Goal: Task Accomplishment & Management: Complete application form

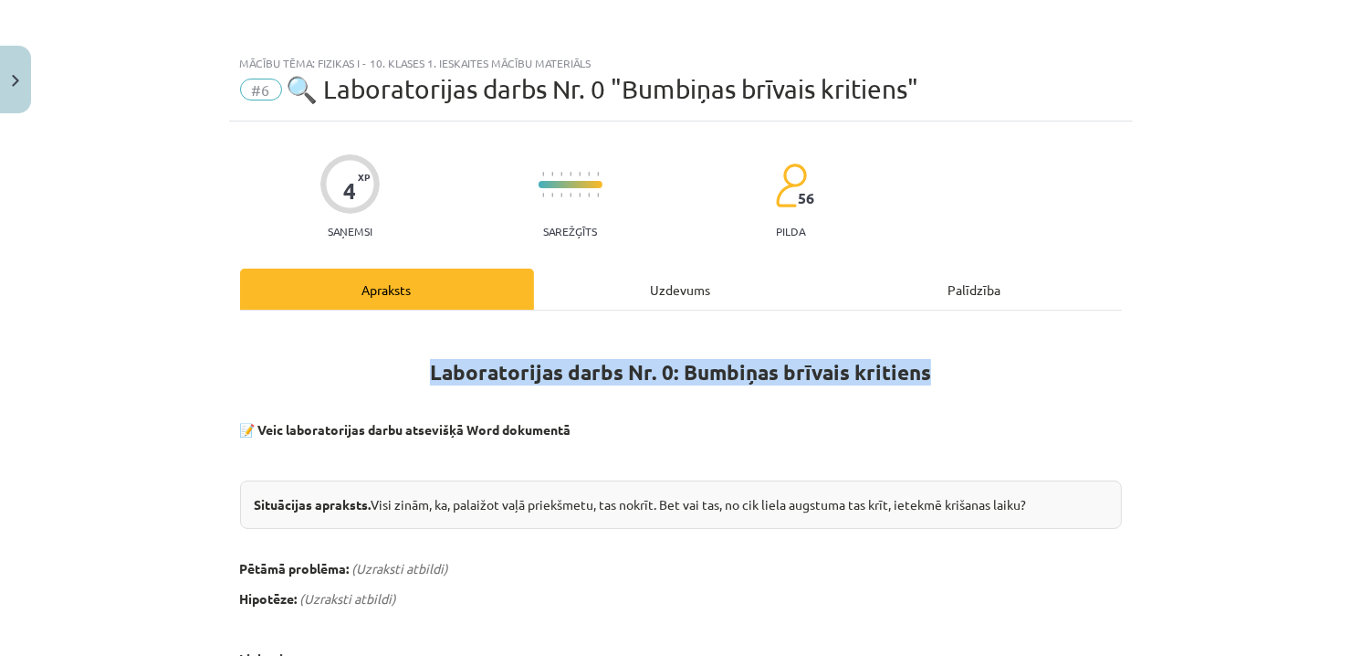
scroll to position [959, 0]
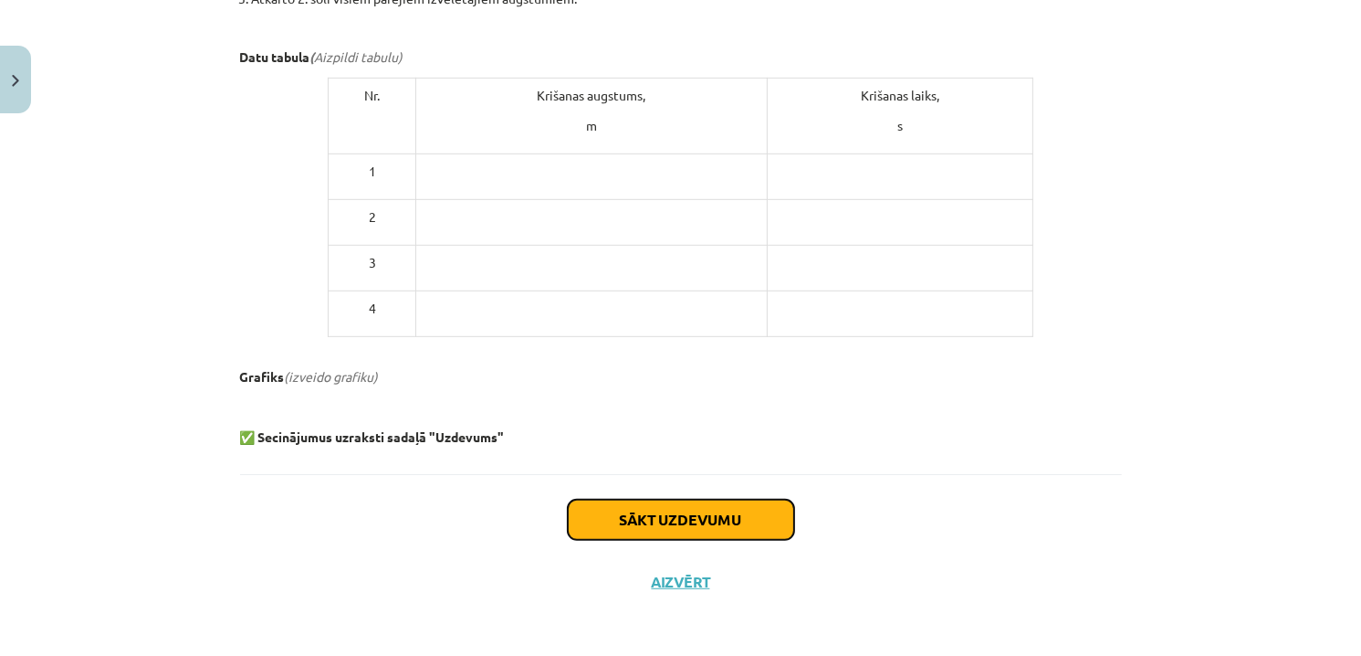
click at [624, 516] on button "Sākt uzdevumu" at bounding box center [681, 519] width 226 height 40
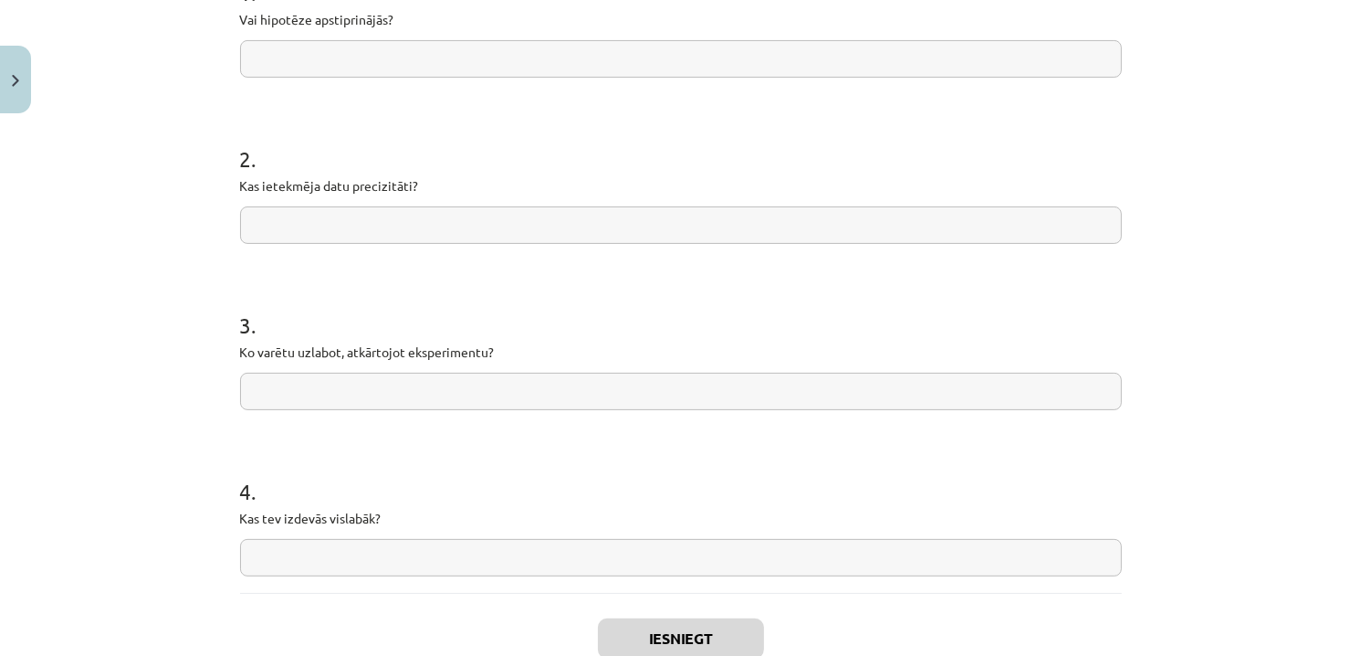
scroll to position [228, 0]
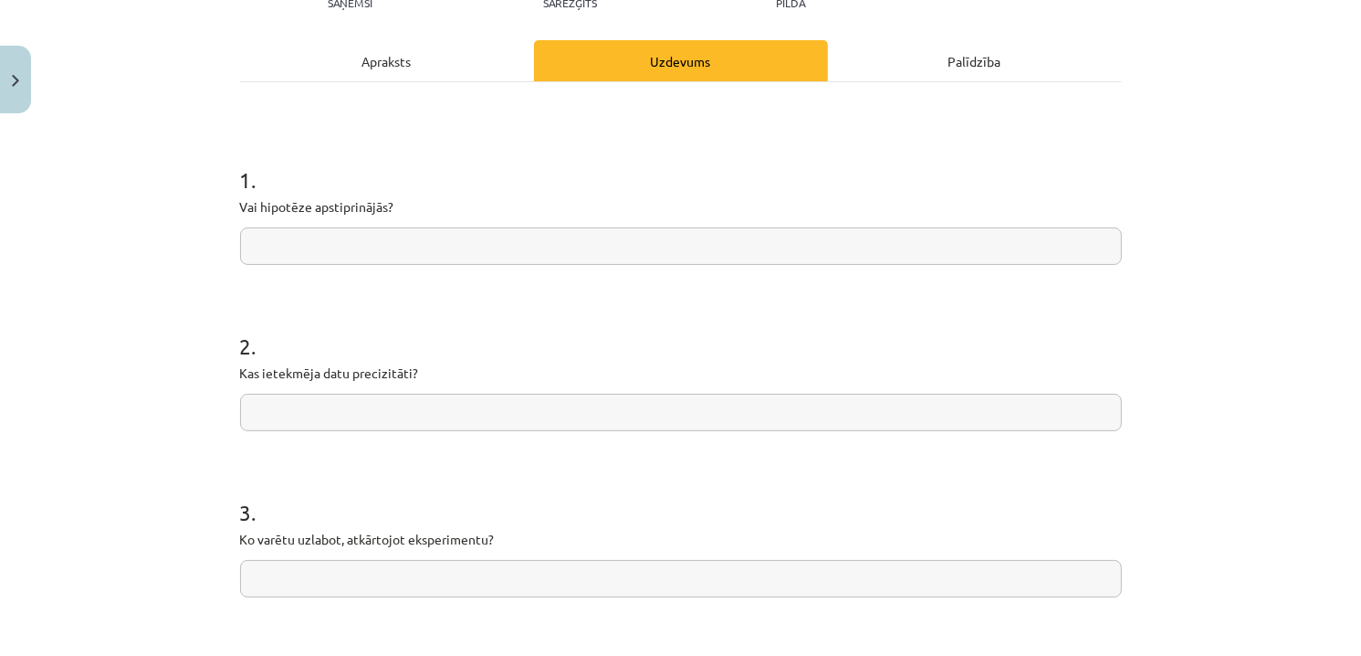
click at [386, 236] on input "text" at bounding box center [681, 245] width 882 height 37
paste input "**********"
click at [247, 246] on input "**********" at bounding box center [681, 245] width 882 height 37
drag, startPoint x: 565, startPoint y: 244, endPoint x: 272, endPoint y: 247, distance: 293.1
click at [272, 247] on input "**********" at bounding box center [681, 245] width 882 height 37
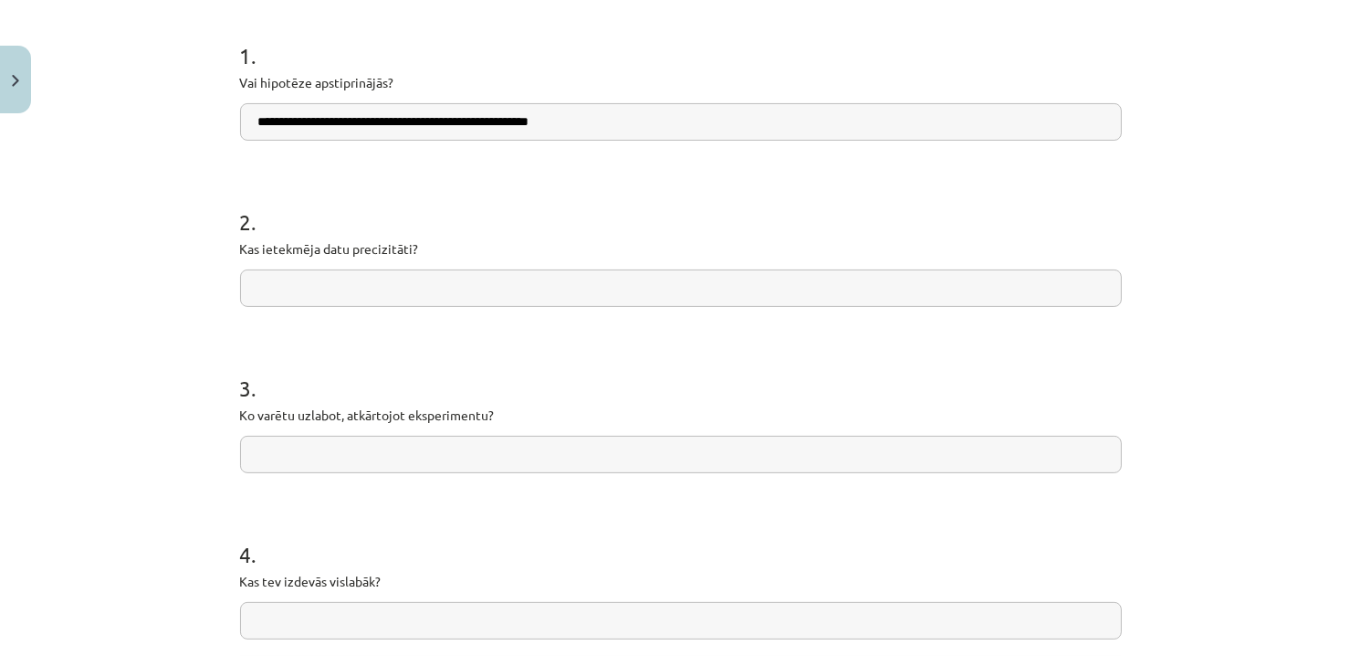
scroll to position [411, 0]
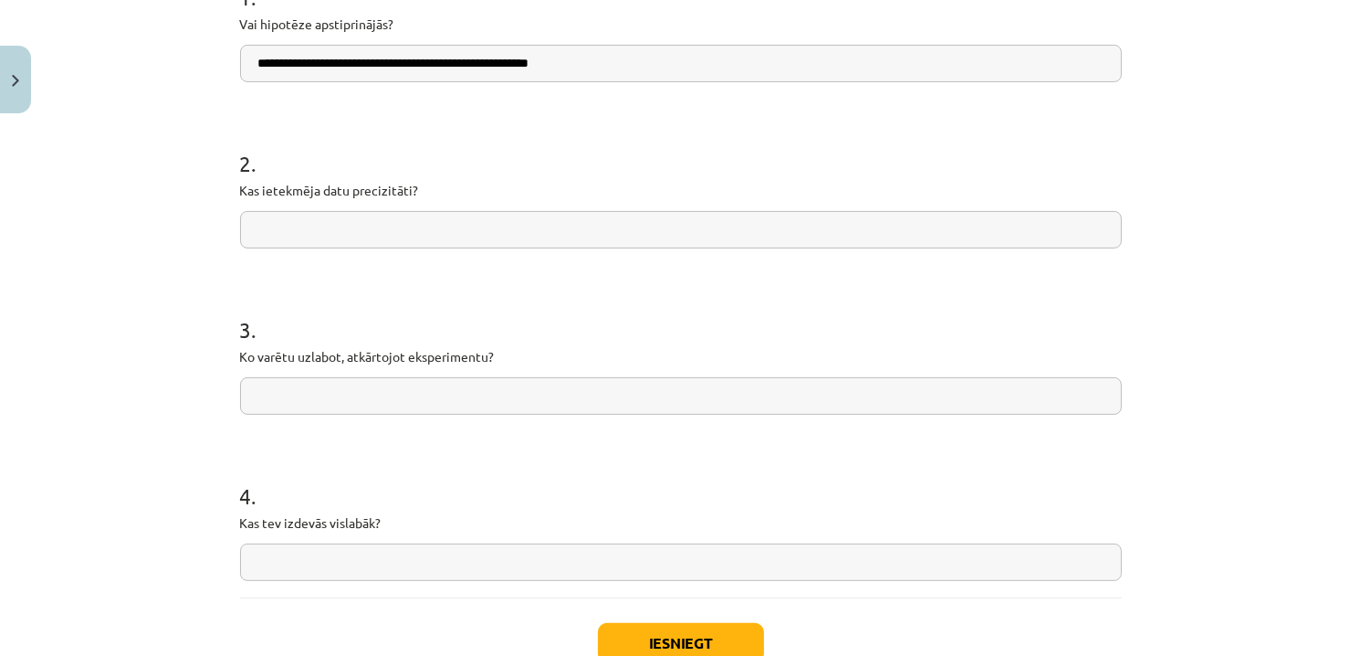
type input "**********"
click at [428, 228] on input "text" at bounding box center [681, 229] width 882 height 37
click at [404, 225] on input "text" at bounding box center [681, 229] width 882 height 37
type input "**********"
drag, startPoint x: 404, startPoint y: 234, endPoint x: 32, endPoint y: 193, distance: 374.8
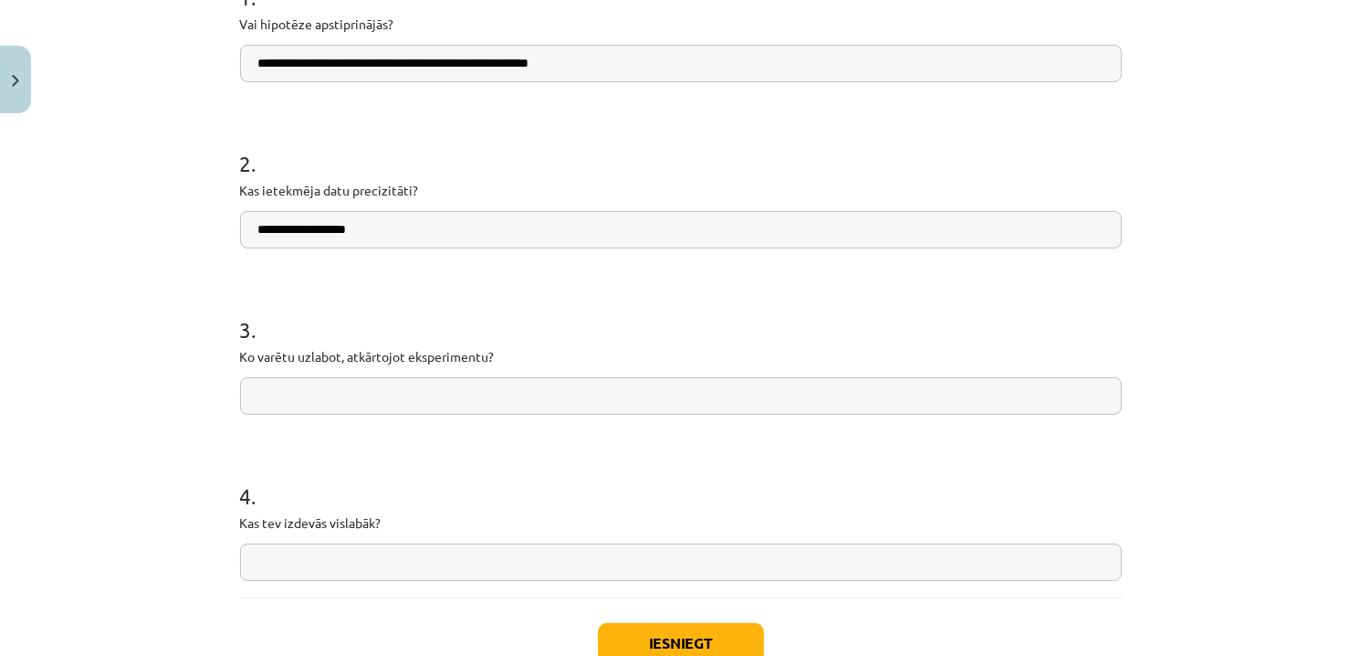
click at [32, 193] on div "**********" at bounding box center [680, 328] width 1361 height 656
type input "**********"
click at [614, 404] on input "text" at bounding box center [681, 395] width 882 height 37
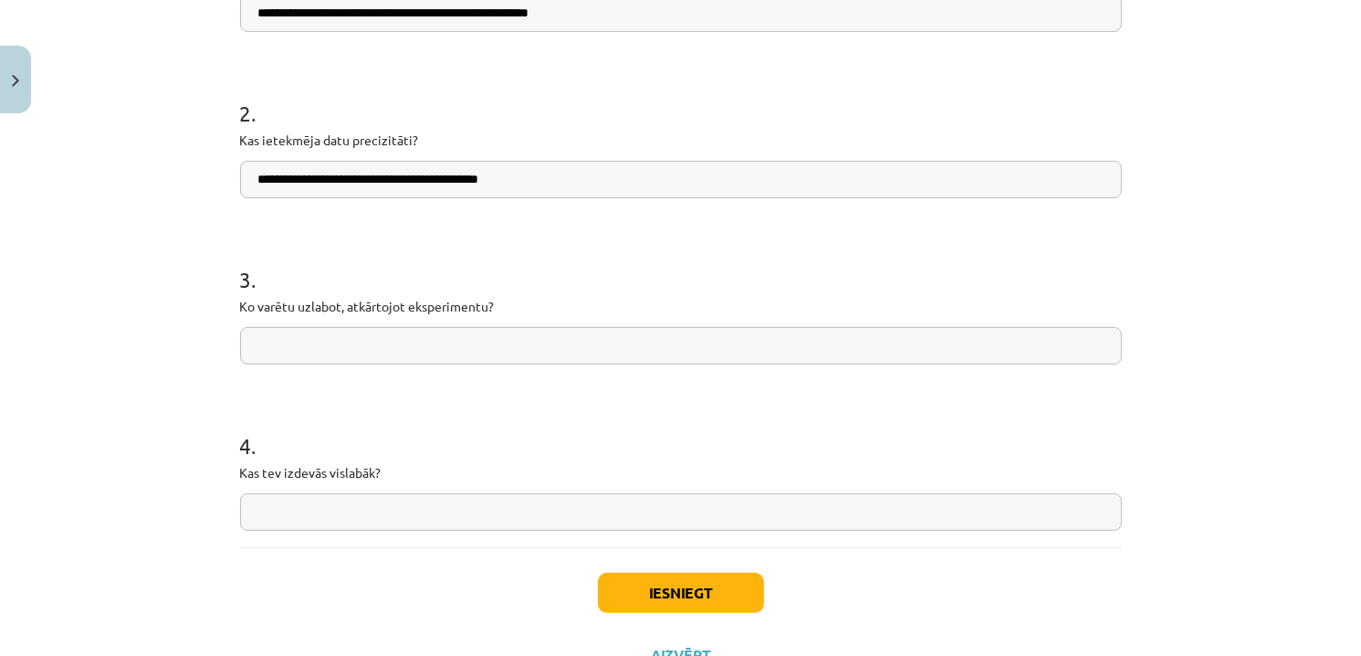
scroll to position [502, 0]
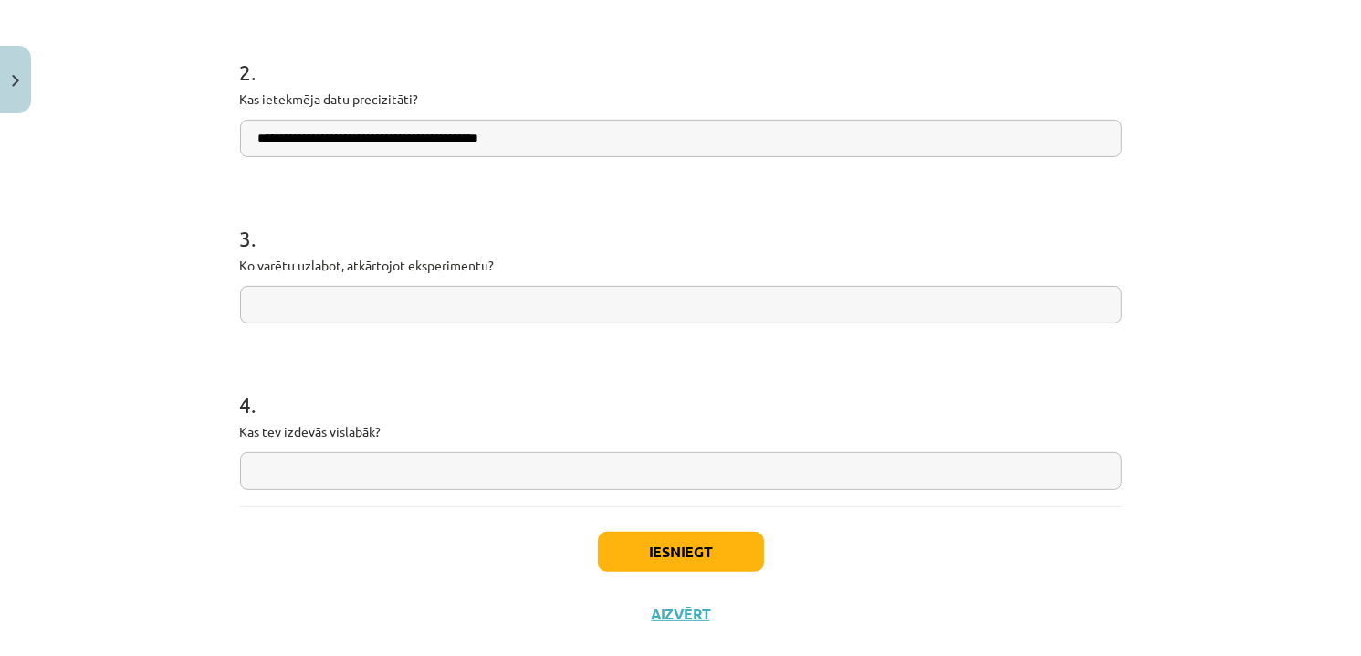
click at [428, 476] on input "text" at bounding box center [681, 470] width 882 height 37
type input "**********"
click at [437, 304] on input "text" at bounding box center [681, 304] width 882 height 37
click at [485, 308] on input "text" at bounding box center [681, 304] width 882 height 37
type input "**********"
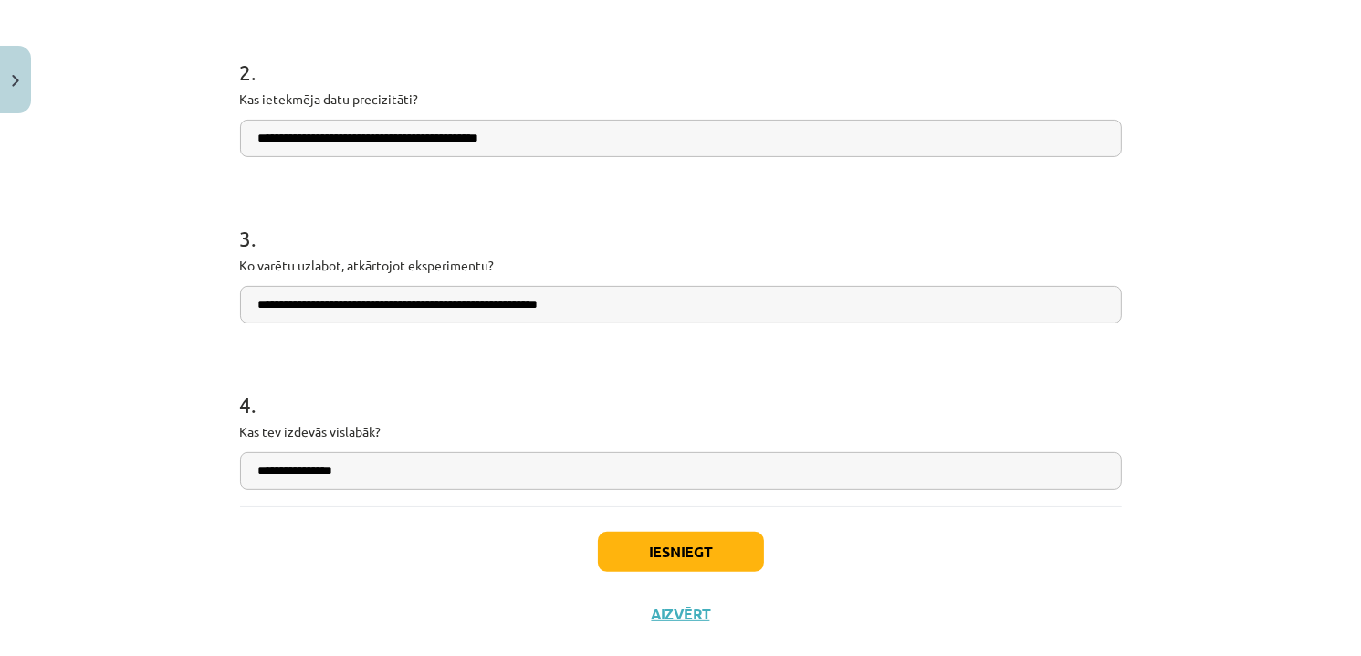
click at [722, 219] on h1 "3 ." at bounding box center [681, 222] width 882 height 57
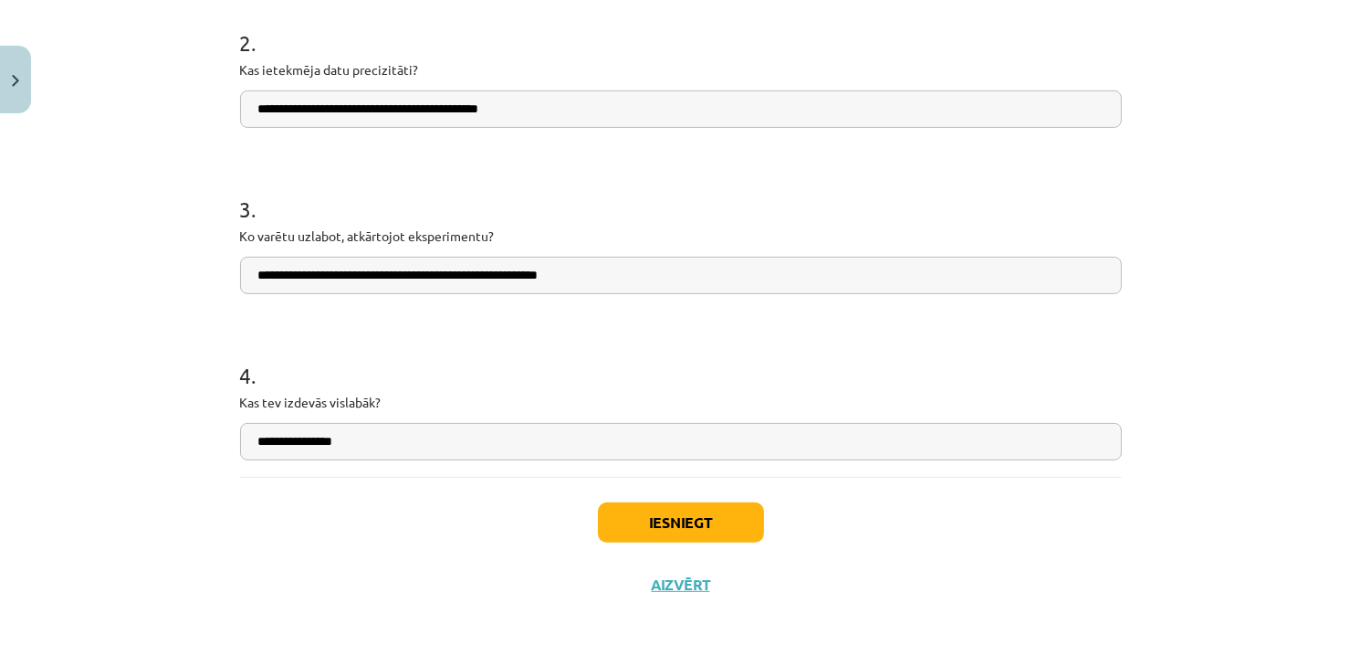
scroll to position [537, 0]
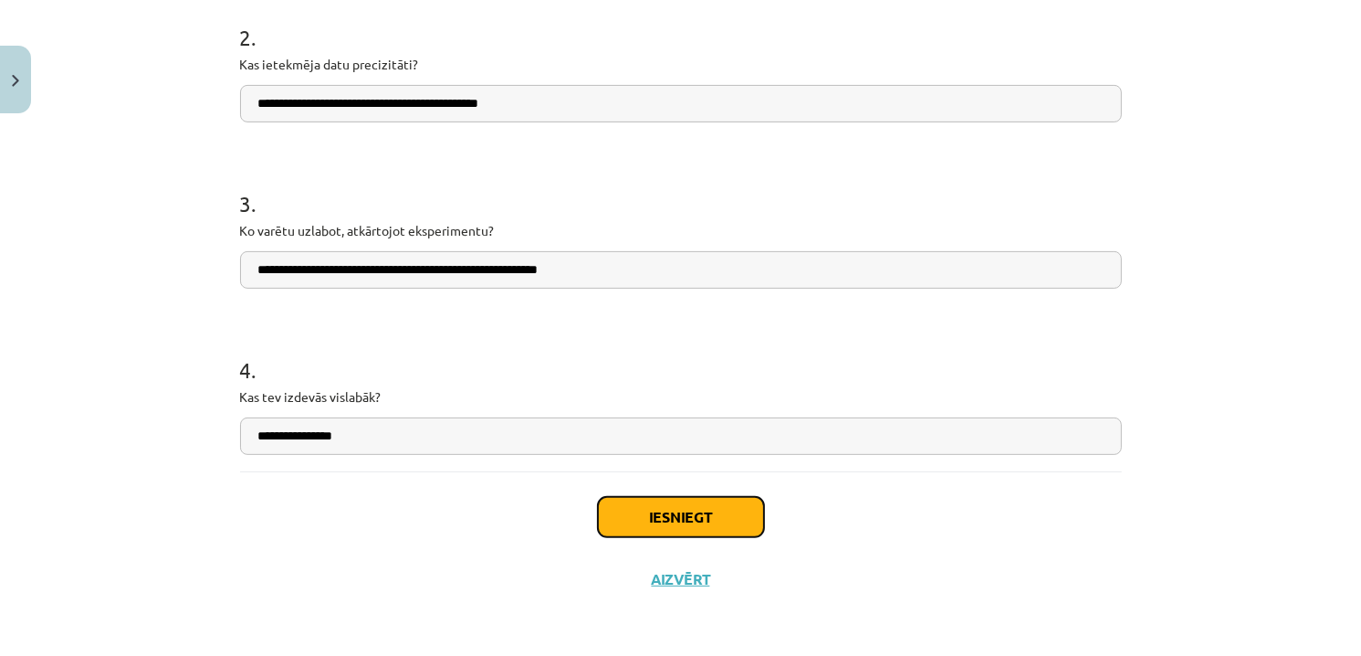
click at [690, 511] on button "Iesniegt" at bounding box center [681, 517] width 166 height 40
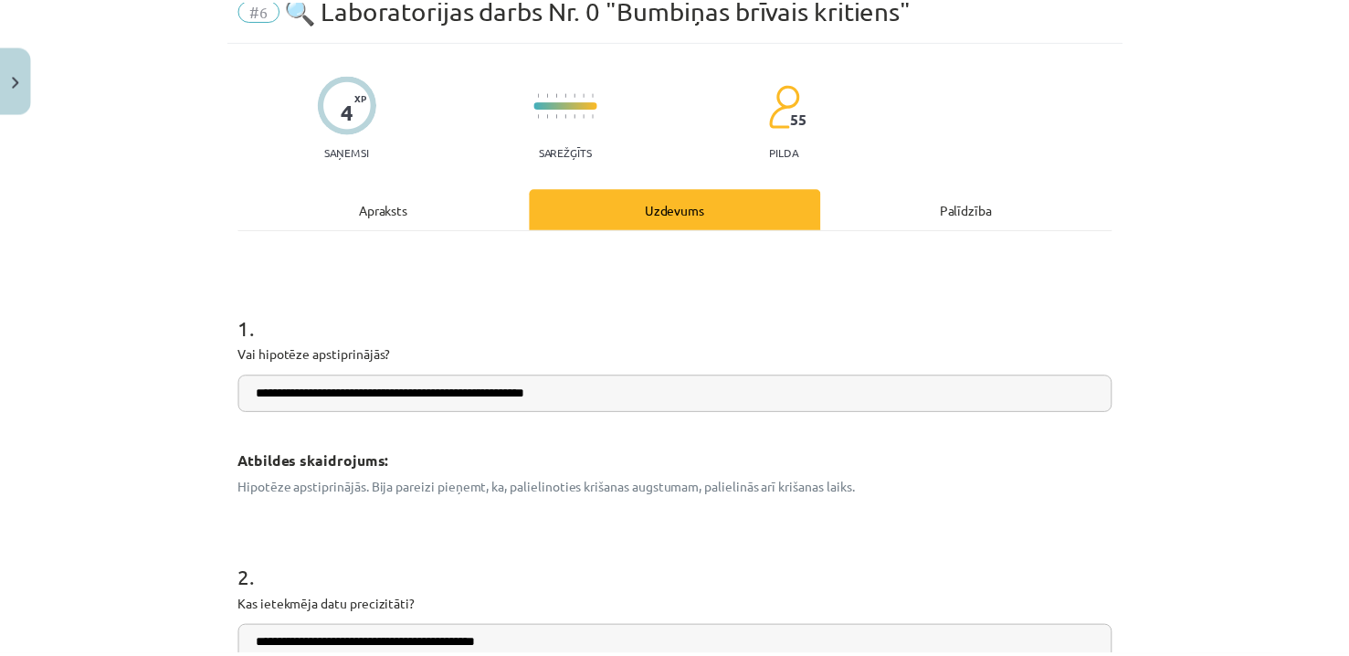
scroll to position [0, 0]
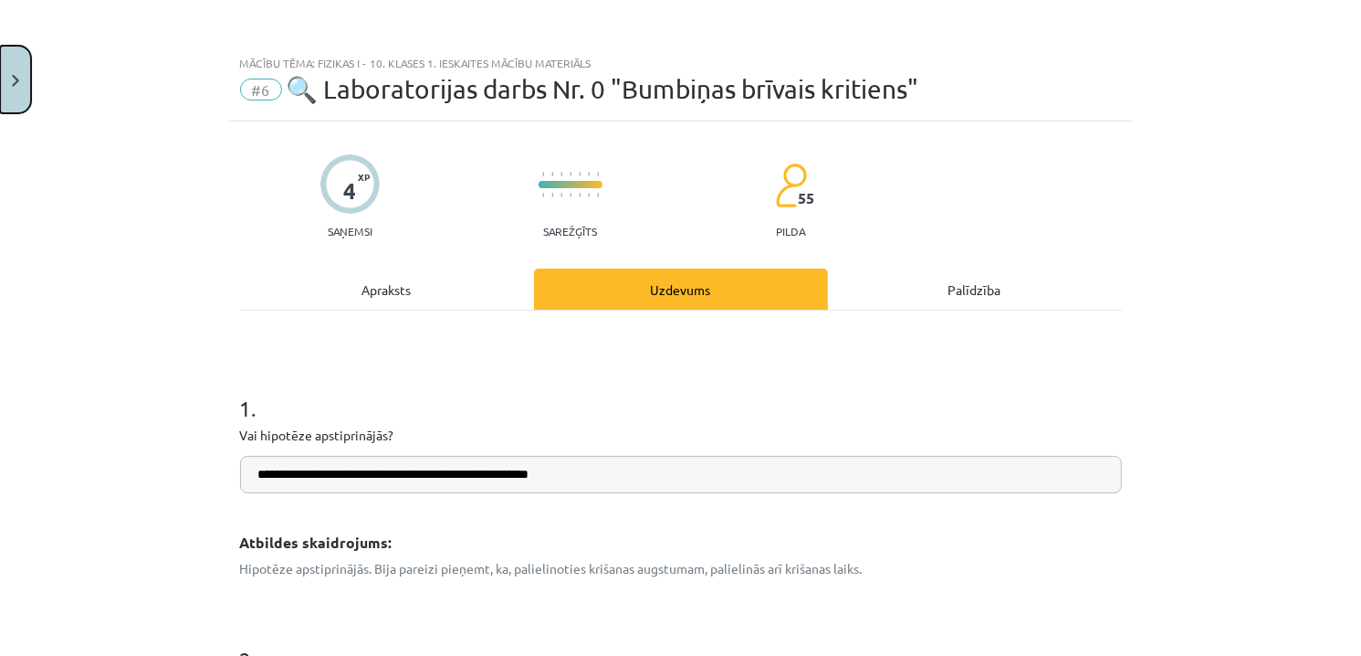
click at [12, 83] on img "Close" at bounding box center [15, 81] width 7 height 12
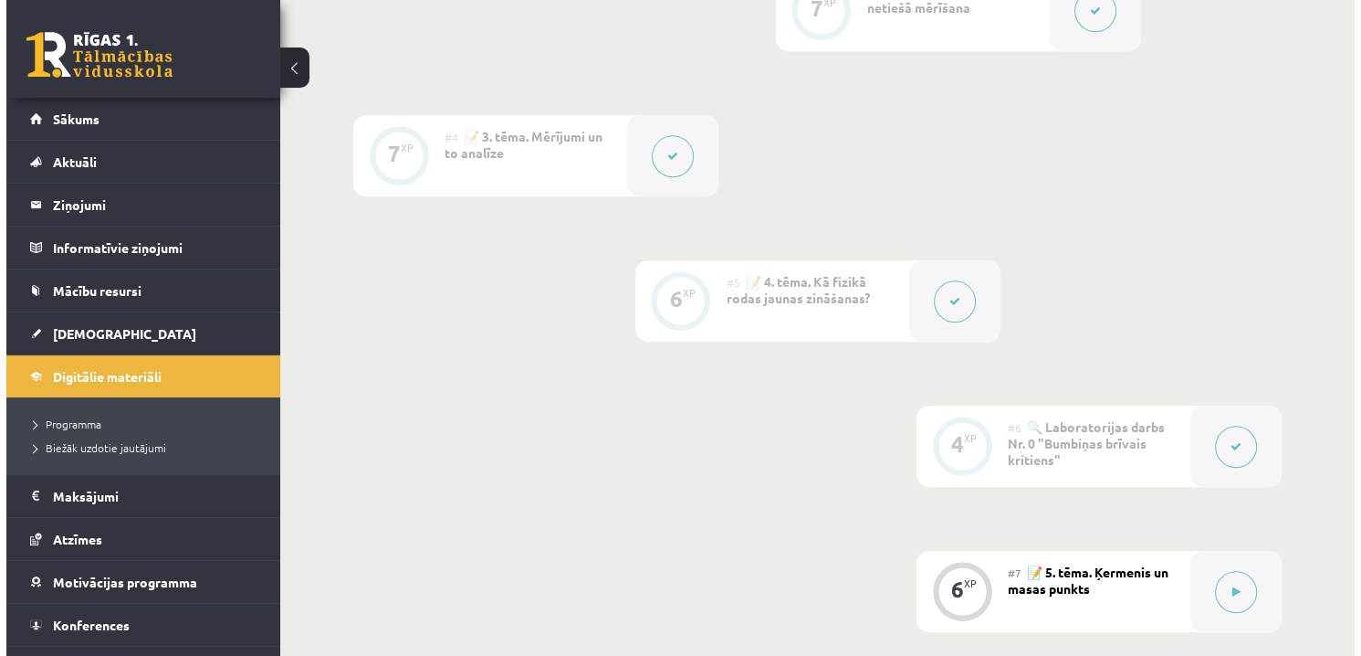
scroll to position [1187, 0]
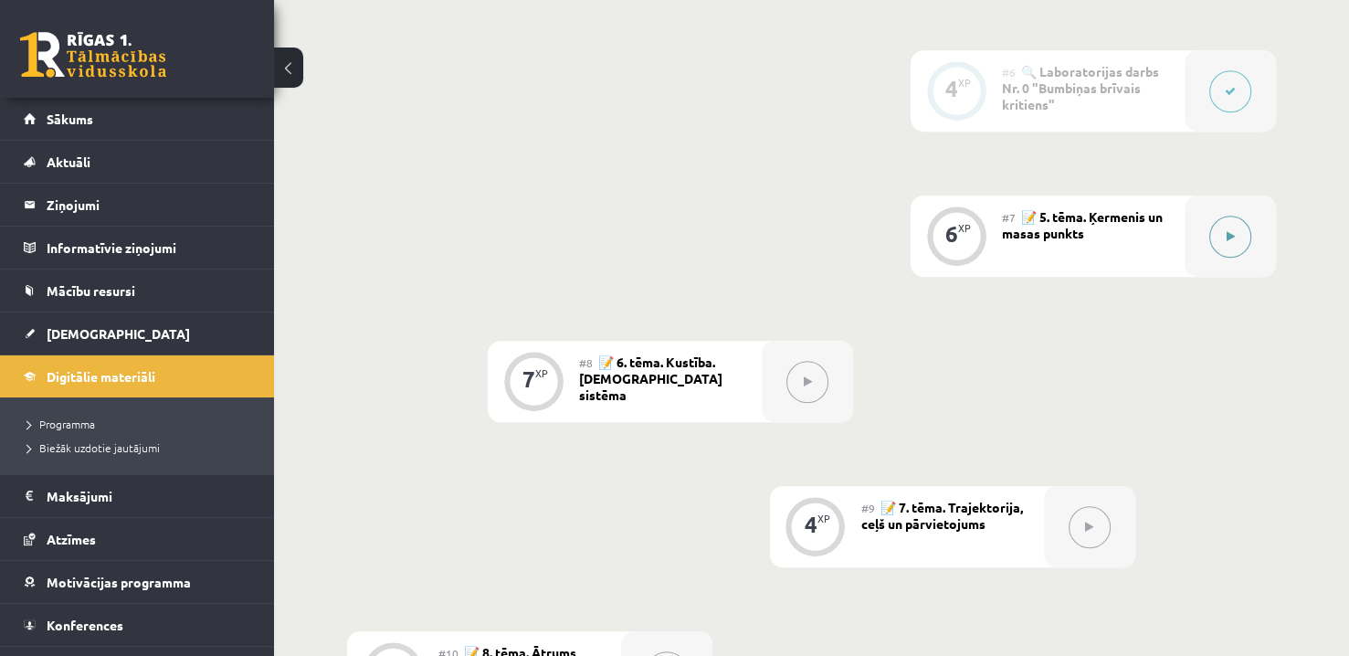
click at [1235, 238] on button at bounding box center [1230, 236] width 42 height 42
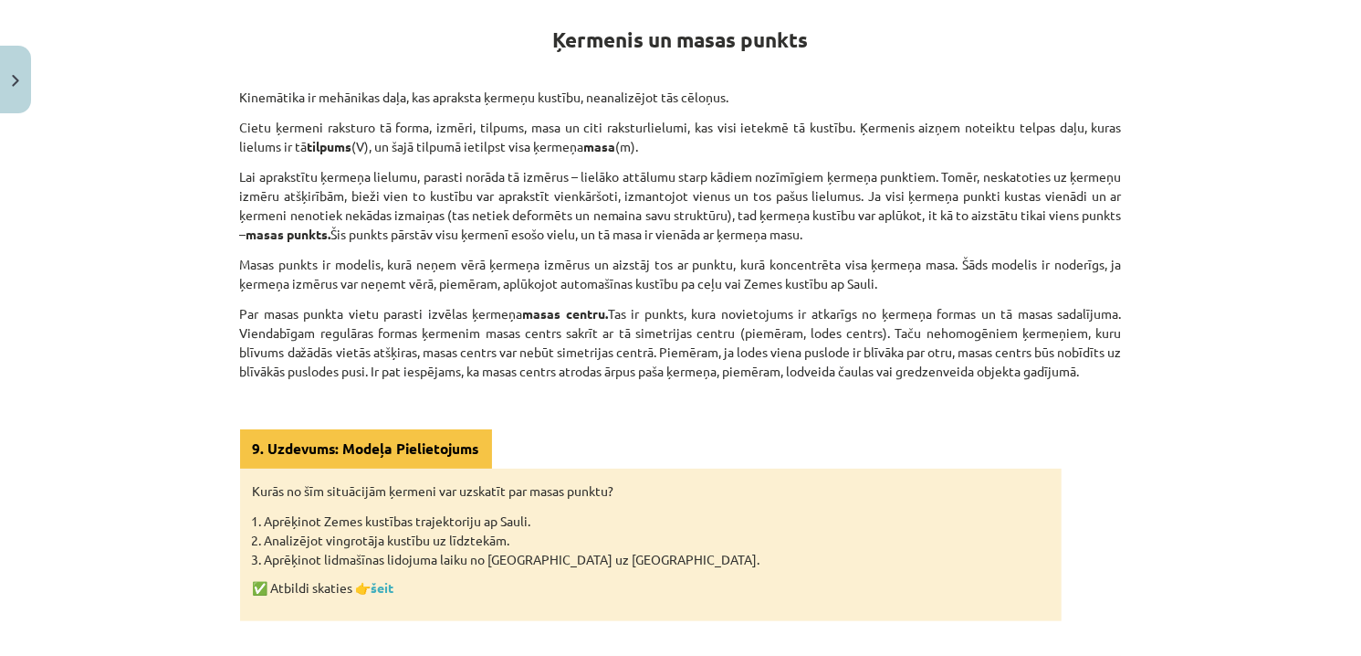
scroll to position [424, 0]
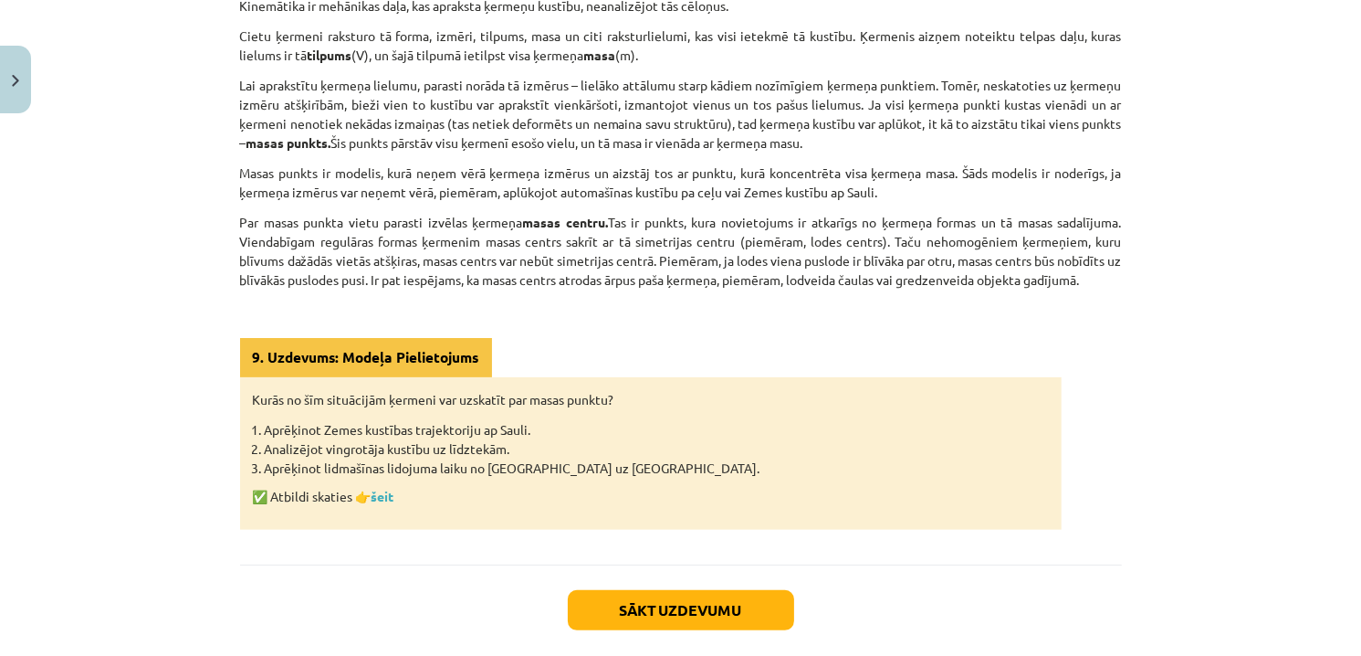
click at [483, 446] on li "Analizējot vingrotāja kustību uz līdztekām." at bounding box center [657, 448] width 784 height 19
click at [482, 446] on li "Analizējot vingrotāja kustību uz līdztekām." at bounding box center [657, 448] width 784 height 19
click at [481, 480] on div "Kurās no šīm situācijām ķermeni var uzskatīt par masas punktu? Aprēķinot Zemes …" at bounding box center [651, 453] width 822 height 152
click at [438, 452] on li "Analizējot vingrotāja kustību uz līdztekām." at bounding box center [657, 448] width 784 height 19
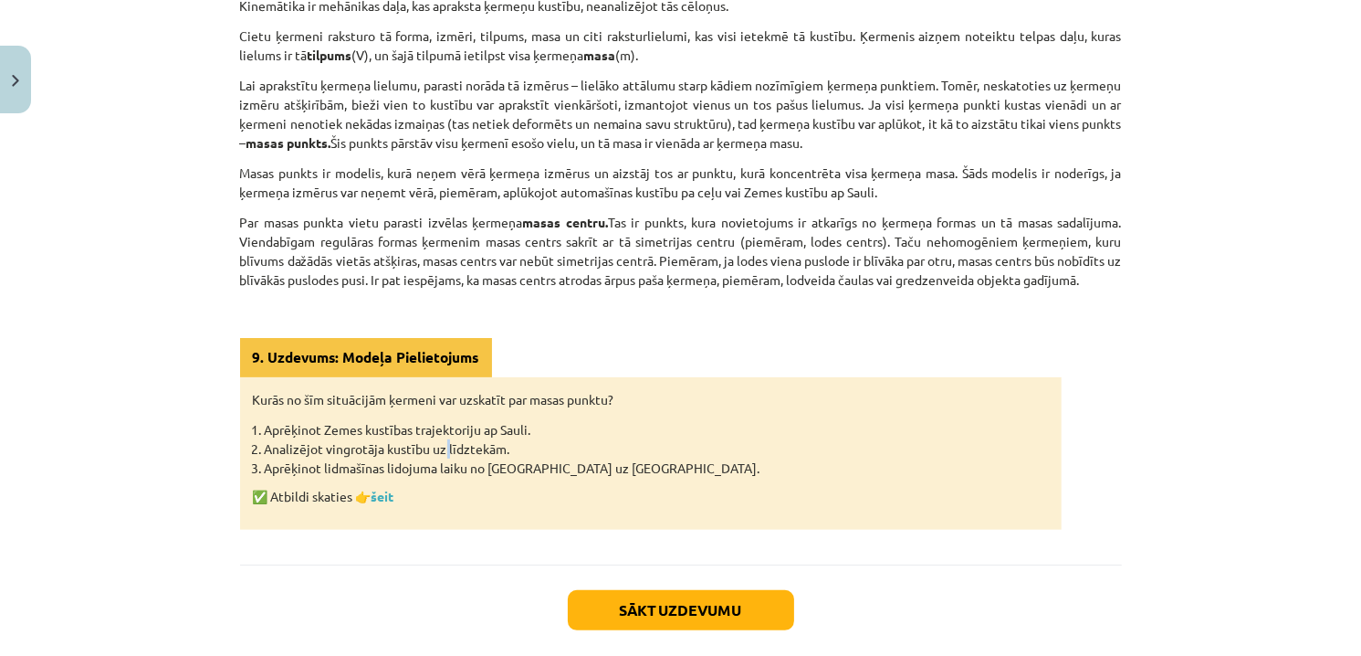
click at [438, 452] on li "Analizējot vingrotāja kustību uz līdztekām." at bounding box center [657, 448] width 784 height 19
copy ol "Analizējot vingrotāja kustību uz līdztekām."
click at [377, 489] on link "šeit" at bounding box center [383, 496] width 23 height 16
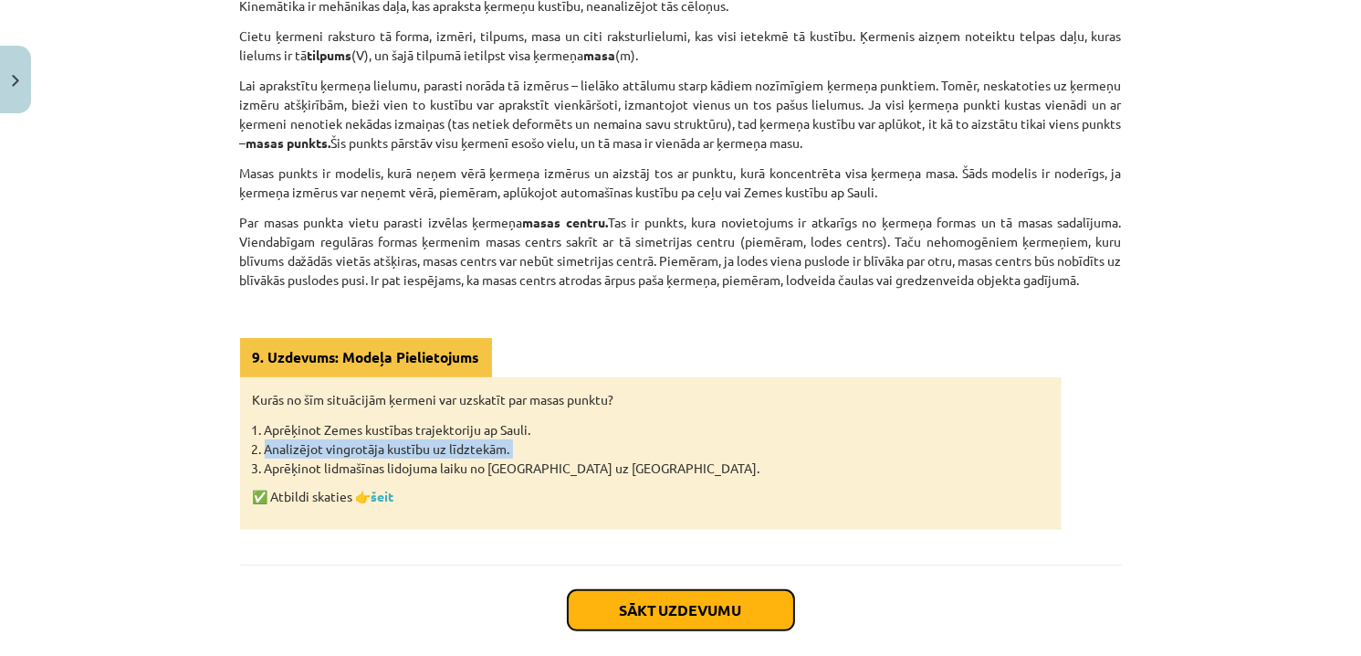
click at [709, 614] on button "Sākt uzdevumu" at bounding box center [681, 610] width 226 height 40
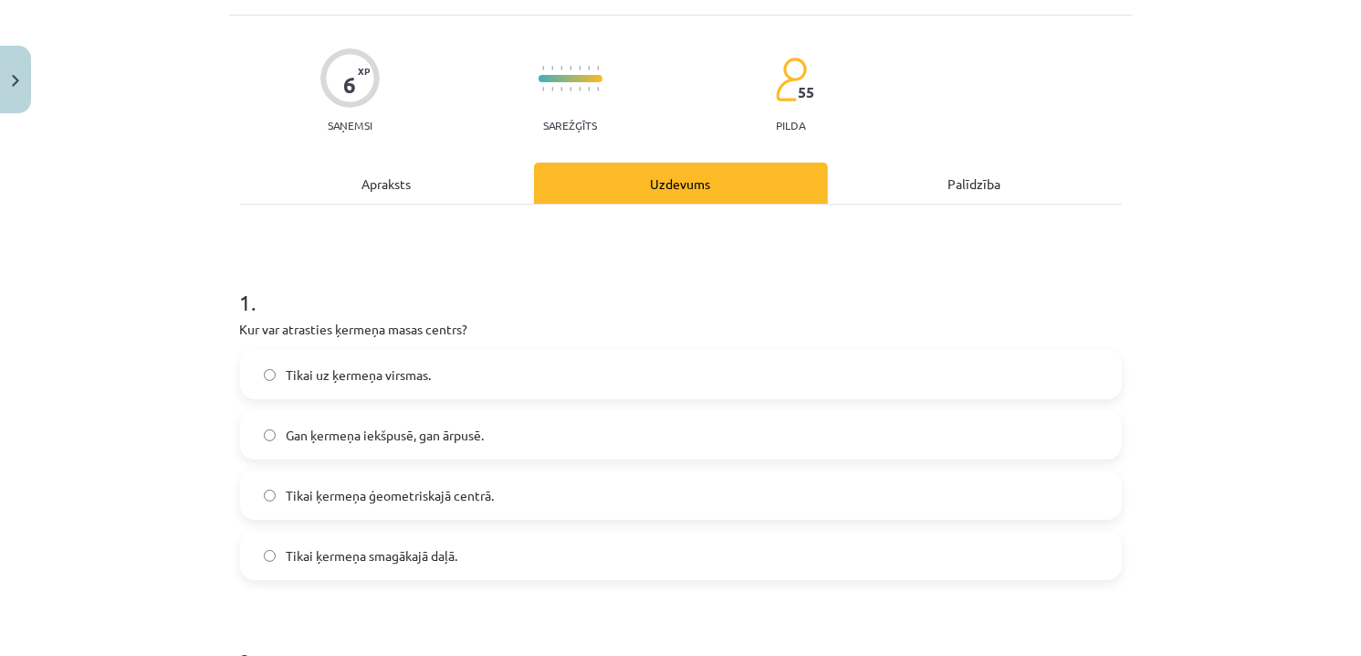
scroll to position [137, 0]
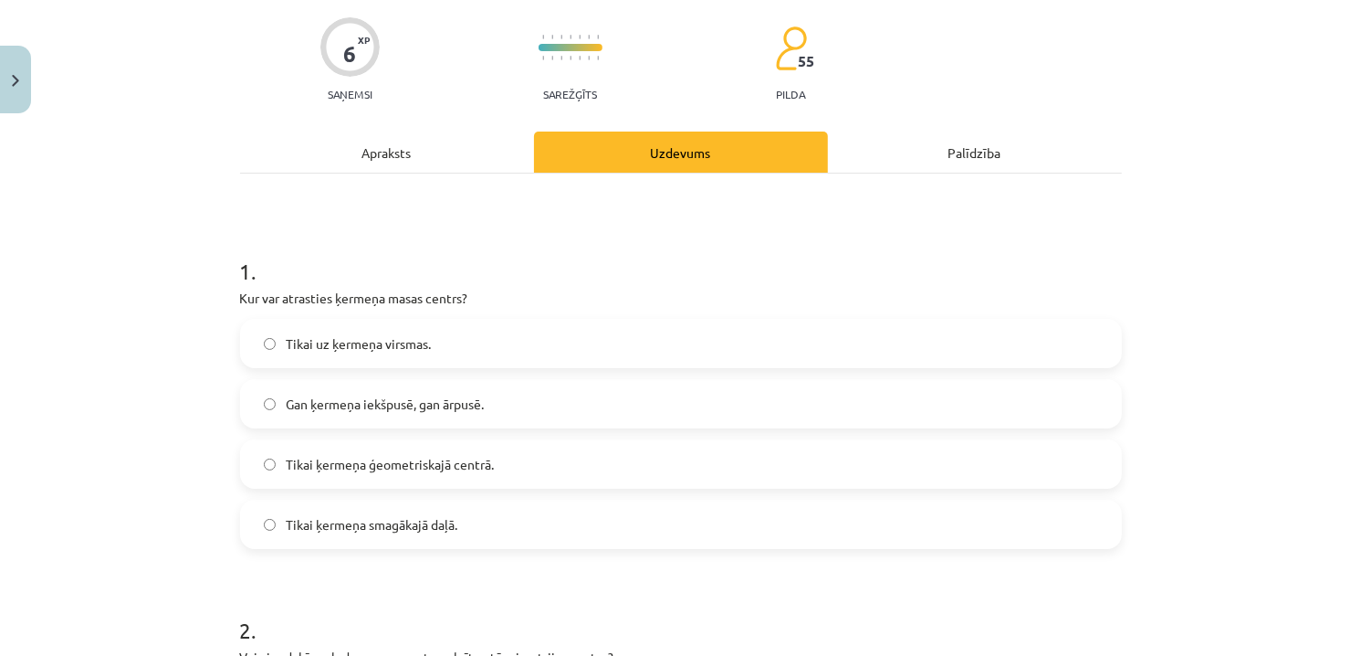
click at [440, 415] on label "Gan ķermeņa iekšpusē, gan ārpusē." at bounding box center [681, 404] width 878 height 46
click at [377, 142] on div "Apraksts" at bounding box center [387, 151] width 294 height 41
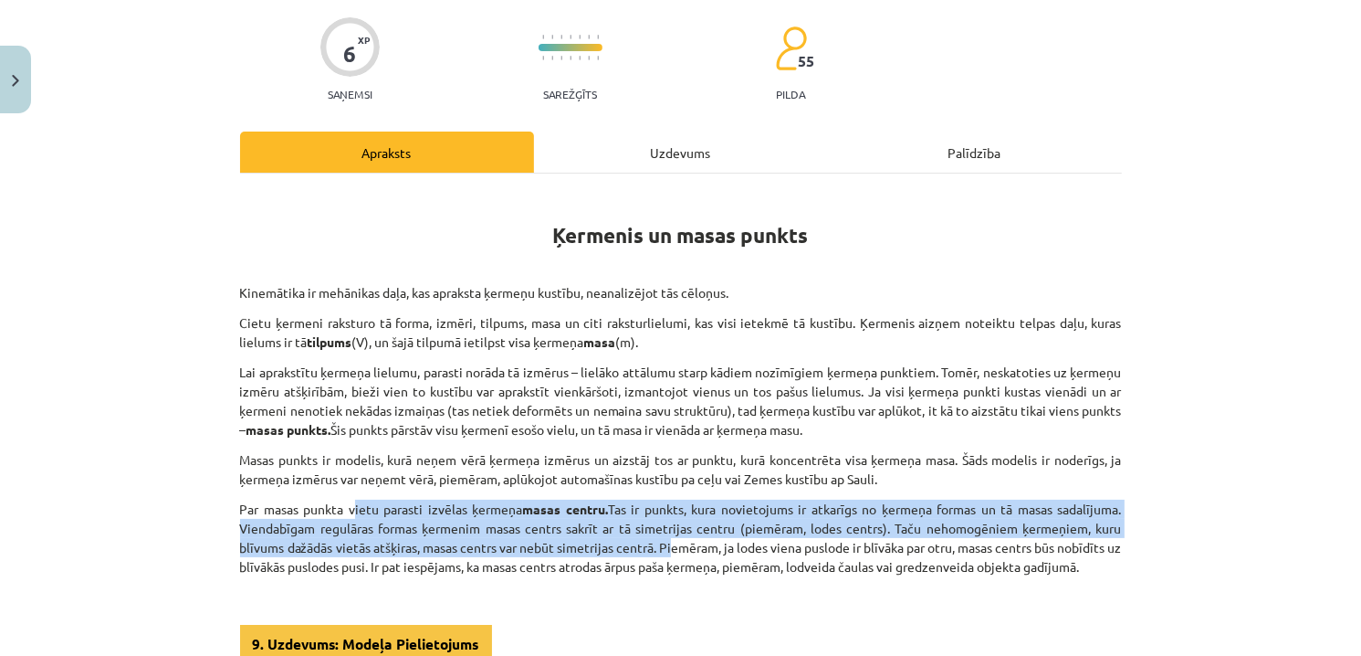
drag, startPoint x: 346, startPoint y: 509, endPoint x: 668, endPoint y: 549, distance: 324.8
click at [668, 549] on p "Par masas punkta vietu parasti izvēlas ķermeņa masas centru. Tas ir punkts, kur…" at bounding box center [681, 537] width 882 height 77
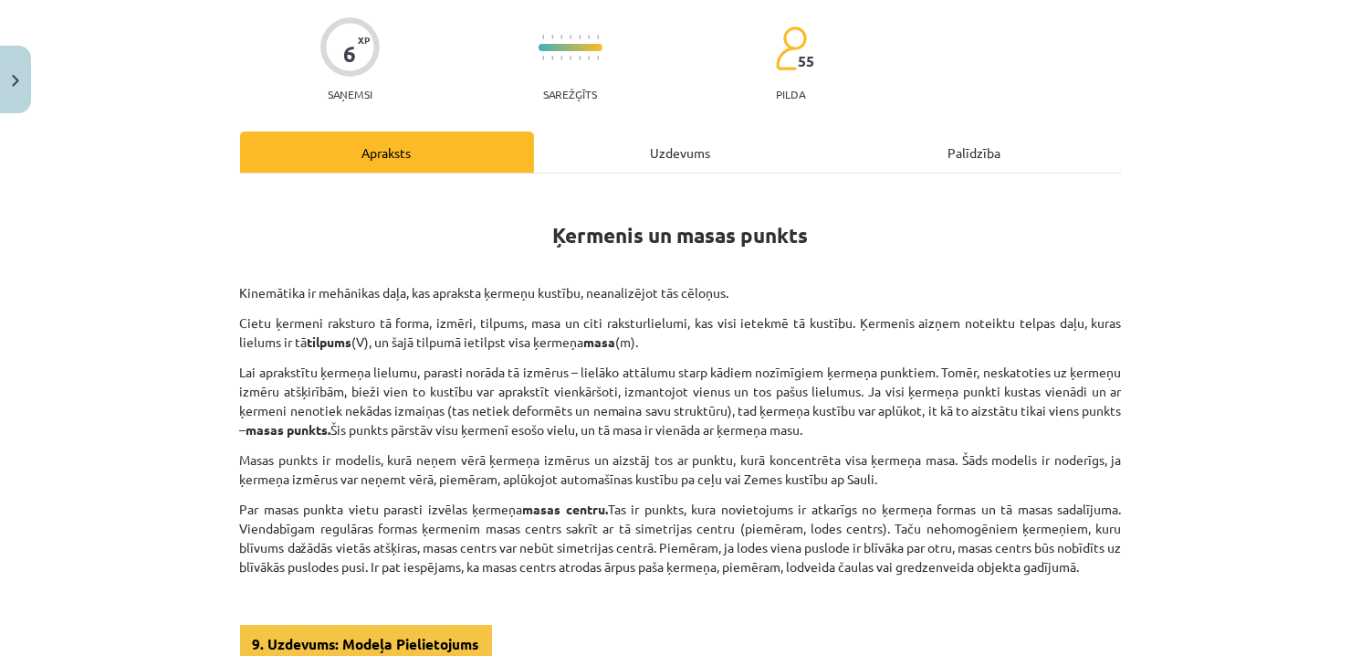
drag, startPoint x: 566, startPoint y: 587, endPoint x: 672, endPoint y: 278, distance: 326.3
click at [567, 587] on p at bounding box center [681, 596] width 882 height 19
click at [675, 144] on div "Uzdevums" at bounding box center [681, 151] width 294 height 41
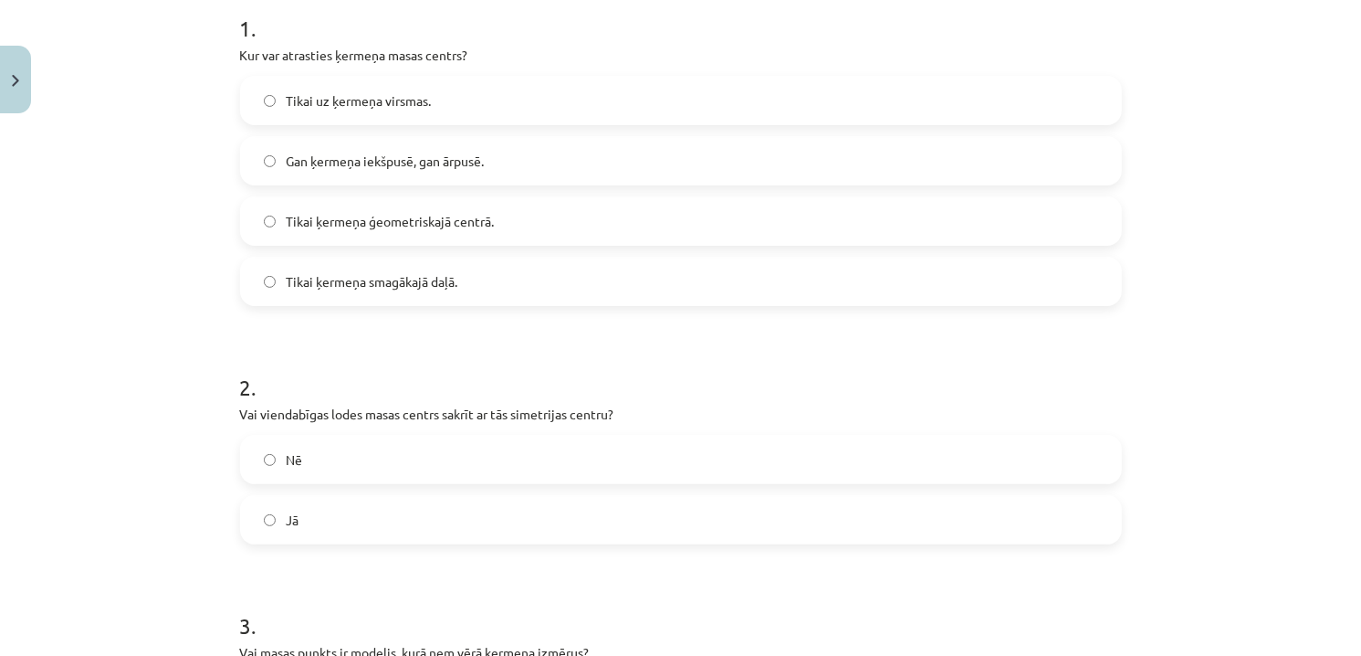
scroll to position [411, 0]
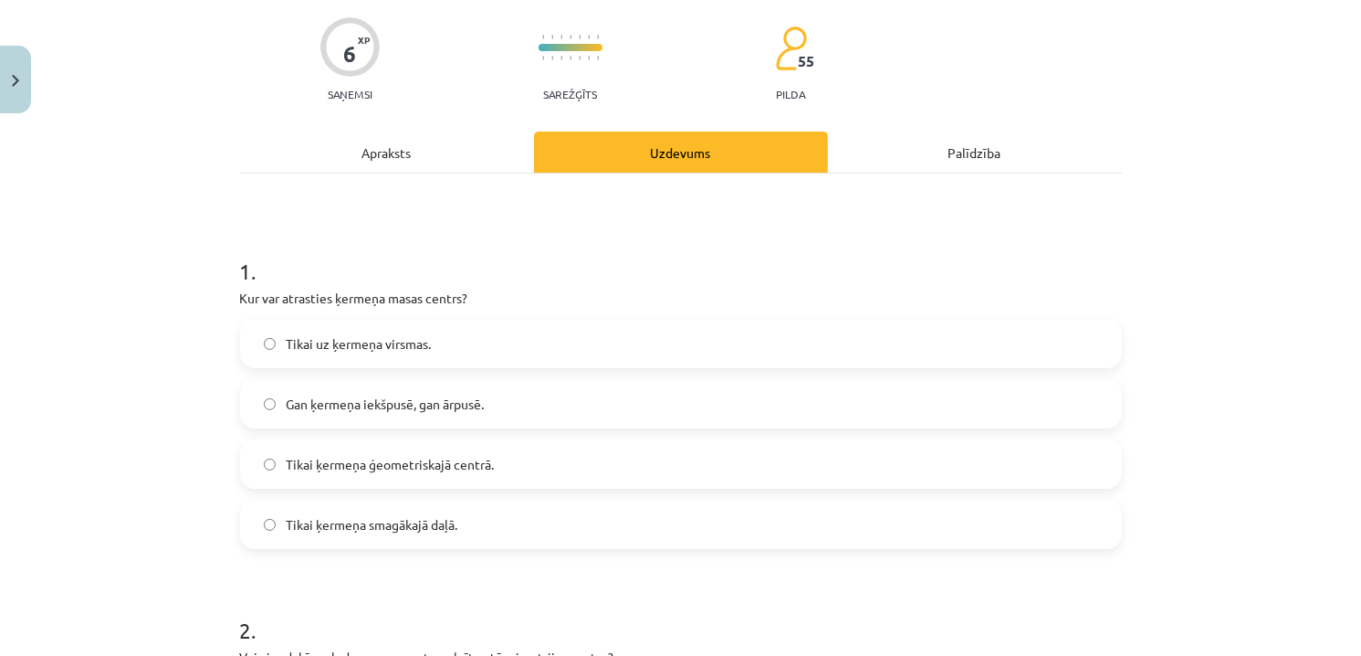
click at [419, 147] on div "Apraksts" at bounding box center [387, 151] width 294 height 41
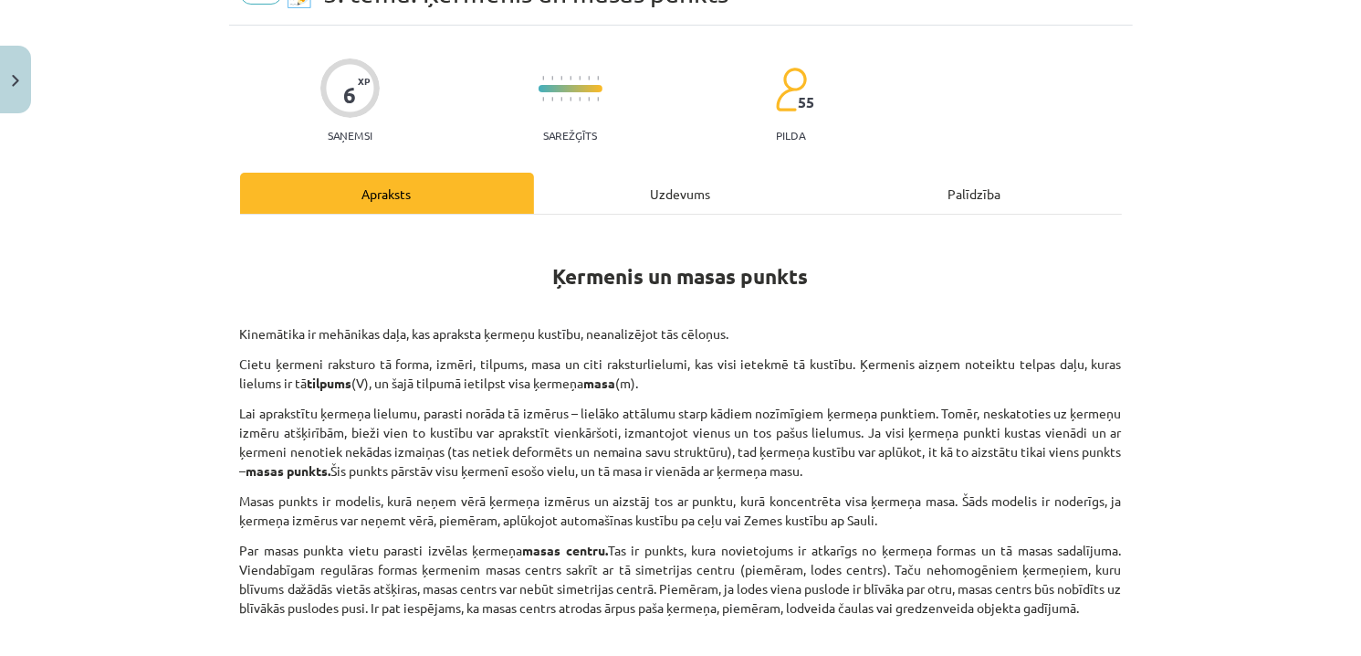
scroll to position [137, 0]
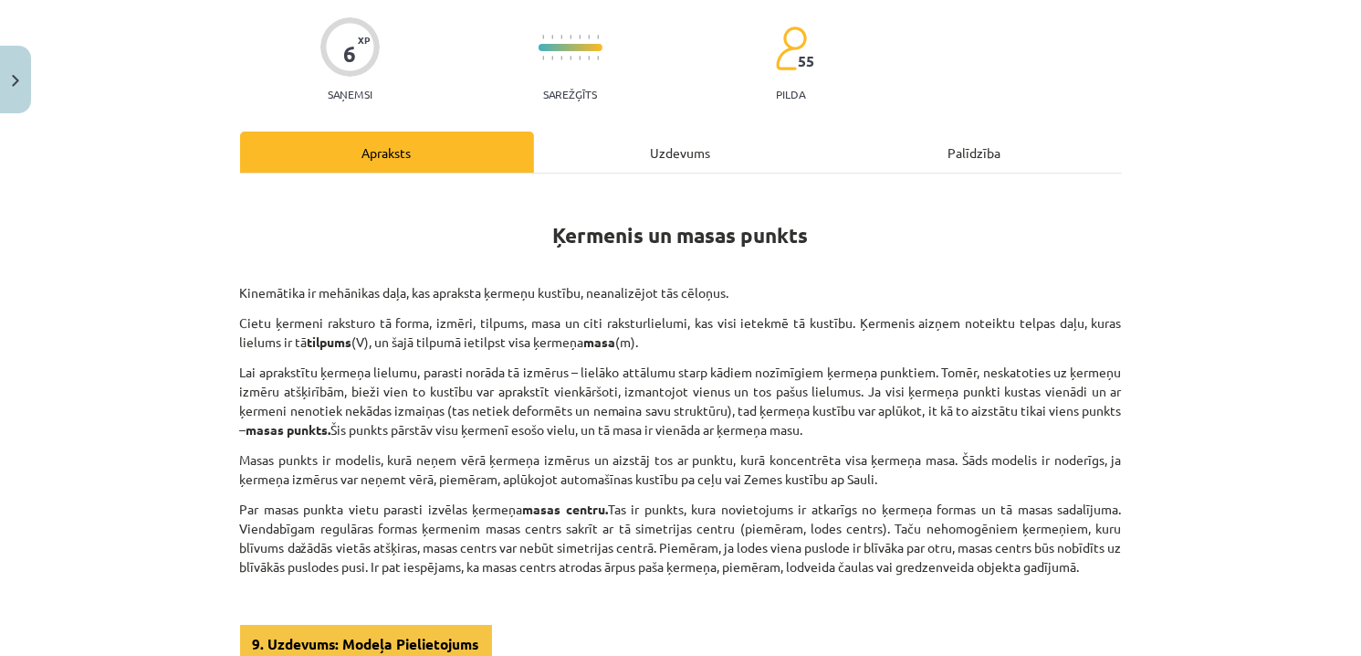
click at [638, 155] on div "Uzdevums" at bounding box center [681, 151] width 294 height 41
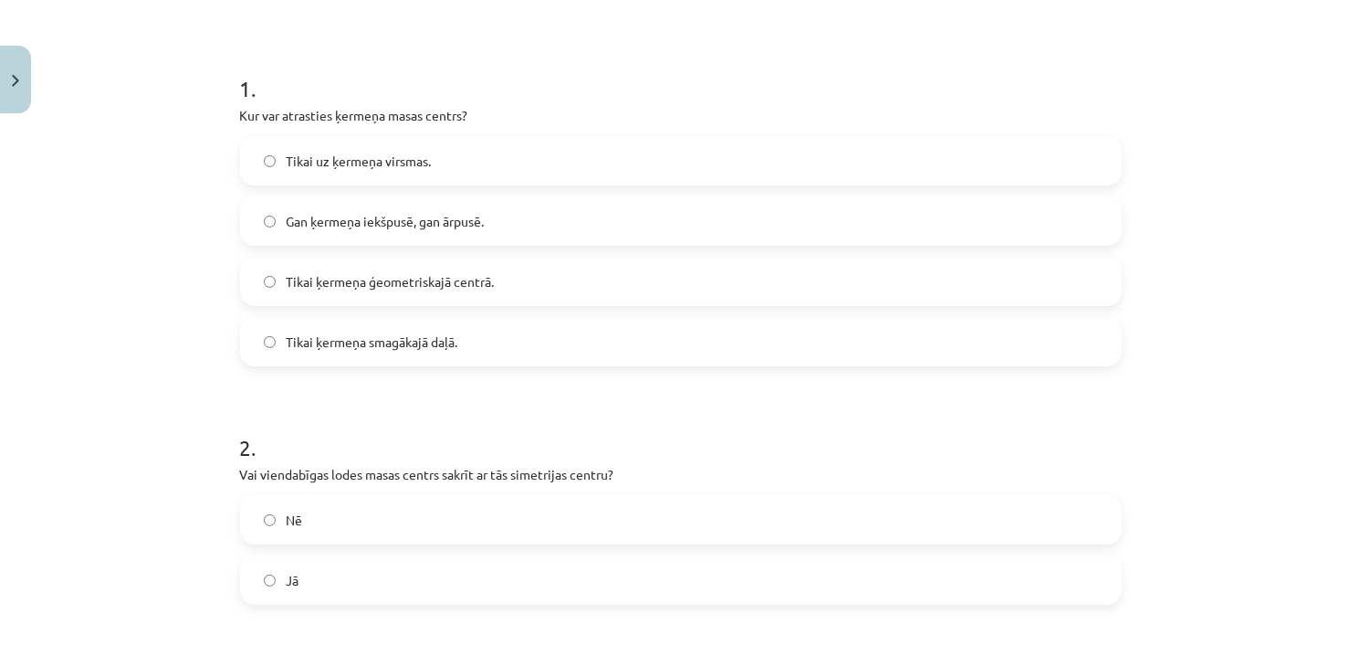
scroll to position [411, 0]
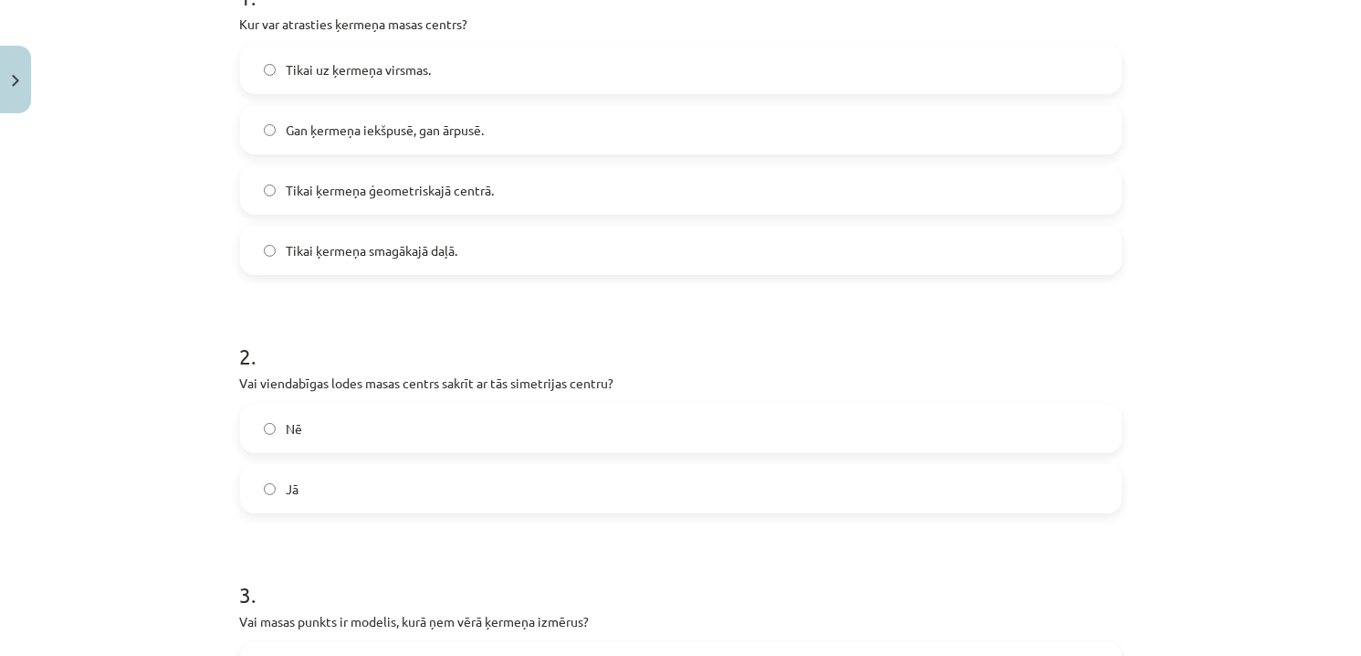
click at [370, 490] on label "Jā" at bounding box center [681, 489] width 878 height 46
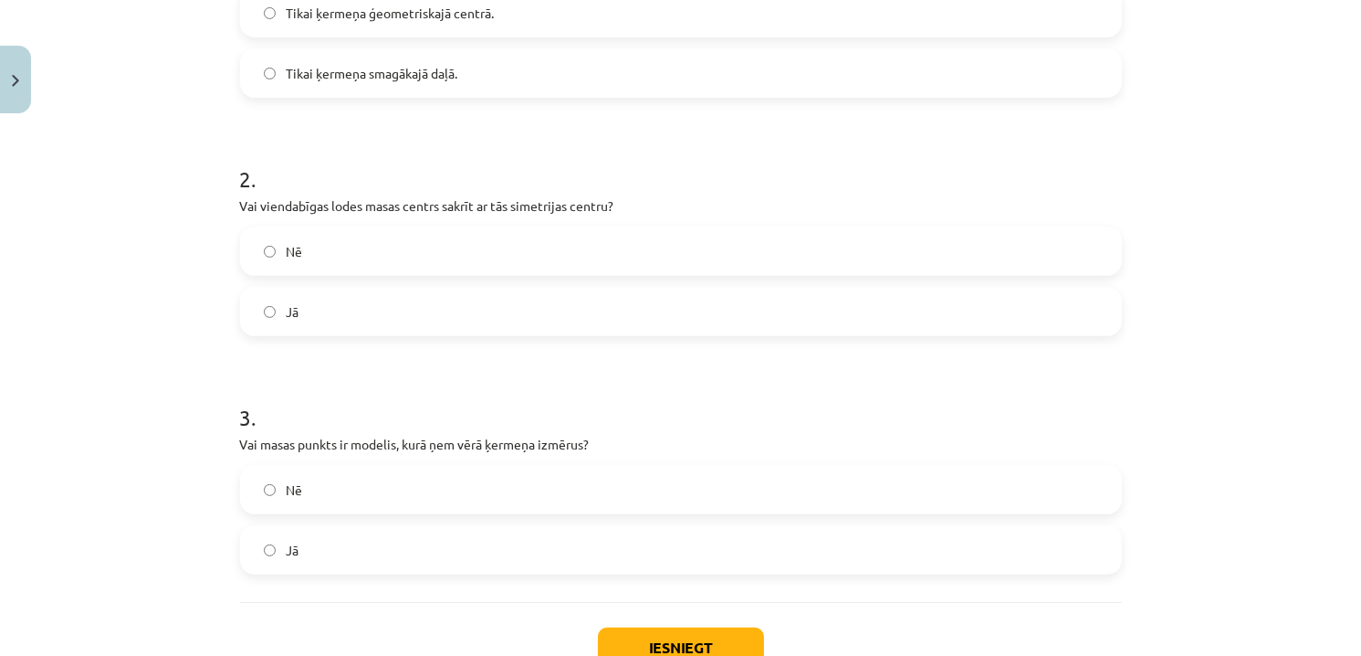
scroll to position [593, 0]
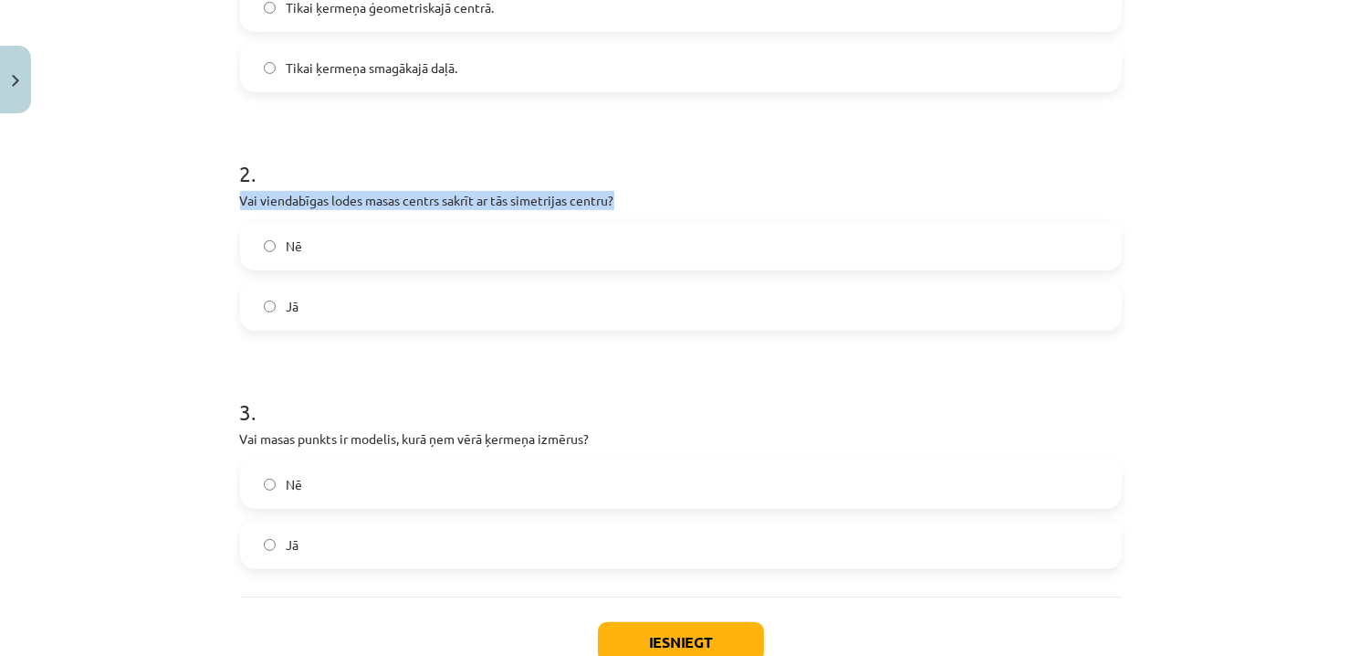
drag, startPoint x: 643, startPoint y: 196, endPoint x: 228, endPoint y: 194, distance: 414.5
click at [229, 194] on div "6 XP Saņemsi Sarežģīts 55 pilda Apraksts Uzdevums Palīdzība 1 . Kur var atrasti…" at bounding box center [681, 131] width 904 height 1207
copy p "Vai viendabīgas lodes masas centrs sakrīt ar tās simetrijas centru?"
click at [434, 391] on h1 "3 ." at bounding box center [681, 395] width 882 height 57
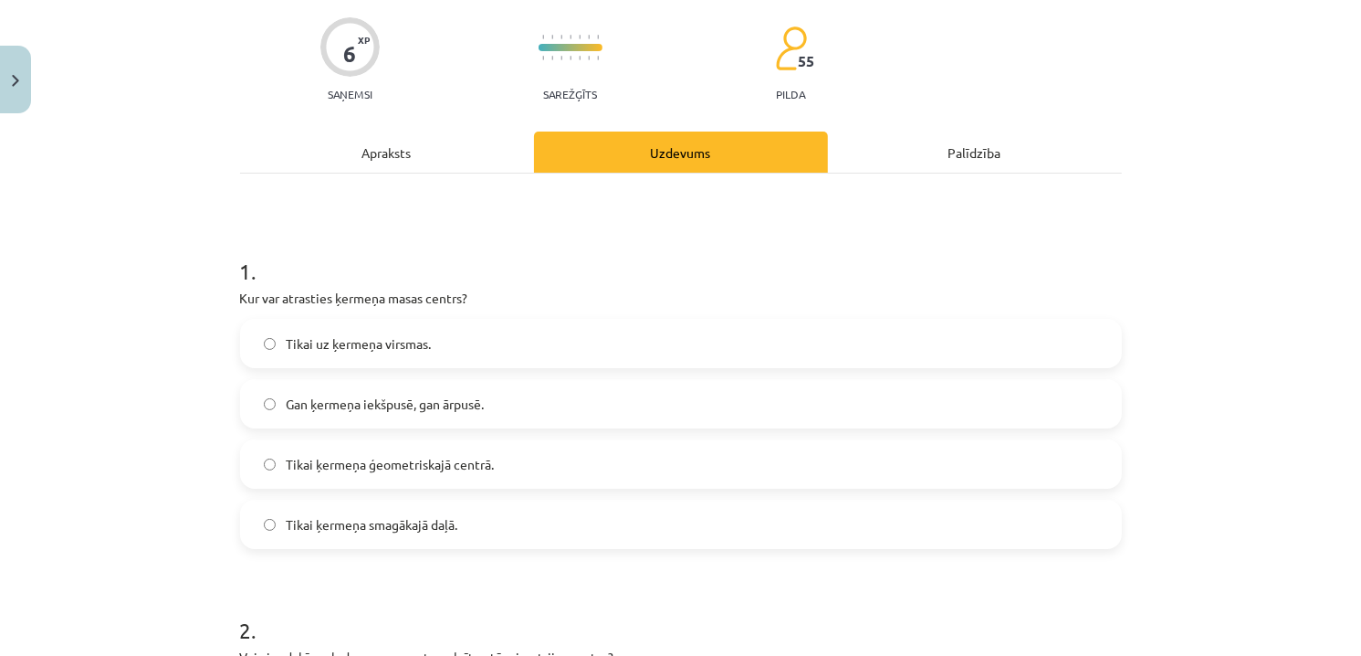
click at [411, 151] on div "Apraksts" at bounding box center [387, 151] width 294 height 41
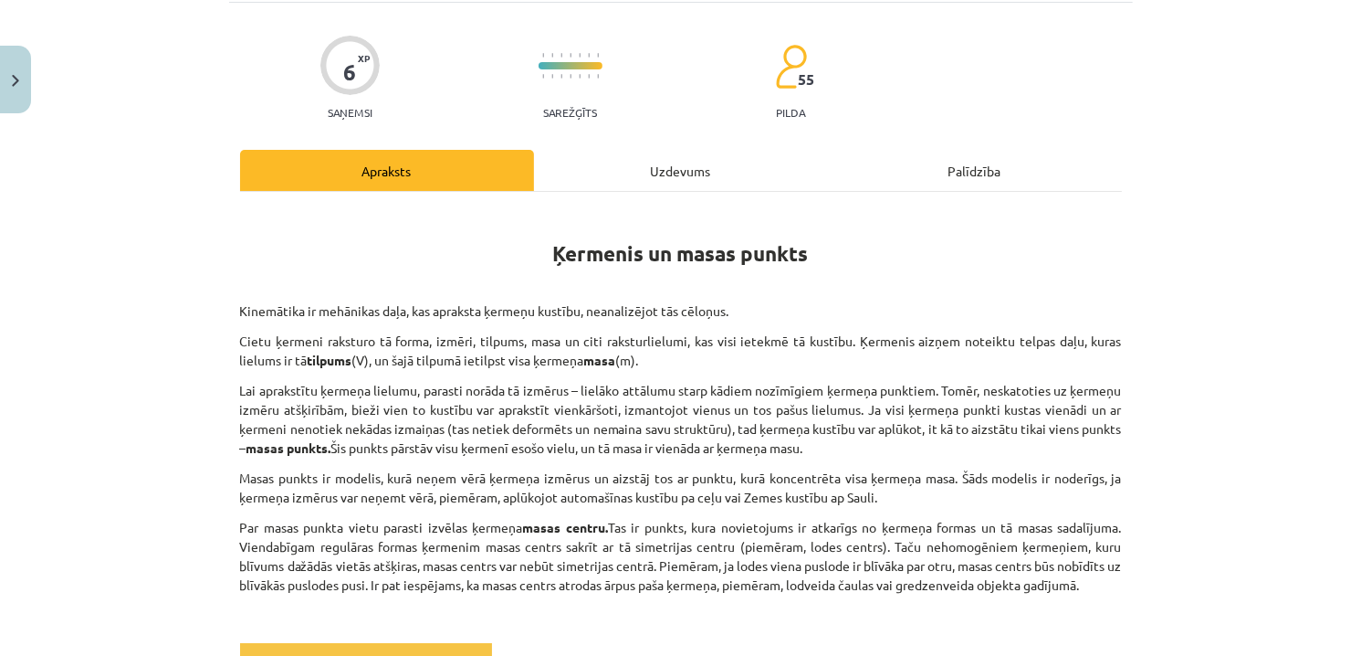
scroll to position [228, 0]
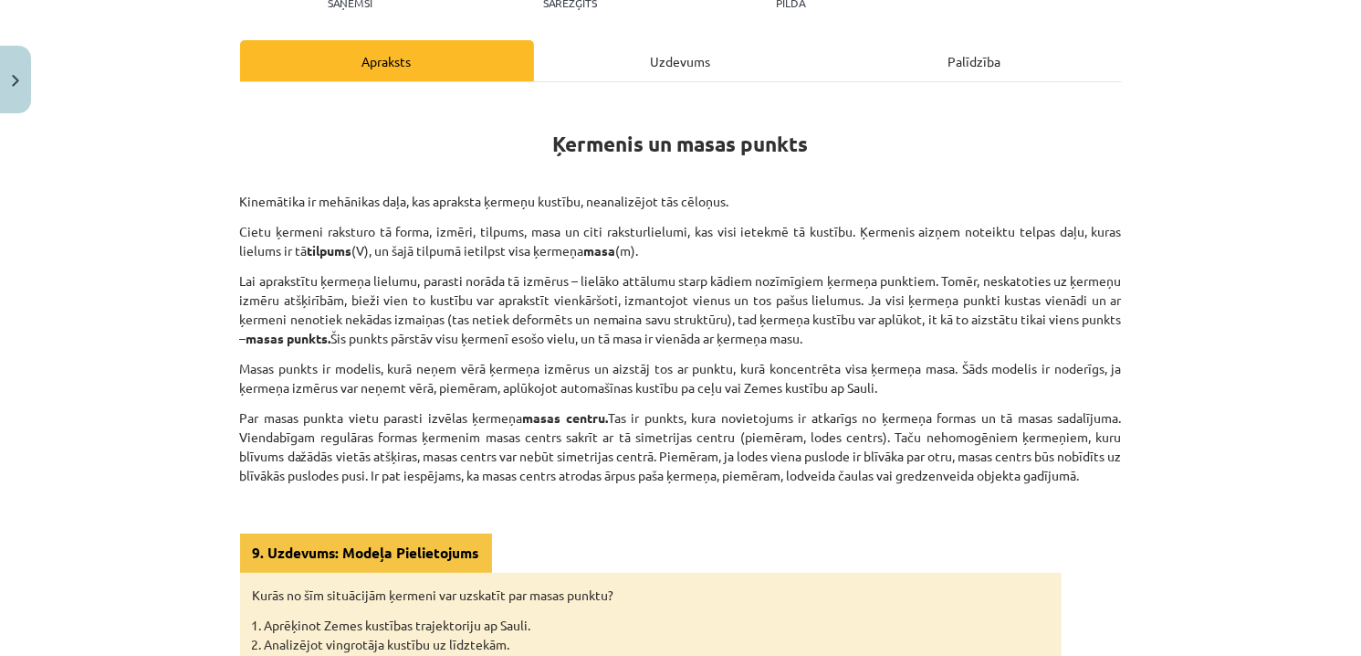
click at [671, 66] on div "Uzdevums" at bounding box center [681, 60] width 294 height 41
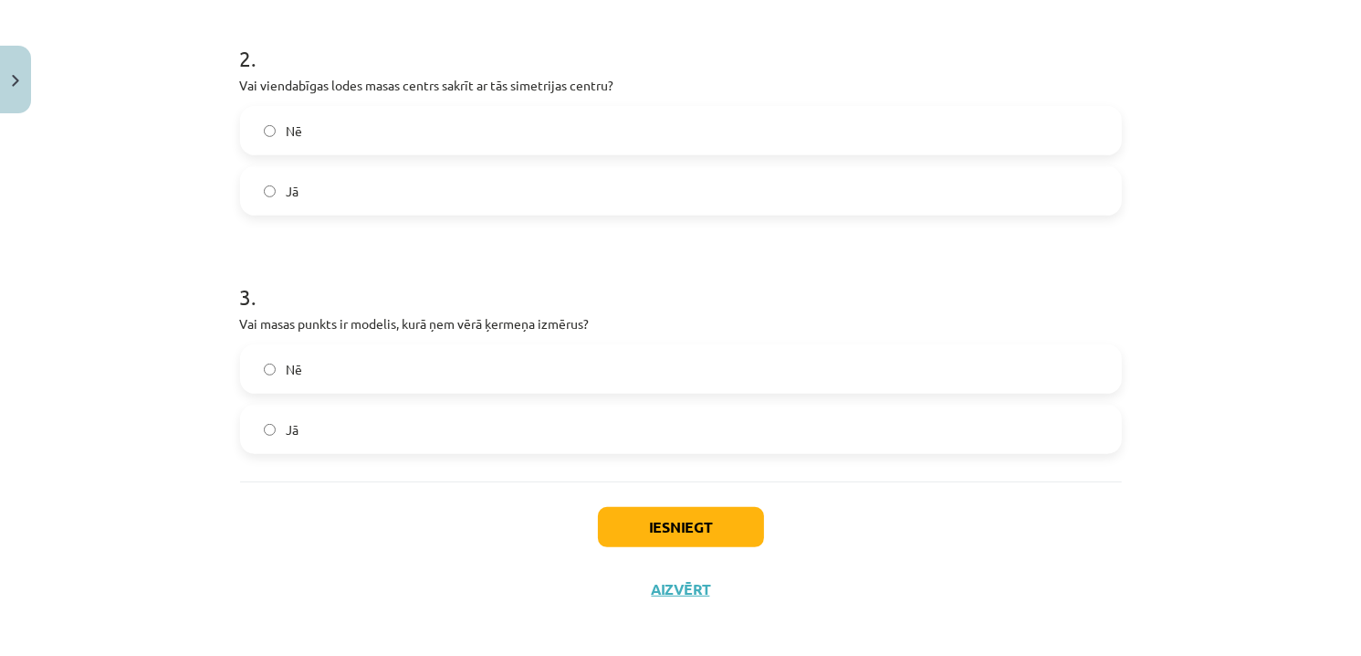
scroll to position [719, 0]
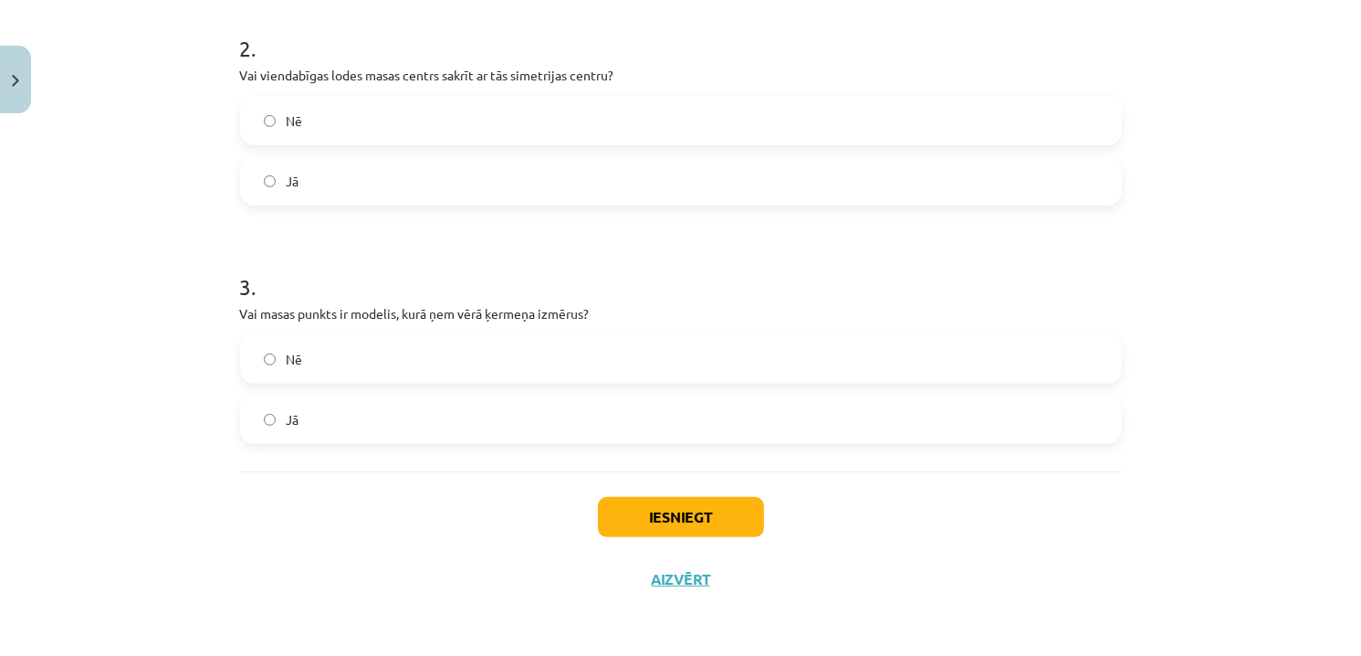
click at [320, 425] on label "Jā" at bounding box center [681, 419] width 878 height 46
click at [345, 353] on label "Nē" at bounding box center [681, 359] width 878 height 46
click at [627, 503] on button "Iesniegt" at bounding box center [681, 517] width 166 height 40
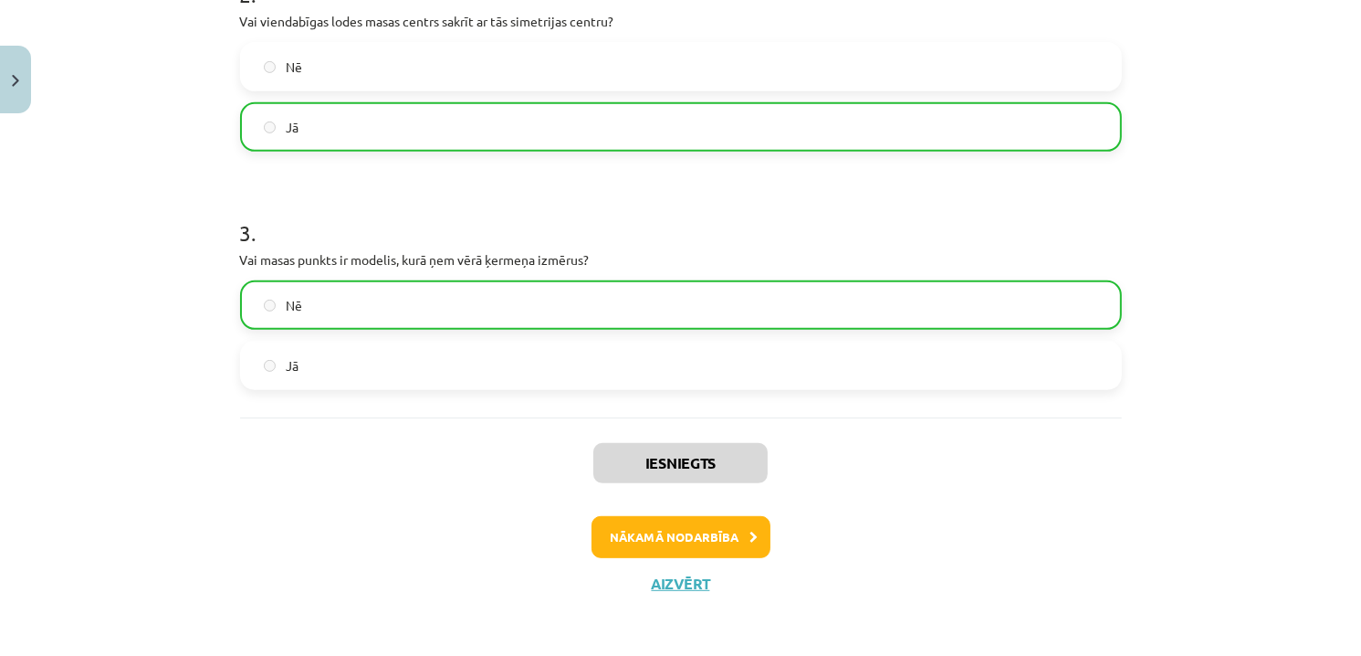
scroll to position [775, 0]
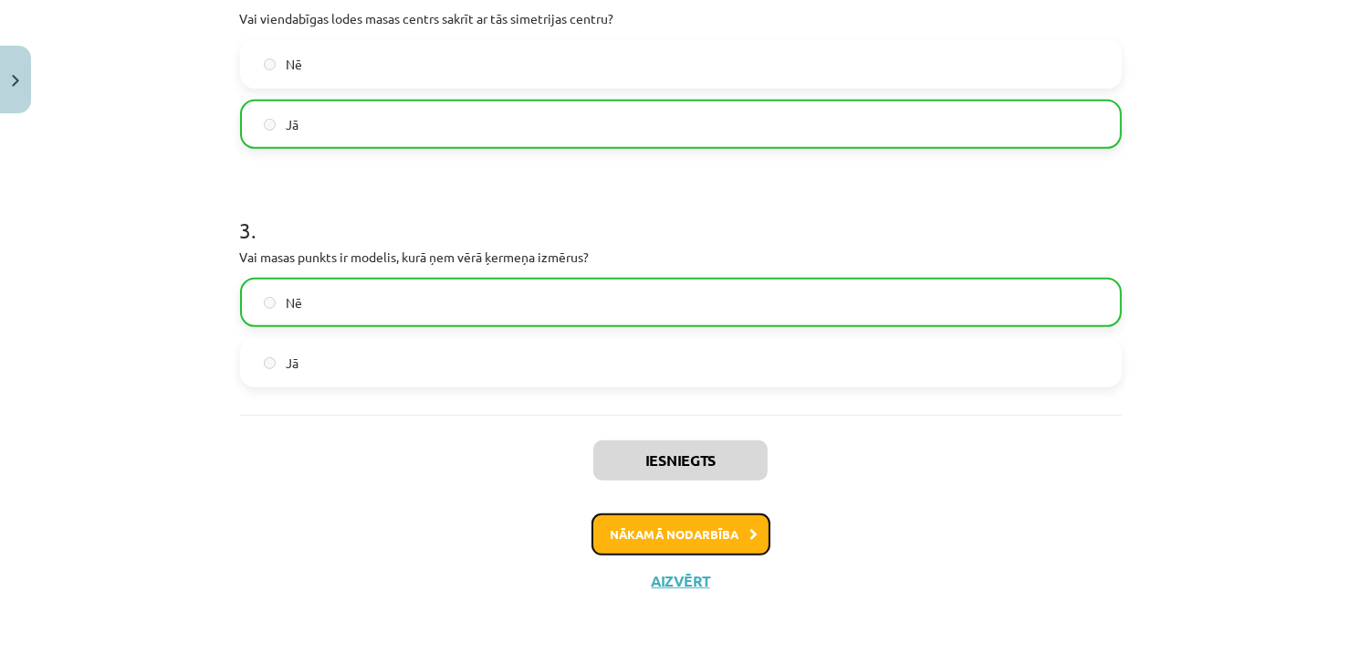
click at [714, 527] on button "Nākamā nodarbība" at bounding box center [681, 534] width 179 height 42
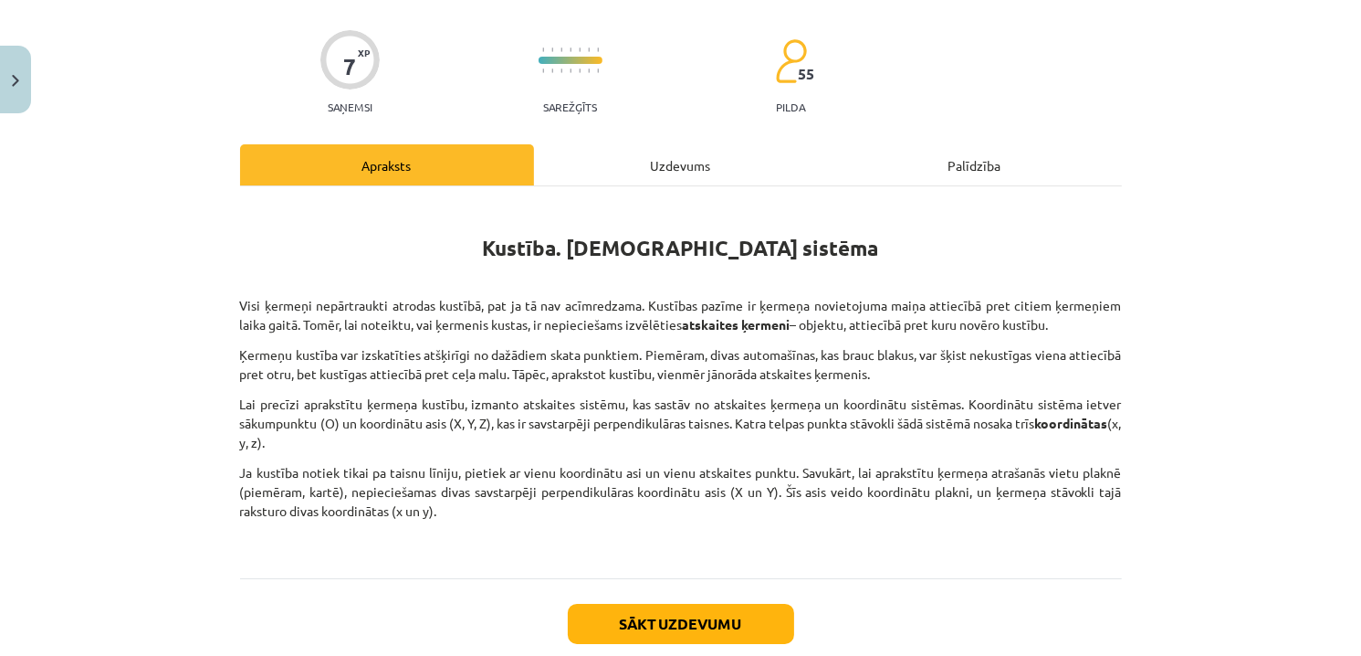
scroll to position [230, 0]
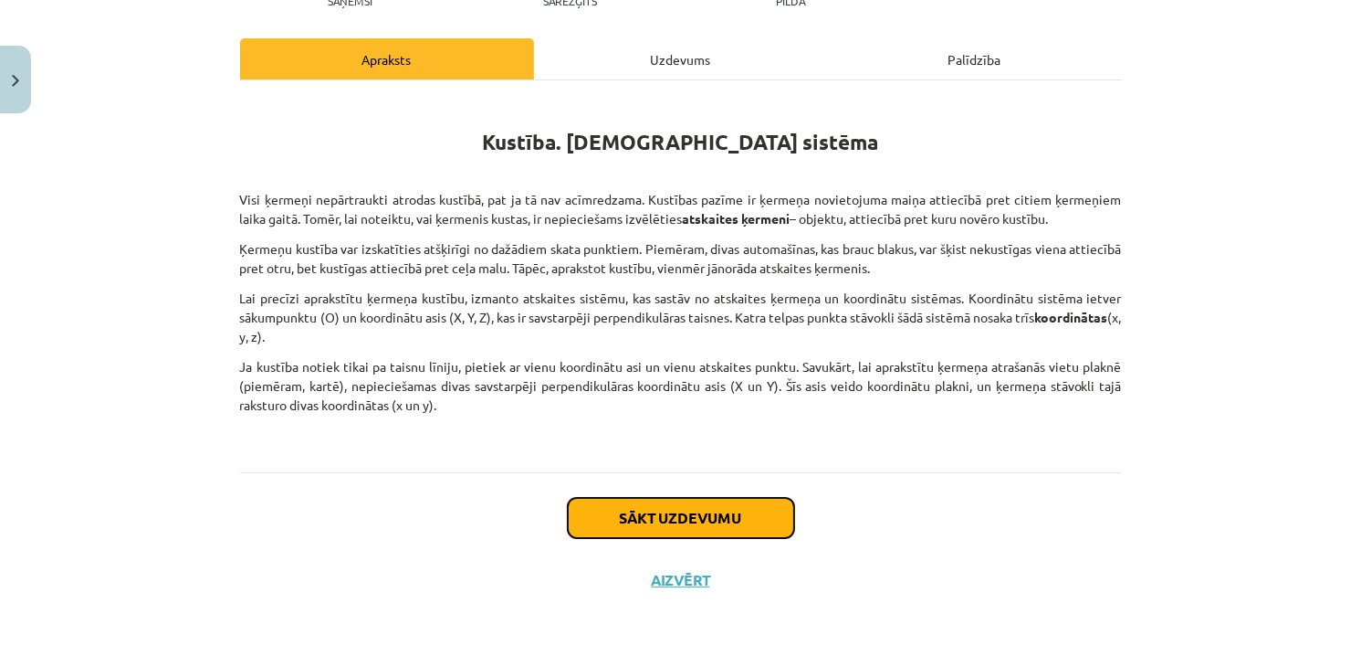
click at [737, 507] on button "Sākt uzdevumu" at bounding box center [681, 518] width 226 height 40
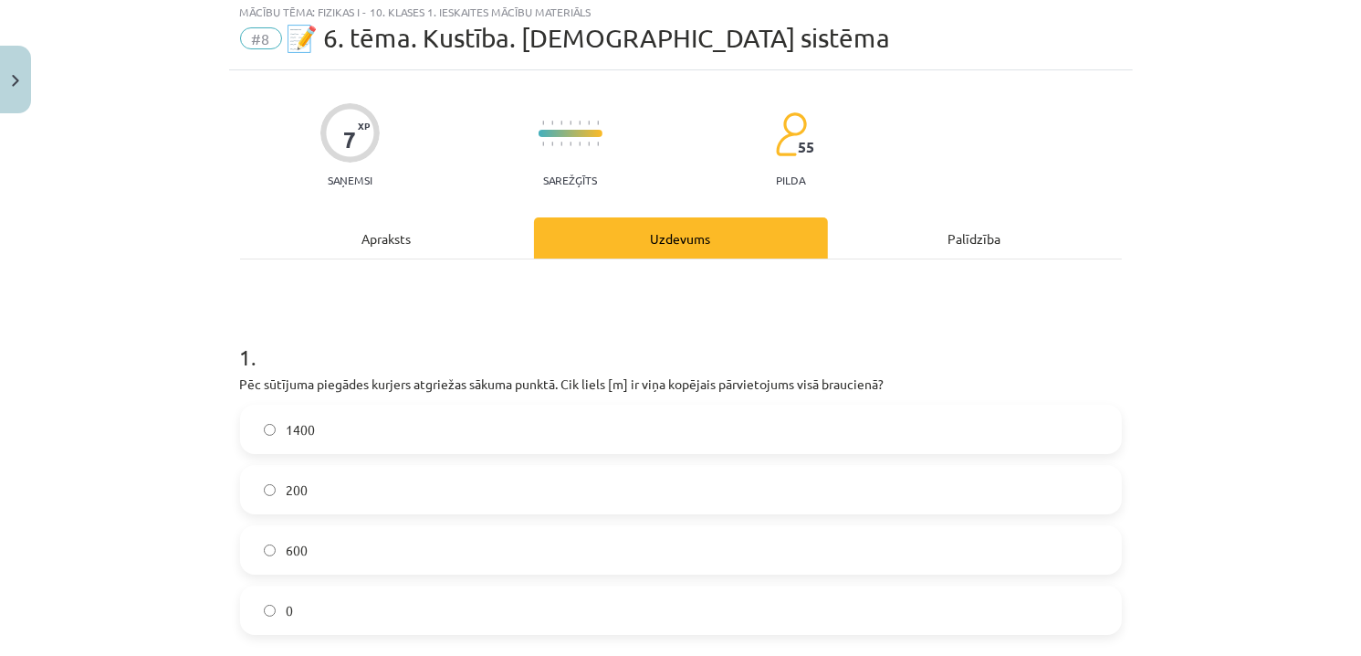
scroll to position [46, 0]
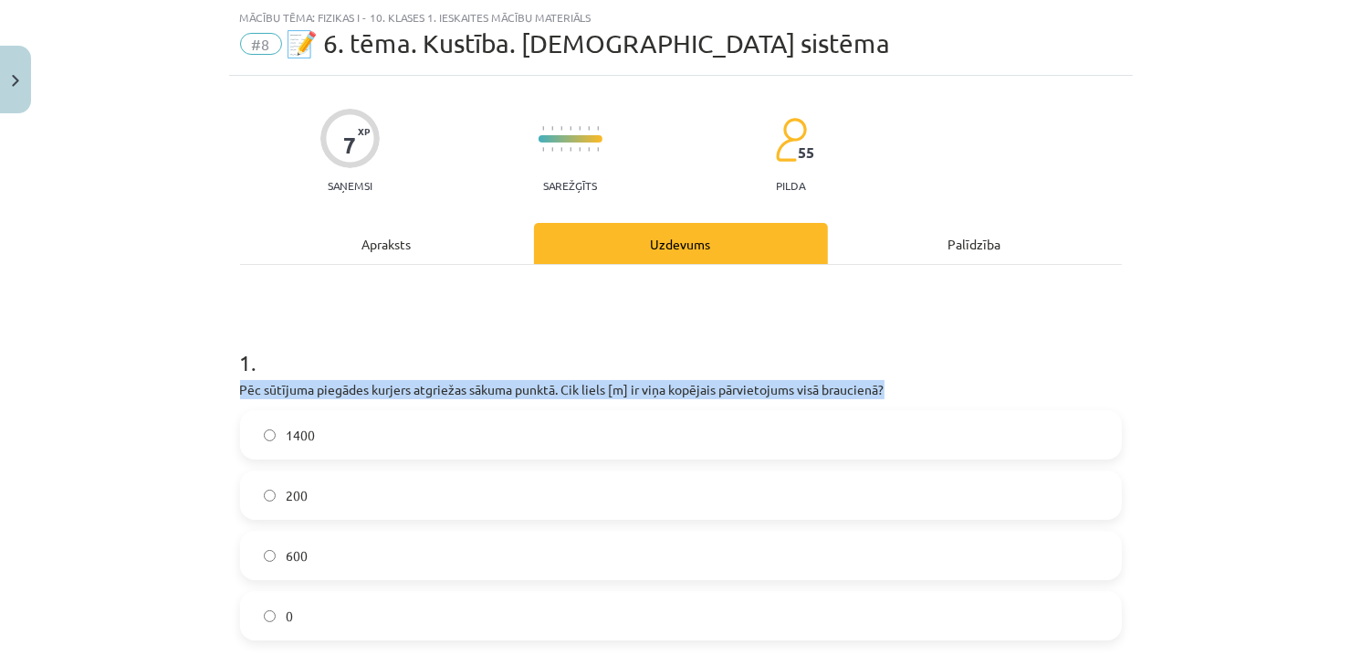
drag, startPoint x: 893, startPoint y: 382, endPoint x: 205, endPoint y: 384, distance: 688.5
click at [205, 384] on div "Mācību tēma: Fizikas i - 10. klases 1. ieskaites mācību materiāls #8 📝 6. tēma.…" at bounding box center [680, 328] width 1361 height 656
copy p "Pēc sūtījuma piegādes kurjers atgriežas sākuma punktā. Cik liels [m] ir viņa ko…"
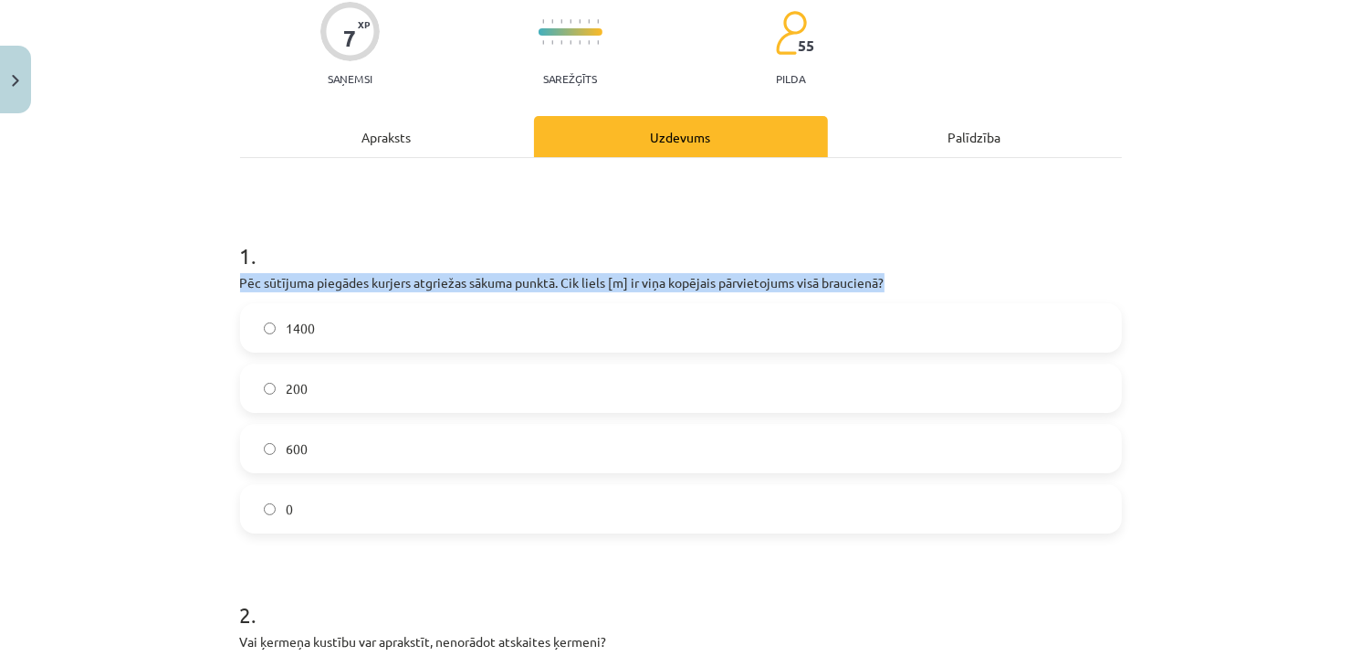
scroll to position [320, 0]
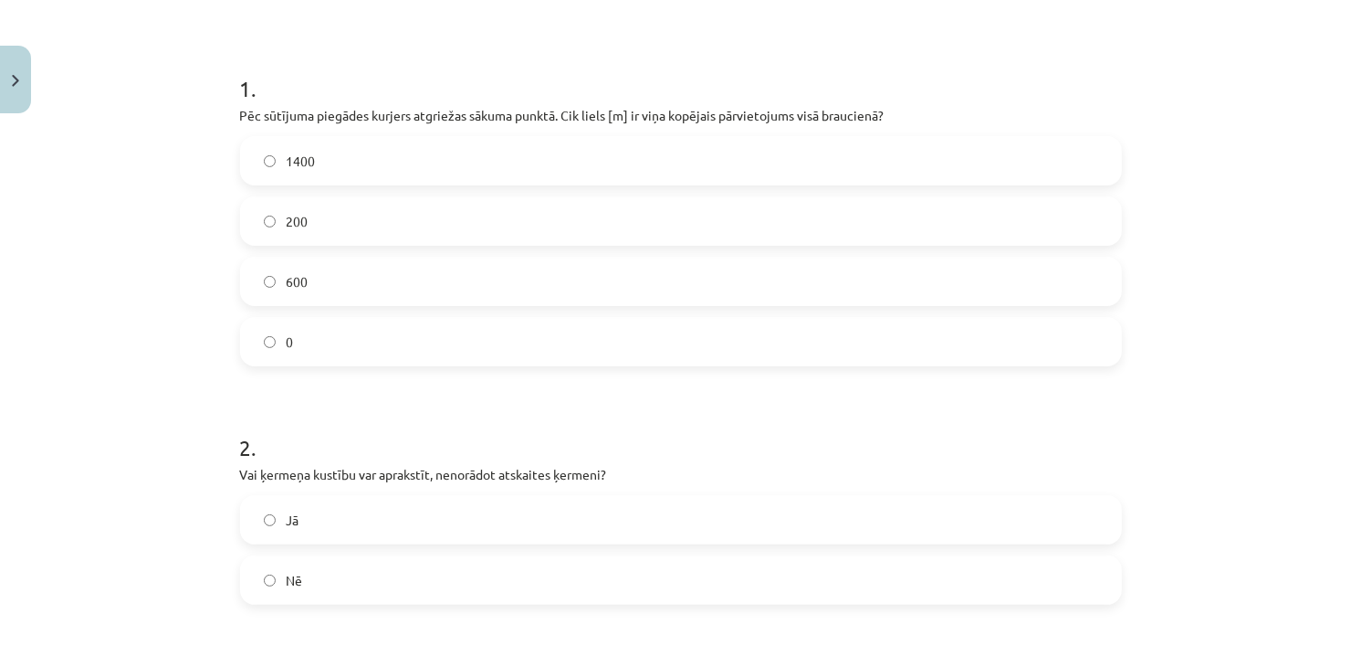
click at [317, 340] on label "0" at bounding box center [681, 342] width 878 height 46
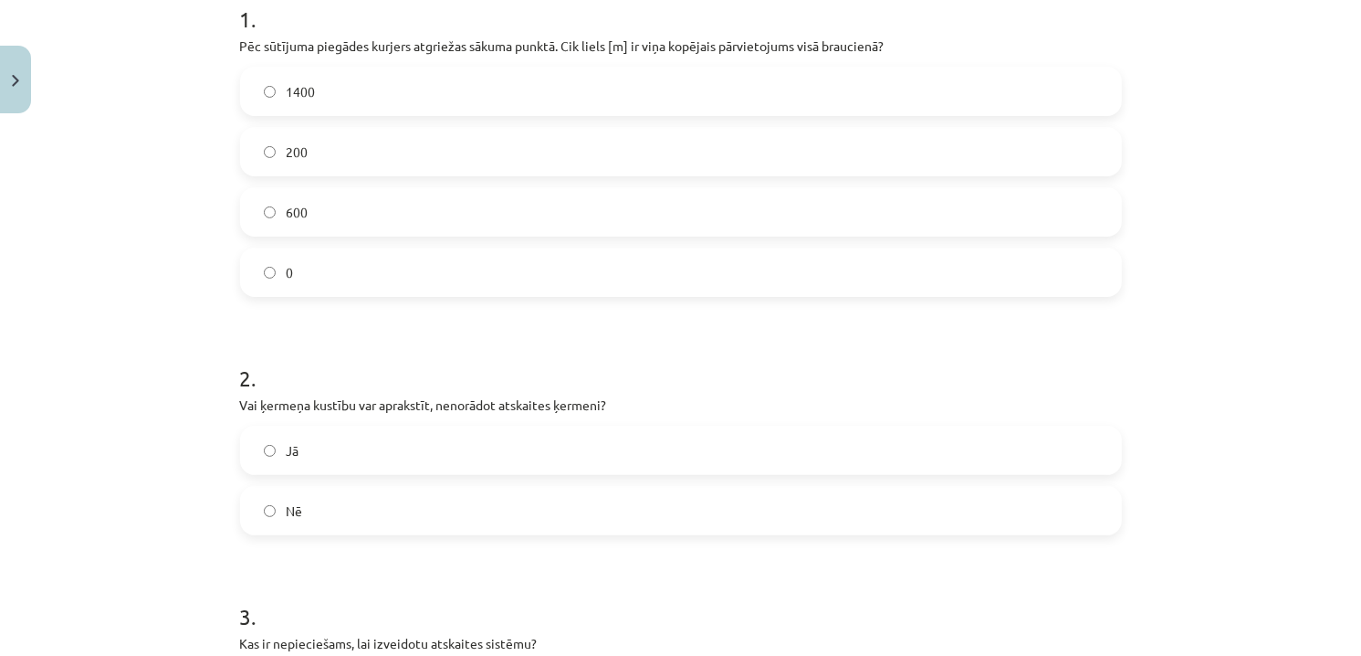
scroll to position [502, 0]
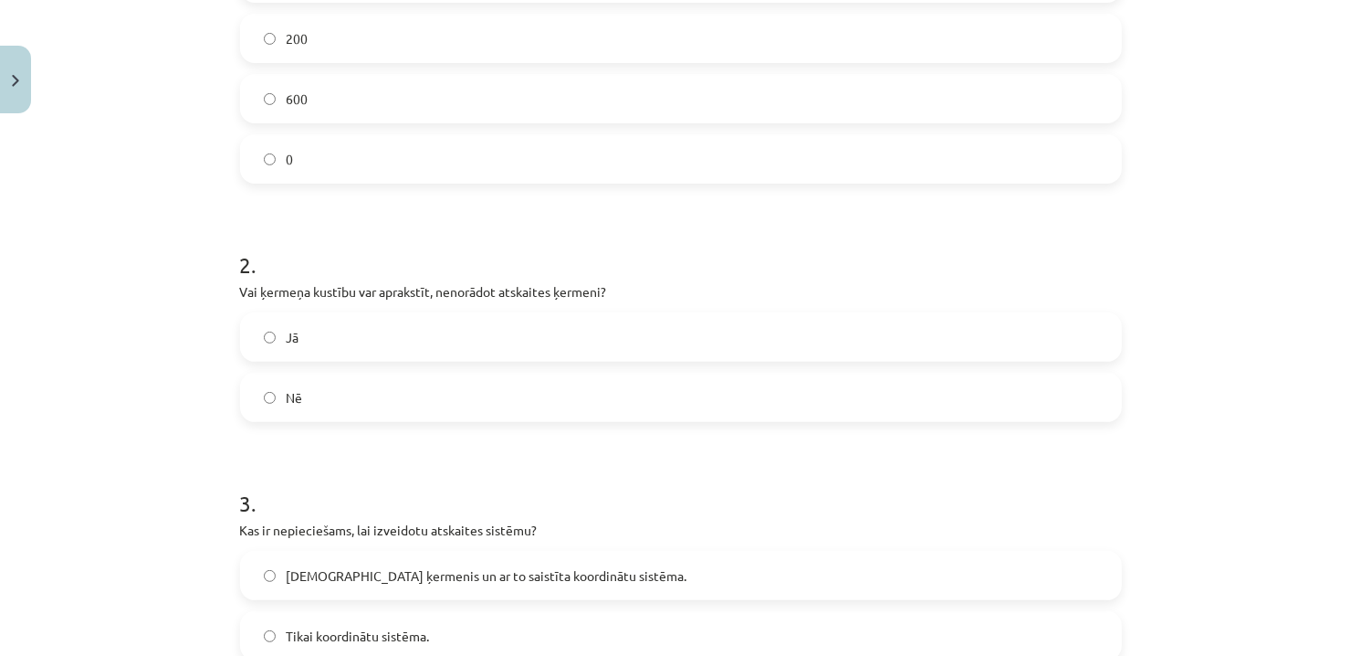
click at [361, 410] on label "Nē" at bounding box center [681, 397] width 878 height 46
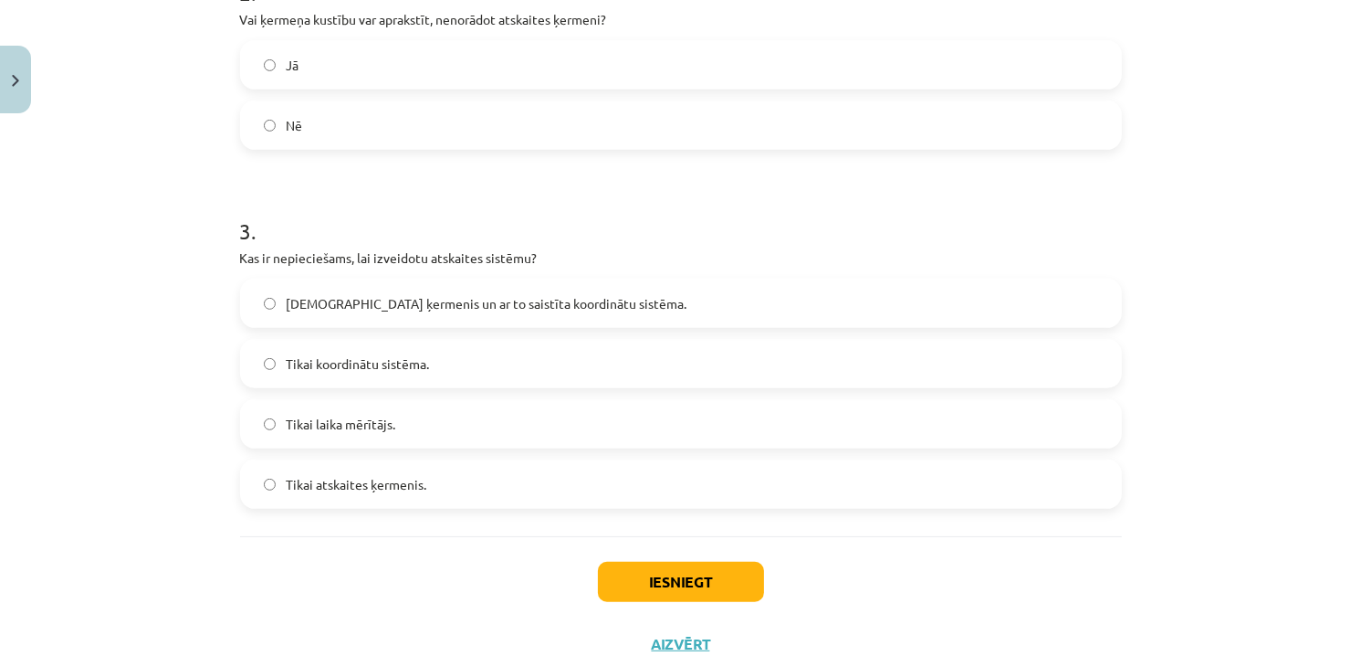
scroll to position [776, 0]
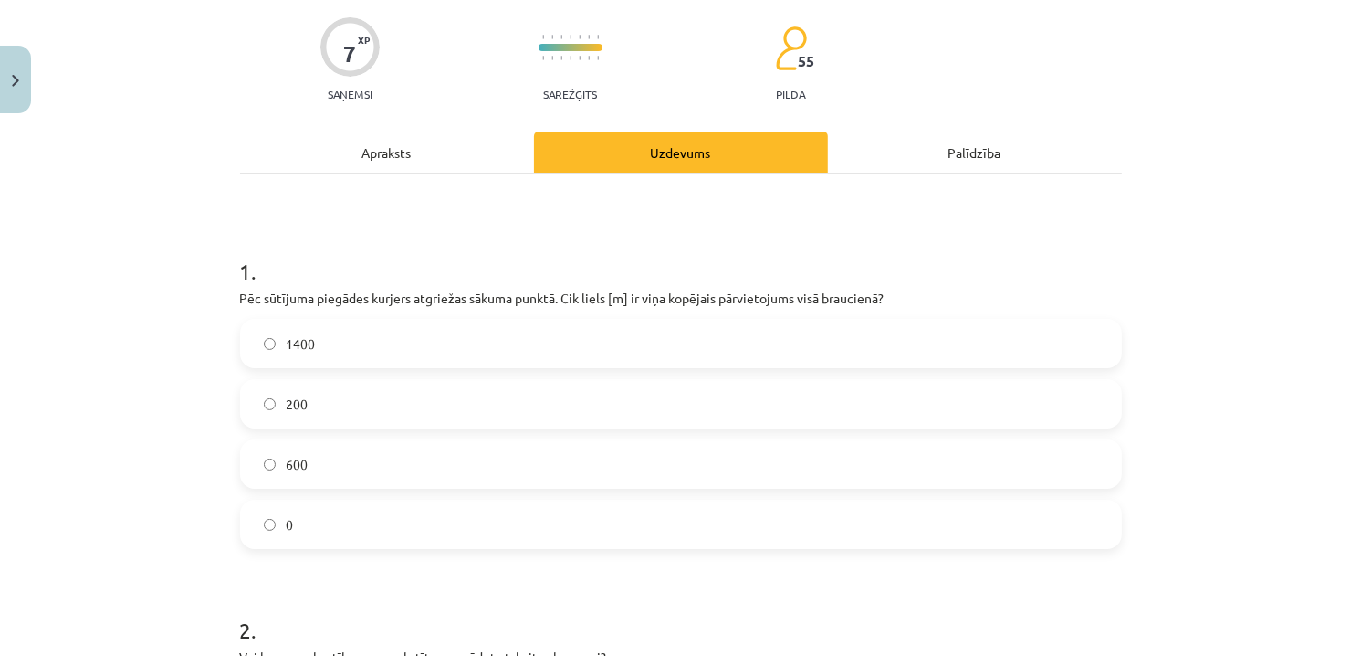
click at [394, 152] on div "Apraksts" at bounding box center [387, 151] width 294 height 41
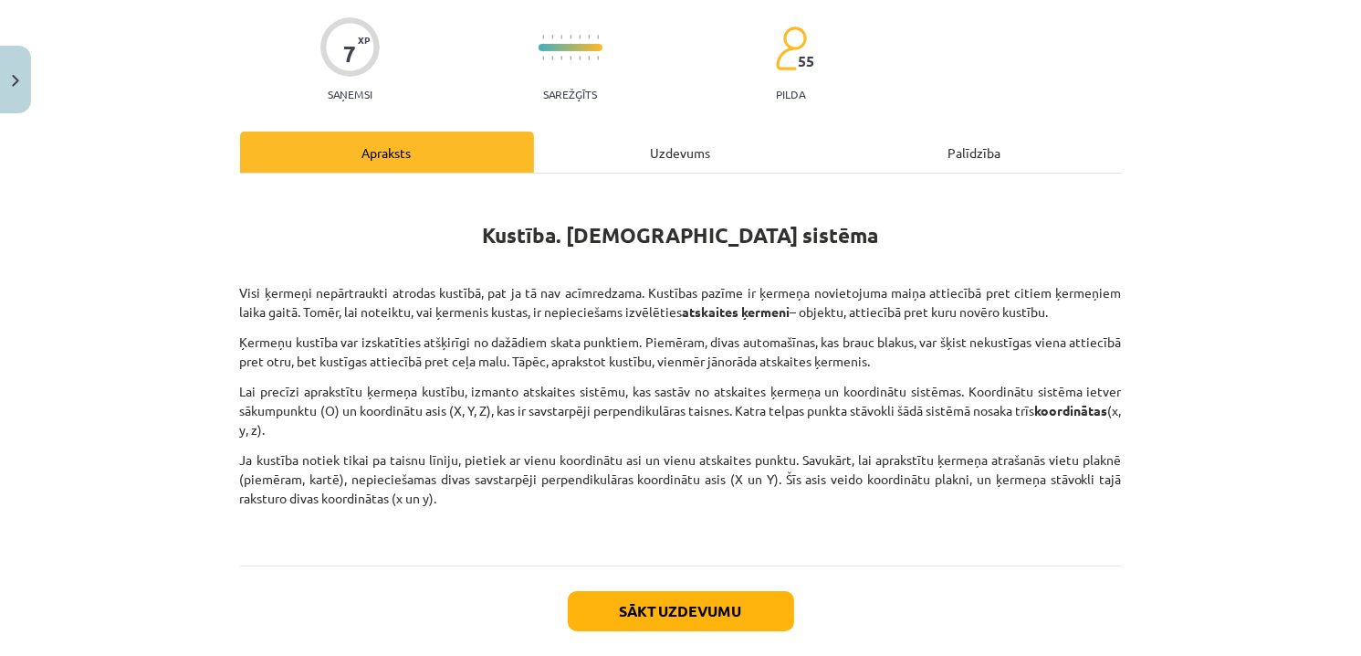
scroll to position [46, 0]
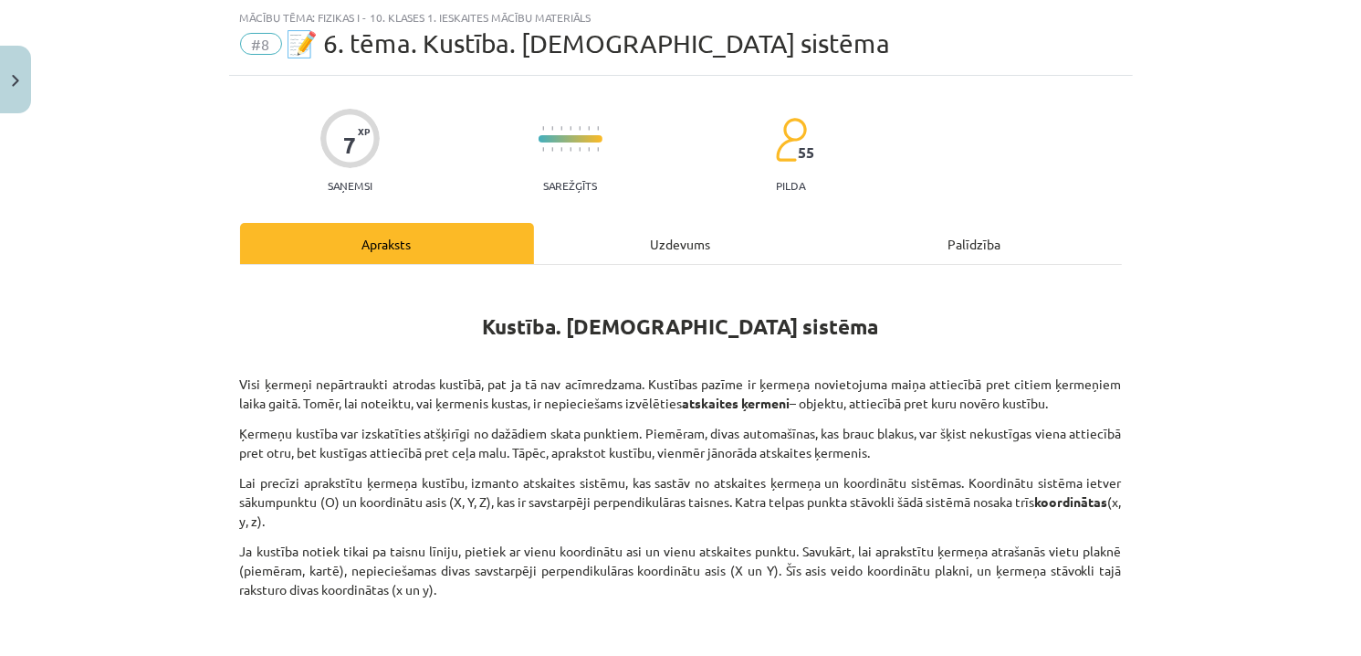
click at [666, 249] on div "Uzdevums" at bounding box center [681, 243] width 294 height 41
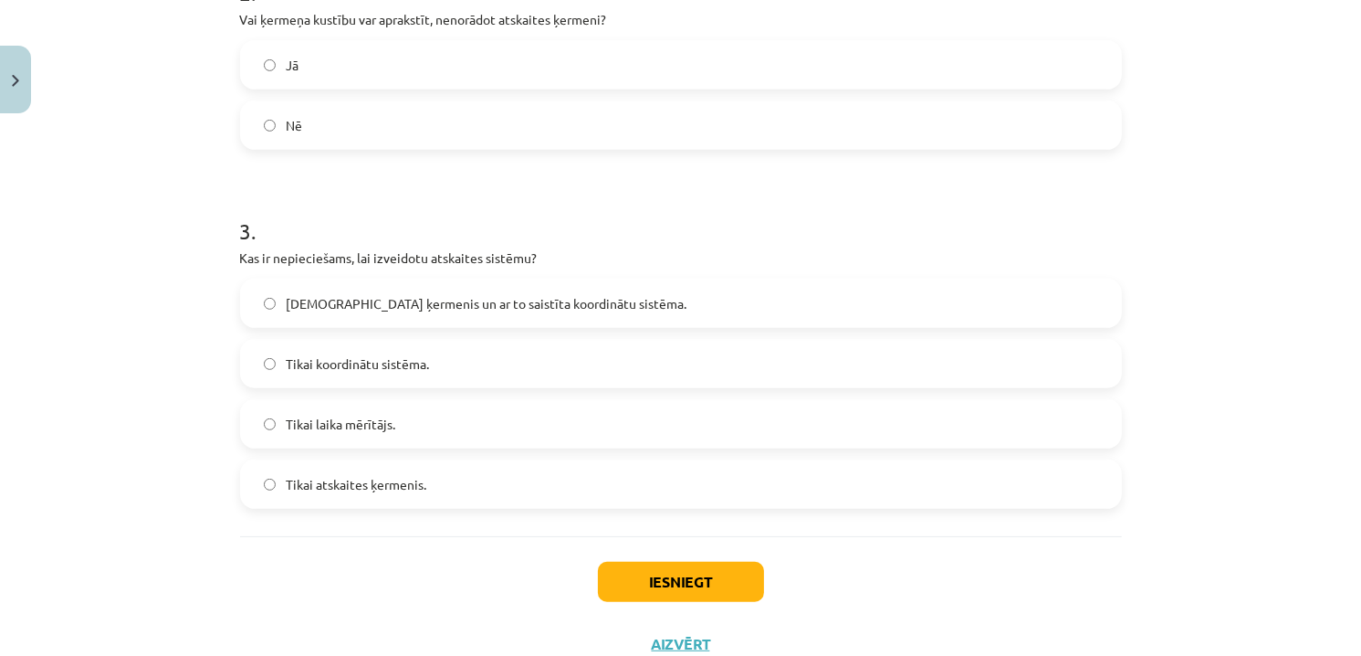
scroll to position [776, 0]
click at [353, 308] on span "Atskaites ķermenis un ar to saistīta koordinātu sistēma." at bounding box center [487, 301] width 401 height 19
click at [693, 572] on button "Iesniegt" at bounding box center [681, 580] width 166 height 40
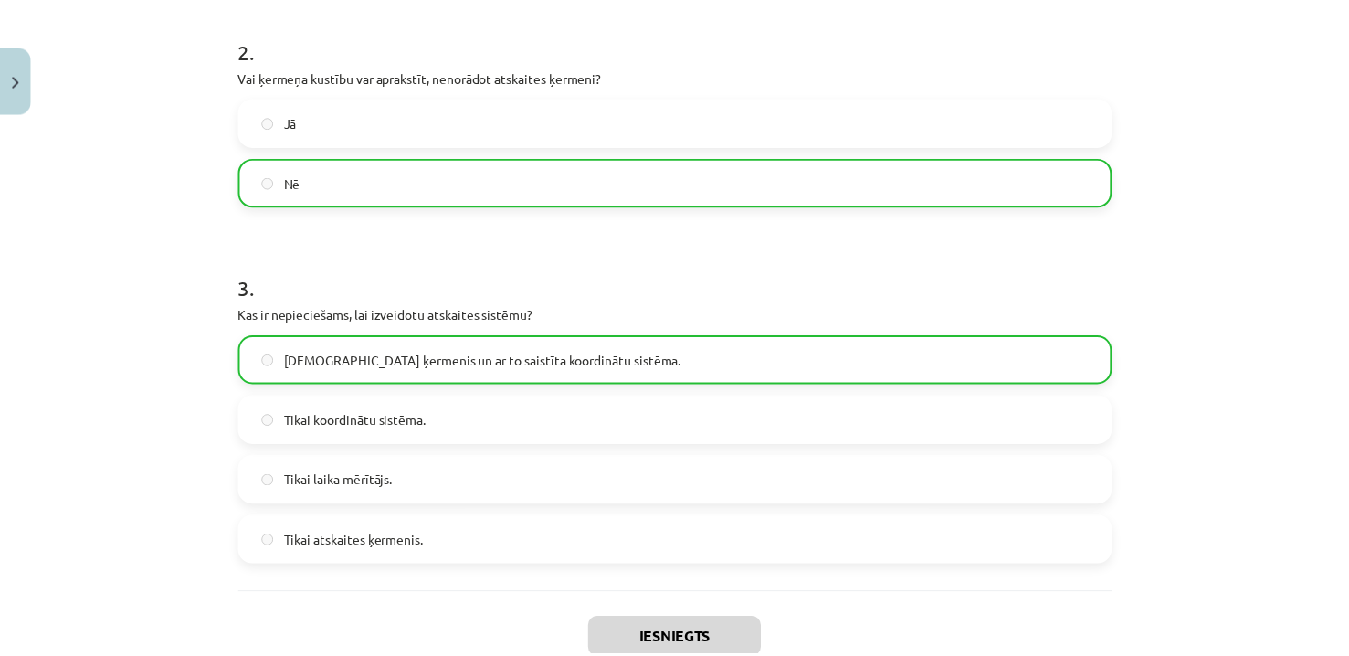
scroll to position [867, 0]
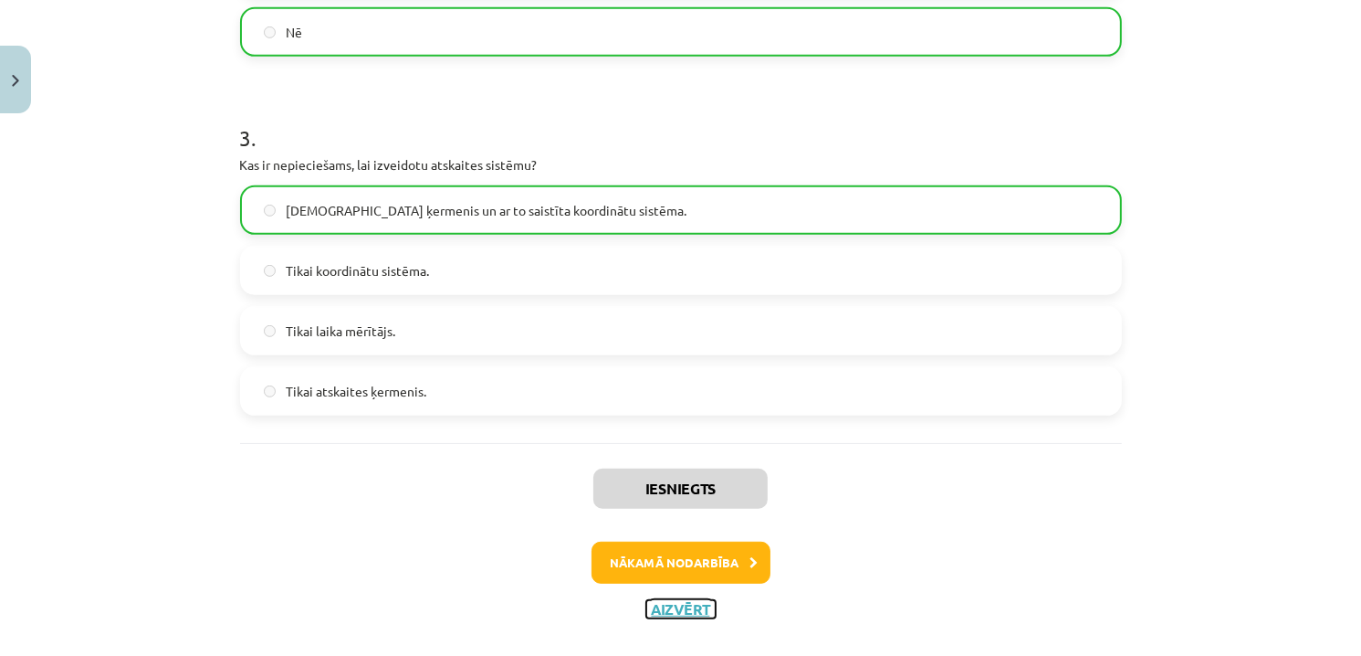
click at [686, 602] on button "Aizvērt" at bounding box center [680, 609] width 69 height 18
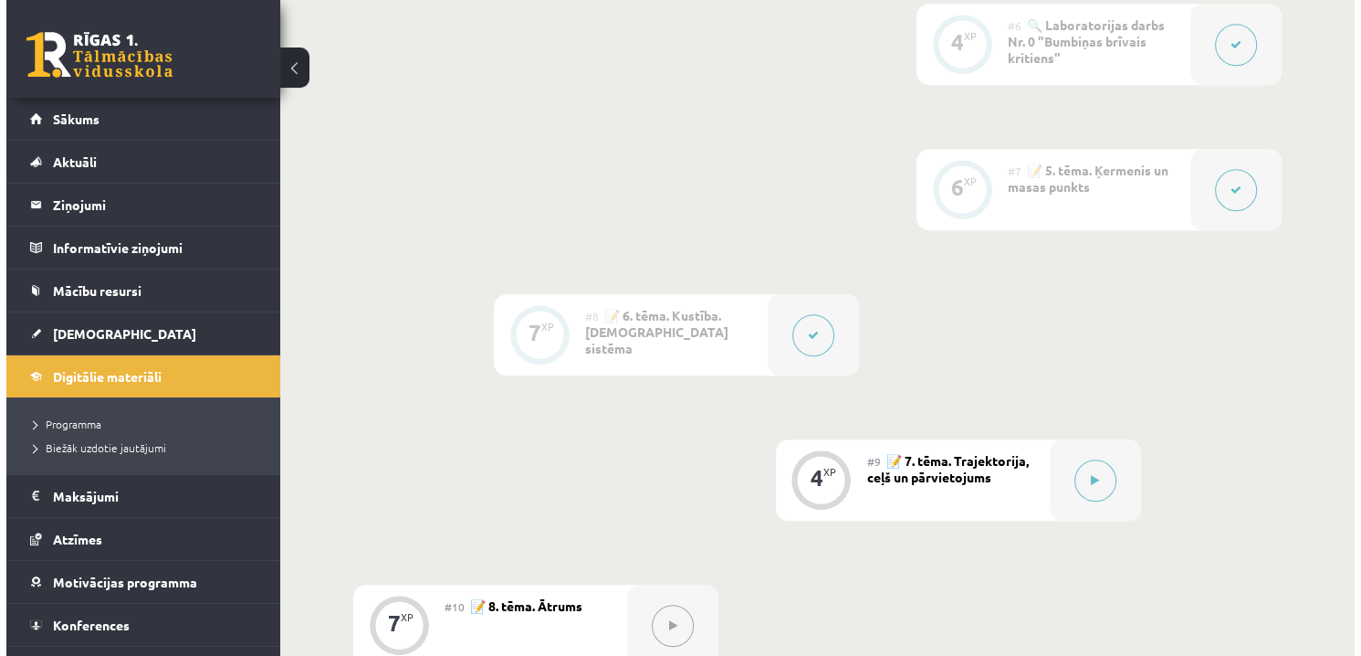
scroll to position [1278, 0]
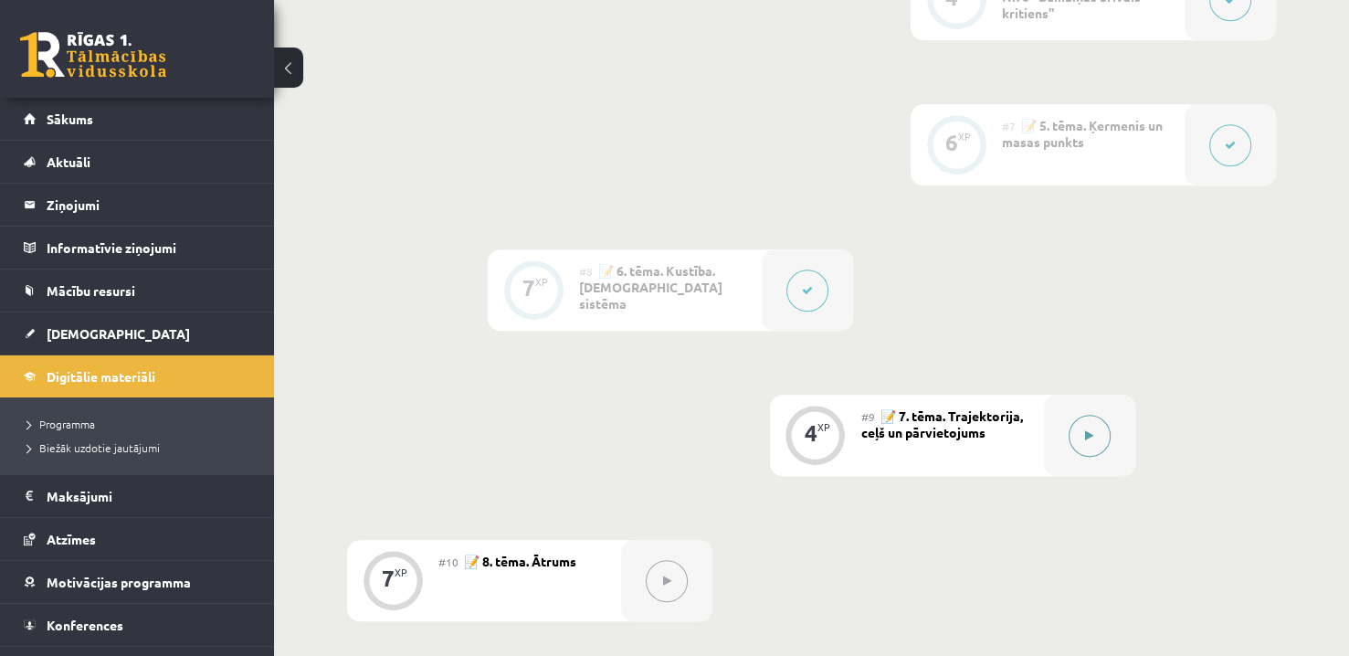
click at [1073, 445] on button at bounding box center [1089, 436] width 42 height 42
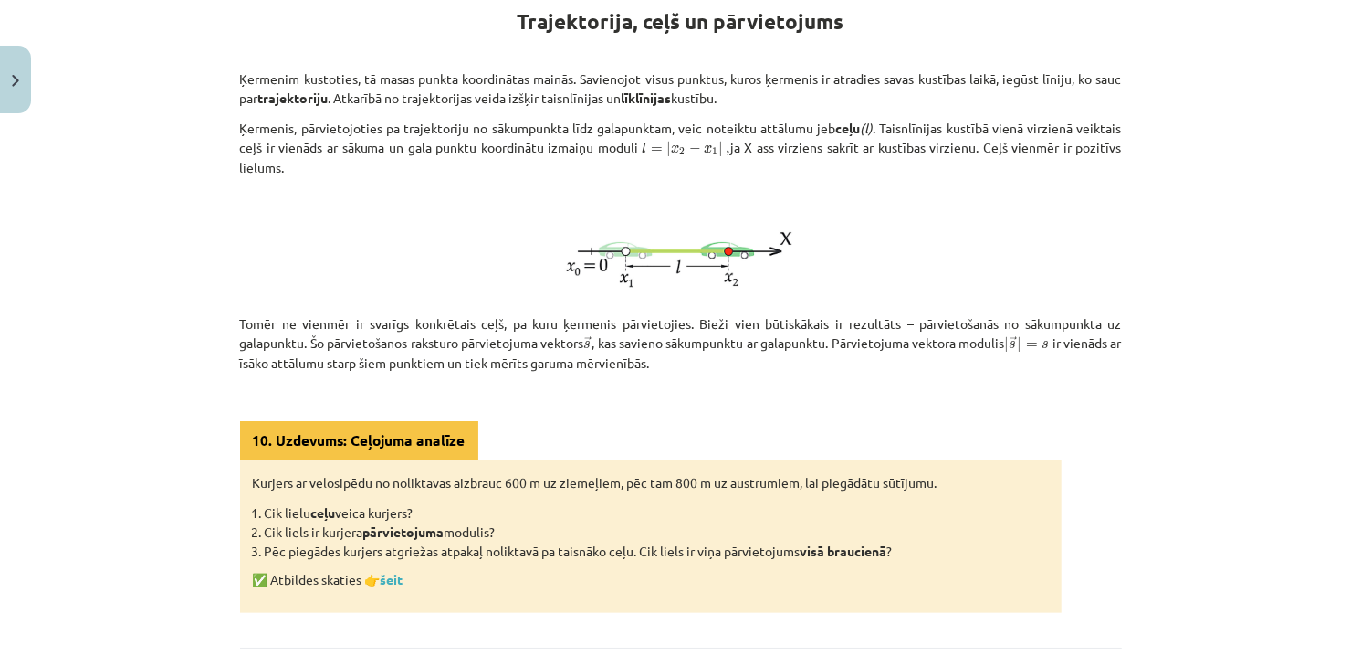
scroll to position [342, 0]
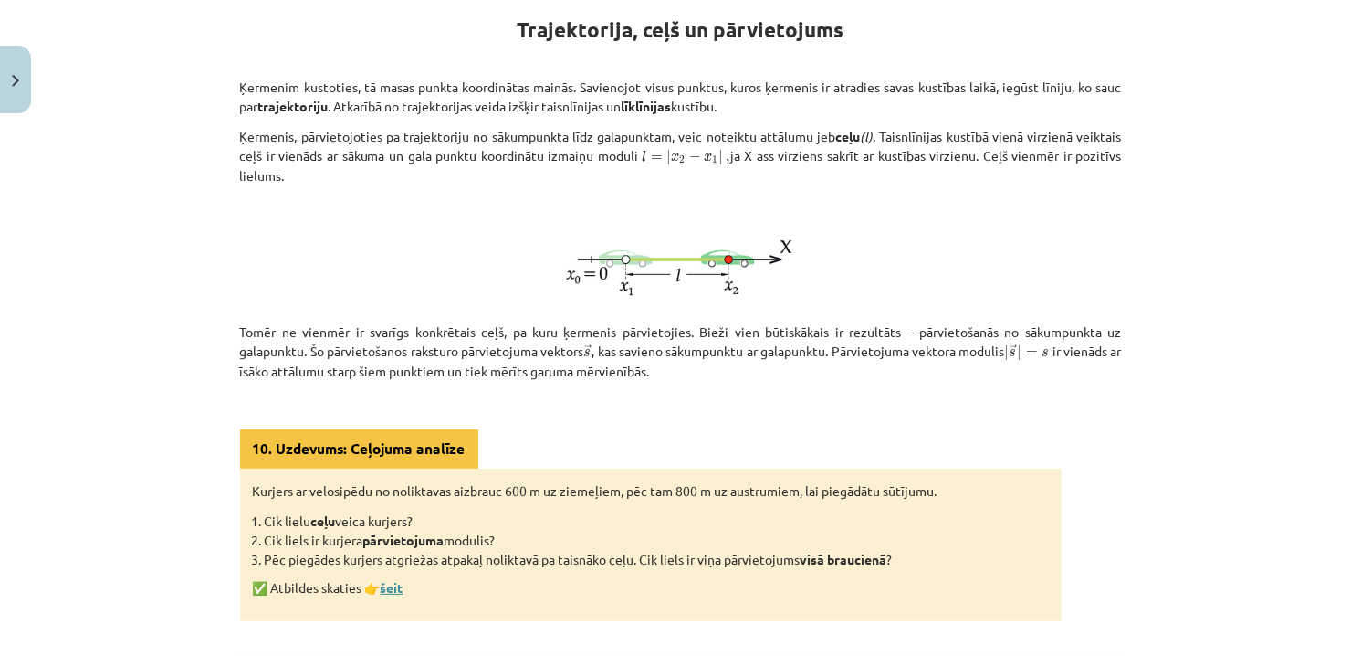
click at [383, 586] on link "šeit" at bounding box center [392, 587] width 23 height 16
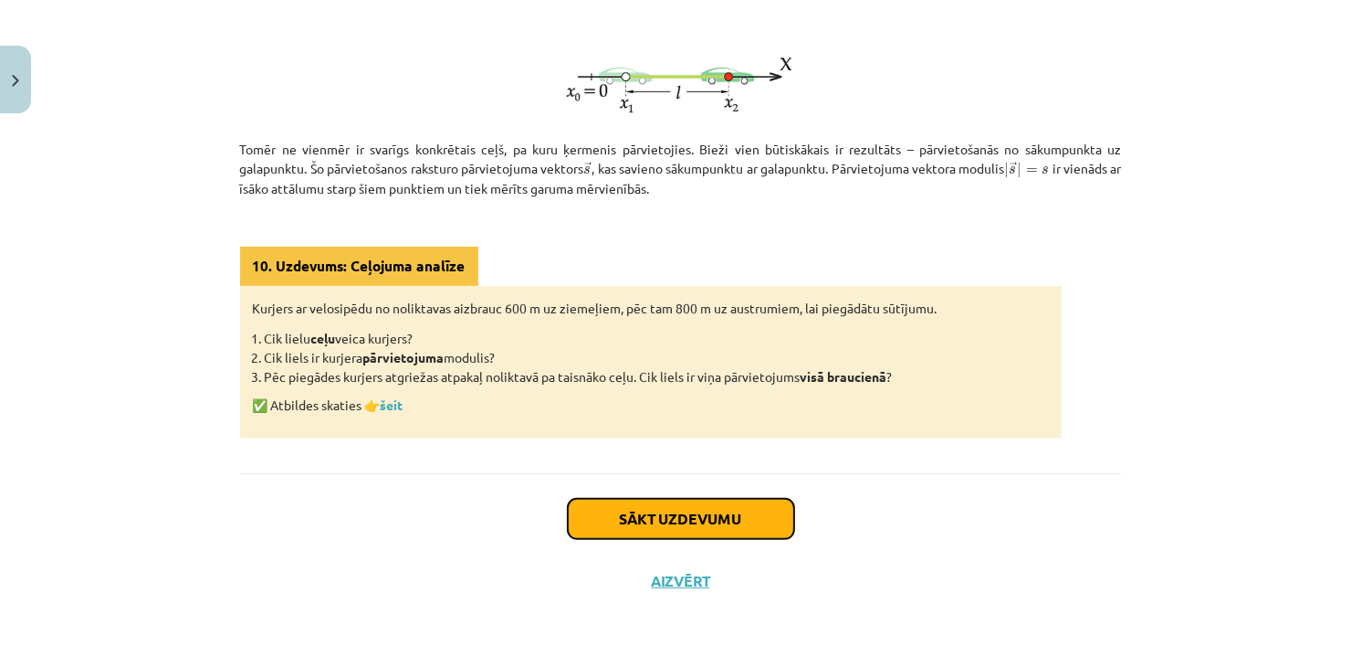
click at [735, 523] on button "Sākt uzdevumu" at bounding box center [681, 519] width 226 height 40
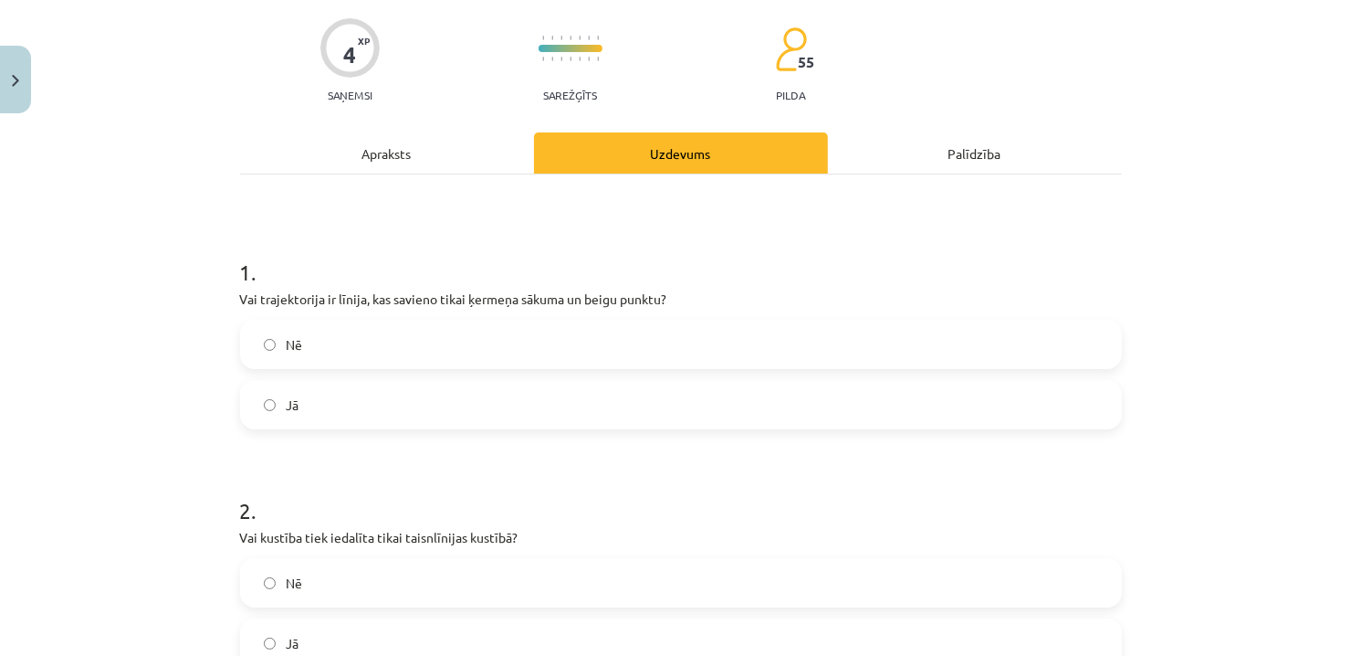
scroll to position [46, 0]
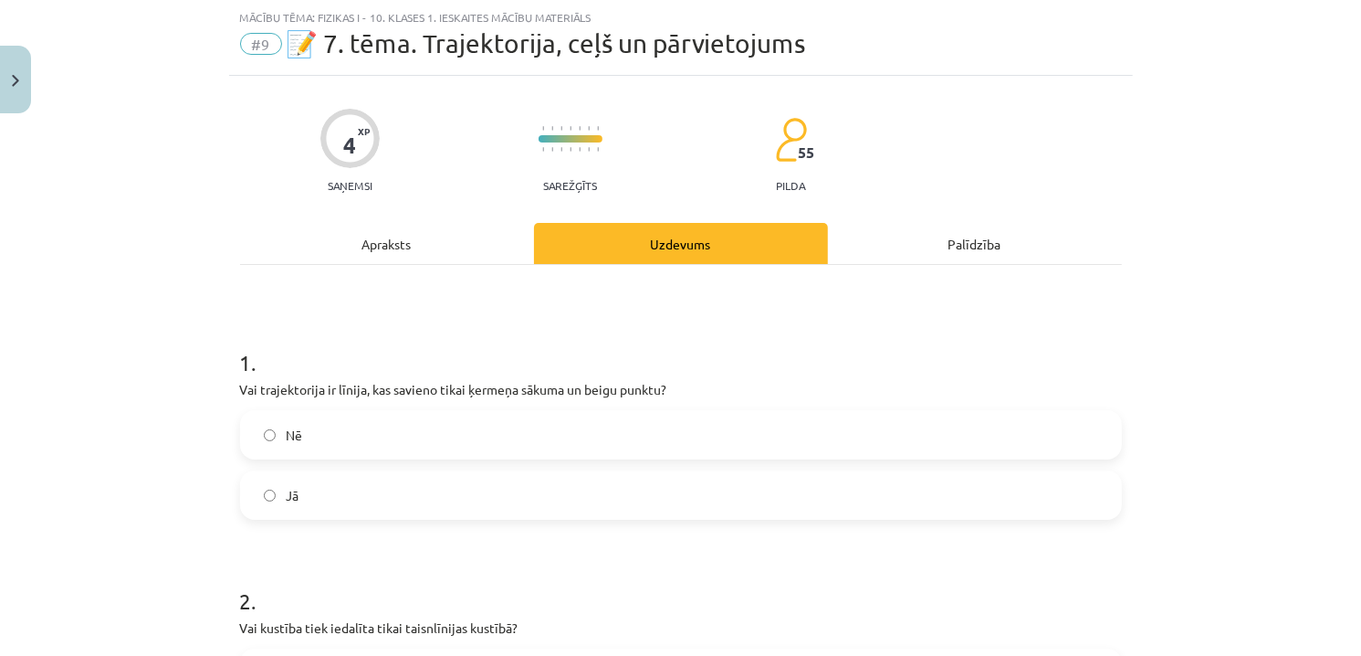
click at [401, 245] on div "Apraksts" at bounding box center [387, 243] width 294 height 41
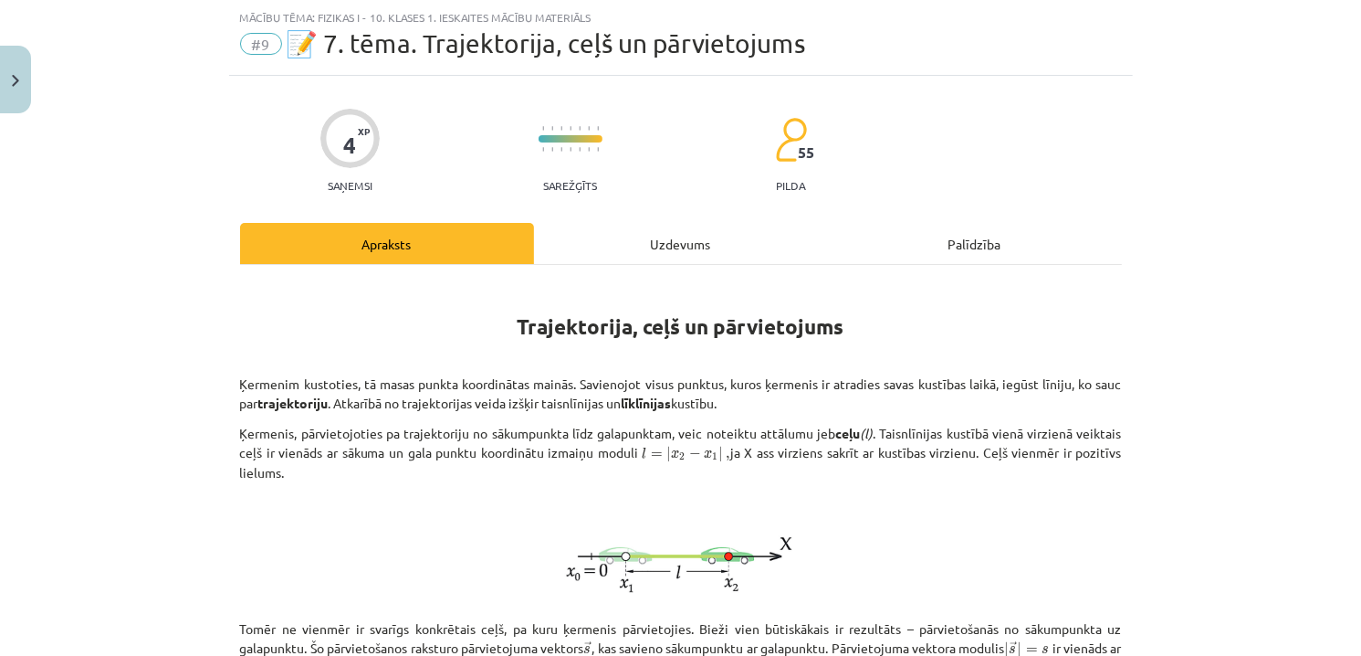
click at [704, 249] on div "Uzdevums" at bounding box center [681, 243] width 294 height 41
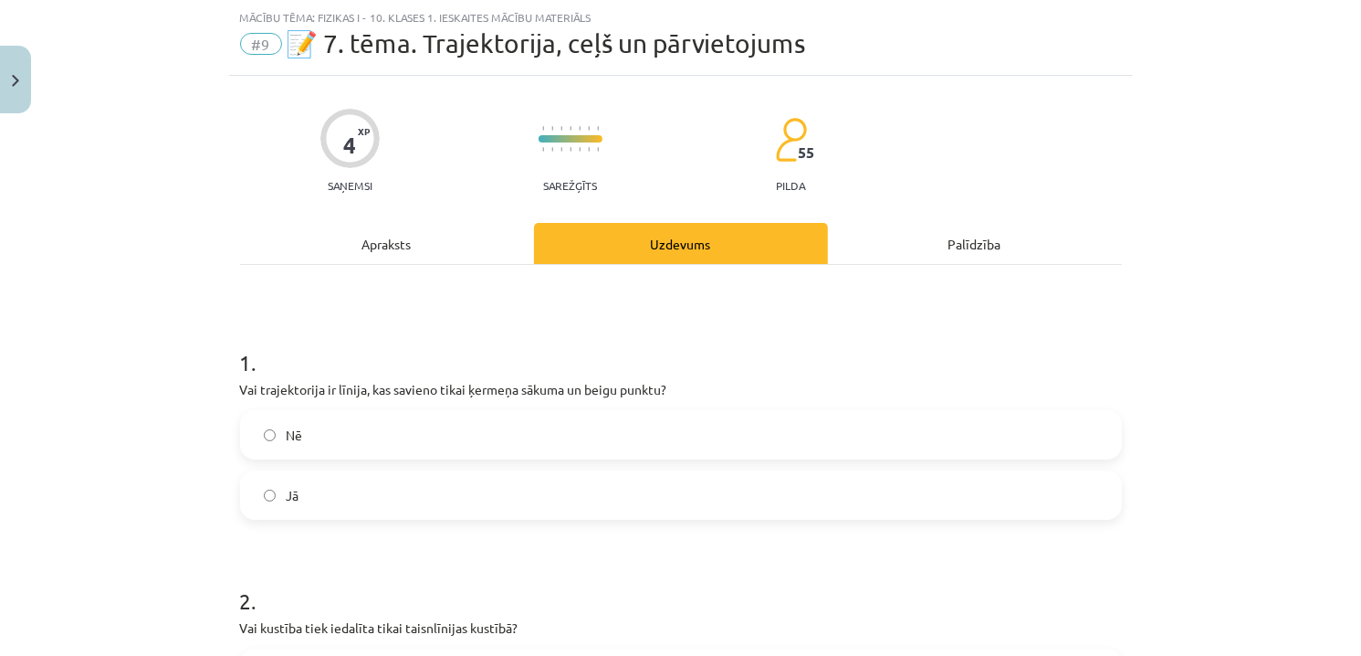
click at [379, 241] on div "Apraksts" at bounding box center [387, 243] width 294 height 41
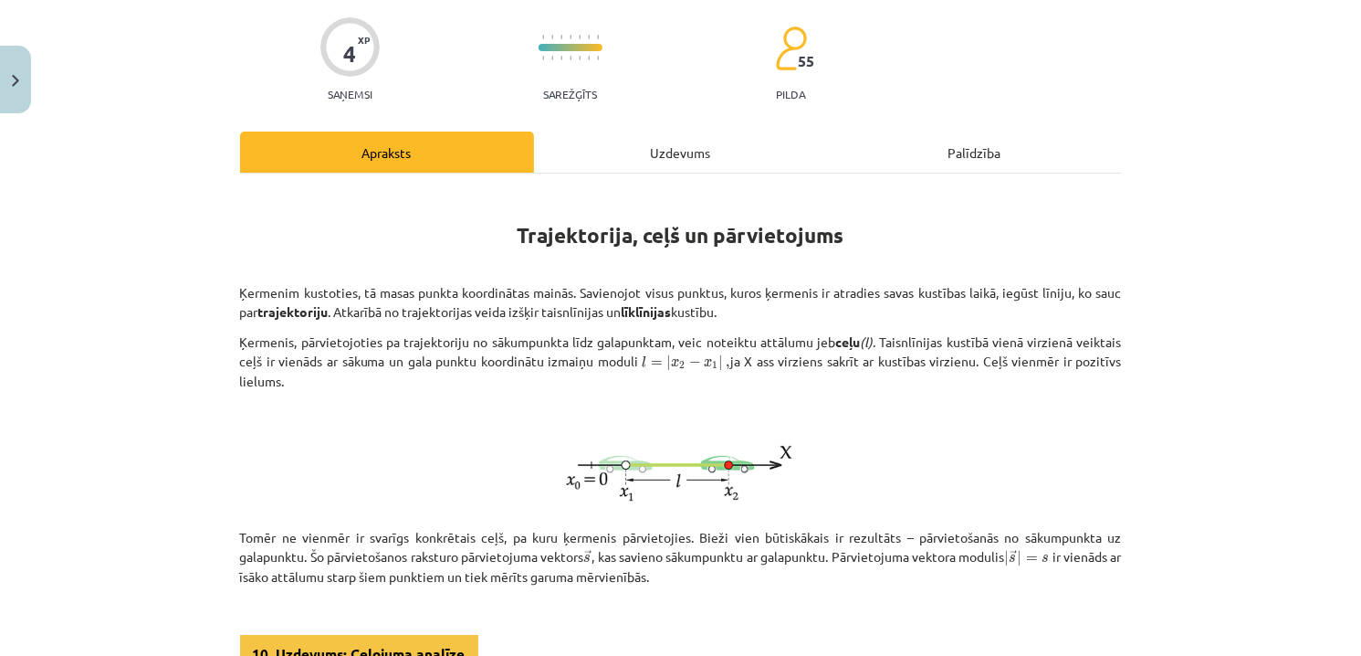
drag, startPoint x: 669, startPoint y: 154, endPoint x: 641, endPoint y: 220, distance: 71.6
click at [668, 154] on div "Uzdevums" at bounding box center [681, 151] width 294 height 41
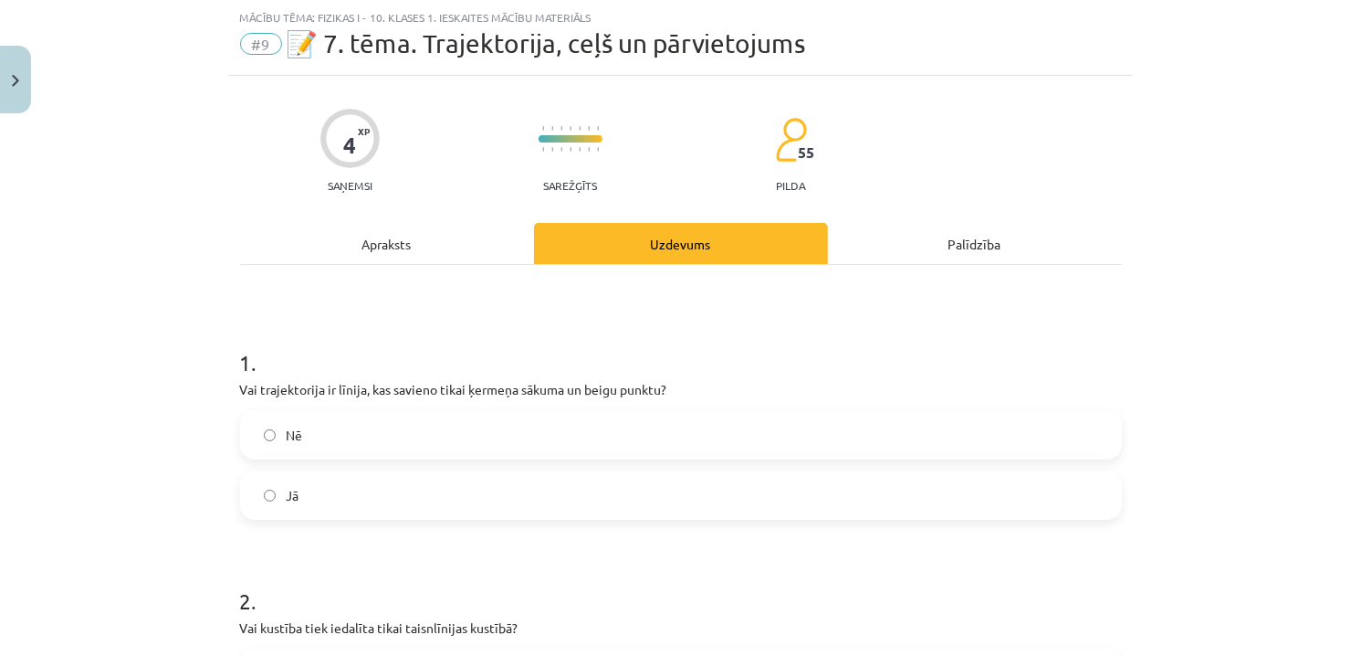
click at [344, 430] on label "Nē" at bounding box center [681, 435] width 878 height 46
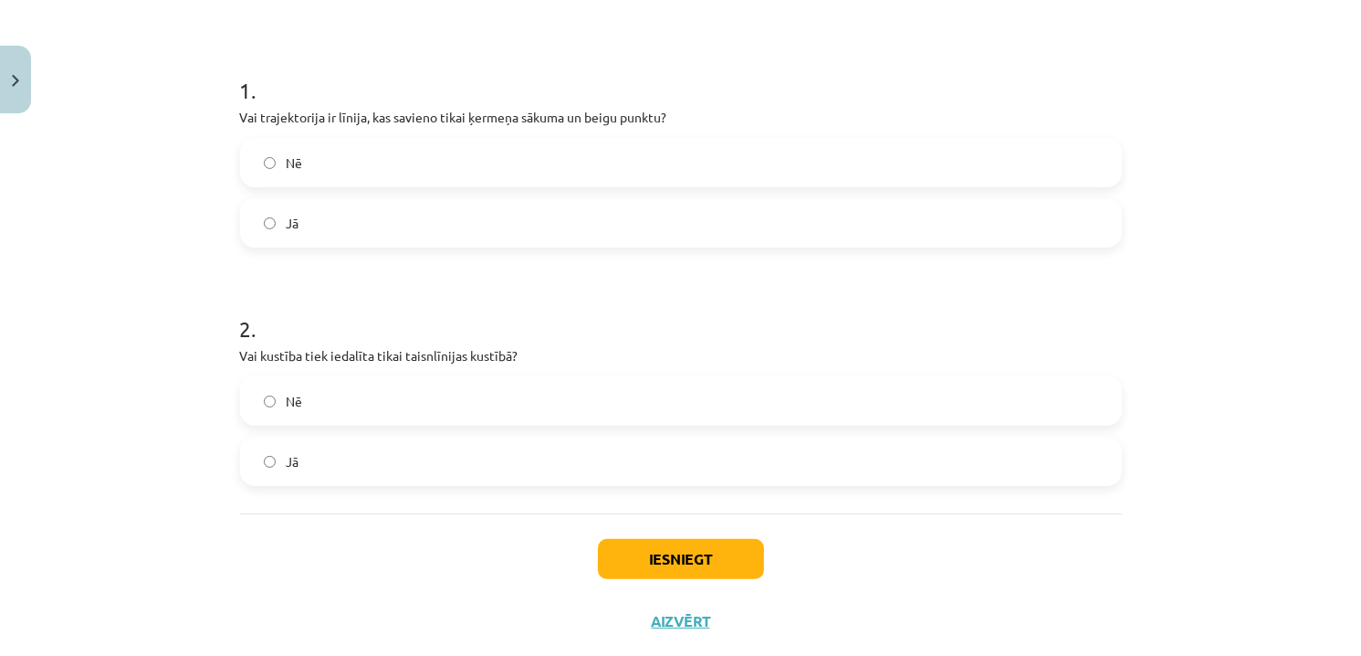
scroll to position [320, 0]
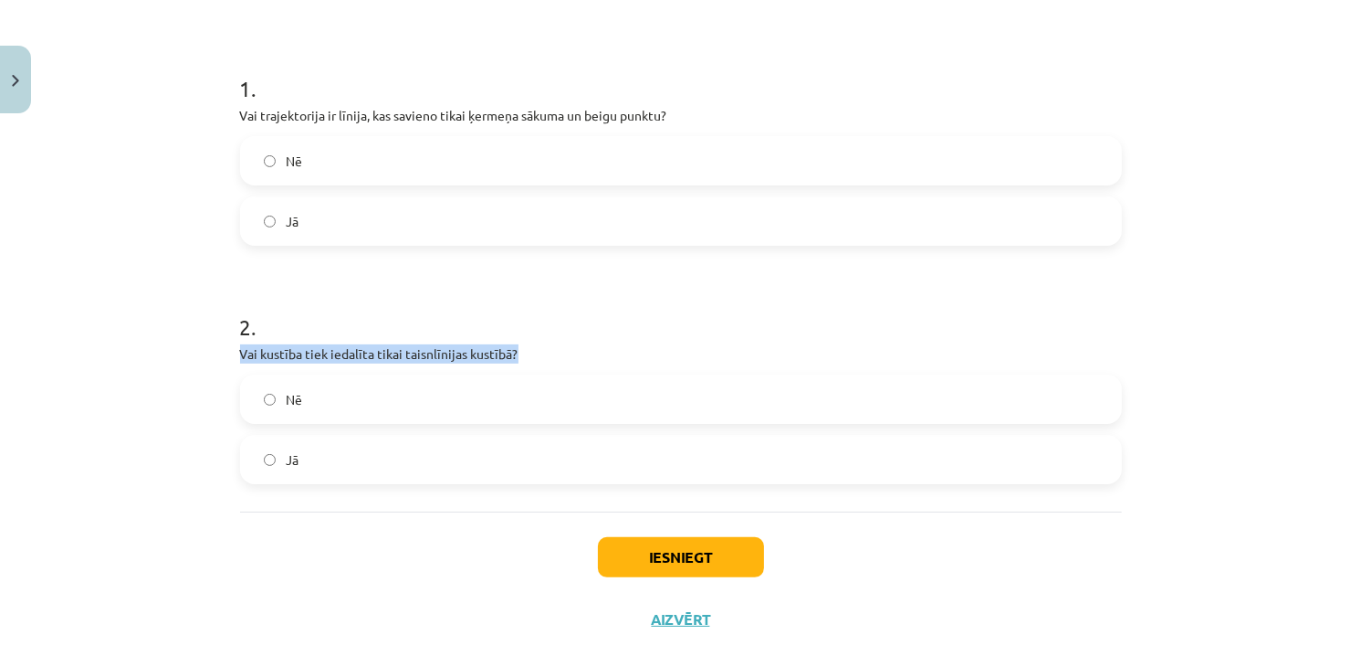
drag, startPoint x: 514, startPoint y: 352, endPoint x: 211, endPoint y: 351, distance: 303.1
click at [211, 351] on div "Mācību tēma: Fizikas i - 10. klases 1. ieskaites mācību materiāls #9 📝 7. tēma.…" at bounding box center [680, 328] width 1361 height 656
drag, startPoint x: 363, startPoint y: 359, endPoint x: 597, endPoint y: 346, distance: 234.1
click at [620, 357] on div "4 XP Saņemsi Sarežģīts 55 pilda Apraksts Uzdevums Palīdzība 1 . Vai trajektorij…" at bounding box center [681, 226] width 904 height 848
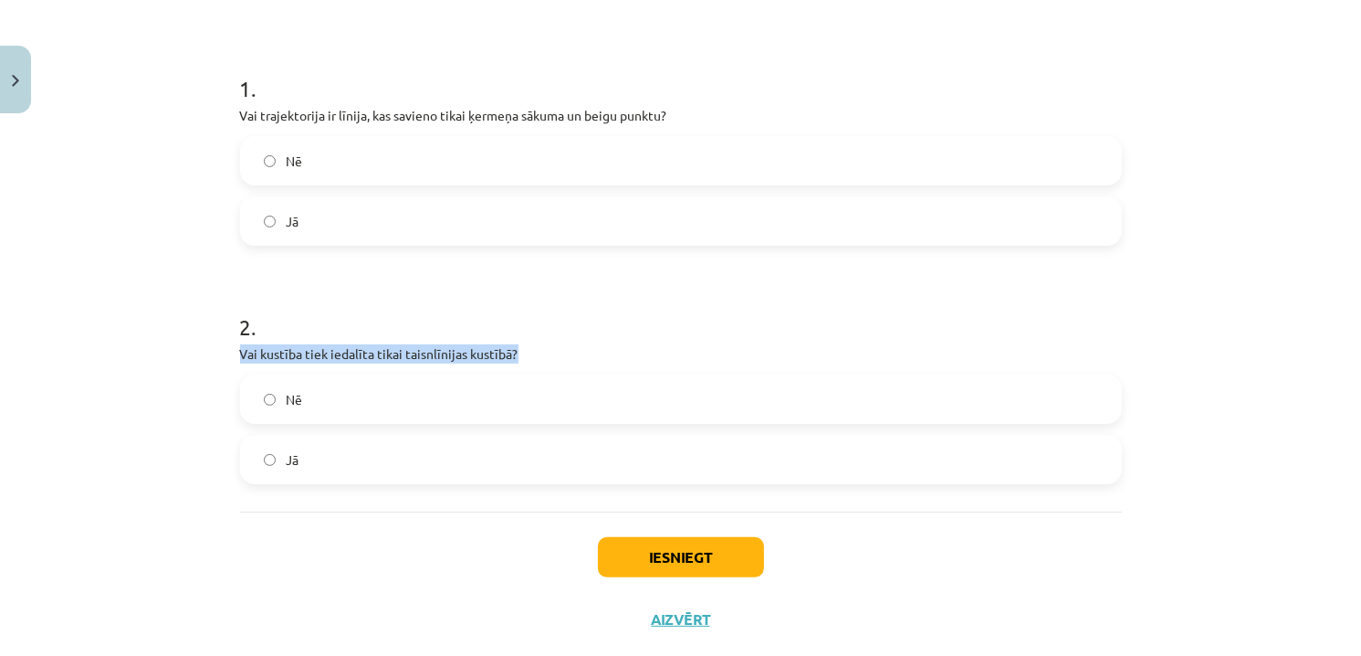
copy p "Vai kustība tiek iedalīta tikai taisnlīnijas kustībā?"
click at [314, 405] on label "Nē" at bounding box center [681, 399] width 878 height 46
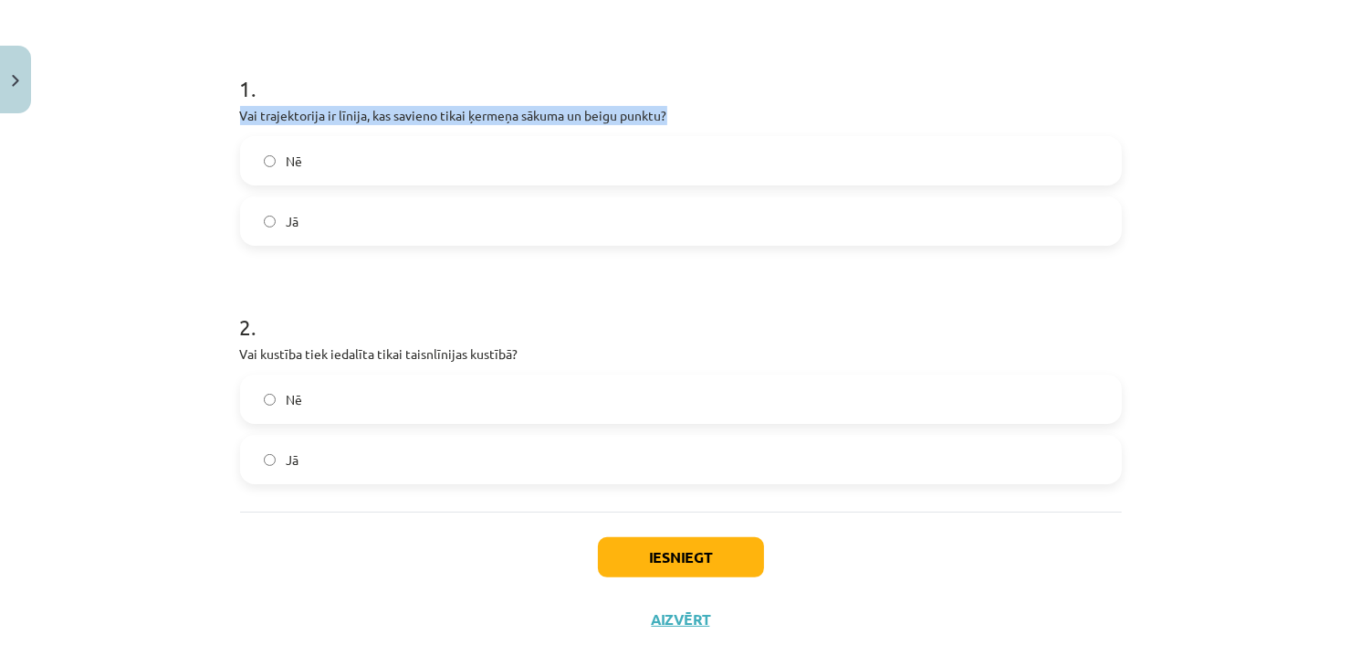
drag, startPoint x: 667, startPoint y: 105, endPoint x: 285, endPoint y: 92, distance: 381.9
click at [285, 92] on div "1 . Vai trajektorija ir līnija, kas savieno tikai ķermeņa sākuma un beigu punkt…" at bounding box center [681, 145] width 882 height 202
copy div "Vai trajektorija ir līnija, kas savieno tikai ķermeņa sākuma un beigu punktu?"
click at [658, 556] on button "Iesniegt" at bounding box center [681, 557] width 166 height 40
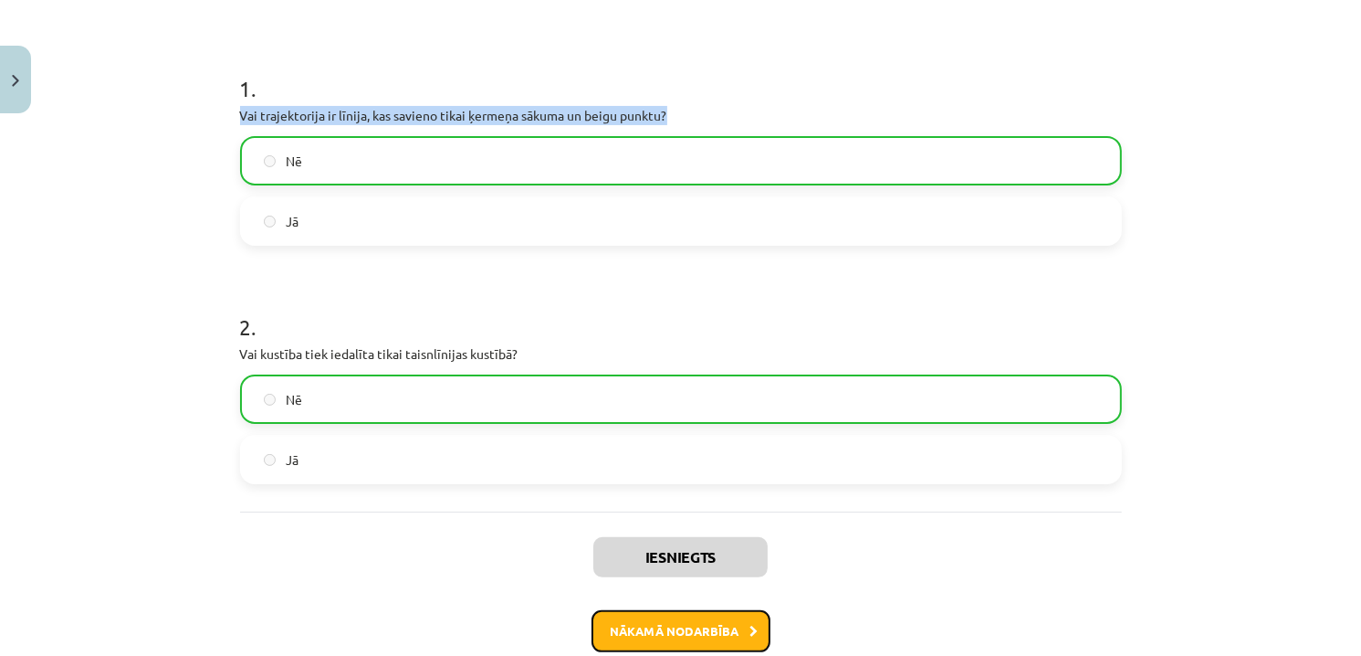
click at [709, 626] on button "Nākamā nodarbība" at bounding box center [681, 631] width 179 height 42
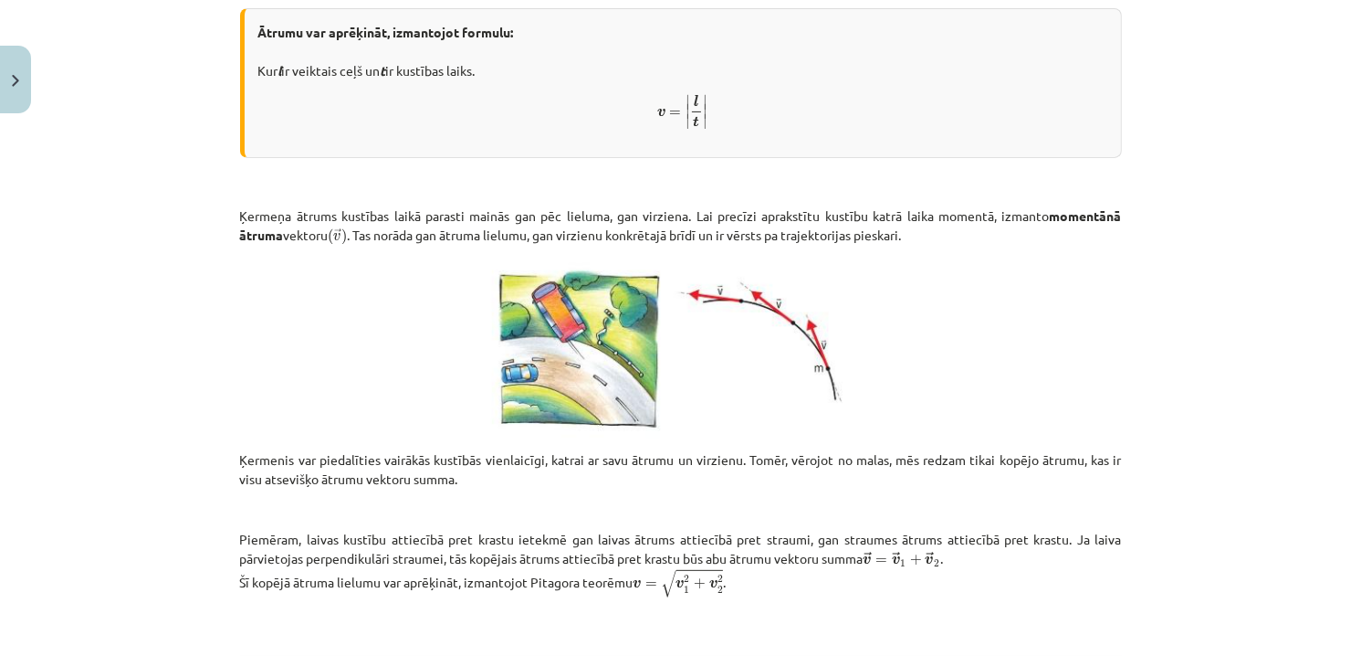
scroll to position [725, 0]
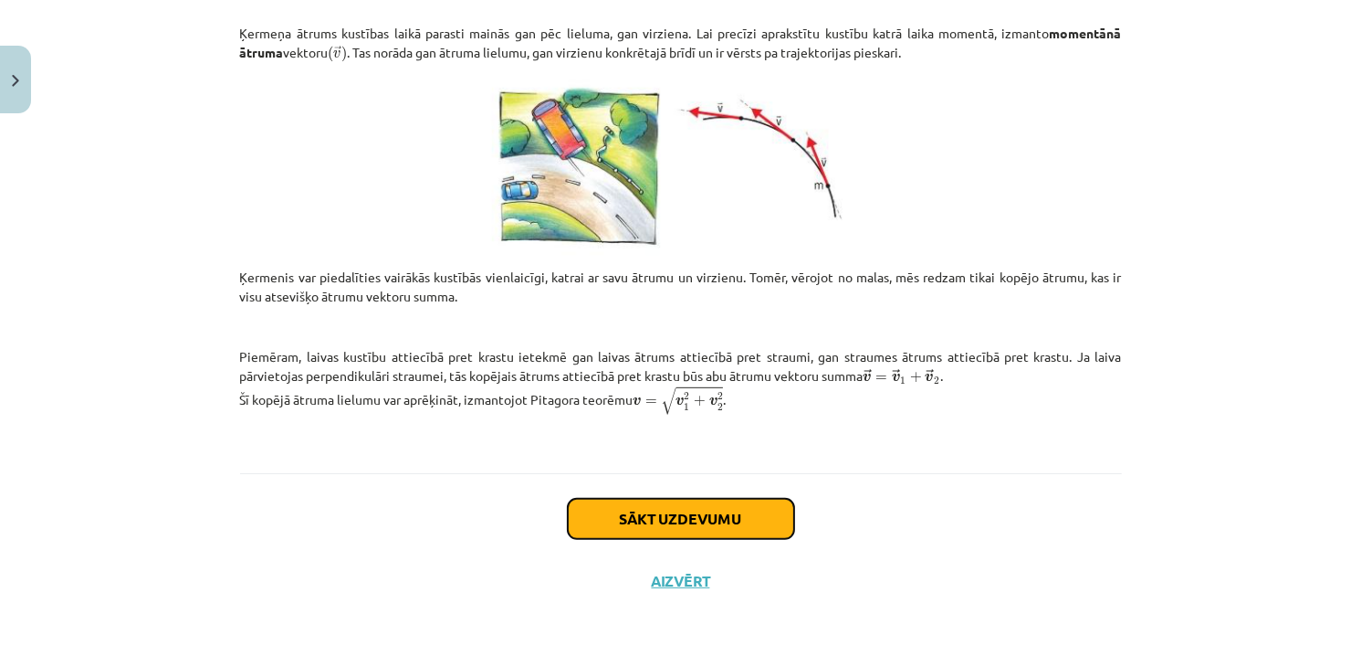
click at [743, 527] on button "Sākt uzdevumu" at bounding box center [681, 519] width 226 height 40
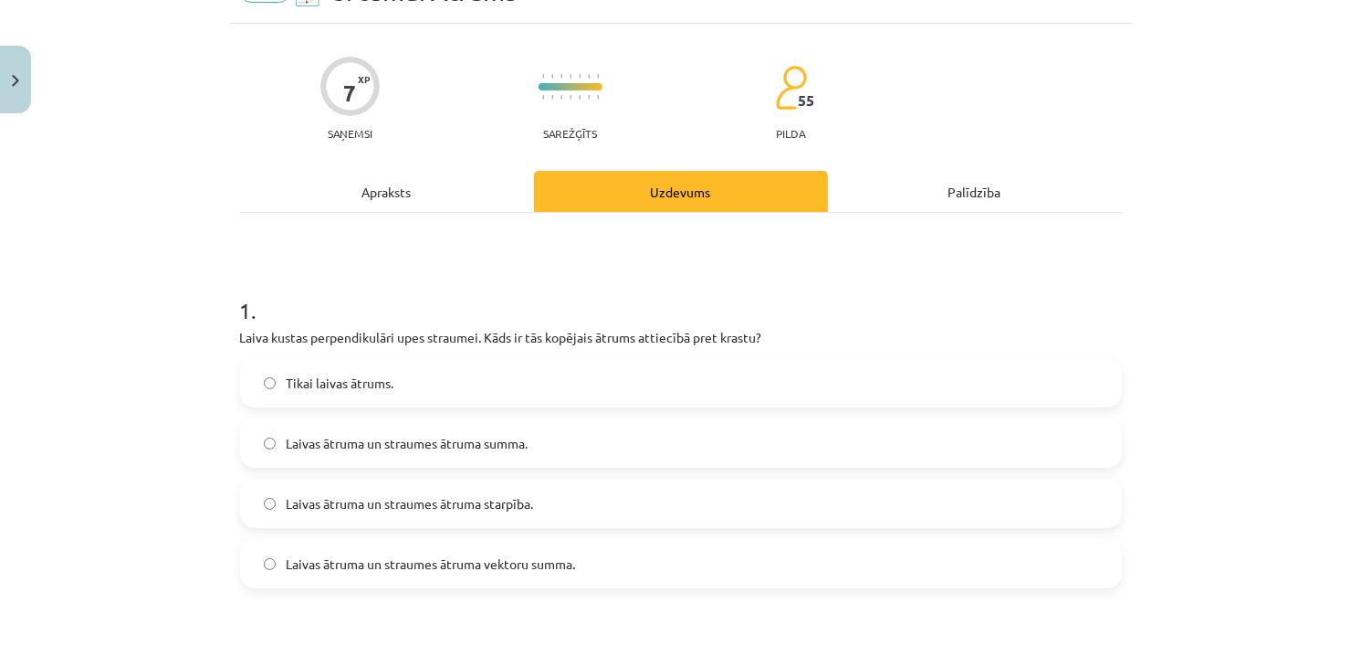
scroll to position [137, 0]
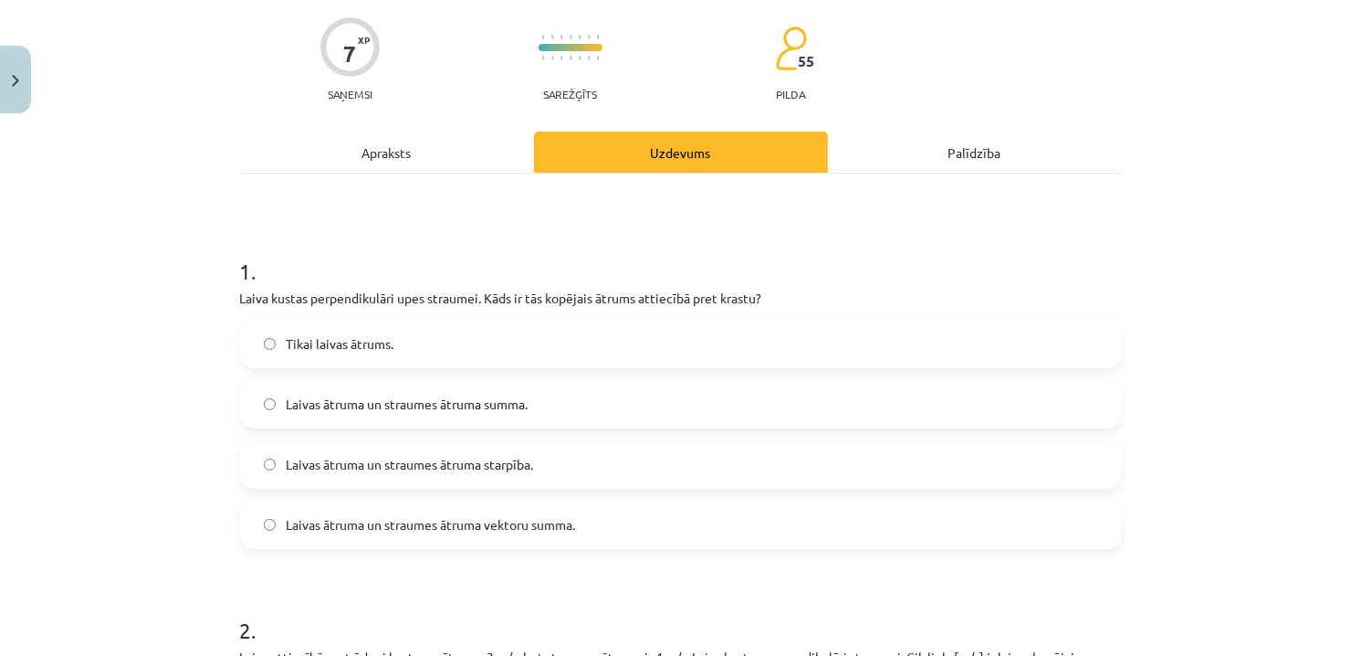
click at [452, 135] on div "Apraksts" at bounding box center [387, 151] width 294 height 41
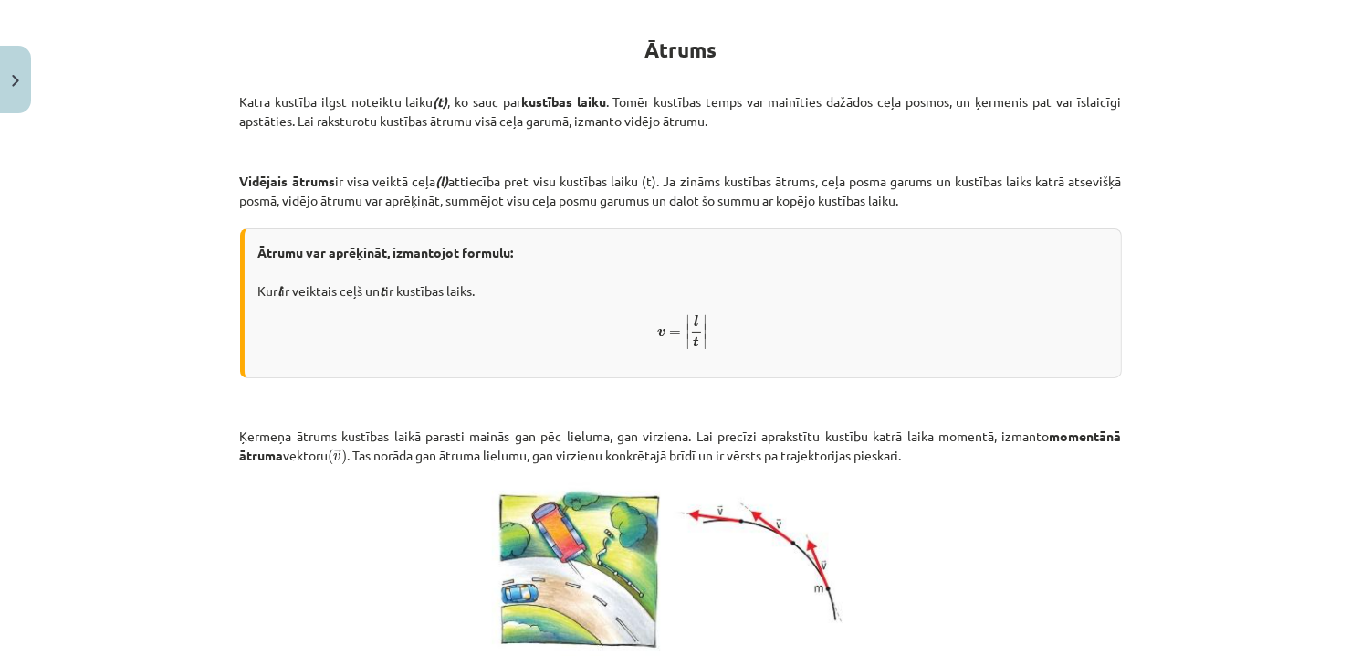
scroll to position [685, 0]
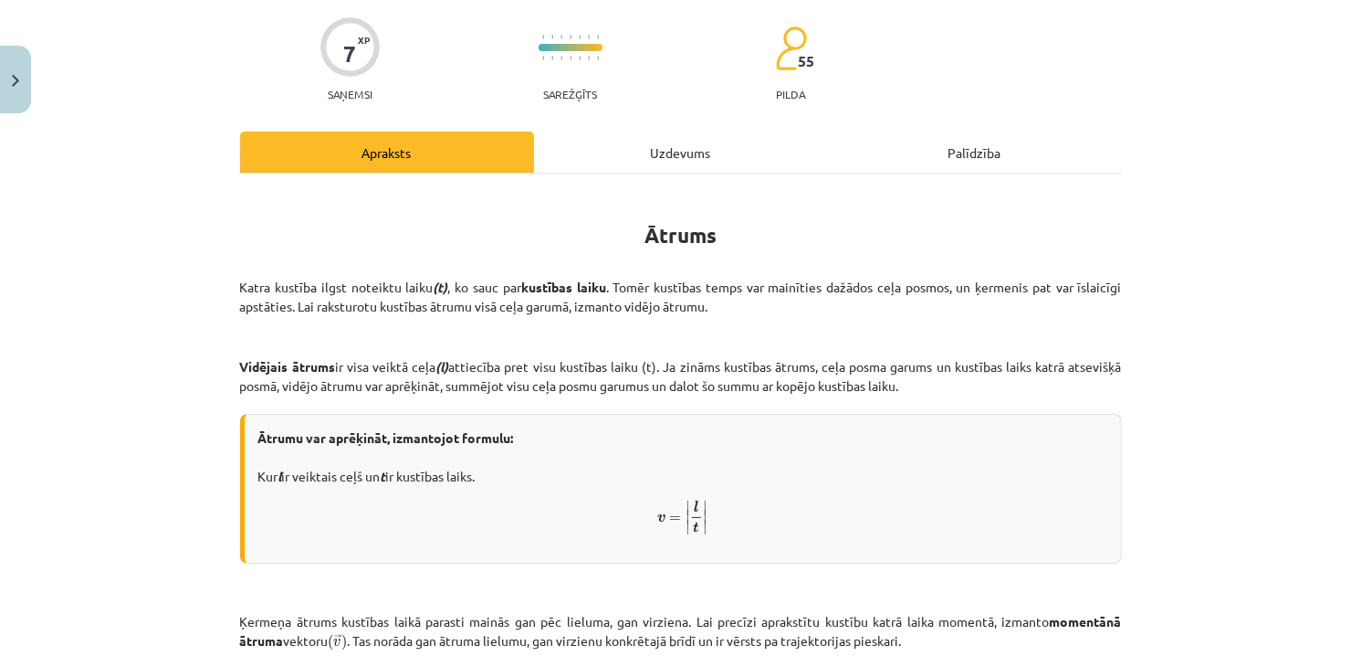
click at [702, 136] on div "Uzdevums" at bounding box center [681, 151] width 294 height 41
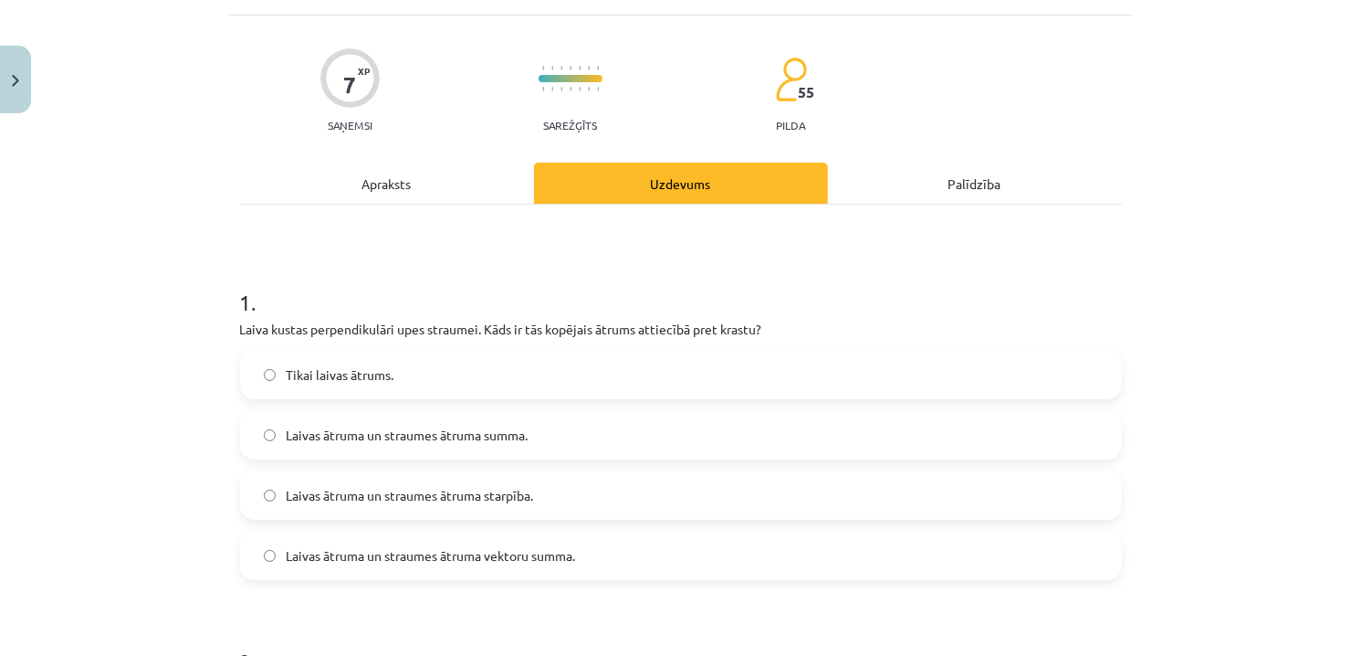
scroll to position [137, 0]
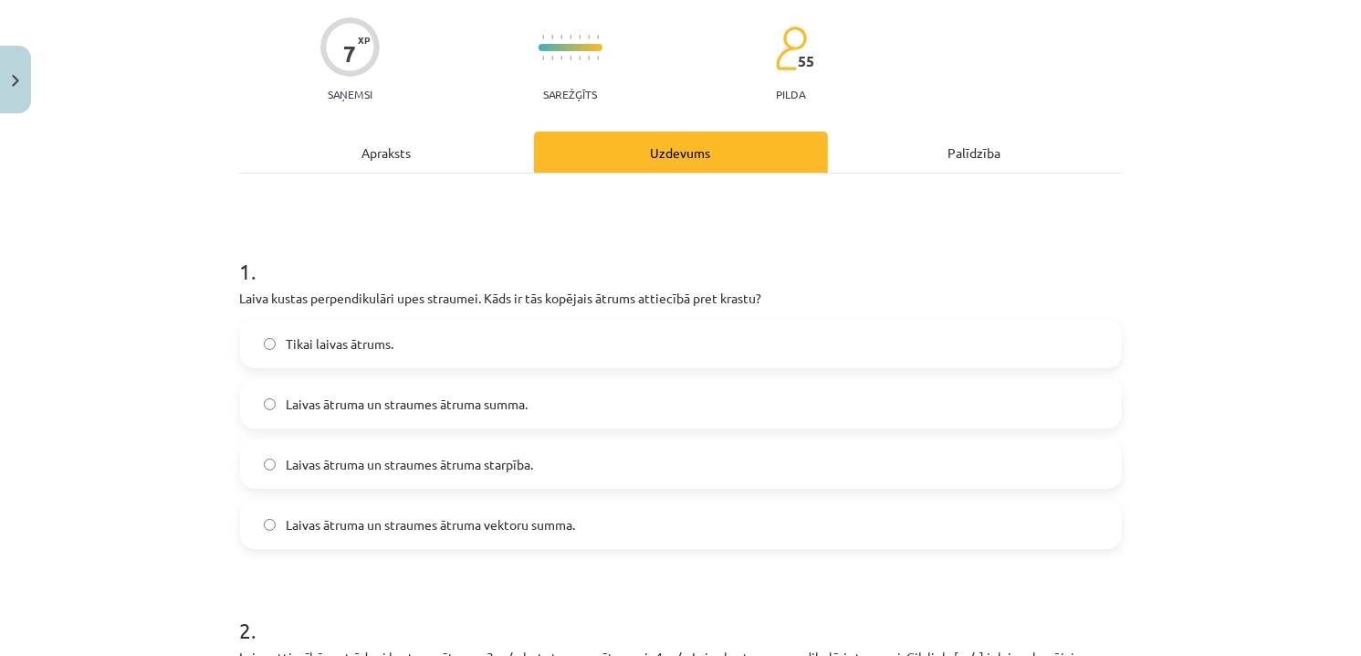
click at [342, 530] on span "Laivas ātruma un straumes ātruma vektoru summa." at bounding box center [431, 524] width 289 height 19
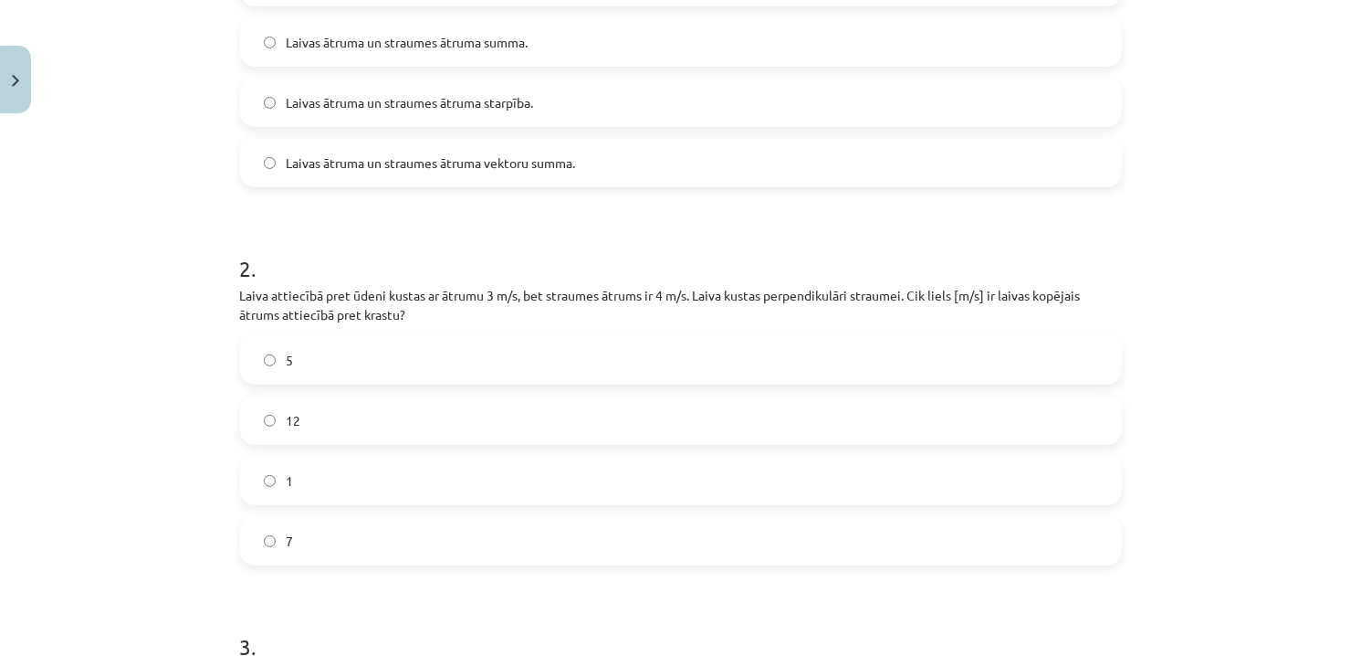
scroll to position [502, 0]
click at [898, 357] on label "5" at bounding box center [681, 356] width 878 height 46
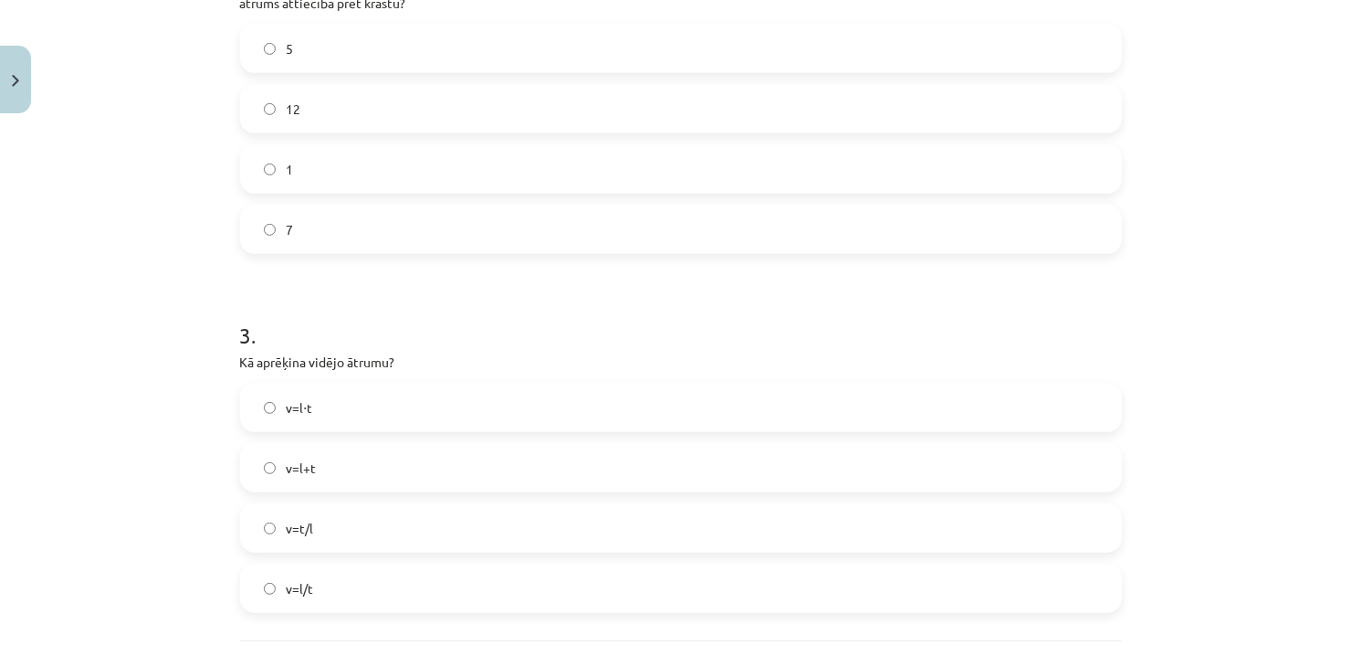
scroll to position [867, 0]
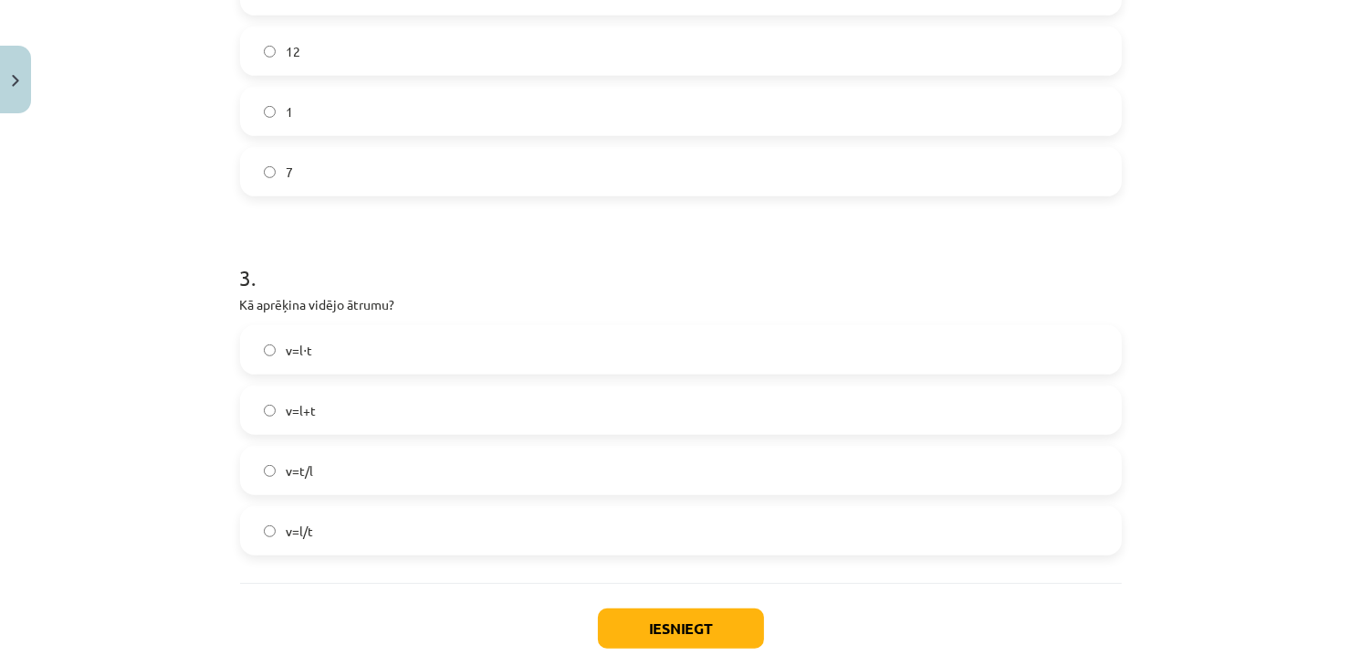
click at [353, 544] on label "v=l/t" at bounding box center [681, 531] width 878 height 46
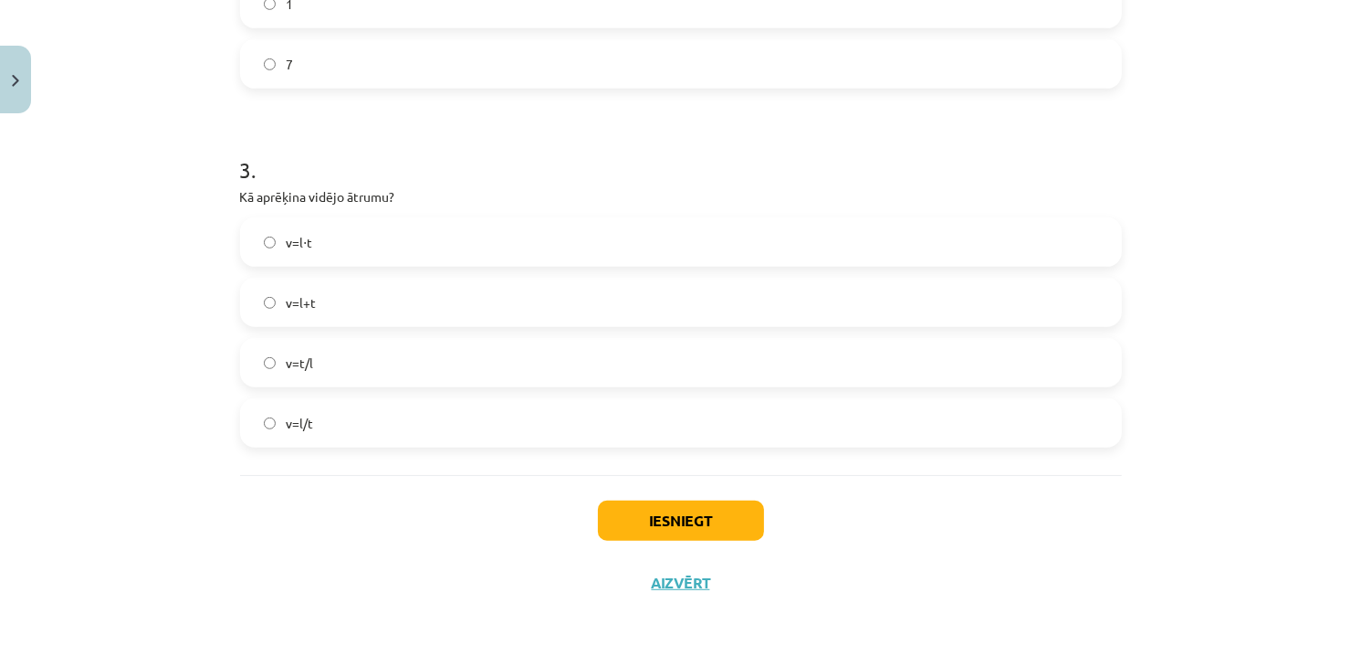
scroll to position [979, 0]
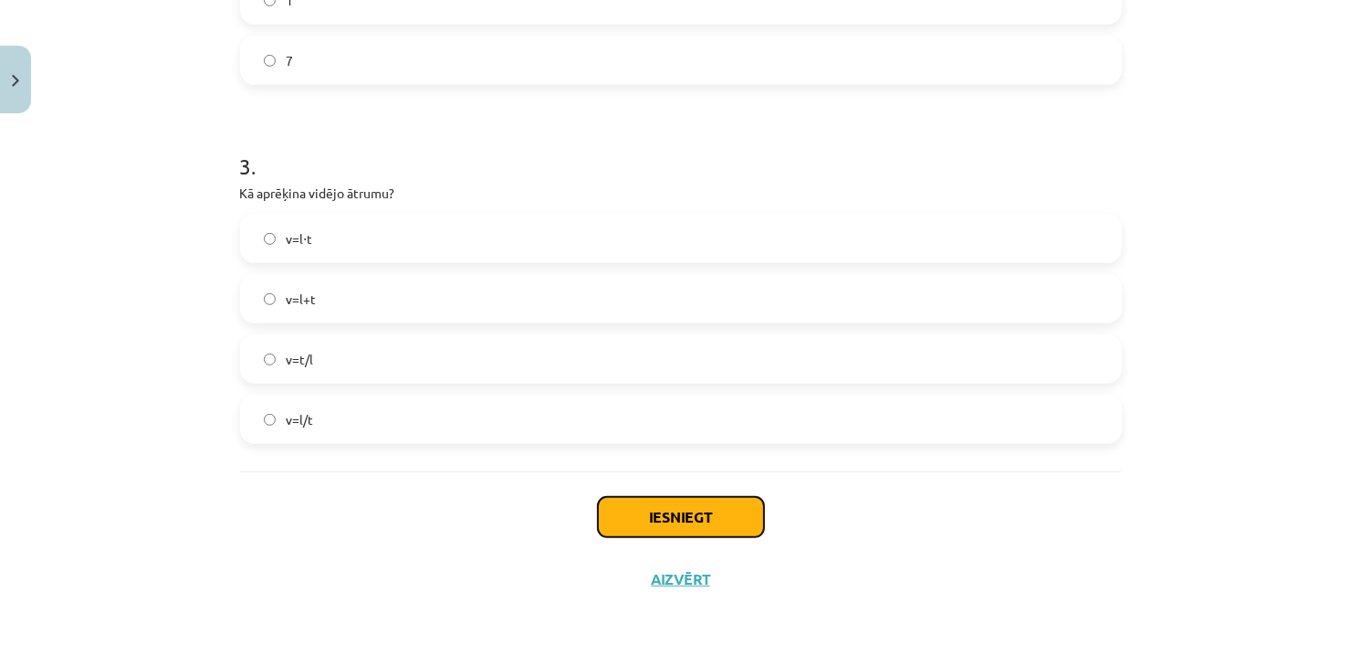
click at [646, 517] on button "Iesniegt" at bounding box center [681, 517] width 166 height 40
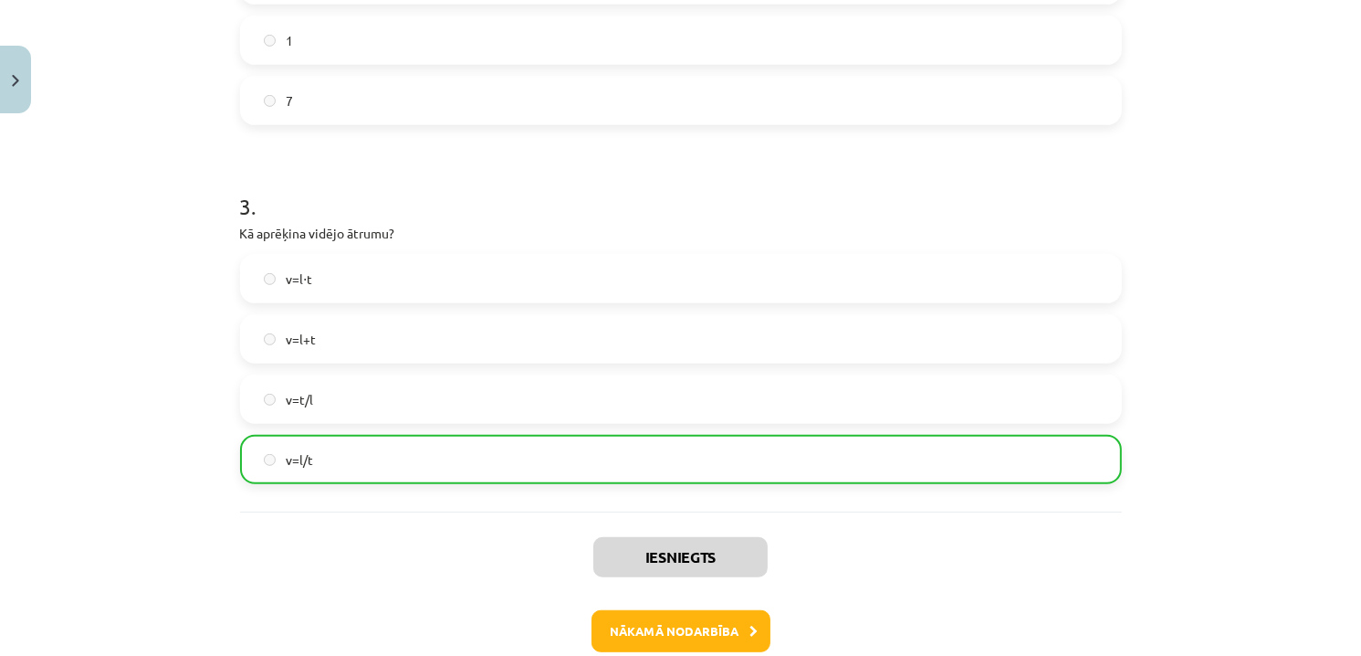
scroll to position [1036, 0]
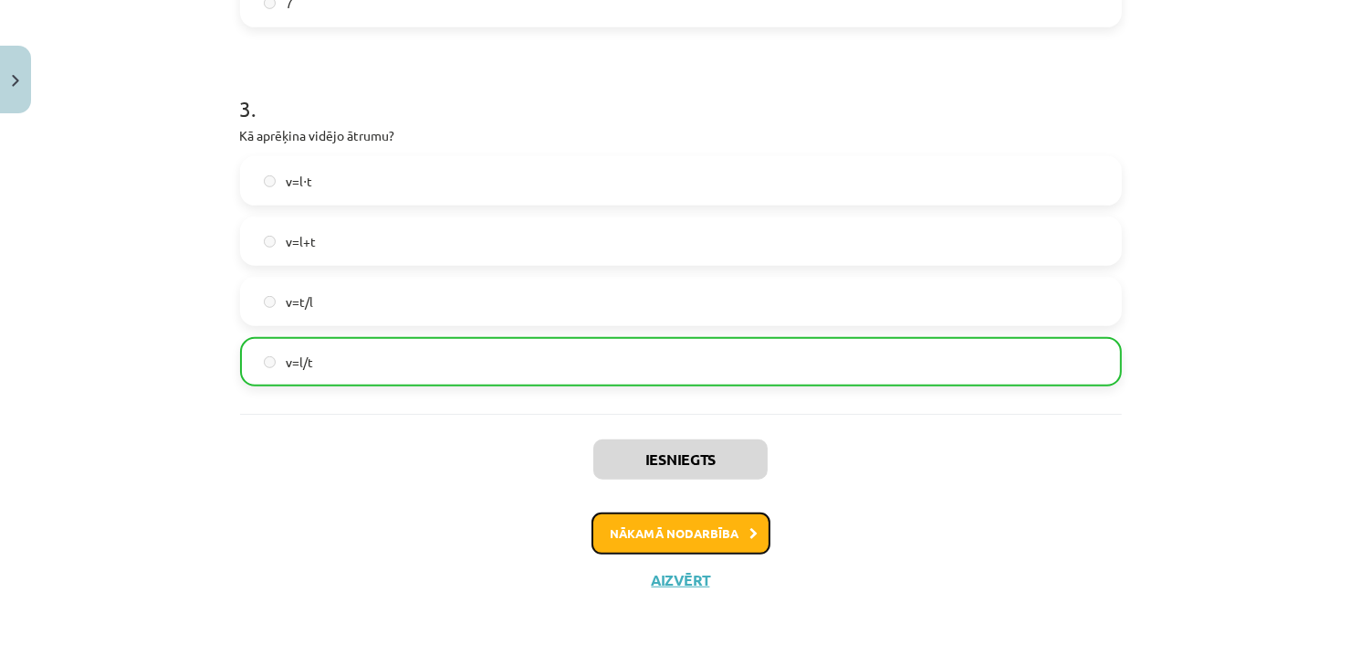
click at [668, 527] on button "Nākamā nodarbība" at bounding box center [681, 533] width 179 height 42
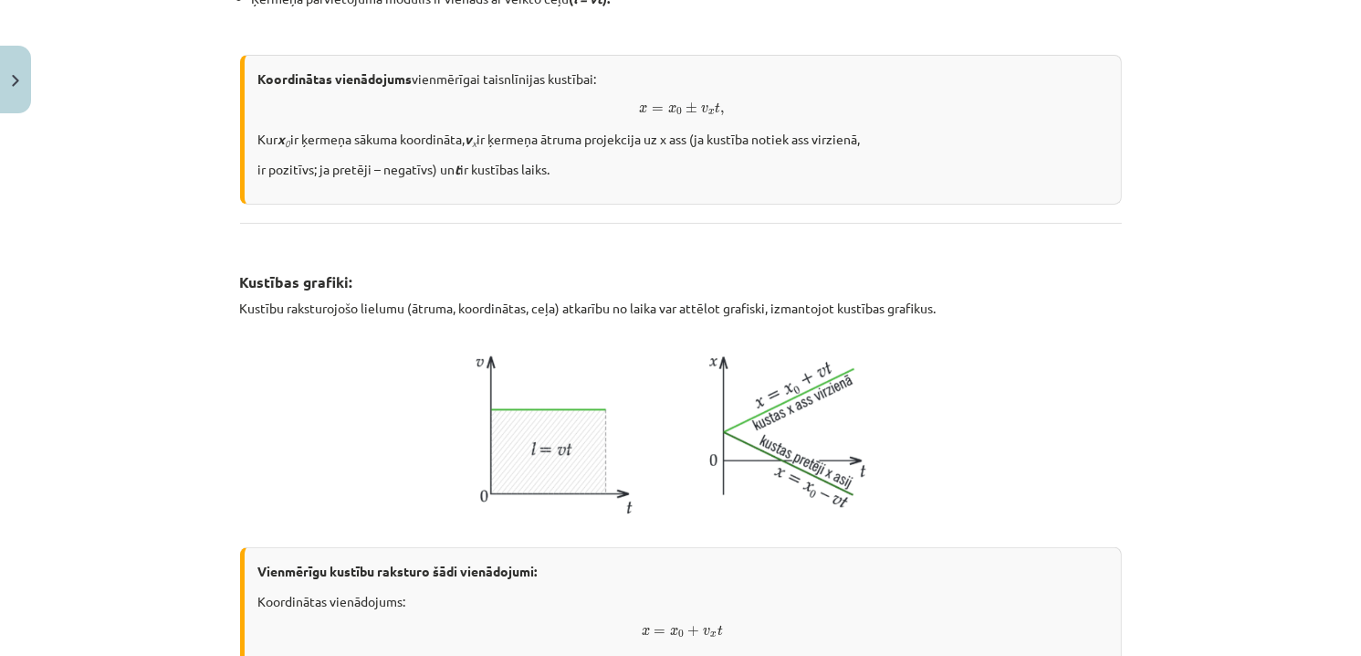
scroll to position [329, 0]
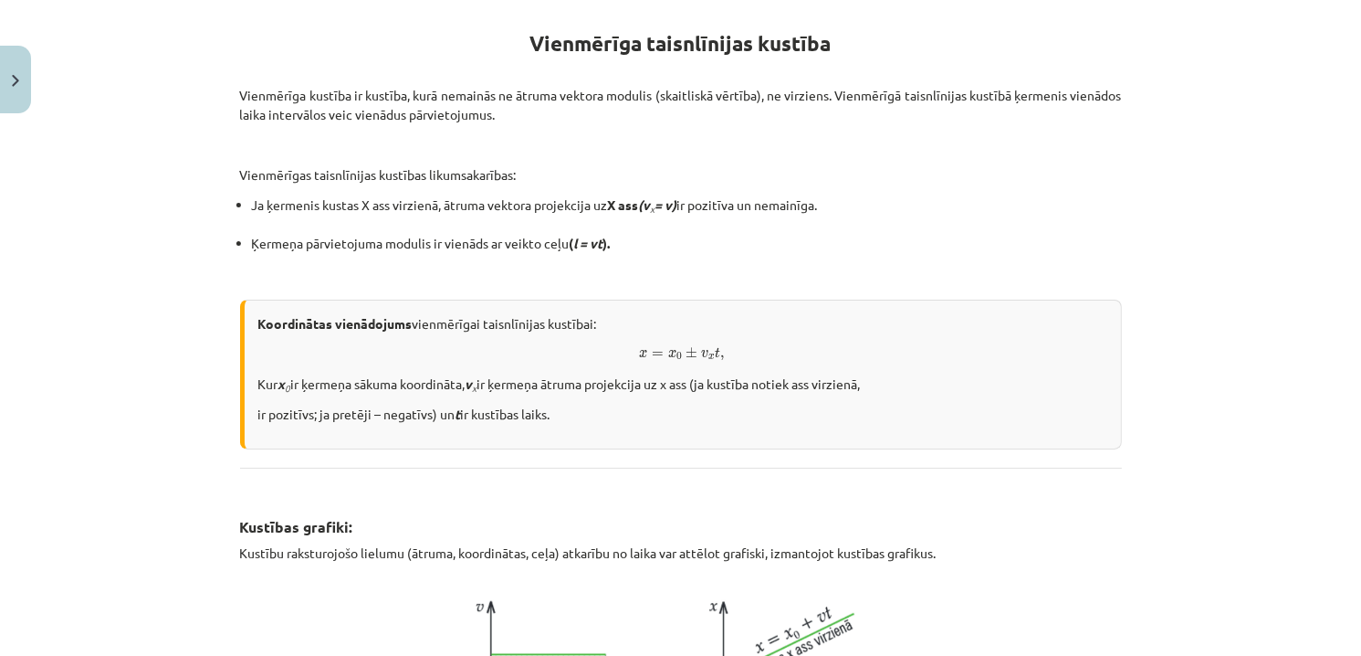
drag, startPoint x: 328, startPoint y: 92, endPoint x: 665, endPoint y: 70, distance: 337.6
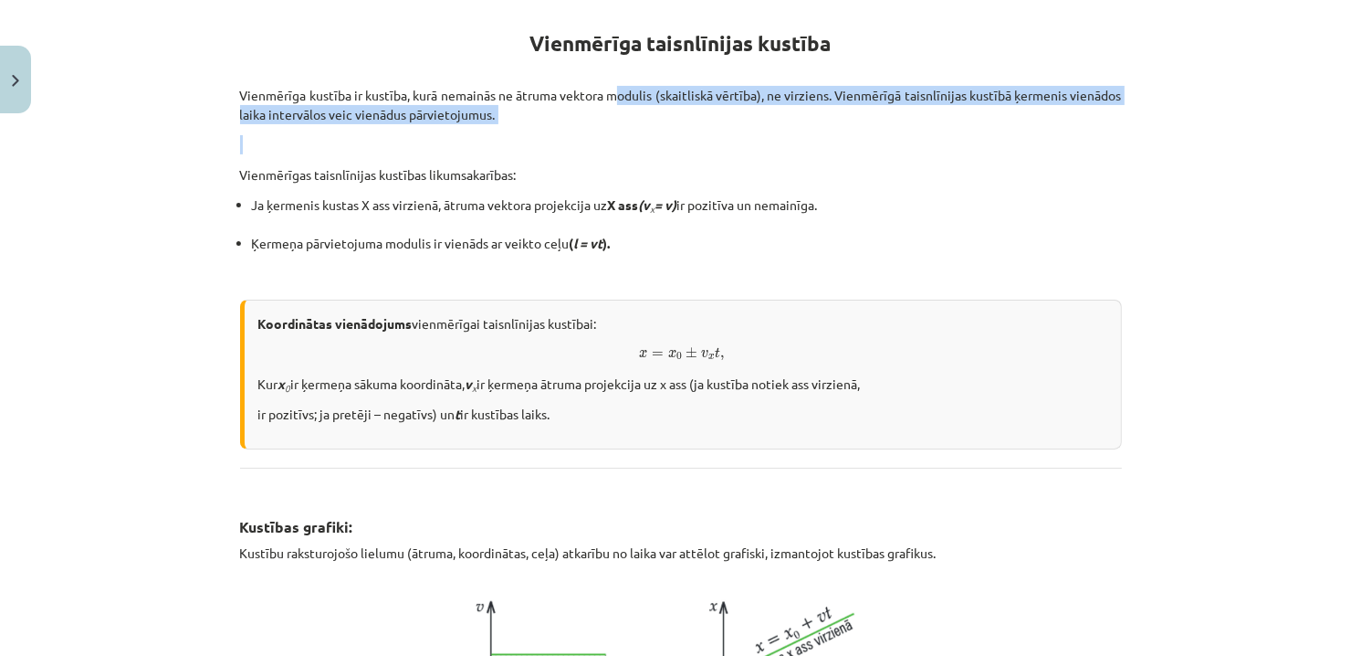
drag, startPoint x: 637, startPoint y: 94, endPoint x: 612, endPoint y: 136, distance: 49.2
click at [609, 136] on p at bounding box center [681, 144] width 882 height 19
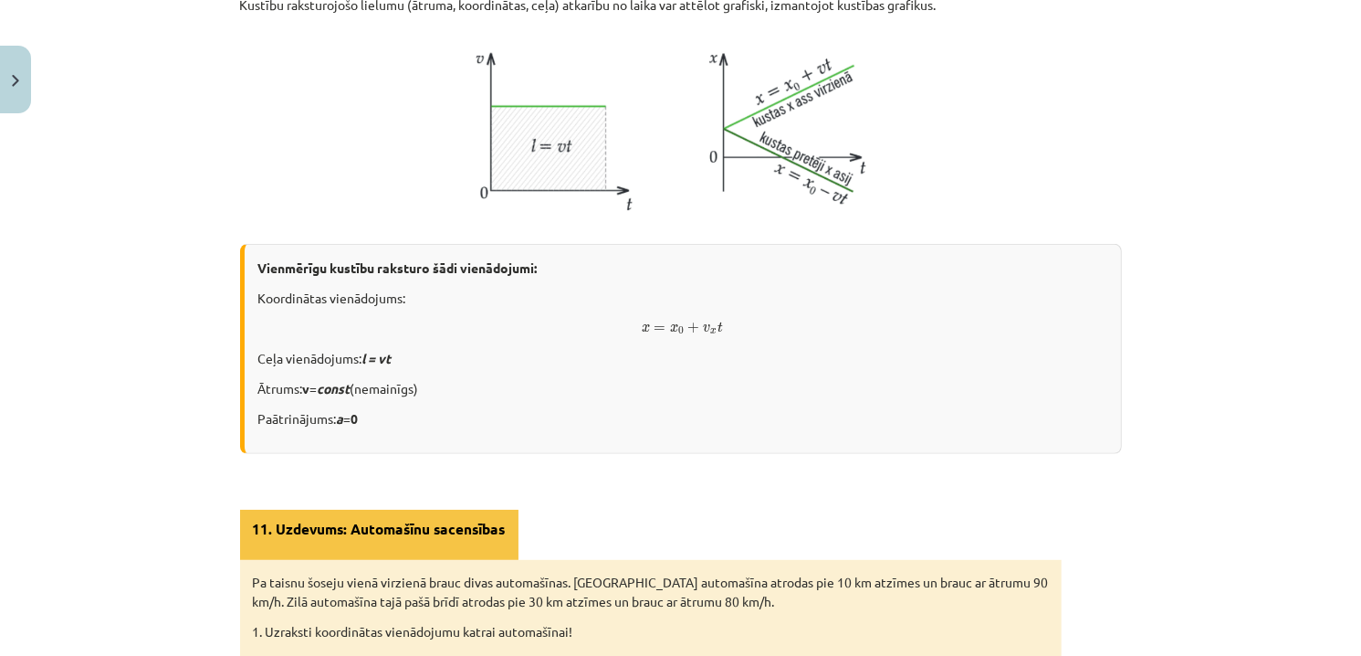
scroll to position [1242, 0]
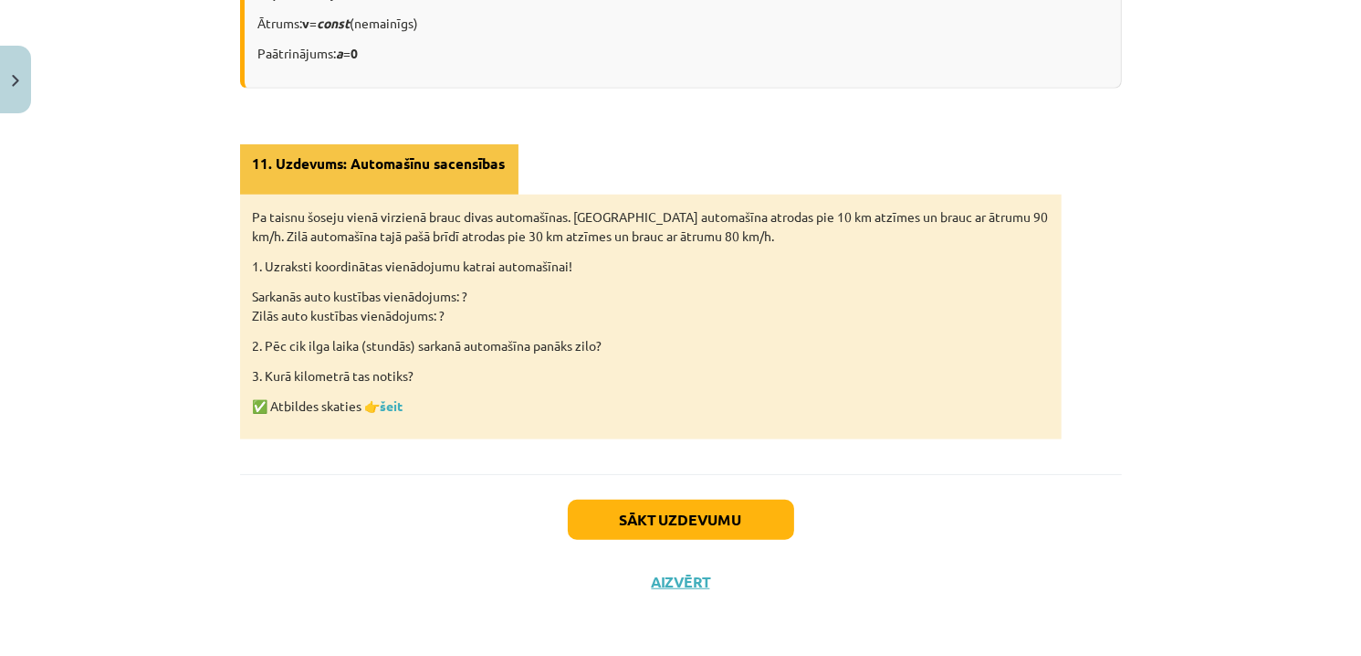
click at [389, 413] on div "Pa taisnu šoseju vienā virzienā brauc divas automašīnas. Sarkanā automašīna atr…" at bounding box center [651, 316] width 822 height 245
click at [388, 406] on link "šeit" at bounding box center [392, 405] width 23 height 16
click at [388, 401] on link "šeit" at bounding box center [392, 405] width 23 height 16
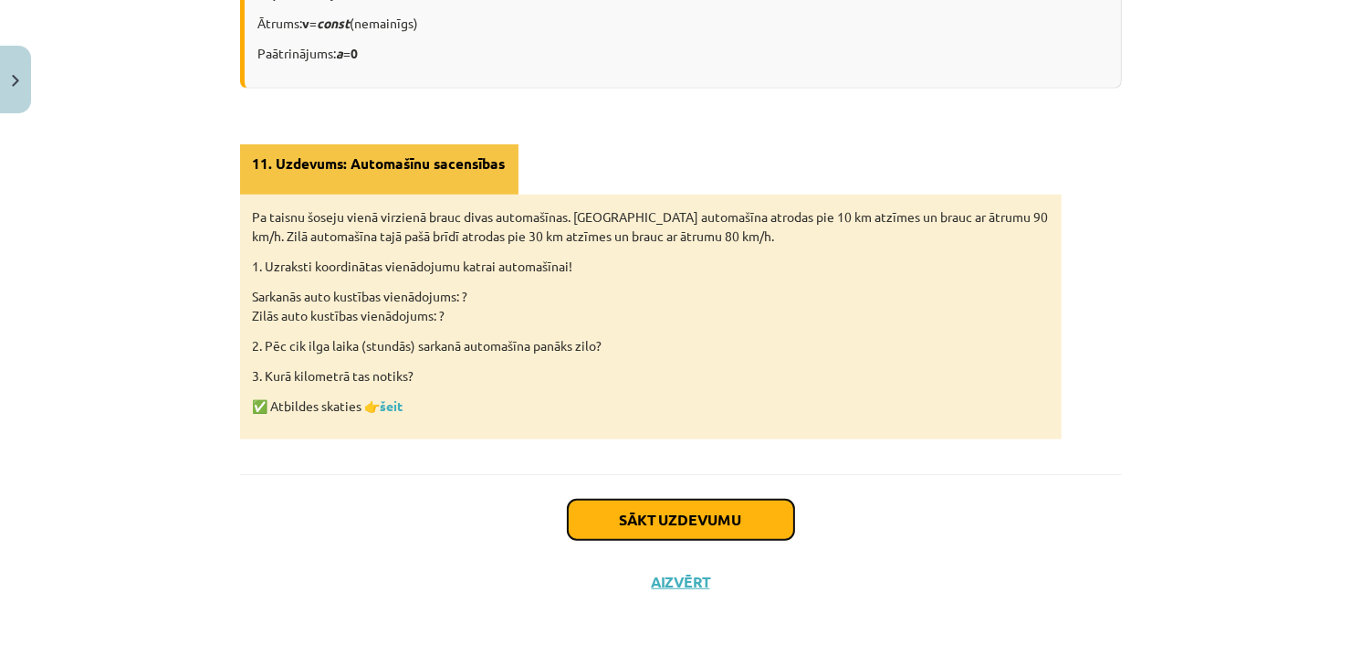
click at [744, 523] on button "Sākt uzdevumu" at bounding box center [681, 519] width 226 height 40
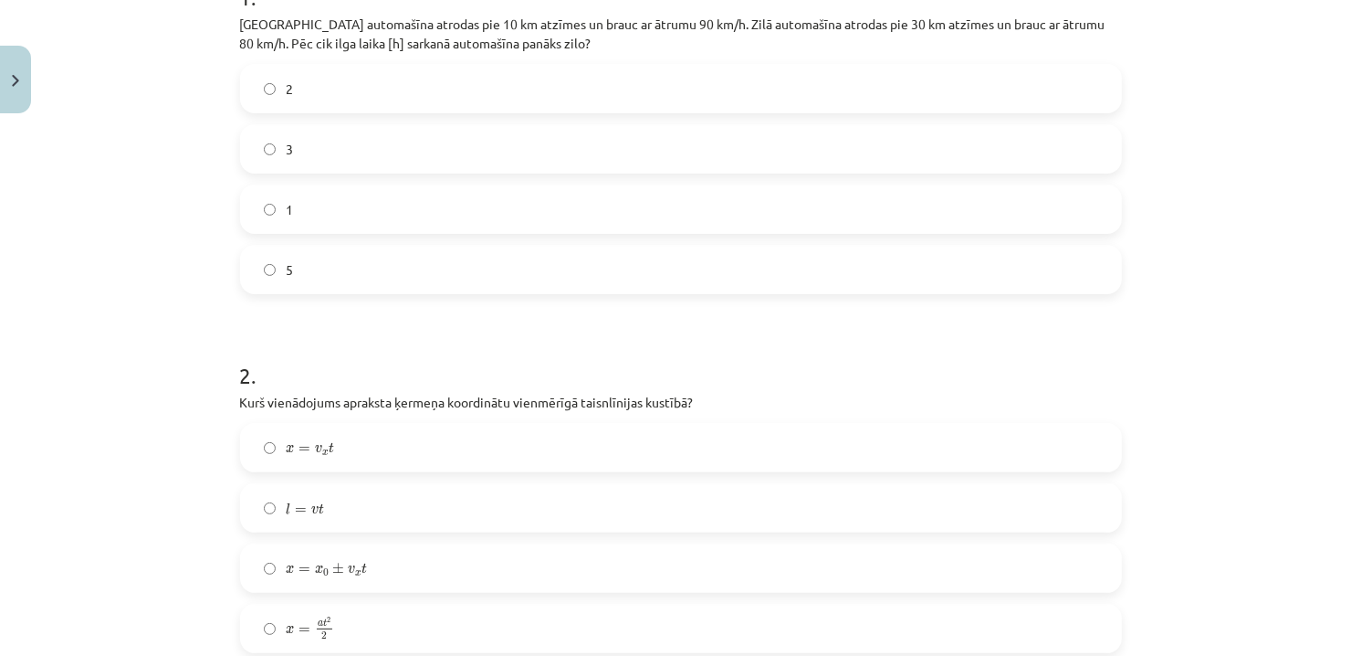
scroll to position [228, 0]
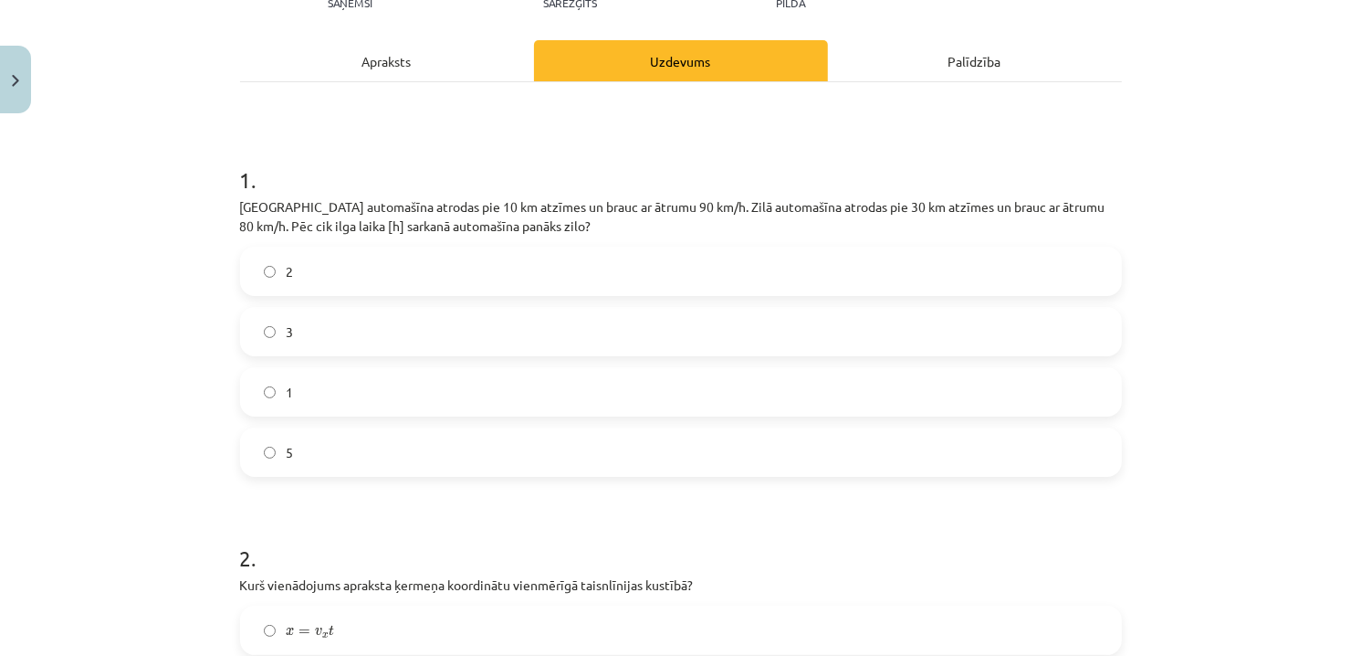
click at [287, 271] on span "2" at bounding box center [290, 271] width 7 height 19
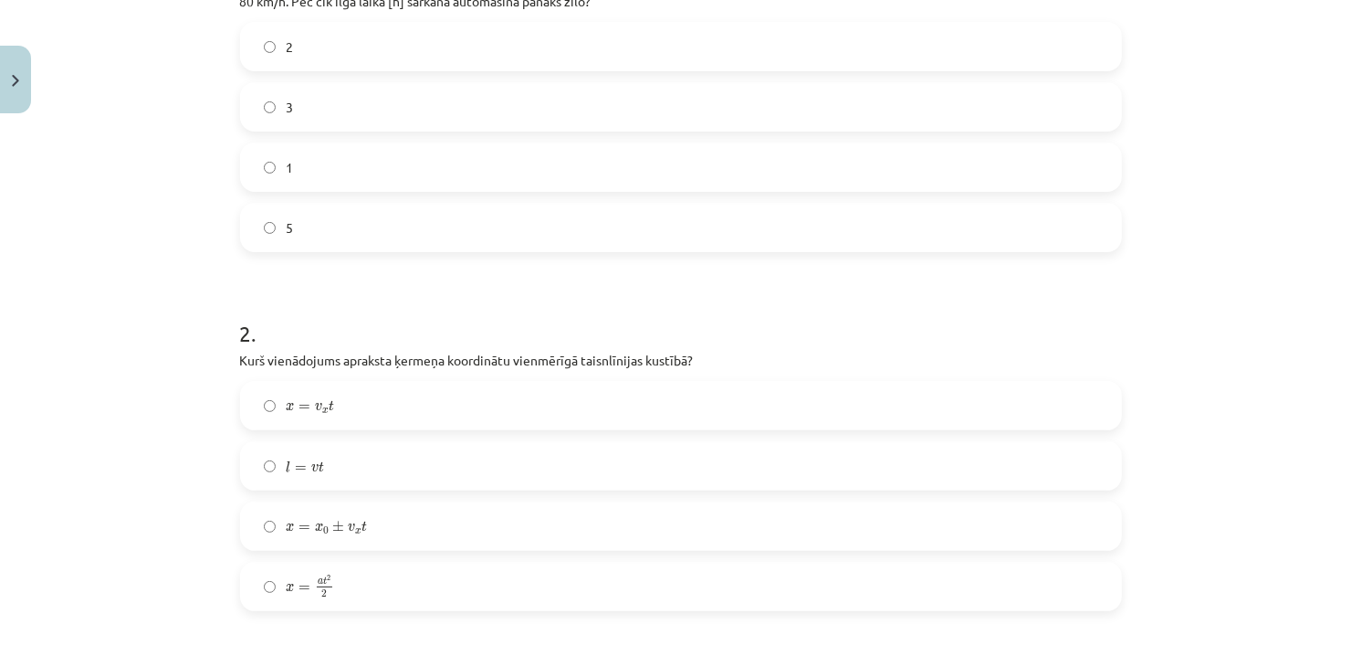
scroll to position [502, 0]
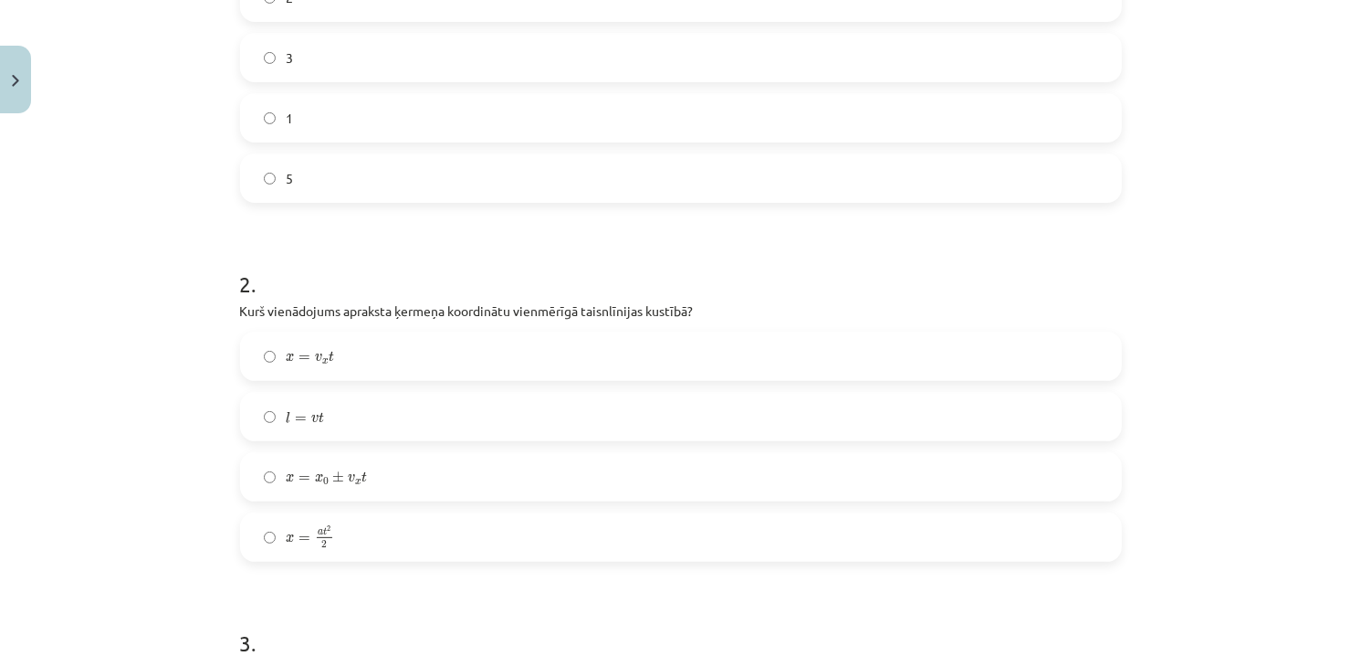
click at [366, 475] on label "x = x 0 ± v x t x = x 0 ± v x t" at bounding box center [681, 477] width 878 height 46
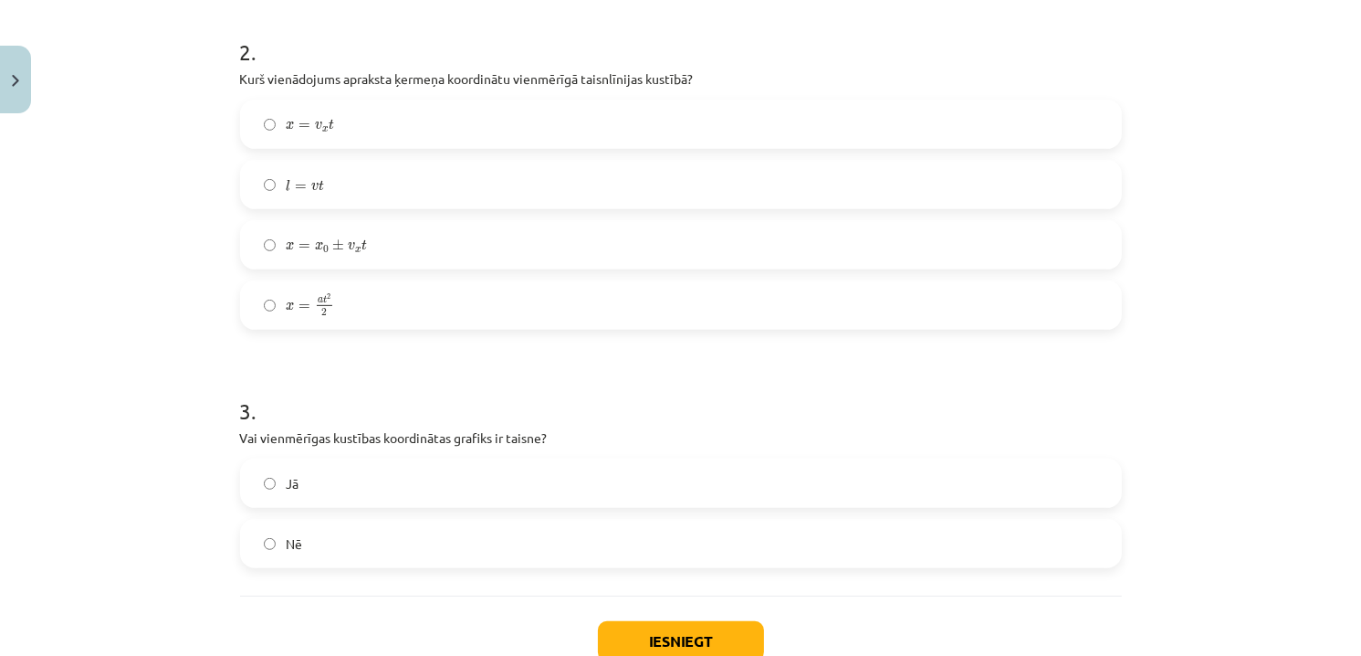
scroll to position [776, 0]
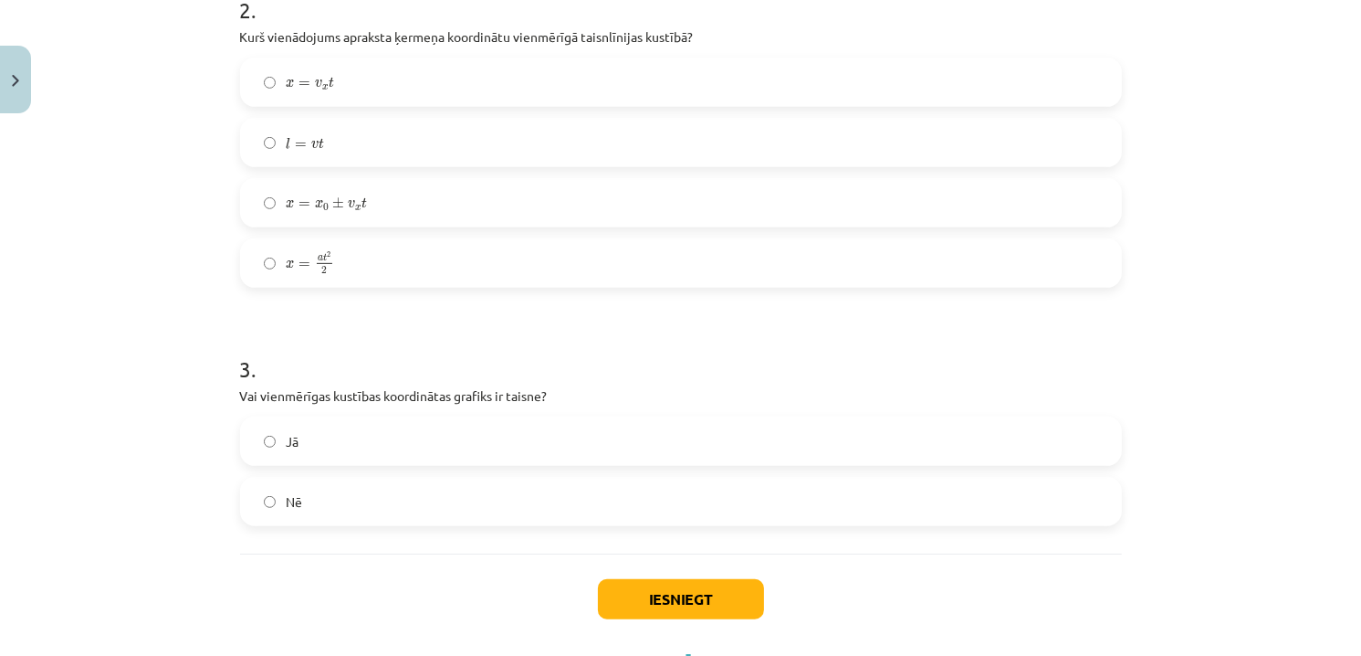
click at [320, 440] on label "Jā" at bounding box center [681, 441] width 878 height 46
click at [673, 589] on button "Iesniegt" at bounding box center [681, 599] width 166 height 40
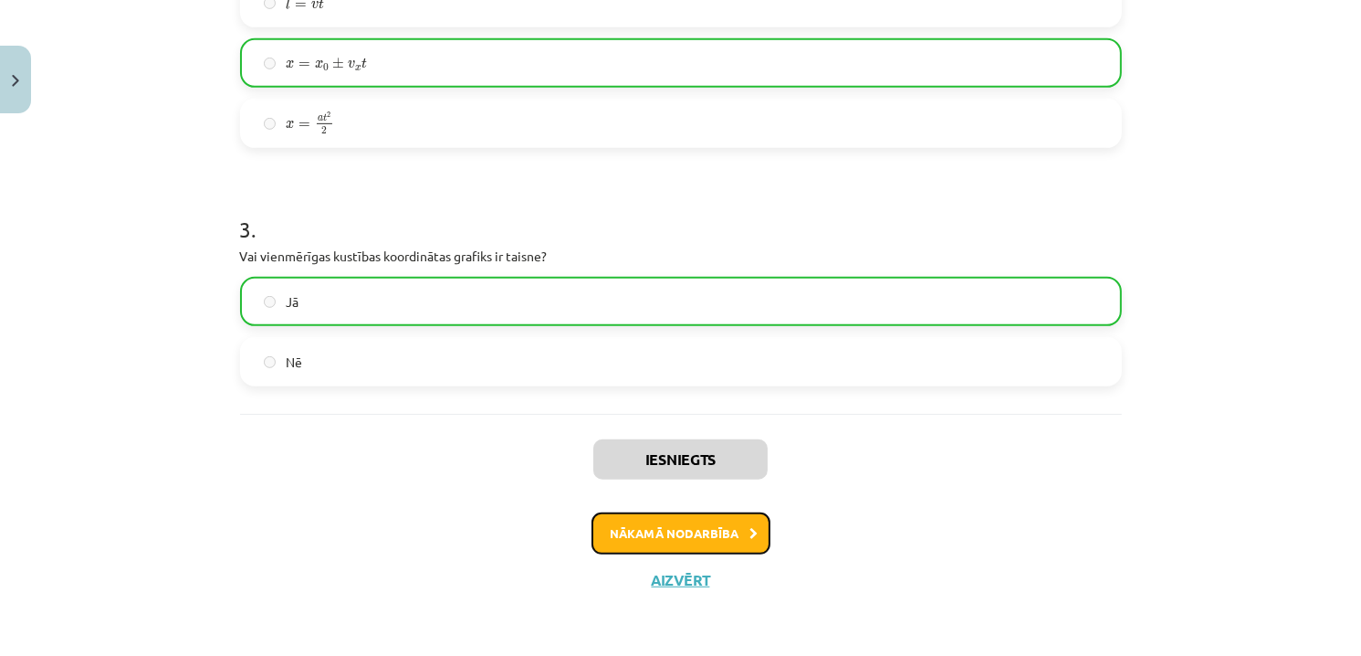
click at [727, 533] on button "Nākamā nodarbība" at bounding box center [681, 533] width 179 height 42
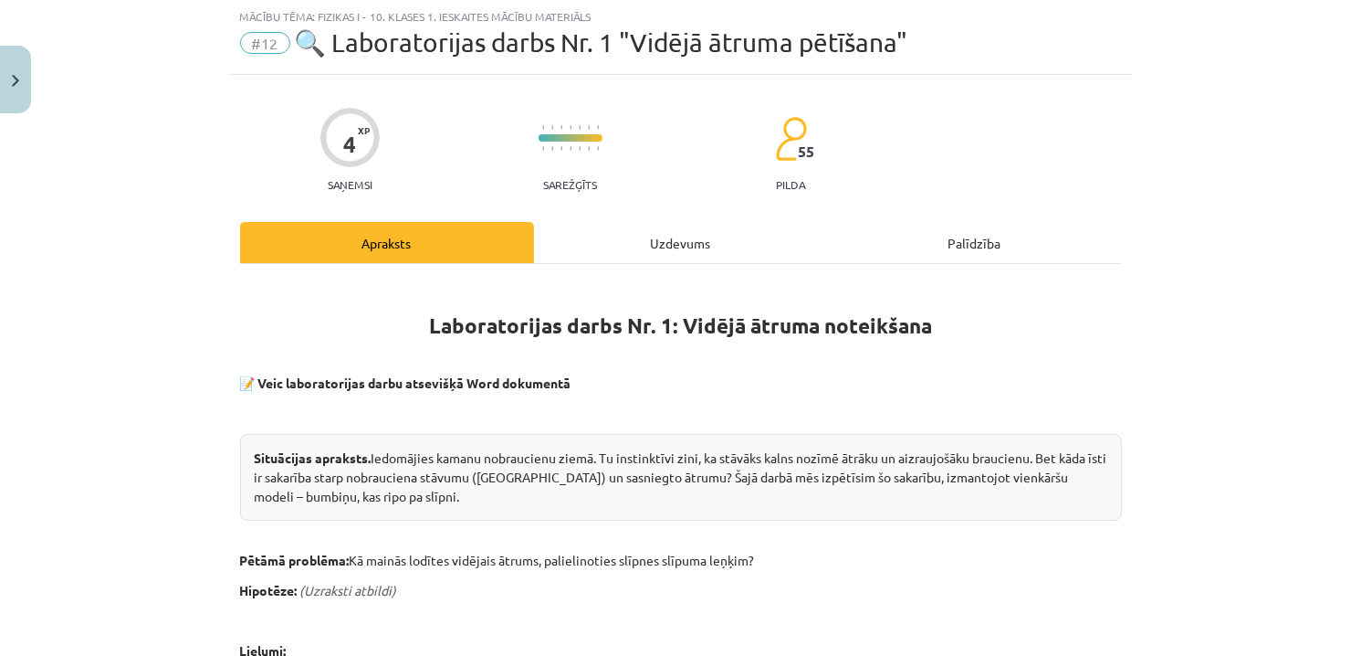
scroll to position [46, 0]
click at [24, 89] on button "Close" at bounding box center [15, 80] width 31 height 68
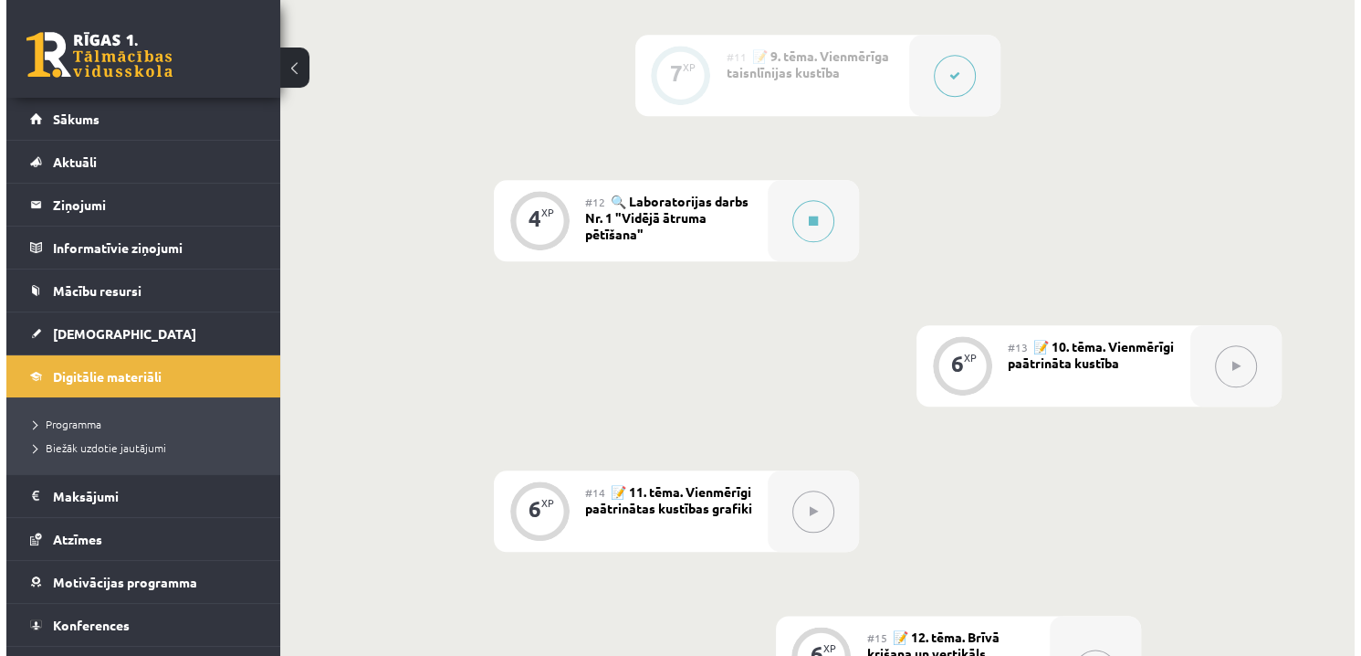
scroll to position [1826, 0]
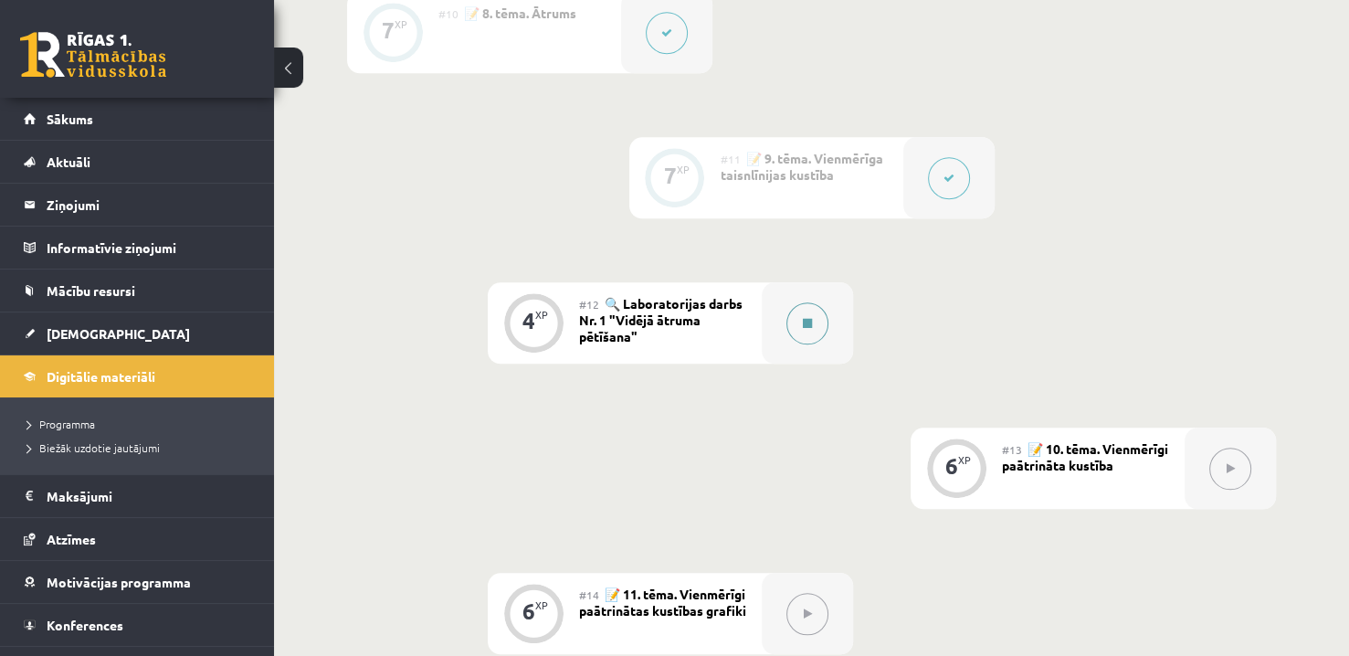
click at [814, 323] on button at bounding box center [807, 323] width 42 height 42
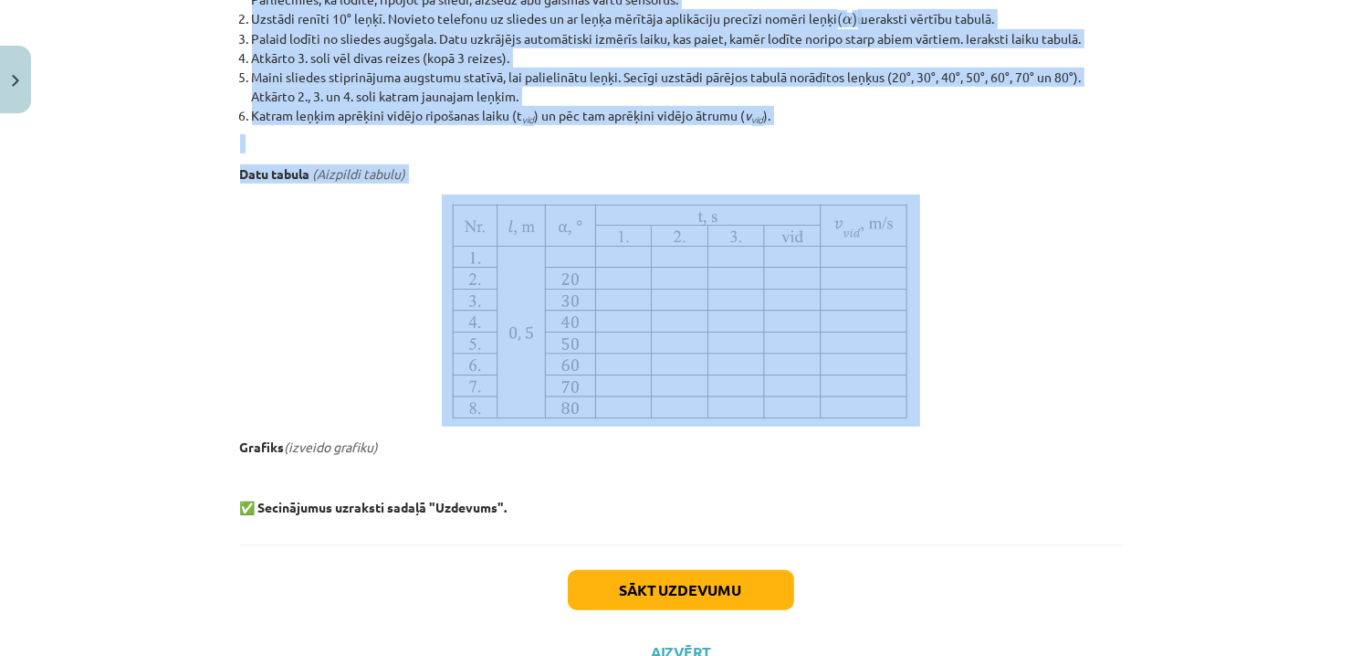
scroll to position [1004, 0]
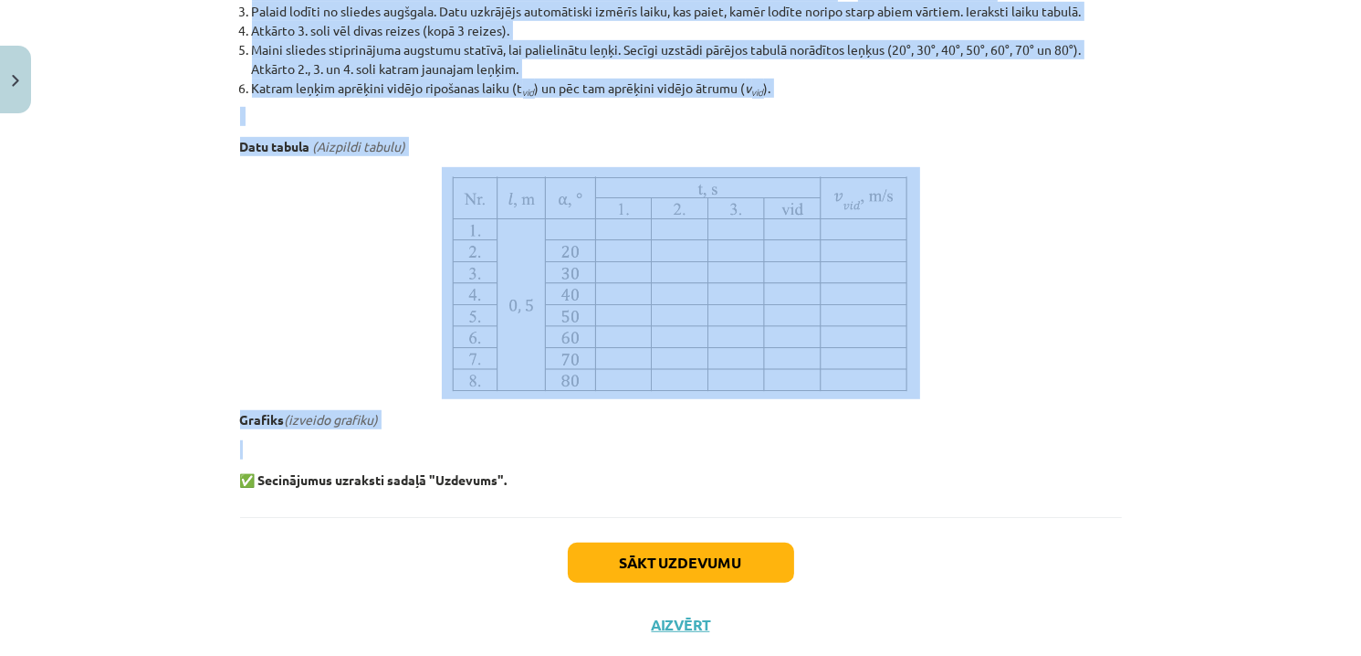
drag, startPoint x: 231, startPoint y: 148, endPoint x: 419, endPoint y: 430, distance: 339.1
copy div "Pētāmā problēma: Kā mainās lodītes vidējais ātrums, palielinoties slīpnes slīpu…"
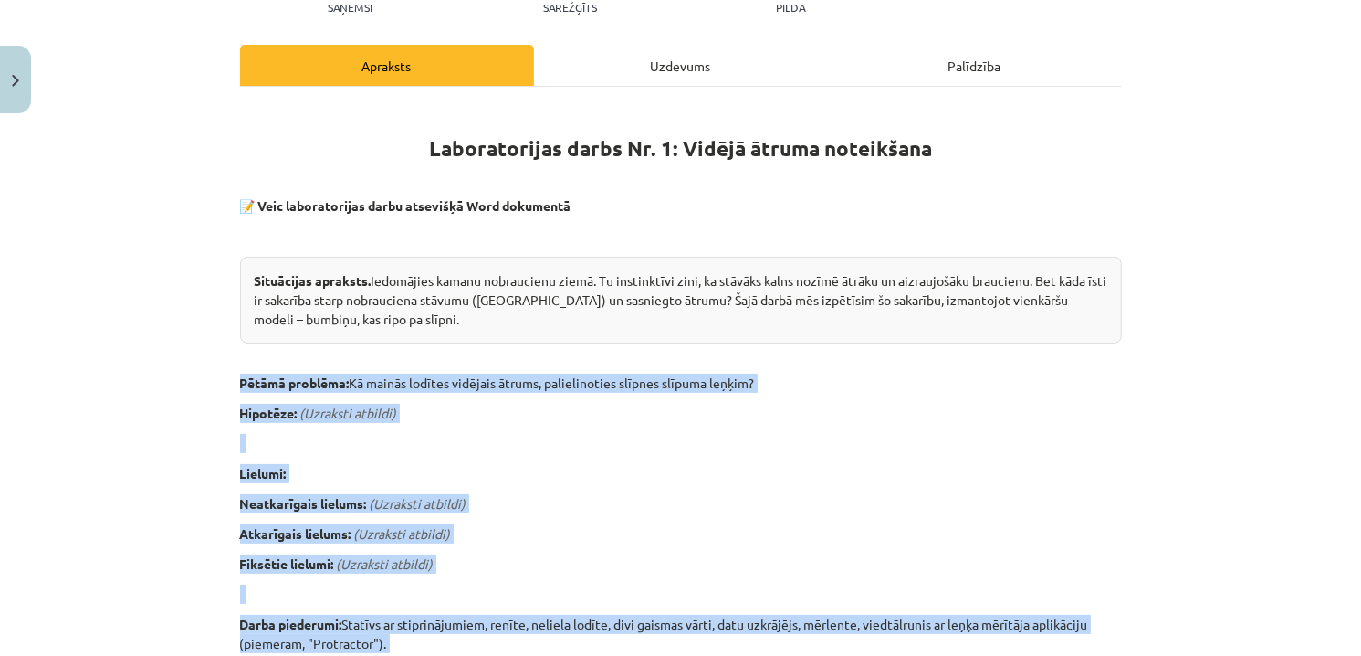
scroll to position [0, 0]
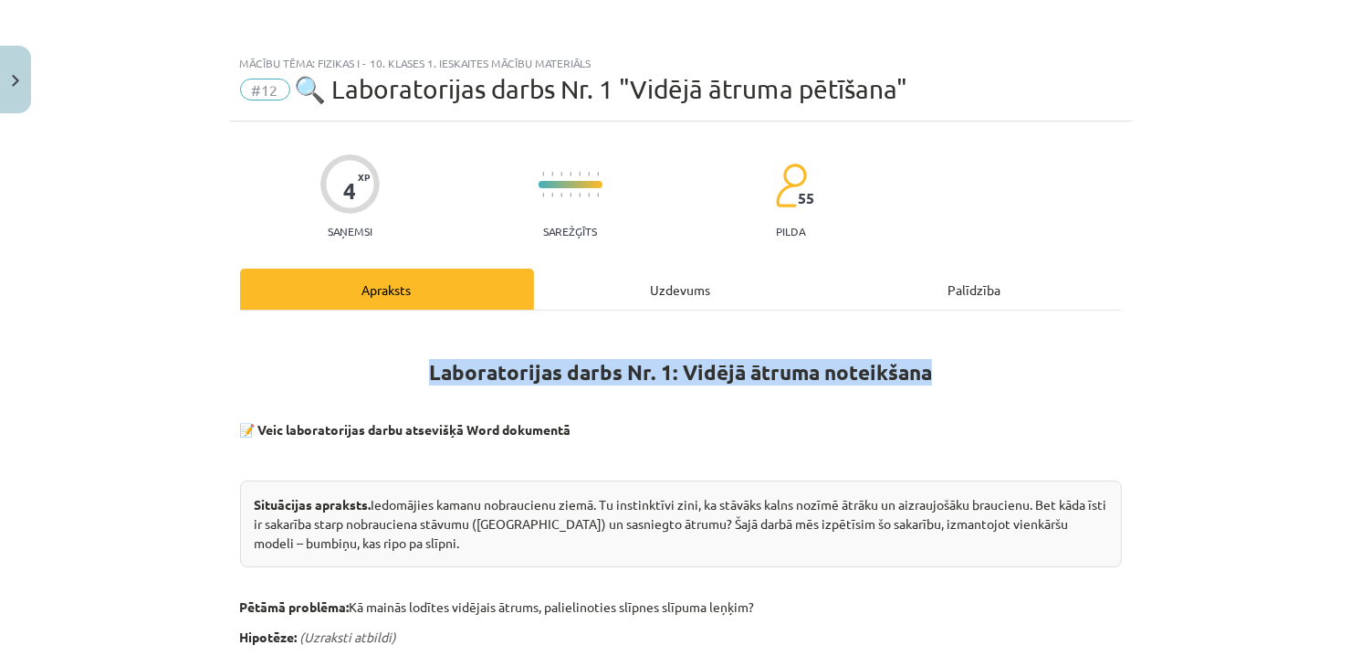
drag, startPoint x: 929, startPoint y: 373, endPoint x: 276, endPoint y: 330, distance: 655.2
click at [276, 330] on h1 "Laboratorijas darbs Nr. 1: Vidējā ātruma noteikšana" at bounding box center [681, 356] width 882 height 58
copy strong "Laboratorijas darbs Nr. 1: Vidējā ātruma noteikšana"
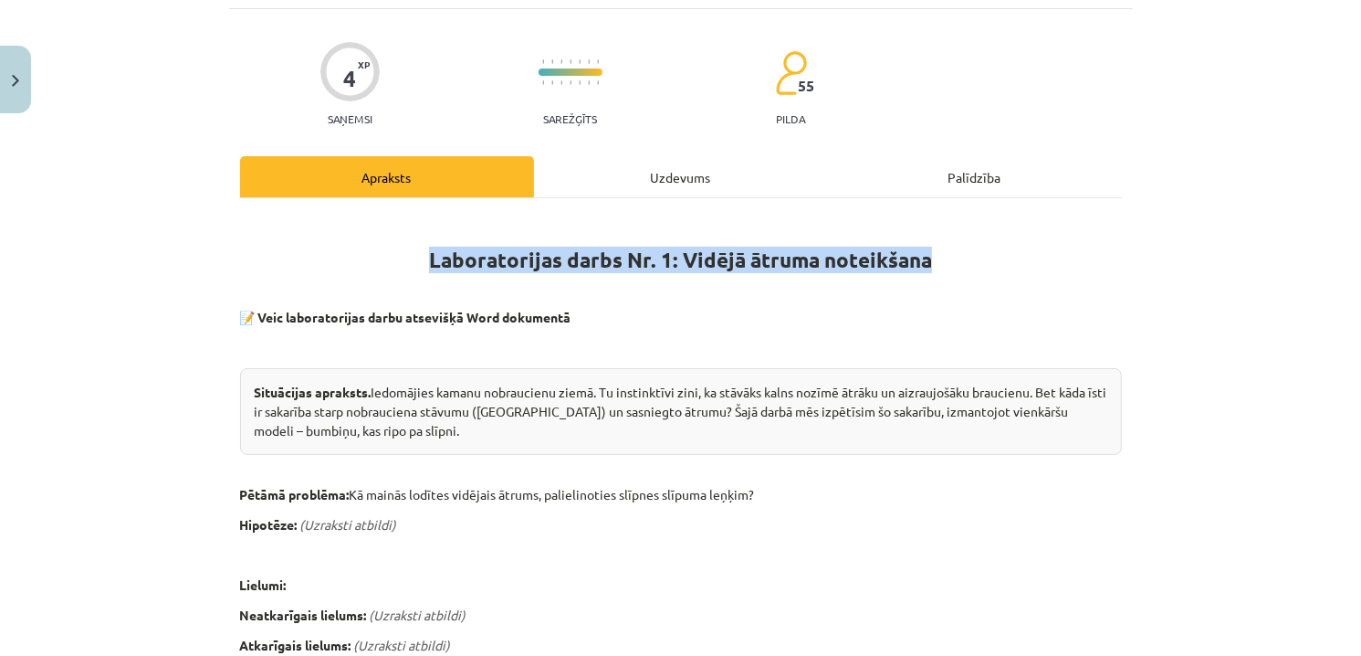
scroll to position [183, 0]
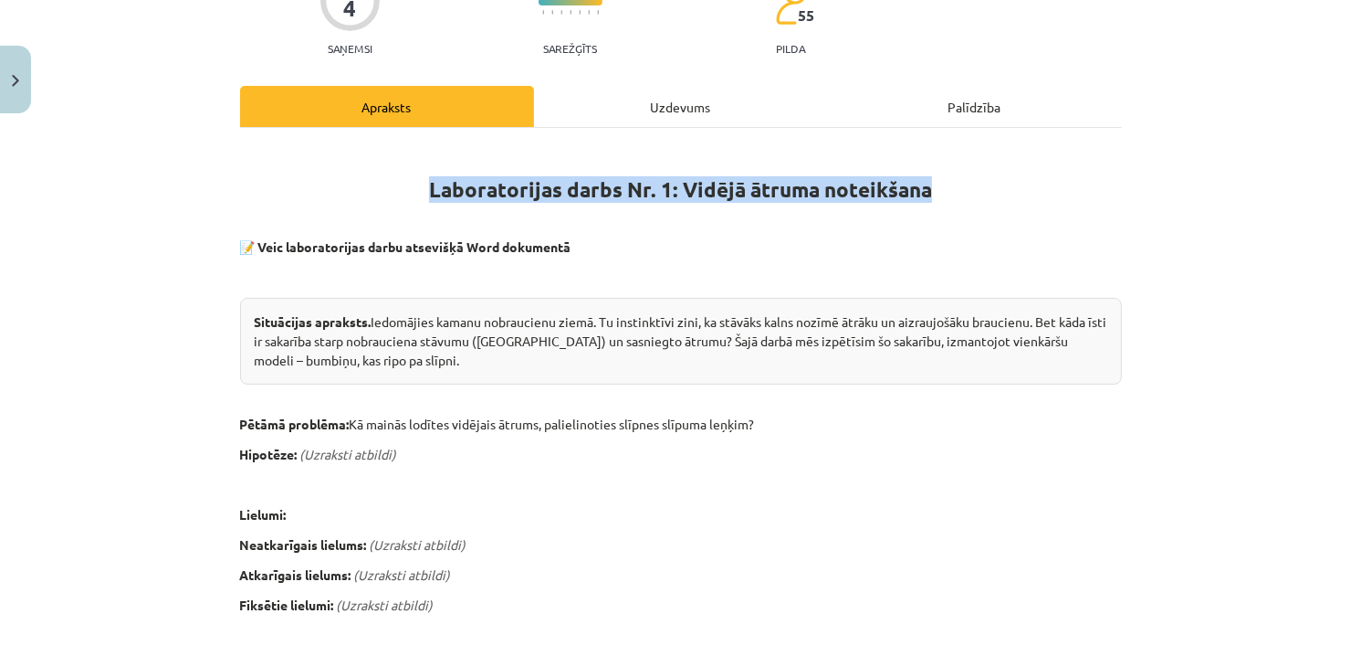
drag, startPoint x: 344, startPoint y: 421, endPoint x: 829, endPoint y: 406, distance: 485.1
click at [587, 427] on p "Pētāmā problēma: Kā mainās lodītes vidējais ātrums, palielinoties slīpnes slīpu…" at bounding box center [681, 424] width 882 height 19
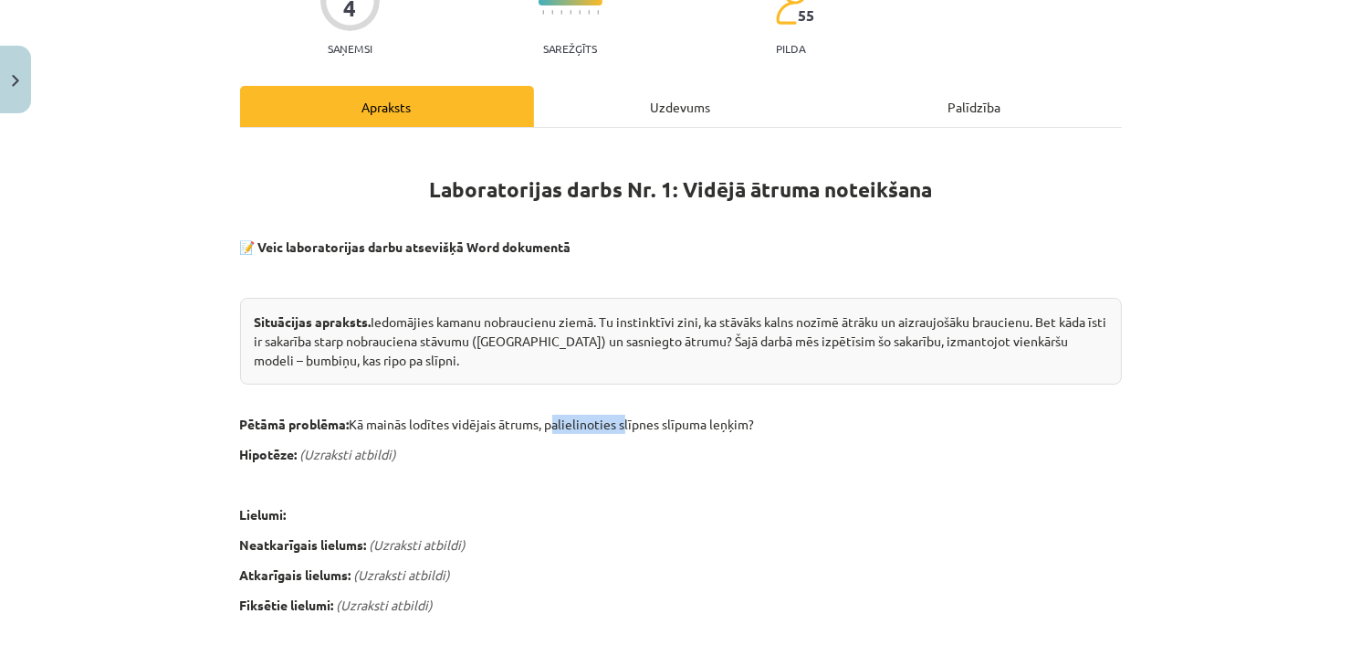
click at [587, 427] on p "Pētāmā problēma: Kā mainās lodītes vidējais ātrums, palielinoties slīpnes slīpu…" at bounding box center [681, 424] width 882 height 19
click at [335, 420] on b "Pētāmā problēma:" at bounding box center [295, 423] width 110 height 16
drag, startPoint x: 346, startPoint y: 423, endPoint x: 767, endPoint y: 421, distance: 420.9
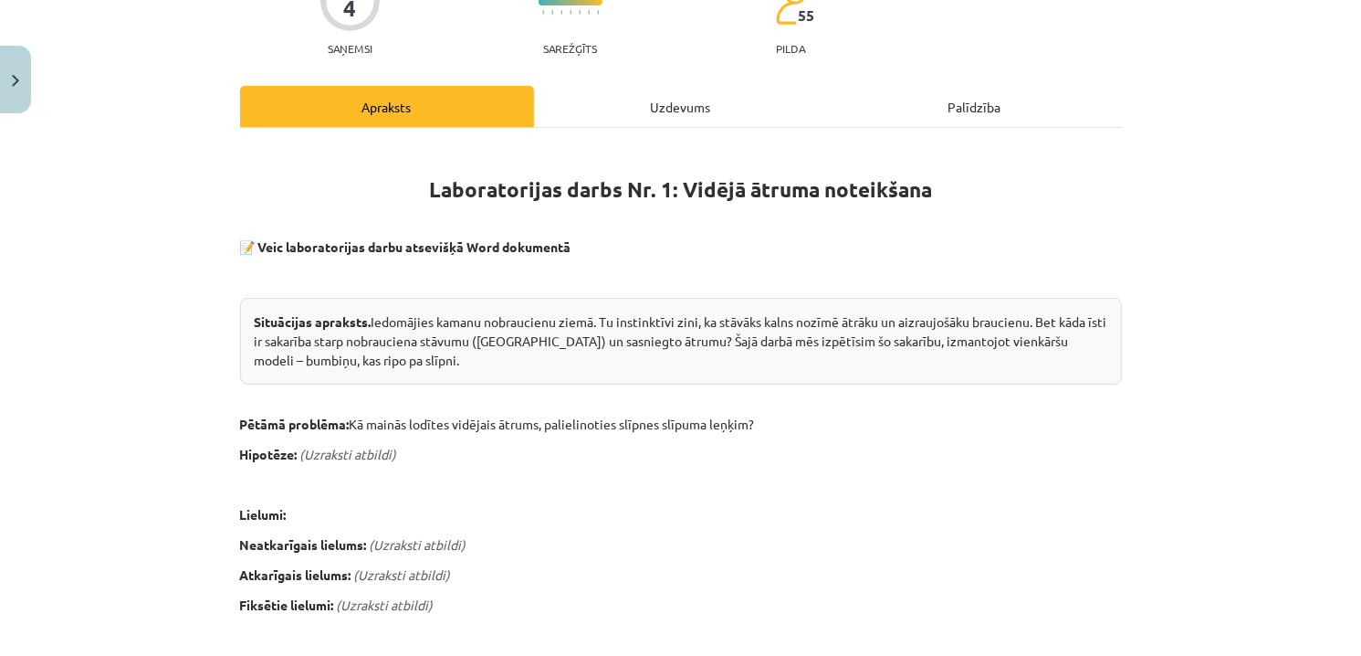
click at [767, 421] on p "Pētāmā problēma: Kā mainās lodītes vidējais ātrums, palielinoties slīpnes slīpu…" at bounding box center [681, 424] width 882 height 19
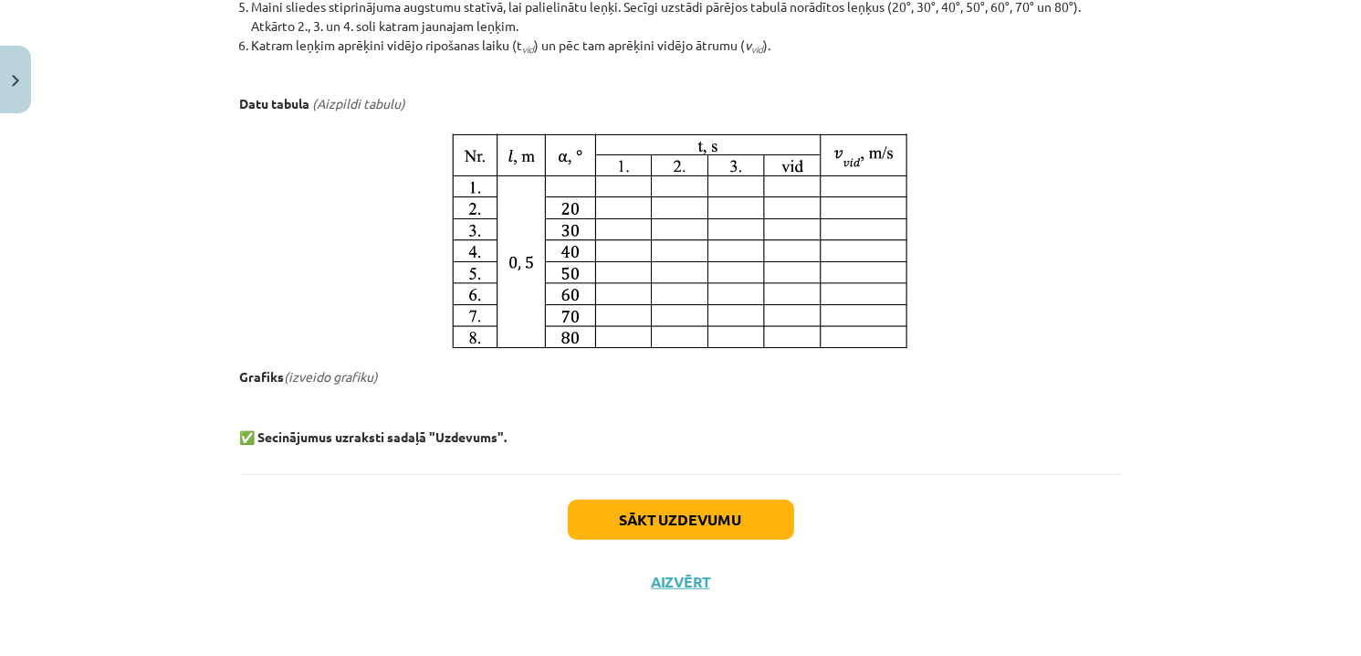
scroll to position [1048, 0]
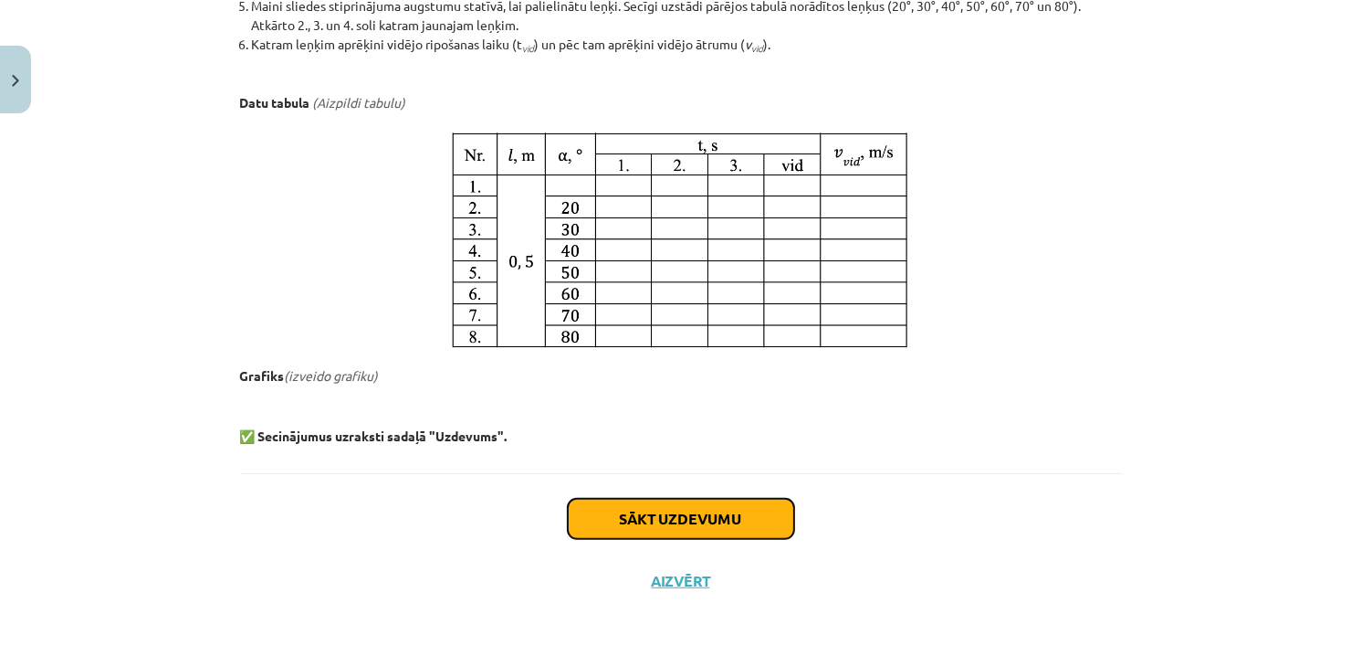
click at [719, 532] on button "Sākt uzdevumu" at bounding box center [681, 519] width 226 height 40
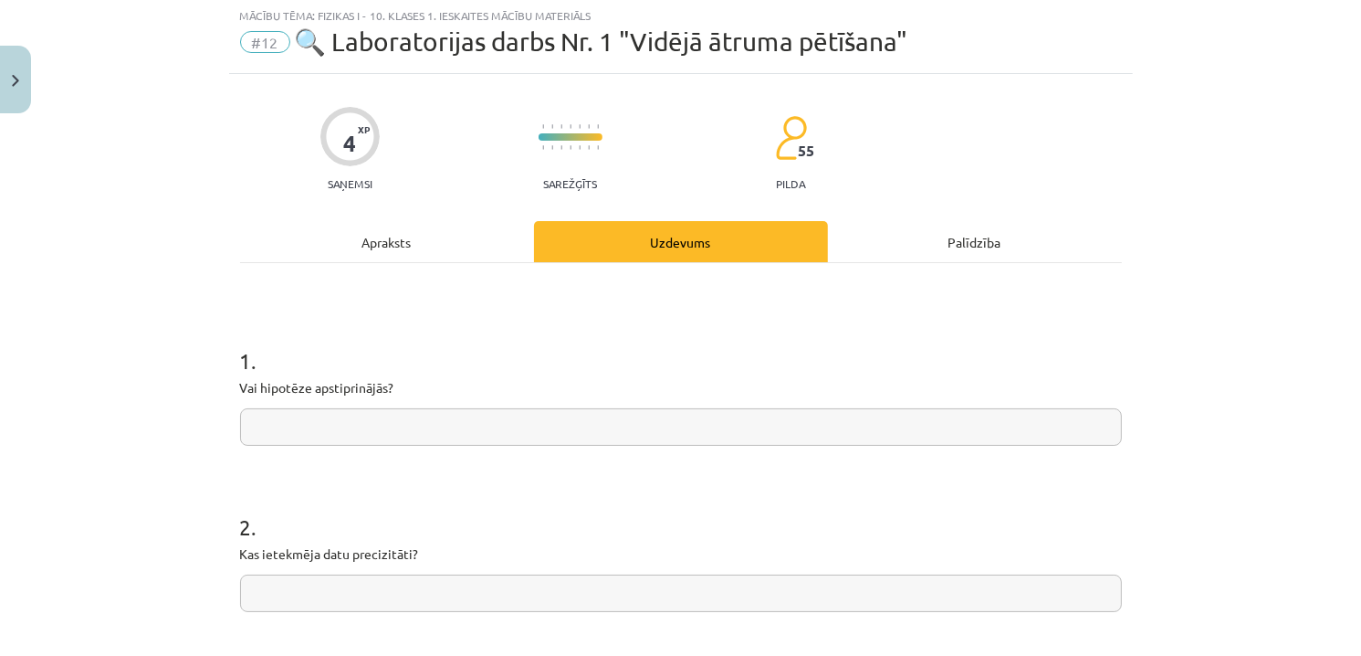
scroll to position [46, 0]
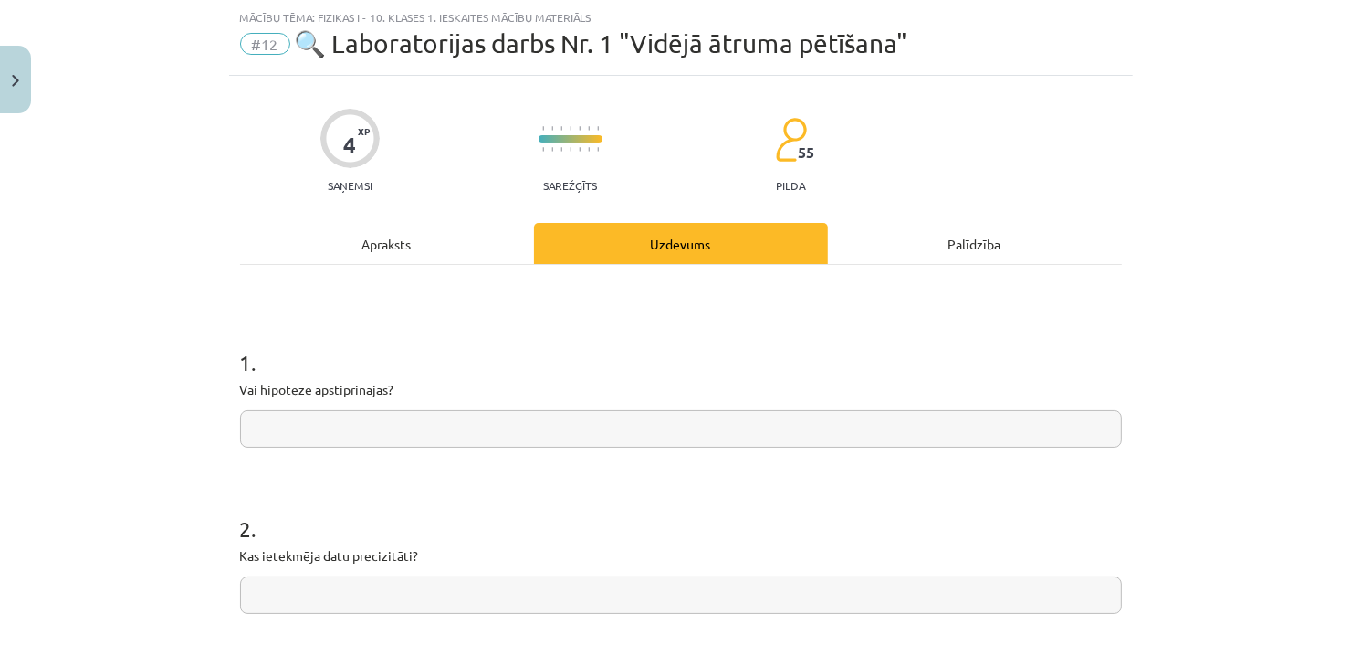
click at [410, 250] on div "Apraksts" at bounding box center [387, 243] width 294 height 41
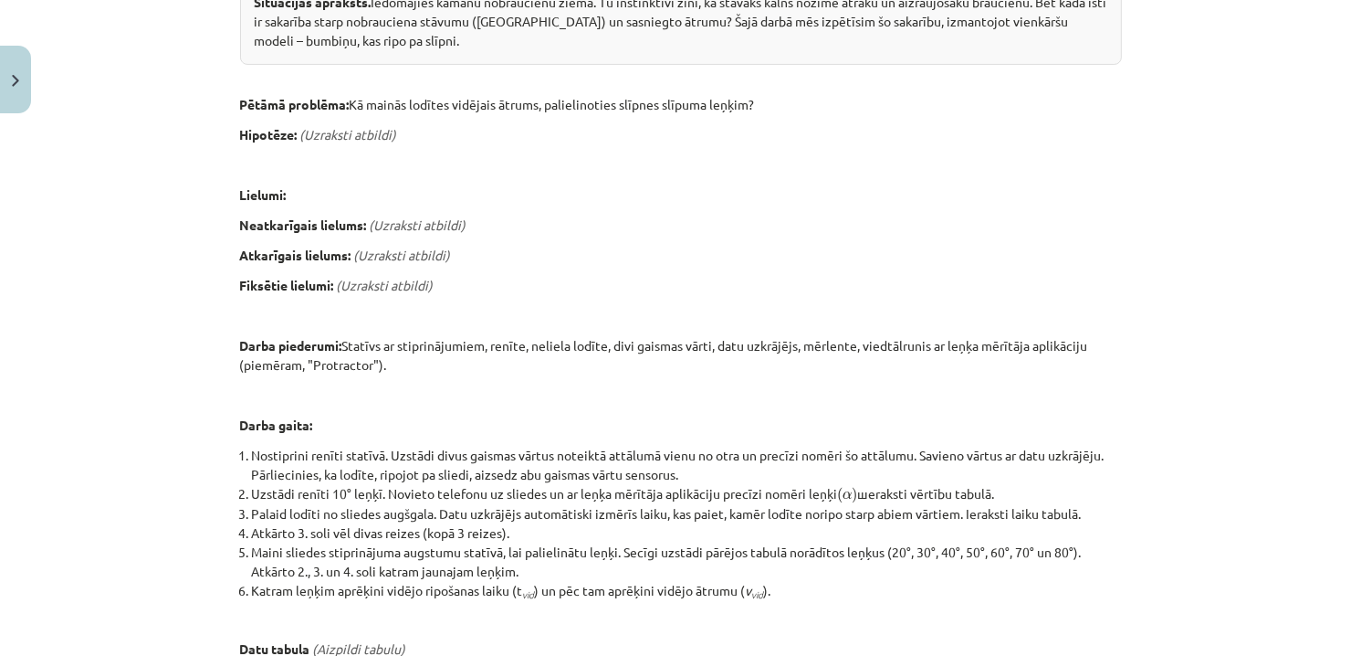
scroll to position [1048, 0]
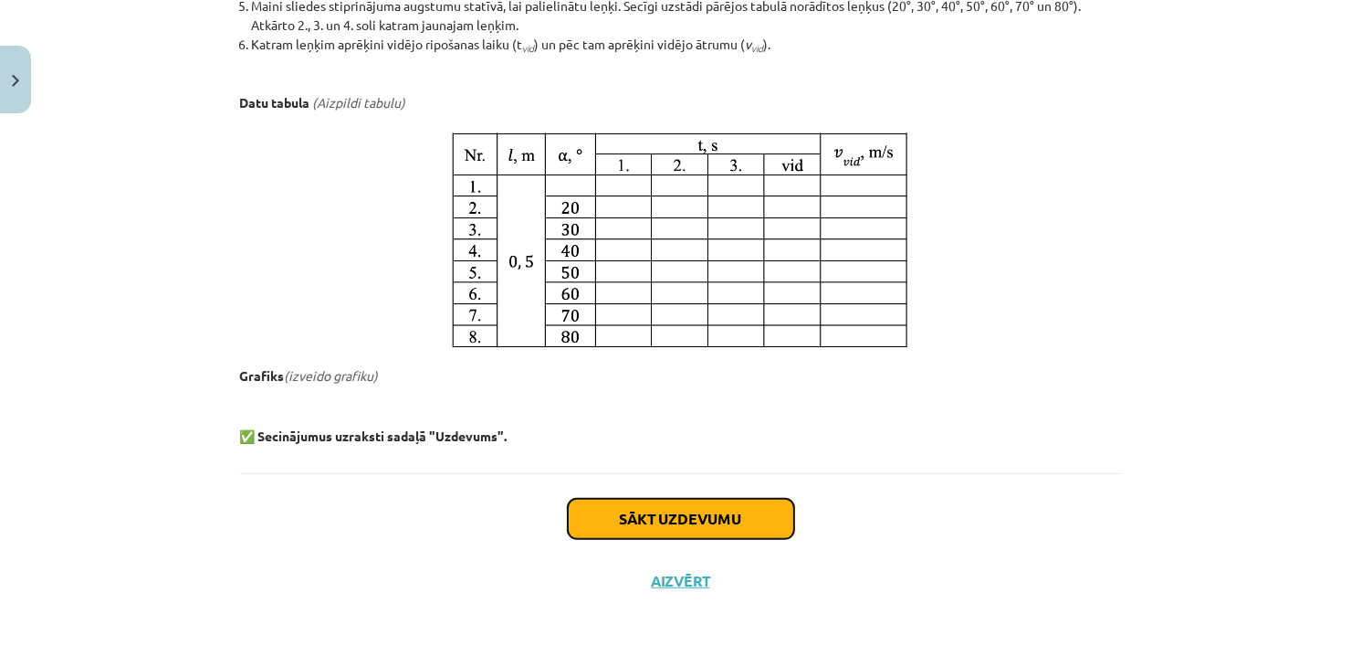
click at [743, 509] on button "Sākt uzdevumu" at bounding box center [681, 519] width 226 height 40
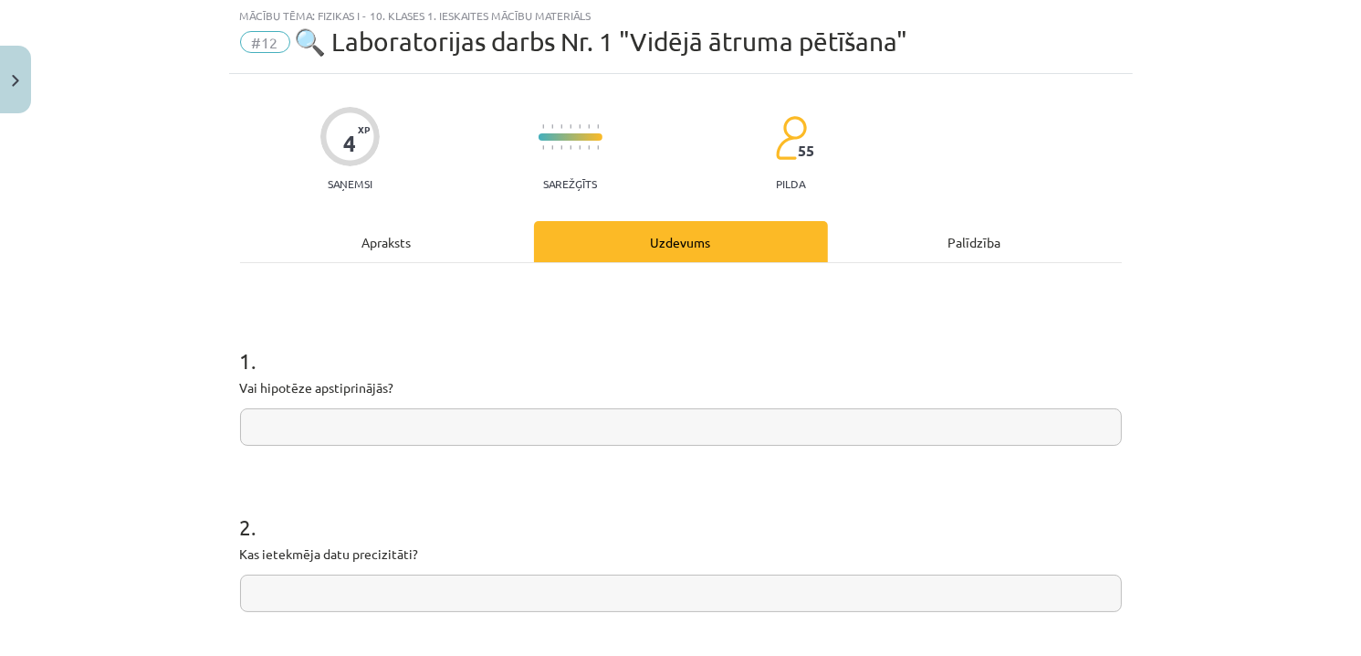
scroll to position [46, 0]
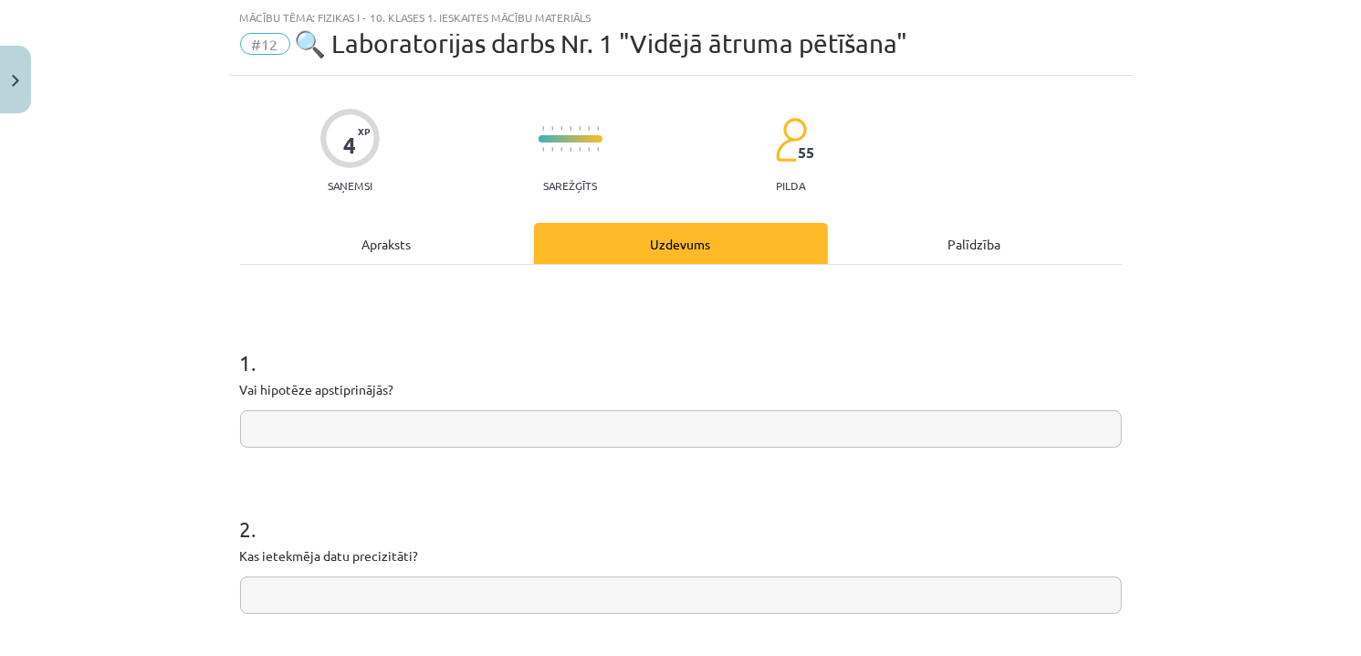
click at [465, 437] on input "text" at bounding box center [681, 428] width 882 height 37
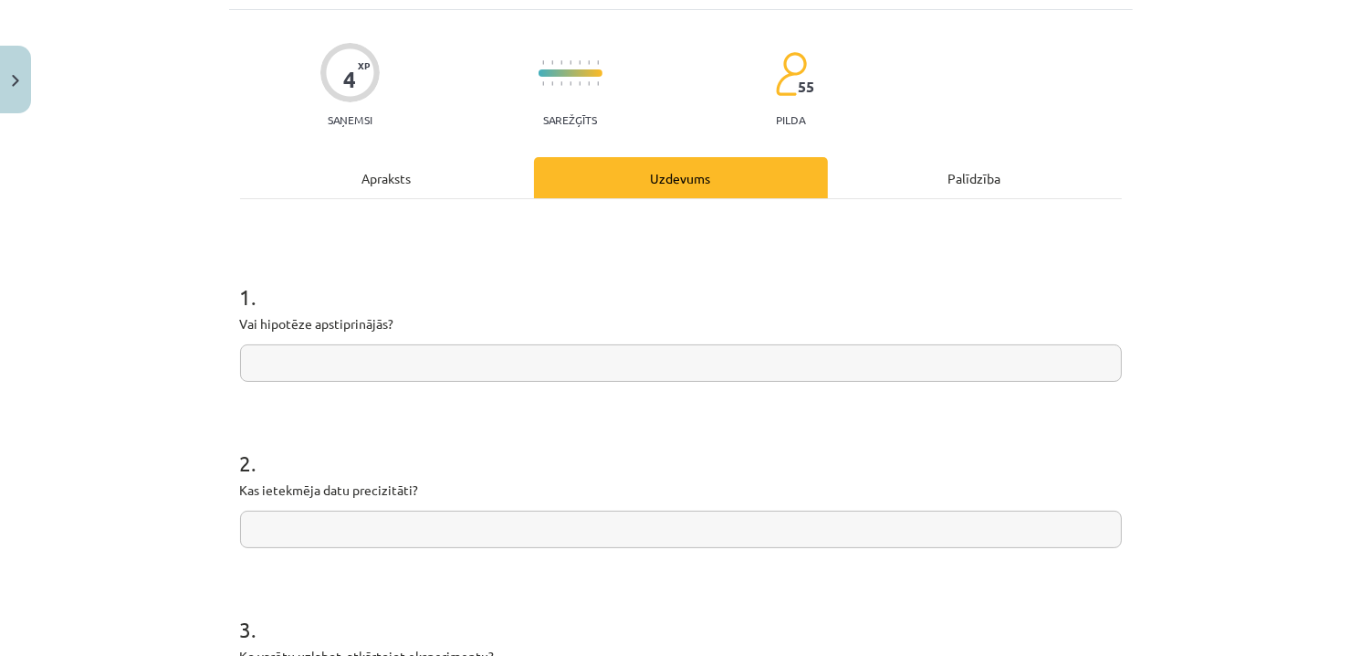
scroll to position [228, 0]
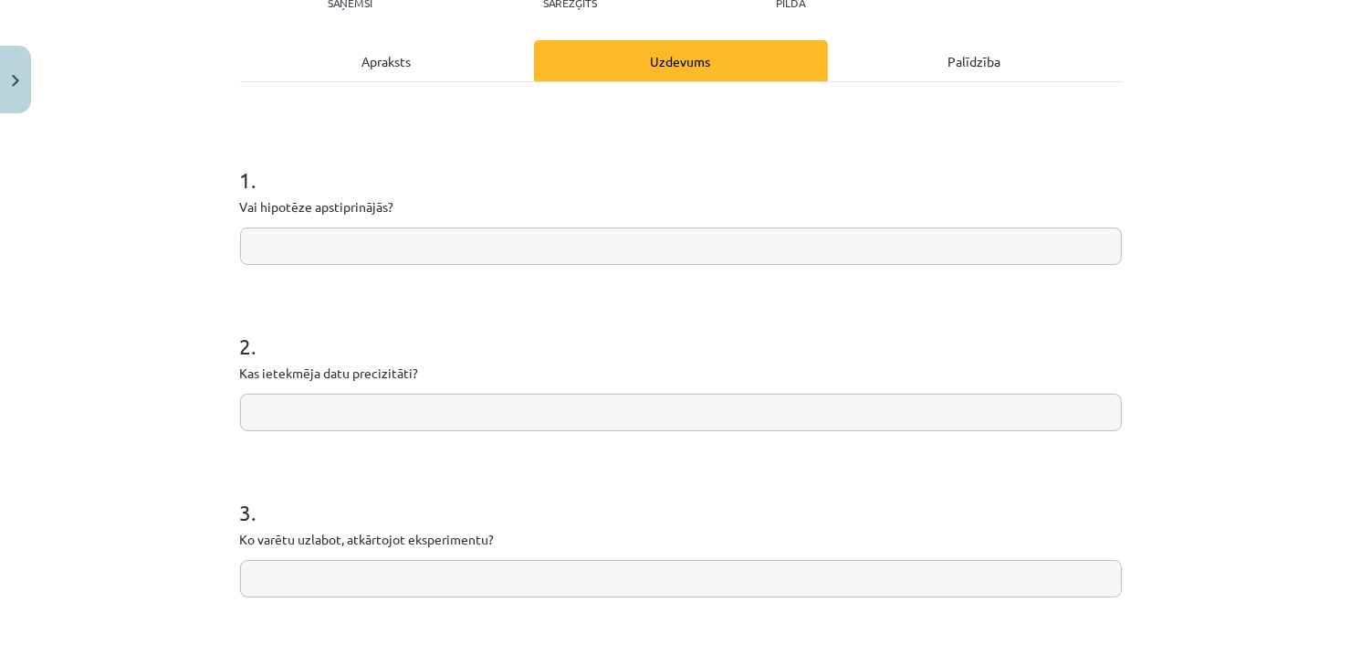
click at [417, 399] on input "text" at bounding box center [681, 412] width 882 height 37
paste input "**********"
drag, startPoint x: 436, startPoint y: 409, endPoint x: 334, endPoint y: 415, distance: 102.5
click at [334, 415] on input "**********" at bounding box center [681, 412] width 882 height 37
click at [331, 417] on input "**********" at bounding box center [681, 412] width 882 height 37
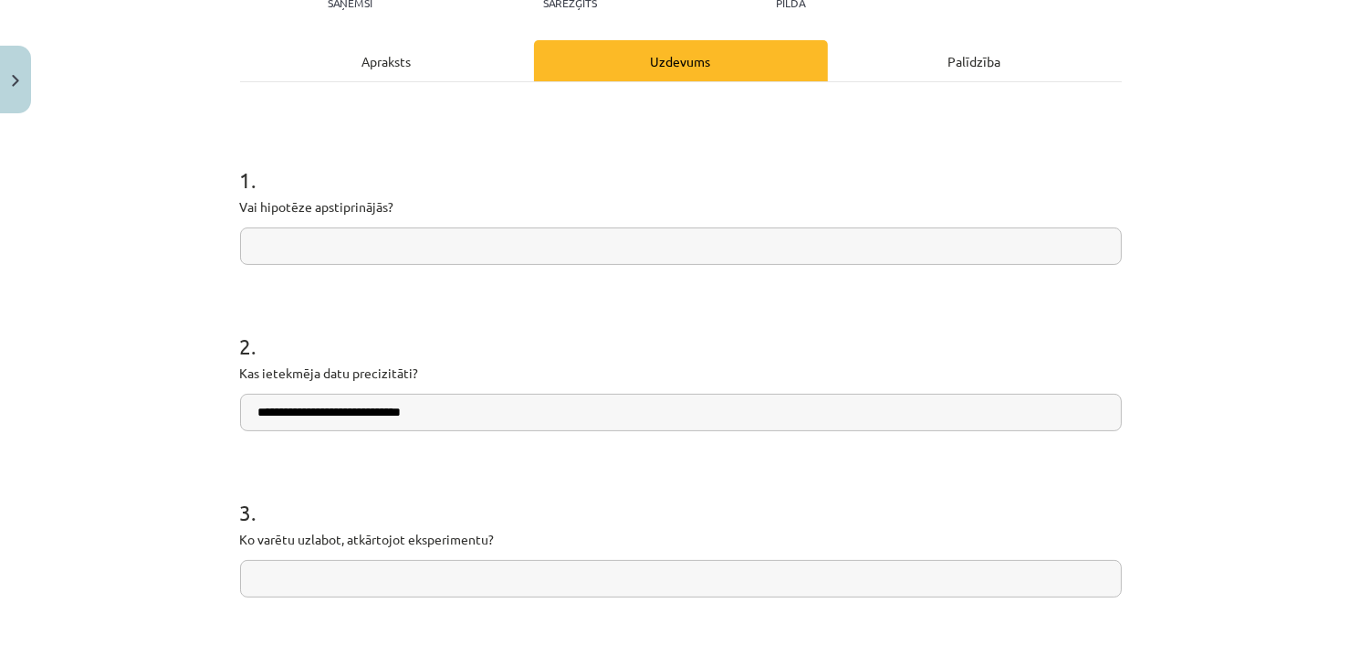
drag, startPoint x: 425, startPoint y: 413, endPoint x: 345, endPoint y: 413, distance: 80.3
click at [345, 413] on input "**********" at bounding box center [681, 412] width 882 height 37
click at [431, 410] on input "**********" at bounding box center [681, 412] width 882 height 37
click at [354, 416] on input "**********" at bounding box center [681, 412] width 882 height 37
click at [431, 417] on input "**********" at bounding box center [681, 412] width 882 height 37
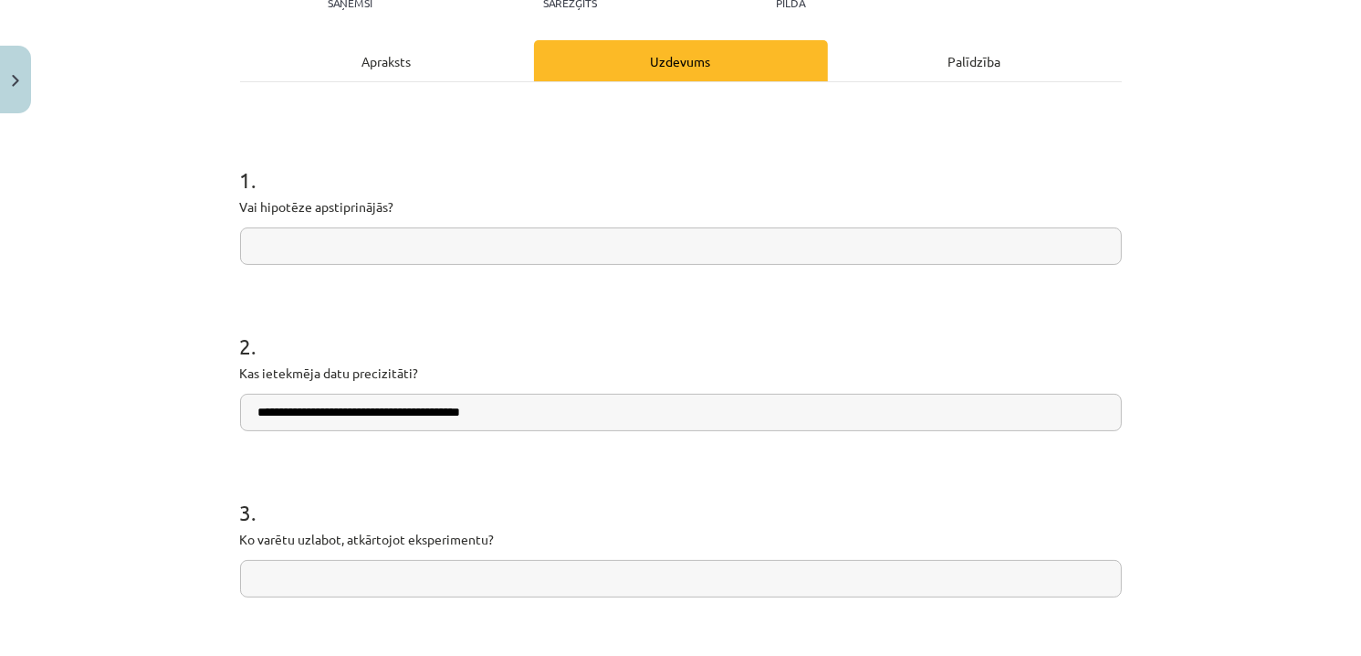
click at [343, 415] on input "**********" at bounding box center [681, 412] width 882 height 37
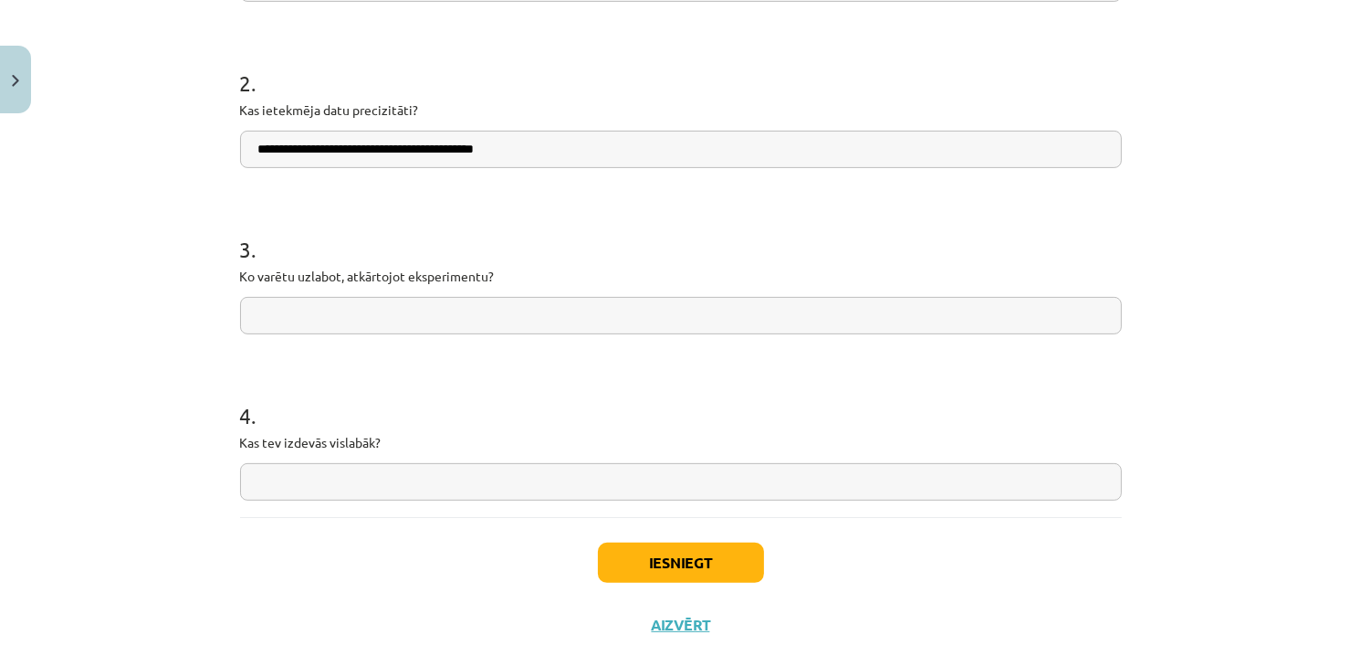
scroll to position [502, 0]
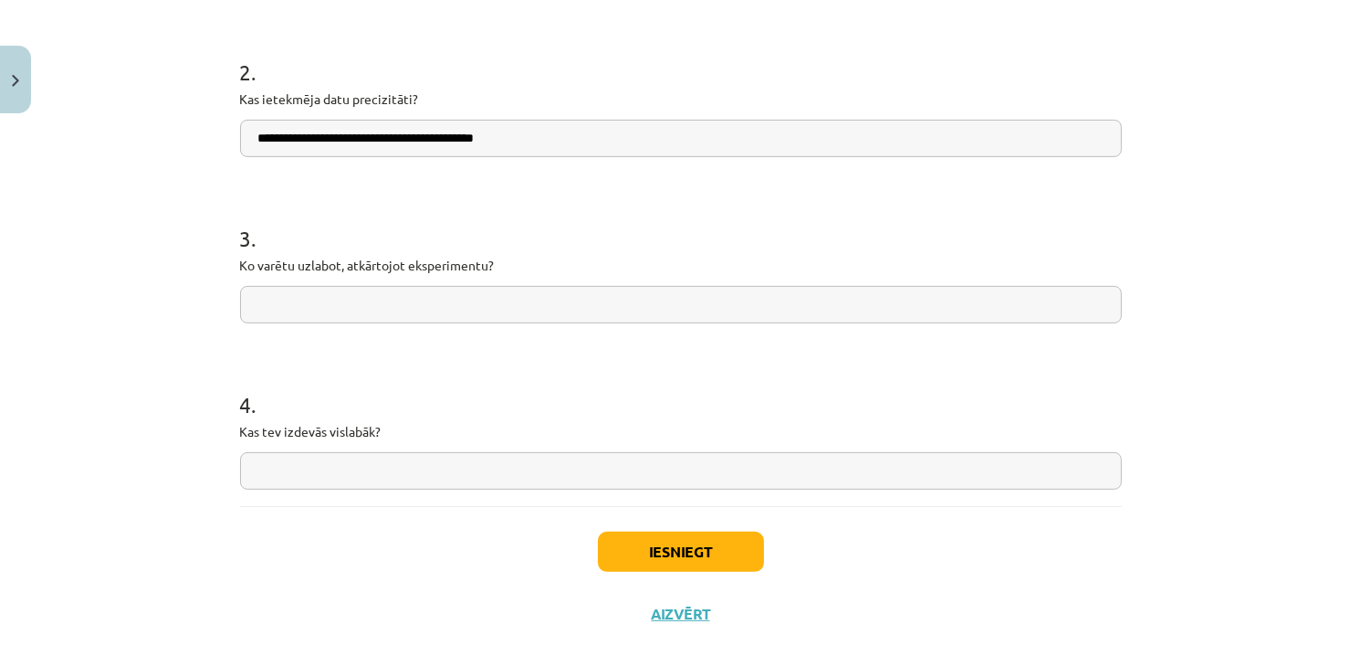
type input "**********"
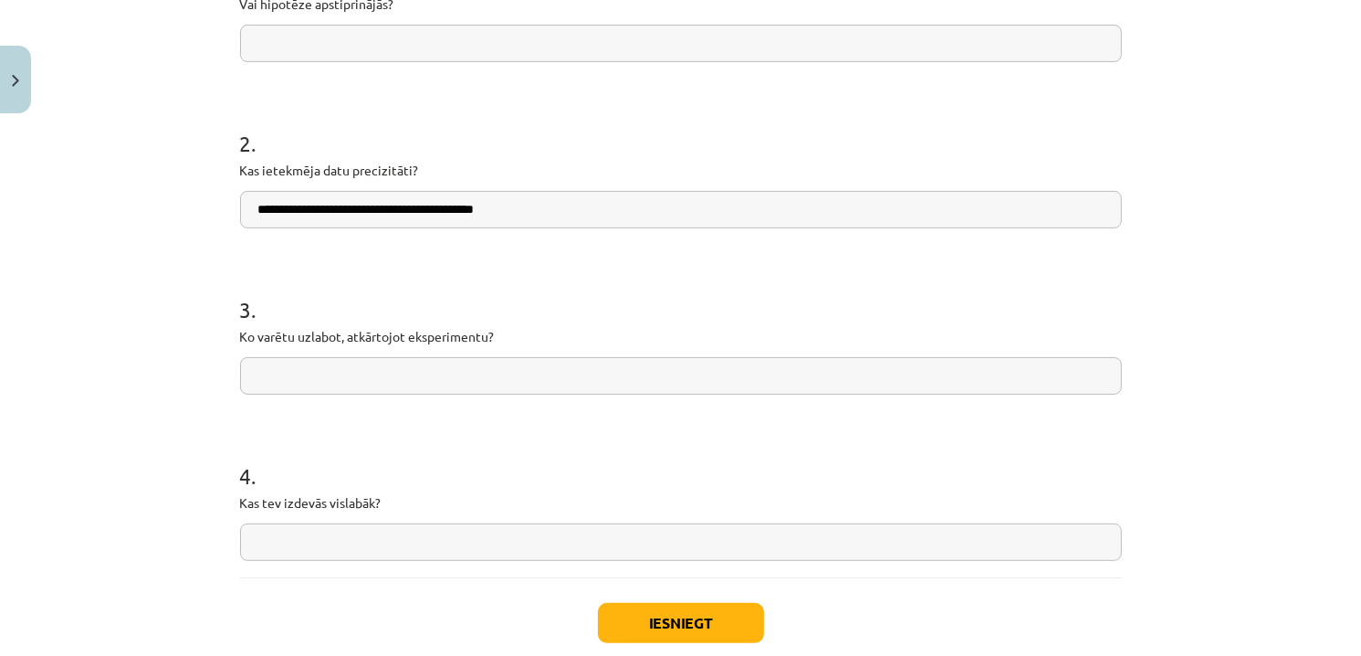
scroll to position [320, 0]
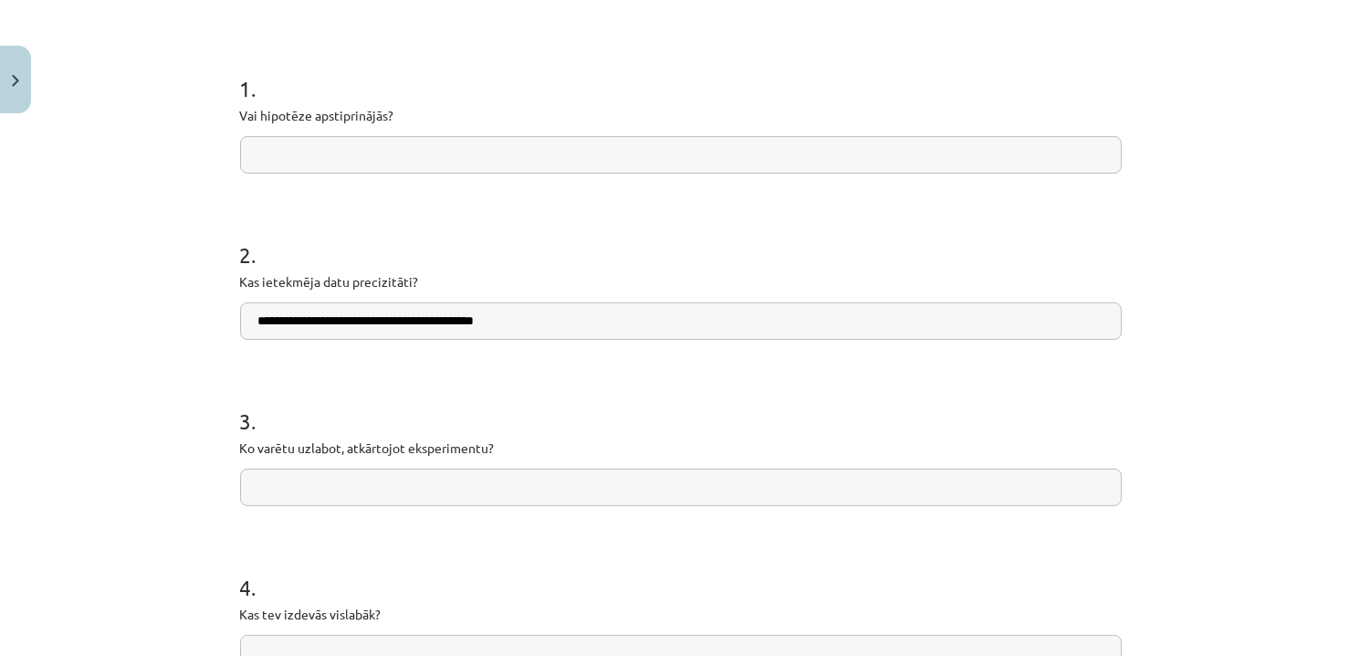
click at [383, 152] on input "text" at bounding box center [681, 154] width 882 height 37
paste input "**********"
type input "**********"
click at [551, 187] on form "**********" at bounding box center [681, 358] width 882 height 628
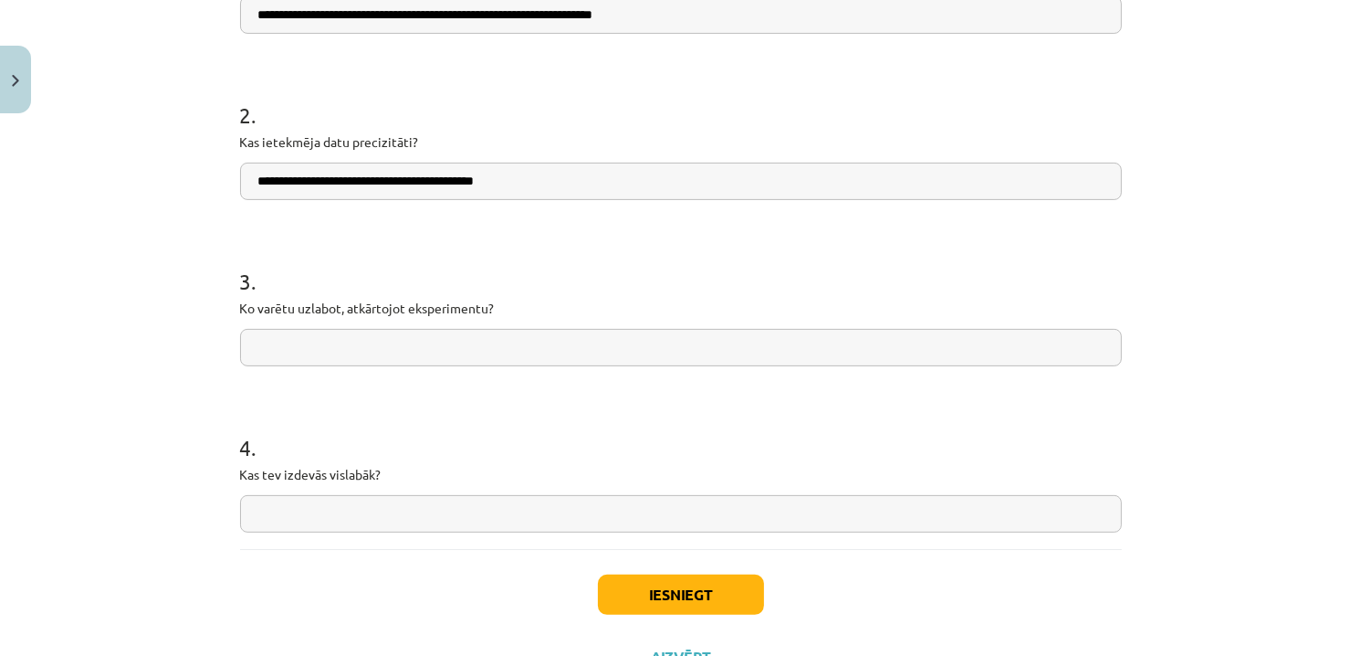
scroll to position [502, 0]
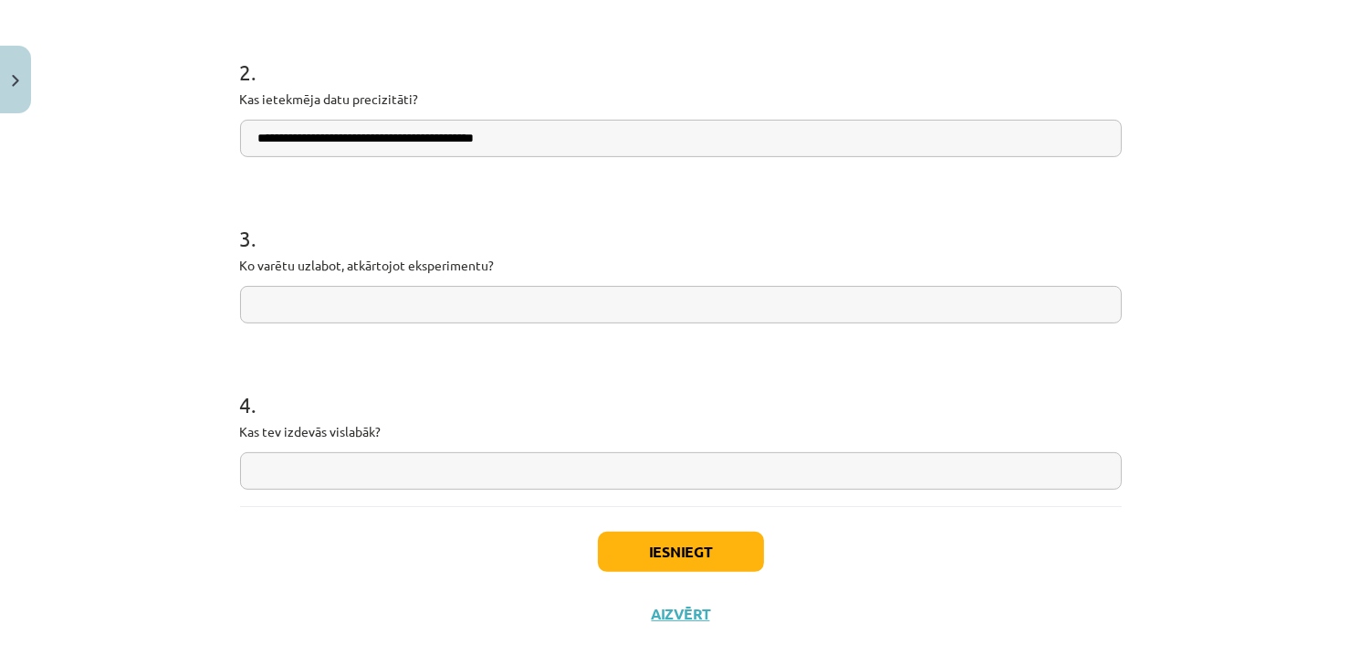
click at [342, 468] on input "text" at bounding box center [681, 470] width 882 height 37
type input "**********"
click at [532, 138] on input "**********" at bounding box center [681, 138] width 882 height 37
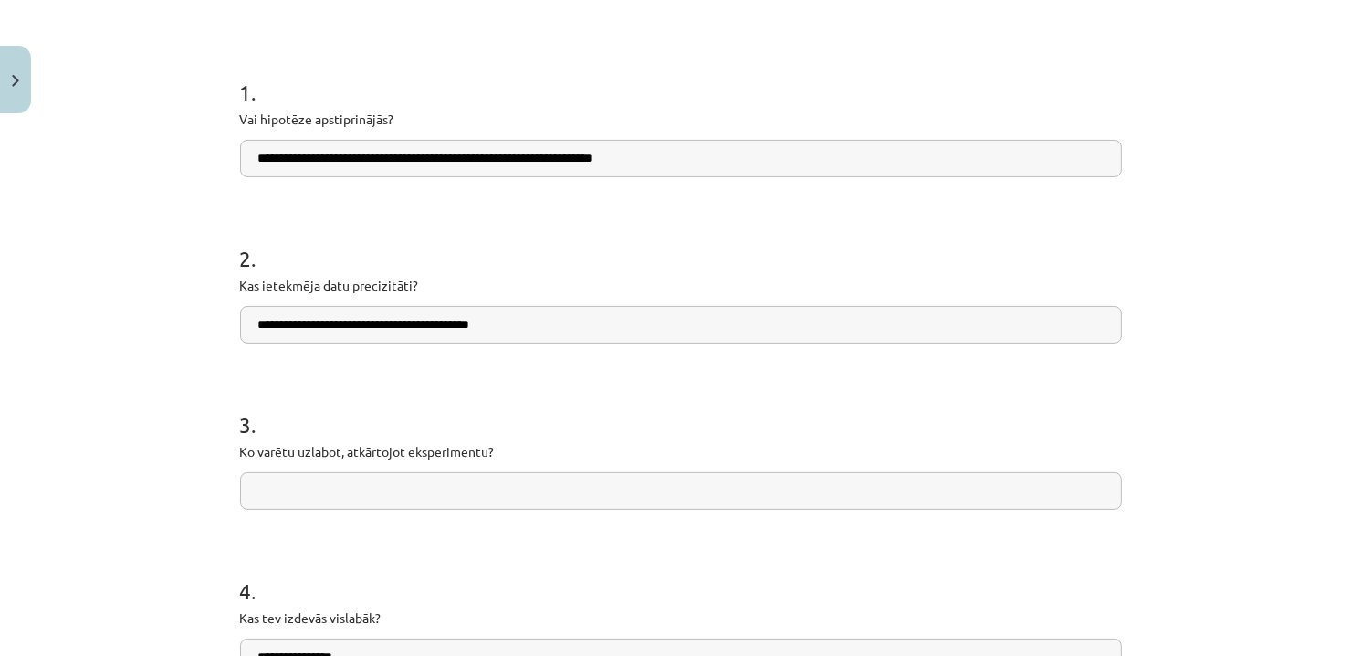
scroll to position [228, 0]
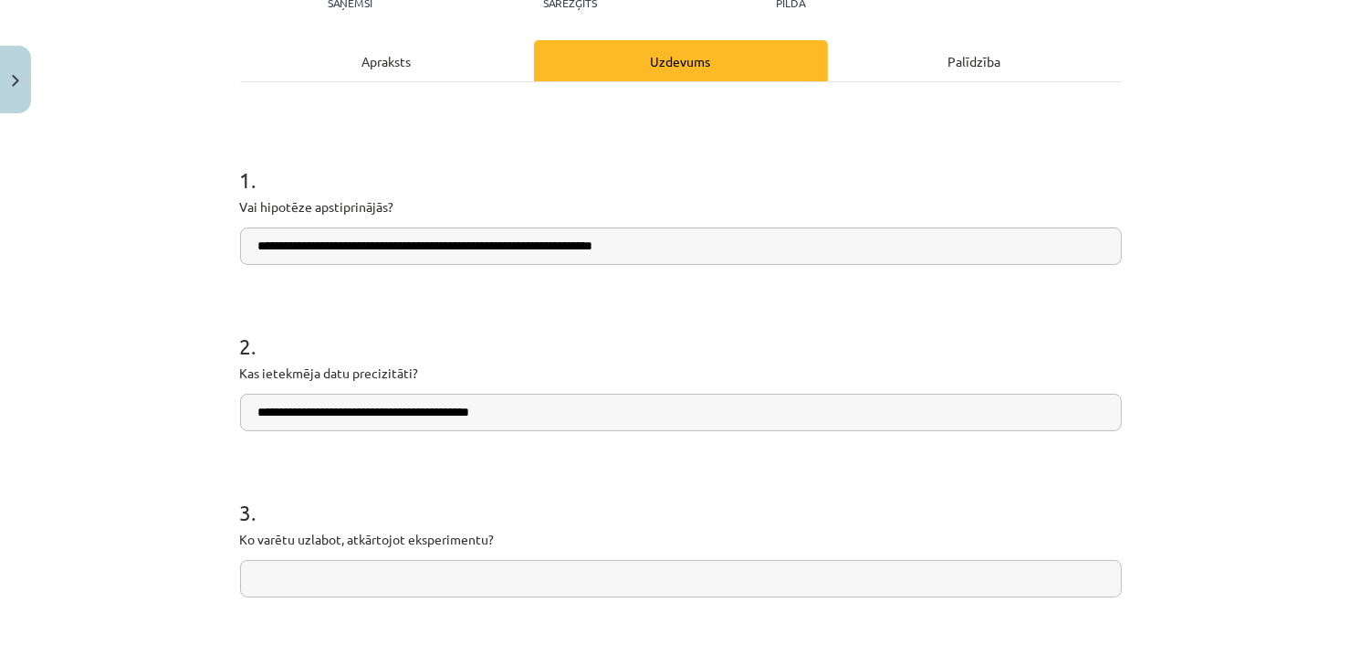
type input "**********"
click at [647, 242] on input "**********" at bounding box center [681, 245] width 882 height 37
click at [587, 242] on input "**********" at bounding box center [681, 245] width 882 height 37
click at [666, 232] on input "**********" at bounding box center [681, 245] width 882 height 37
type input "**********"
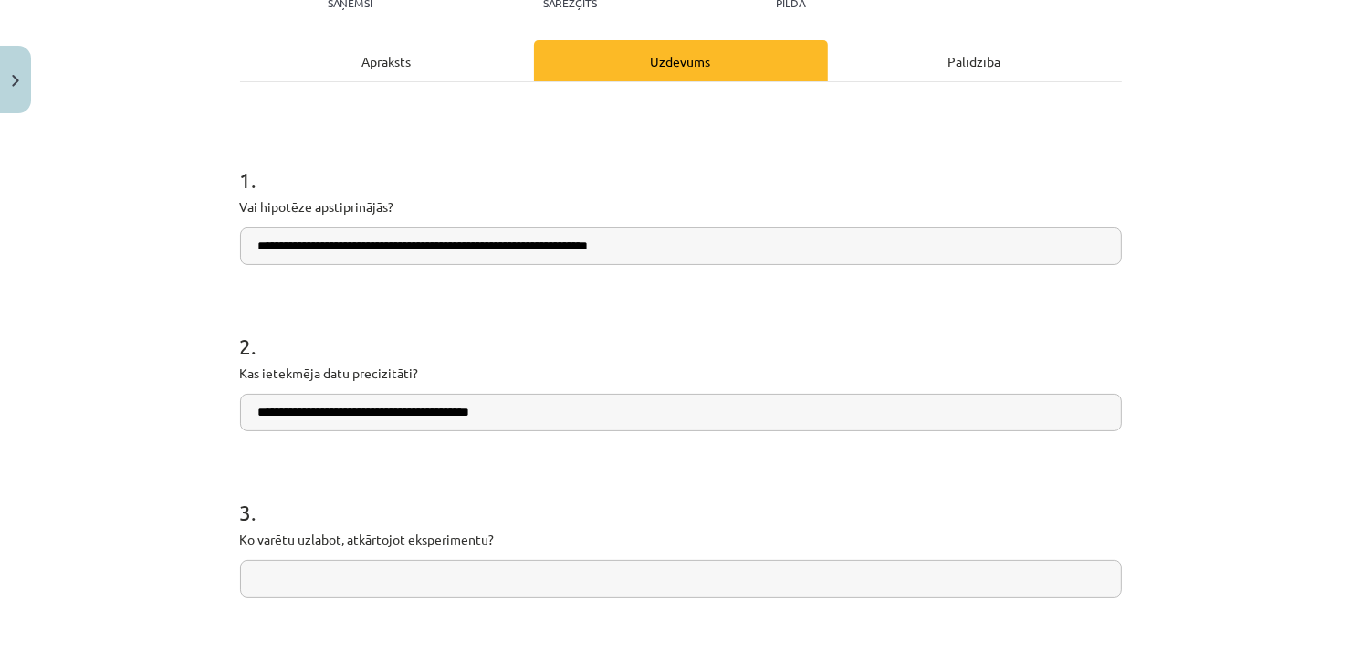
click at [656, 75] on div "Uzdevums" at bounding box center [681, 60] width 294 height 41
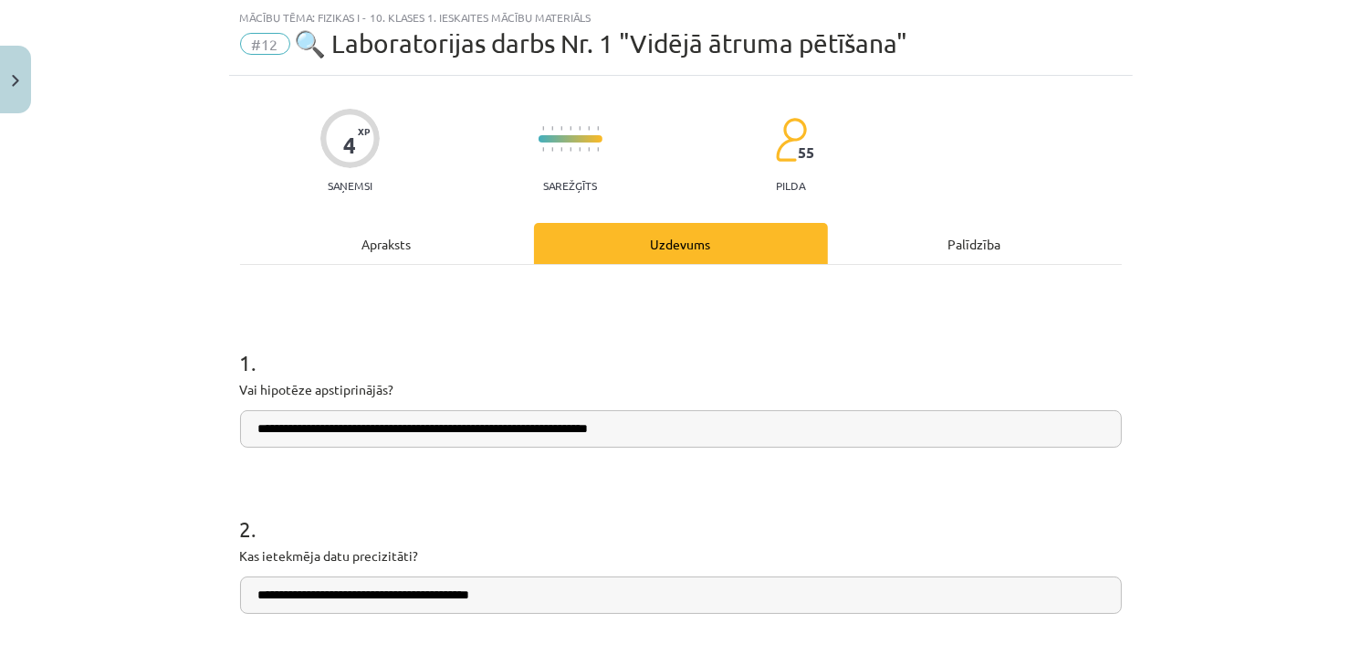
scroll to position [411, 0]
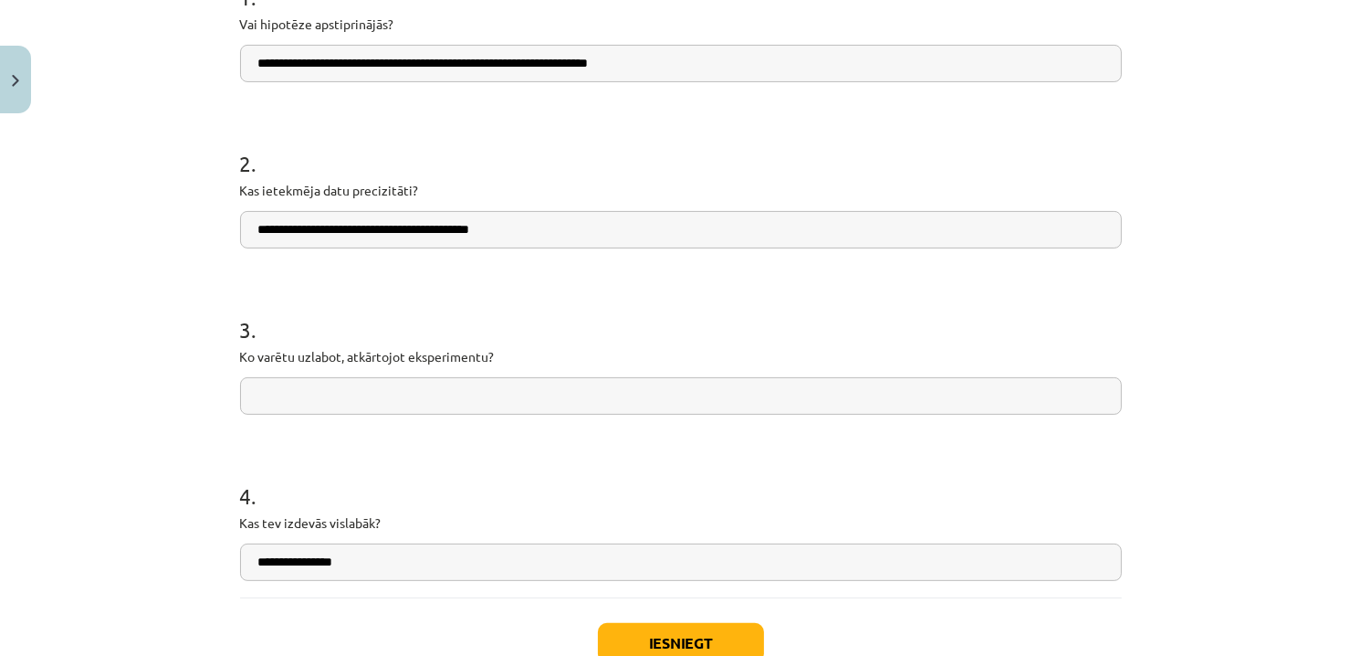
click at [494, 410] on input "text" at bounding box center [681, 395] width 882 height 37
type input "*"
type input "**********"
drag, startPoint x: 631, startPoint y: 392, endPoint x: 60, endPoint y: 410, distance: 571.0
click at [60, 410] on div "**********" at bounding box center [680, 328] width 1361 height 656
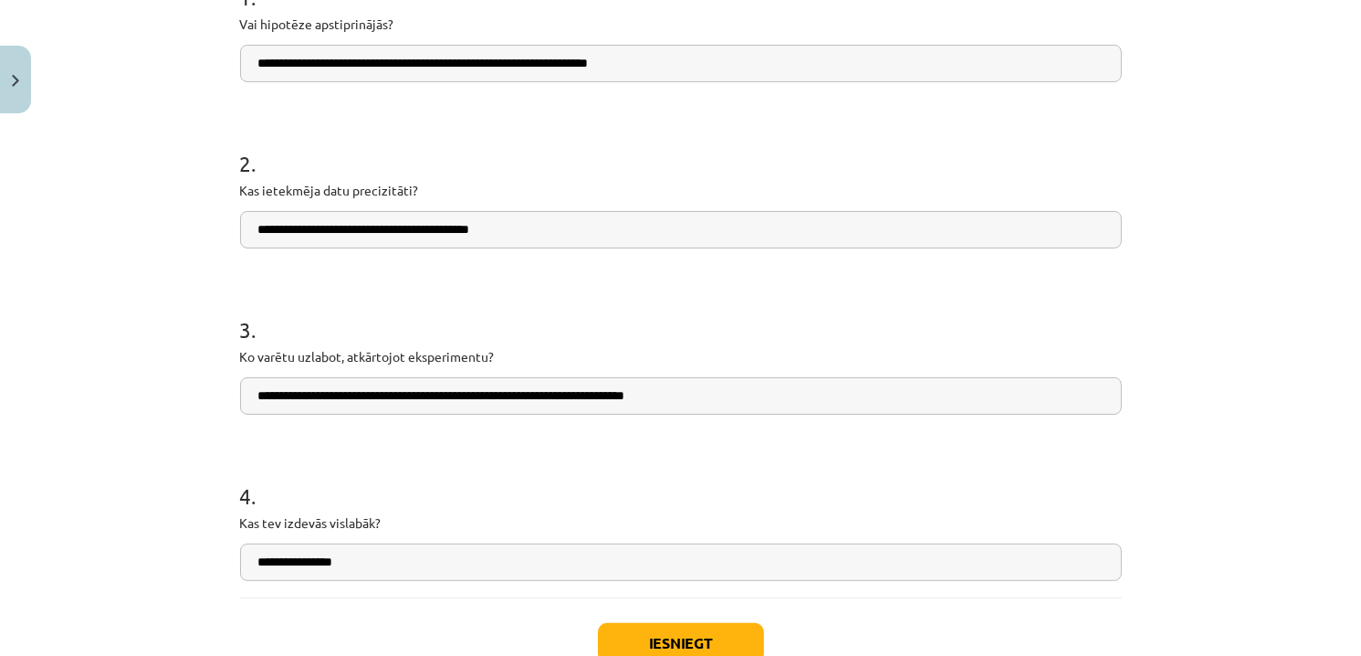
type input "**********"
click at [698, 641] on button "Iesniegt" at bounding box center [681, 643] width 166 height 40
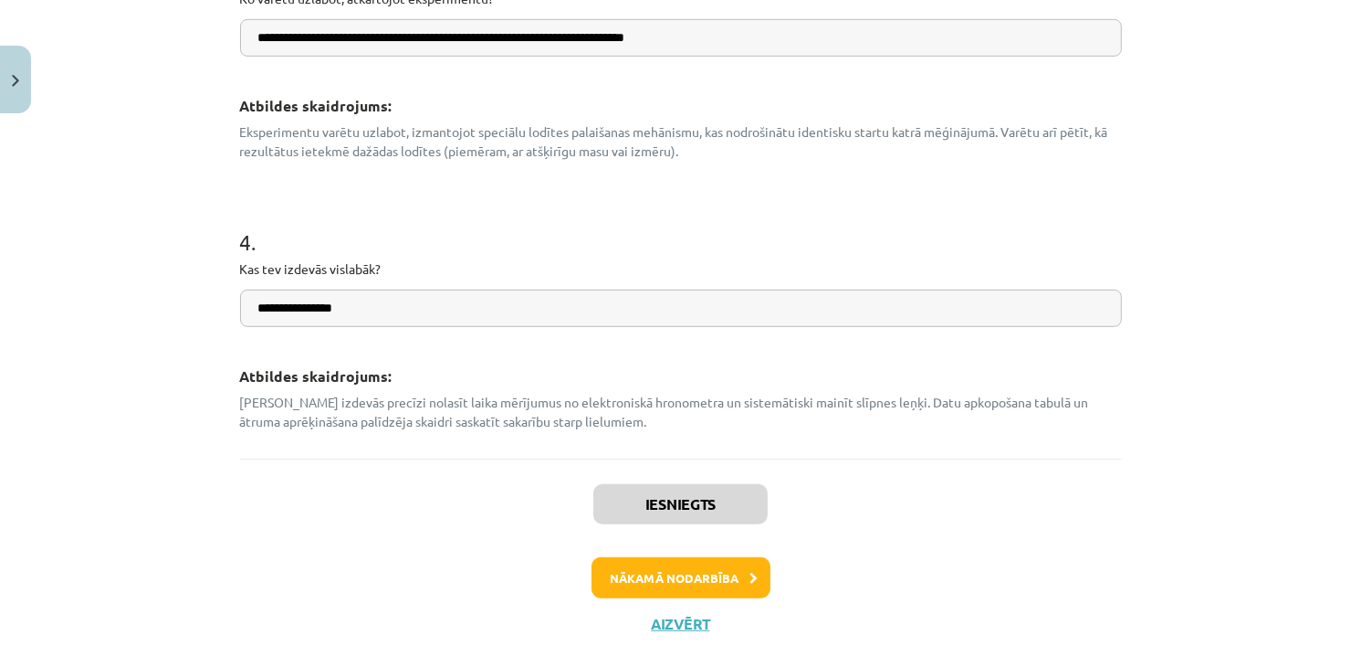
scroll to position [959, 0]
click at [693, 585] on button "Nākamā nodarbība" at bounding box center [681, 577] width 179 height 42
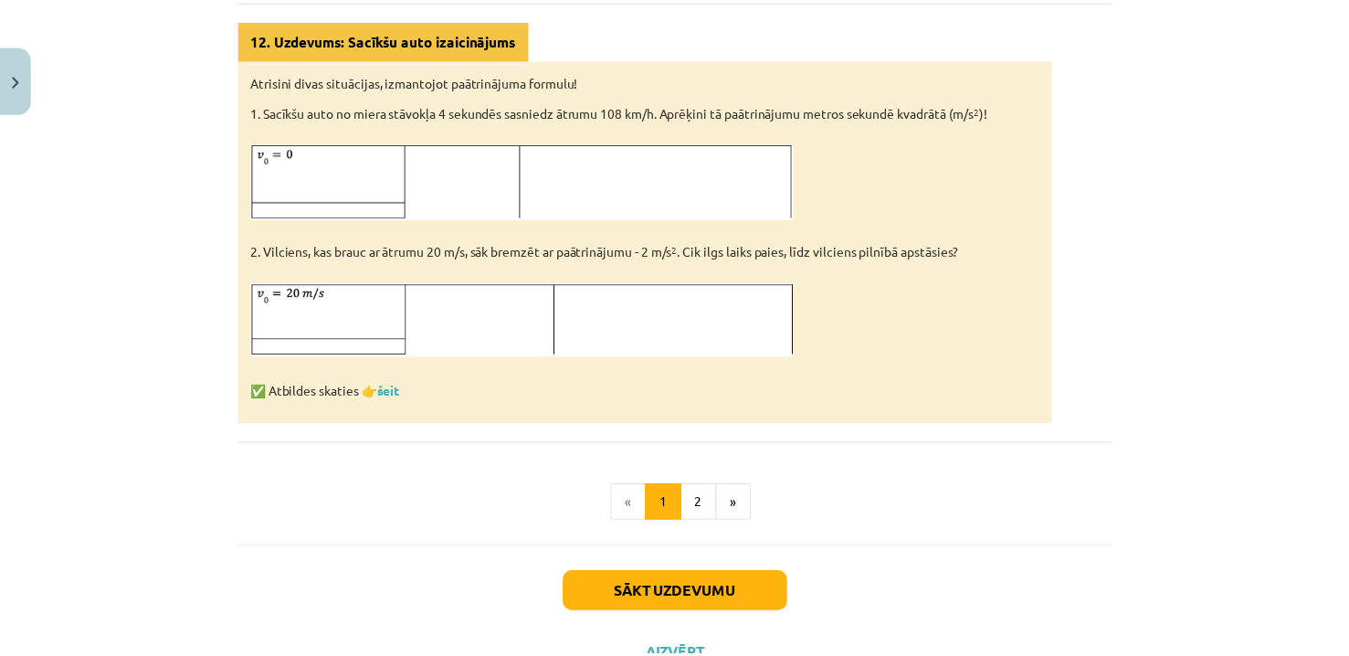
scroll to position [1123, 0]
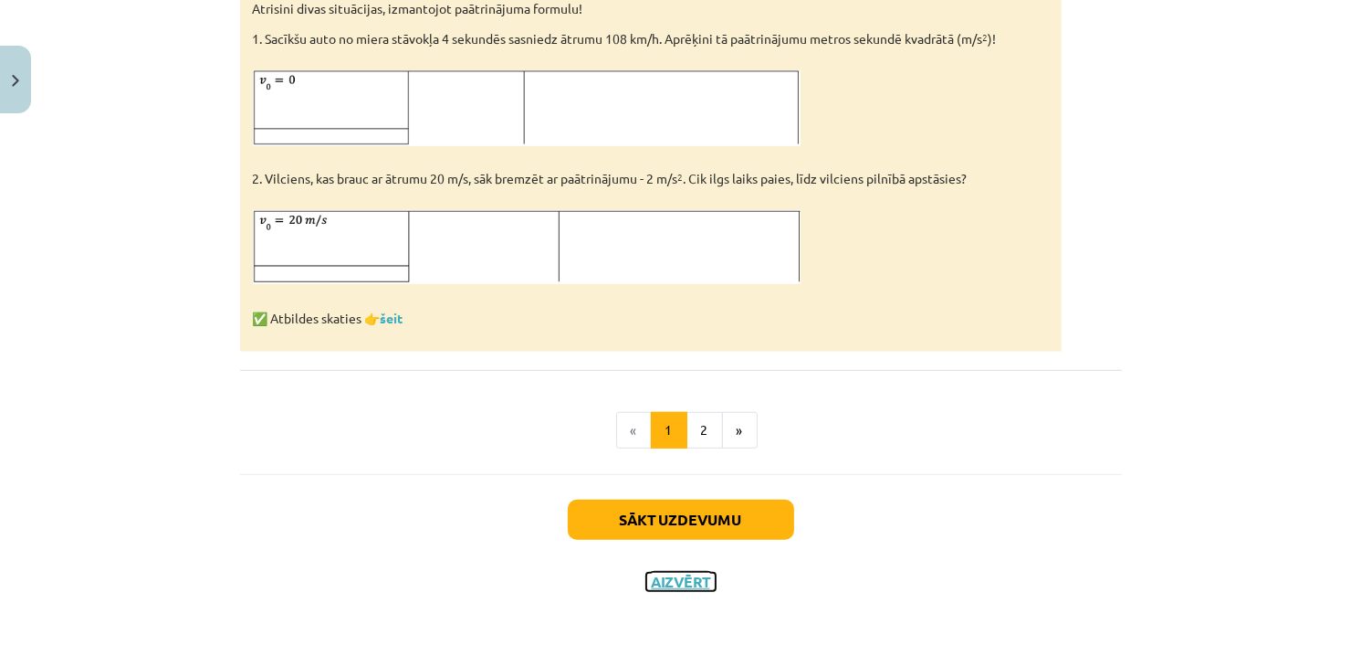
click at [664, 577] on button "Aizvērt" at bounding box center [680, 581] width 69 height 18
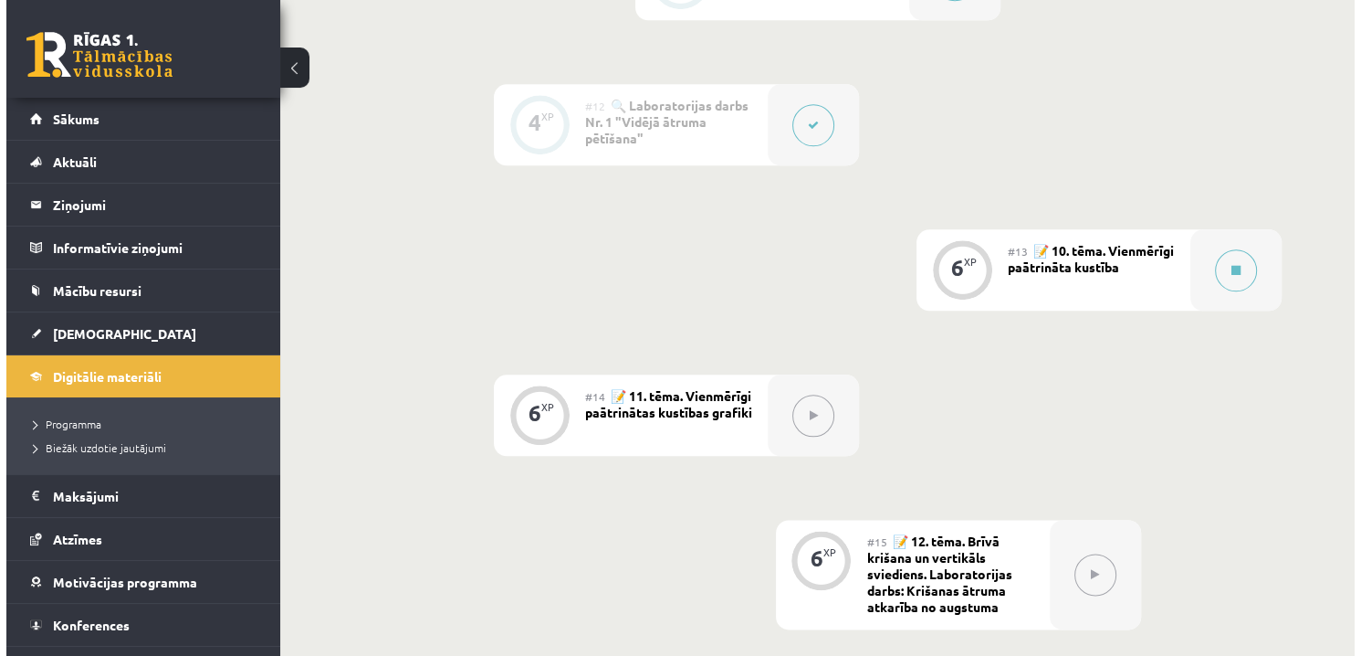
scroll to position [2009, 0]
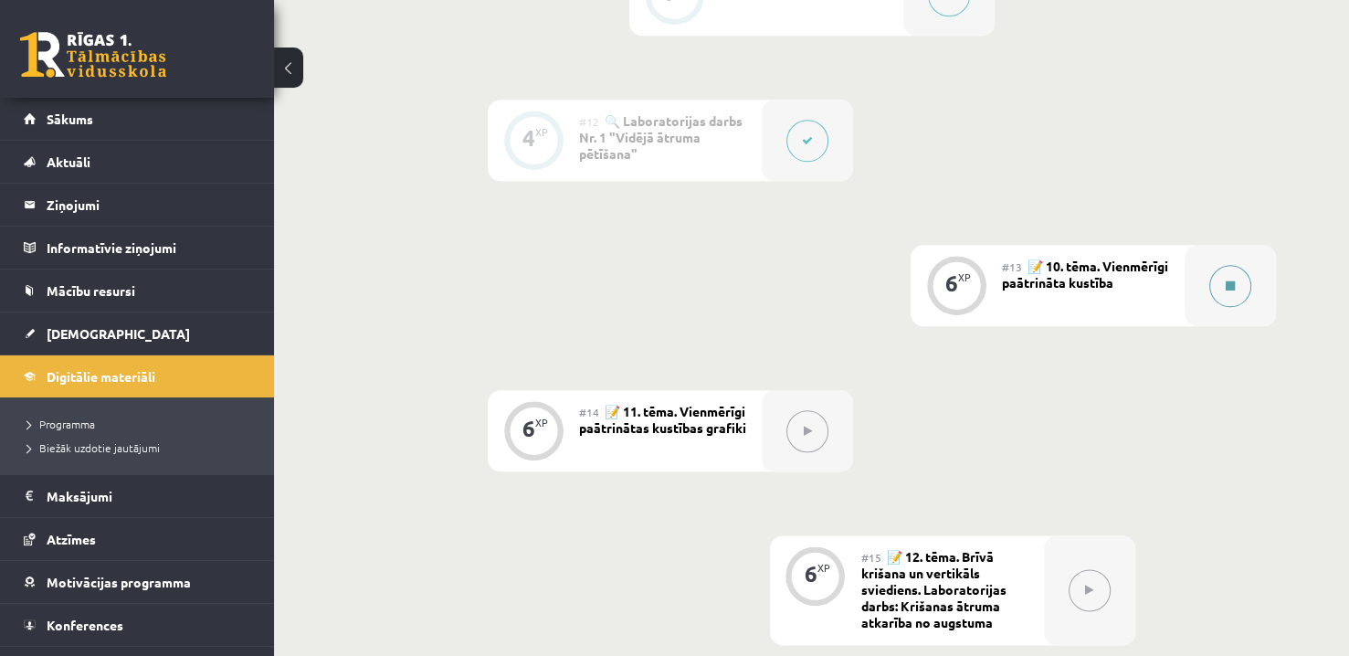
click at [1237, 280] on button at bounding box center [1230, 286] width 42 height 42
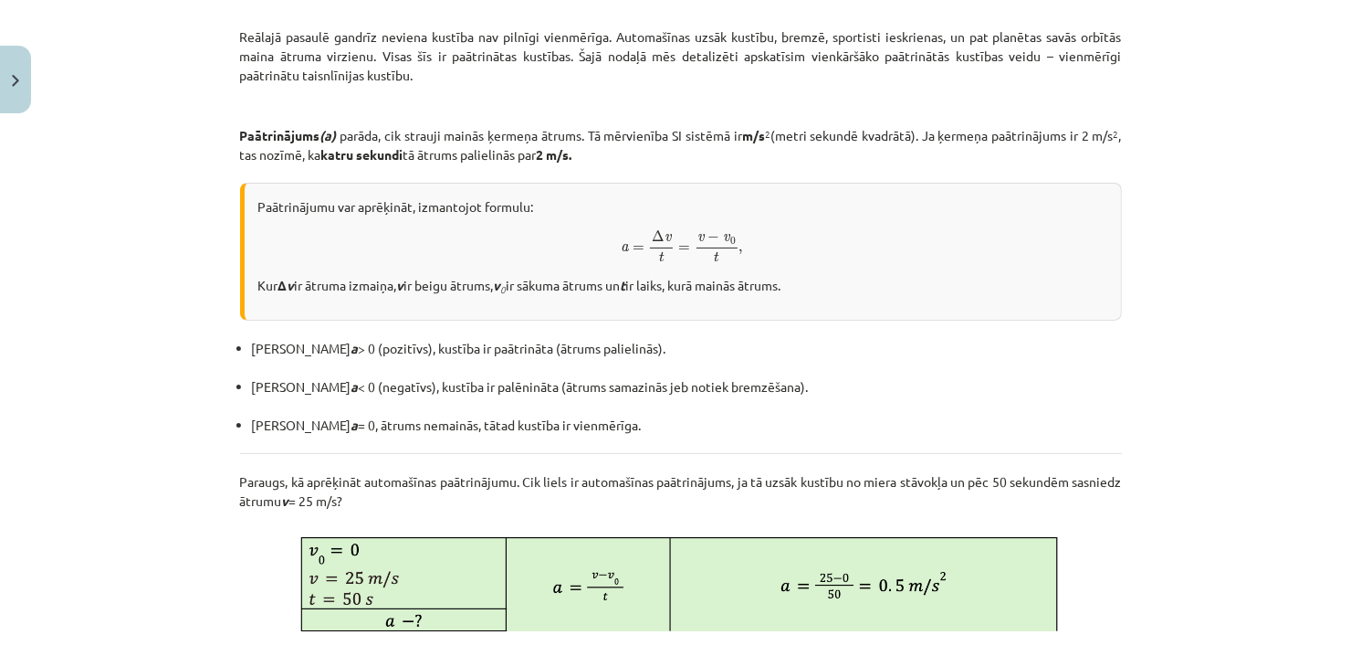
scroll to position [301, 0]
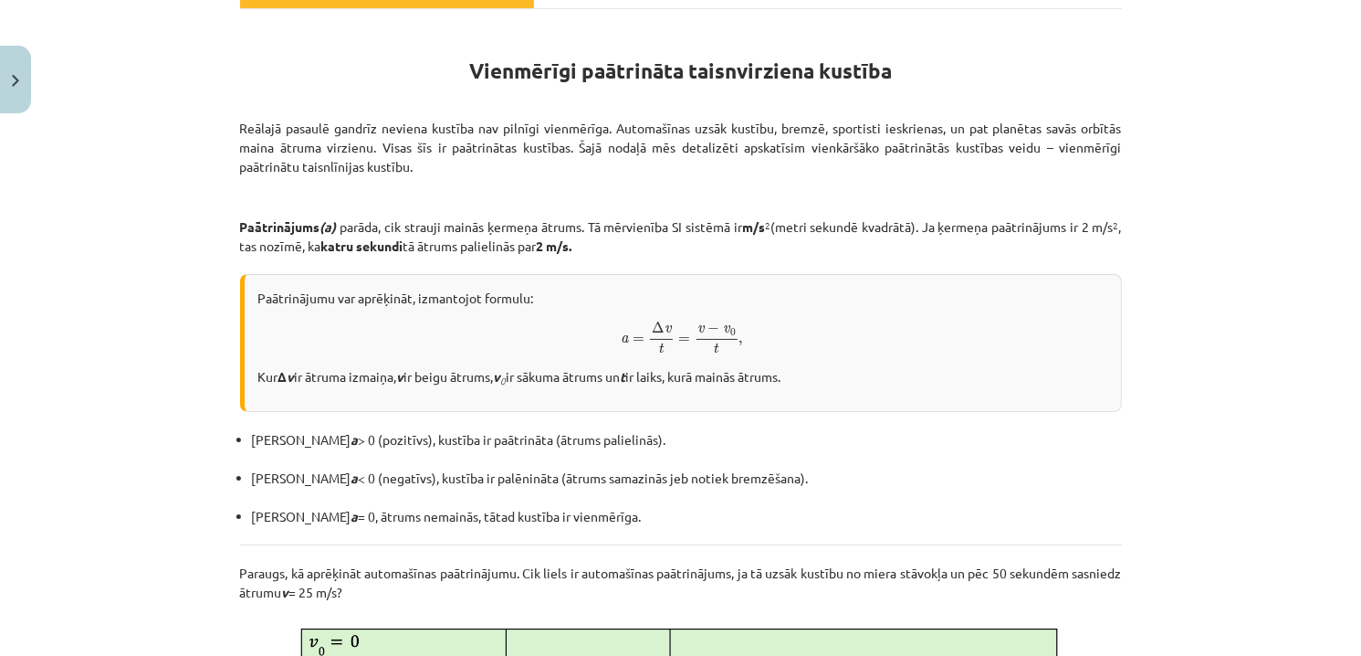
drag, startPoint x: 1072, startPoint y: 40, endPoint x: 1097, endPoint y: 1, distance: 46.9
click at [1072, 40] on h1 "Vienmērīgi paātrināta taisnvirziena kustība" at bounding box center [681, 55] width 882 height 58
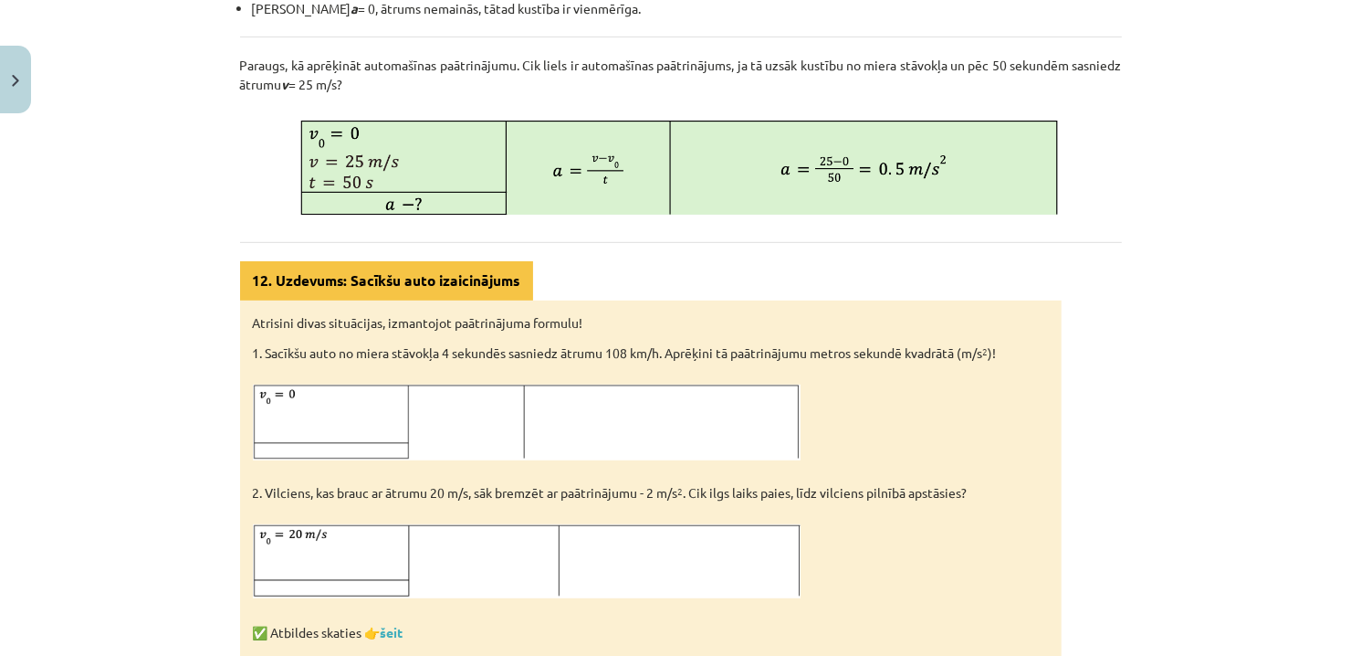
scroll to position [849, 0]
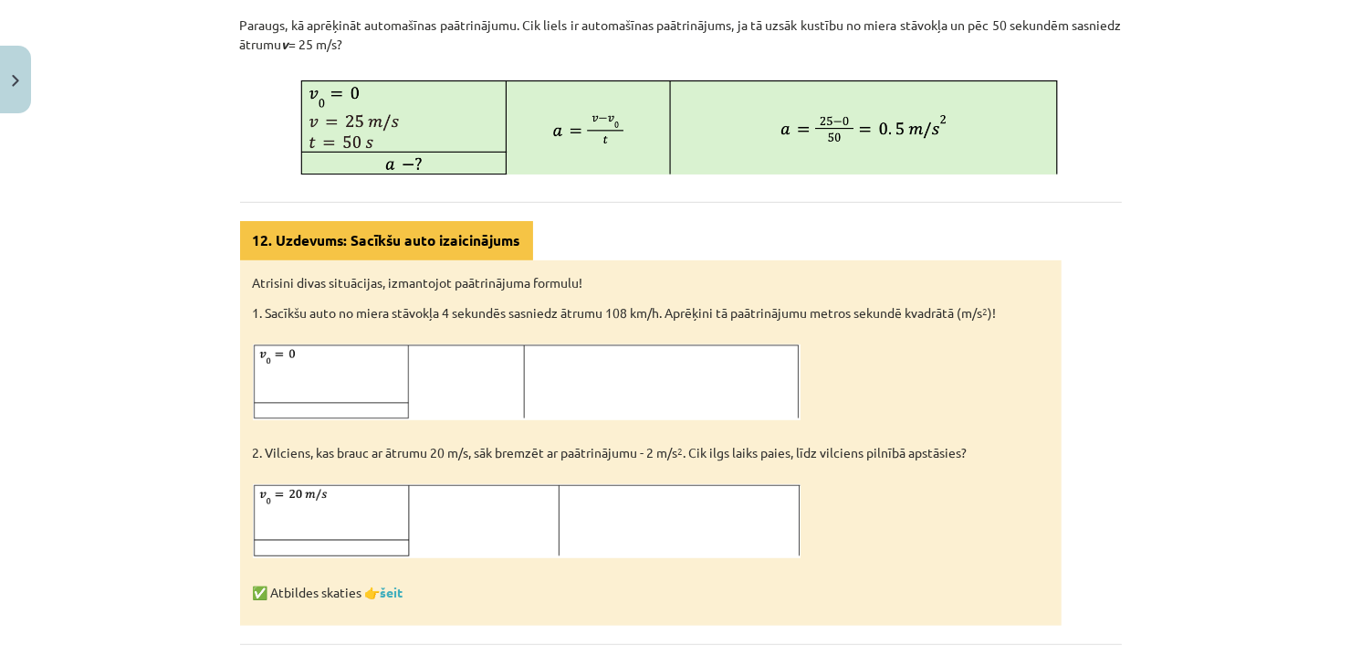
click at [390, 598] on p "✅ Atbildes skaties 👉 šeit" at bounding box center [651, 582] width 796 height 38
click at [388, 583] on link "šeit" at bounding box center [392, 591] width 23 height 16
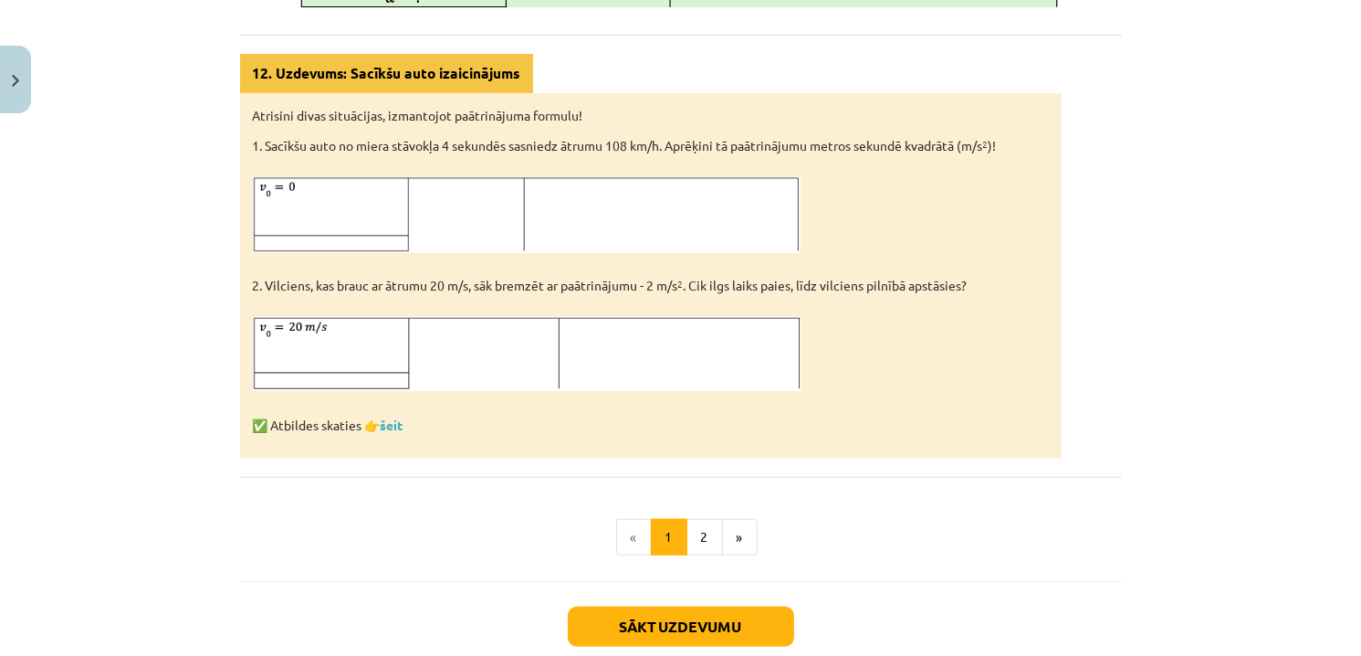
scroll to position [1123, 0]
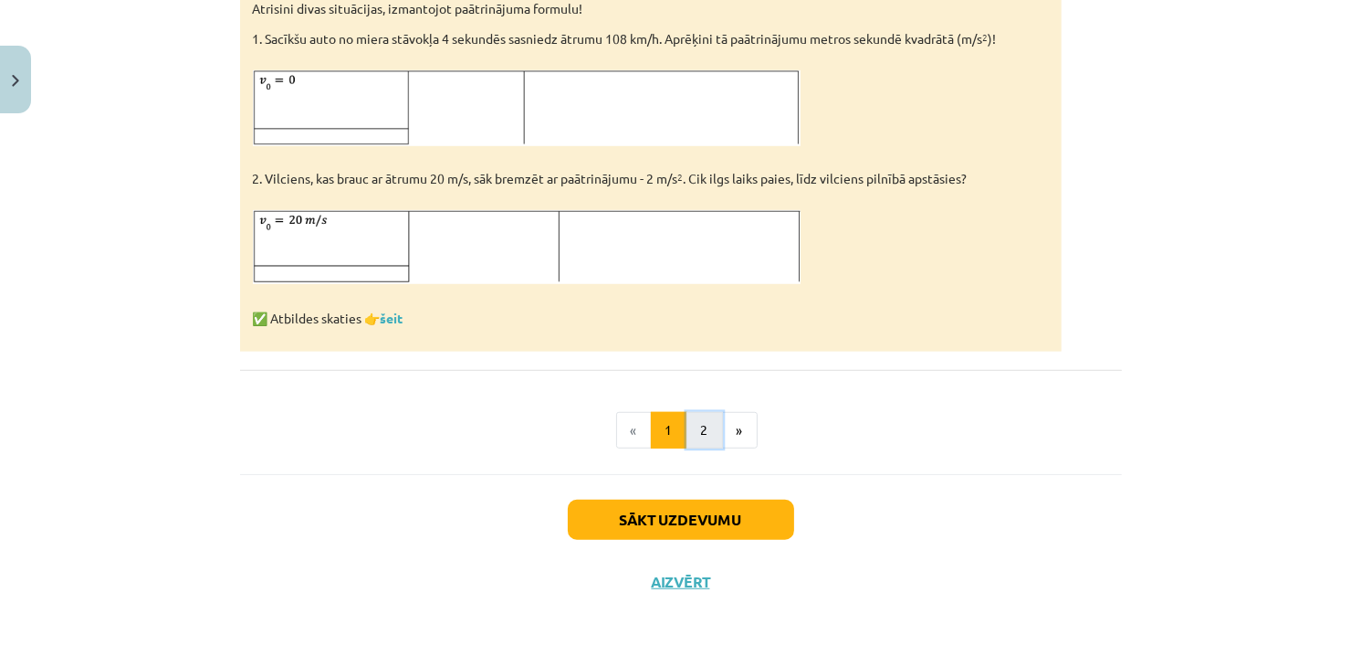
click at [702, 429] on button "2" at bounding box center [705, 430] width 37 height 37
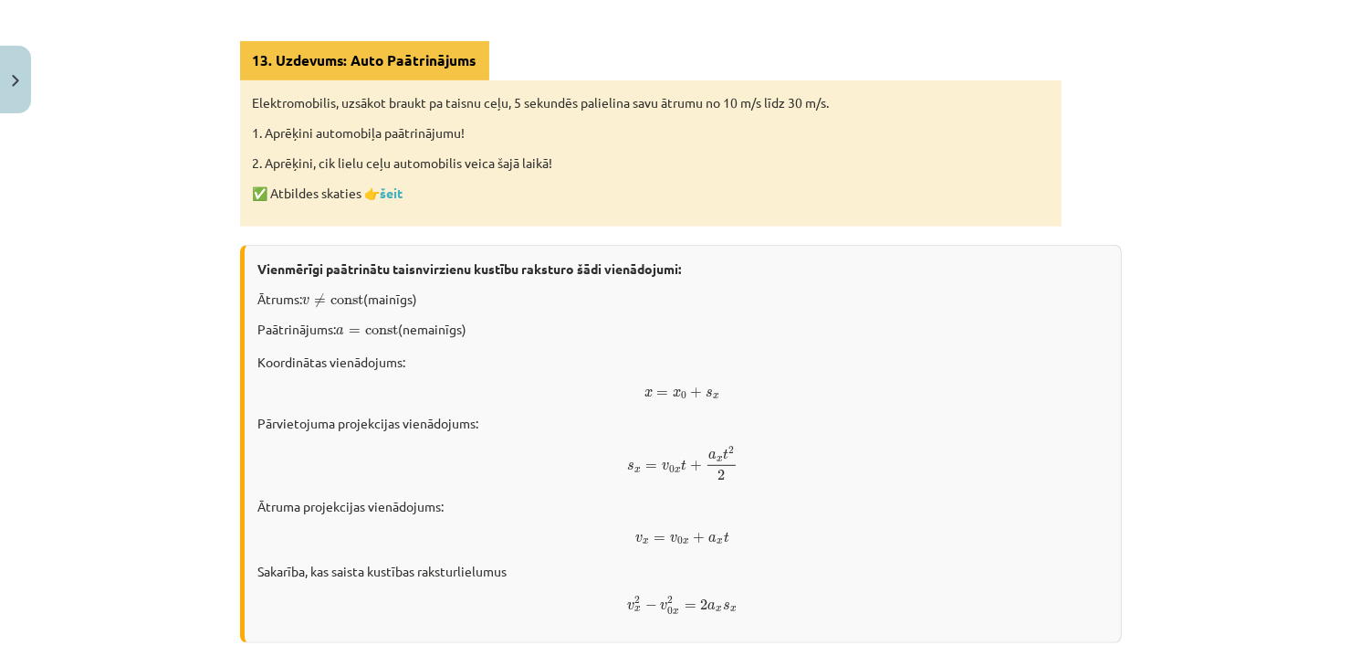
scroll to position [822, 0]
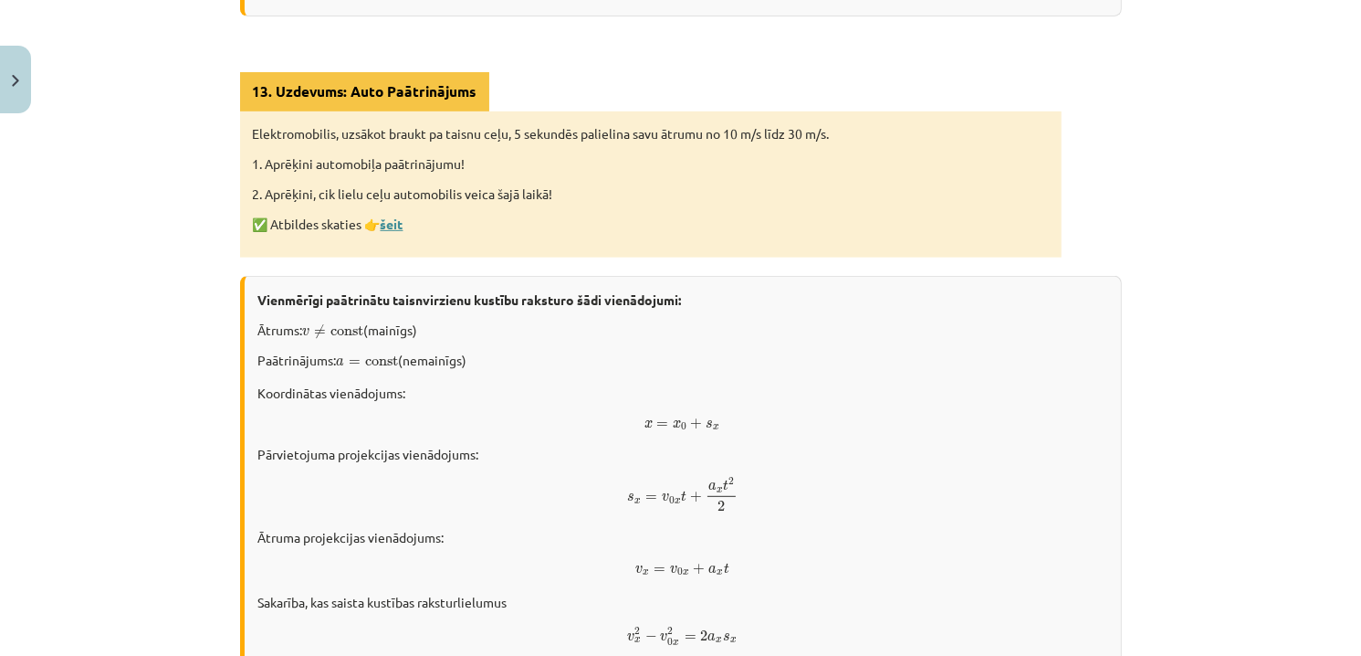
click at [388, 216] on link "šeit" at bounding box center [392, 223] width 23 height 16
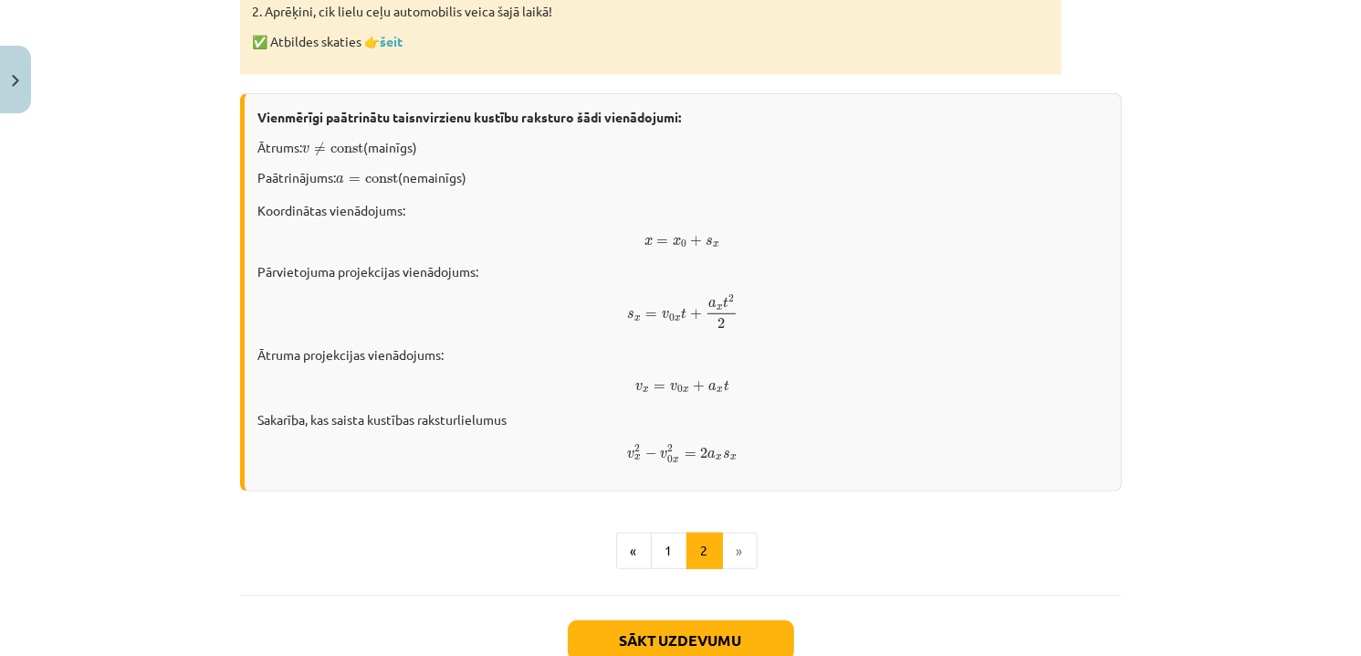
scroll to position [913, 0]
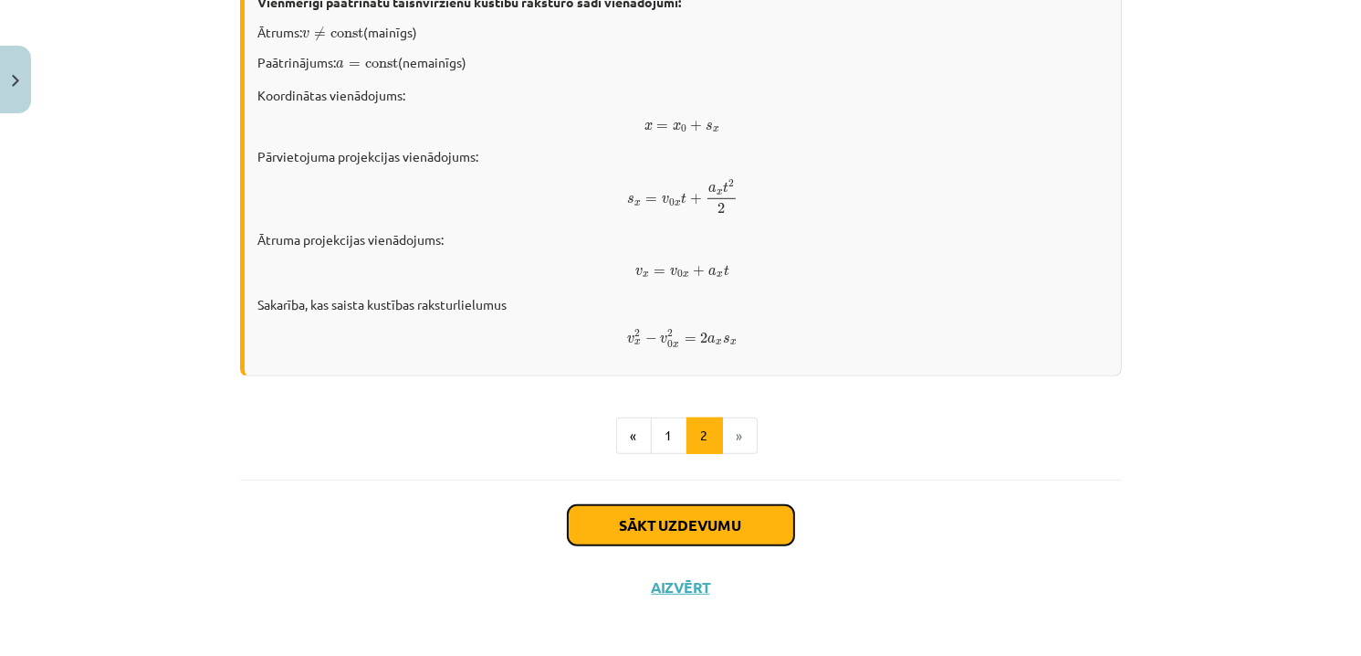
click at [740, 505] on button "Sākt uzdevumu" at bounding box center [681, 525] width 226 height 40
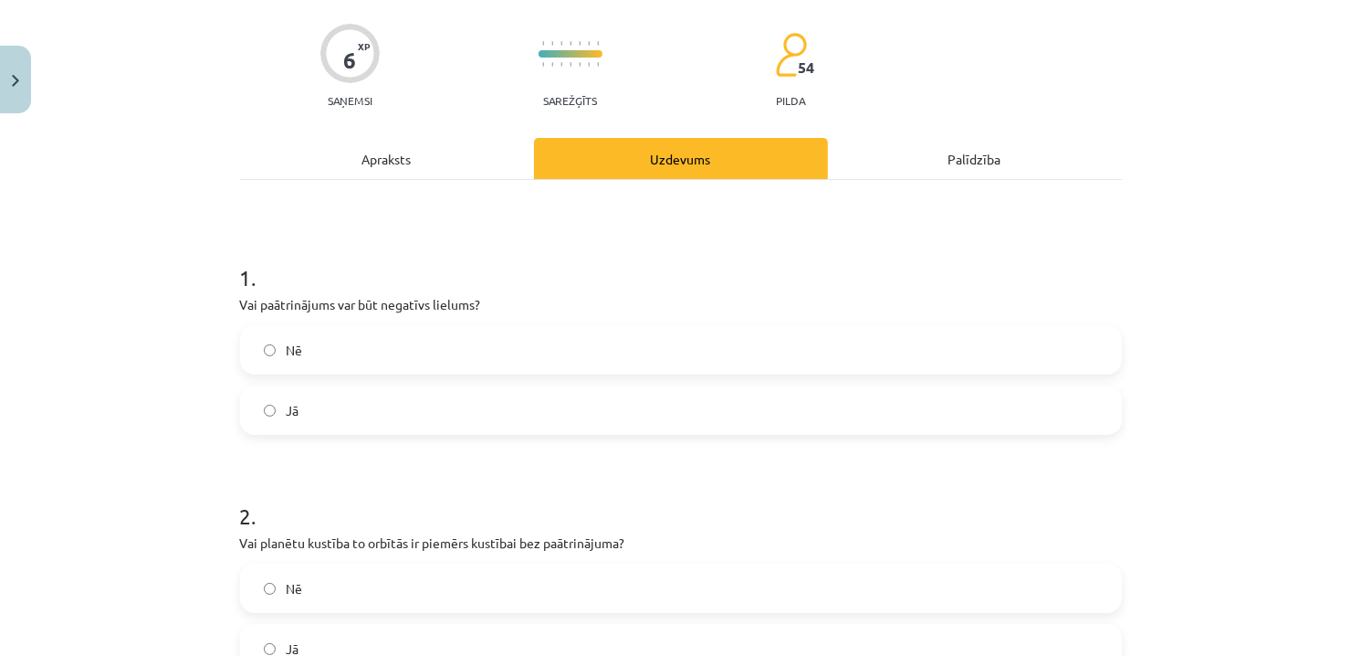
scroll to position [46, 0]
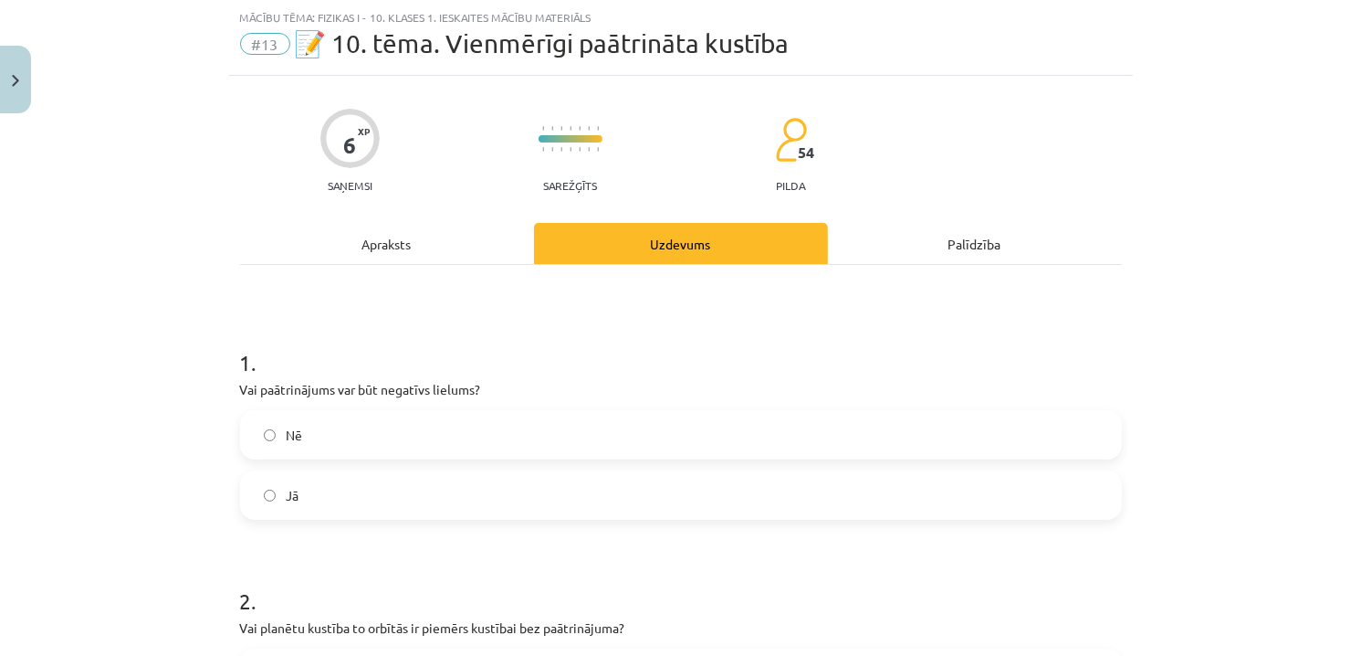
click at [342, 498] on label "Jā" at bounding box center [681, 495] width 878 height 46
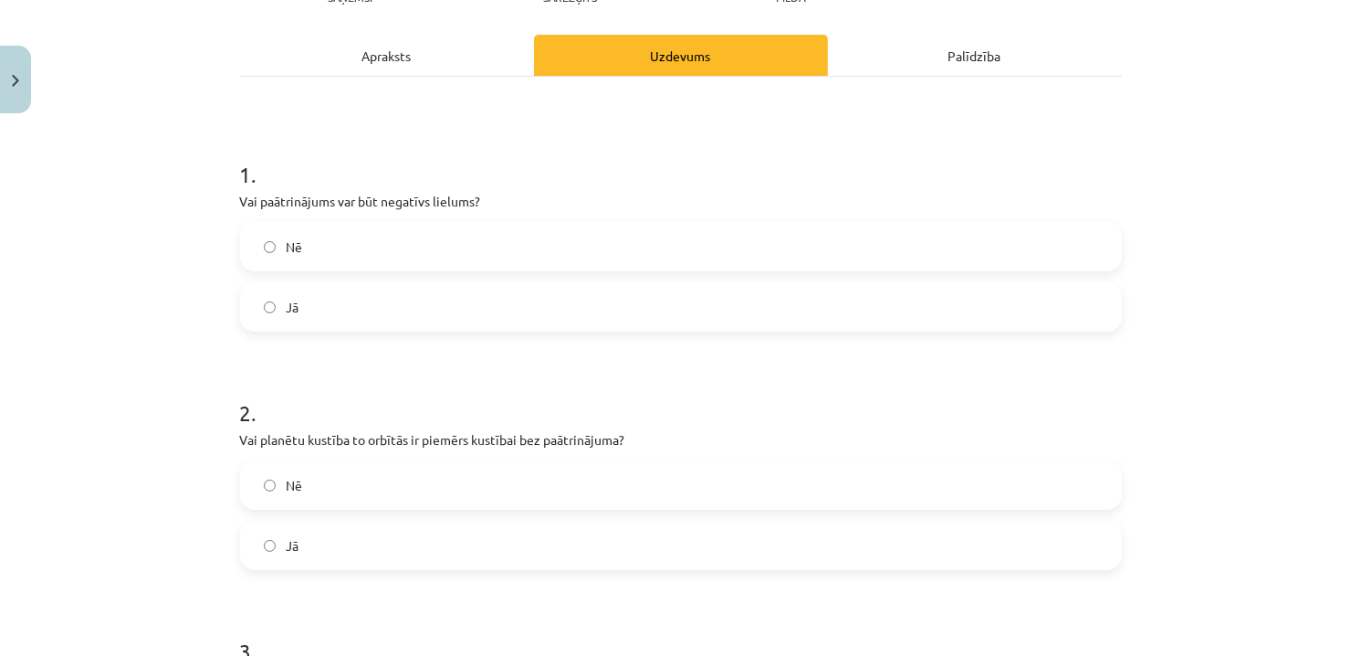
scroll to position [320, 0]
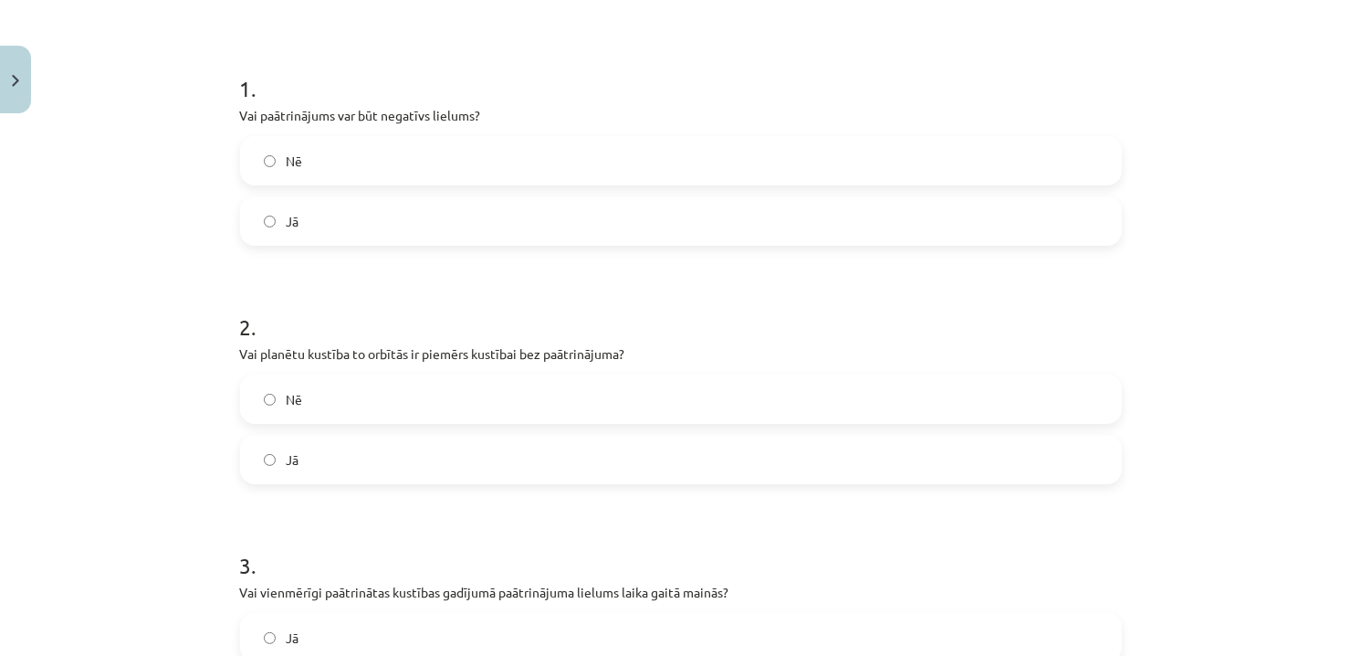
click at [346, 436] on label "Jā" at bounding box center [681, 459] width 878 height 46
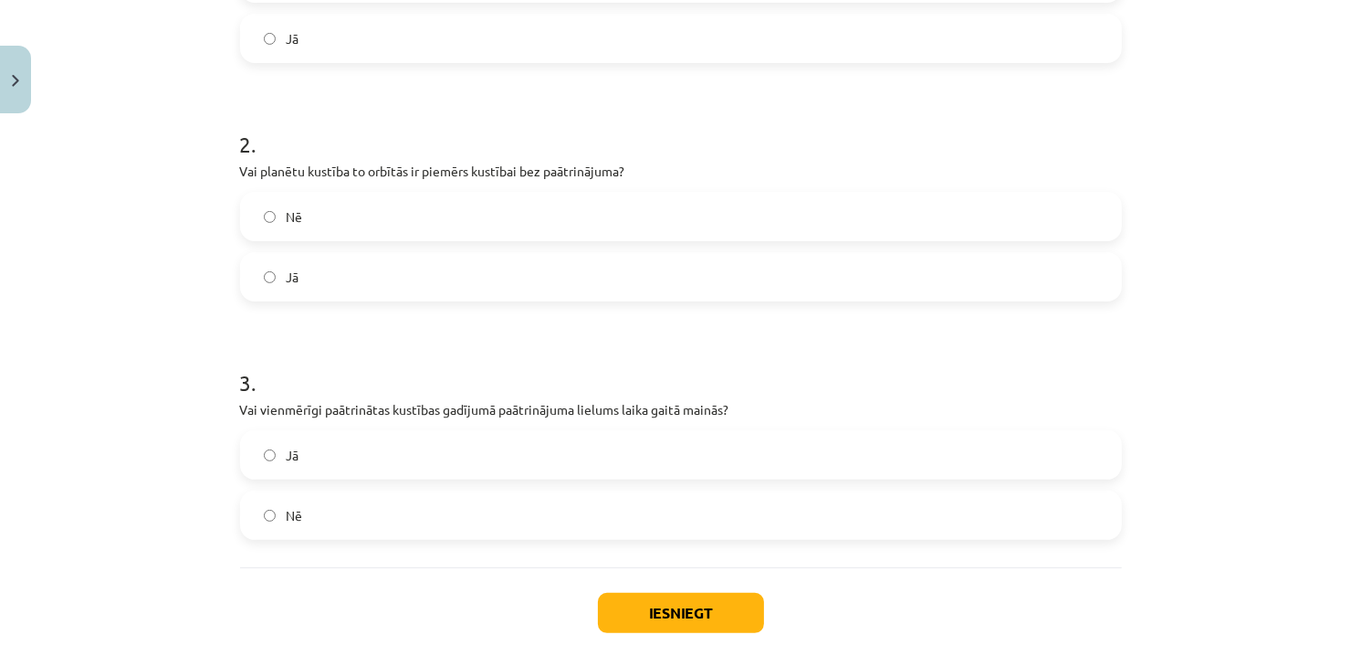
scroll to position [593, 0]
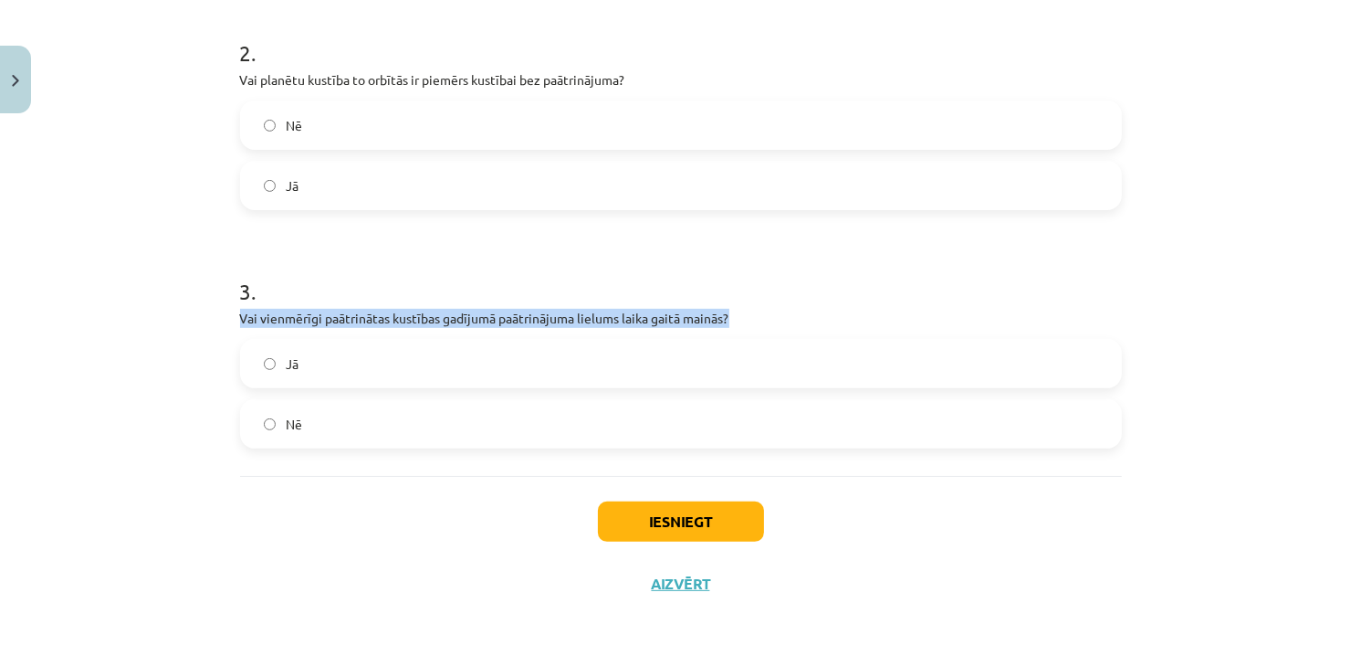
drag, startPoint x: 735, startPoint y: 311, endPoint x: 158, endPoint y: 325, distance: 577.2
click at [158, 325] on div "Mācību tēma: Fizikas i - 10. klases 1. ieskaites mācību materiāls #13 📝 10. tēm…" at bounding box center [680, 328] width 1361 height 656
copy p "Vai vienmērīgi paātrinātas kustības gadījumā paātrinājuma lielums laika gaitā m…"
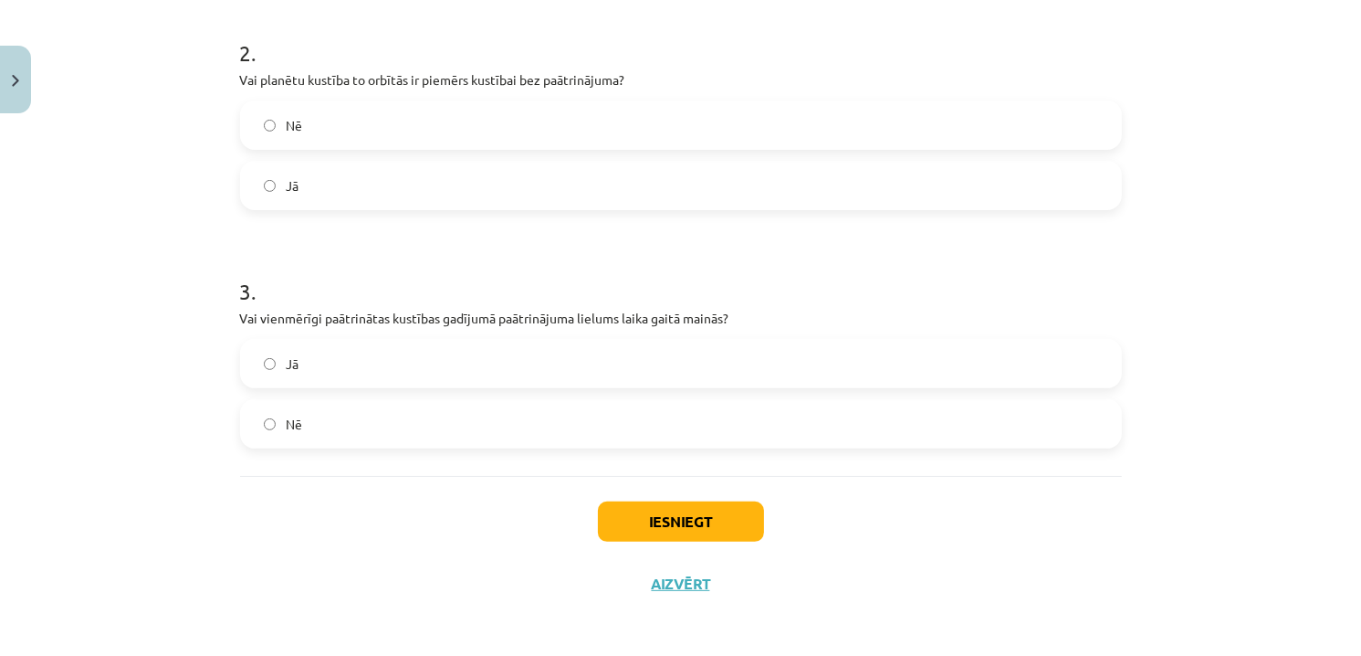
click at [291, 421] on span "Nē" at bounding box center [295, 424] width 16 height 19
click at [116, 483] on div "Mācību tēma: Fizikas i - 10. klases 1. ieskaites mācību materiāls #13 📝 10. tēm…" at bounding box center [680, 328] width 1361 height 656
click at [624, 513] on button "Iesniegt" at bounding box center [681, 521] width 166 height 40
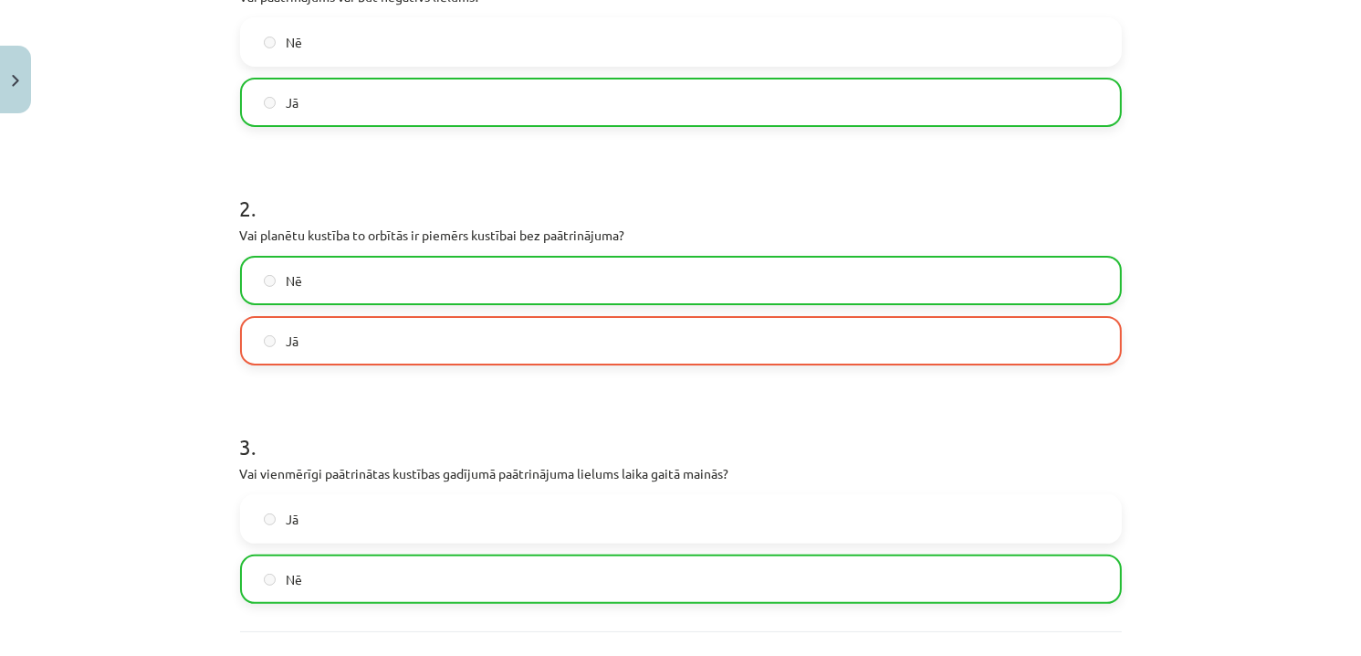
scroll to position [457, 0]
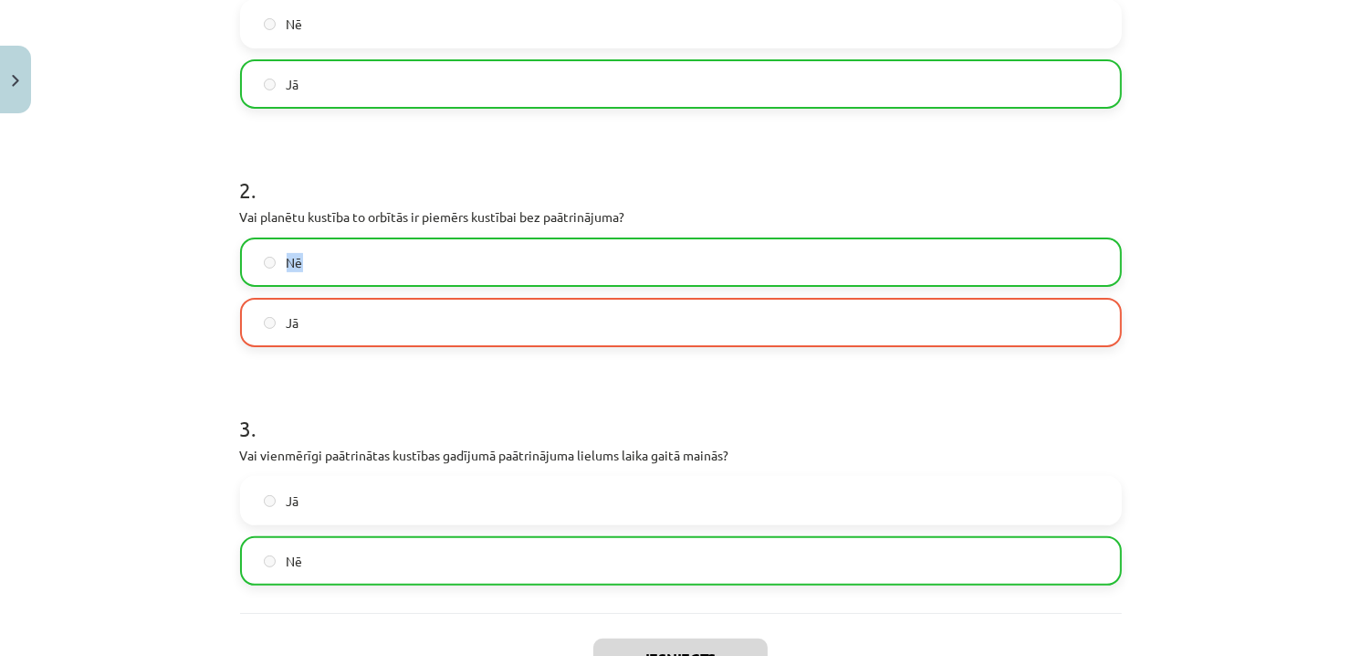
drag, startPoint x: 632, startPoint y: 213, endPoint x: 328, endPoint y: 252, distance: 306.6
click at [383, 252] on div "2 . Vai planētu kustība to orbītās ir piemērs kustībai bez paātrinājuma? Nē Jā" at bounding box center [681, 246] width 882 height 202
drag, startPoint x: 240, startPoint y: 213, endPoint x: 638, endPoint y: 216, distance: 398.1
click at [638, 216] on div "6 XP Saņemsi Sarežģīts 54 pilda Apraksts Uzdevums Palīdzība 1 . Vai paātrinājum…" at bounding box center [681, 237] width 904 height 1145
copy p "Vai planētu kustība to orbītās ir piemērs kustībai bez paātrinājuma?"
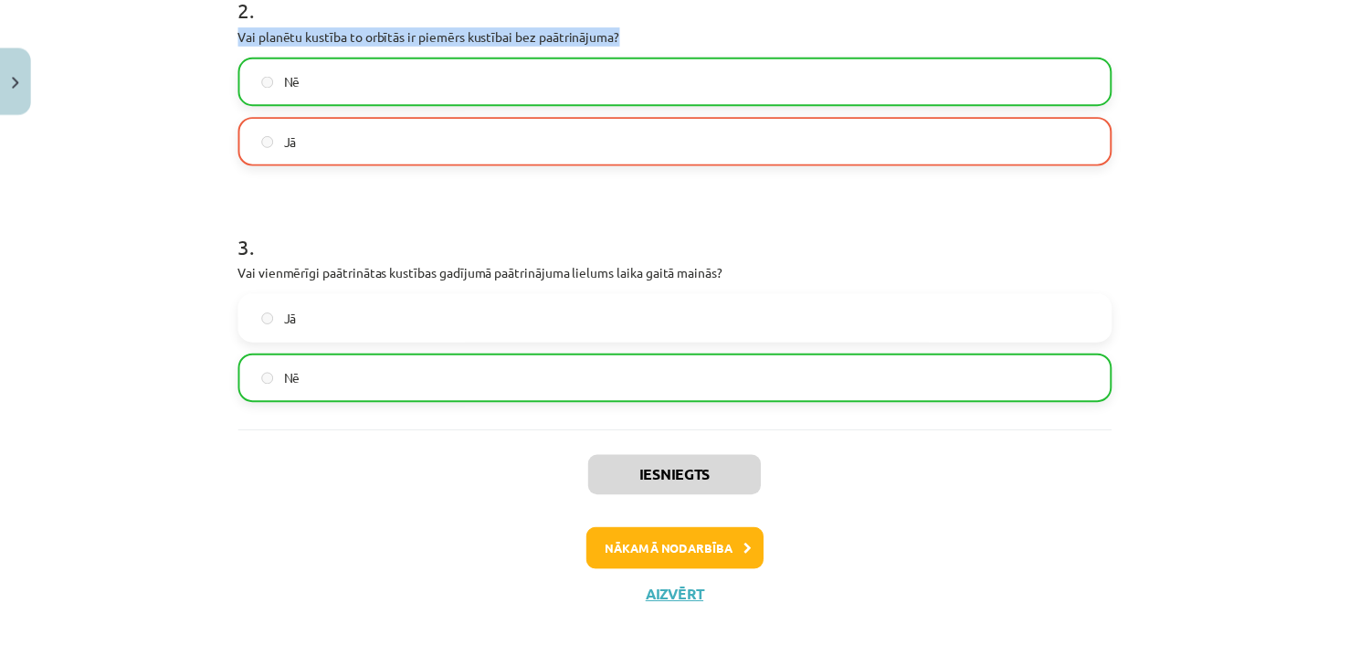
scroll to position [655, 0]
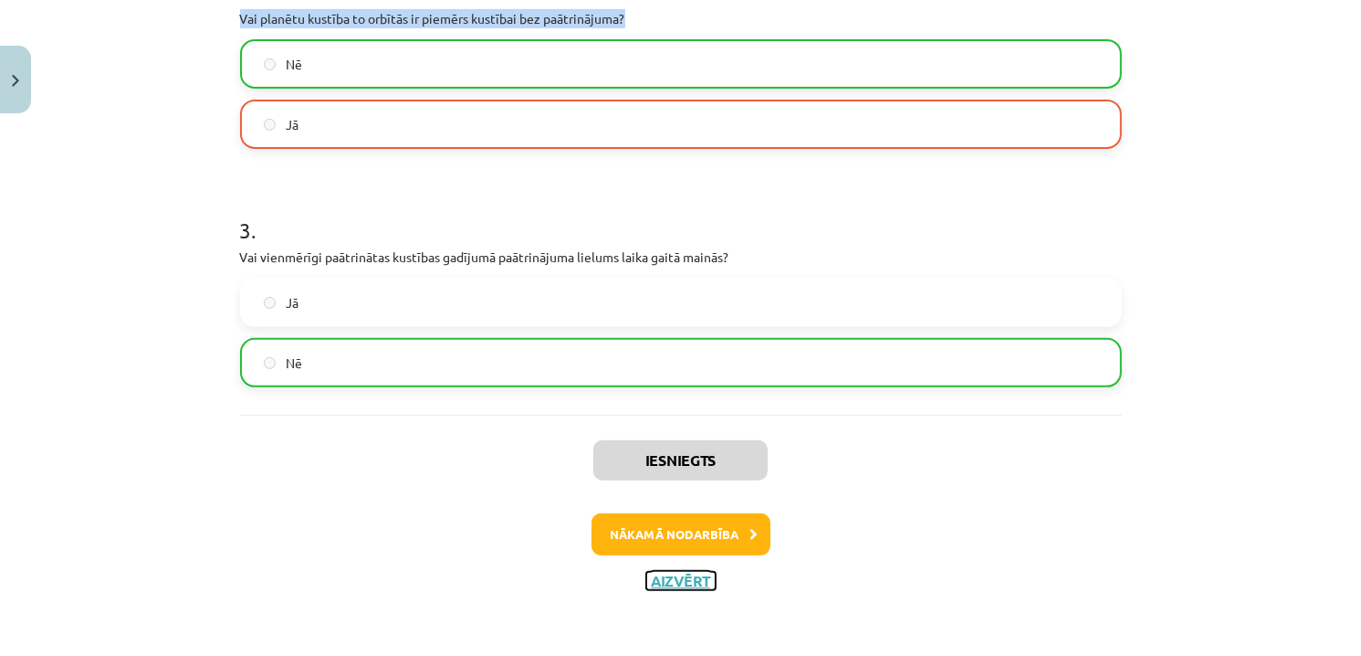
click at [689, 583] on button "Aizvērt" at bounding box center [680, 581] width 69 height 18
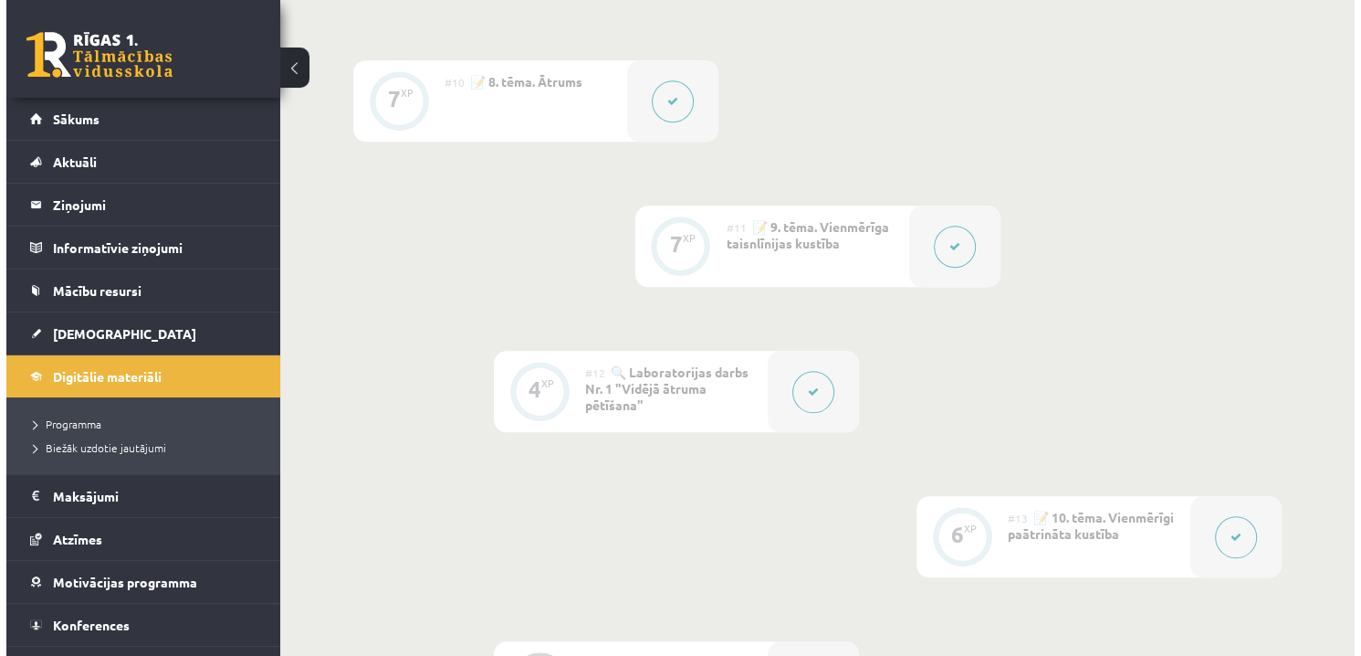
scroll to position [2100, 0]
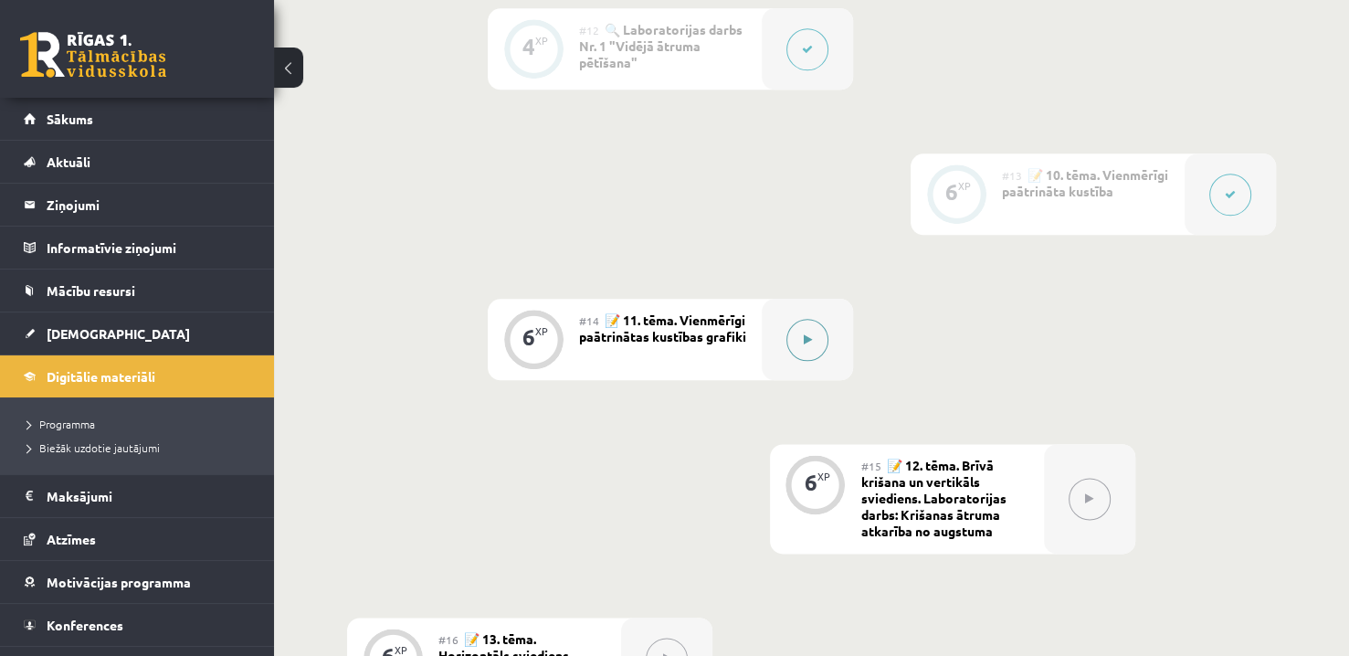
click at [803, 341] on icon at bounding box center [807, 339] width 8 height 11
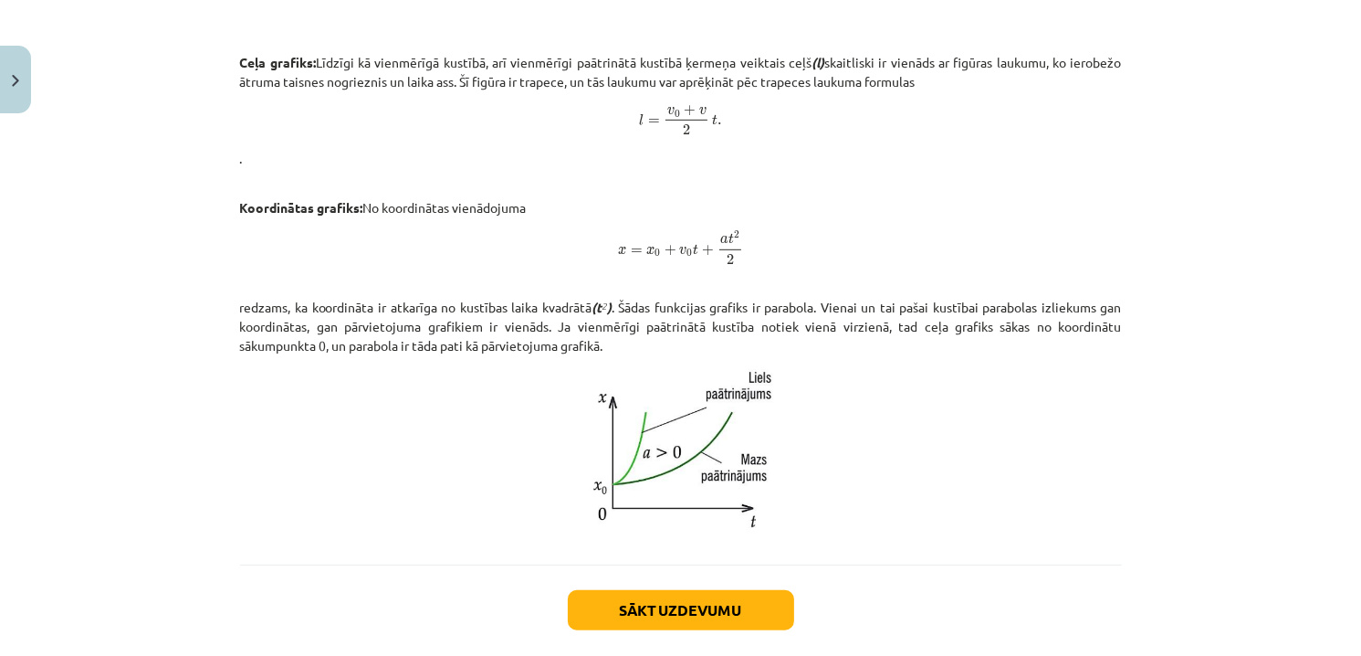
scroll to position [1095, 0]
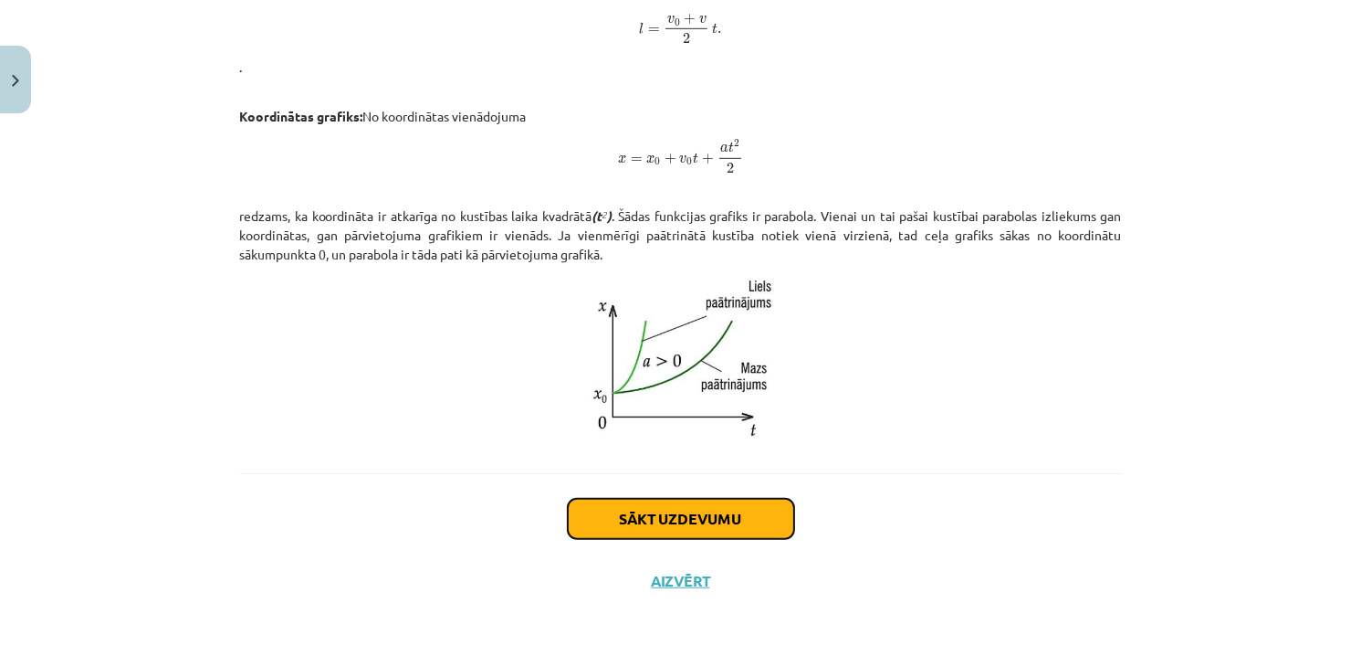
click at [737, 509] on button "Sākt uzdevumu" at bounding box center [681, 519] width 226 height 40
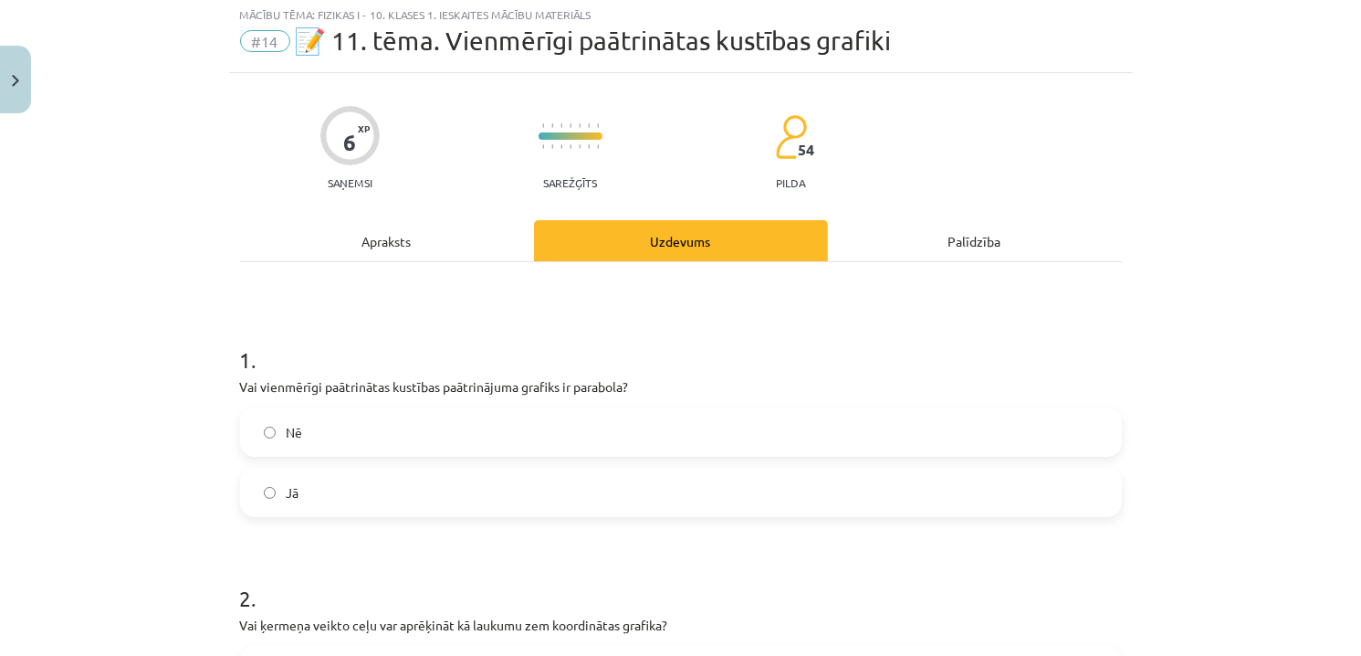
scroll to position [46, 0]
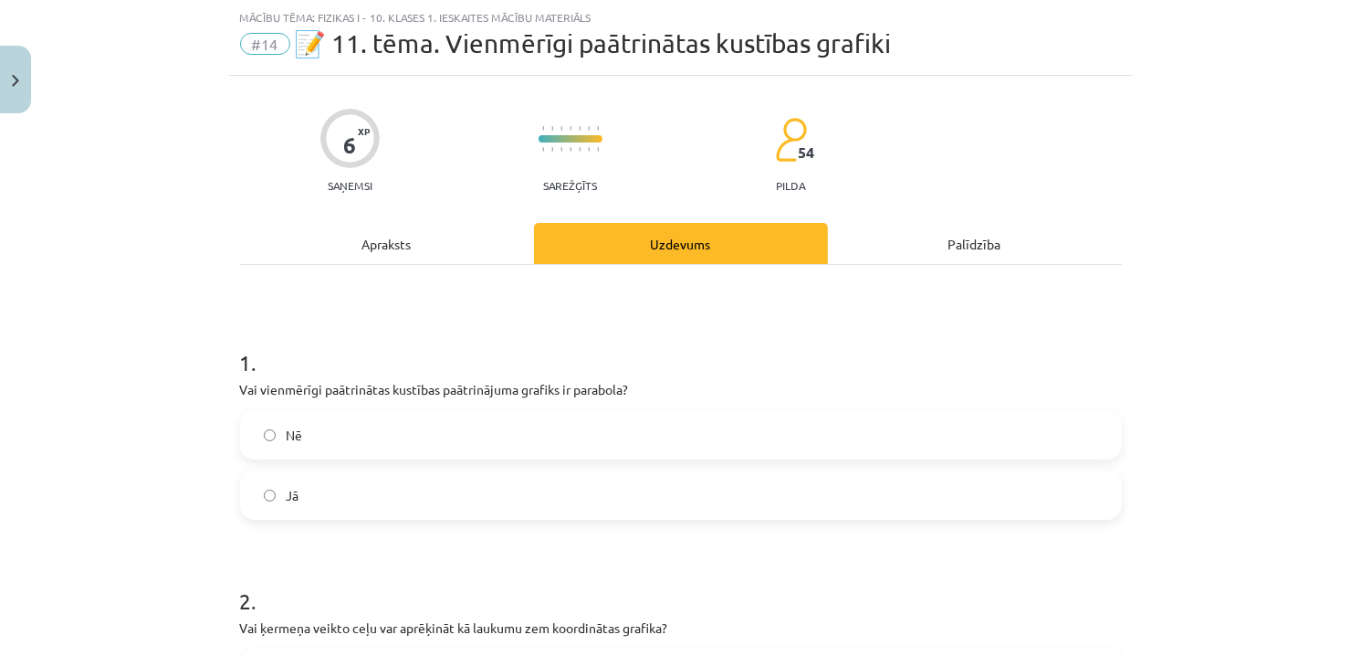
click at [410, 245] on div "Apraksts" at bounding box center [387, 243] width 294 height 41
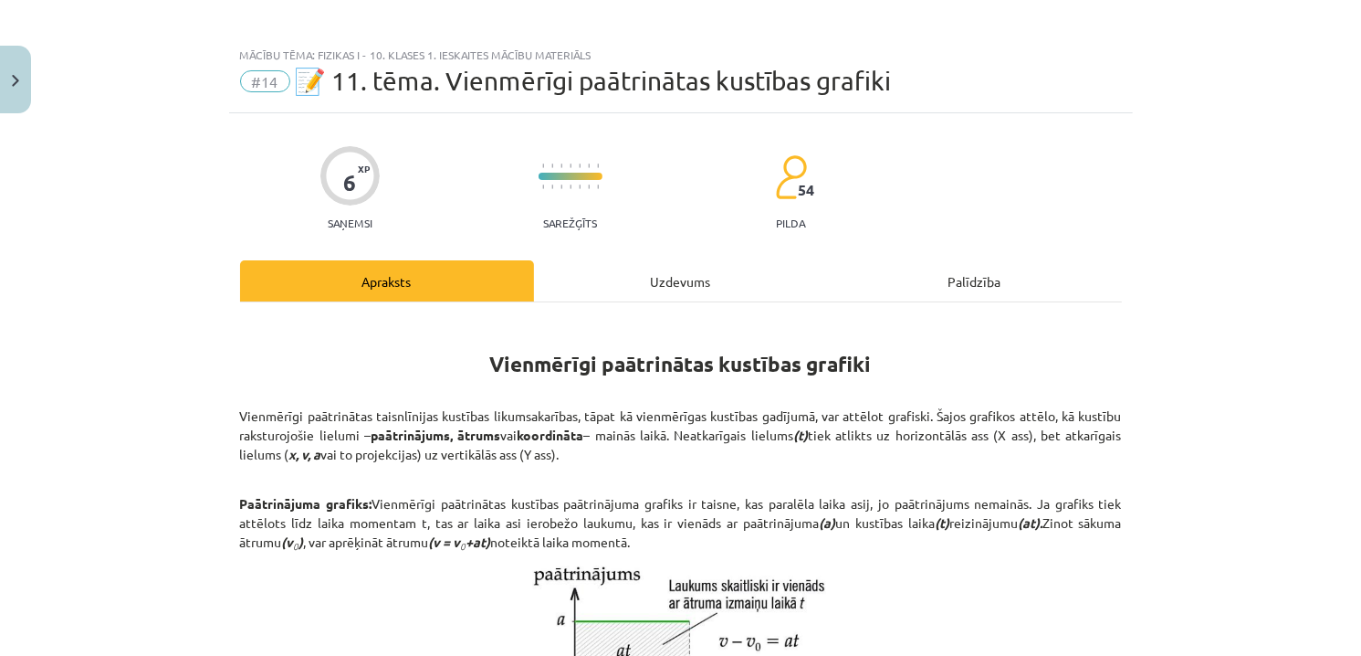
scroll to position [0, 0]
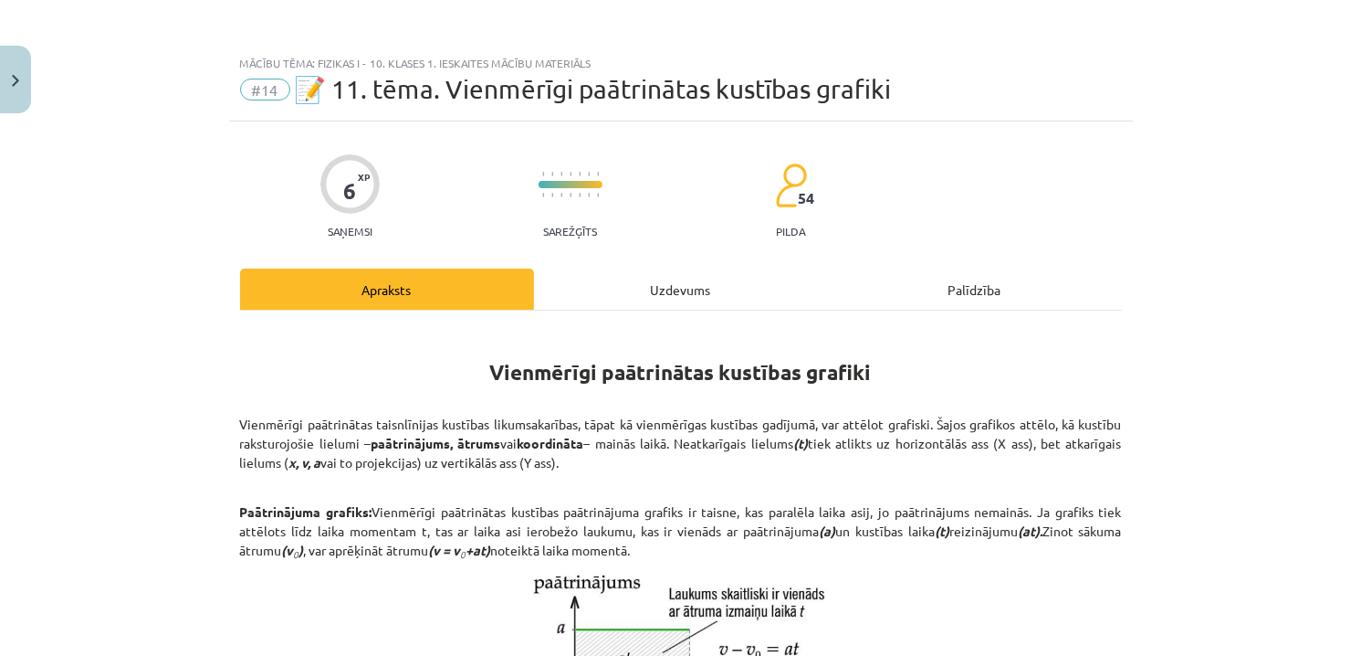
click at [692, 291] on div "Uzdevums" at bounding box center [681, 288] width 294 height 41
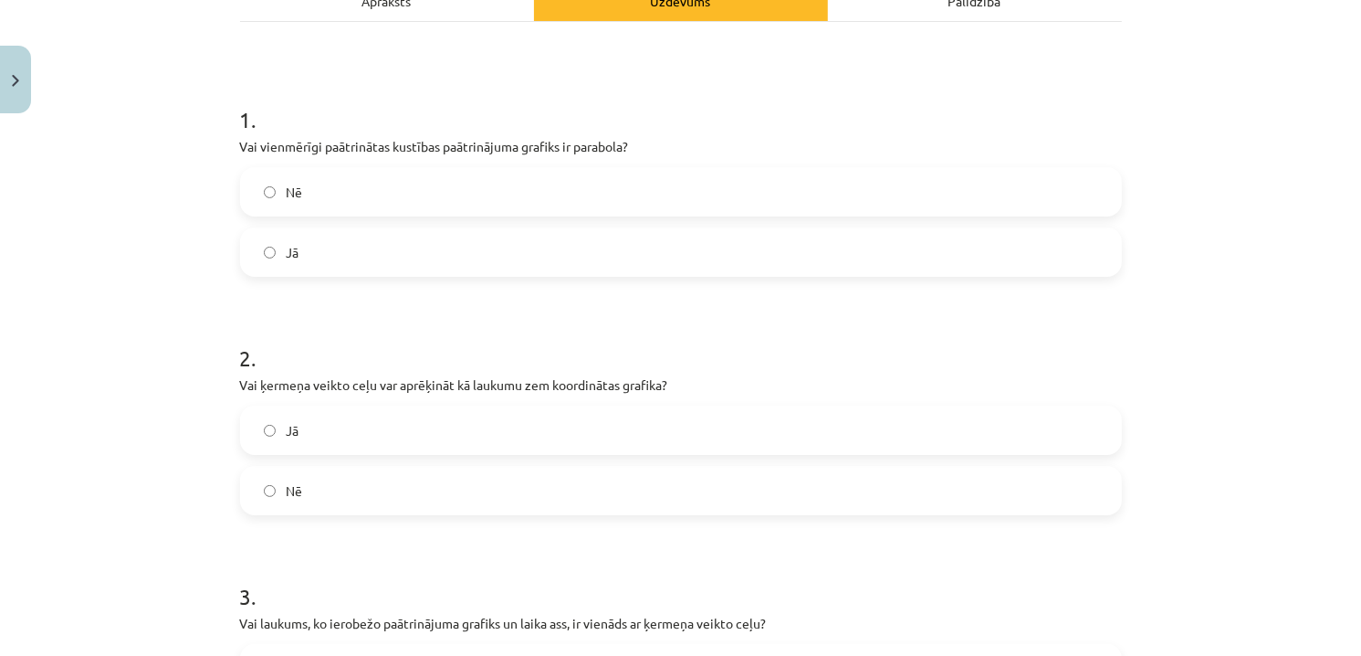
scroll to position [320, 0]
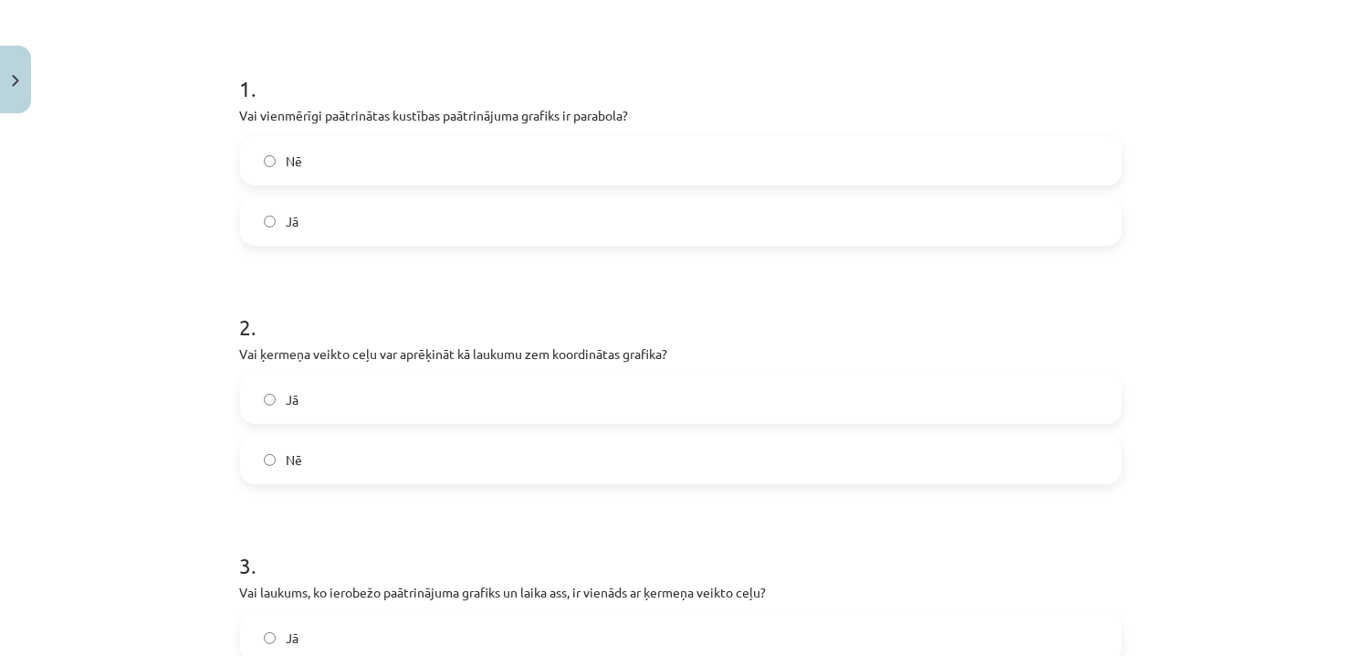
click at [374, 236] on label "Jā" at bounding box center [681, 221] width 878 height 46
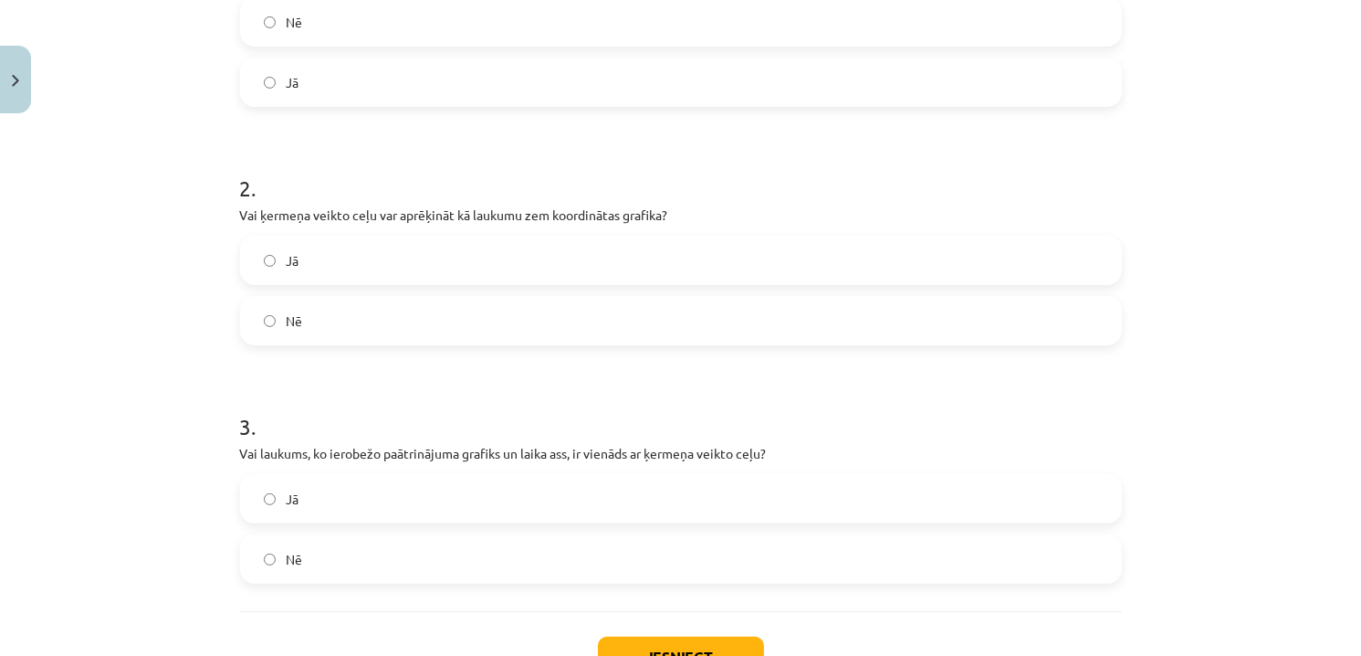
scroll to position [502, 0]
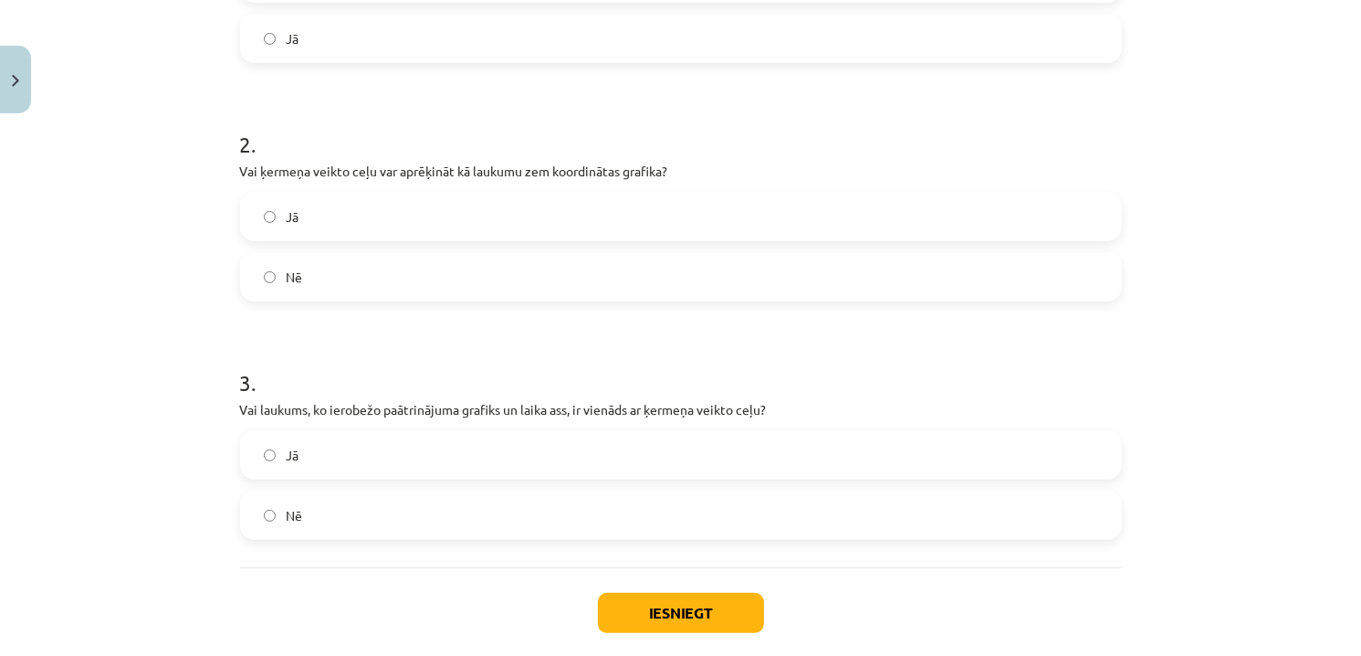
click at [526, 451] on label "Jā" at bounding box center [681, 455] width 878 height 46
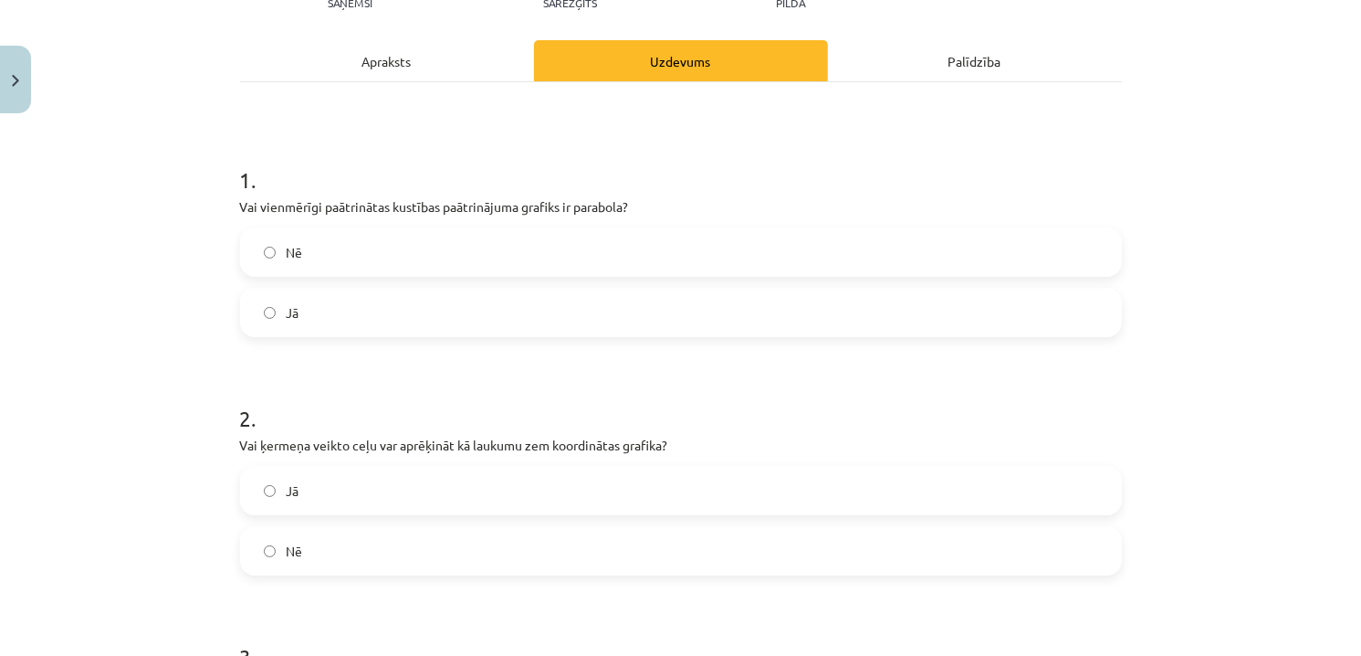
click at [417, 76] on div "Apraksts" at bounding box center [387, 60] width 294 height 41
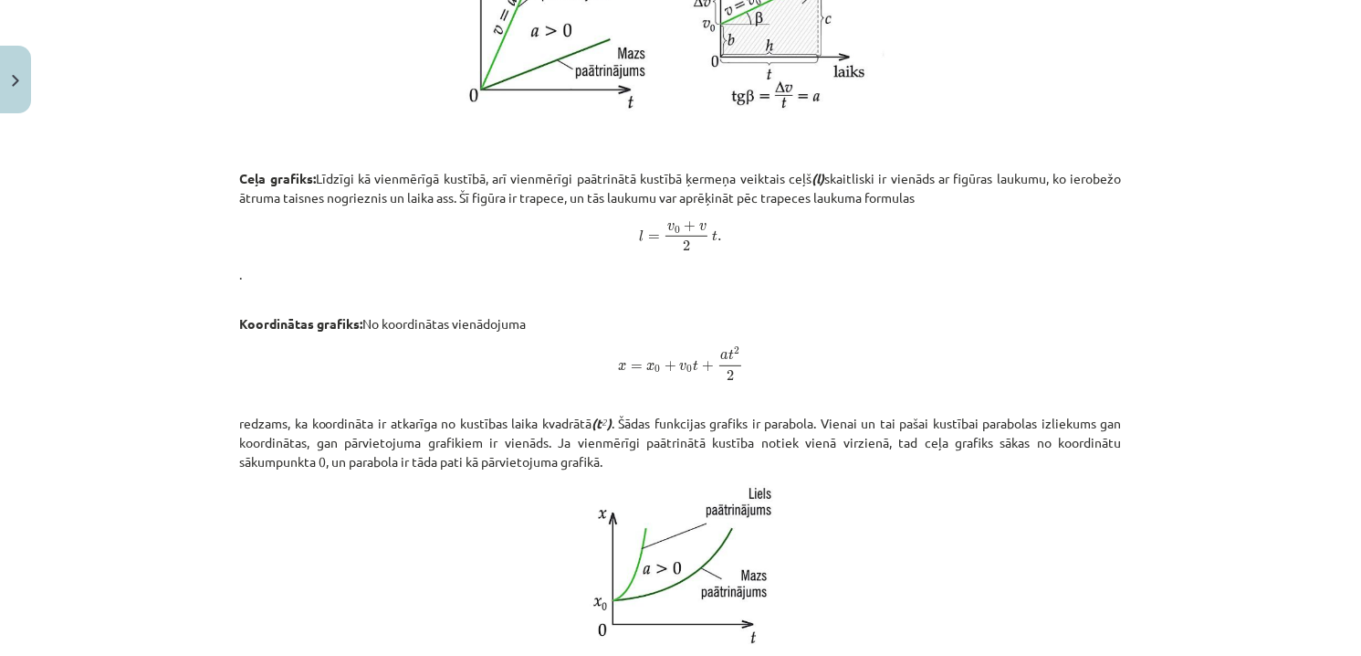
scroll to position [1050, 0]
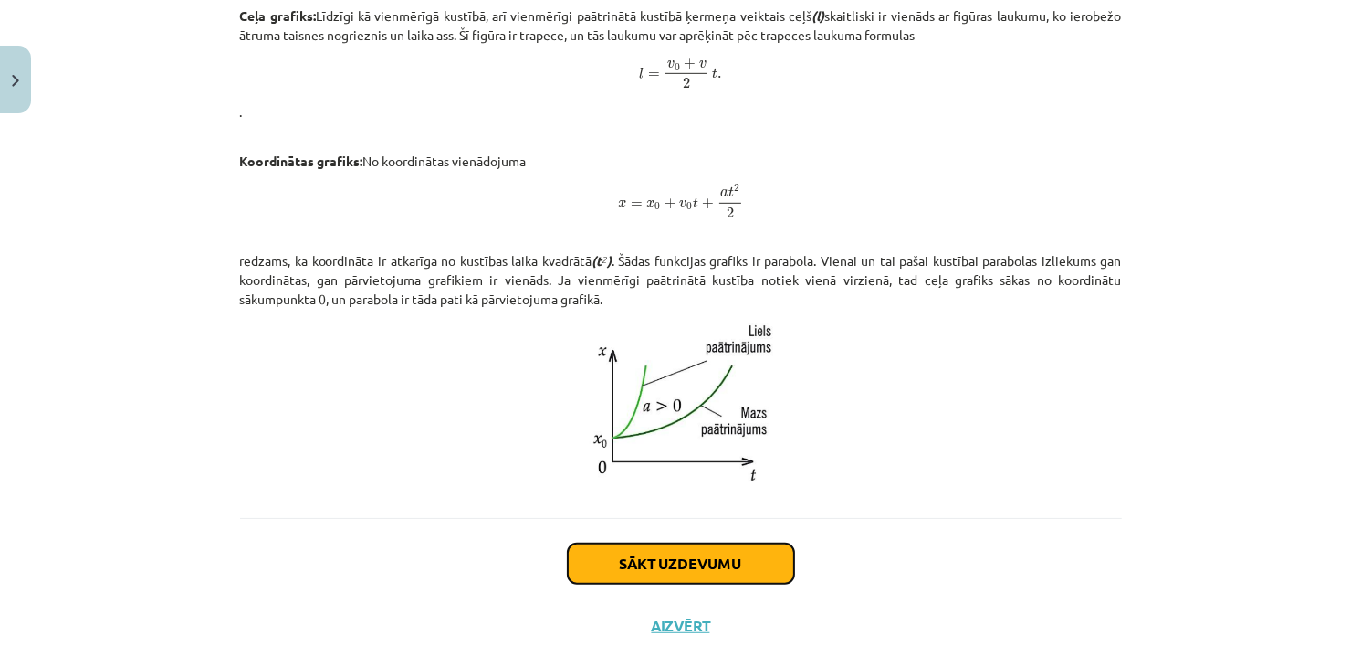
click at [713, 545] on button "Sākt uzdevumu" at bounding box center [681, 563] width 226 height 40
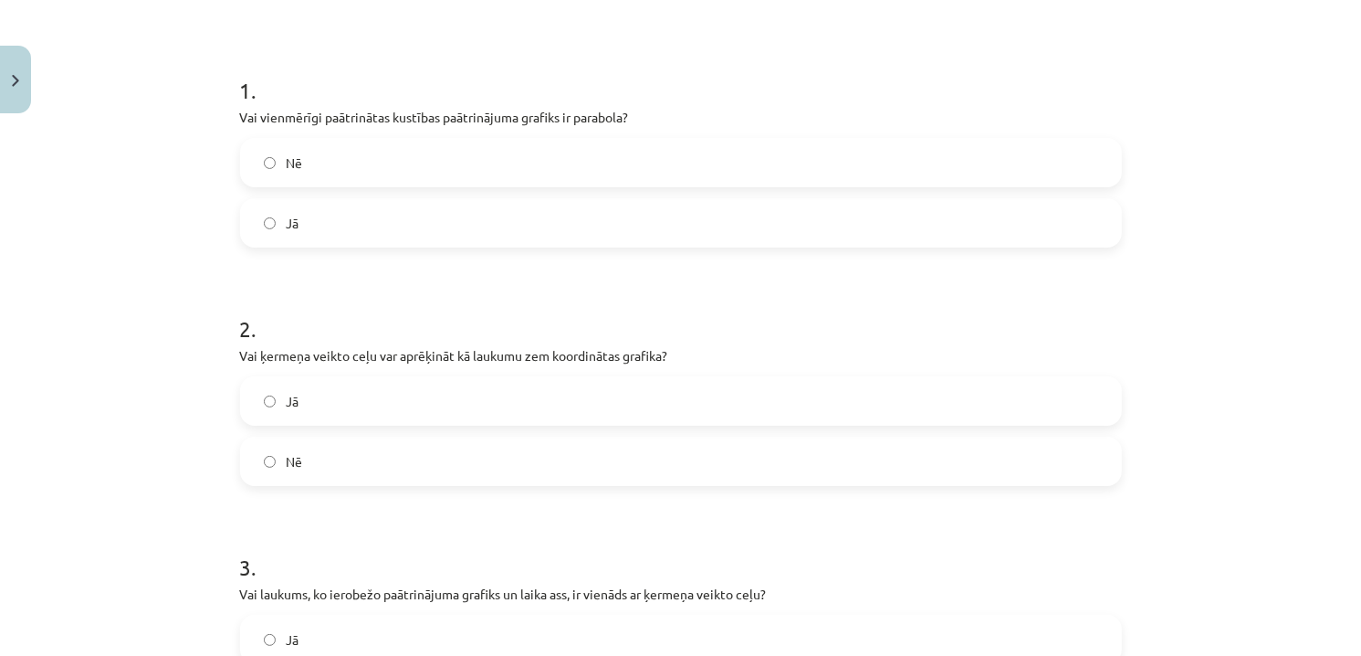
scroll to position [320, 0]
drag, startPoint x: 373, startPoint y: 468, endPoint x: 397, endPoint y: 445, distance: 34.2
click at [373, 467] on label "Nē" at bounding box center [681, 459] width 878 height 46
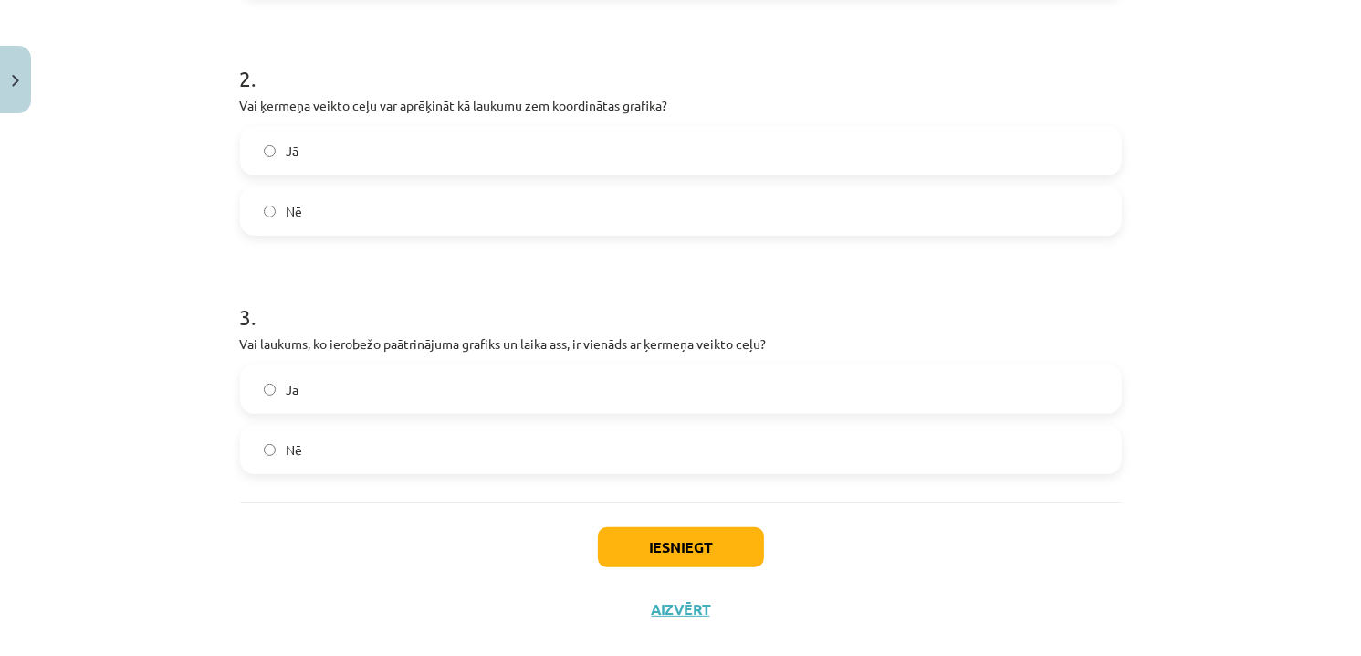
scroll to position [598, 0]
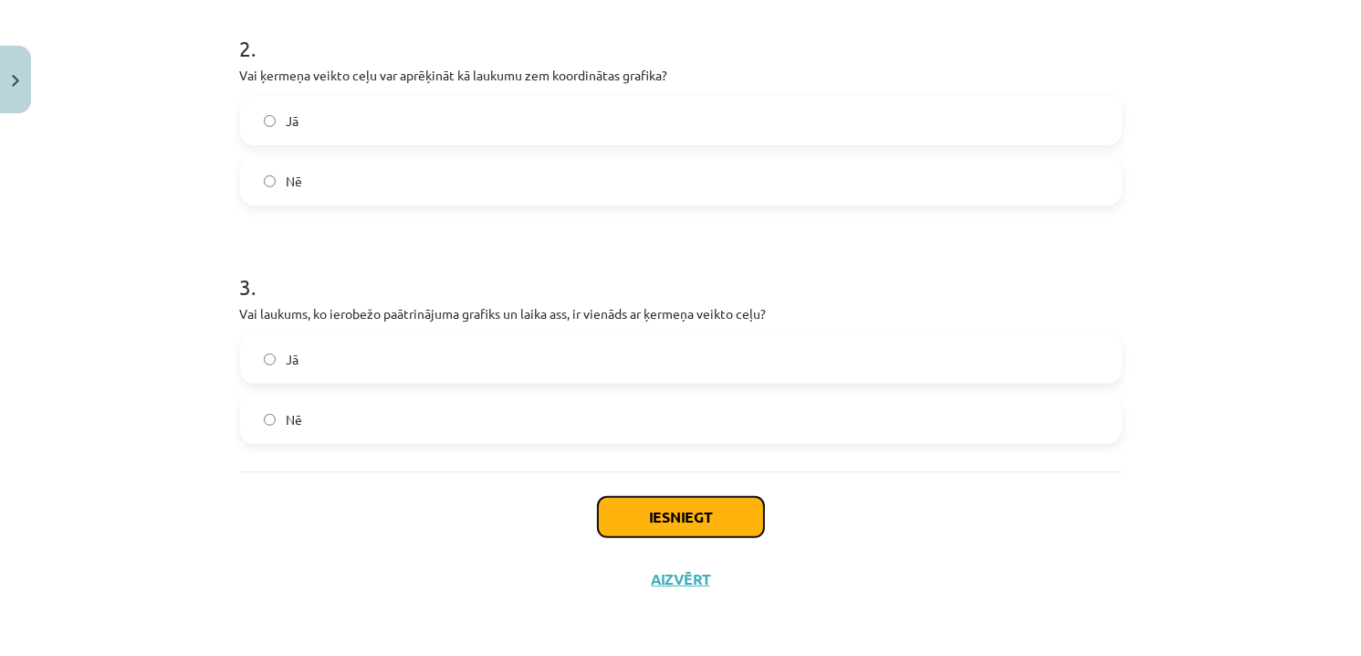
click at [651, 524] on button "Iesniegt" at bounding box center [681, 517] width 166 height 40
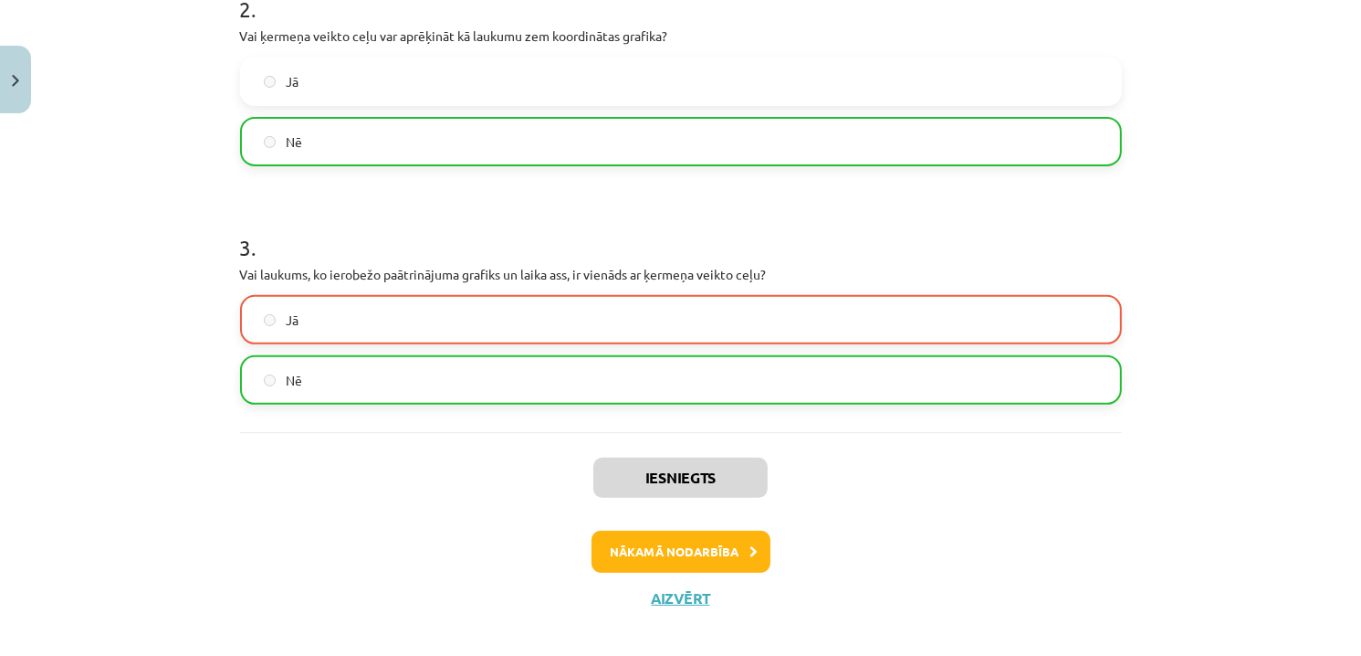
scroll to position [655, 0]
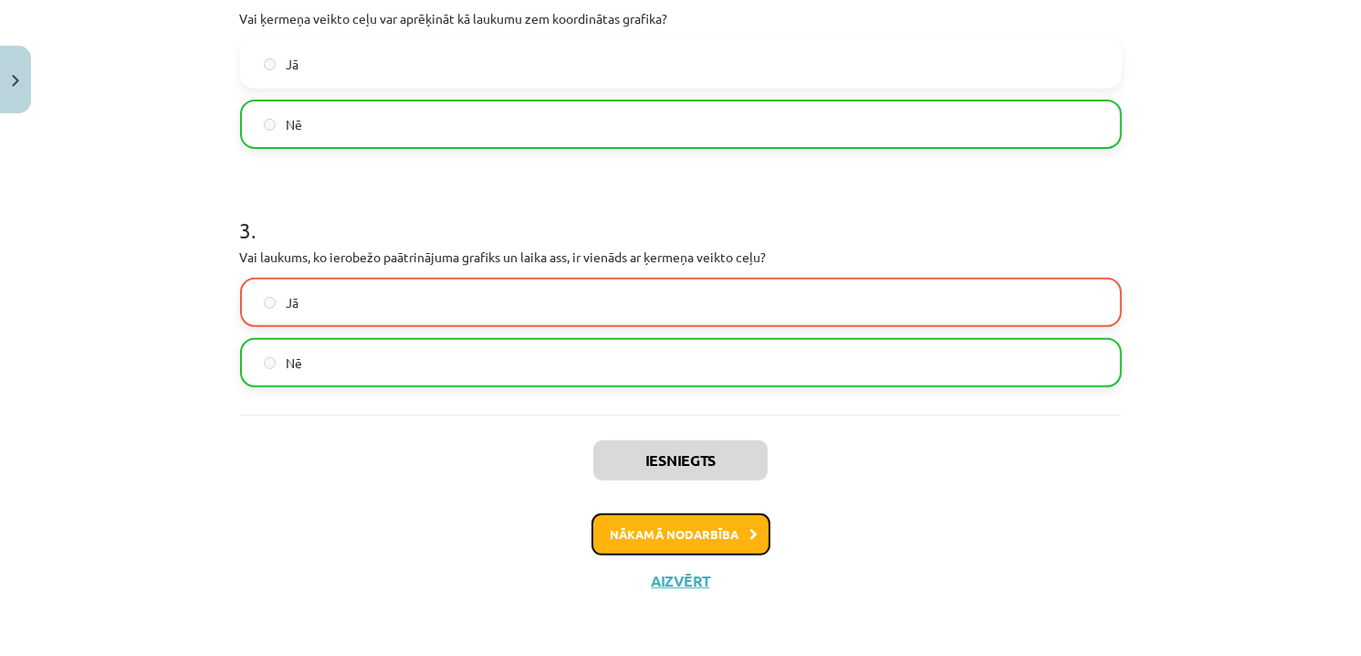
click at [717, 530] on button "Nākamā nodarbība" at bounding box center [681, 534] width 179 height 42
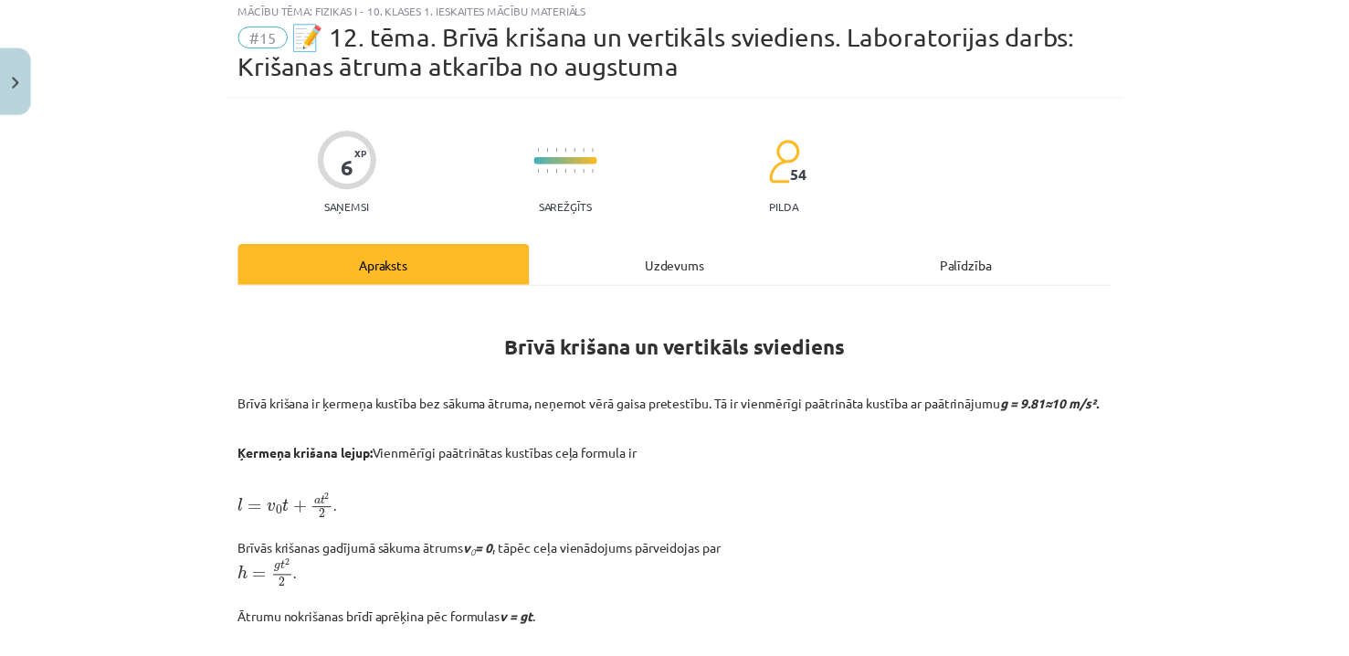
scroll to position [46, 0]
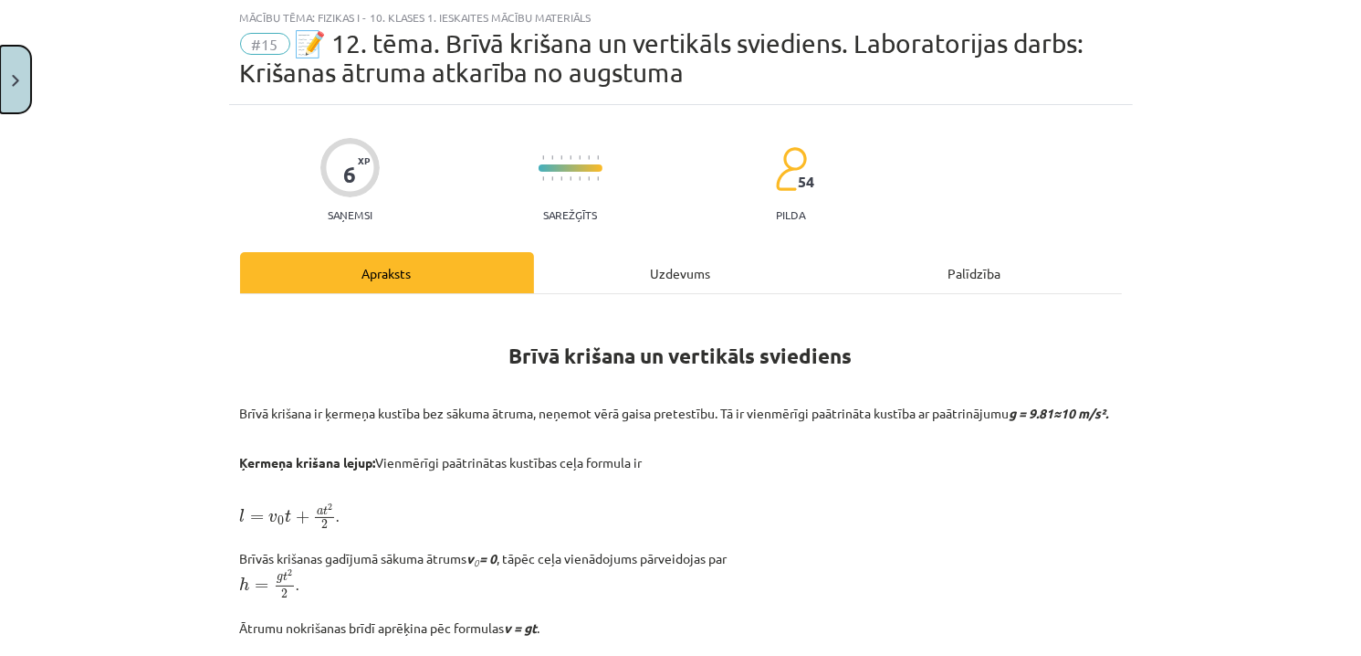
click at [23, 87] on button "Close" at bounding box center [15, 80] width 31 height 68
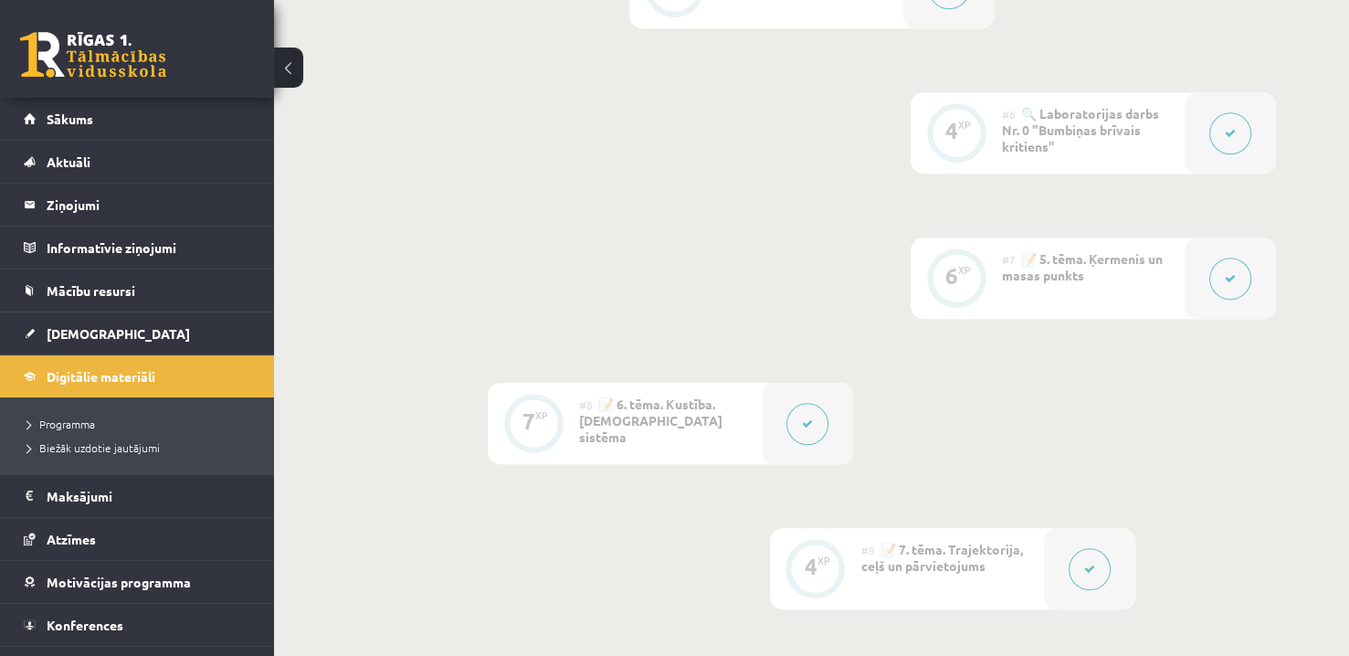
scroll to position [1096, 0]
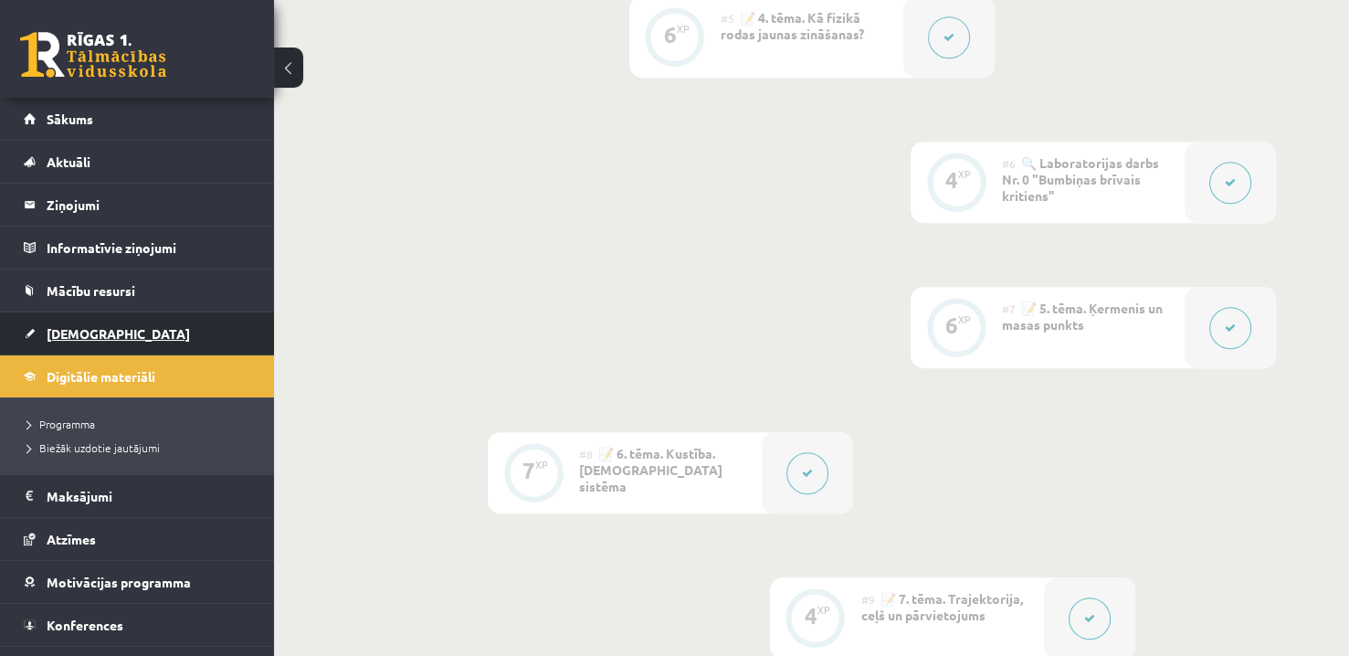
click at [147, 329] on link "[DEMOGRAPHIC_DATA]" at bounding box center [137, 333] width 227 height 42
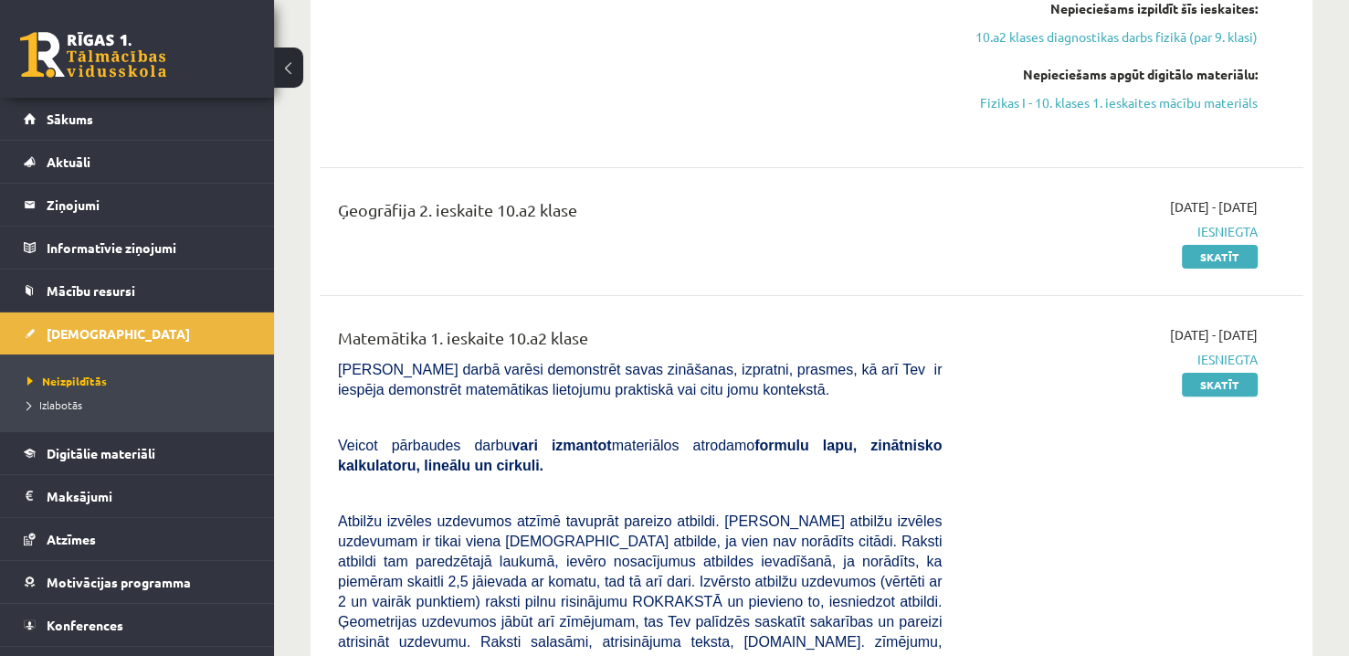
scroll to position [457, 0]
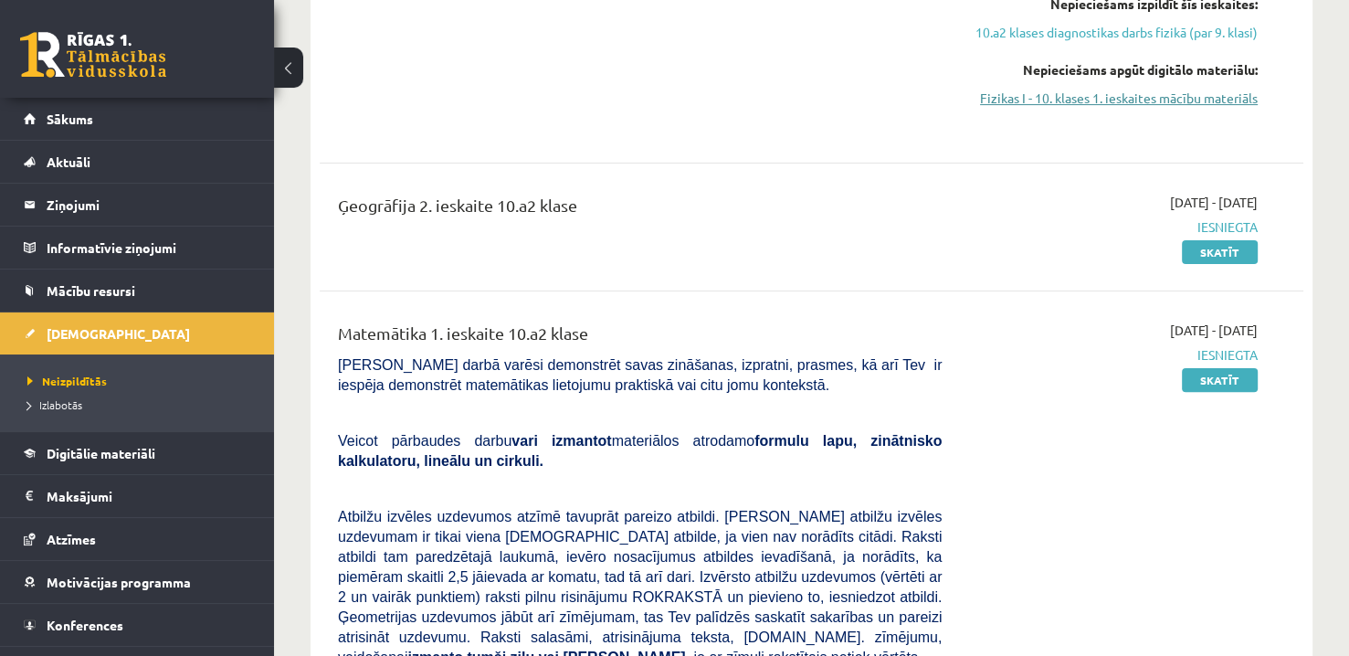
click at [1044, 89] on link "Fizikas I - 10. klases 1. ieskaites mācību materiāls" at bounding box center [1113, 98] width 289 height 19
click at [135, 443] on link "Digitālie materiāli" at bounding box center [137, 453] width 227 height 42
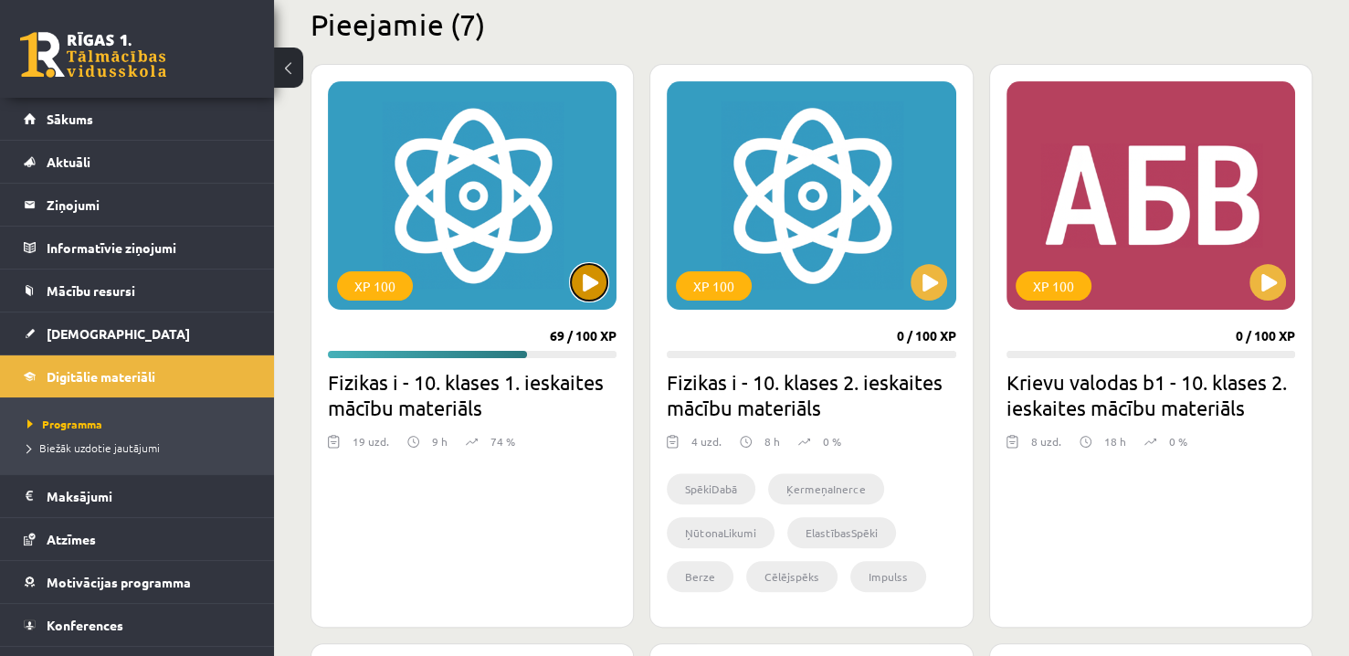
click at [590, 278] on button at bounding box center [589, 282] width 37 height 37
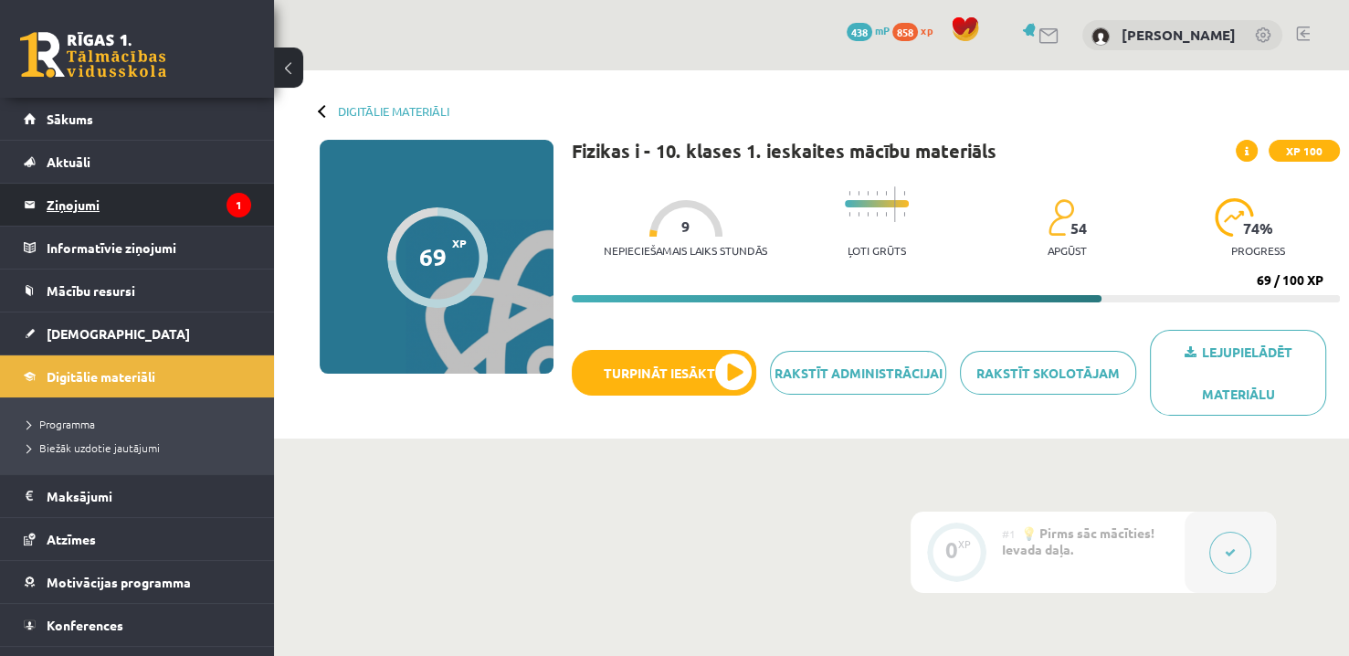
click at [145, 204] on legend "Ziņojumi 1" at bounding box center [149, 205] width 205 height 42
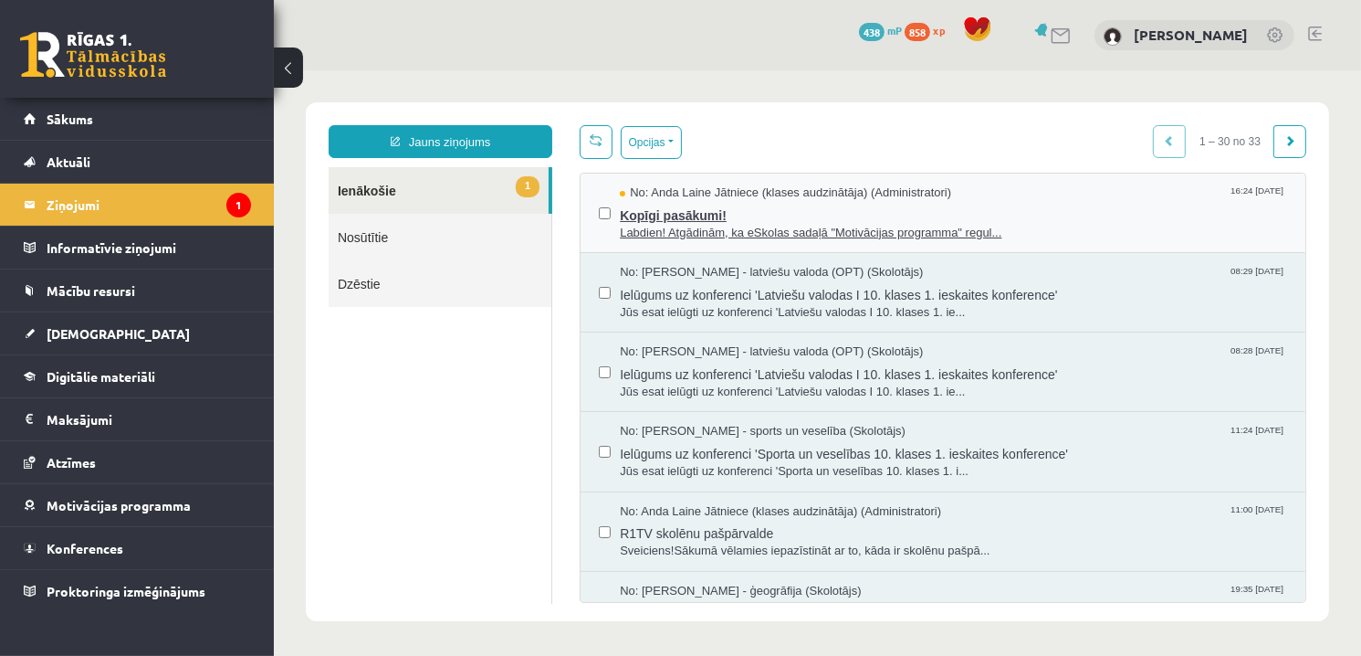
click at [847, 209] on span "Kopīgi pasākumi!" at bounding box center [952, 212] width 667 height 23
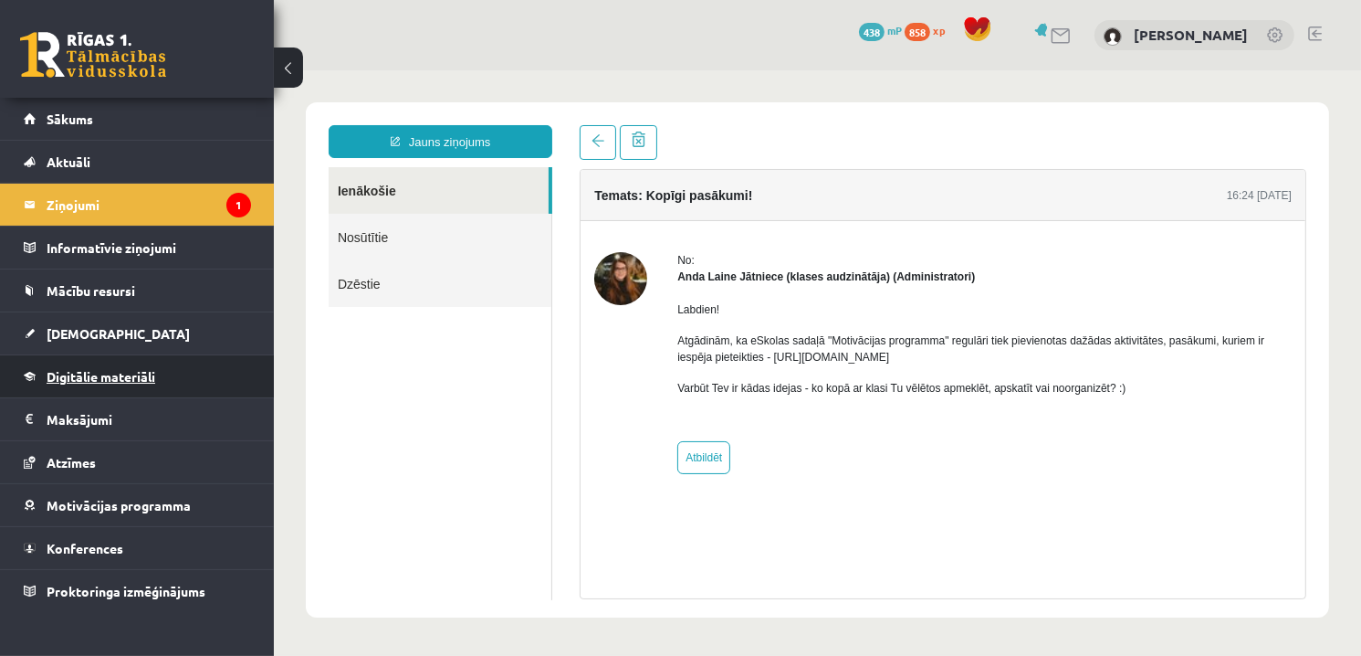
click at [143, 383] on link "Digitālie materiāli" at bounding box center [137, 376] width 227 height 42
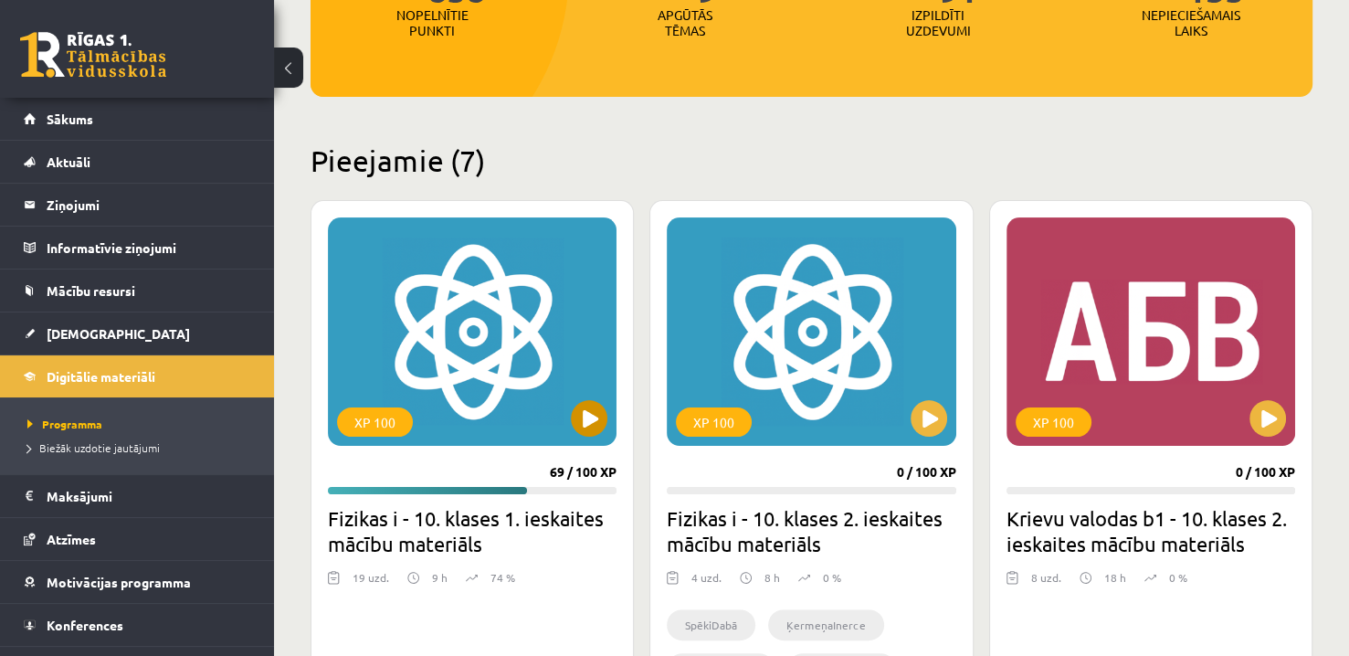
scroll to position [365, 0]
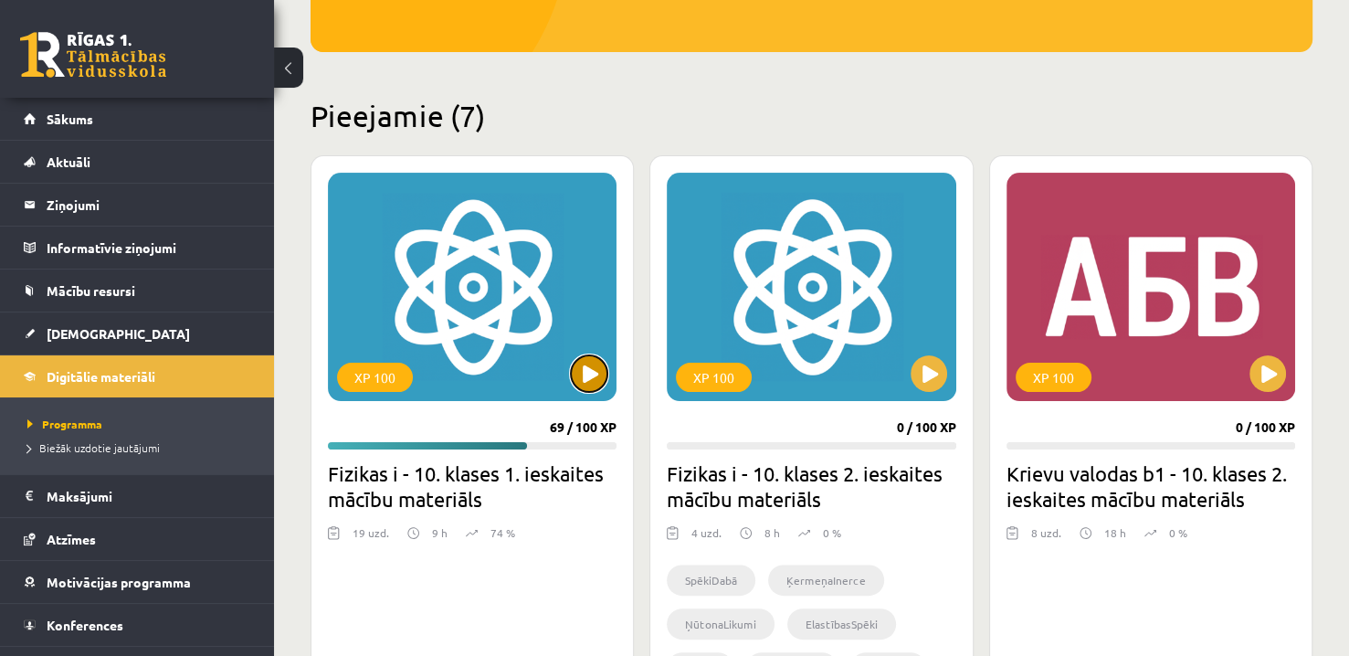
click at [593, 381] on button at bounding box center [589, 373] width 37 height 37
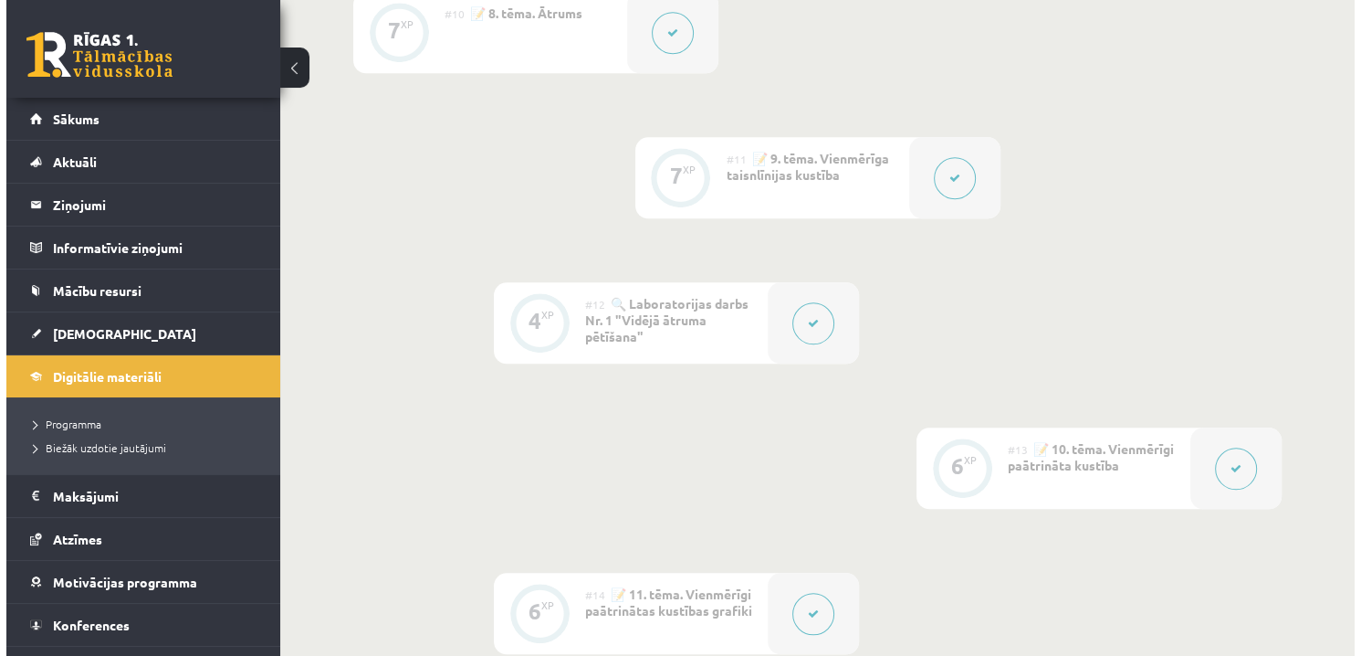
scroll to position [2283, 0]
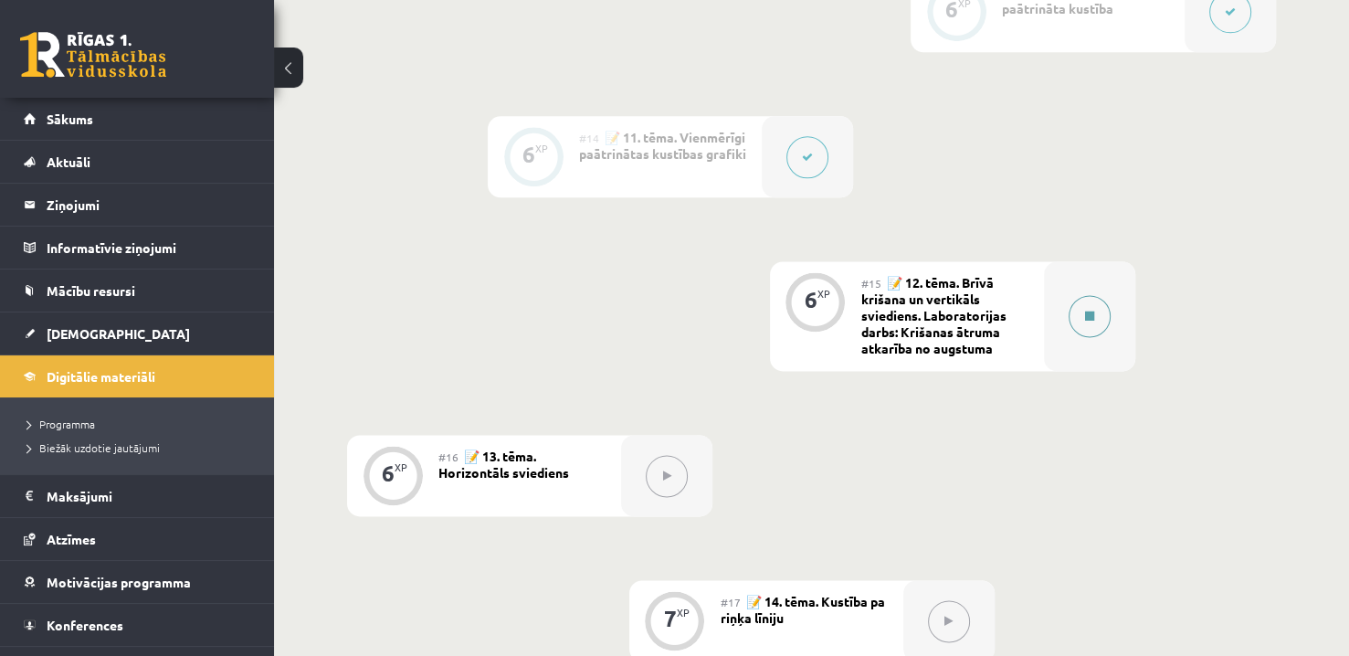
click at [1086, 330] on button at bounding box center [1089, 316] width 42 height 42
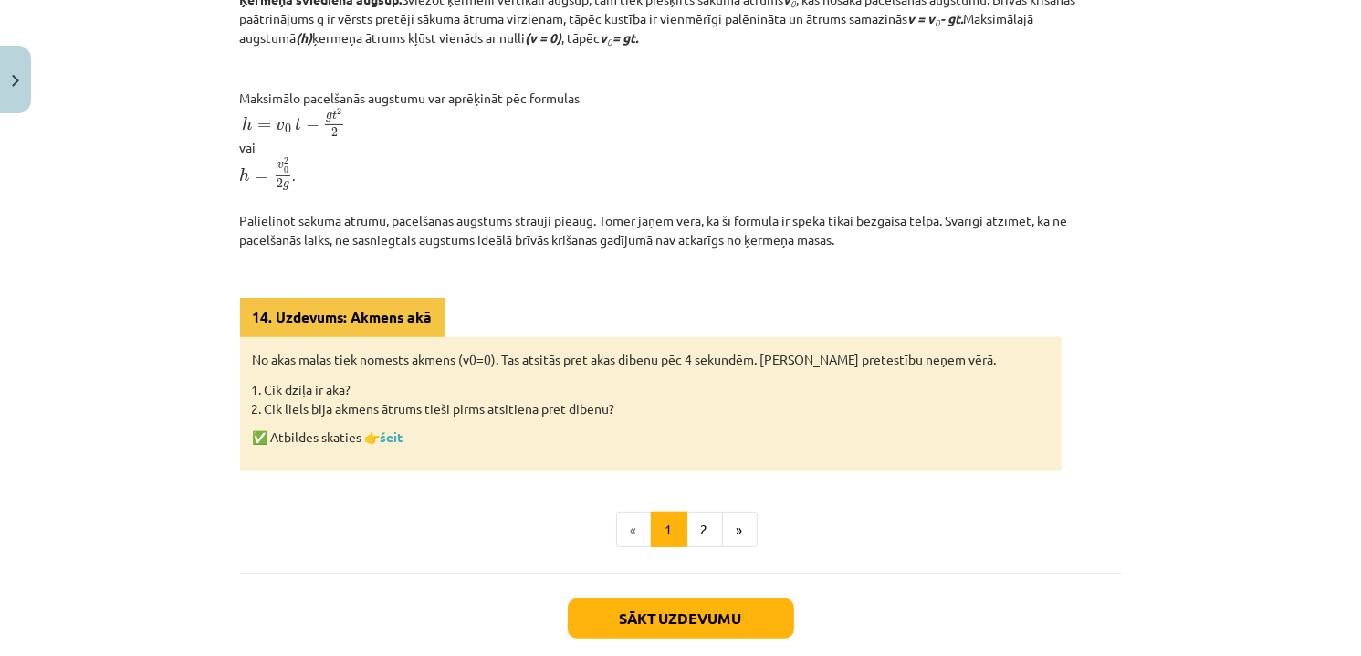
scroll to position [761, 0]
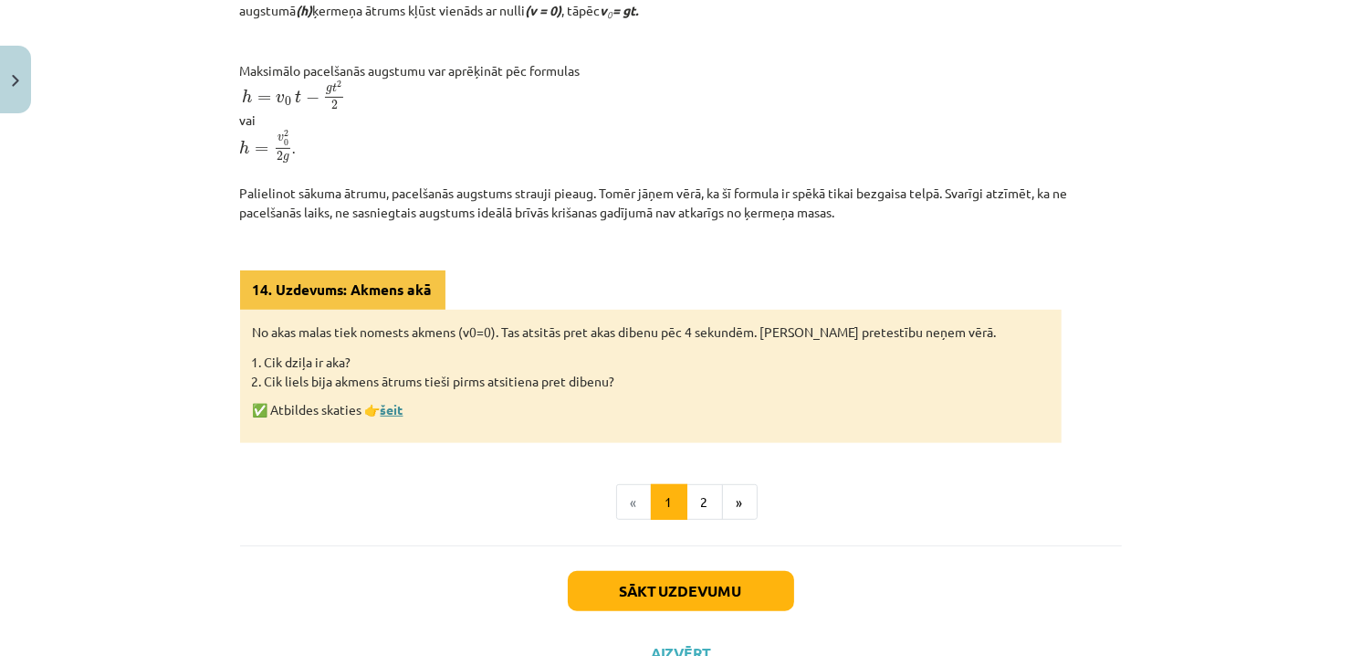
click at [383, 417] on link "šeit" at bounding box center [392, 409] width 23 height 16
click at [698, 520] on button "2" at bounding box center [705, 502] width 37 height 37
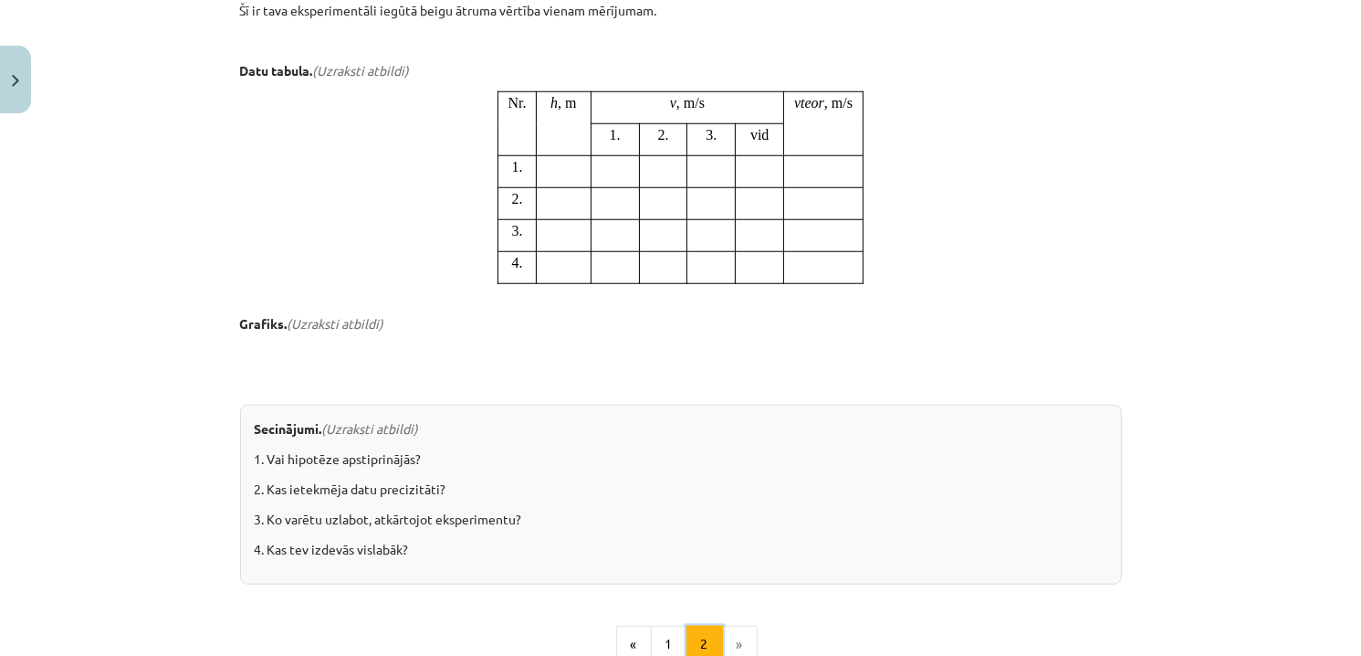
scroll to position [1801, 0]
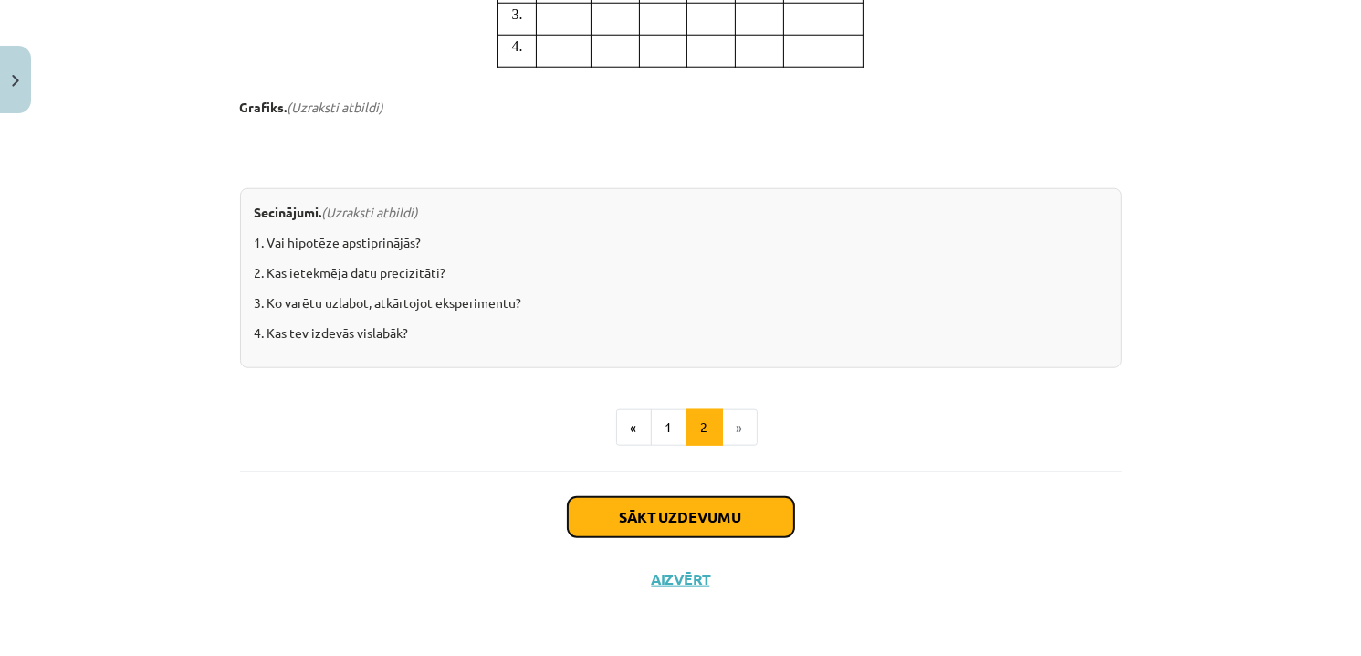
click at [744, 509] on button "Sākt uzdevumu" at bounding box center [681, 517] width 226 height 40
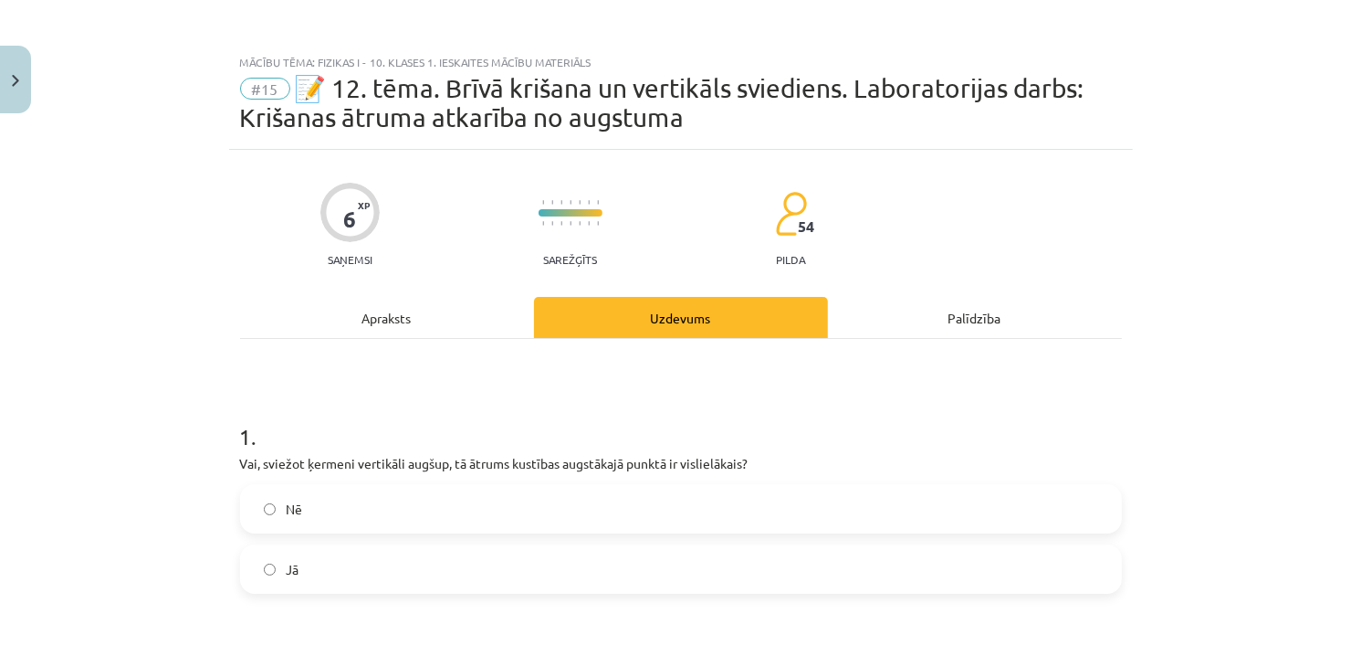
scroll to position [0, 0]
click at [378, 326] on div "Apraksts" at bounding box center [387, 318] width 294 height 41
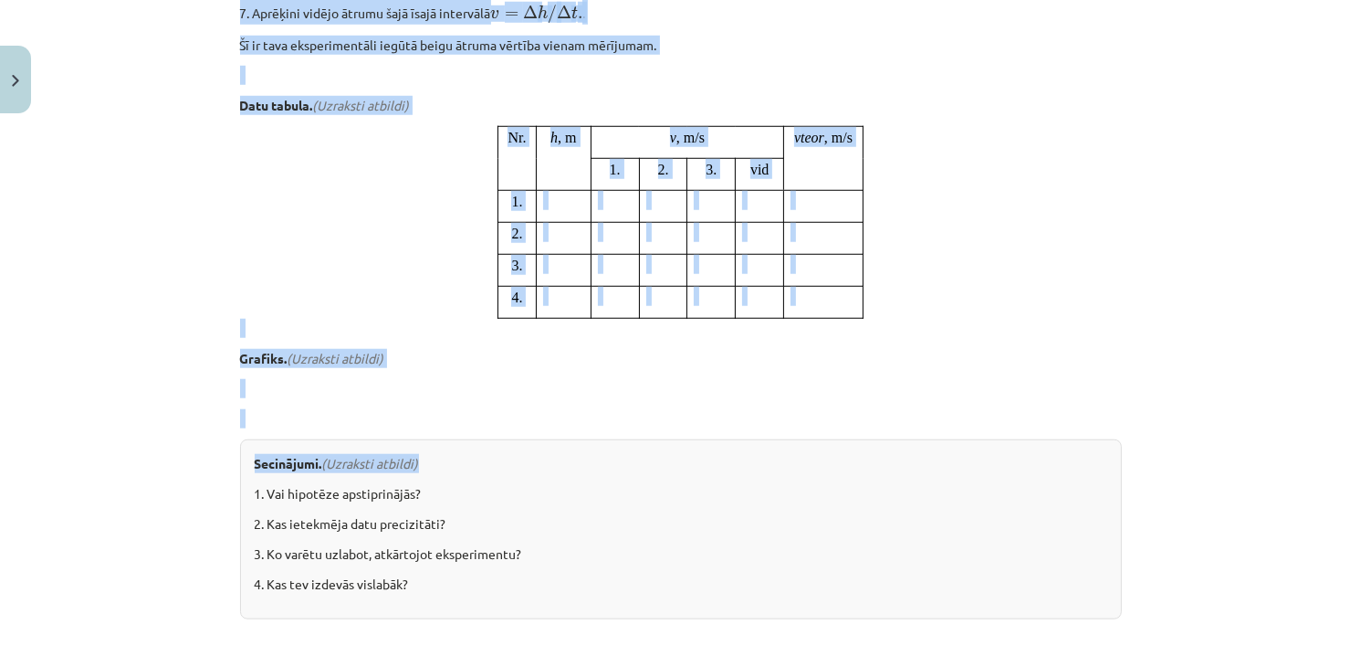
scroll to position [1689, 0]
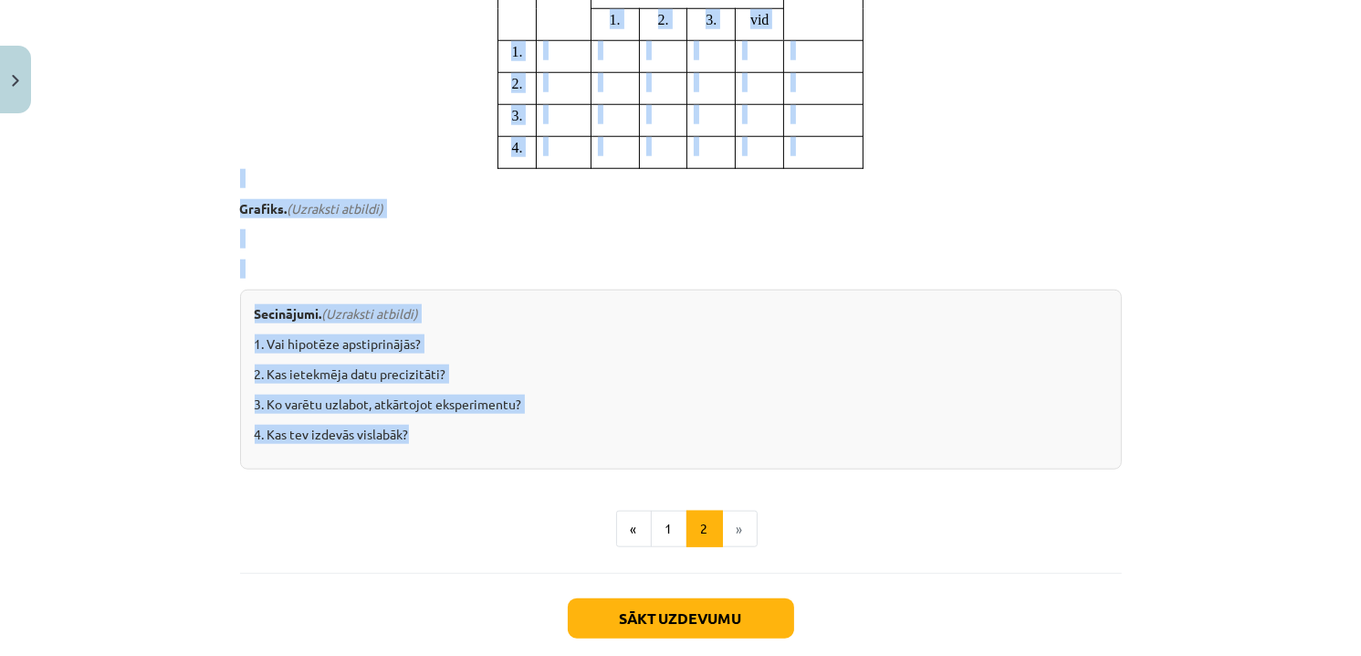
drag, startPoint x: 377, startPoint y: 262, endPoint x: 550, endPoint y: 451, distance: 255.9
copy div "Laboratorijas darbs: Krišanas ātruma atkarība no augstuma Situācijas apraksts. …"
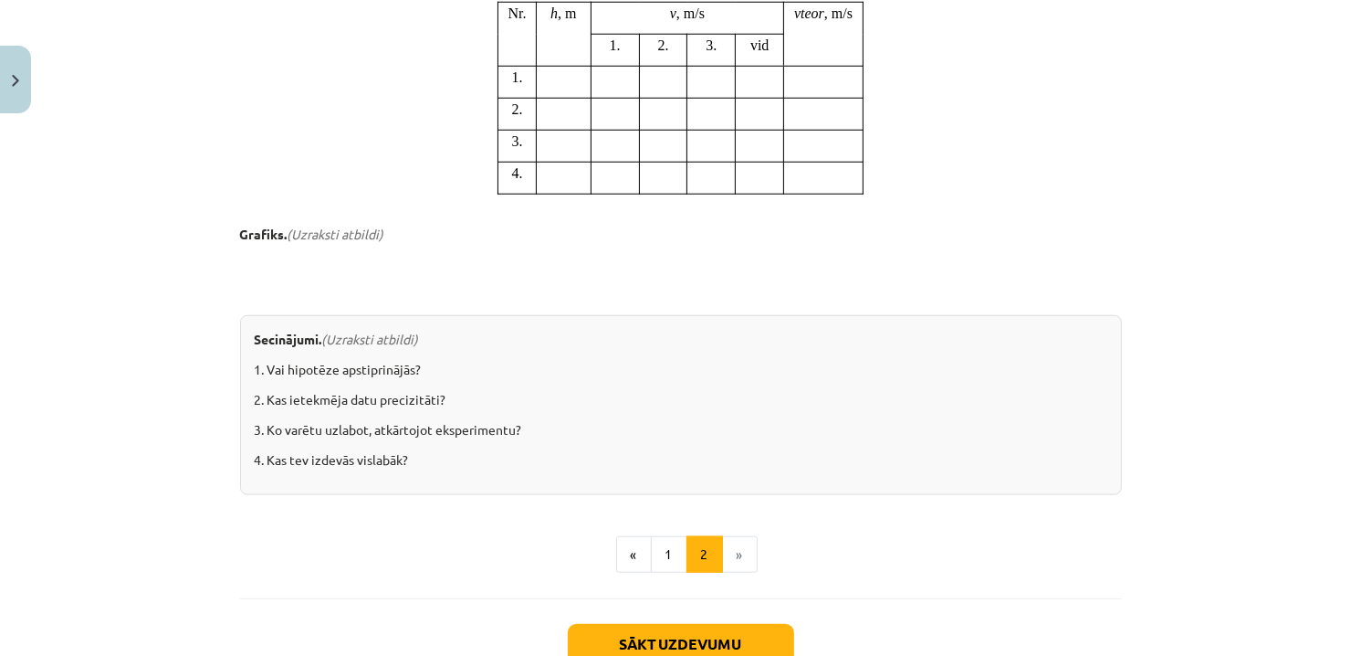
scroll to position [1801, 0]
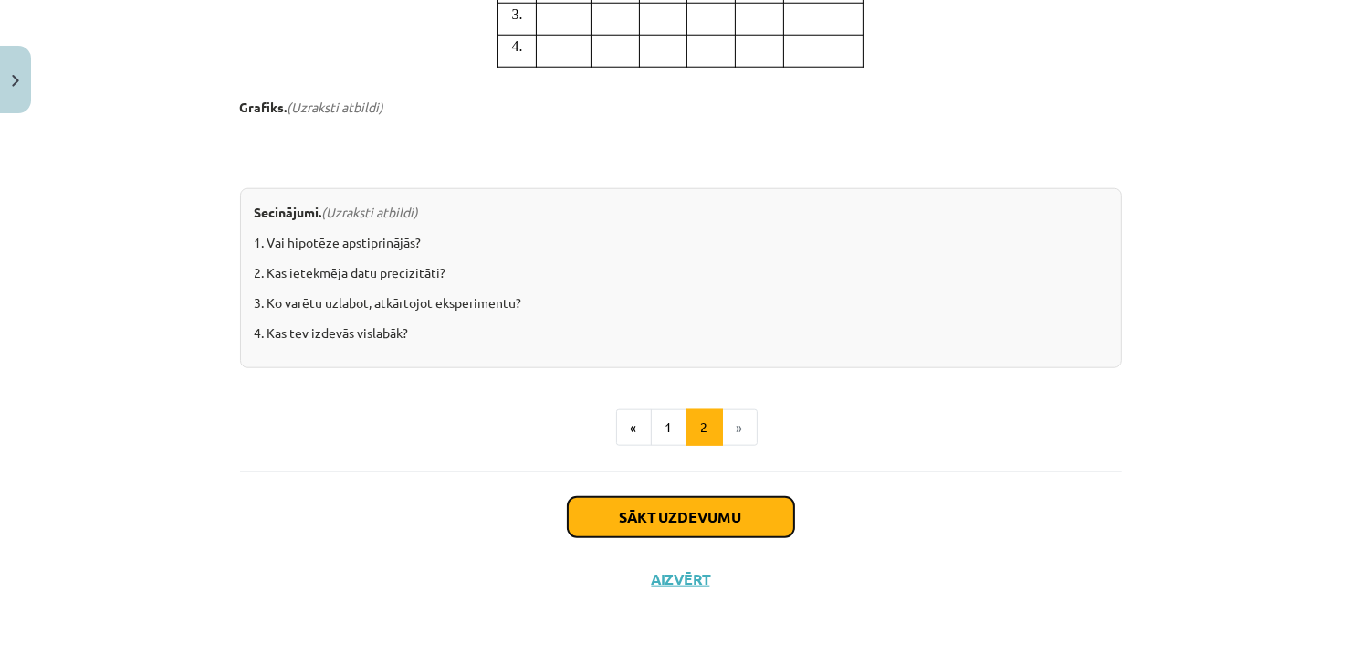
click at [714, 509] on button "Sākt uzdevumu" at bounding box center [681, 517] width 226 height 40
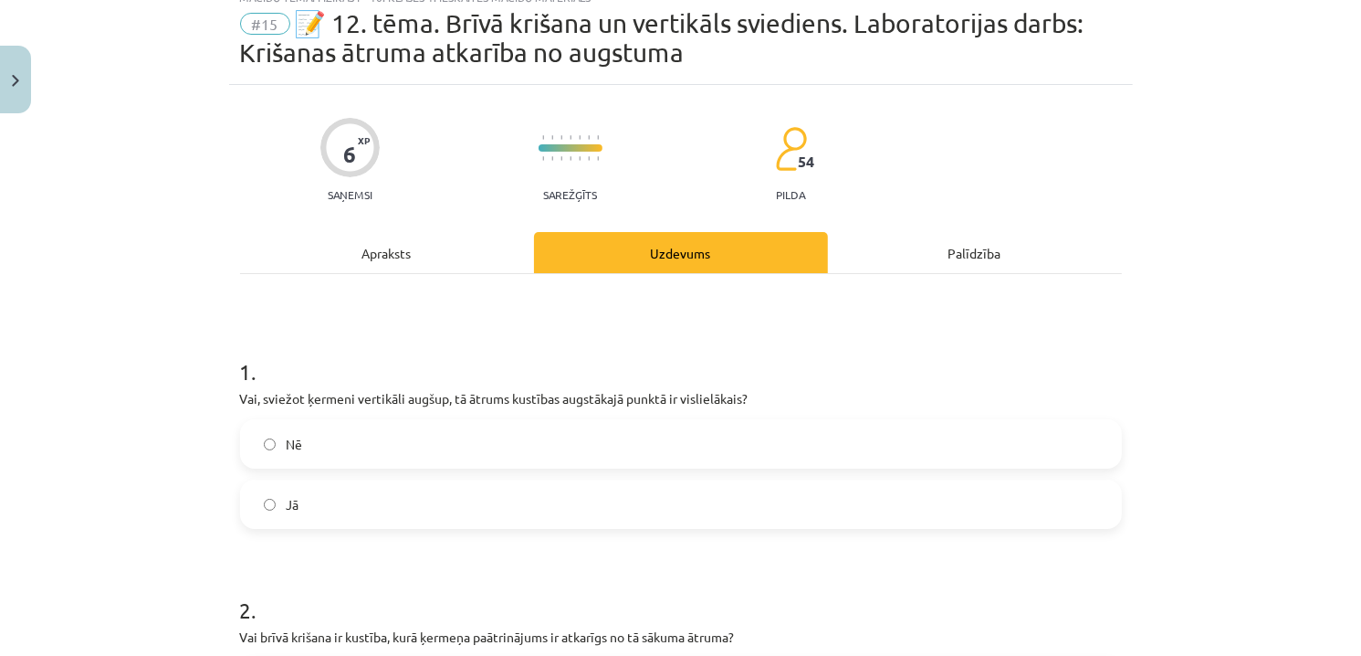
scroll to position [46, 0]
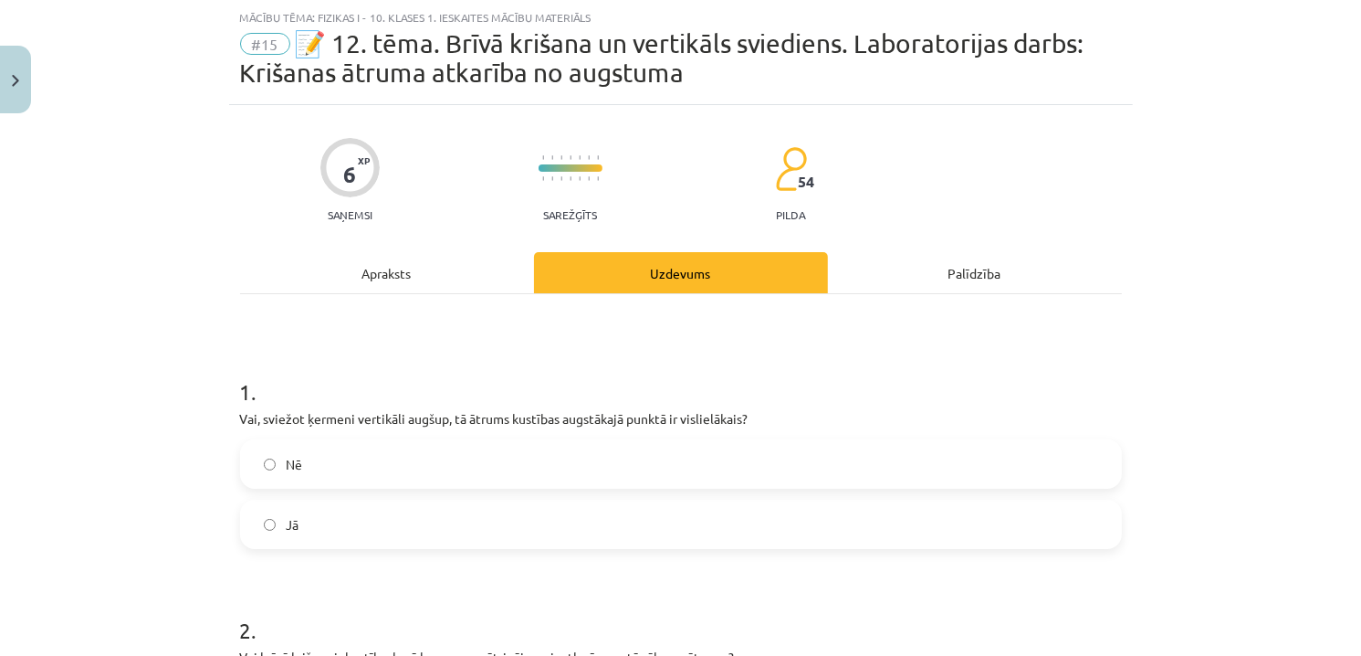
click at [406, 271] on div "Apraksts" at bounding box center [387, 272] width 294 height 41
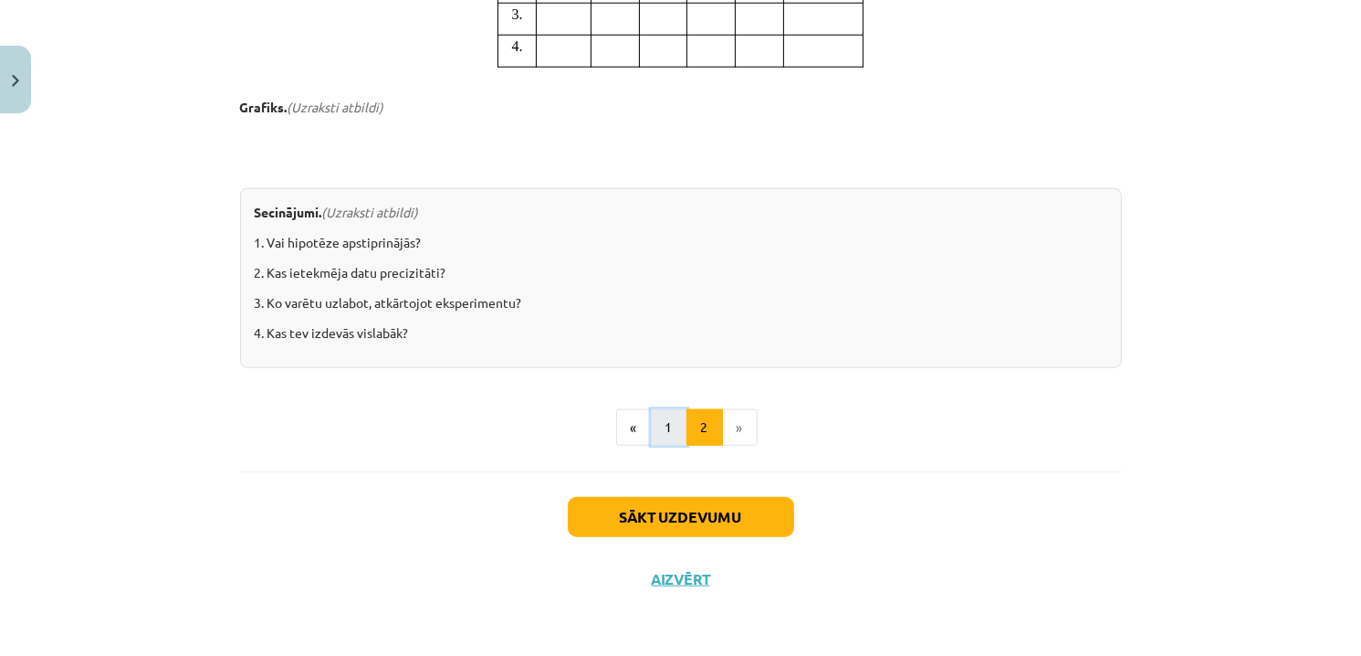
click at [651, 421] on button "1" at bounding box center [669, 427] width 37 height 37
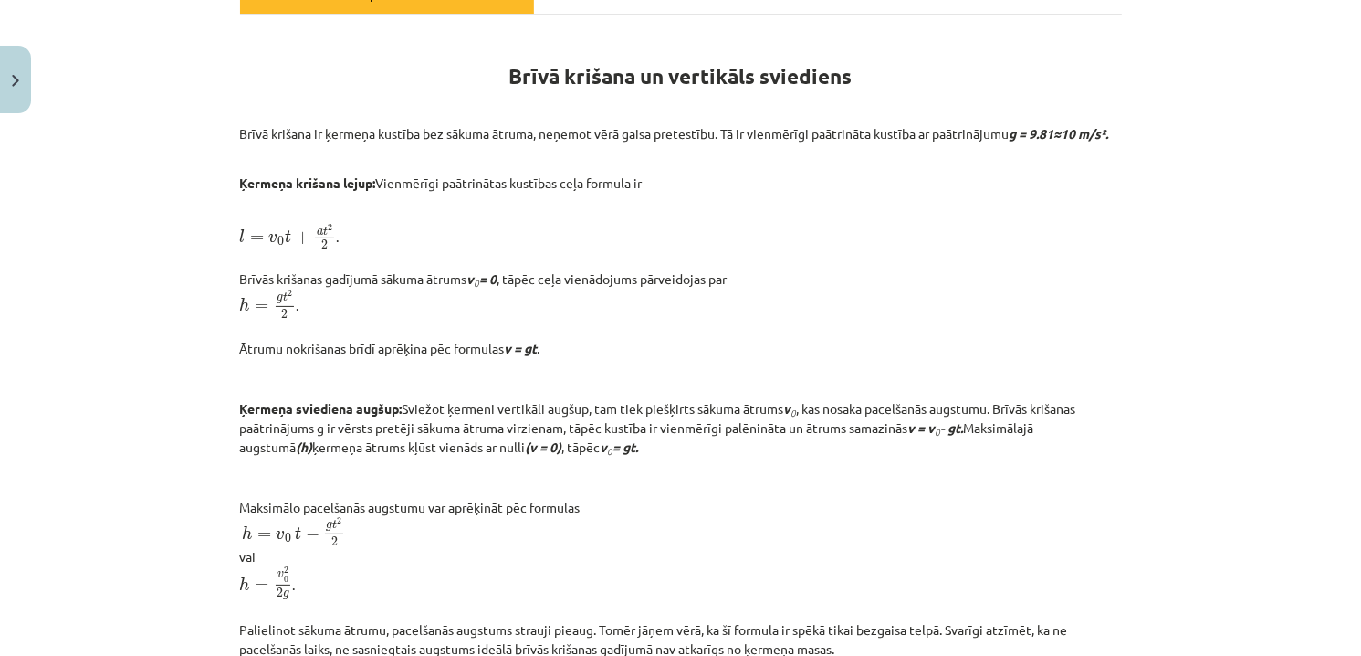
scroll to position [355, 0]
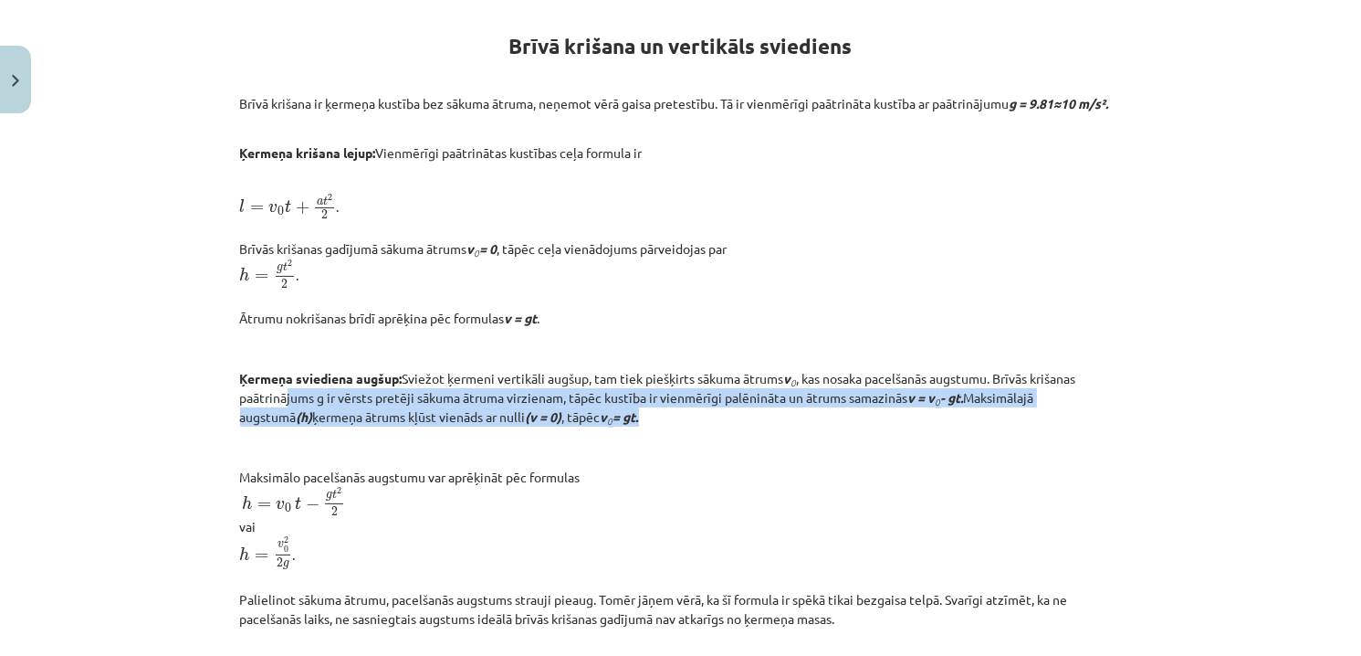
drag, startPoint x: 319, startPoint y: 426, endPoint x: 723, endPoint y: 429, distance: 404.5
click at [723, 426] on p "Ķermeņa sviediena augšup: Sviežot ķermeni vertikāli augšup, tam tiek piešķirts …" at bounding box center [681, 398] width 882 height 58
click at [871, 426] on p "Ķermeņa sviediena augšup: Sviežot ķermeni vertikāli augšup, tam tiek piešķirts …" at bounding box center [681, 398] width 882 height 58
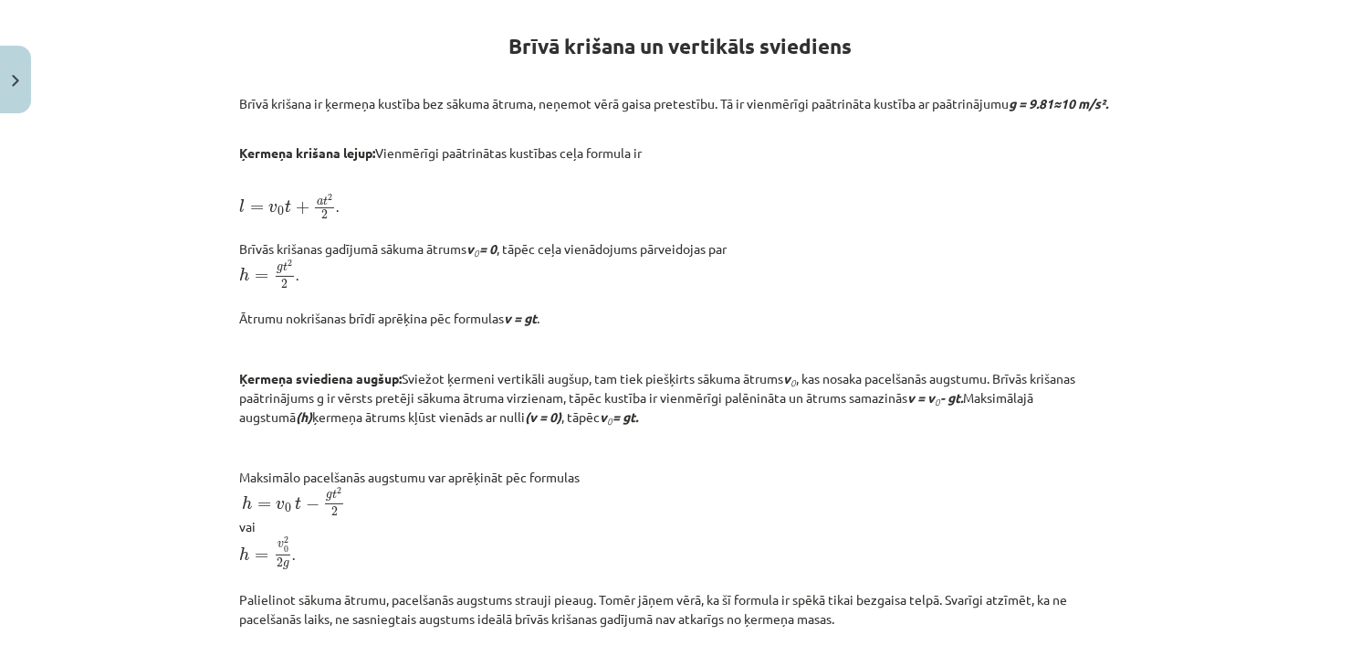
scroll to position [173, 0]
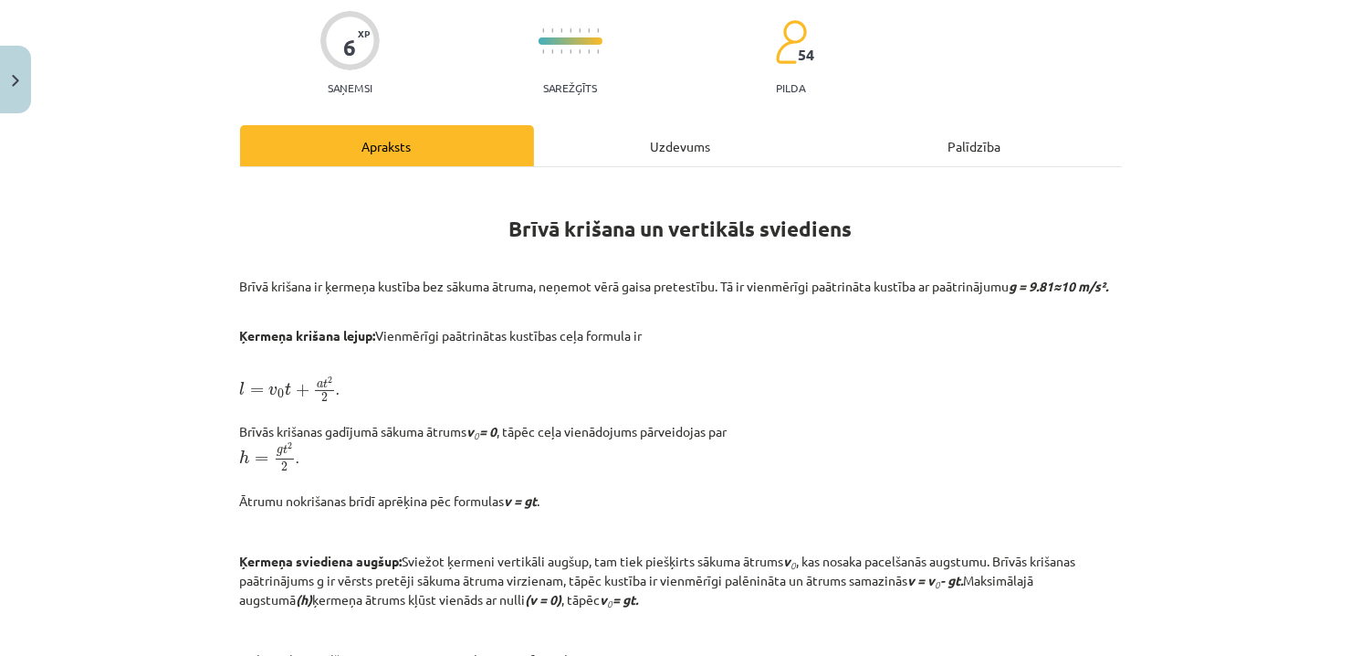
click at [646, 151] on div "Uzdevums" at bounding box center [681, 145] width 294 height 41
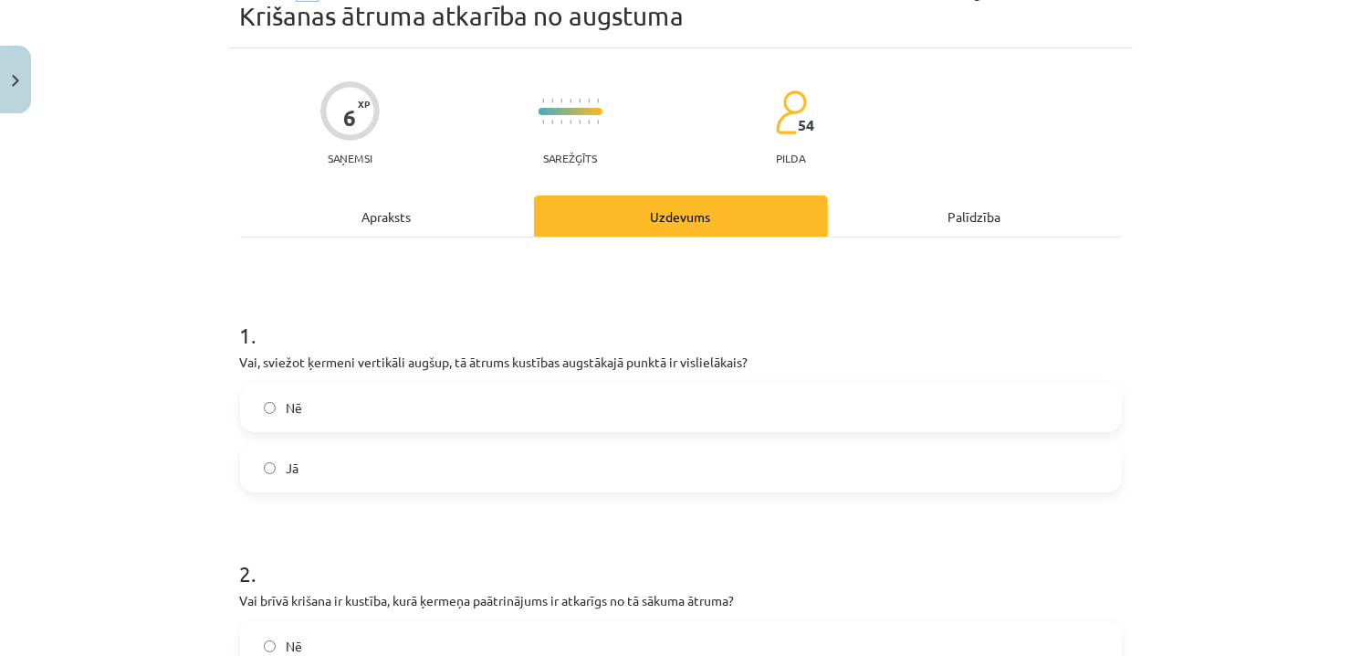
scroll to position [46, 0]
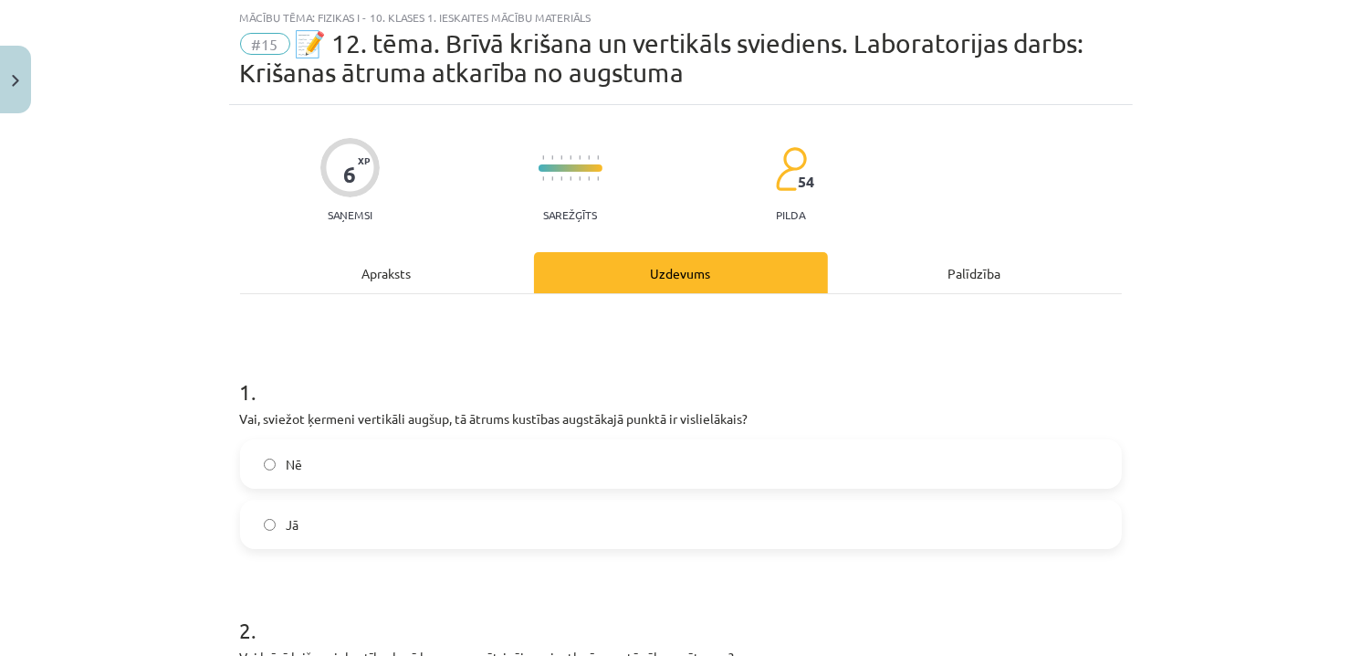
click at [293, 467] on span "Nē" at bounding box center [295, 464] width 16 height 19
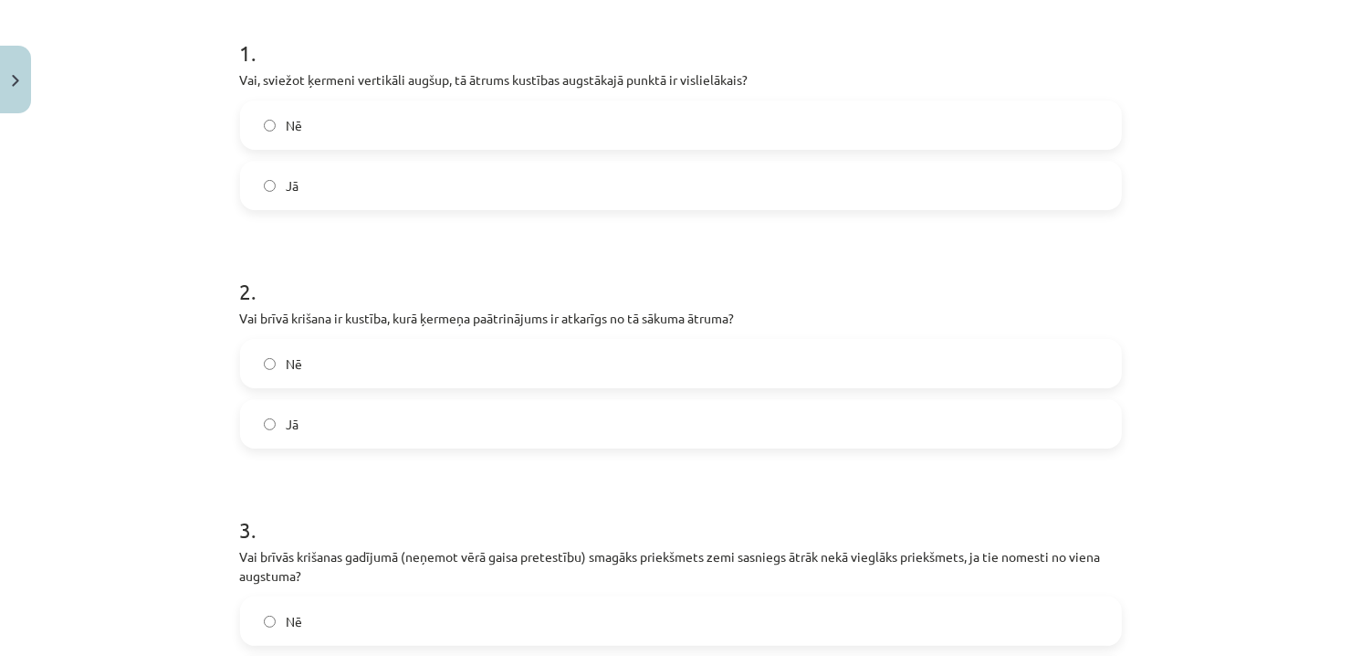
scroll to position [411, 0]
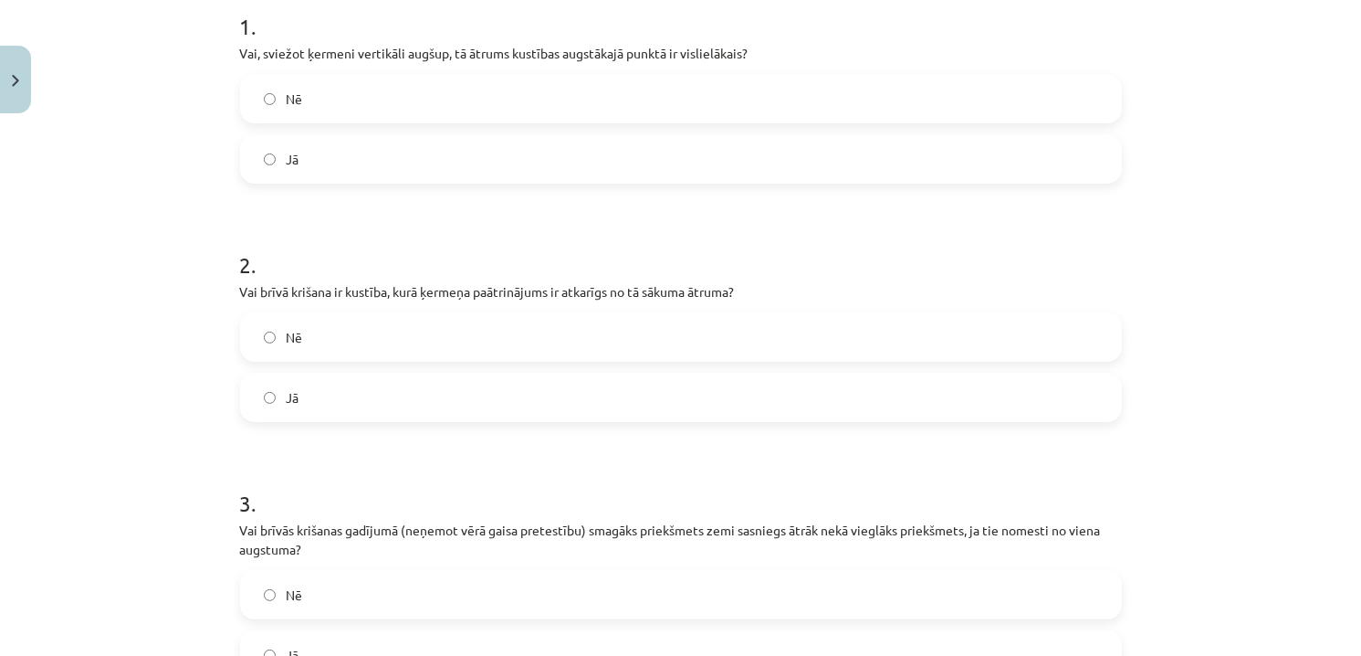
click at [445, 333] on label "Nē" at bounding box center [681, 337] width 878 height 46
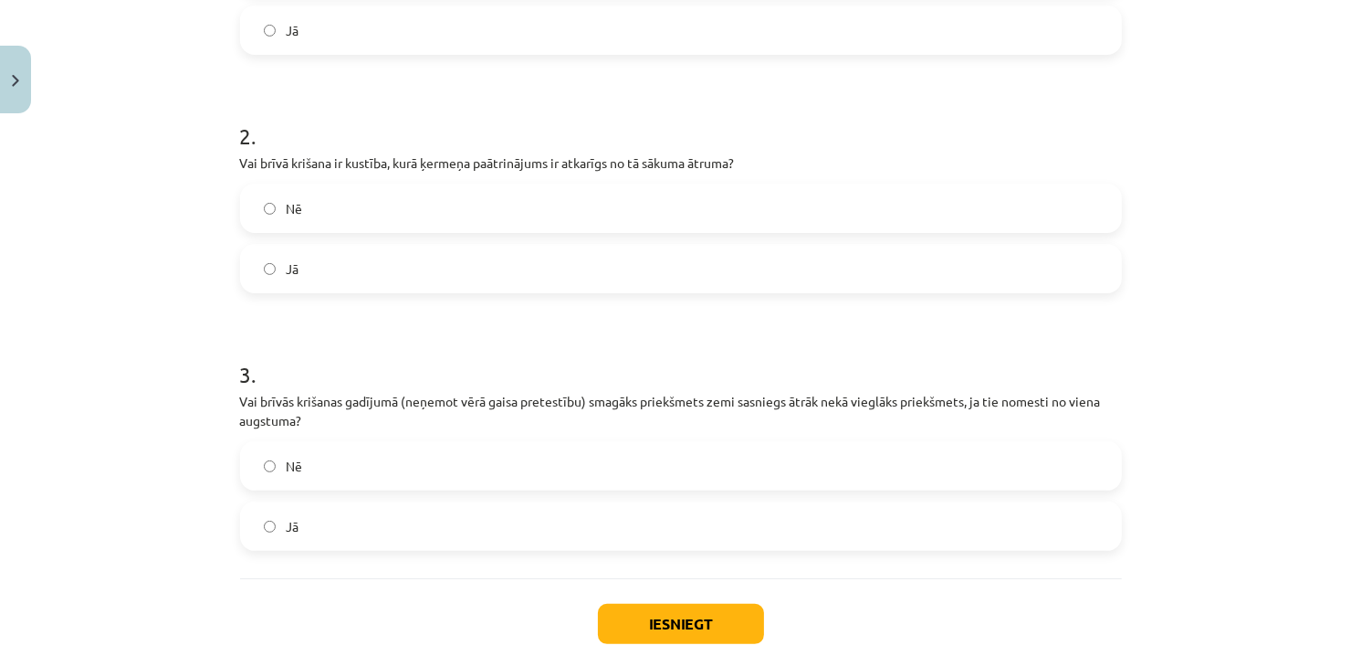
scroll to position [593, 0]
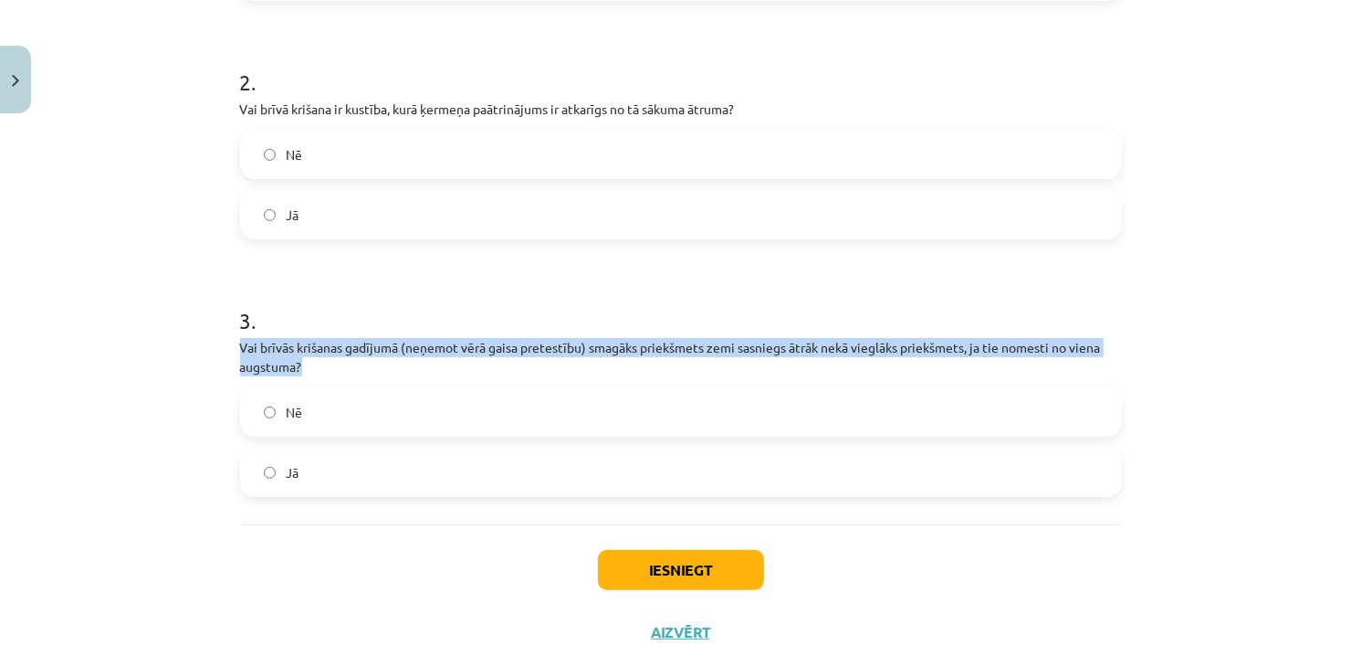
drag, startPoint x: 233, startPoint y: 347, endPoint x: 297, endPoint y: 359, distance: 65.0
click at [297, 359] on p "Vai brīvās krišanas gadījumā (neņemot vērā gaisa pretestību) smagāks priekšmets…" at bounding box center [681, 357] width 882 height 38
copy p "Vai brīvās krišanas gadījumā (neņemot vērā gaisa pretestību) smagāks priekšmets…"
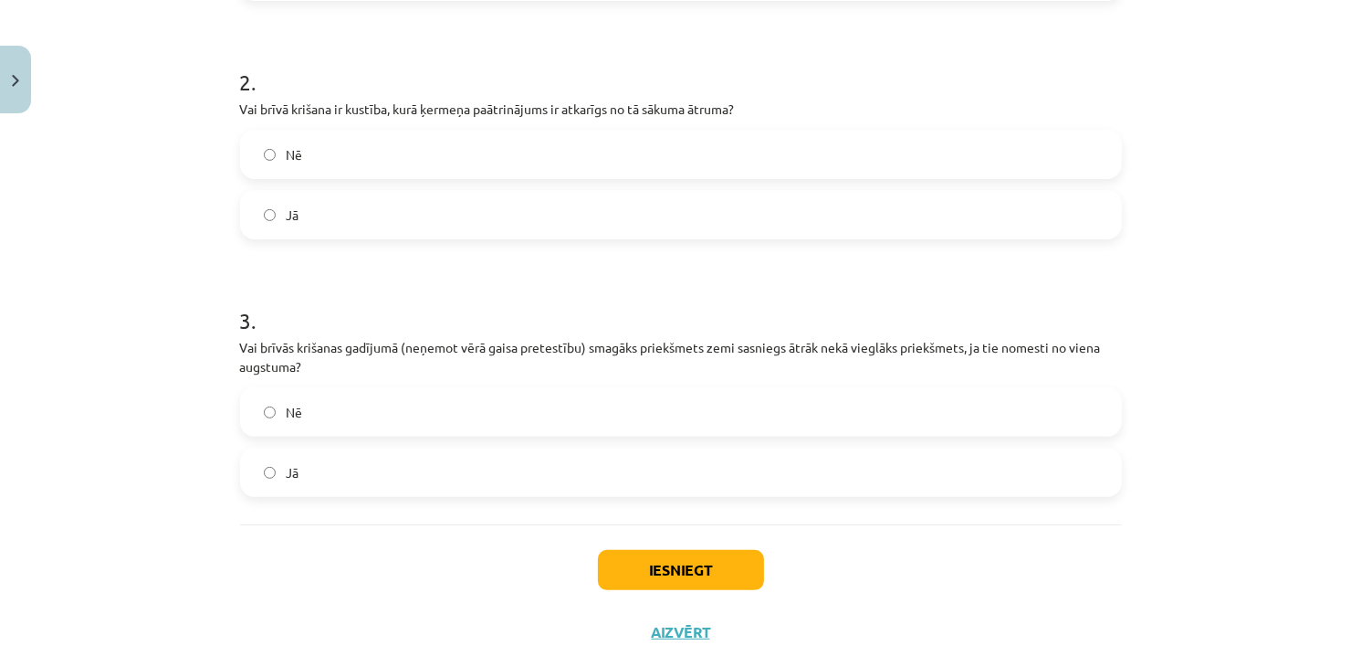
click at [289, 403] on span "Nē" at bounding box center [295, 412] width 16 height 19
click at [642, 560] on button "Iesniegt" at bounding box center [681, 570] width 166 height 40
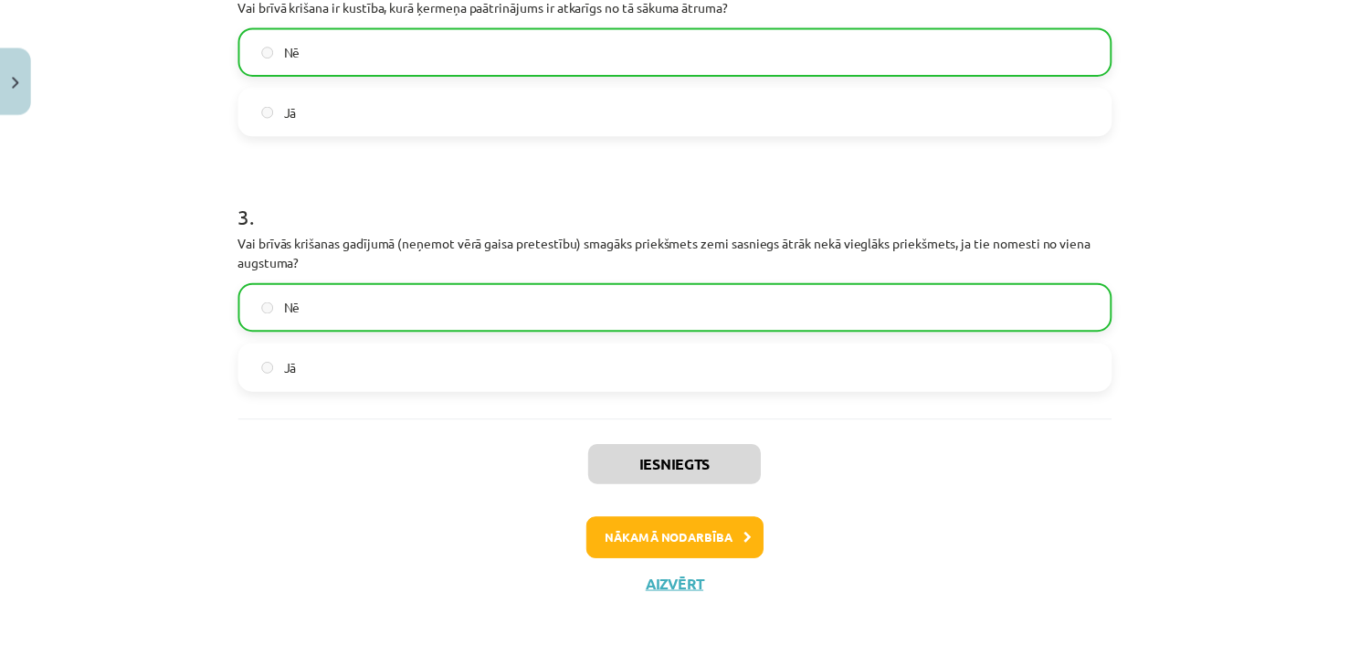
scroll to position [704, 0]
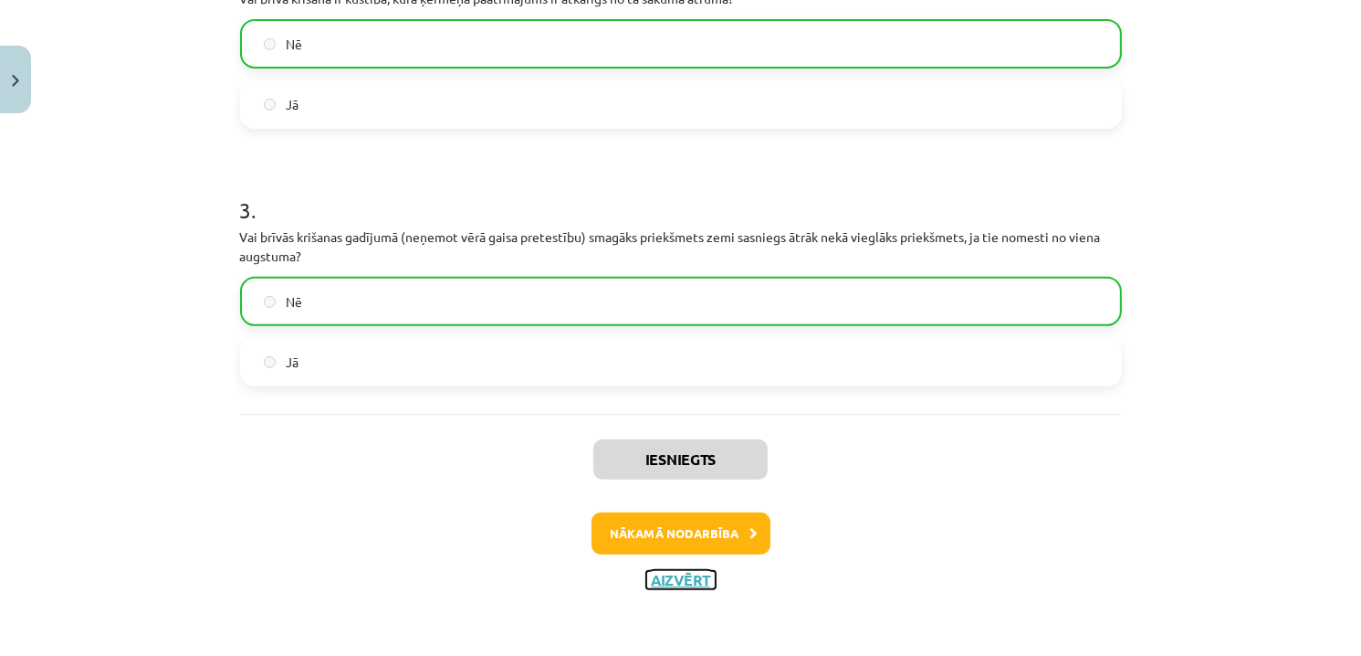
click at [683, 572] on button "Aizvērt" at bounding box center [680, 580] width 69 height 18
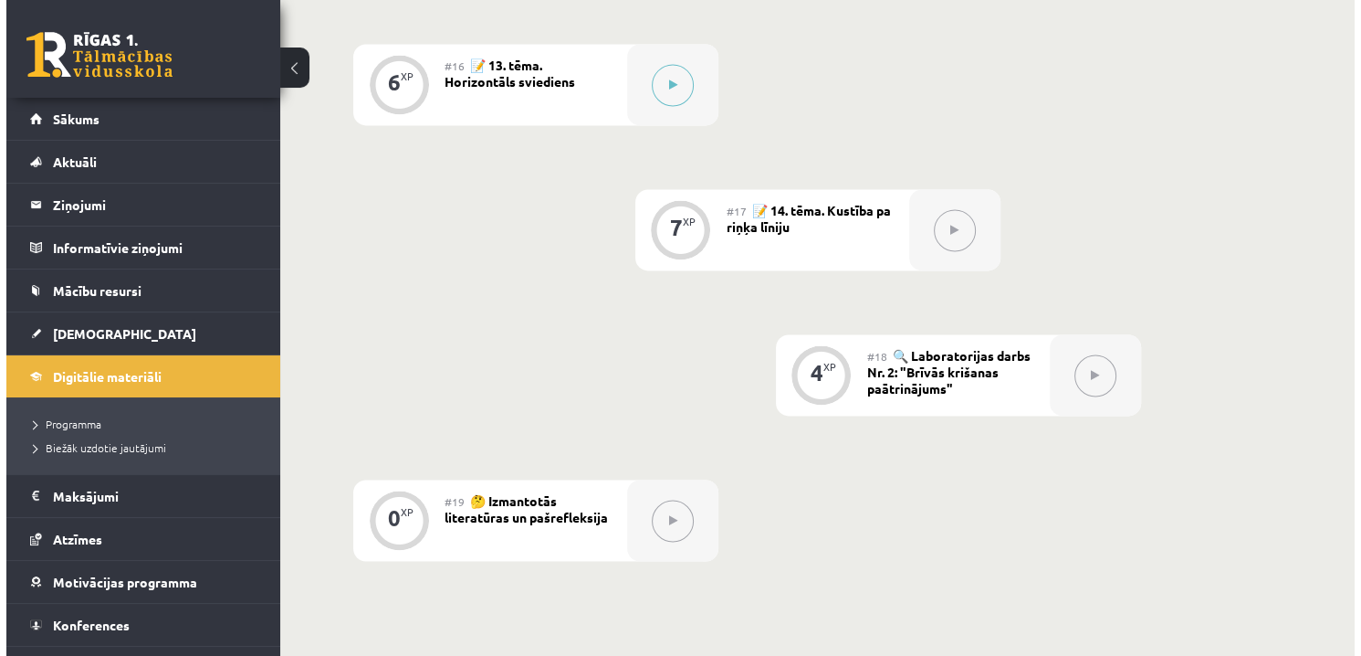
scroll to position [2648, 0]
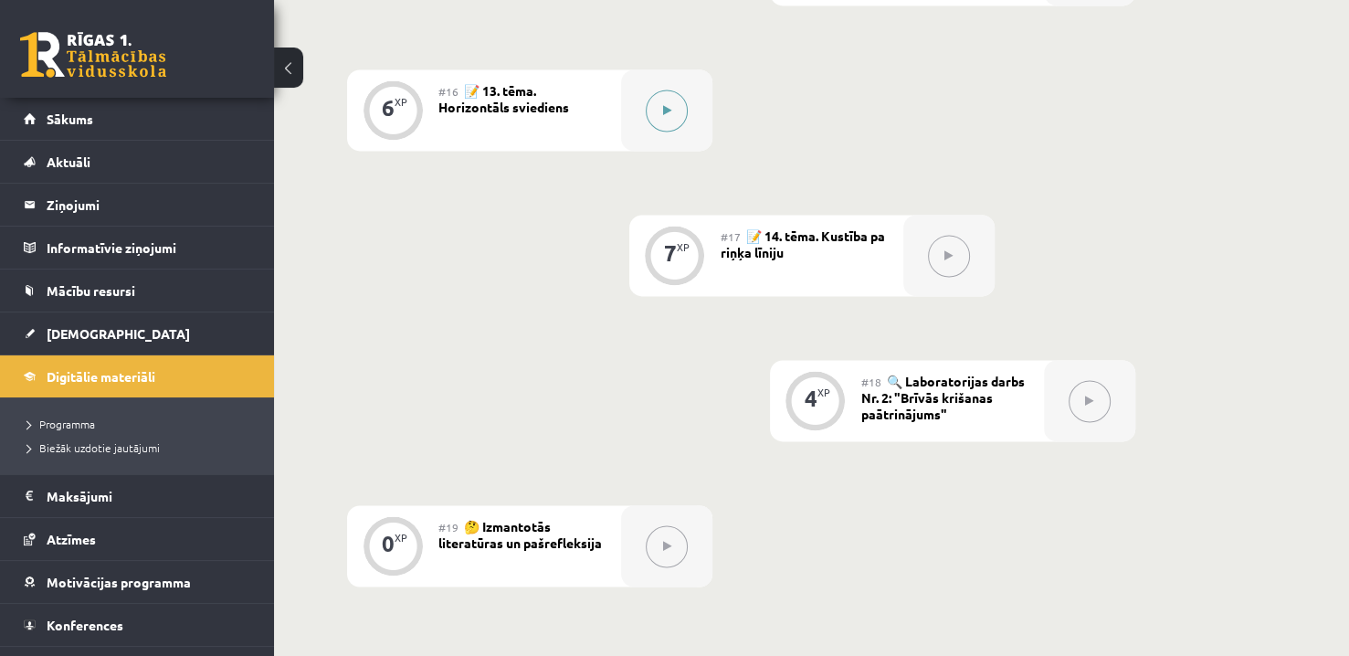
click at [664, 114] on icon at bounding box center [667, 110] width 8 height 11
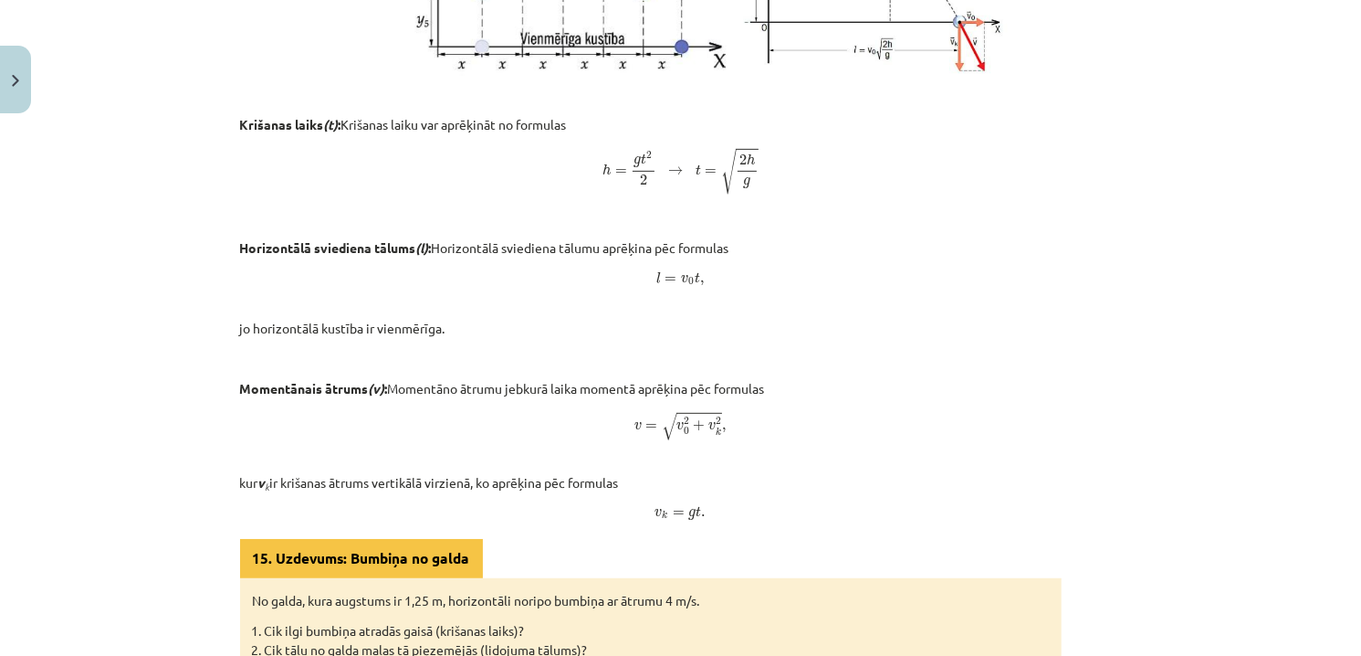
scroll to position [1139, 0]
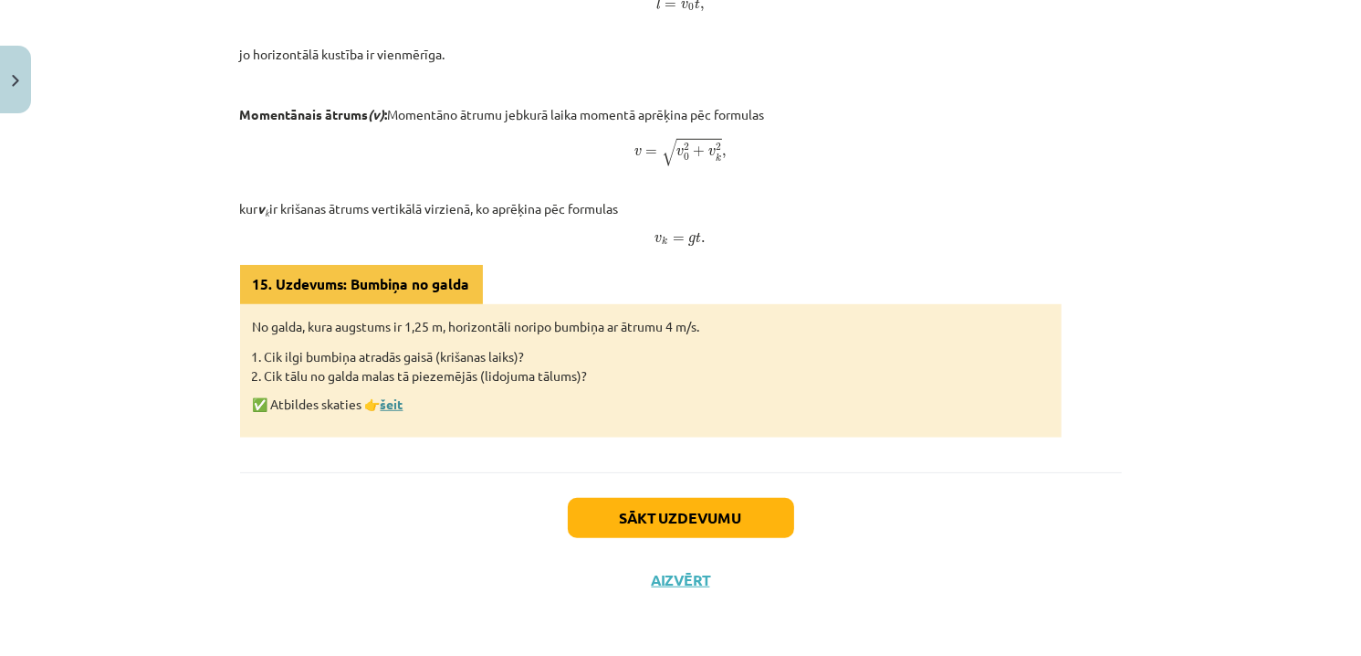
click at [394, 403] on link "šeit" at bounding box center [392, 403] width 23 height 16
click at [749, 532] on button "Sākt uzdevumu" at bounding box center [681, 518] width 226 height 40
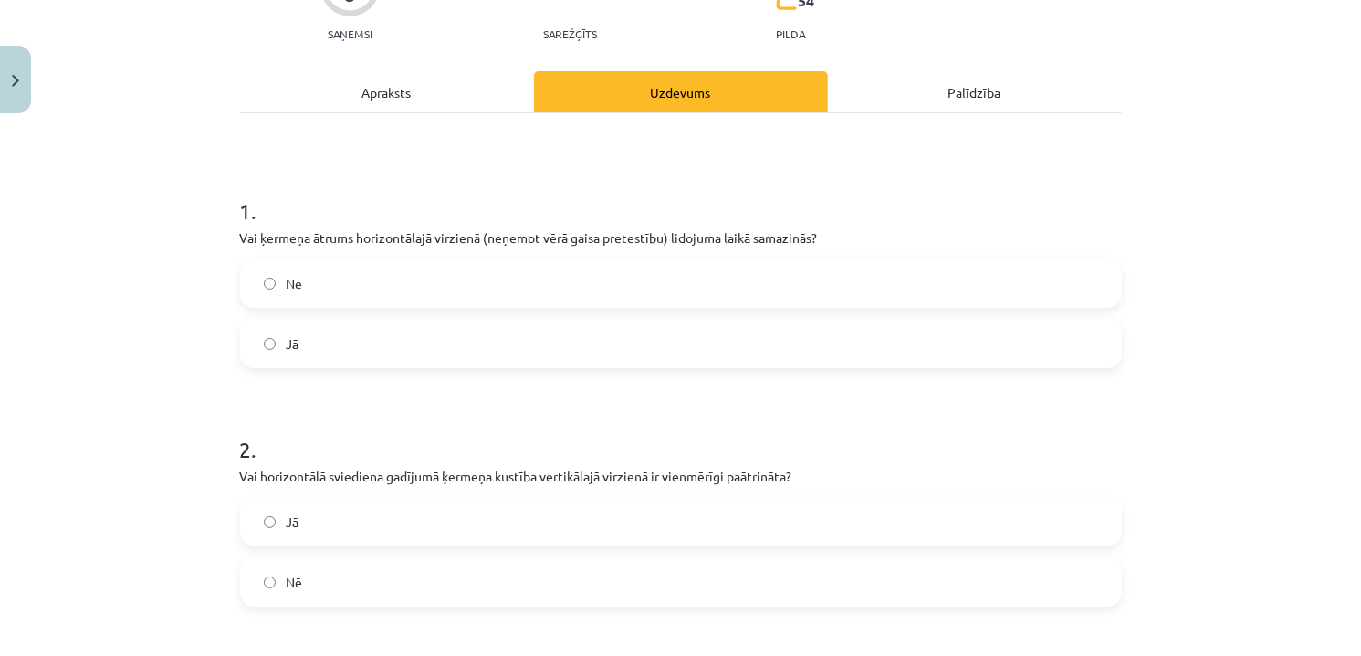
scroll to position [228, 0]
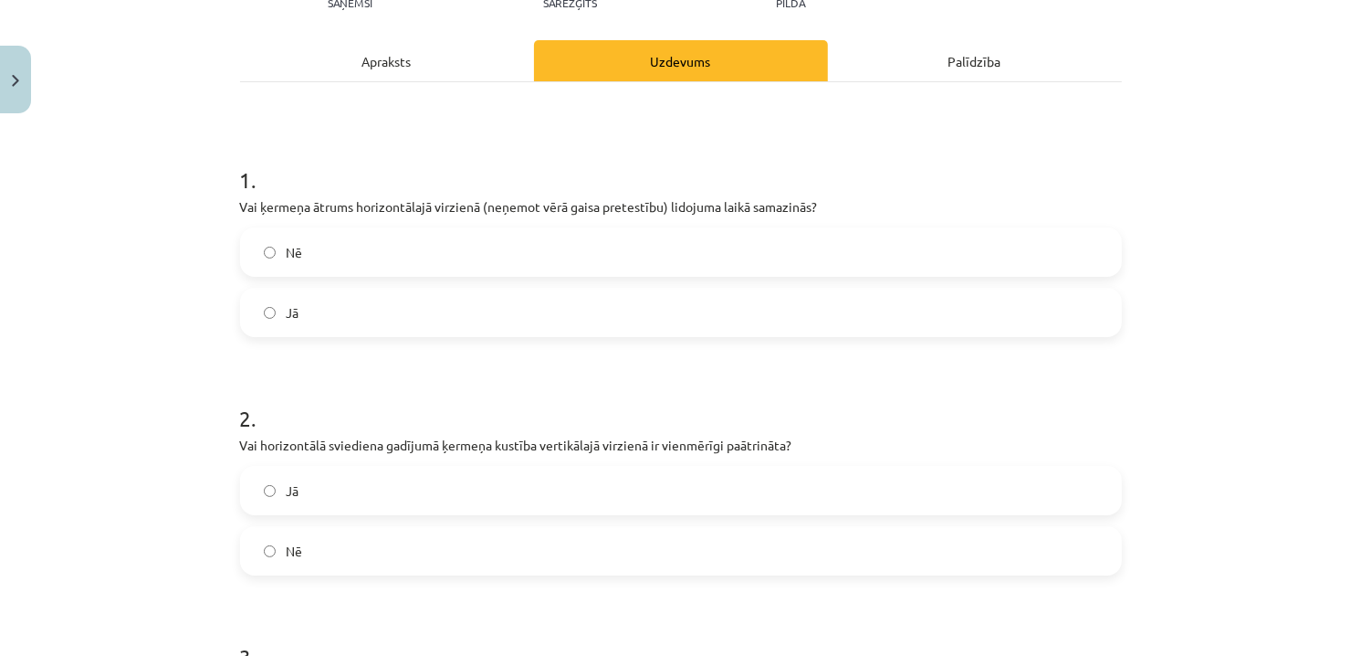
click at [316, 250] on label "Nē" at bounding box center [681, 252] width 878 height 46
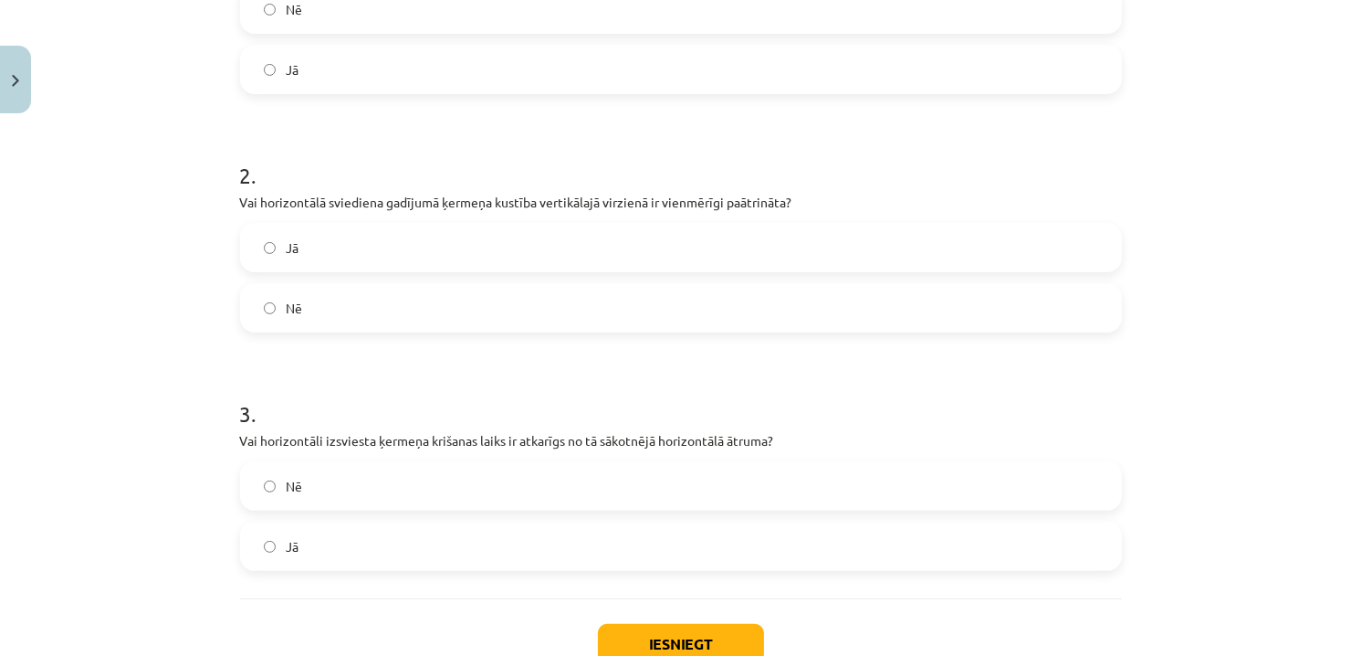
scroll to position [502, 0]
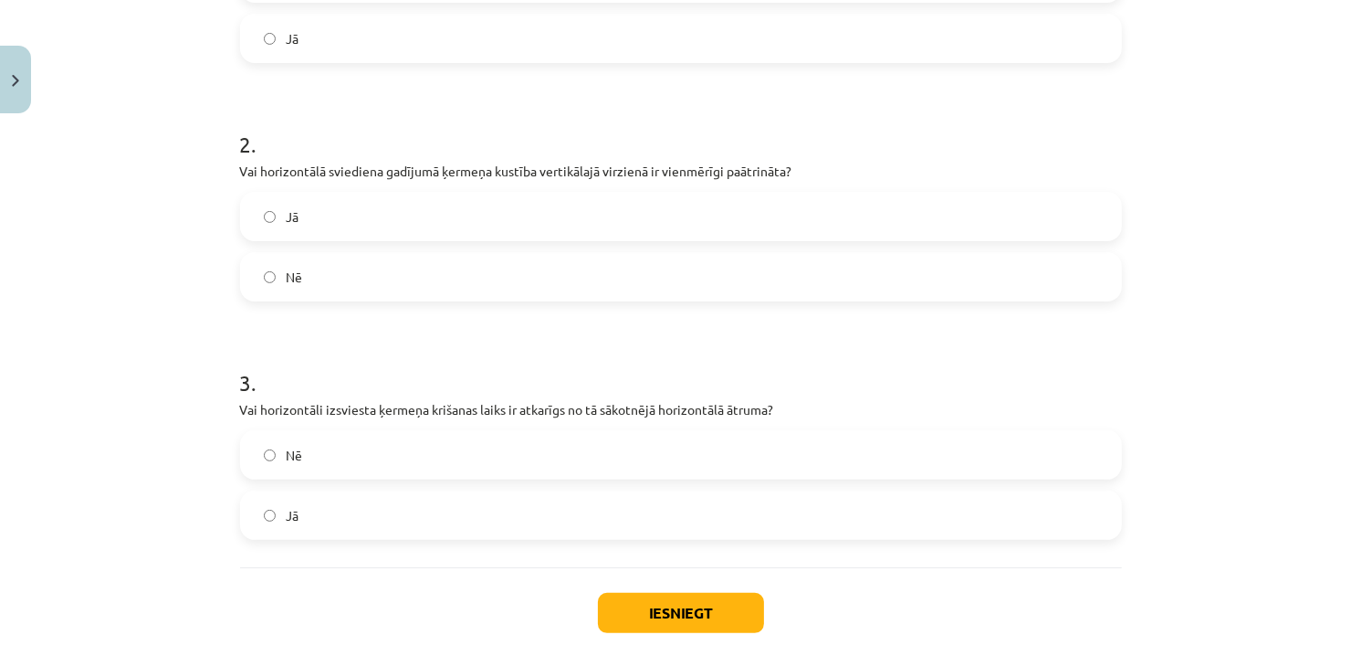
click at [354, 517] on label "Jā" at bounding box center [681, 515] width 878 height 46
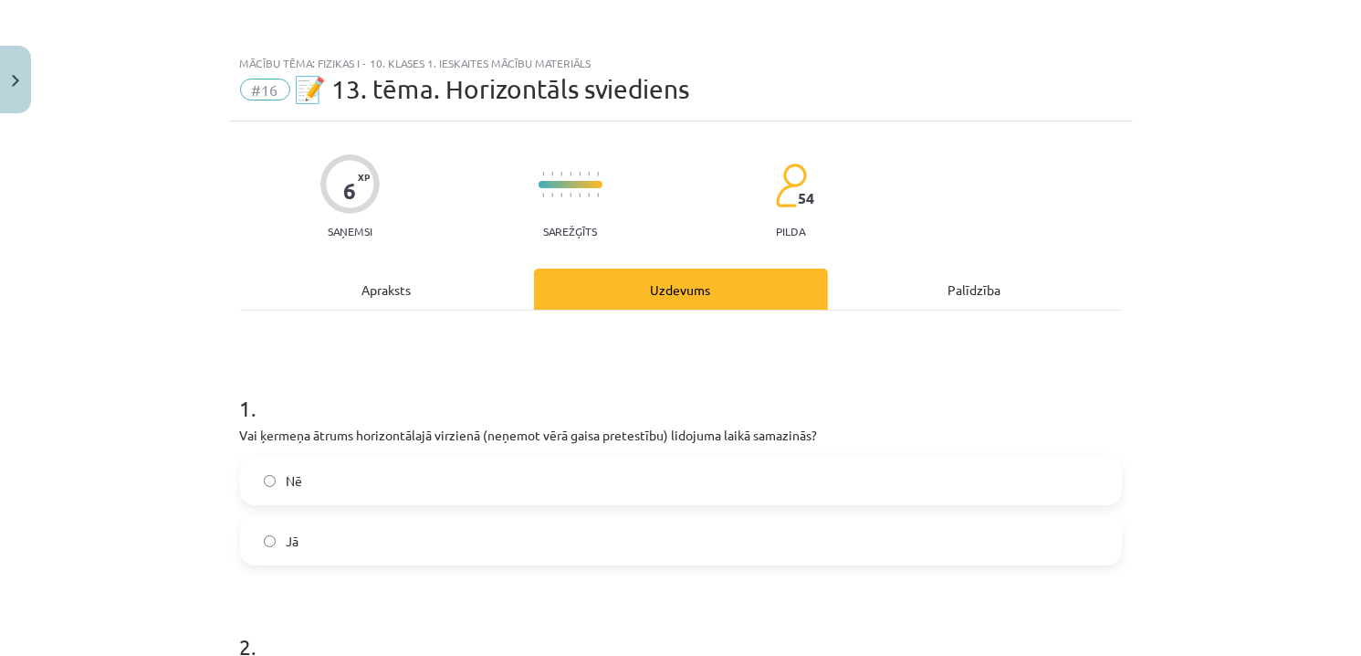
scroll to position [0, 0]
click at [359, 276] on div "Apraksts" at bounding box center [387, 288] width 294 height 41
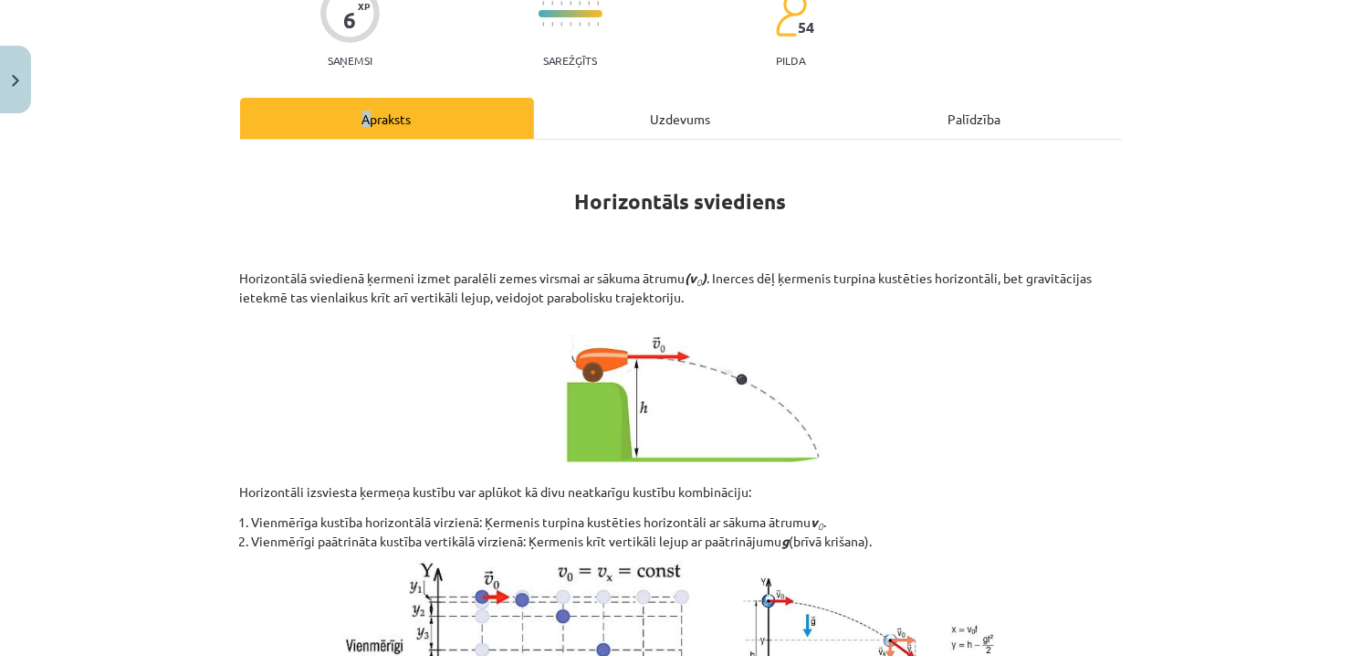
scroll to position [320, 0]
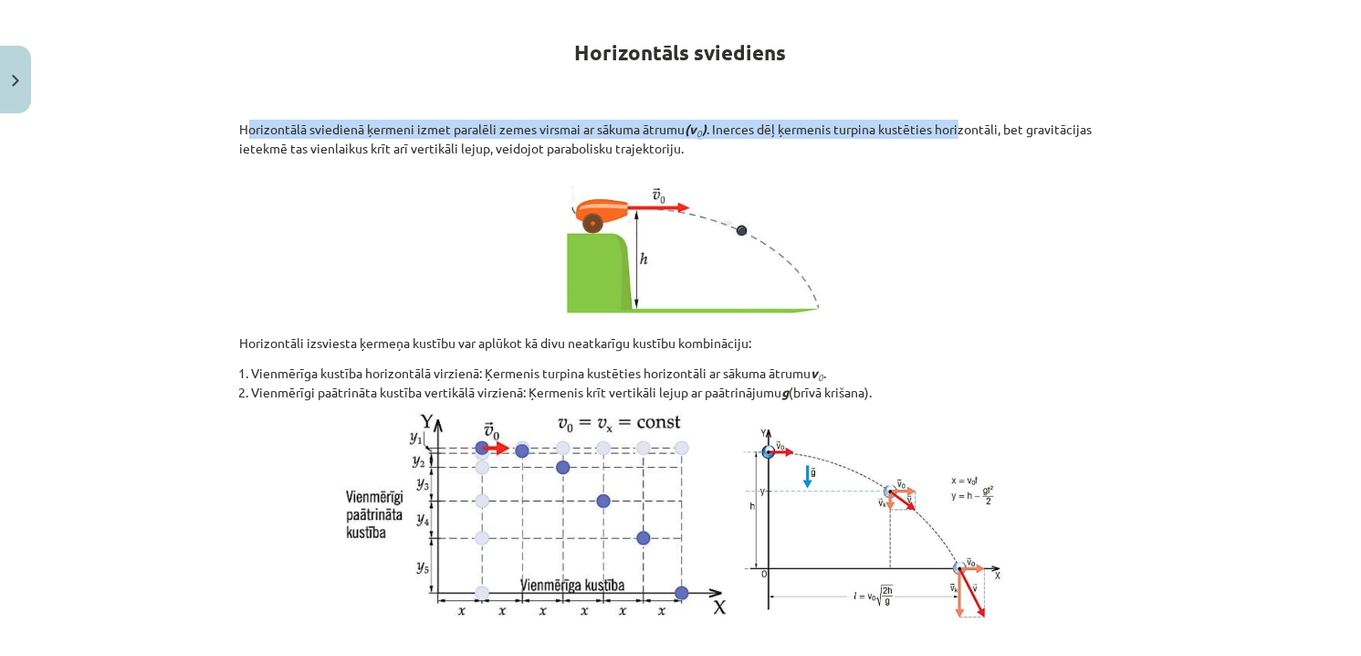
drag, startPoint x: 244, startPoint y: 129, endPoint x: 958, endPoint y: 128, distance: 714.0
click at [958, 128] on p "Horizontālā sviedienā ķermeni izmet paralēli zemes virsmai ar sākuma ātrumu (v …" at bounding box center [681, 139] width 882 height 38
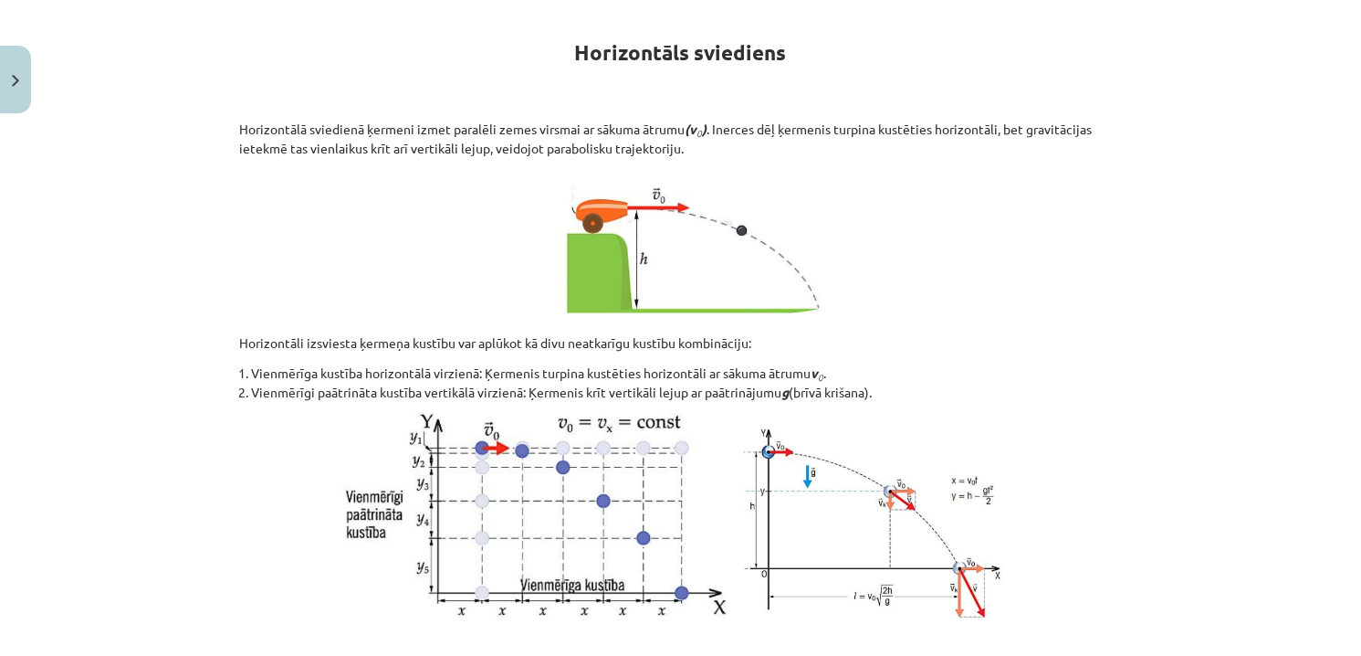
click at [946, 245] on p at bounding box center [681, 245] width 882 height 153
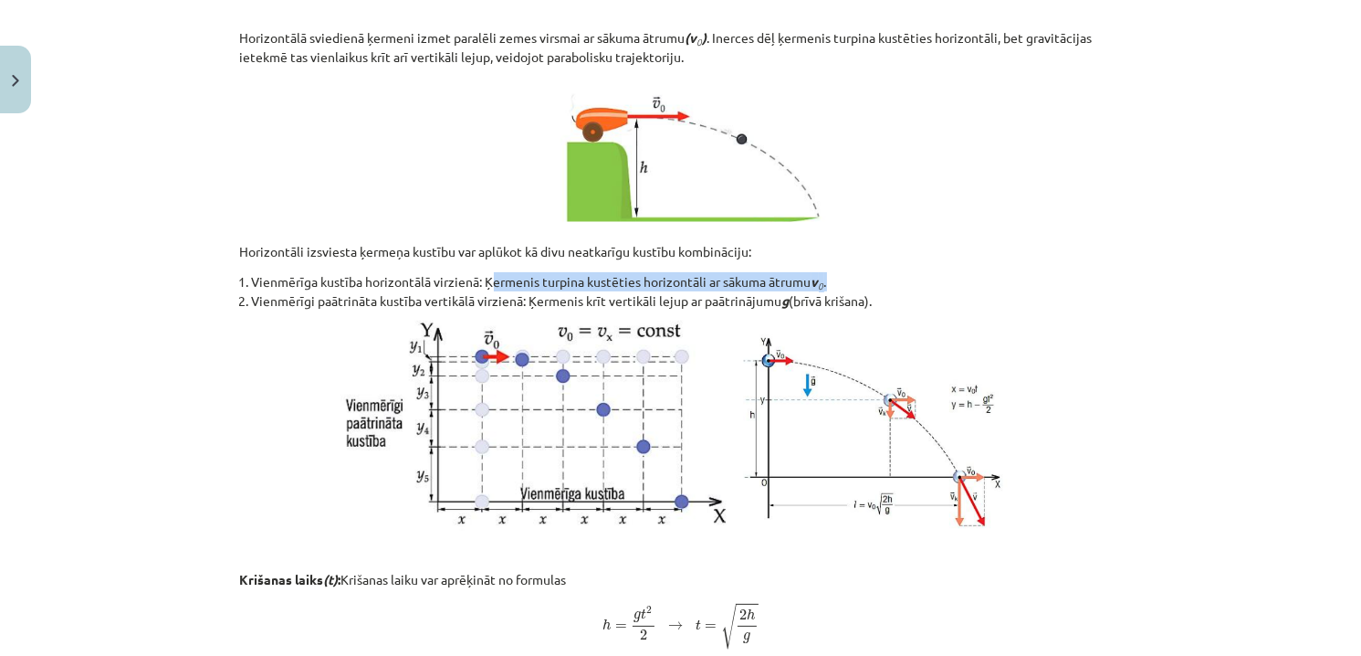
drag, startPoint x: 831, startPoint y: 280, endPoint x: 485, endPoint y: 268, distance: 346.3
click at [485, 268] on div "Horizontāls sviediens Horizontālā sviedienā ķermeni izmet paralēli zemes virsma…" at bounding box center [681, 541] width 882 height 1250
click at [945, 227] on p at bounding box center [681, 154] width 882 height 153
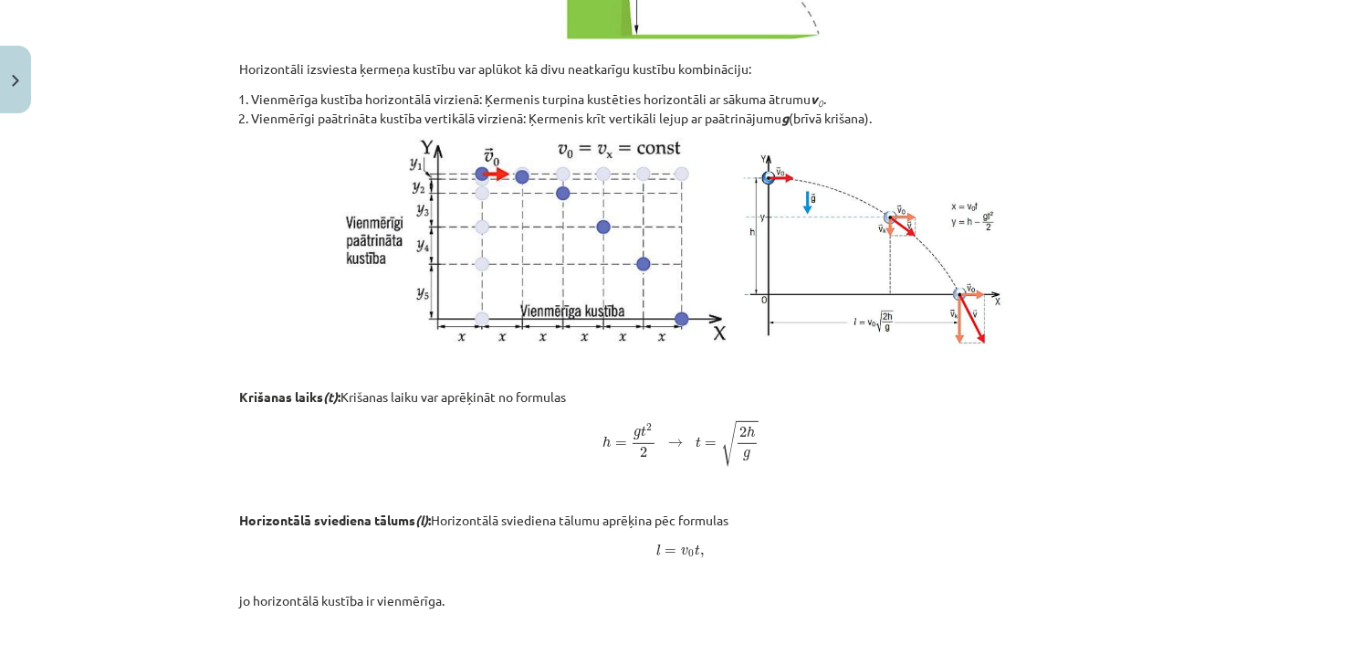
scroll to position [685, 0]
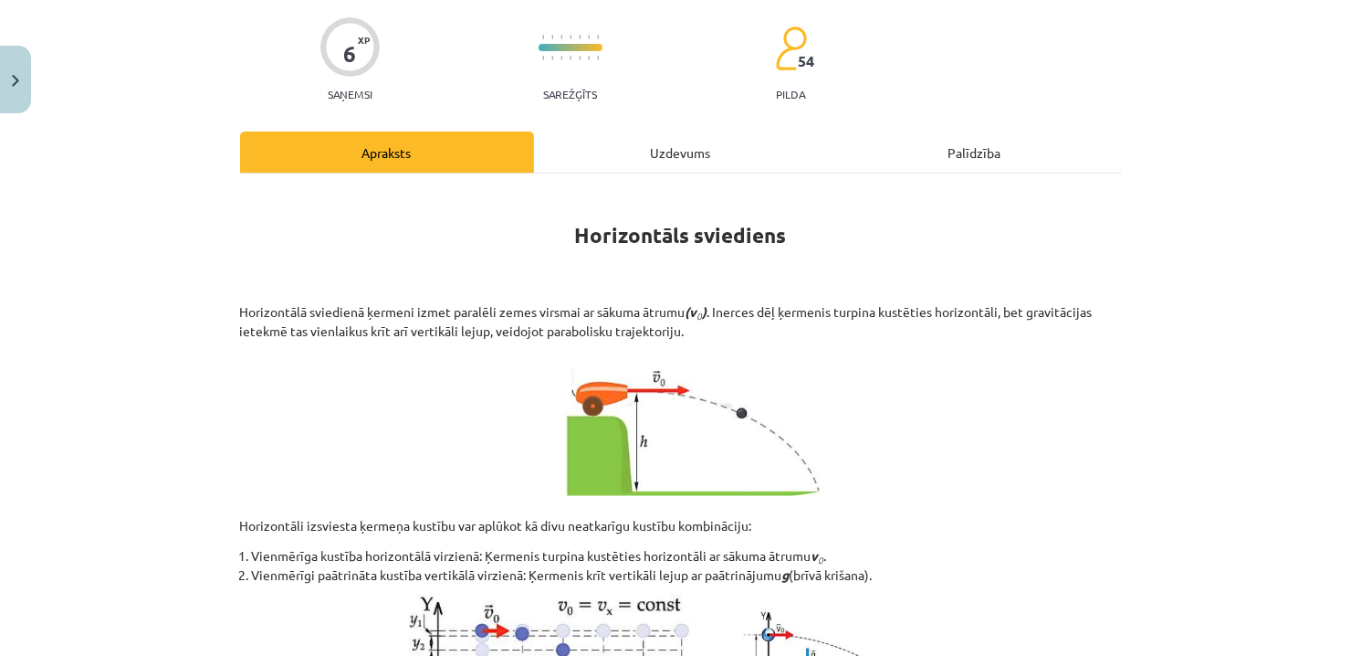
click at [661, 158] on div "Uzdevums" at bounding box center [681, 151] width 294 height 41
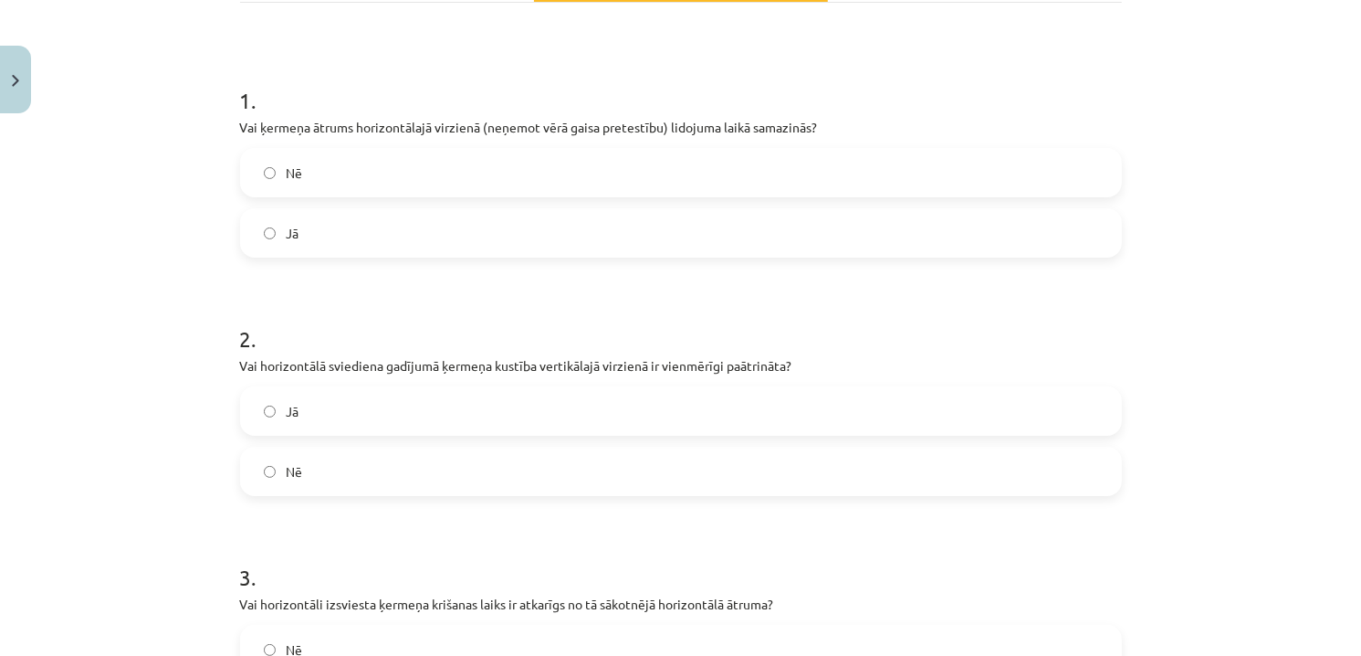
scroll to position [320, 0]
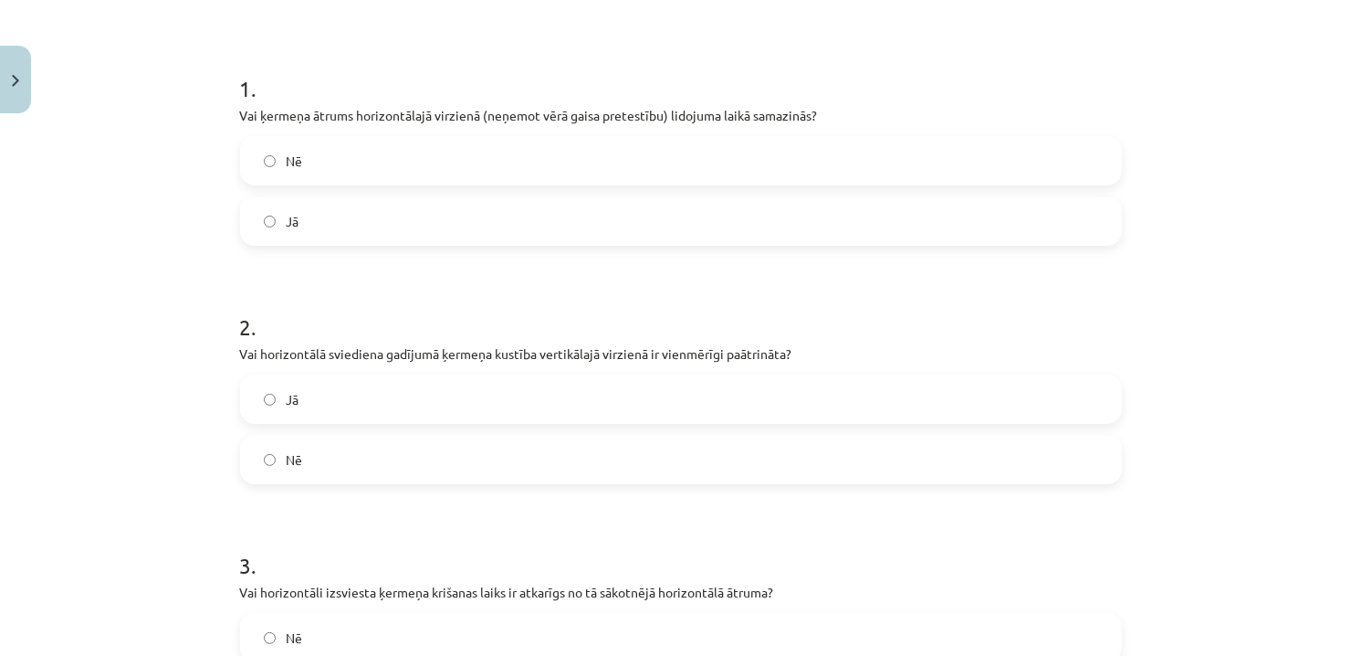
click at [375, 398] on label "Jā" at bounding box center [681, 399] width 878 height 46
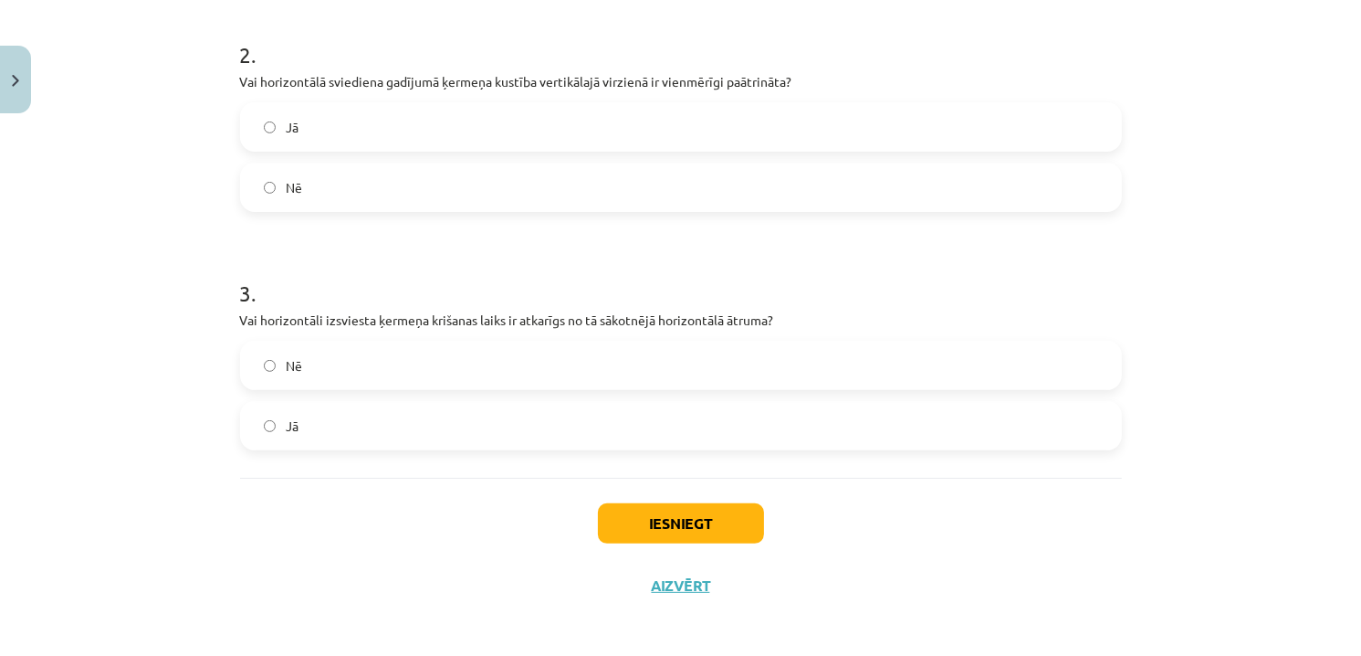
scroll to position [593, 0]
click at [716, 515] on button "Iesniegt" at bounding box center [681, 521] width 166 height 40
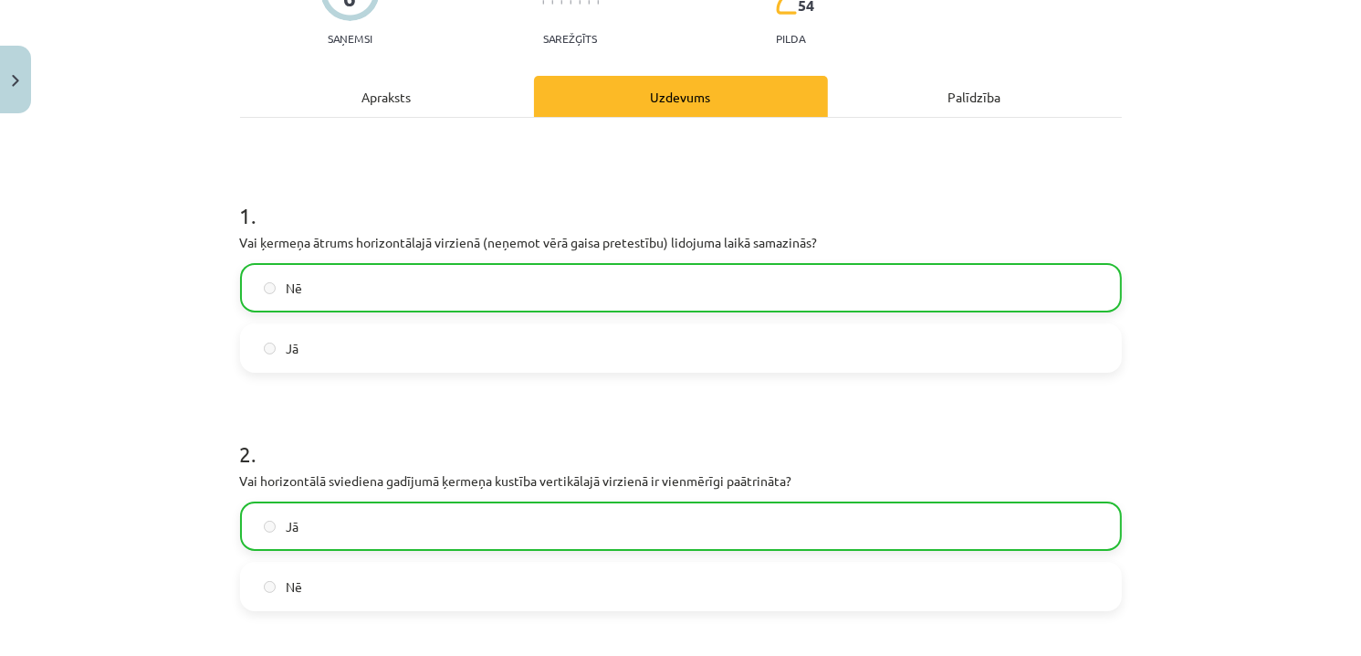
scroll to position [137, 0]
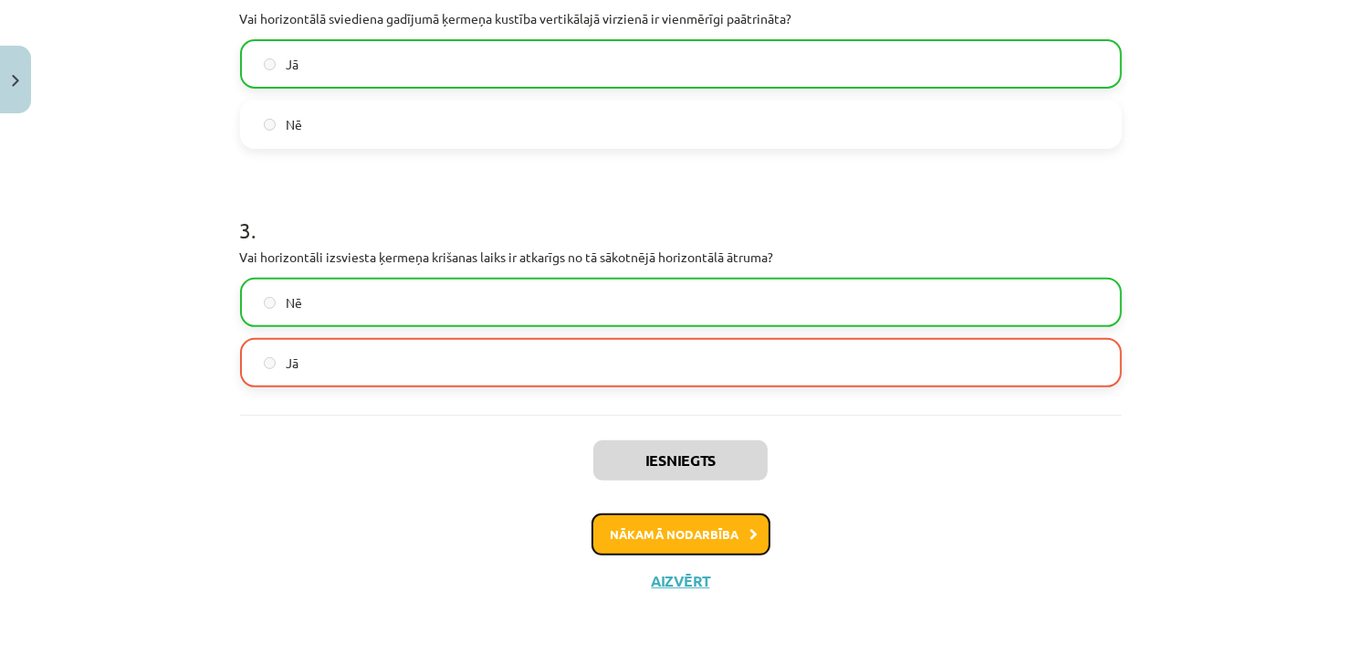
click at [730, 525] on button "Nākamā nodarbība" at bounding box center [681, 534] width 179 height 42
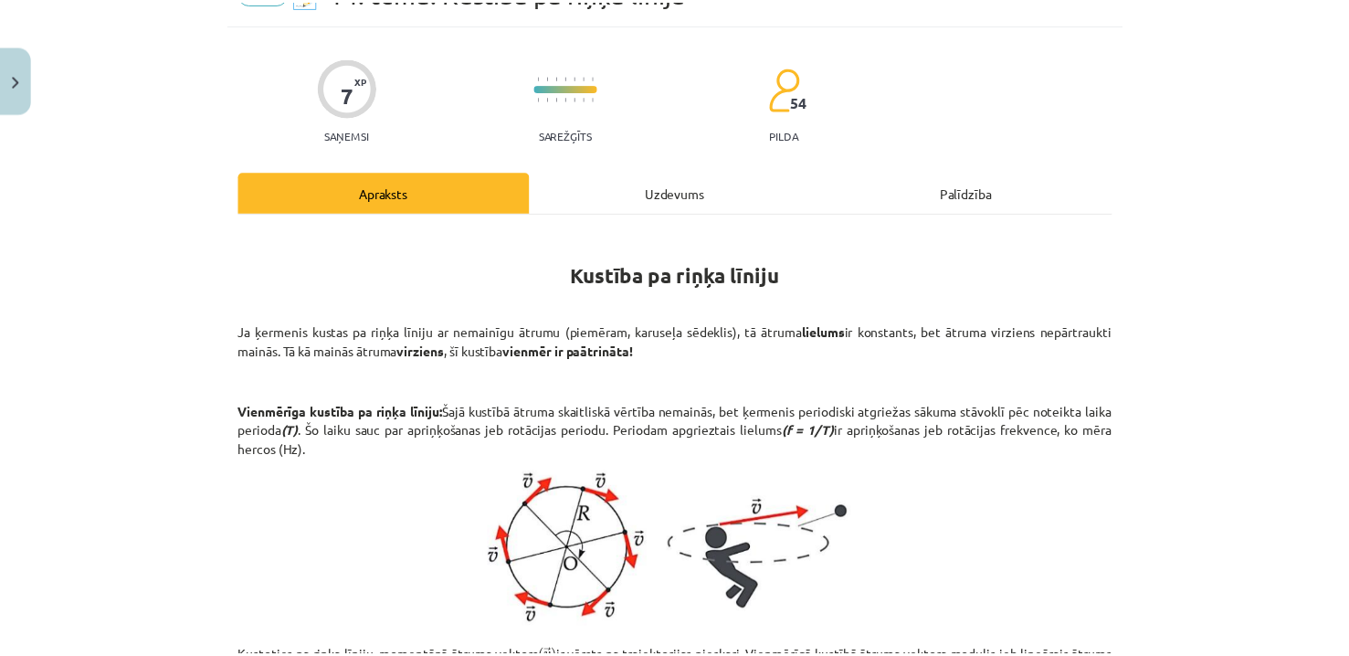
scroll to position [46, 0]
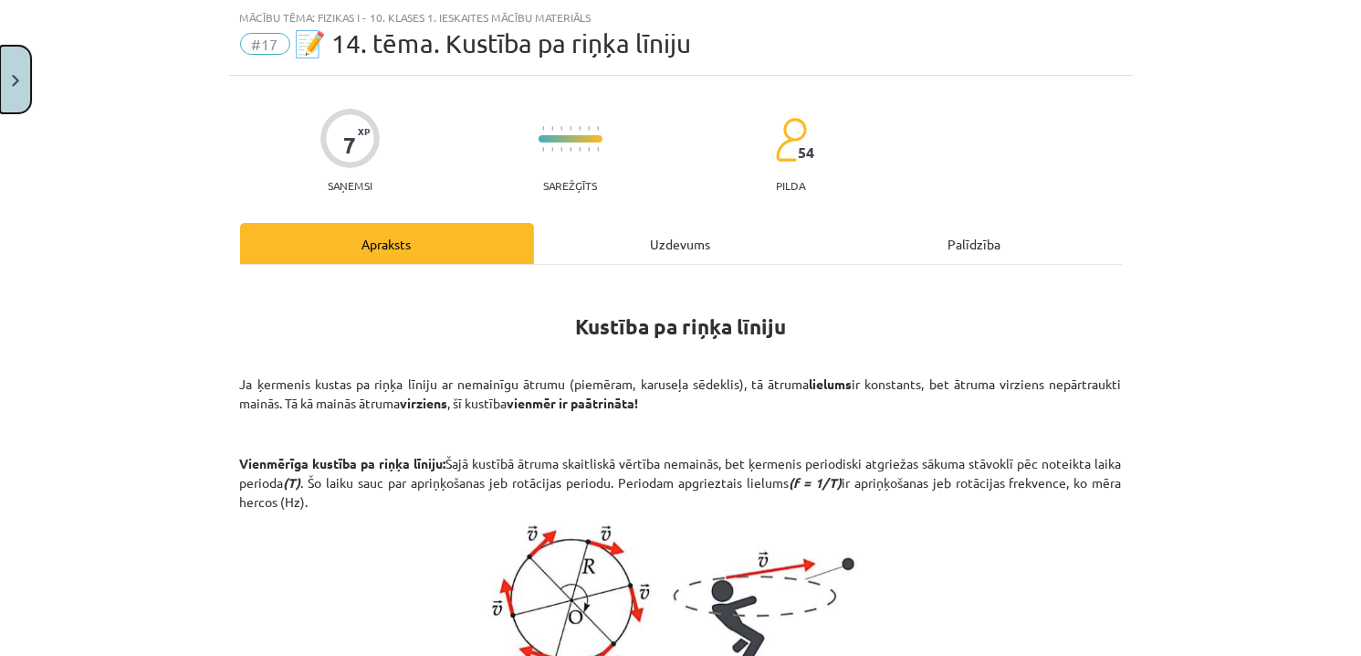
click at [25, 75] on button "Close" at bounding box center [15, 80] width 31 height 68
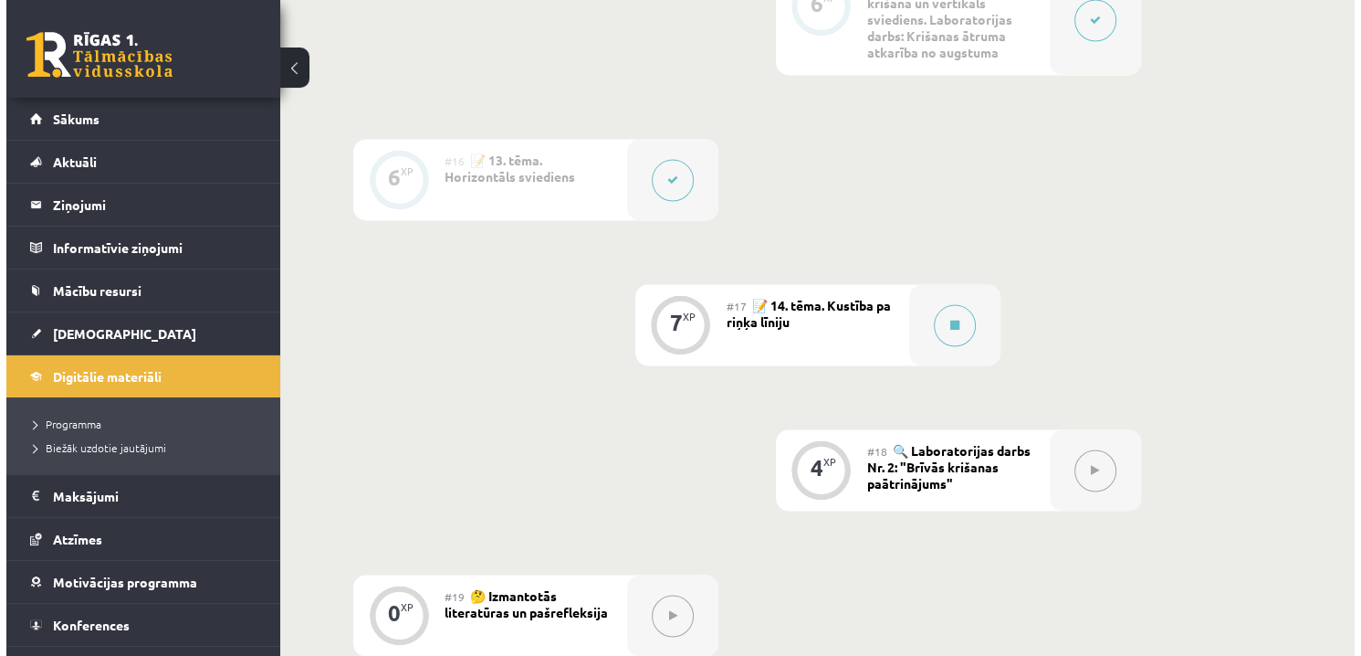
scroll to position [2739, 0]
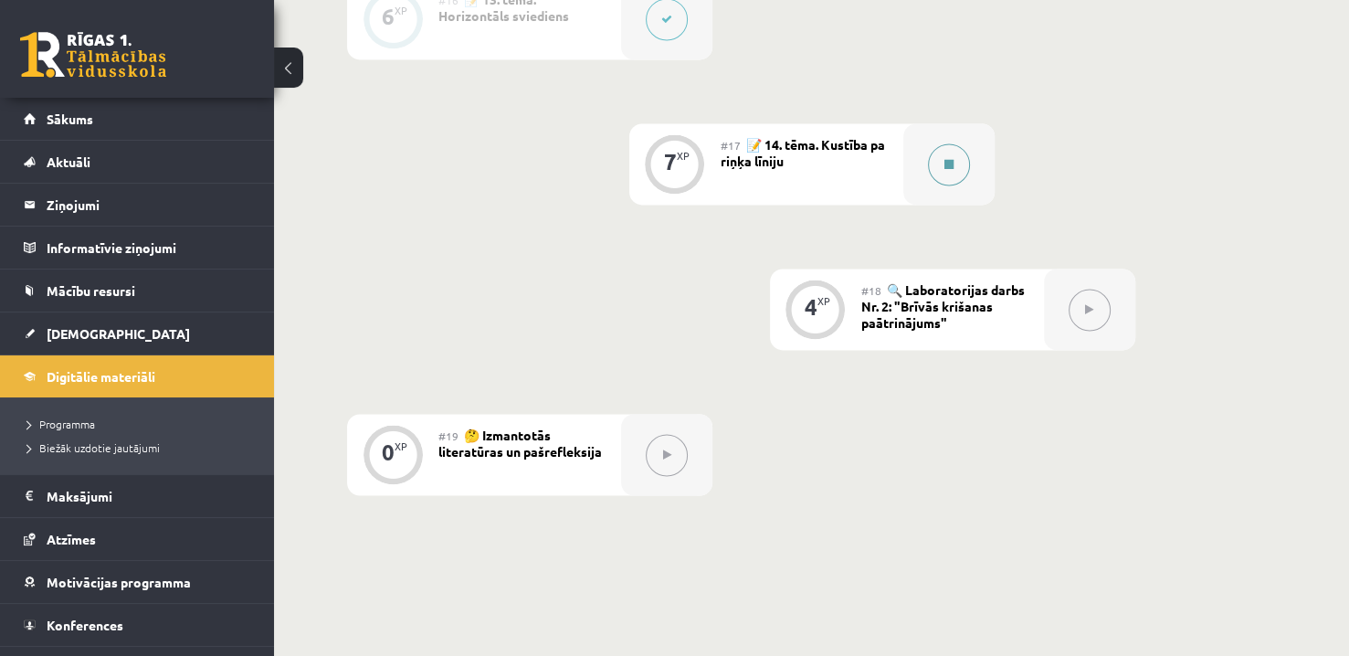
click at [956, 162] on button at bounding box center [949, 164] width 42 height 42
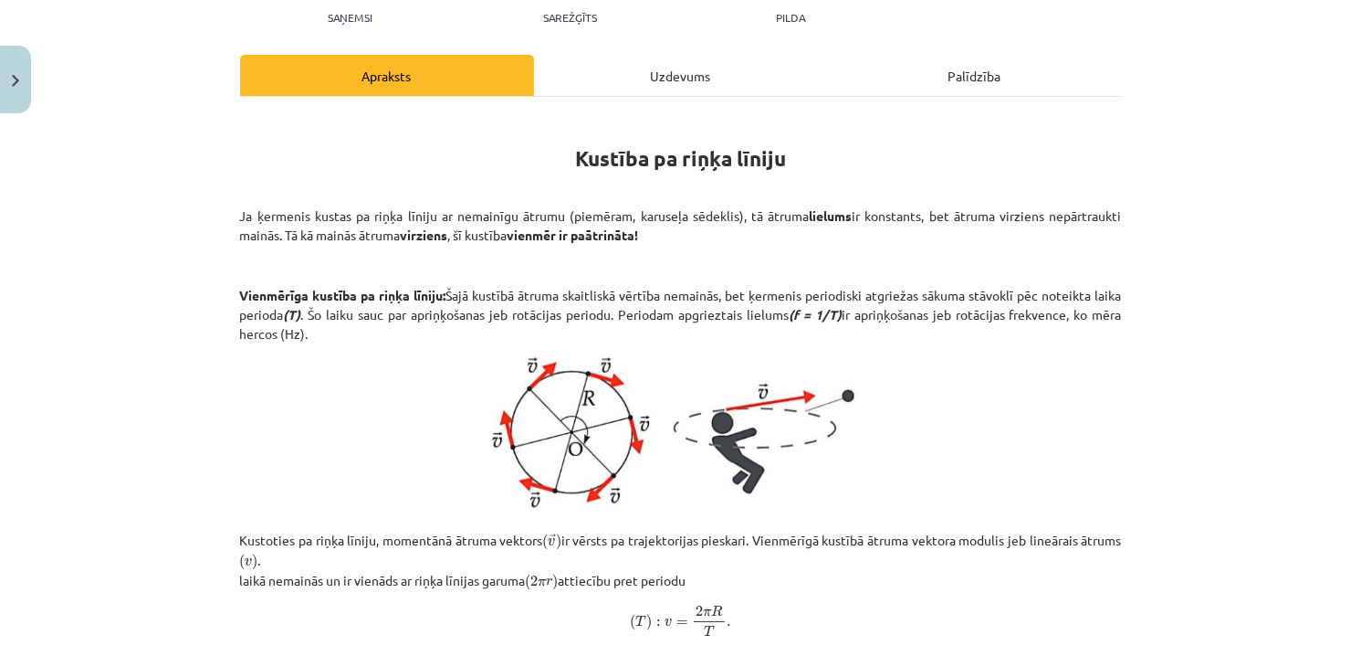
scroll to position [183, 0]
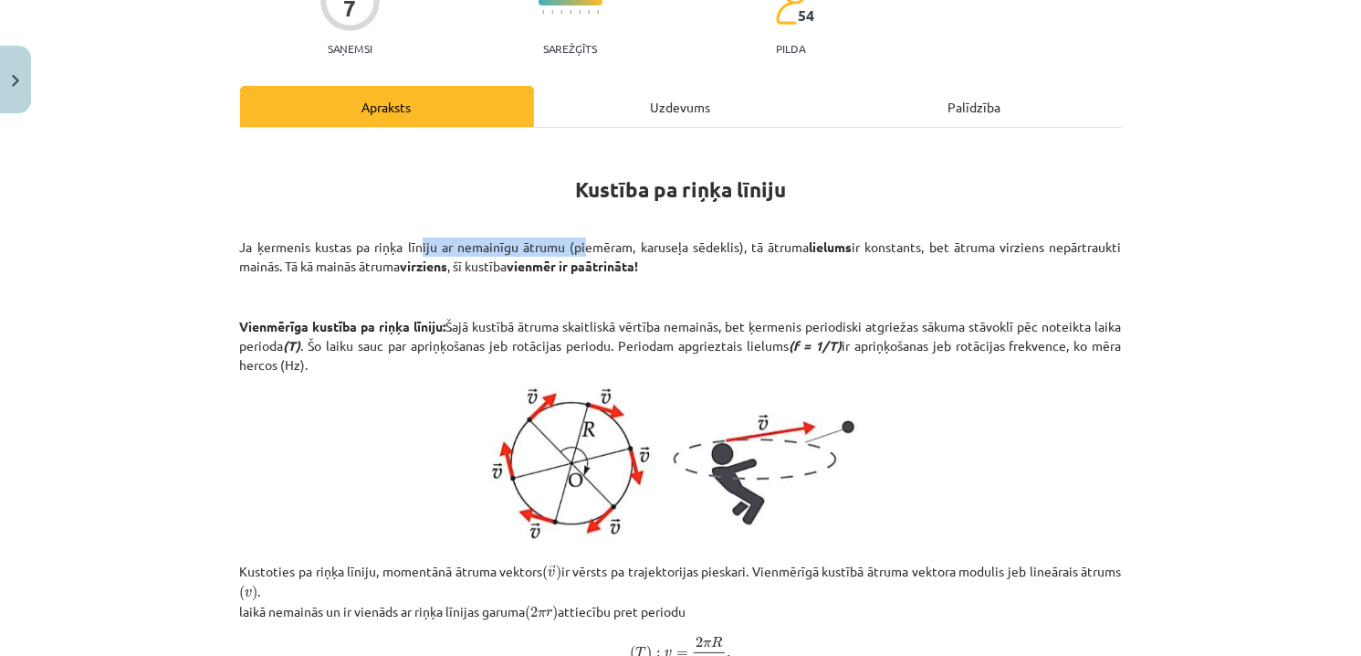
drag, startPoint x: 413, startPoint y: 242, endPoint x: 572, endPoint y: 231, distance: 160.2
drag, startPoint x: 568, startPoint y: 237, endPoint x: 751, endPoint y: 242, distance: 183.6
click at [751, 242] on p "Ja ķermenis kustas pa riņķa līniju ar nemainīgu ātrumu (piemēram, karuseļa sēde…" at bounding box center [681, 256] width 882 height 38
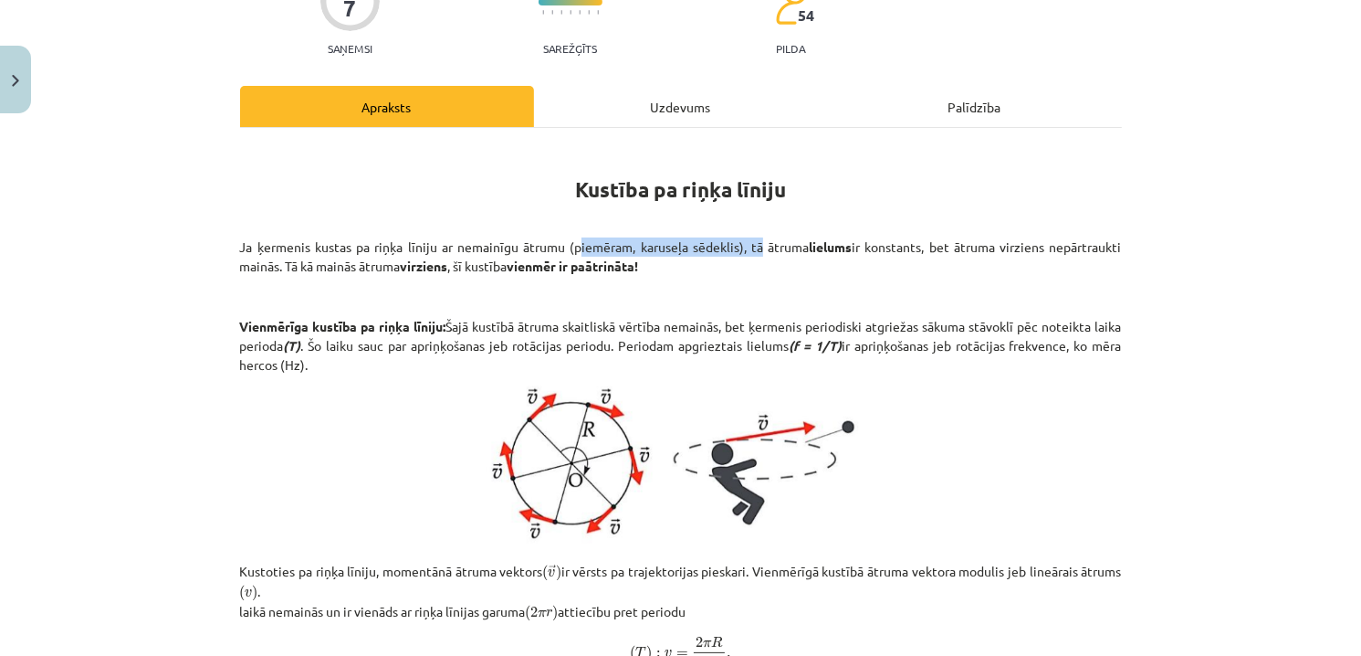
click at [751, 242] on p "Ja ķermenis kustas pa riņķa līniju ar nemainīgu ātrumu (piemēram, karuseļa sēde…" at bounding box center [681, 256] width 882 height 38
drag, startPoint x: 226, startPoint y: 238, endPoint x: 719, endPoint y: 249, distance: 493.2
click at [761, 292] on p at bounding box center [681, 296] width 882 height 19
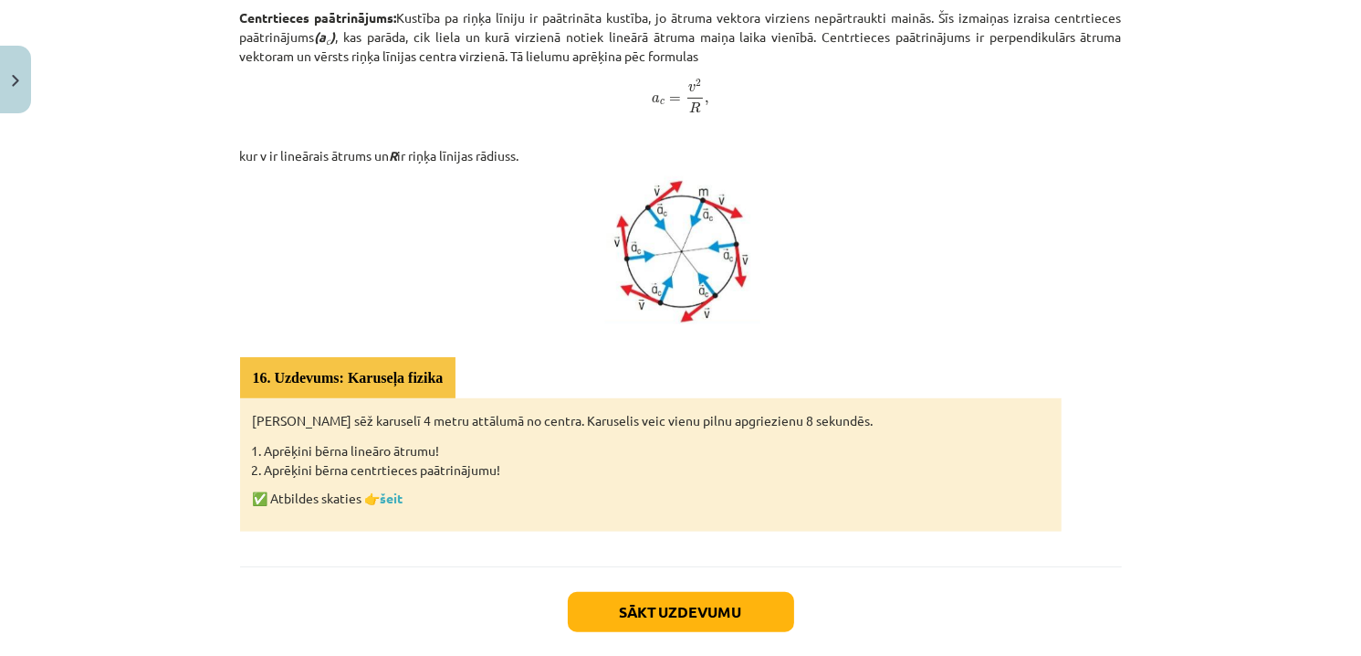
scroll to position [913, 0]
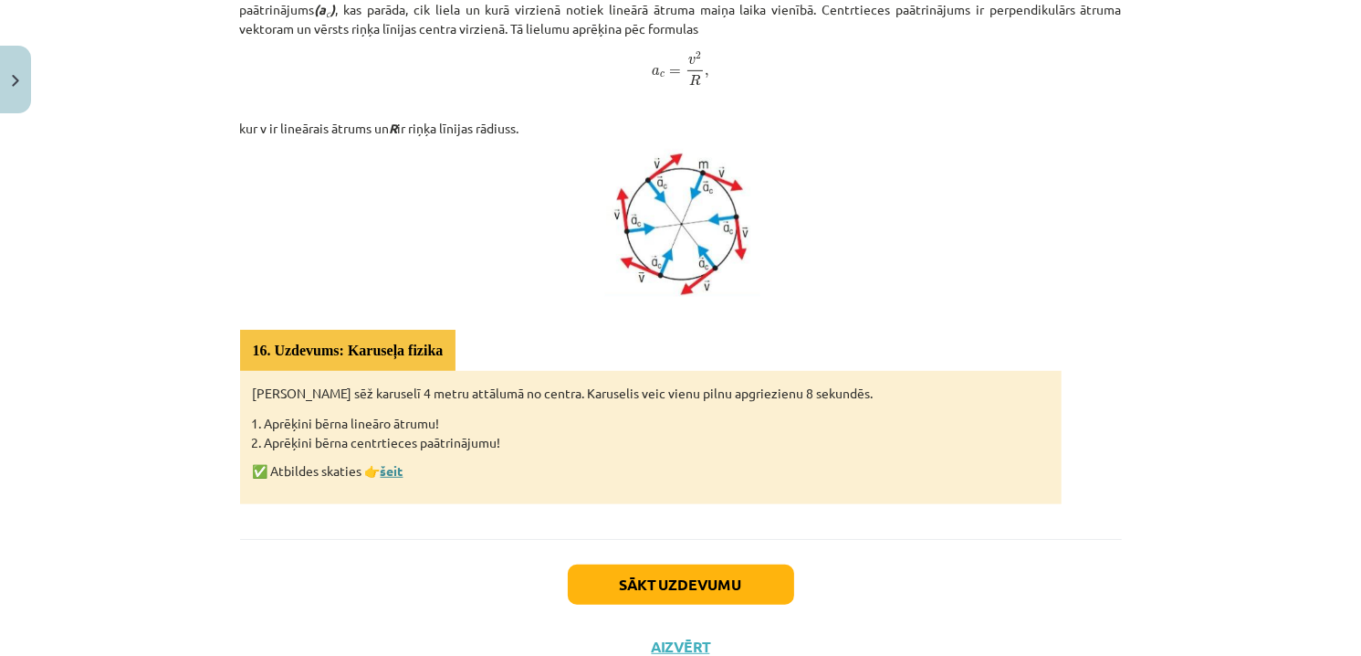
click at [390, 466] on link "šeit" at bounding box center [392, 470] width 23 height 16
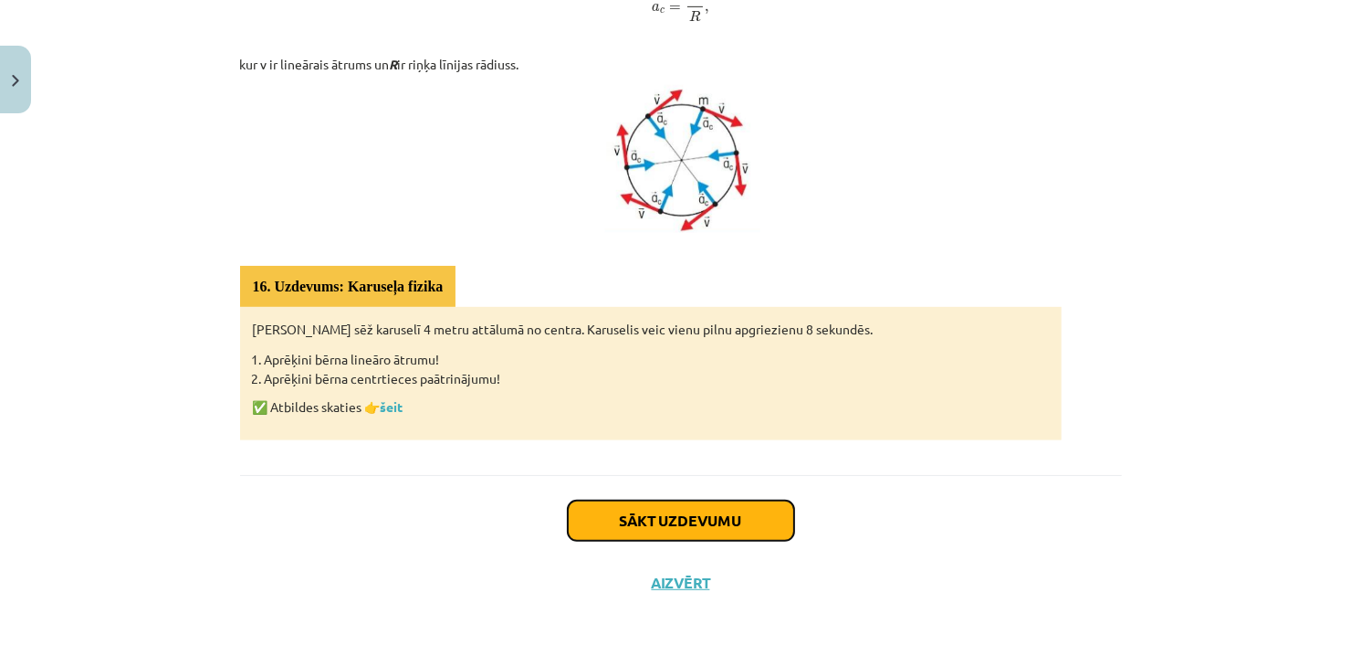
click at [751, 512] on button "Sākt uzdevumu" at bounding box center [681, 520] width 226 height 40
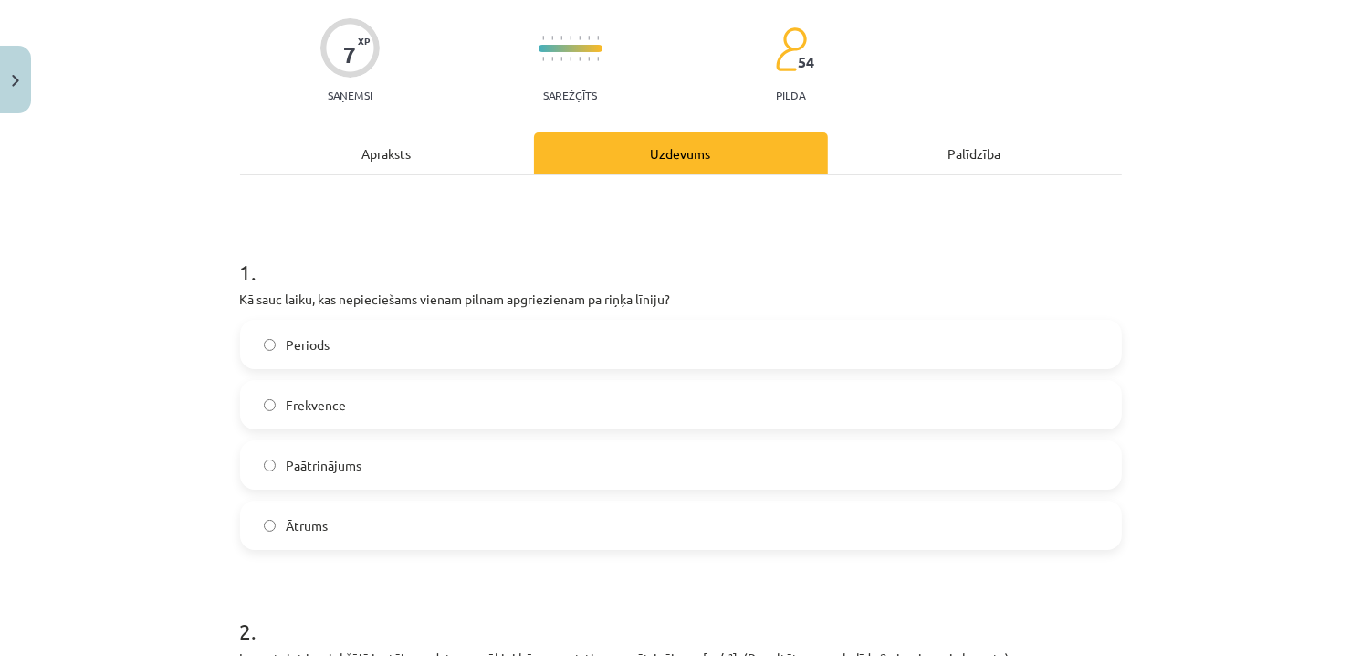
scroll to position [137, 0]
click at [331, 416] on label "Frekvence" at bounding box center [681, 404] width 878 height 46
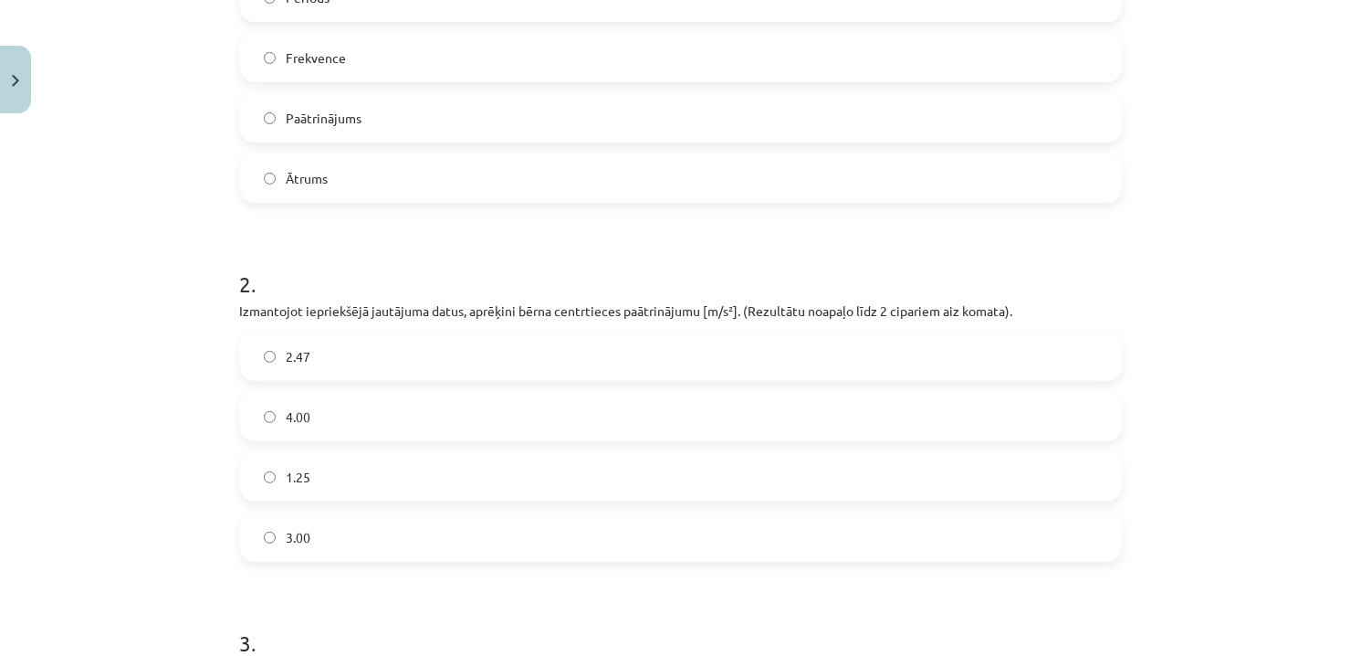
scroll to position [502, 0]
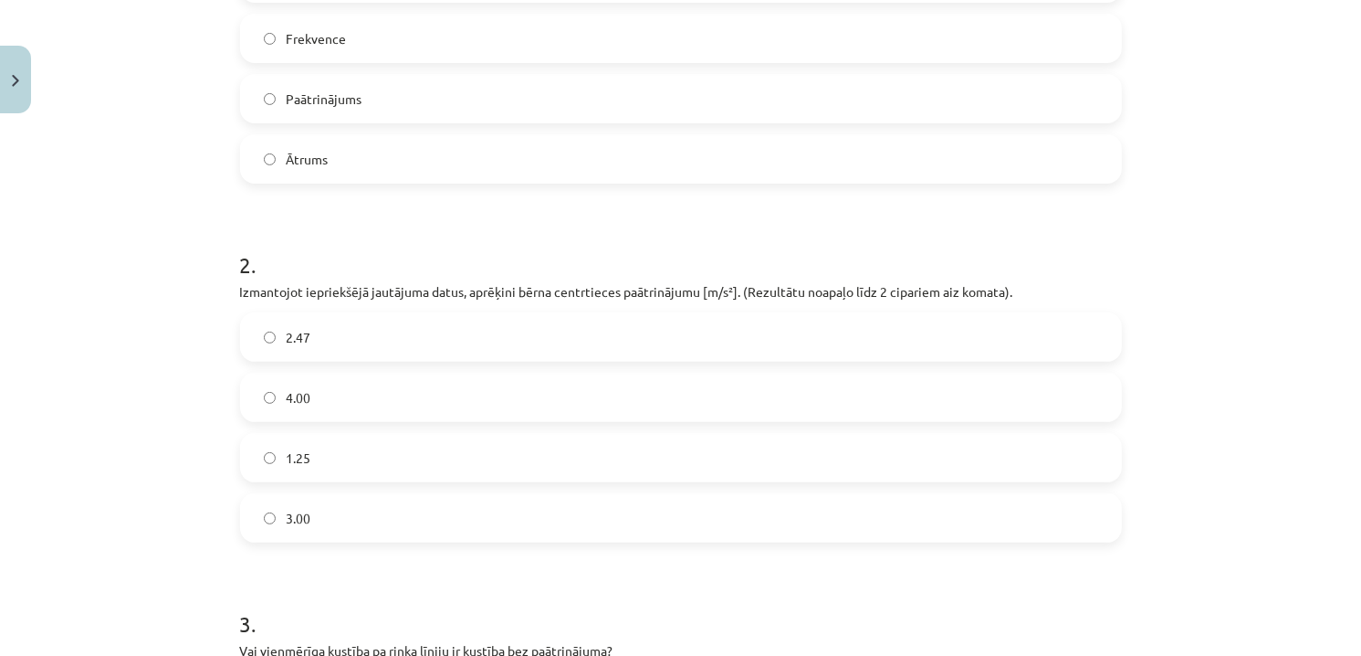
click at [342, 331] on label "2.47" at bounding box center [681, 337] width 878 height 46
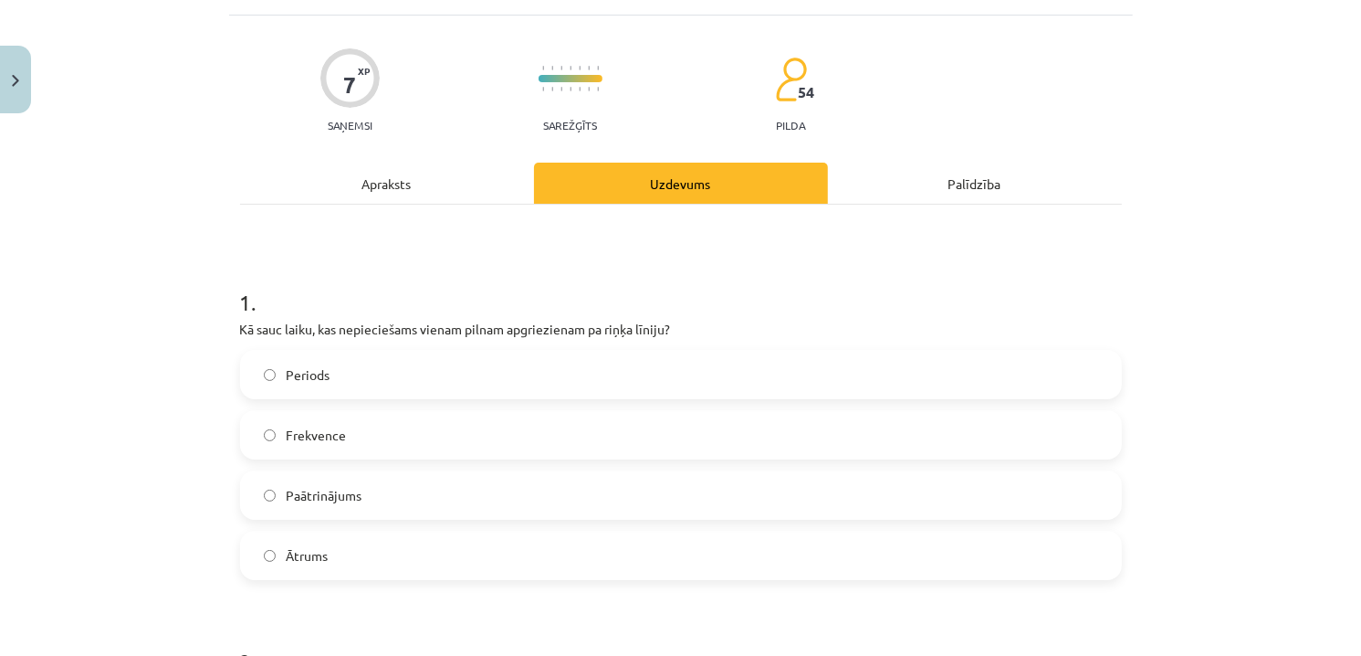
scroll to position [0, 0]
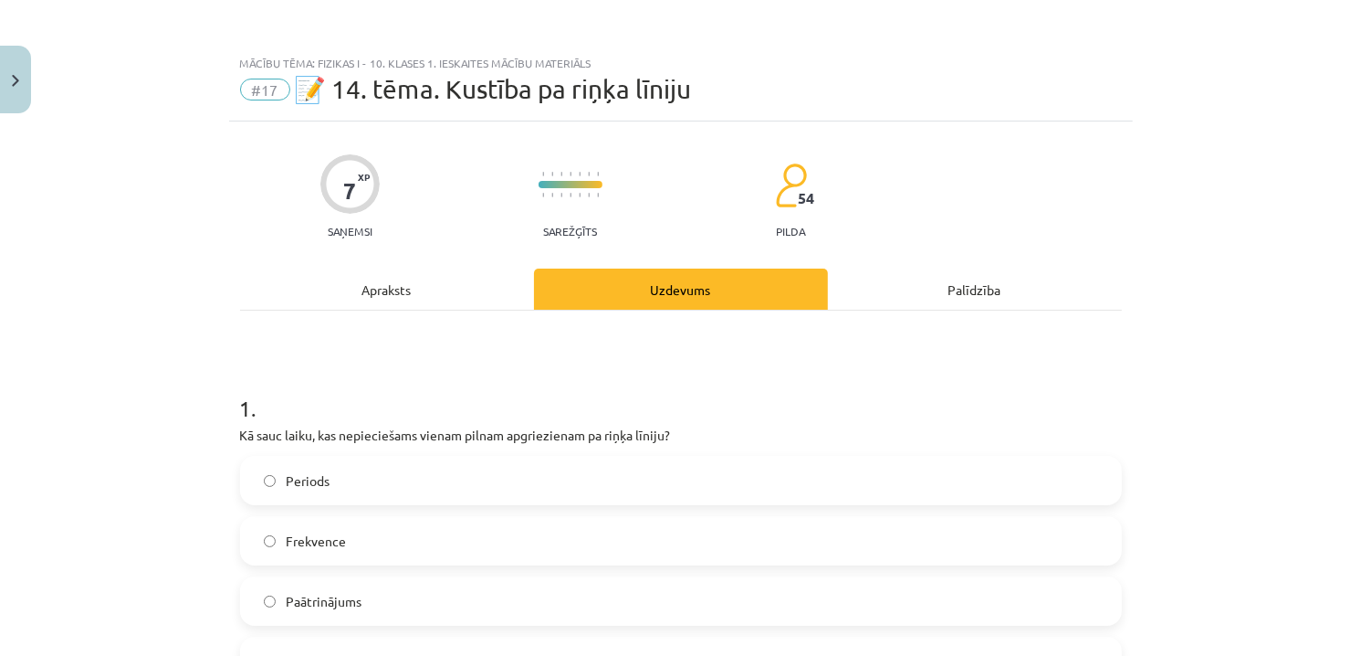
click at [380, 293] on div "Apraksts" at bounding box center [387, 288] width 294 height 41
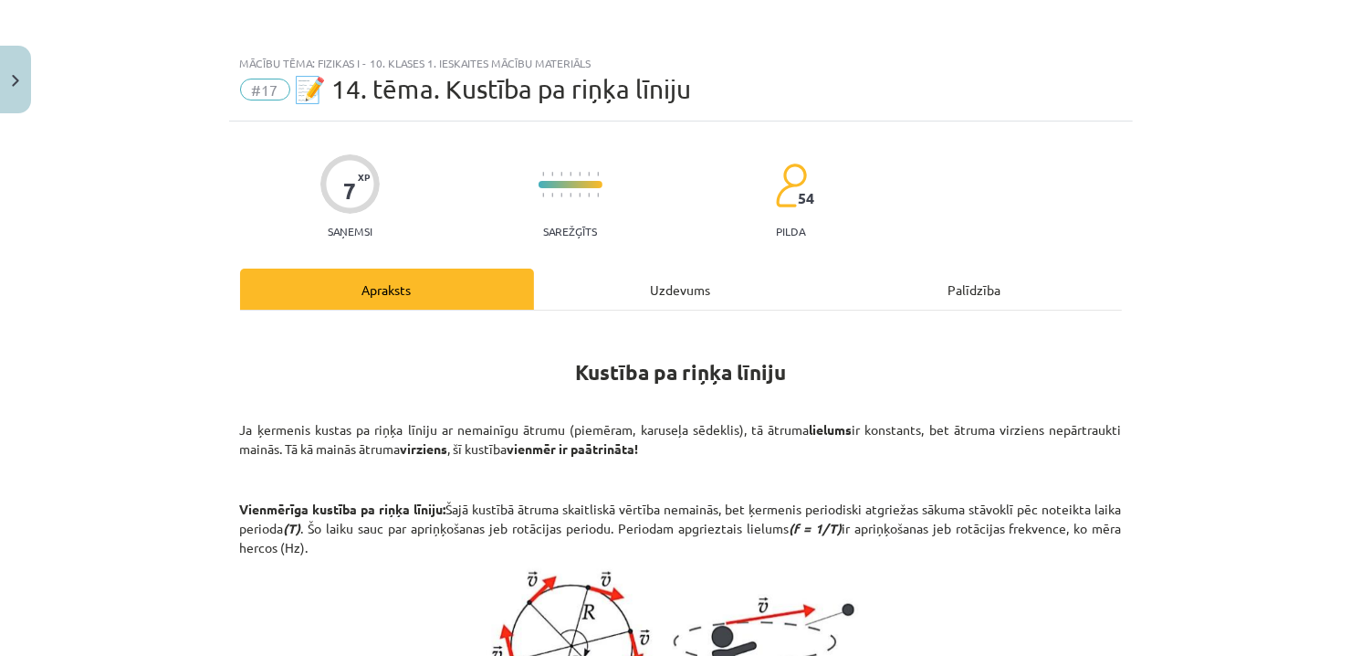
scroll to position [46, 0]
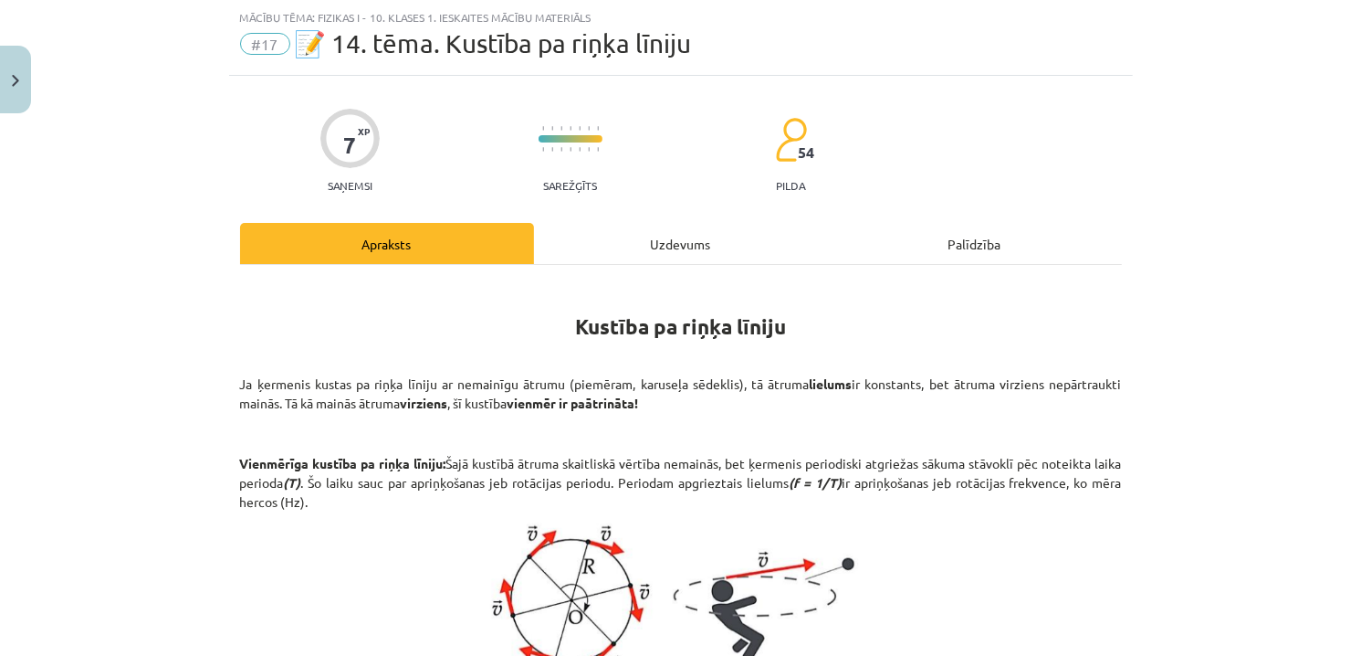
click at [659, 241] on div "Uzdevums" at bounding box center [681, 243] width 294 height 41
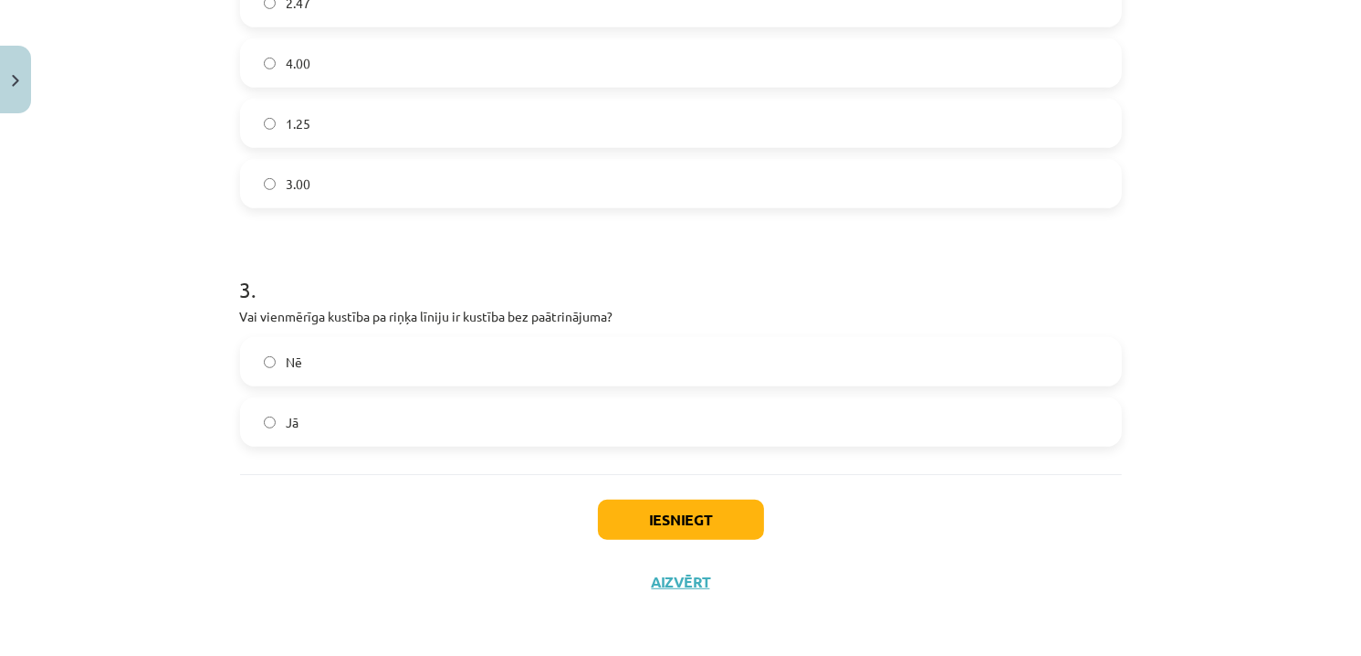
scroll to position [839, 0]
click at [357, 366] on label "Nē" at bounding box center [681, 359] width 878 height 46
click at [716, 520] on button "Iesniegt" at bounding box center [681, 517] width 166 height 40
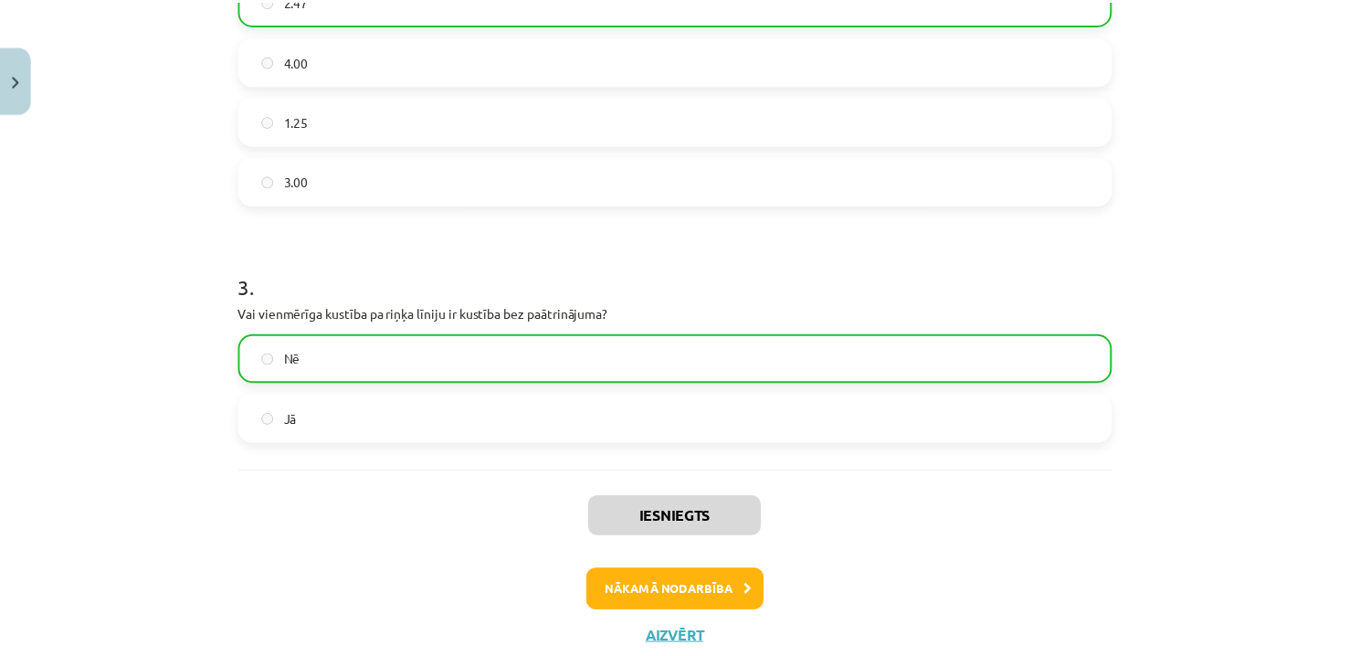
scroll to position [291, 0]
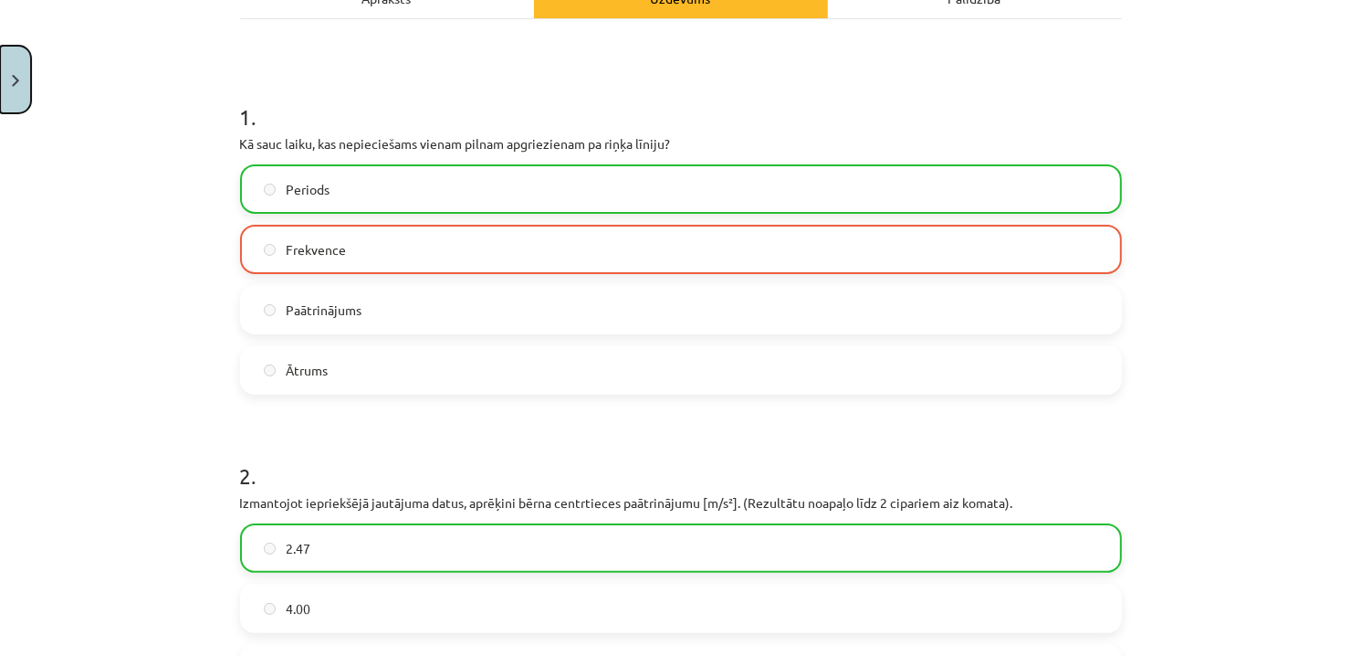
click at [25, 87] on button "Close" at bounding box center [15, 80] width 31 height 68
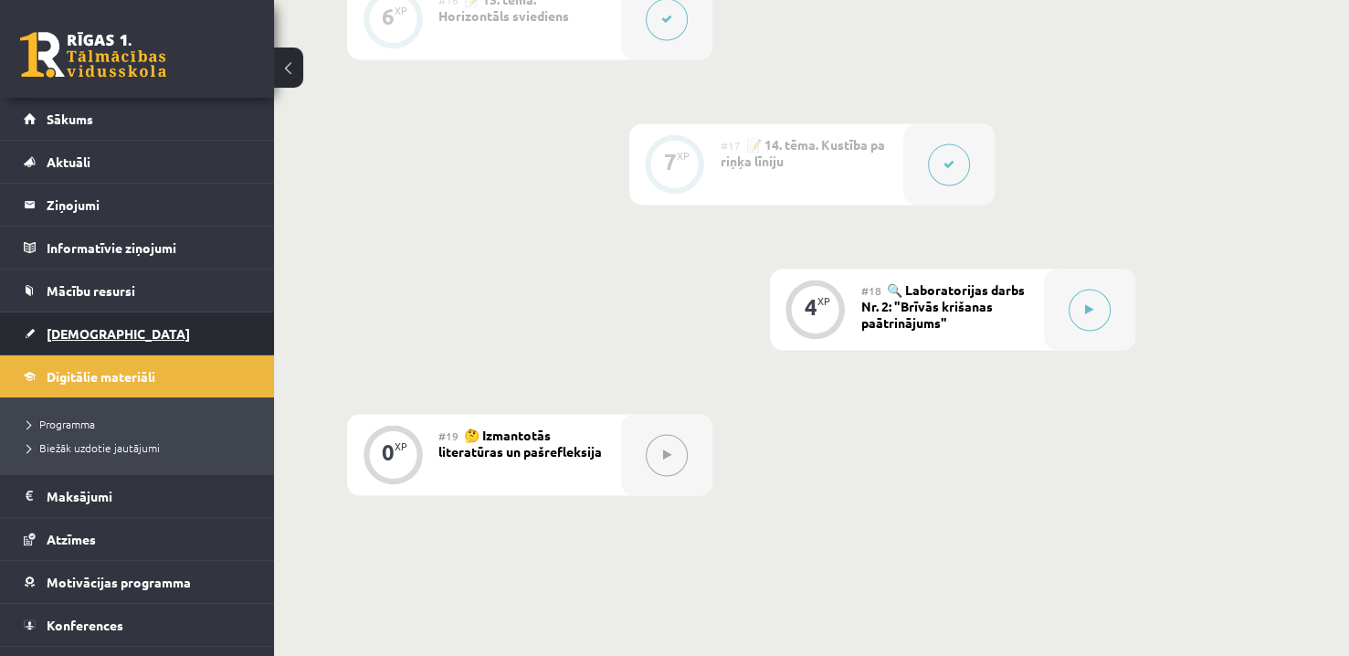
click at [109, 334] on link "[DEMOGRAPHIC_DATA]" at bounding box center [137, 333] width 227 height 42
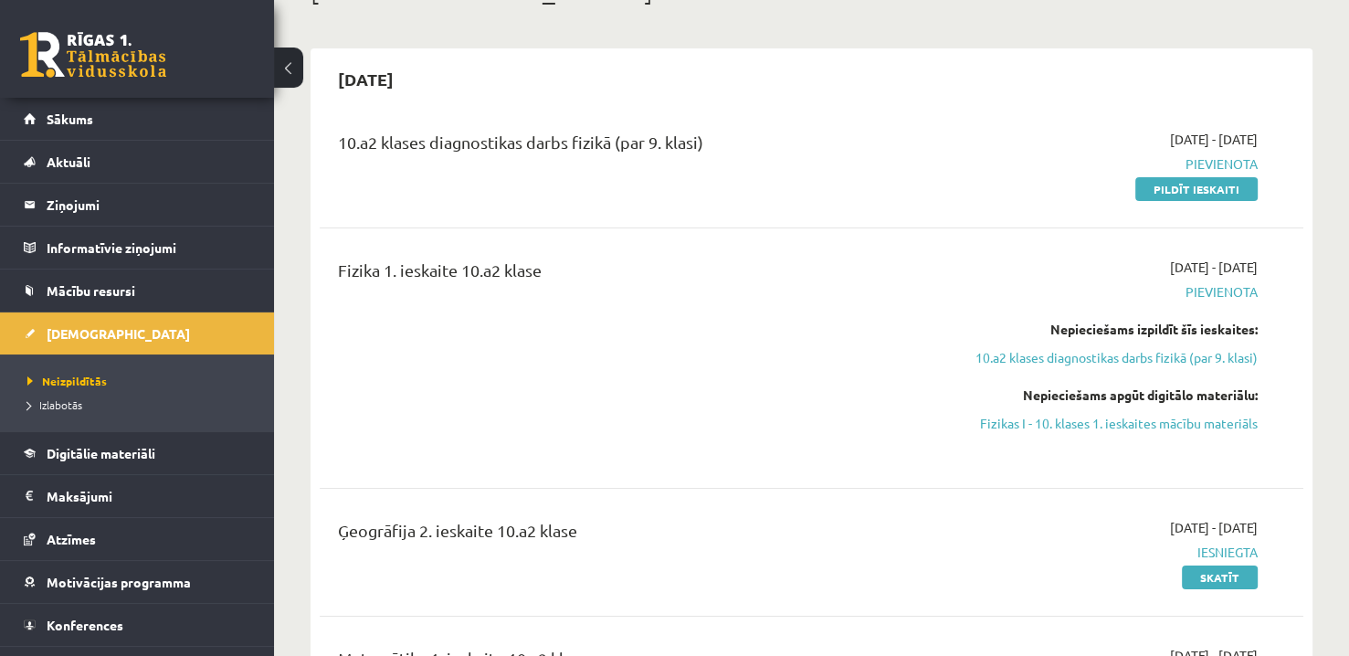
scroll to position [91, 0]
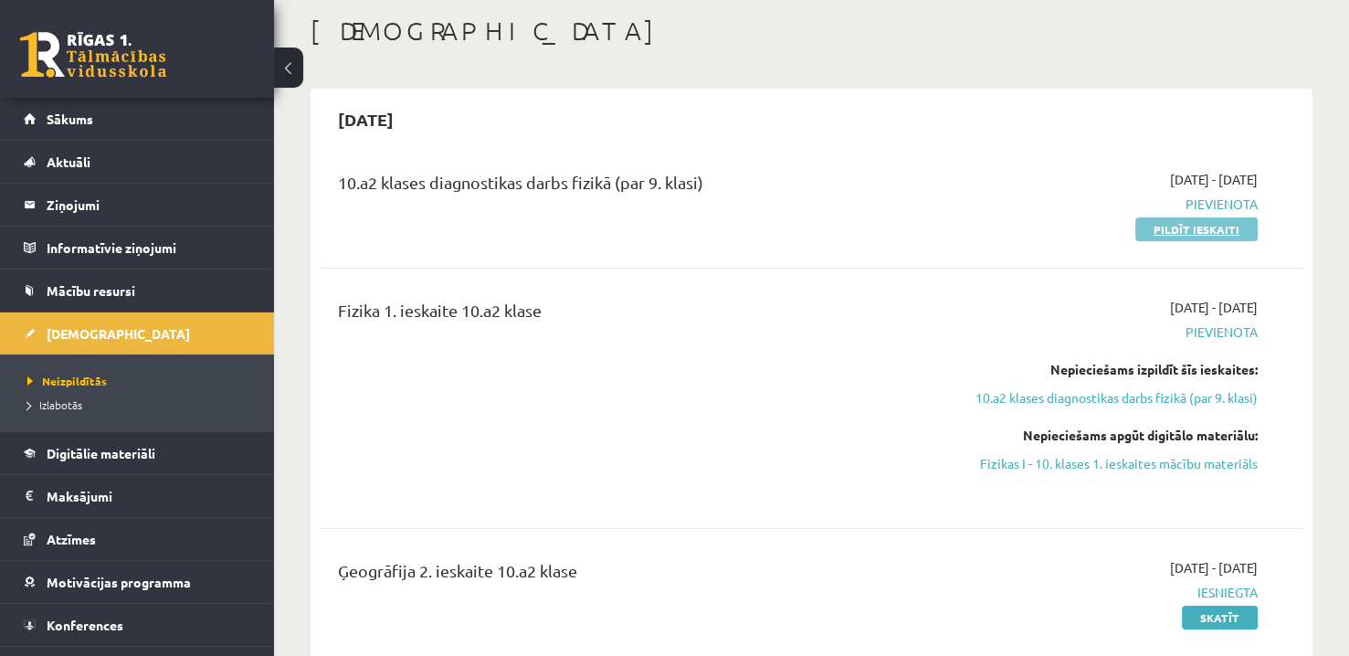
click at [1215, 235] on link "Pildīt ieskaiti" at bounding box center [1196, 229] width 122 height 24
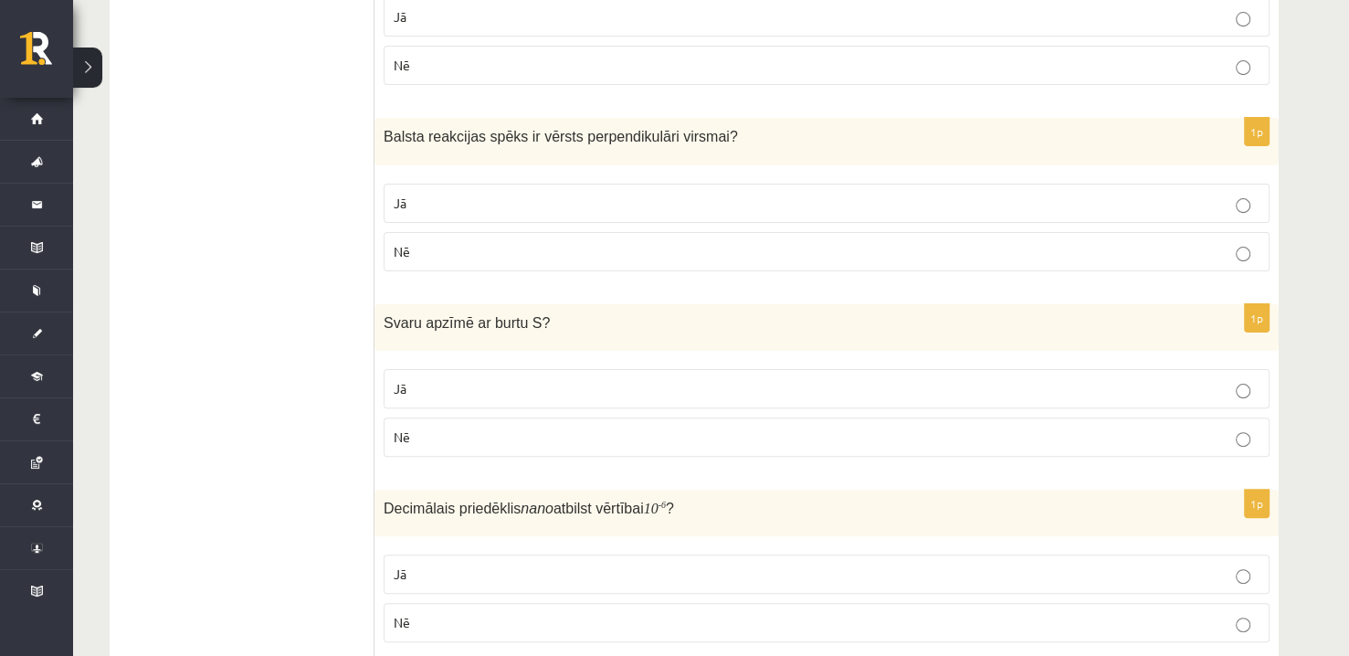
scroll to position [457, 0]
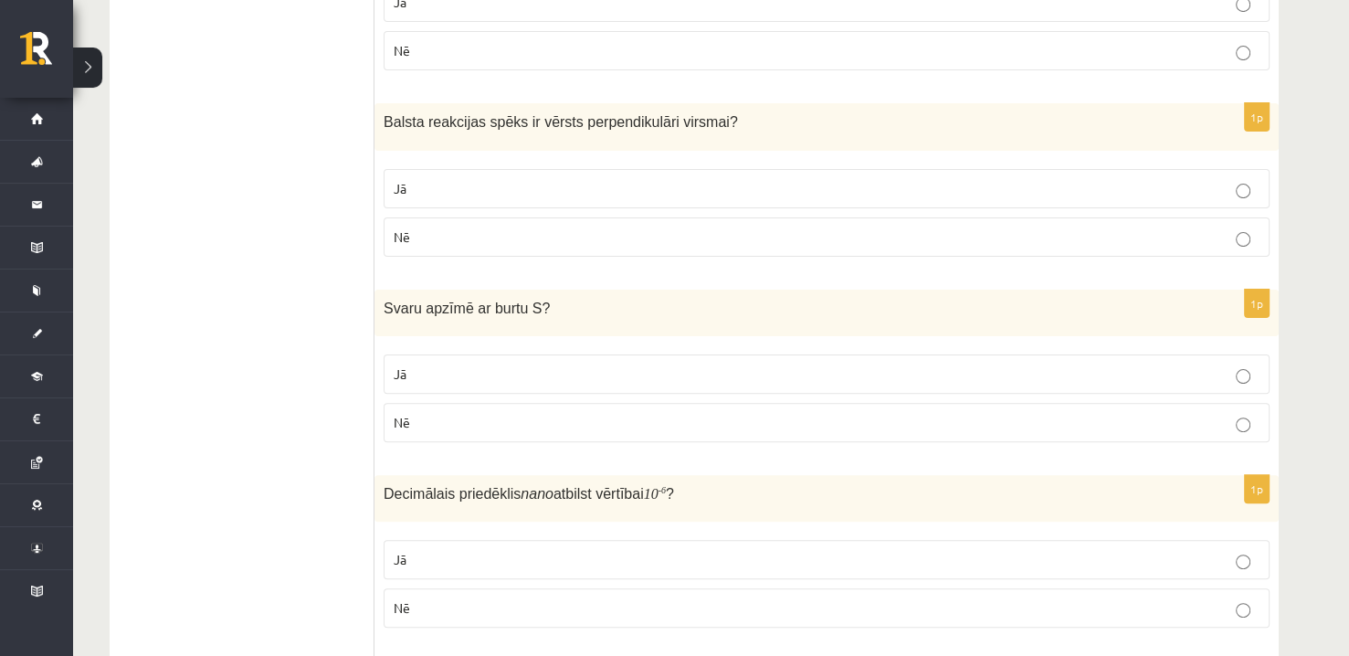
click at [467, 426] on p "Nē" at bounding box center [827, 422] width 866 height 19
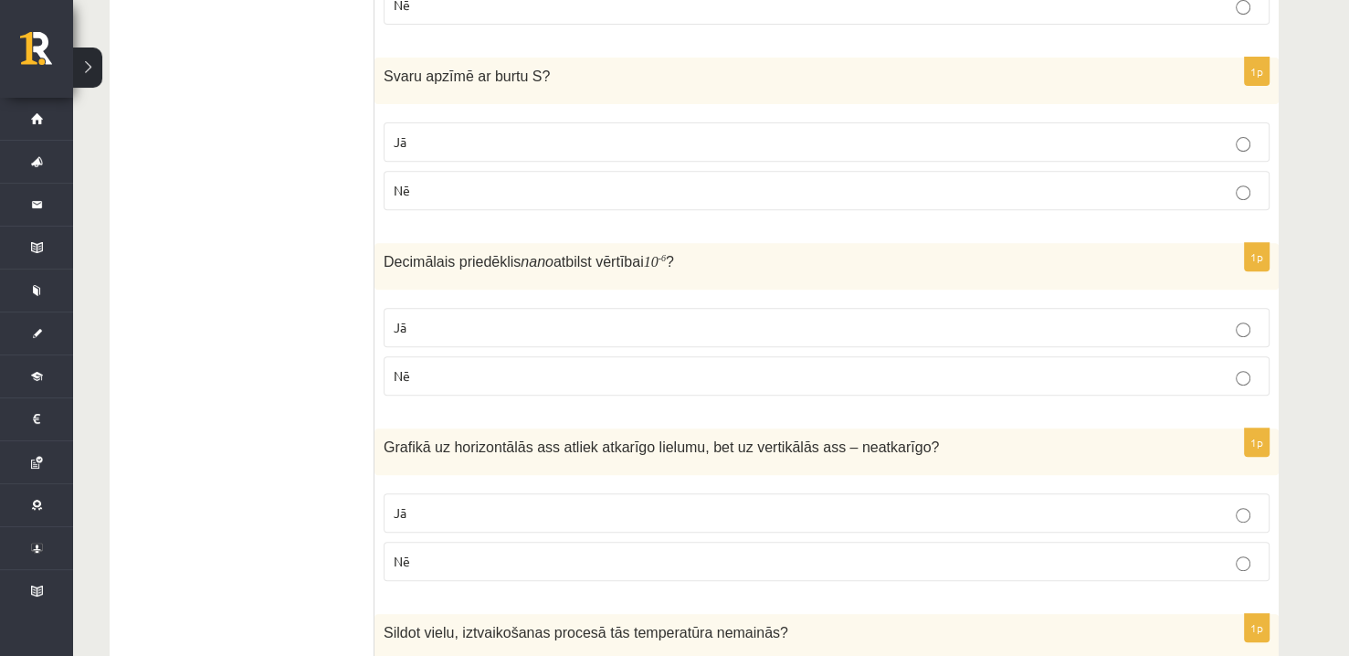
scroll to position [730, 0]
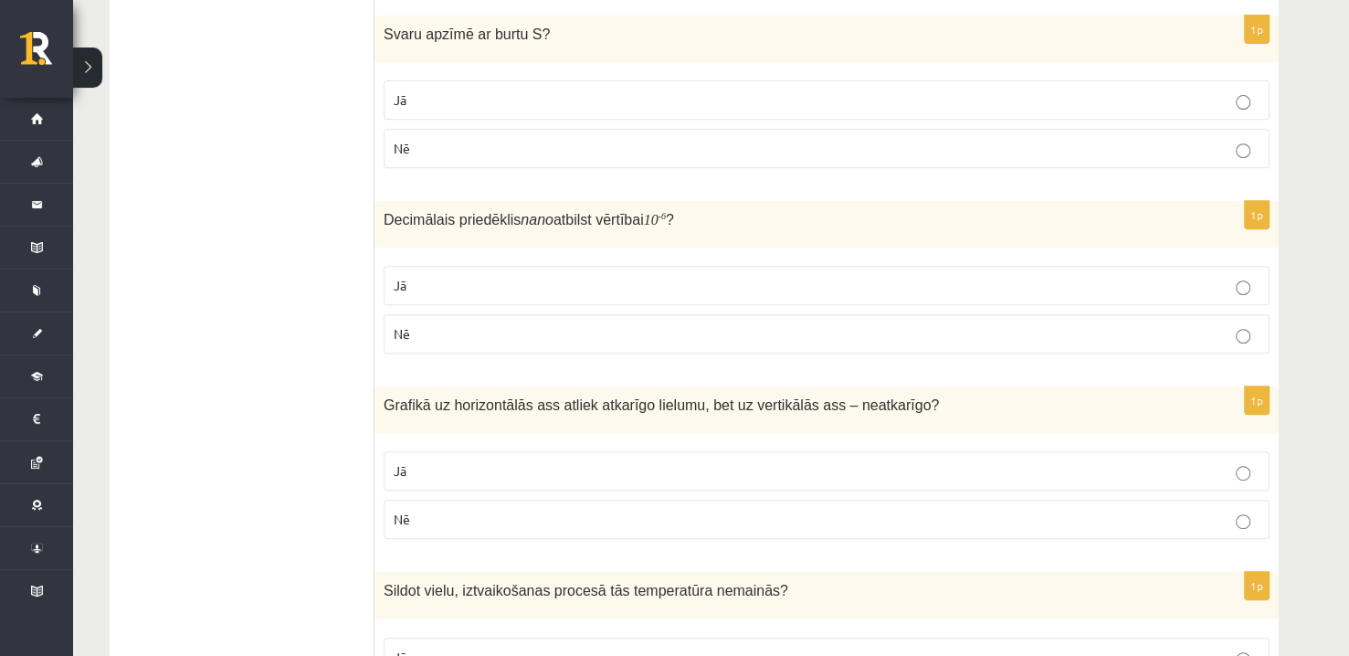
click at [1232, 52] on div "Svaru apzīmē ar burtu S ?" at bounding box center [826, 39] width 904 height 47
click at [499, 343] on label "Nē" at bounding box center [826, 333] width 886 height 39
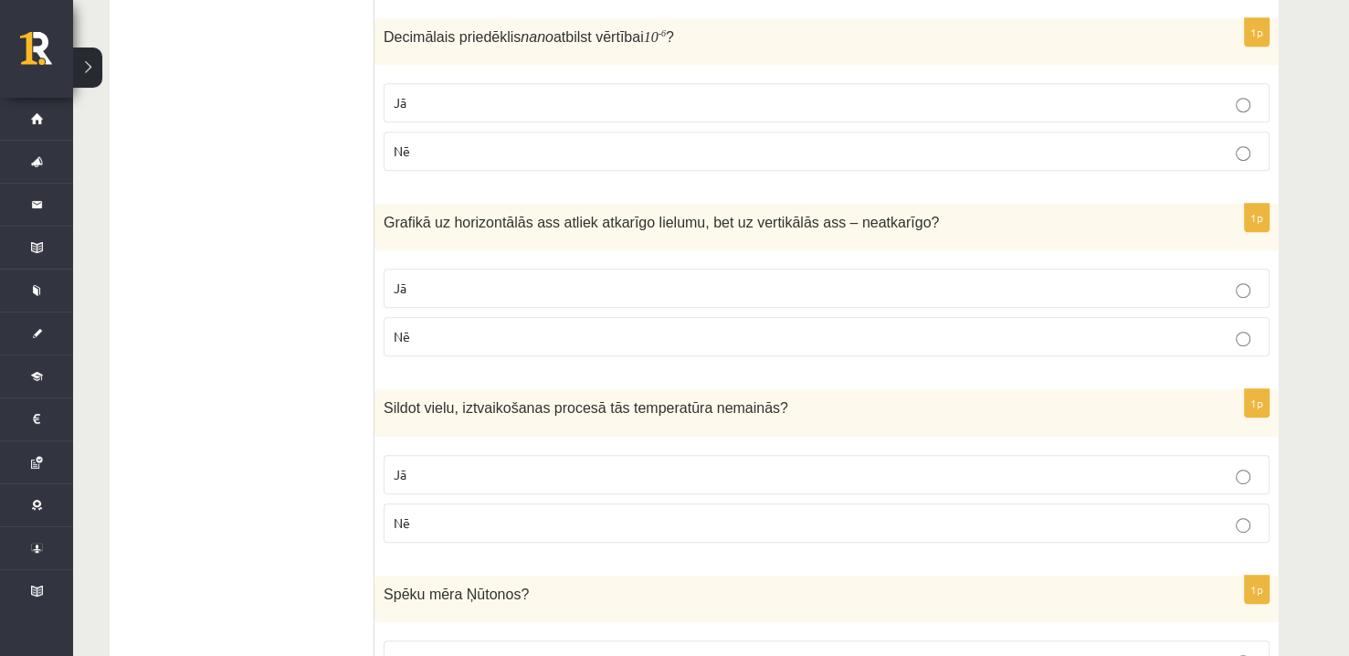
click at [683, 333] on p "Nē" at bounding box center [827, 336] width 866 height 19
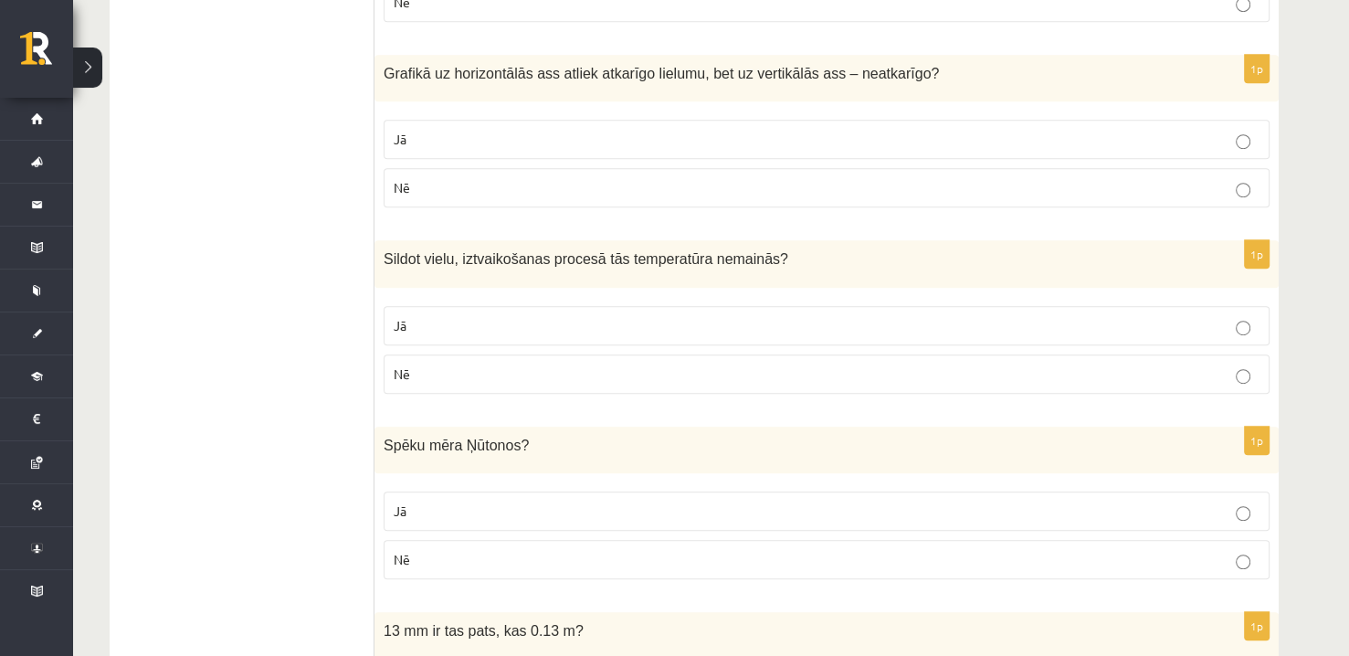
scroll to position [1096, 0]
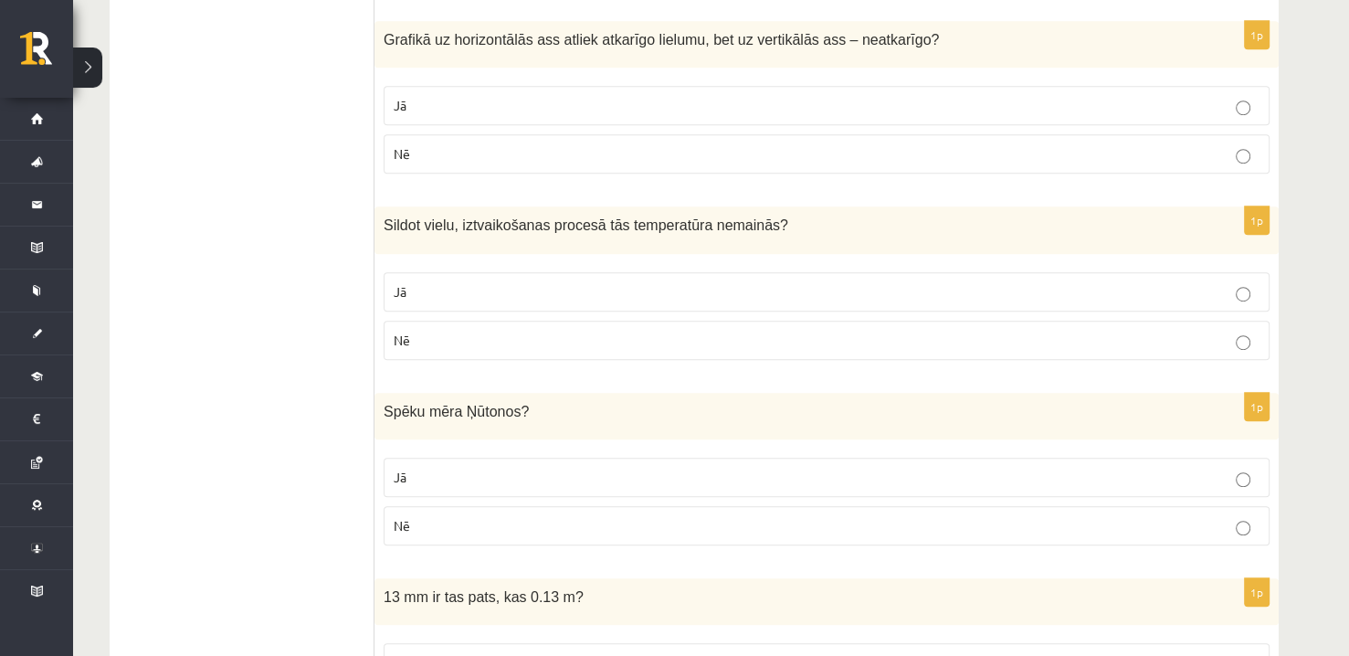
click at [746, 96] on p "Jā" at bounding box center [827, 105] width 866 height 19
drag, startPoint x: 732, startPoint y: 160, endPoint x: 734, endPoint y: 118, distance: 42.0
click at [732, 158] on label "Nē" at bounding box center [826, 153] width 886 height 39
click at [734, 118] on label "Jā" at bounding box center [826, 105] width 886 height 39
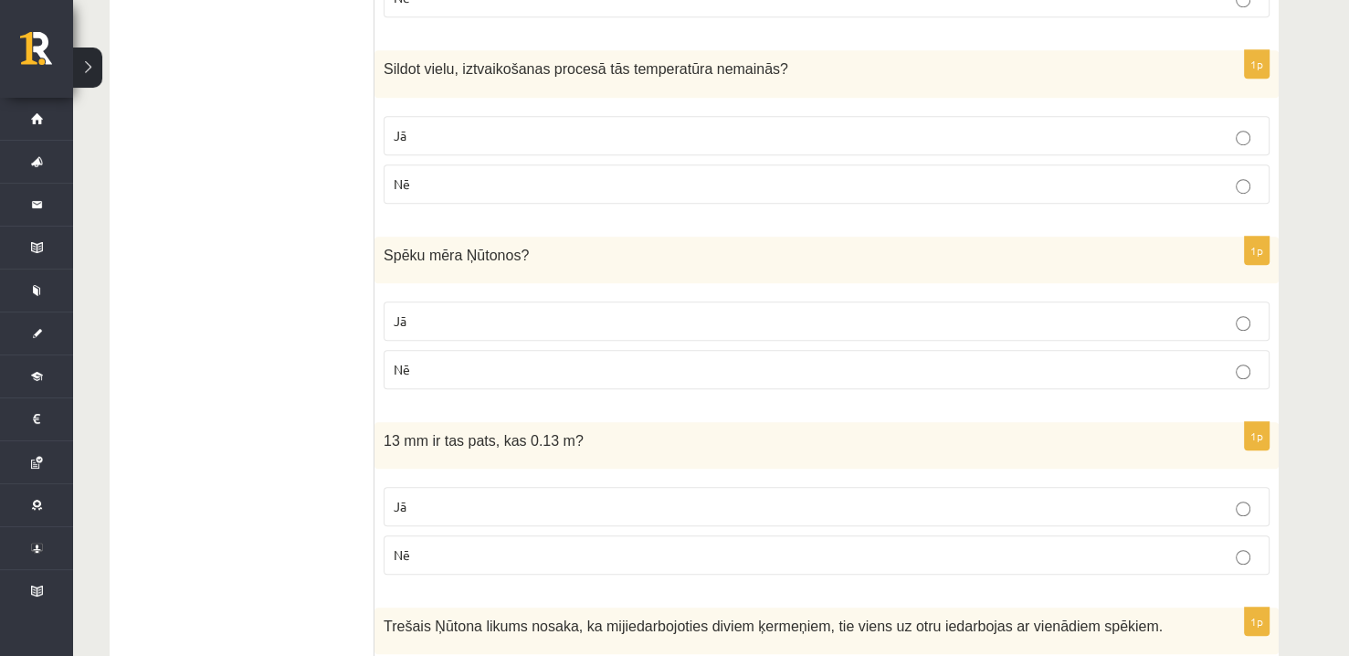
scroll to position [1278, 0]
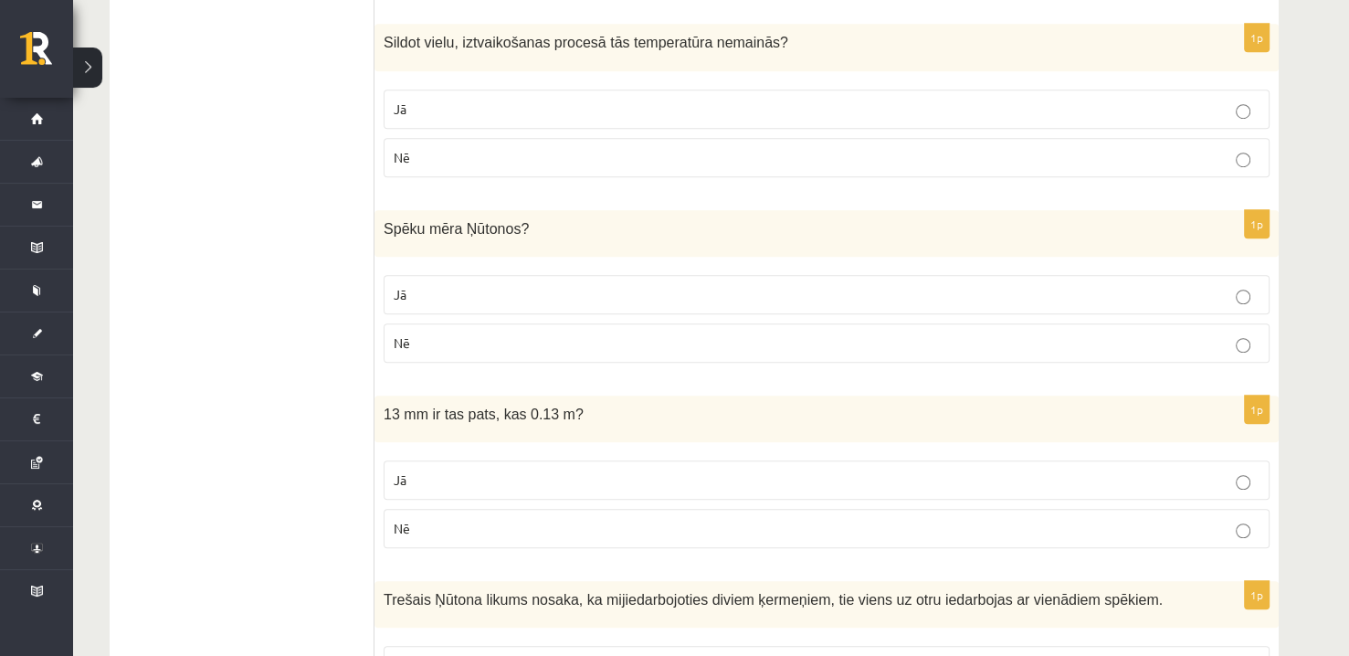
click at [481, 285] on p "Jā" at bounding box center [827, 294] width 866 height 19
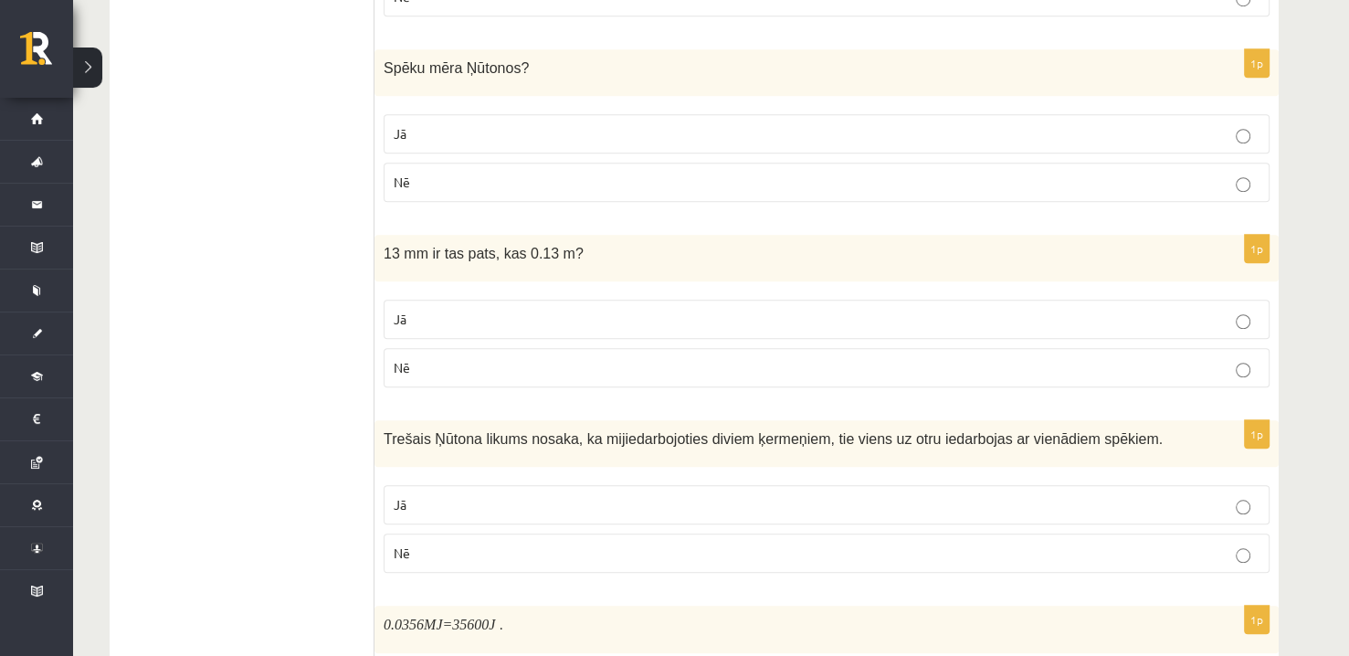
scroll to position [1461, 0]
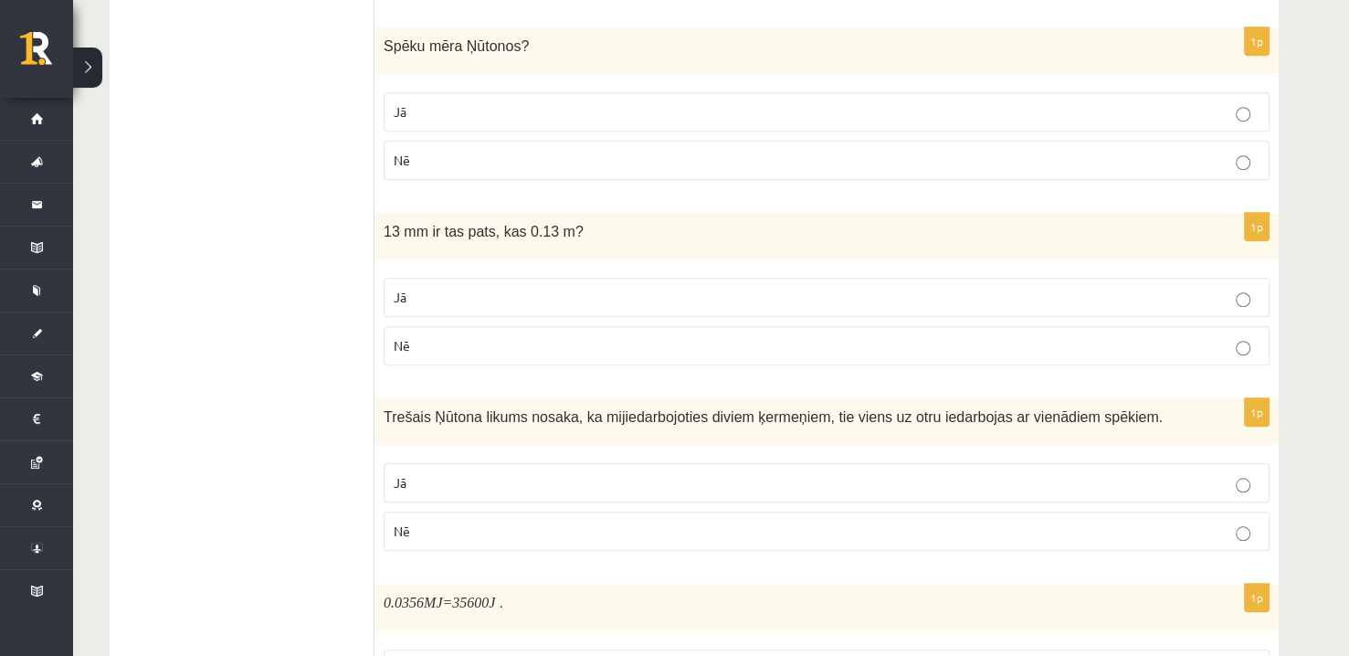
click at [485, 341] on p "Nē" at bounding box center [827, 345] width 866 height 19
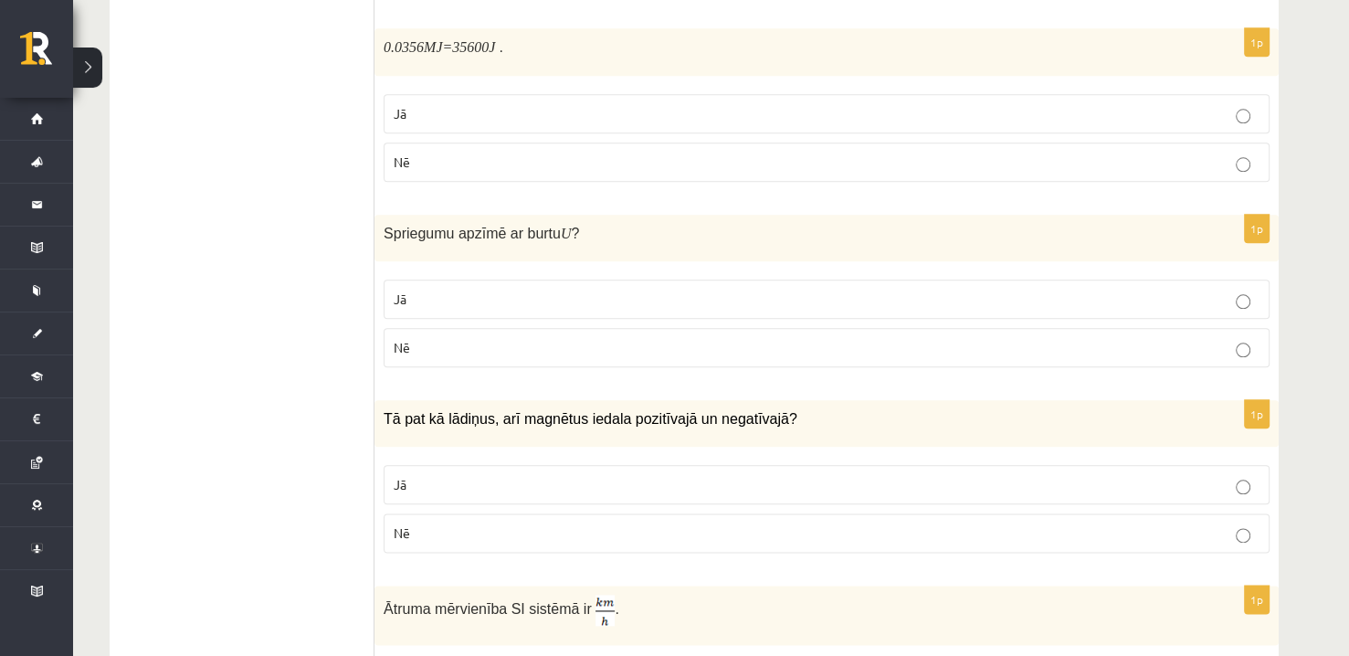
scroll to position [2009, 0]
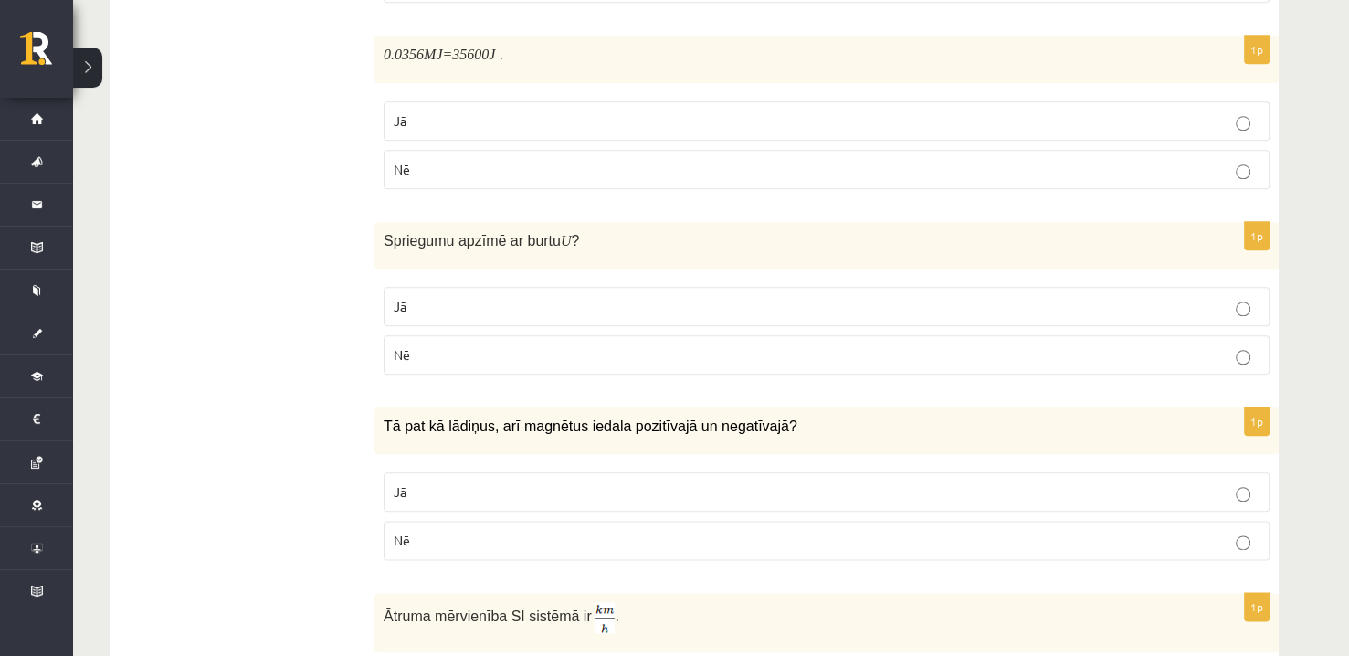
click at [426, 233] on span "Spriegumu apzīmē ar burtu" at bounding box center [471, 241] width 177 height 16
copy span "Spriegumu"
click at [441, 287] on label "Jā" at bounding box center [826, 306] width 886 height 39
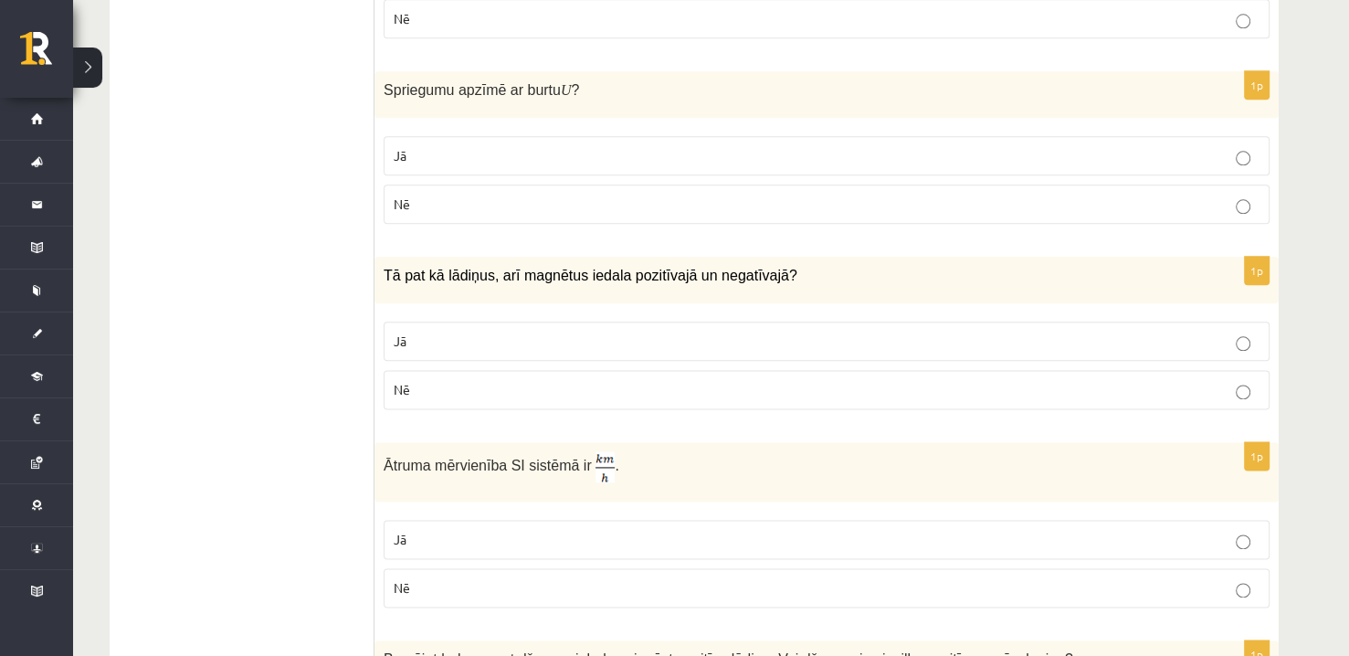
scroll to position [2191, 0]
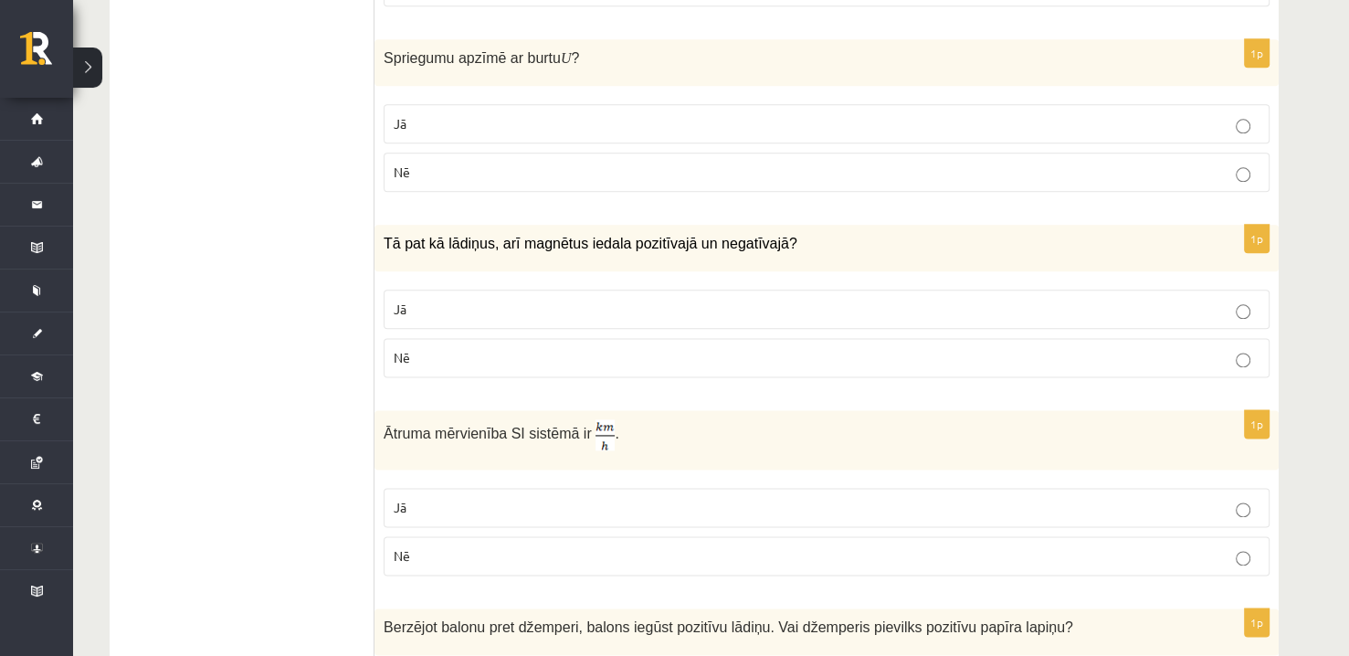
click at [664, 299] on p "Jā" at bounding box center [827, 308] width 866 height 19
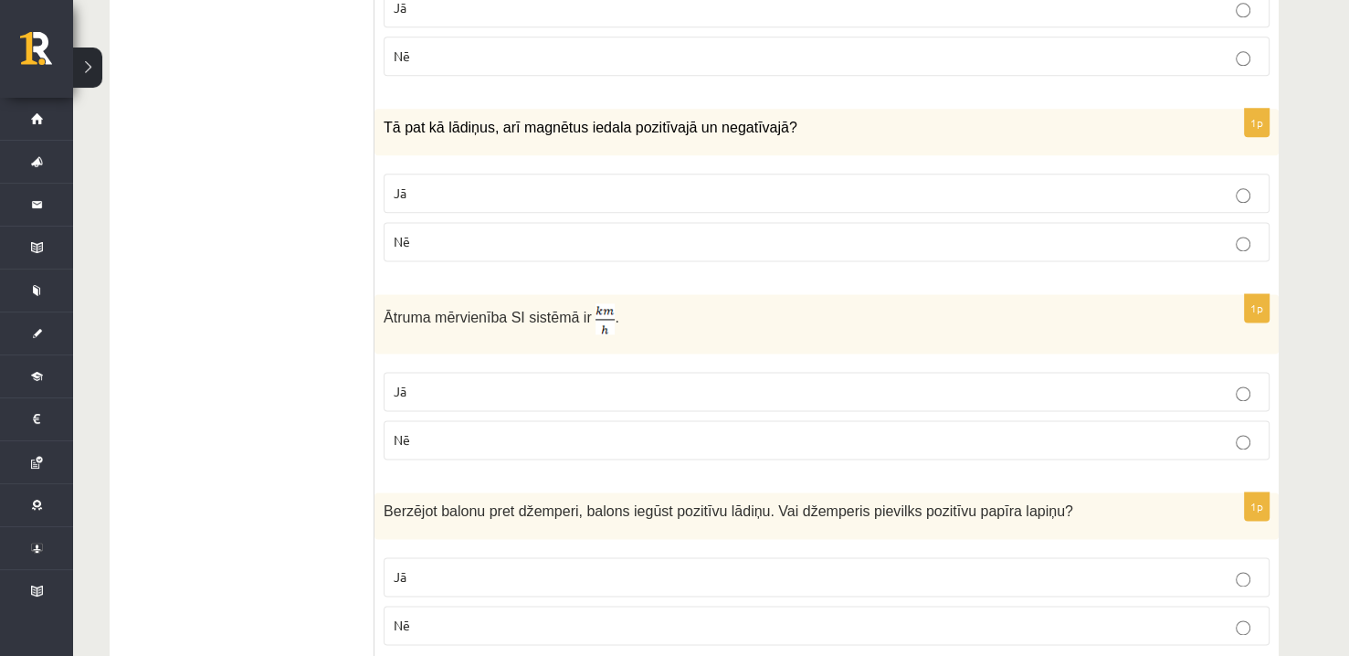
scroll to position [2374, 0]
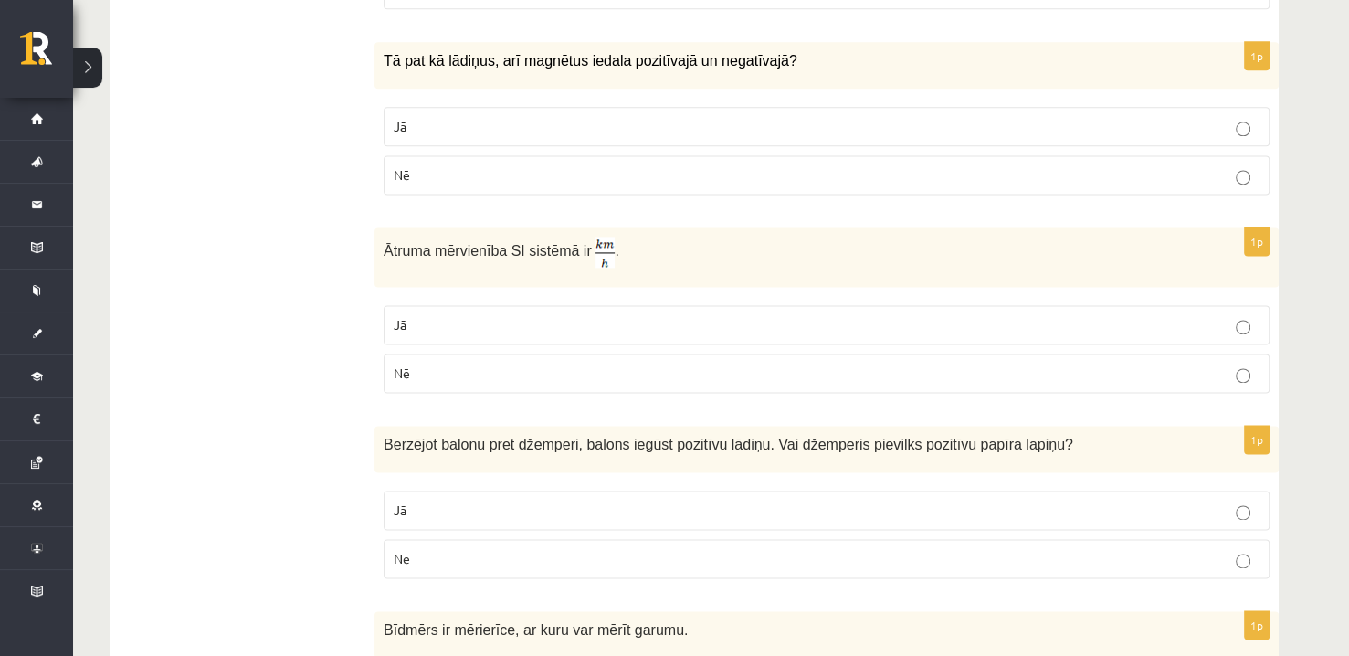
click at [646, 363] on p "Nē" at bounding box center [827, 372] width 866 height 19
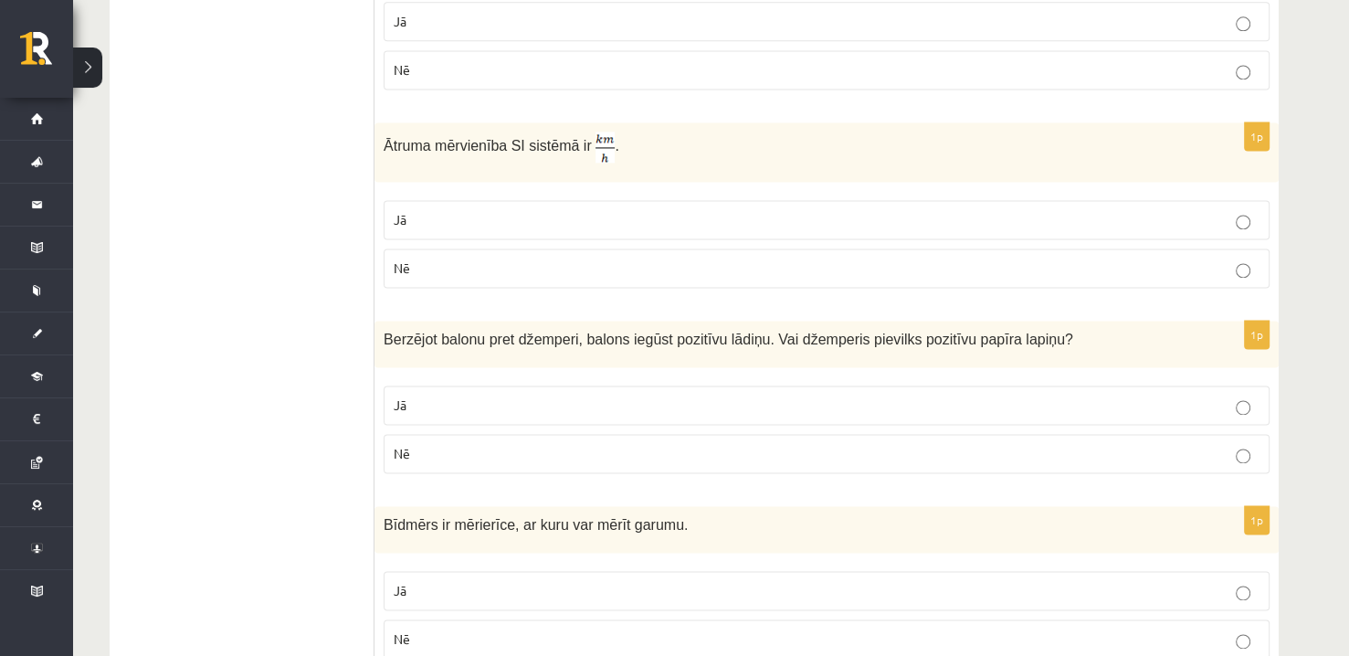
scroll to position [2557, 0]
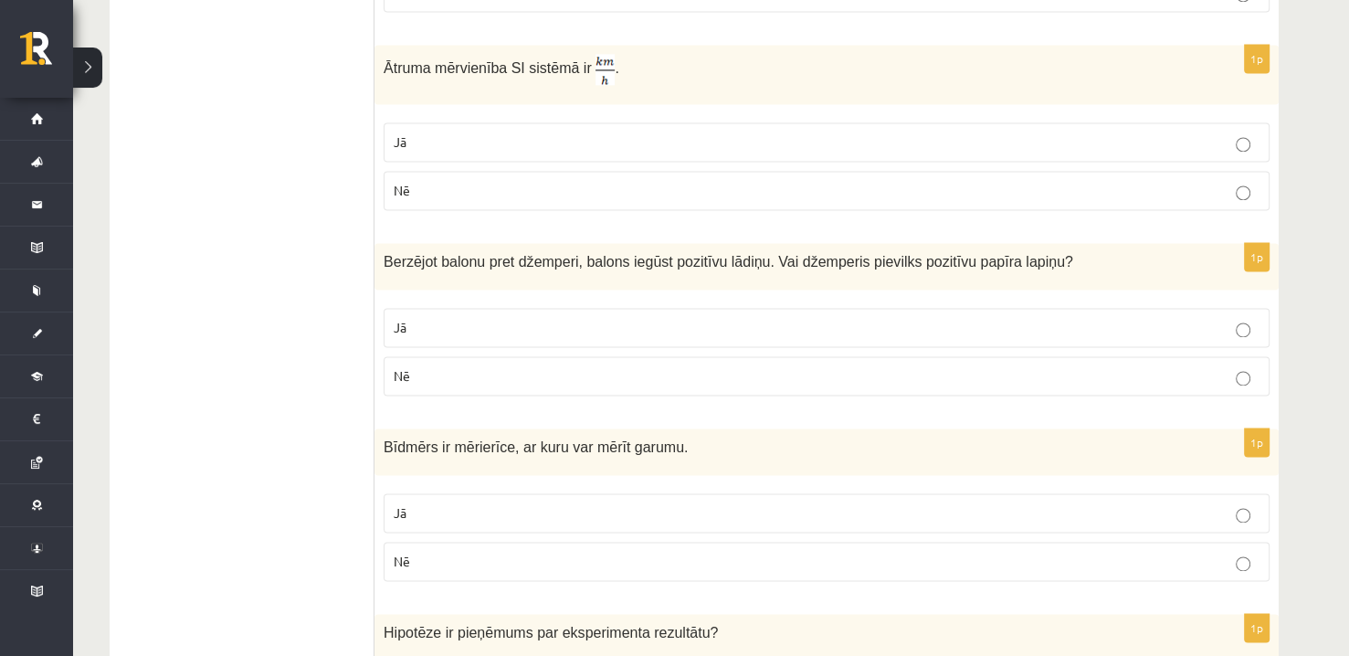
click at [641, 366] on p "Nē" at bounding box center [827, 375] width 866 height 19
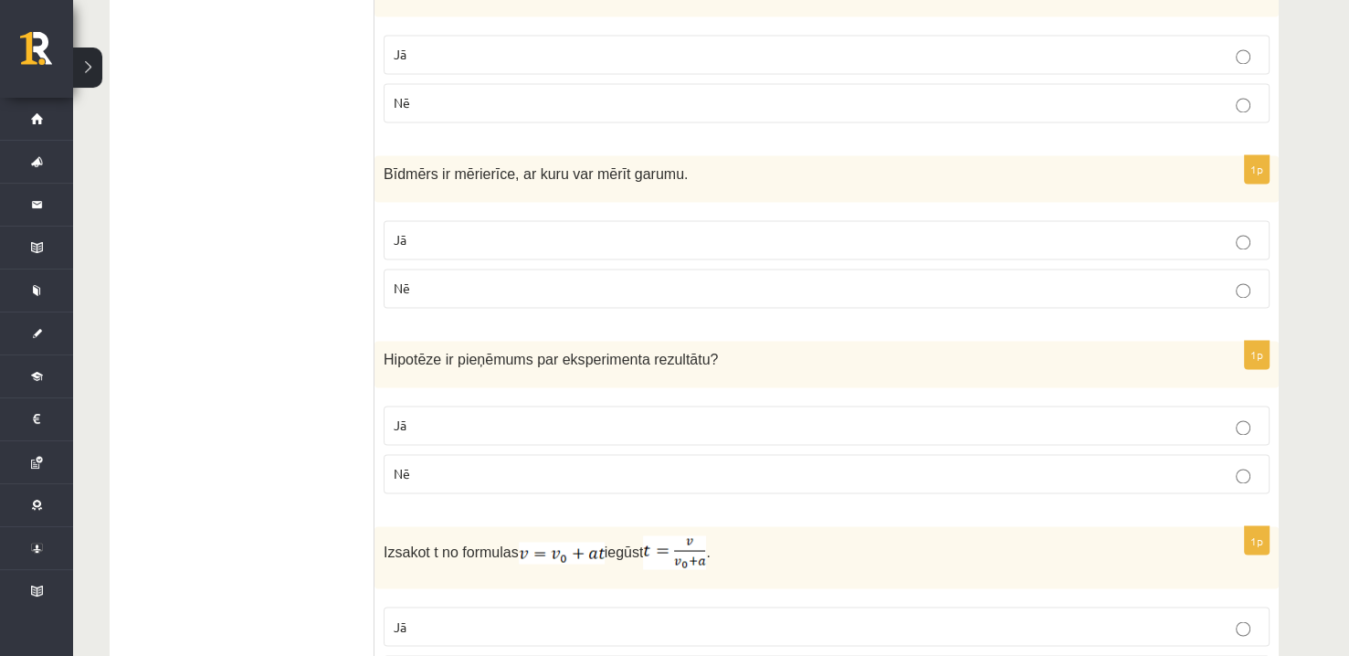
scroll to position [2830, 0]
click at [418, 165] on span "Bīdmērs ir mērierīce, ar kuru var mērīt garumu." at bounding box center [535, 173] width 304 height 16
copy span "Bīdmērs"
click at [500, 219] on label "Jā" at bounding box center [826, 238] width 886 height 39
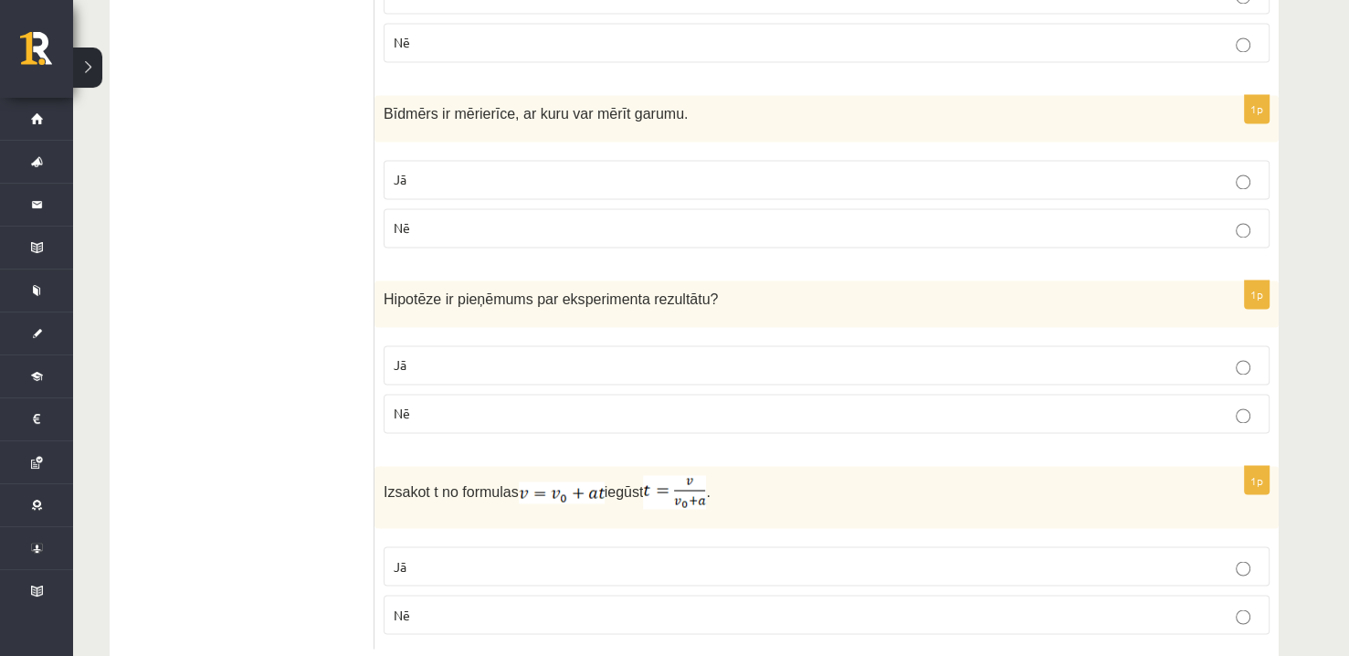
scroll to position [2925, 0]
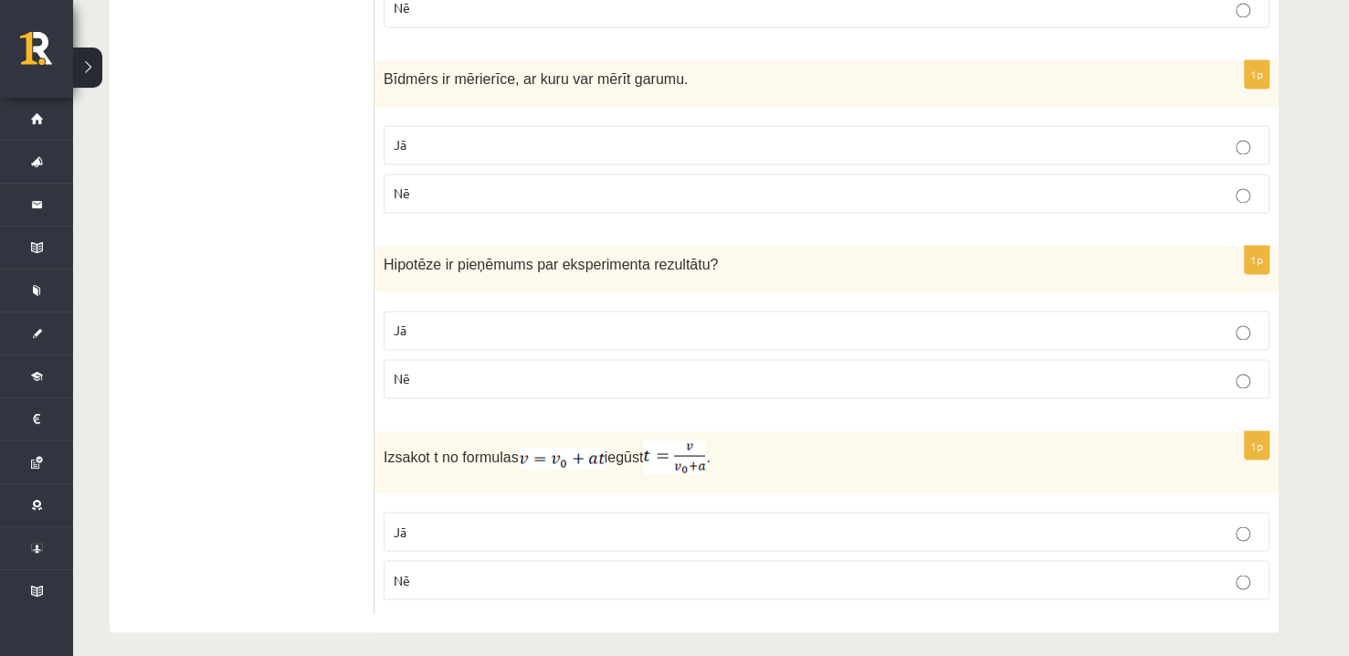
click at [483, 257] on span "Hipotēze ir pieņēmums par eksperimenta rezultātu" at bounding box center [546, 265] width 327 height 16
copy span "pieņēmums"
click at [518, 320] on p "Jā" at bounding box center [827, 329] width 866 height 19
click at [662, 570] on p "Nē" at bounding box center [827, 579] width 866 height 19
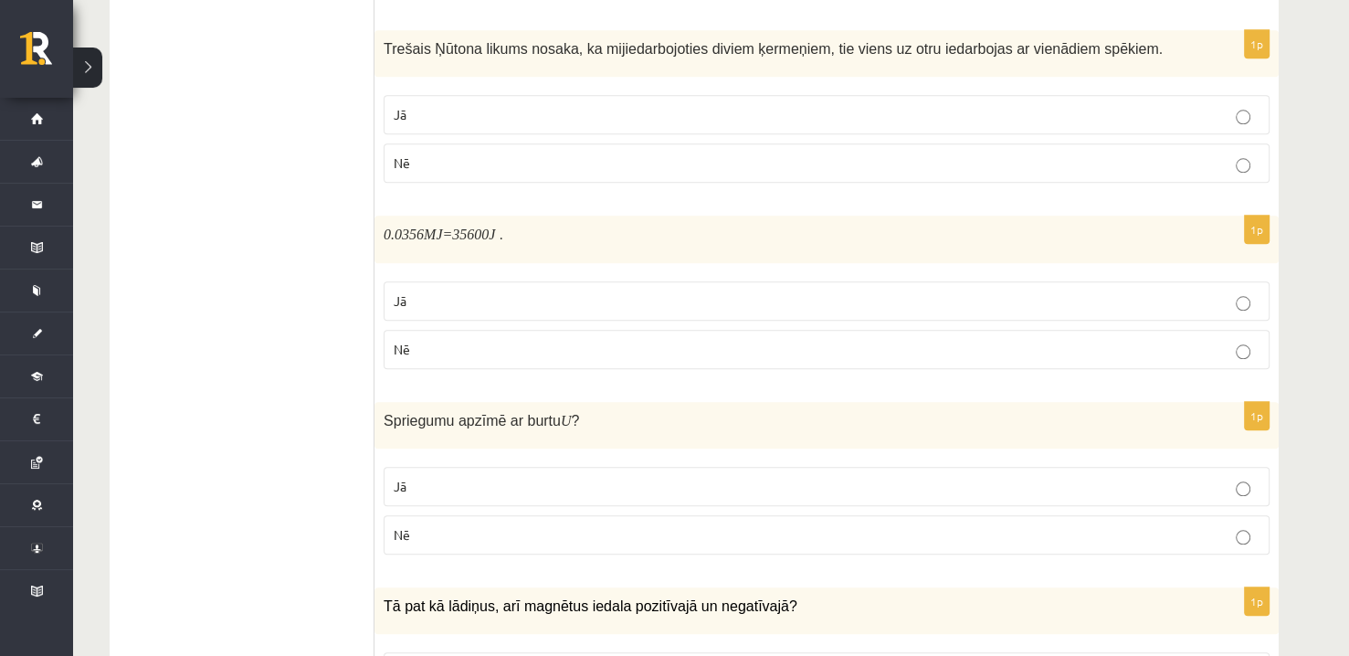
scroll to position [1738, 0]
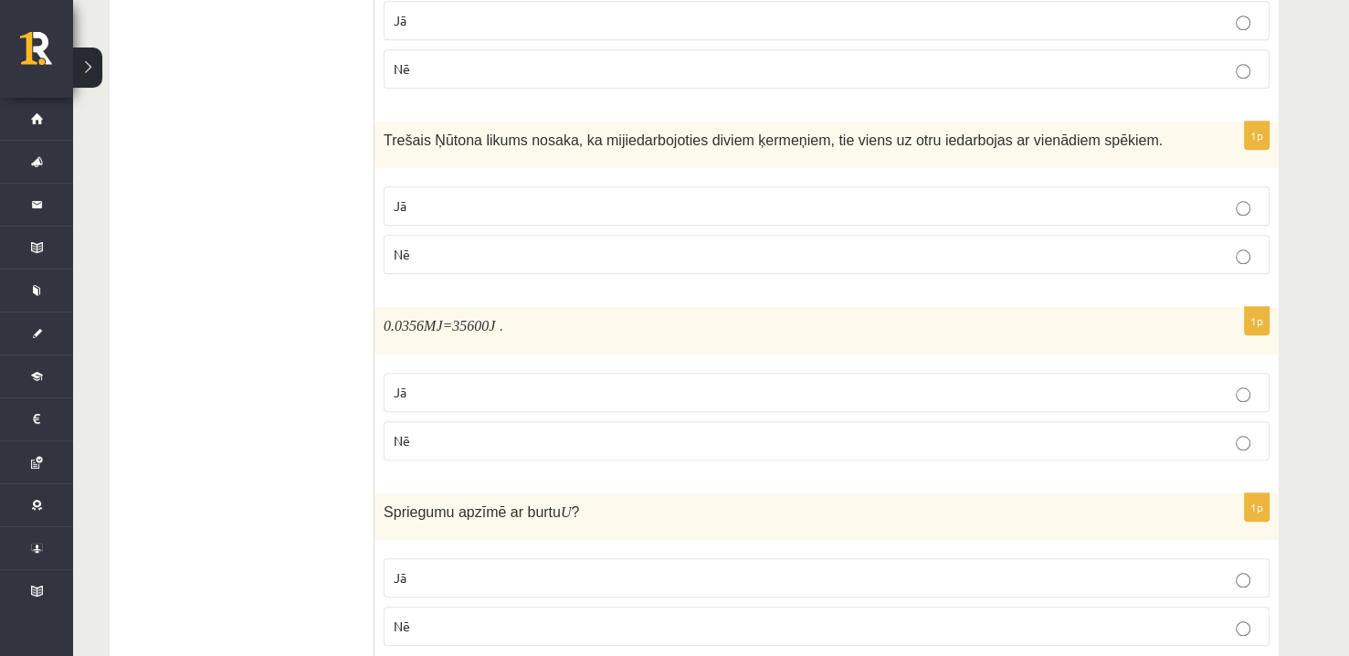
click at [488, 387] on p "Jā" at bounding box center [827, 392] width 866 height 19
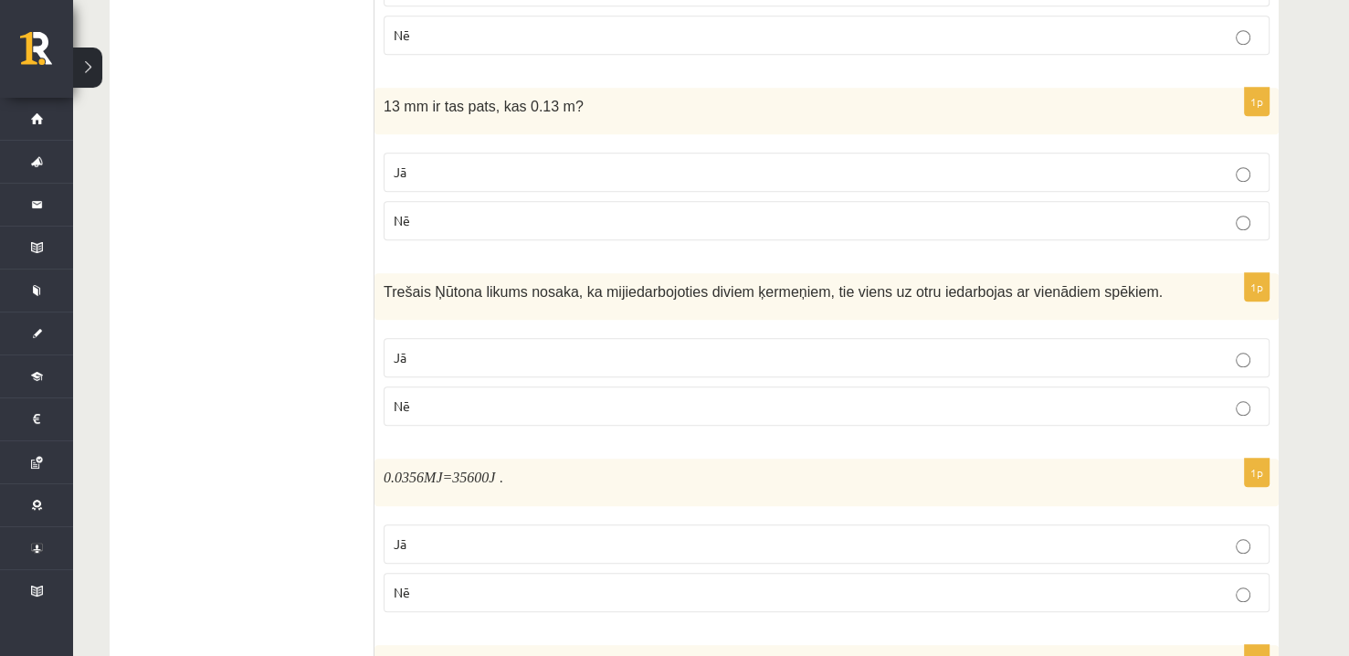
scroll to position [1555, 0]
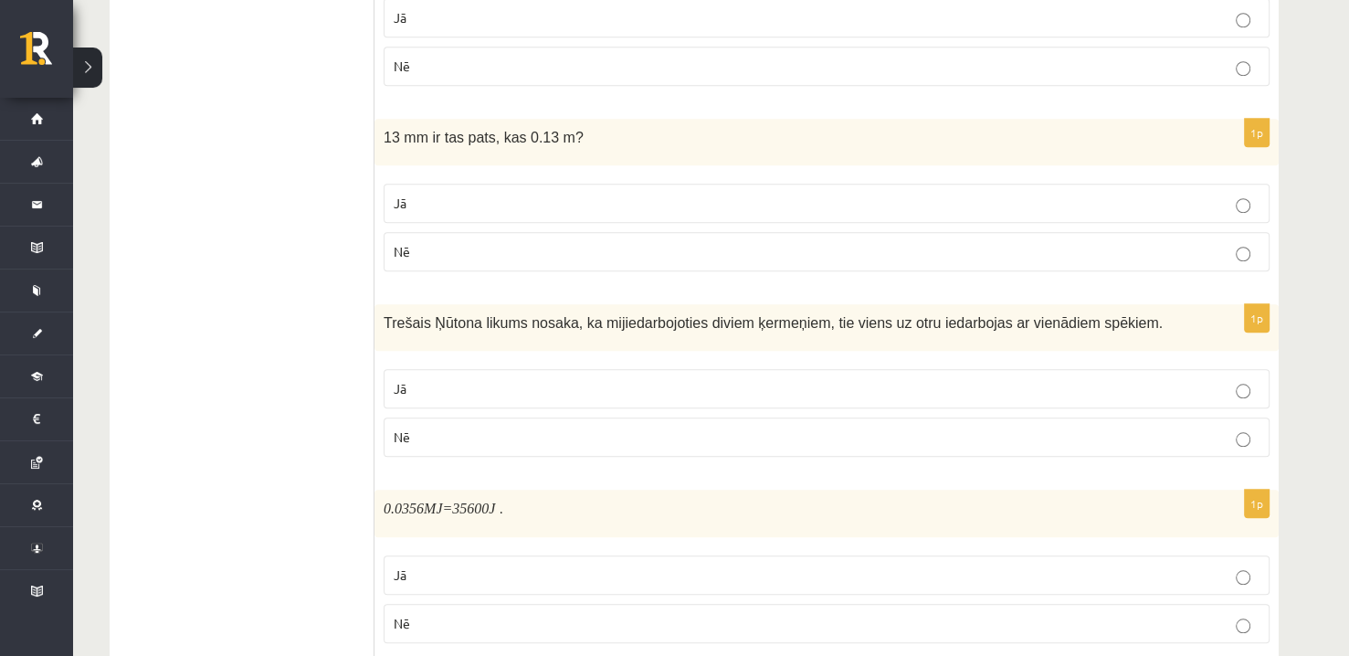
click at [653, 379] on p "Jā" at bounding box center [827, 388] width 866 height 19
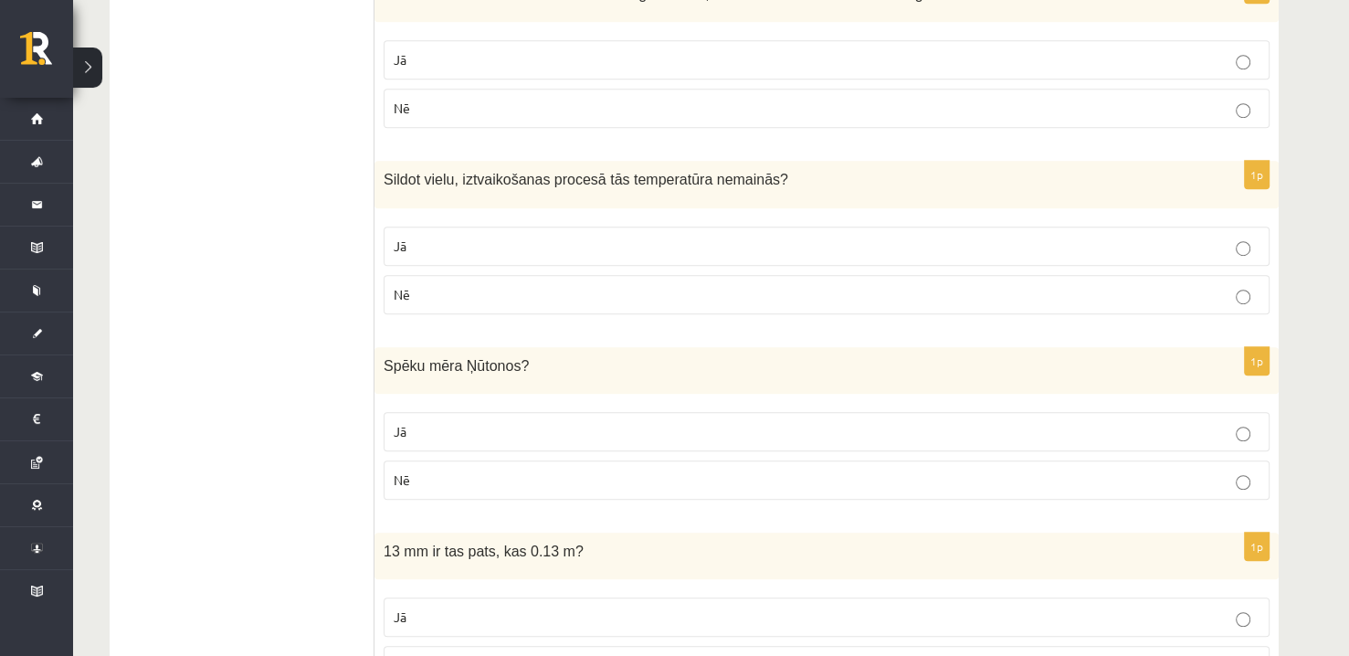
scroll to position [1098, 0]
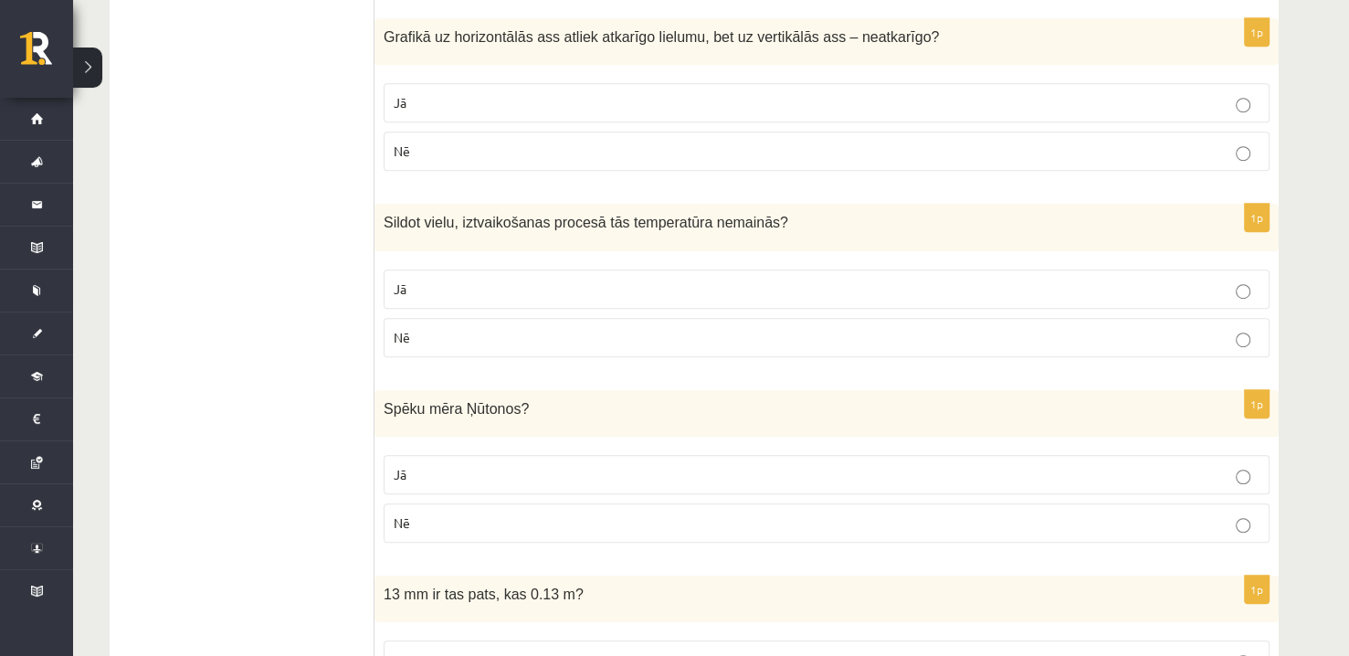
click at [496, 347] on label "Nē" at bounding box center [826, 337] width 886 height 39
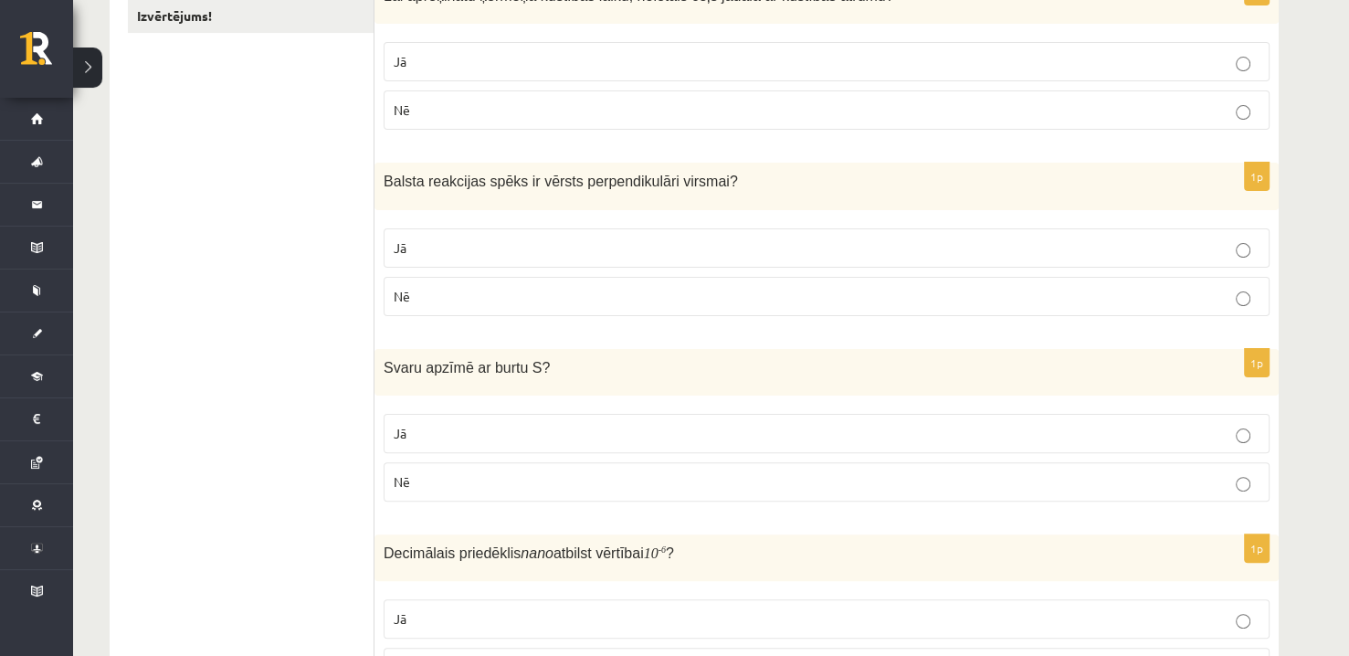
scroll to position [368, 0]
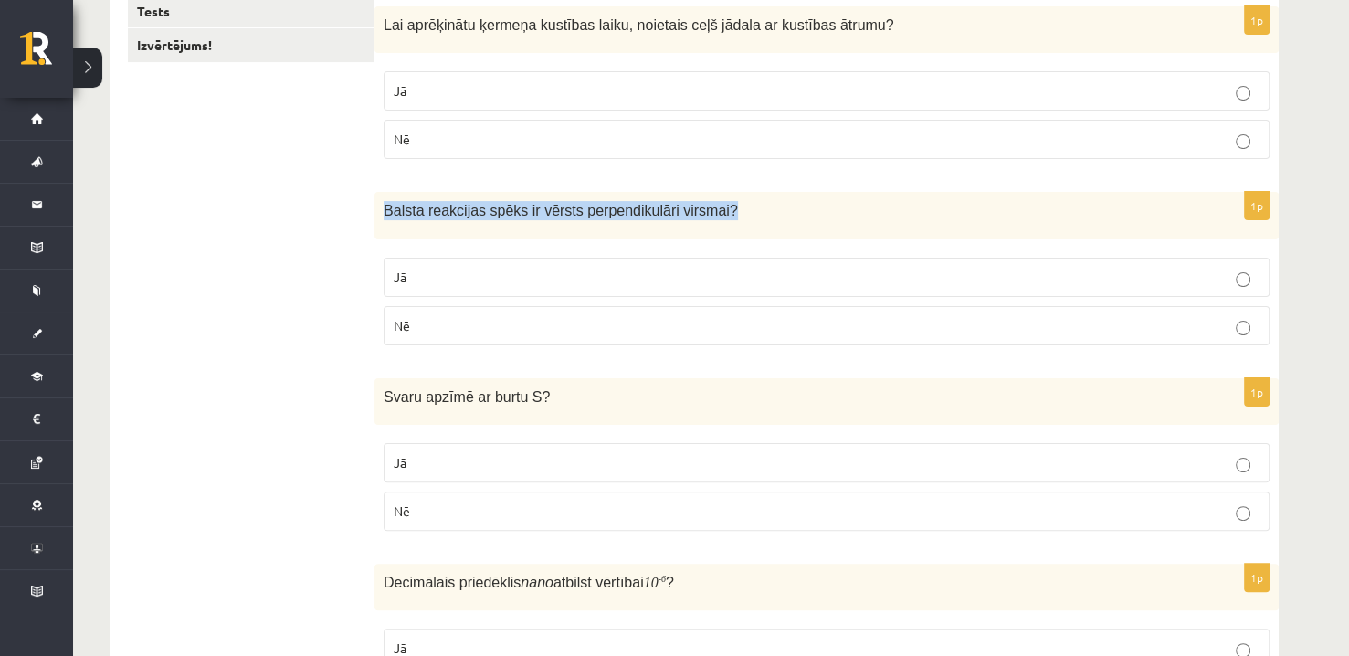
drag, startPoint x: 698, startPoint y: 205, endPoint x: 383, endPoint y: 207, distance: 315.9
click at [383, 207] on p "Balsta reakcijas spēks ir vērsts perpendikulāri virsmai ?" at bounding box center [780, 210] width 794 height 19
copy span "Balsta reakcijas spēks ir vērsts perpendikulāri virsmai ?"
click at [543, 268] on p "Jā" at bounding box center [827, 277] width 866 height 19
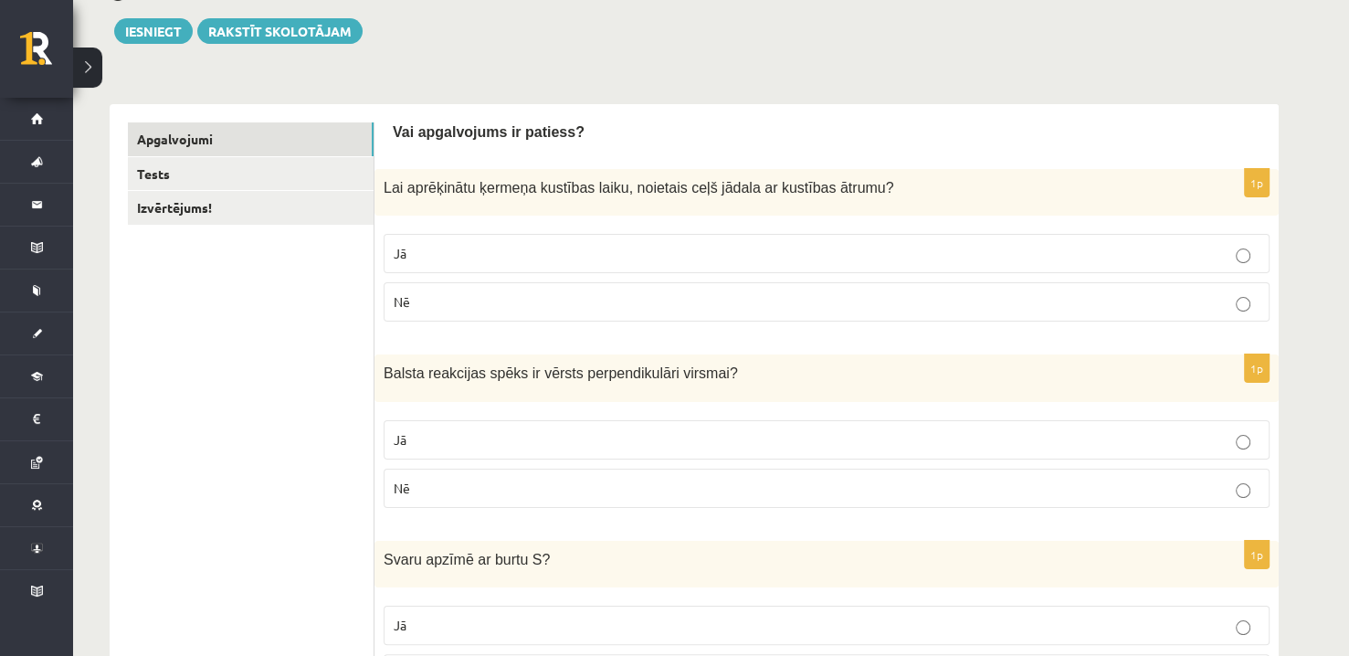
scroll to position [185, 0]
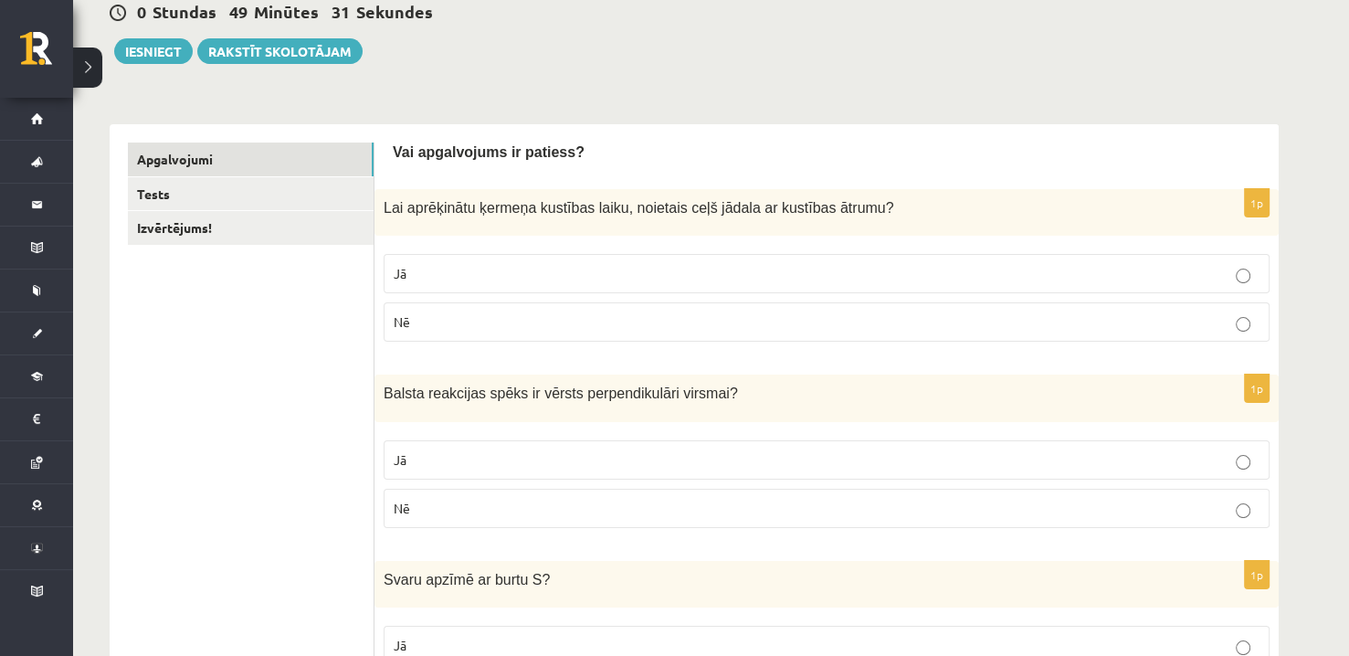
click at [751, 271] on p "Jā" at bounding box center [827, 273] width 866 height 19
click at [217, 196] on link "Tests" at bounding box center [251, 194] width 246 height 34
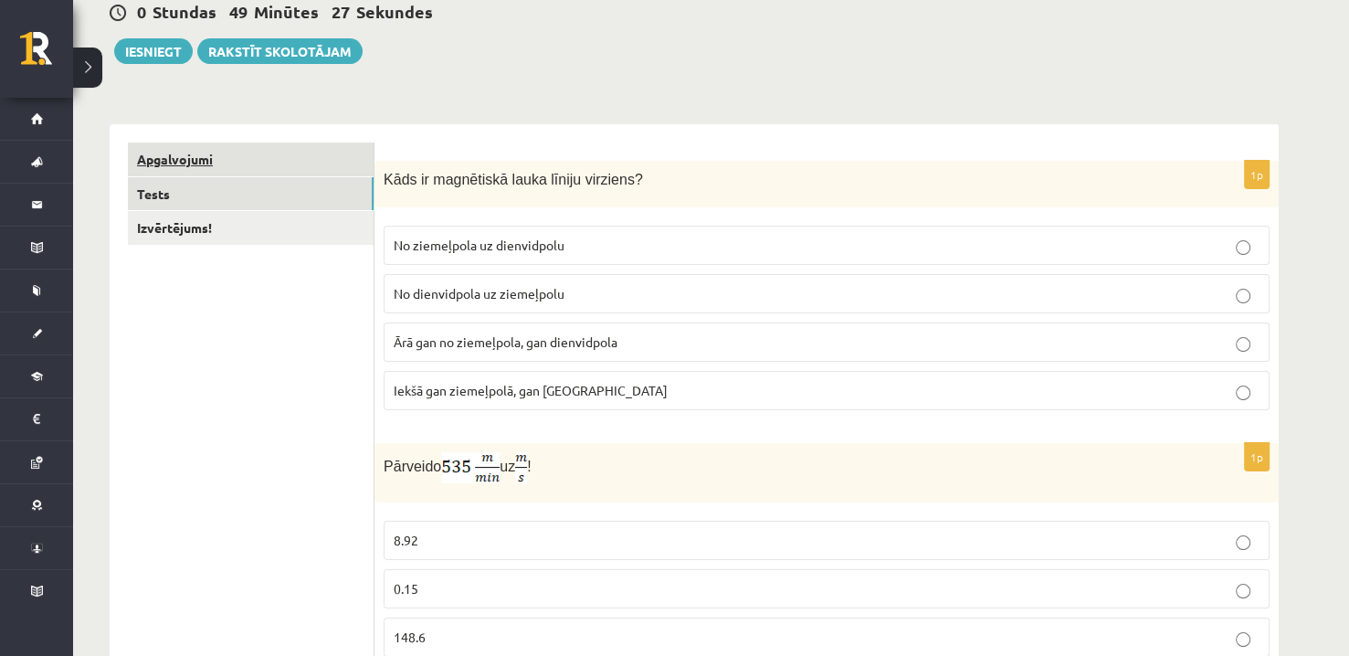
click at [265, 150] on link "Apgalvojumi" at bounding box center [251, 159] width 246 height 34
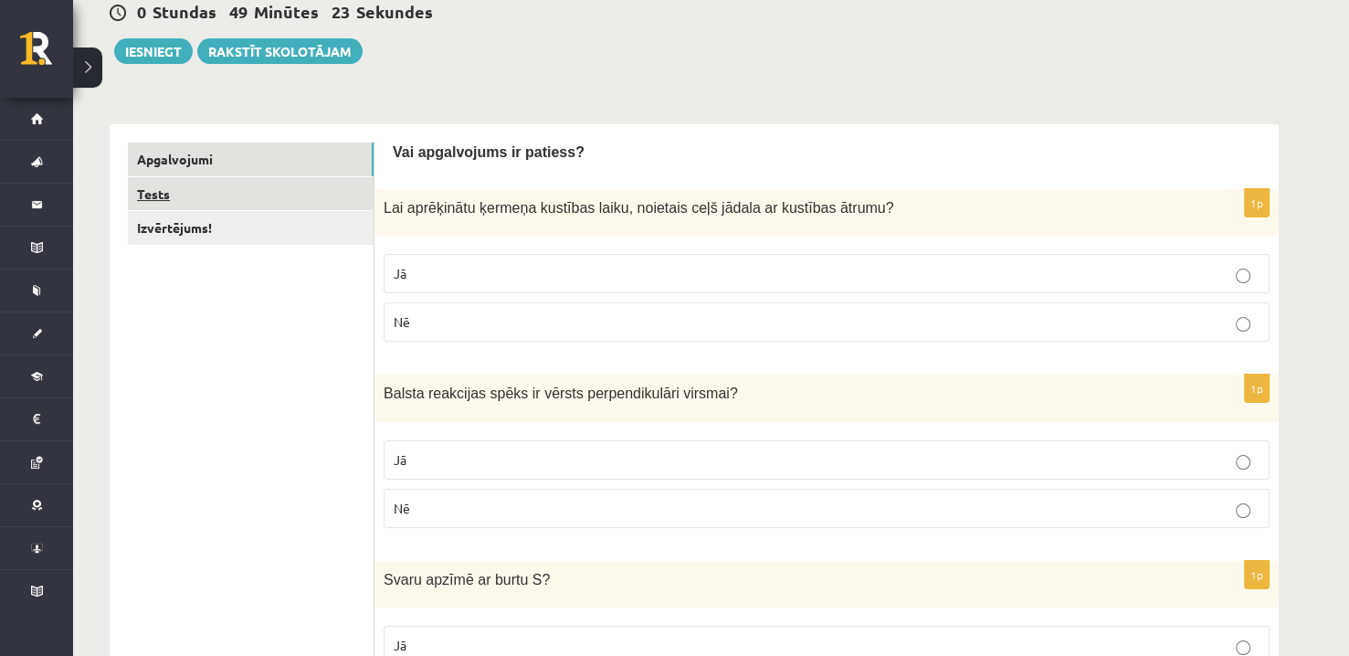
click at [302, 194] on link "Tests" at bounding box center [251, 194] width 246 height 34
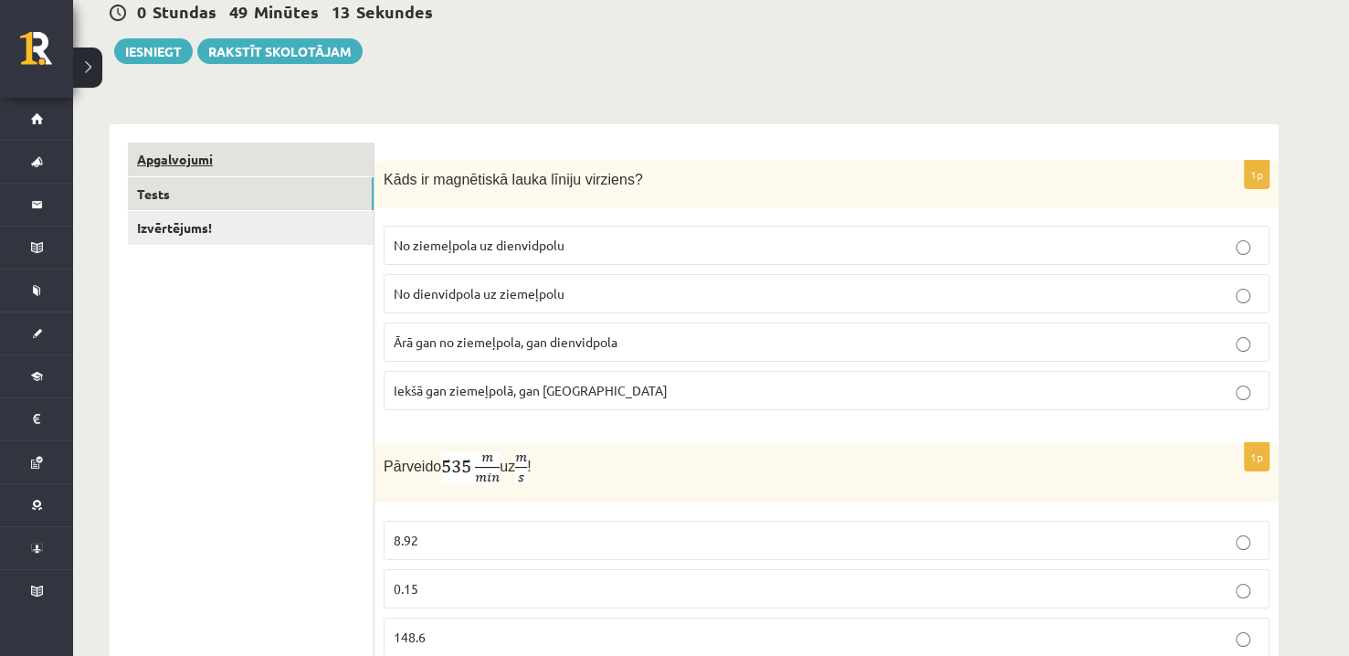
click at [346, 164] on link "Apgalvojumi" at bounding box center [251, 159] width 246 height 34
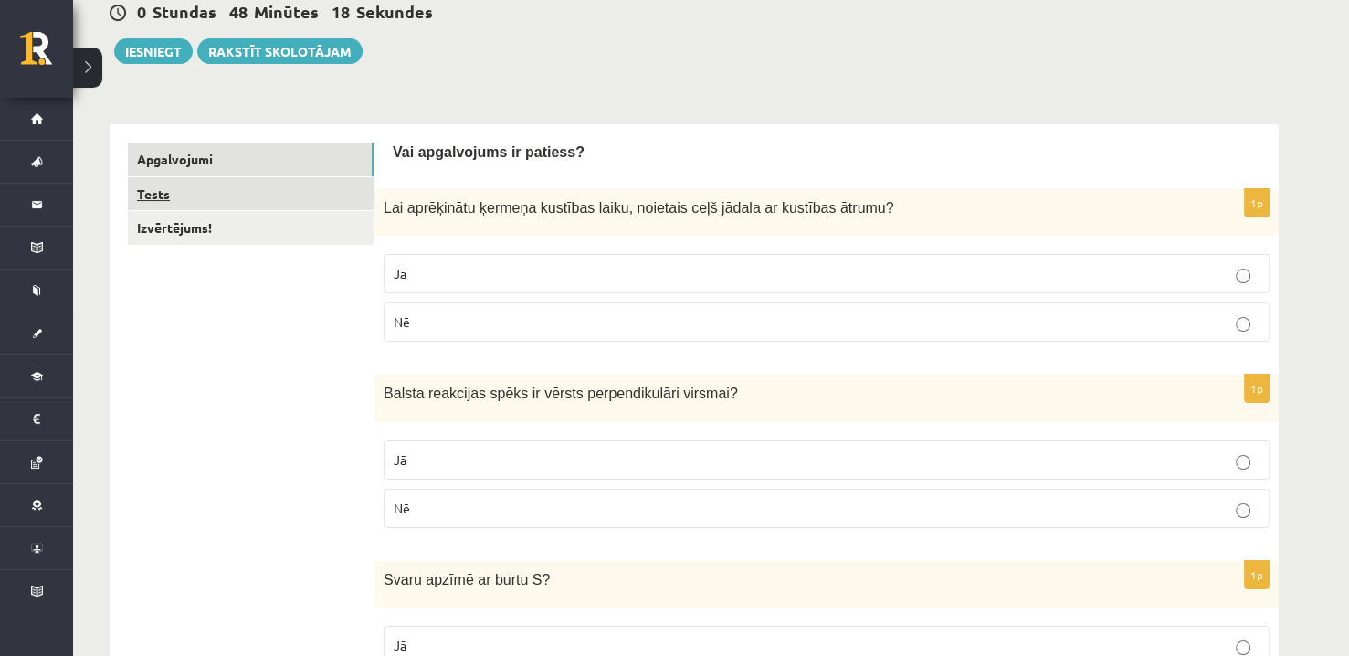
click at [325, 200] on link "Tests" at bounding box center [251, 194] width 246 height 34
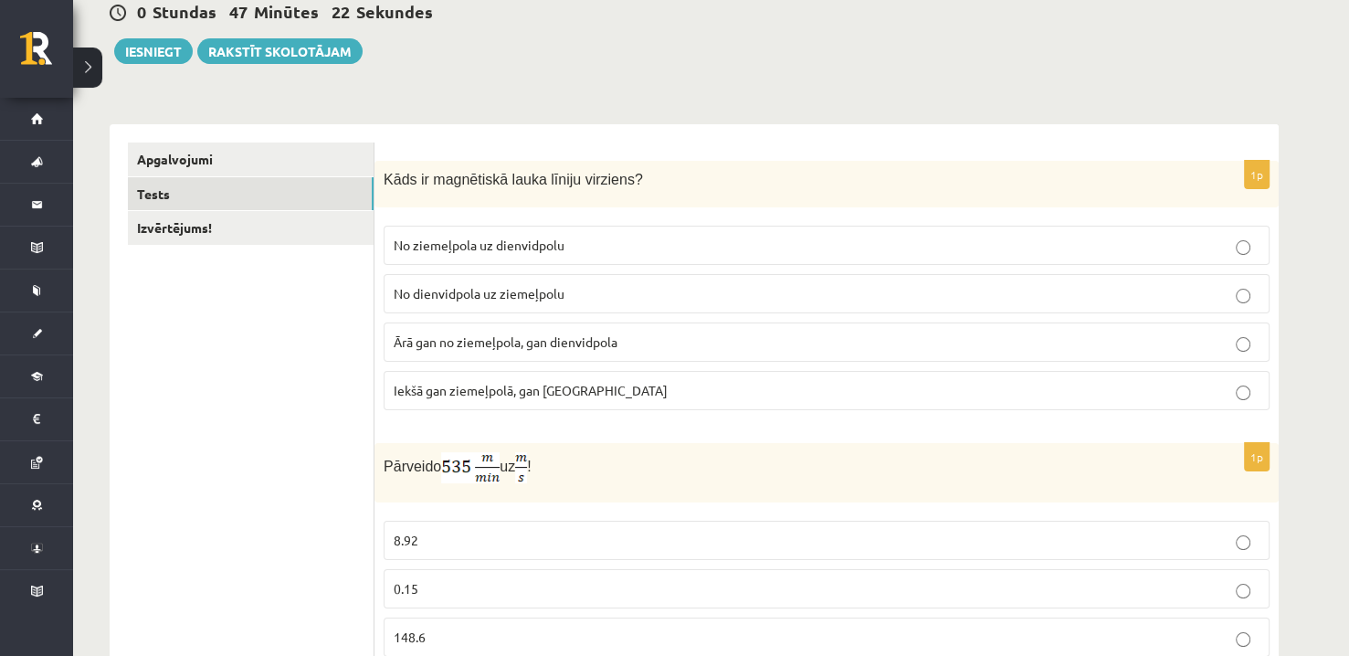
click at [522, 179] on span "Kāds ir magnētiskā lauka līniju virziens?" at bounding box center [512, 180] width 259 height 16
copy div "Kāds ir magnētiskā lauka līniju virziens?"
click at [540, 348] on p "Ārā gan no ziemeļpola, gan dienvidpola" at bounding box center [827, 341] width 866 height 19
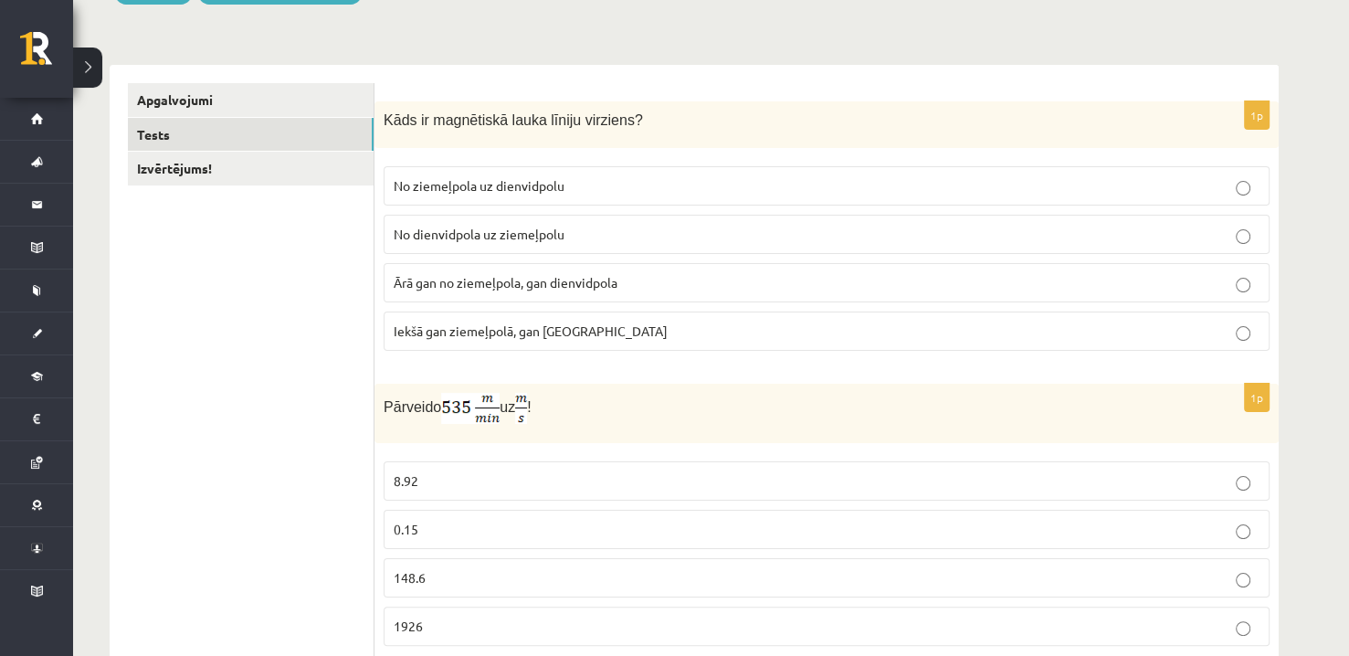
scroll to position [277, 0]
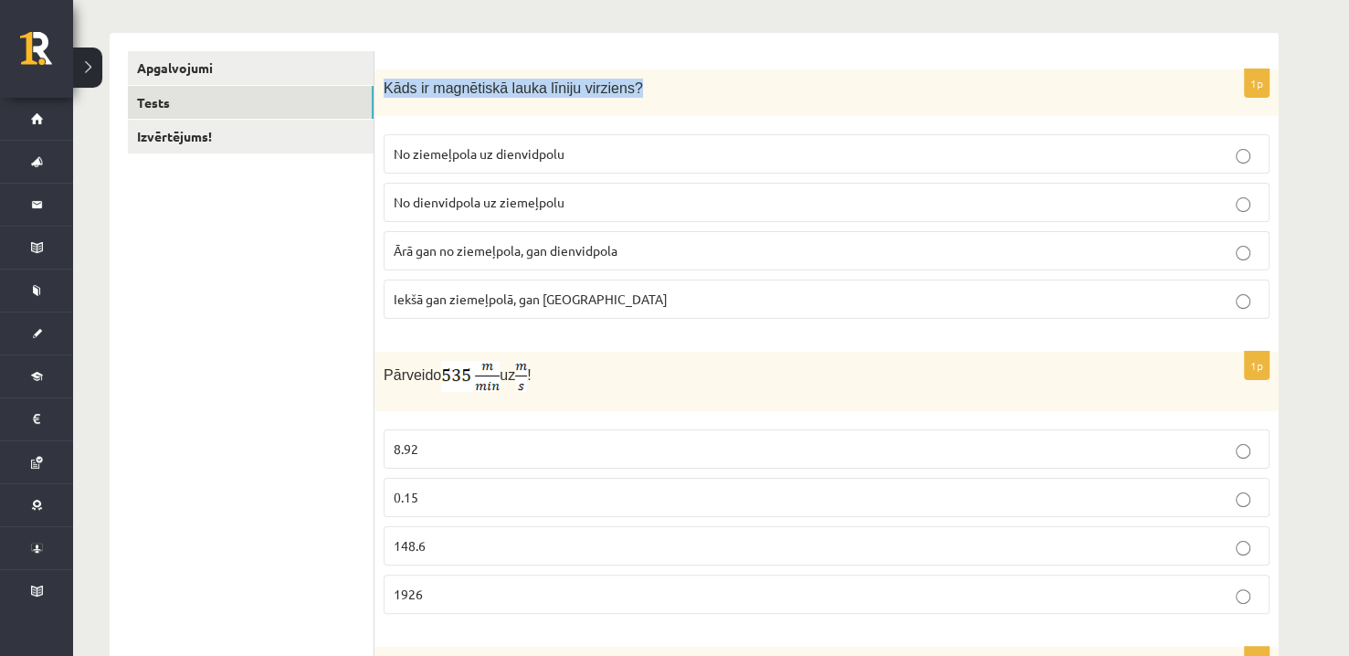
drag, startPoint x: 638, startPoint y: 87, endPoint x: 385, endPoint y: 92, distance: 253.0
click at [385, 92] on p "Kāds ir magnētiskā lauka līniju virziens?" at bounding box center [780, 88] width 794 height 19
copy span "Kāds ir magnētiskā lauka līniju virziens?"
click at [570, 429] on label "8.92" at bounding box center [826, 448] width 886 height 39
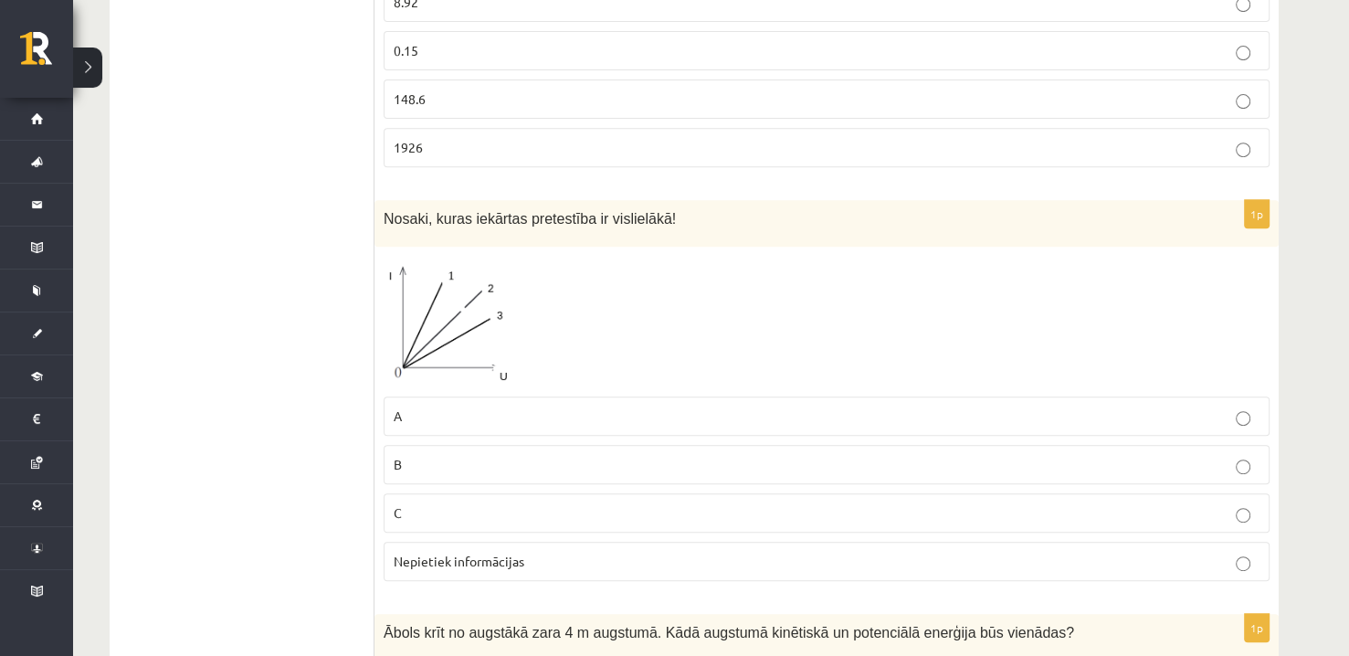
scroll to position [733, 0]
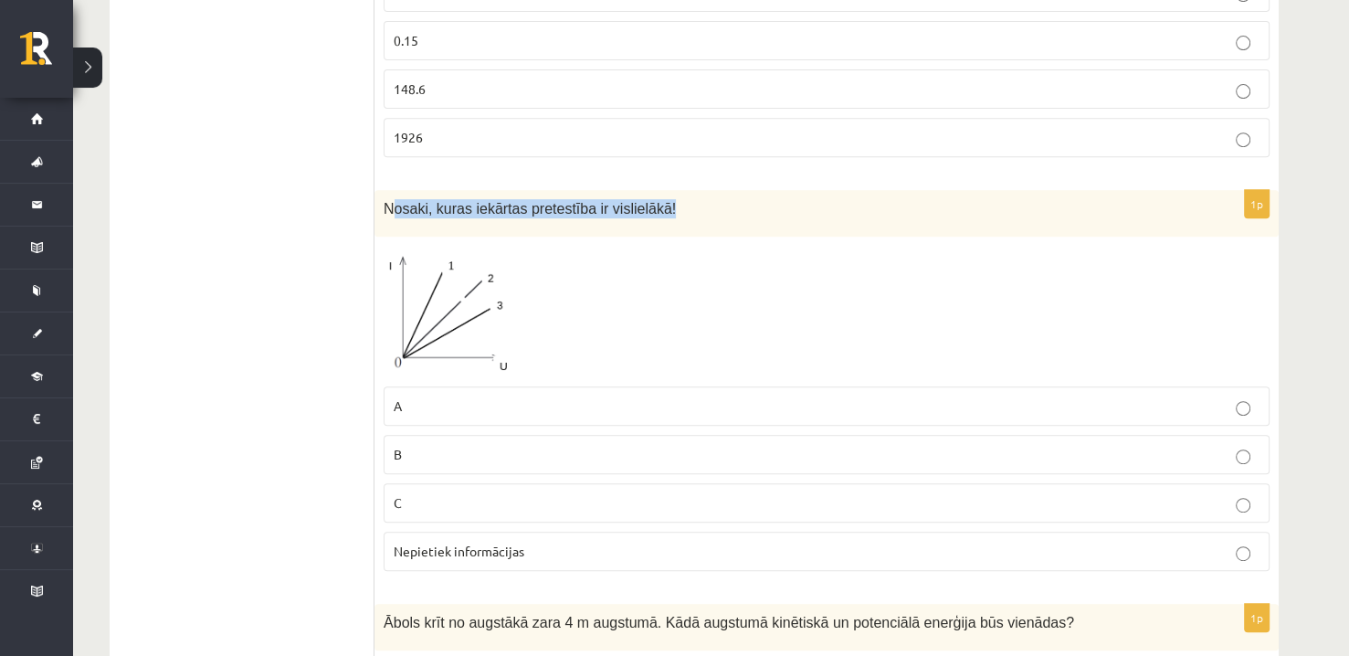
drag, startPoint x: 656, startPoint y: 207, endPoint x: 391, endPoint y: 205, distance: 264.8
click at [391, 205] on p "Nosaki, kuras iekārtas pretestība ir vislielākā!" at bounding box center [780, 208] width 794 height 19
copy span "osaki, kuras iekārtas pretestība ir vislielākā!"
click at [436, 309] on img at bounding box center [451, 311] width 137 height 131
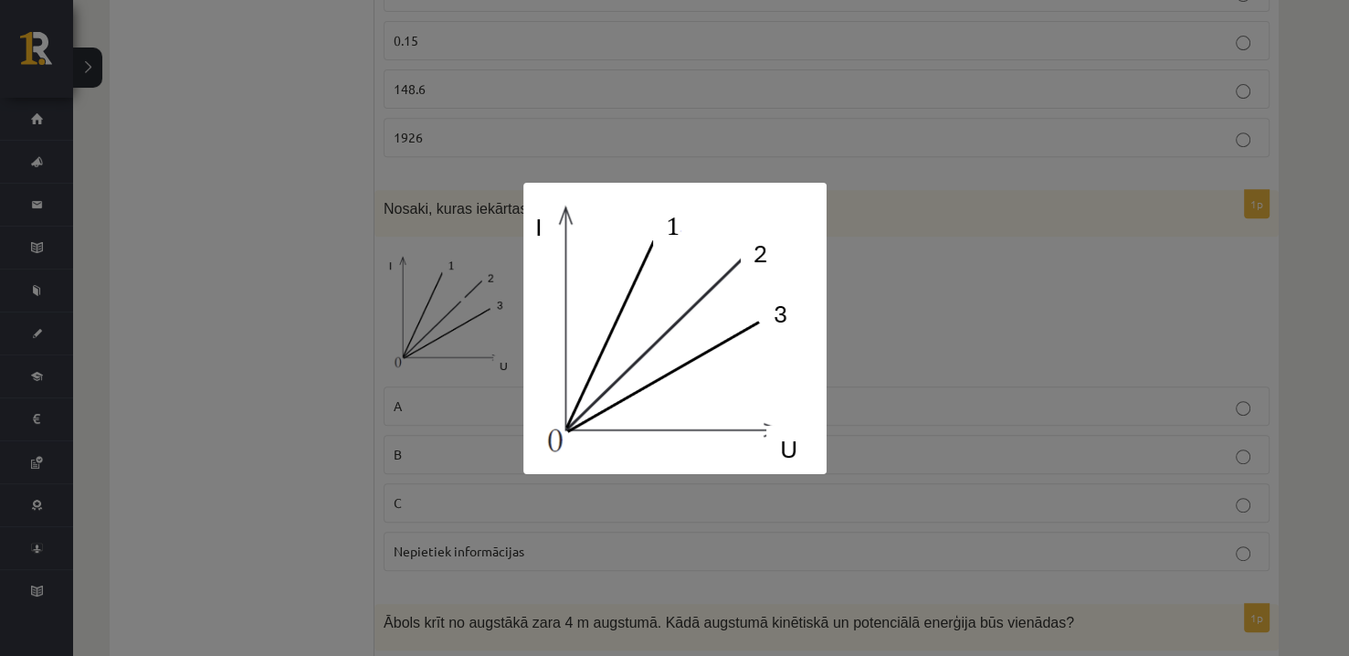
click at [879, 320] on div at bounding box center [674, 328] width 1349 height 656
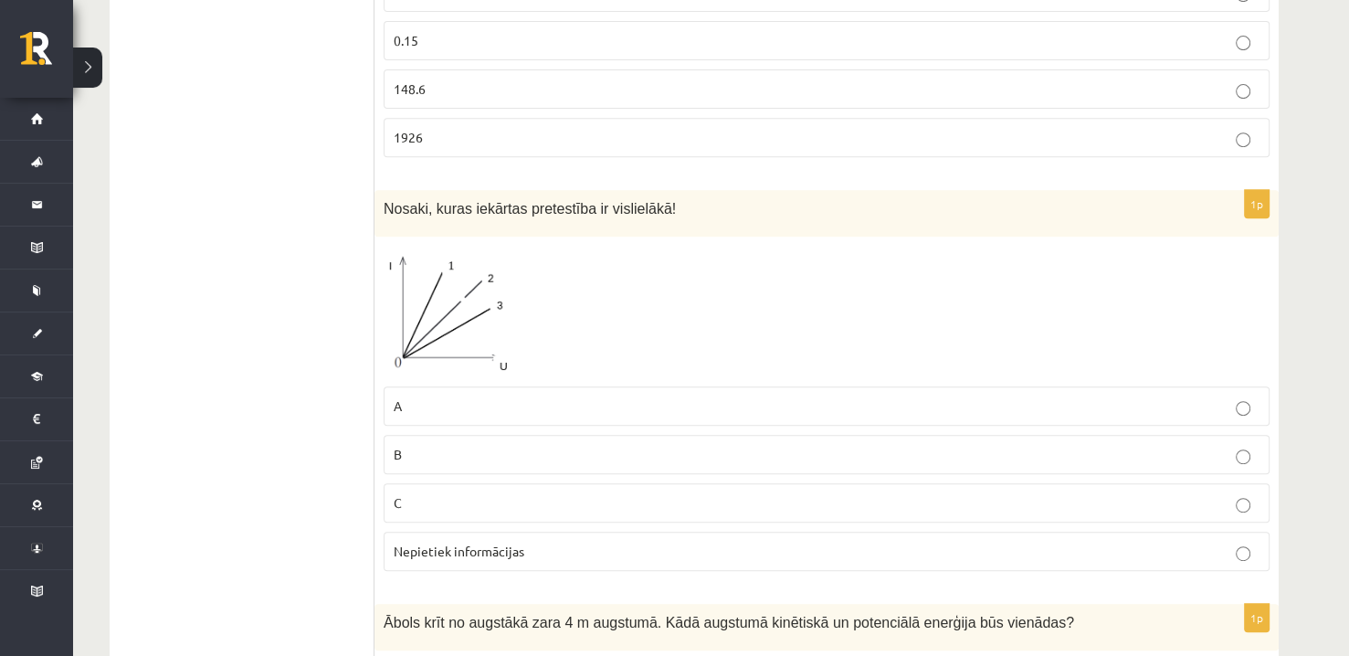
click at [477, 305] on img at bounding box center [451, 311] width 137 height 131
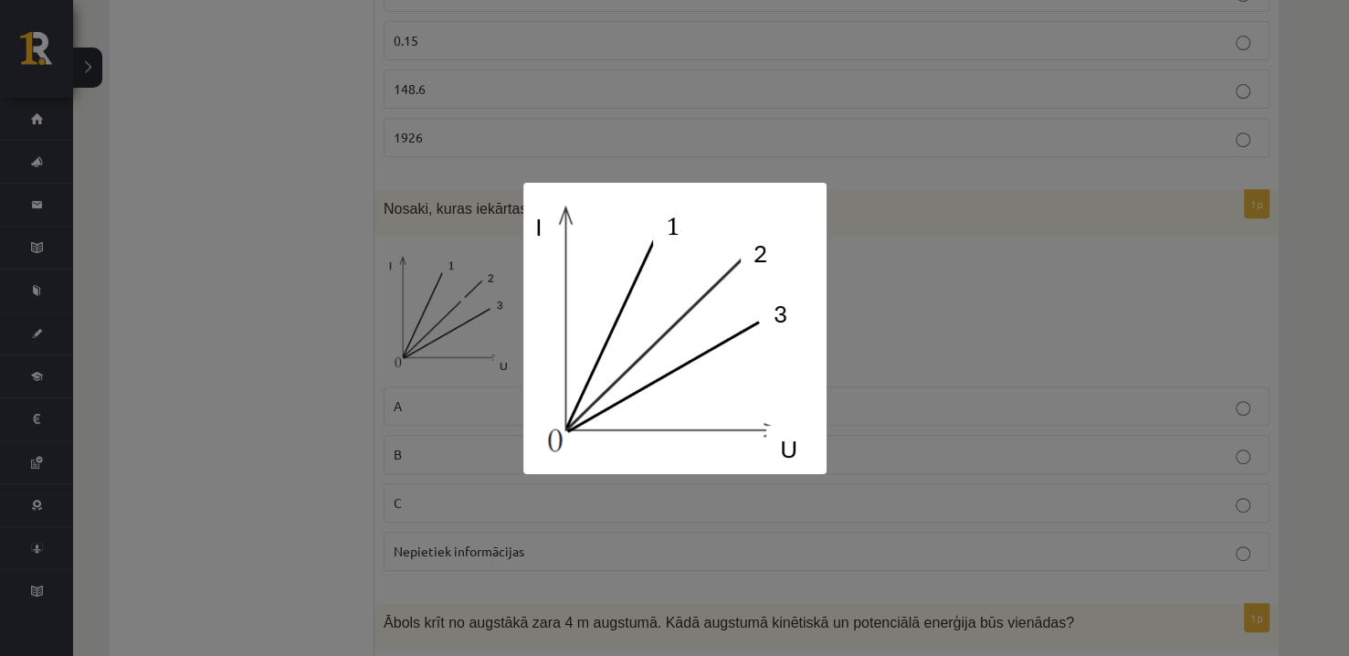
click at [346, 310] on div at bounding box center [674, 328] width 1349 height 656
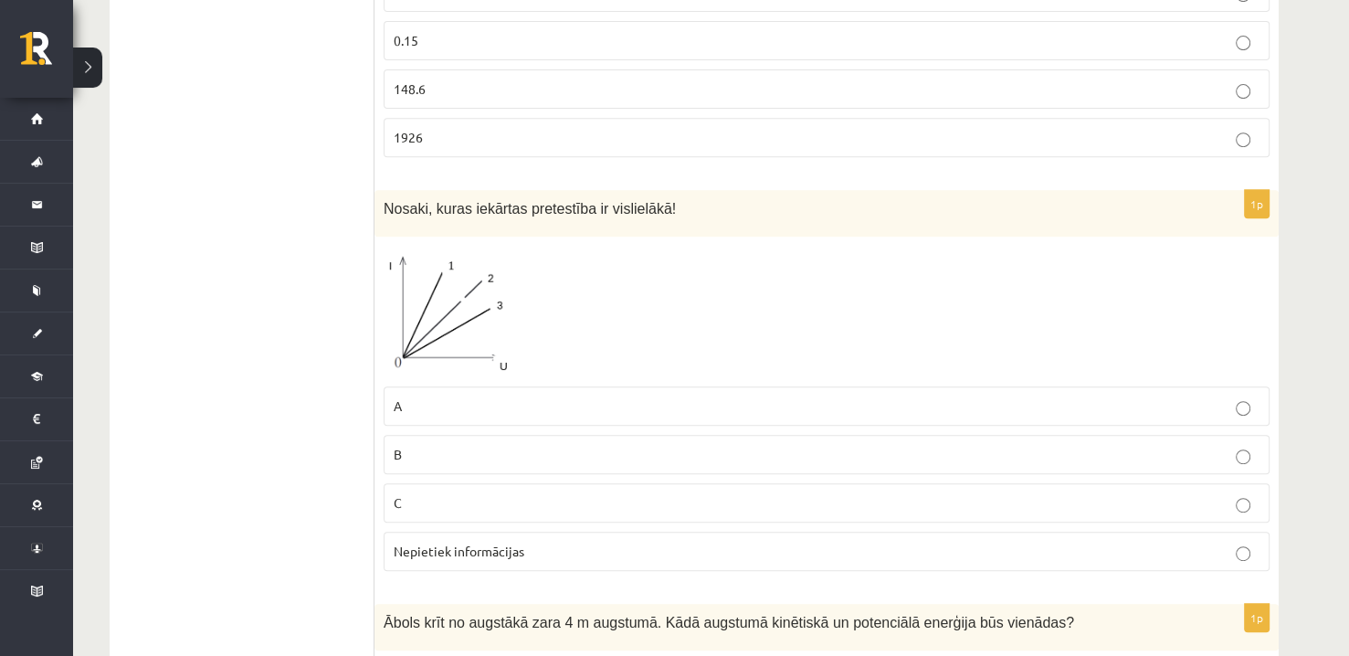
click at [454, 446] on p "B" at bounding box center [827, 454] width 866 height 19
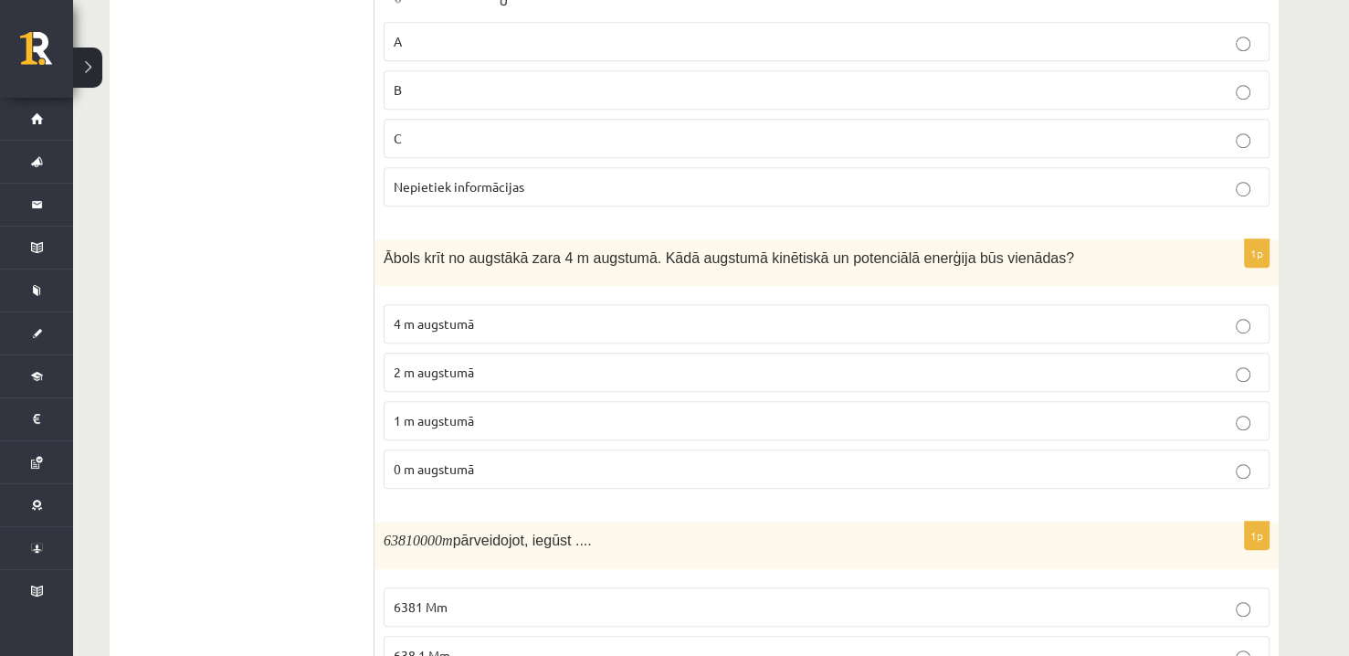
scroll to position [916, 0]
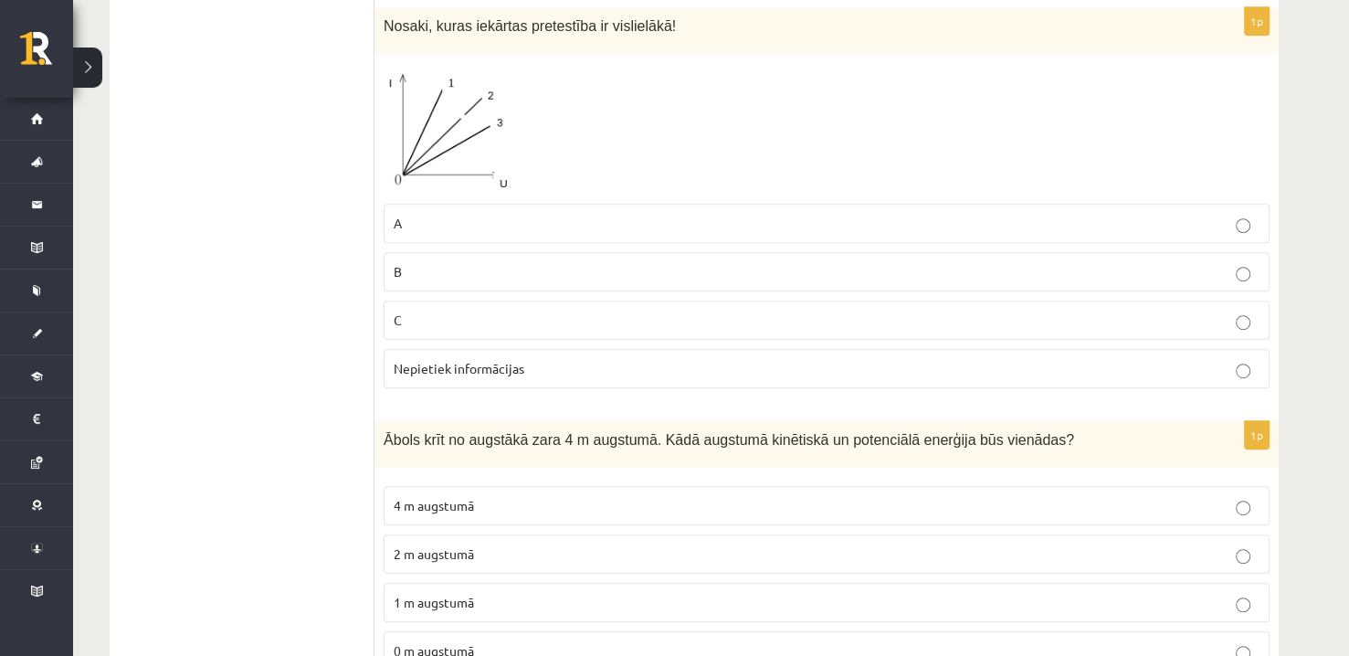
click at [503, 362] on span "Nepietiek informācijas" at bounding box center [459, 368] width 131 height 16
click at [448, 140] on img at bounding box center [451, 128] width 137 height 131
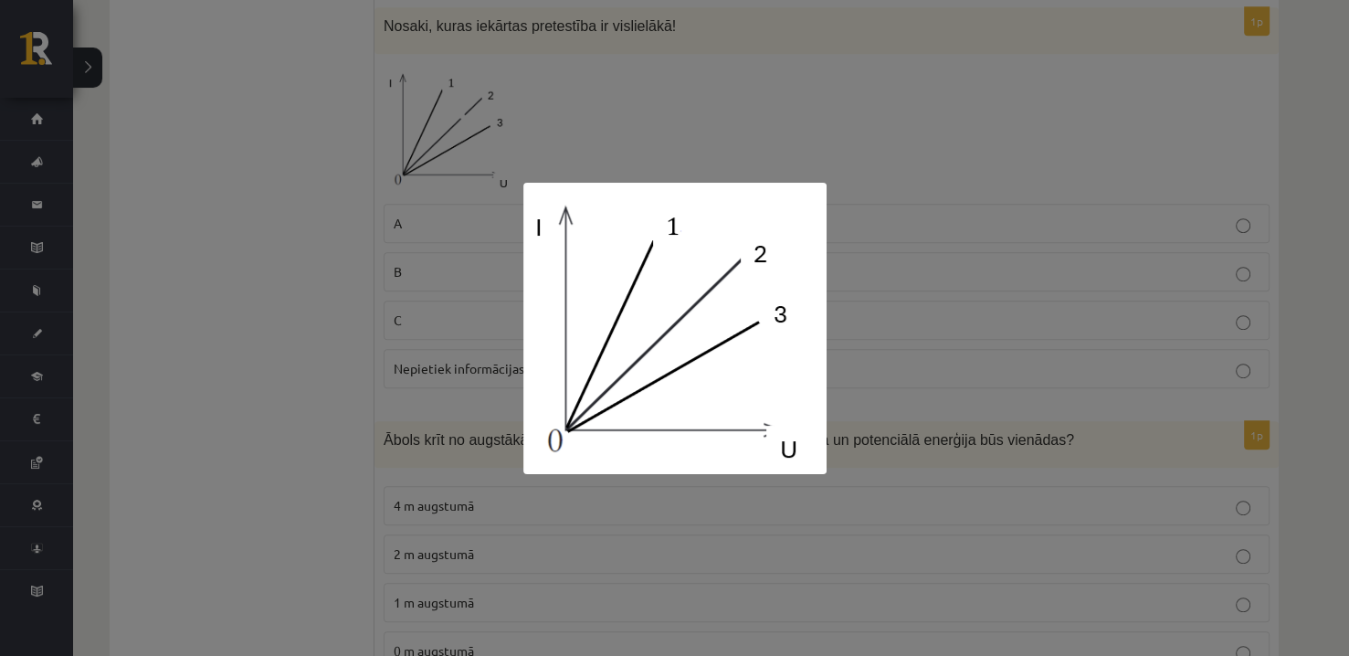
click at [225, 245] on div at bounding box center [674, 328] width 1349 height 656
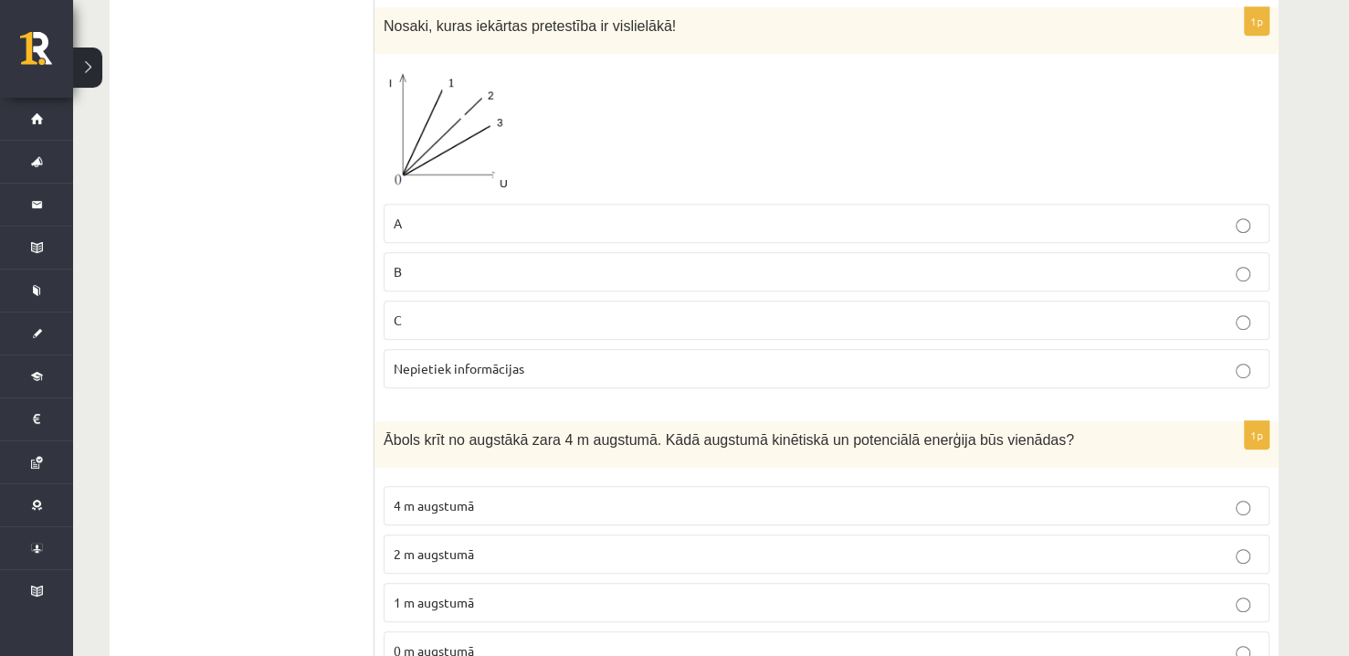
scroll to position [1190, 0]
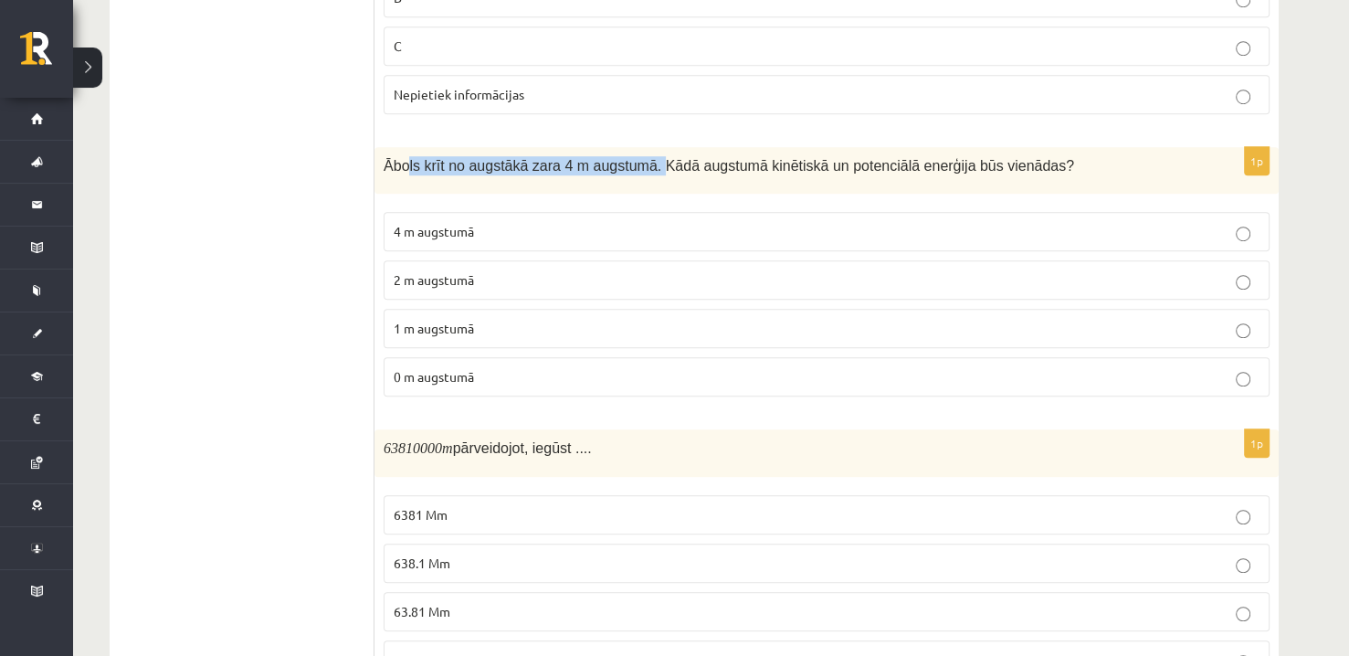
drag, startPoint x: 419, startPoint y: 167, endPoint x: 635, endPoint y: 169, distance: 215.5
click at [635, 169] on p "Ābols krīt no augstākā zara 4 m augstumā. Kādā augstumā kinētiskā un potenciālā…" at bounding box center [780, 165] width 794 height 19
click at [637, 177] on div "Ābols krīt no augstākā zara 4 m augstumā. Kādā augstumā kinētiskā un potenciālā…" at bounding box center [826, 170] width 904 height 47
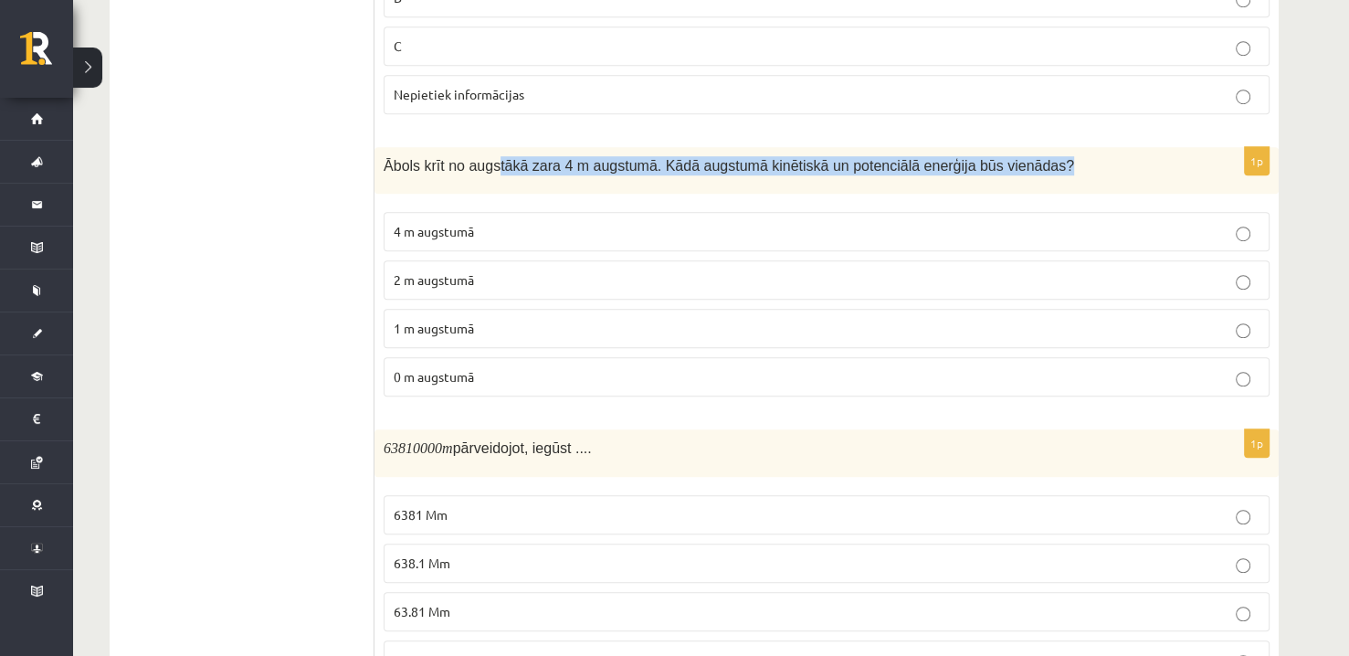
drag, startPoint x: 489, startPoint y: 165, endPoint x: 1005, endPoint y: 163, distance: 515.9
click at [1005, 163] on p "Ābols krīt no augstākā zara 4 m augstumā. Kādā augstumā kinētiskā un potenciālā…" at bounding box center [780, 165] width 794 height 19
click at [1054, 158] on p "Ābols krīt no augstākā zara 4 m augstumā. Kādā augstumā kinētiskā un potenciālā…" at bounding box center [780, 165] width 794 height 19
click at [1037, 175] on div "Ābols krīt no augstākā zara 4 m augstumā. Kādā augstumā kinētiskā un potenciālā…" at bounding box center [826, 170] width 904 height 47
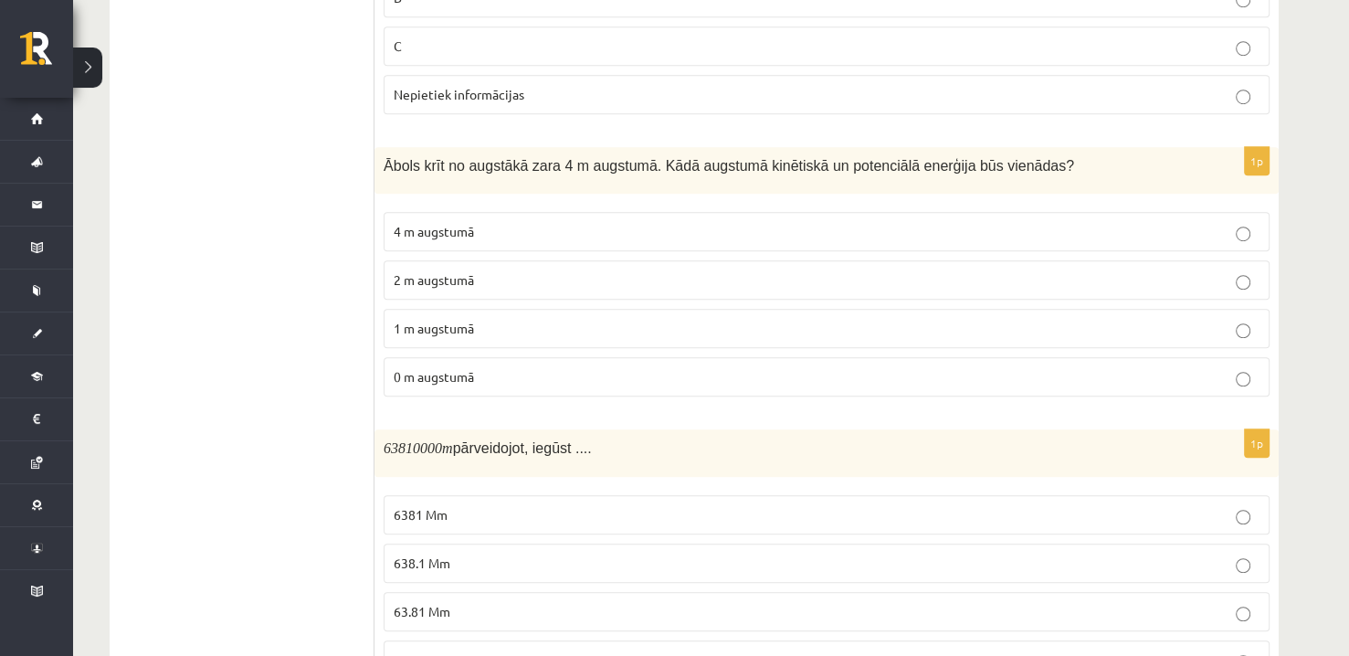
click at [603, 226] on p "4 m augstumā" at bounding box center [827, 231] width 866 height 19
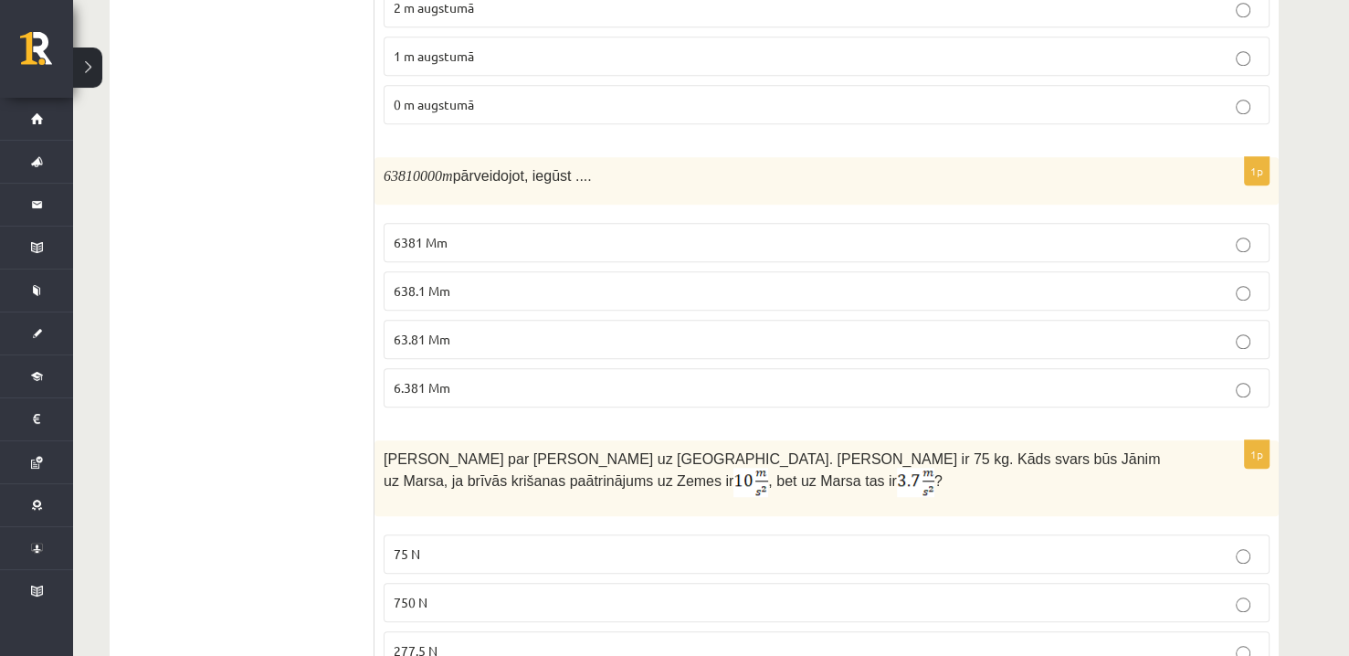
scroll to position [1464, 0]
click at [430, 388] on label "6.381 Mm" at bounding box center [826, 385] width 886 height 39
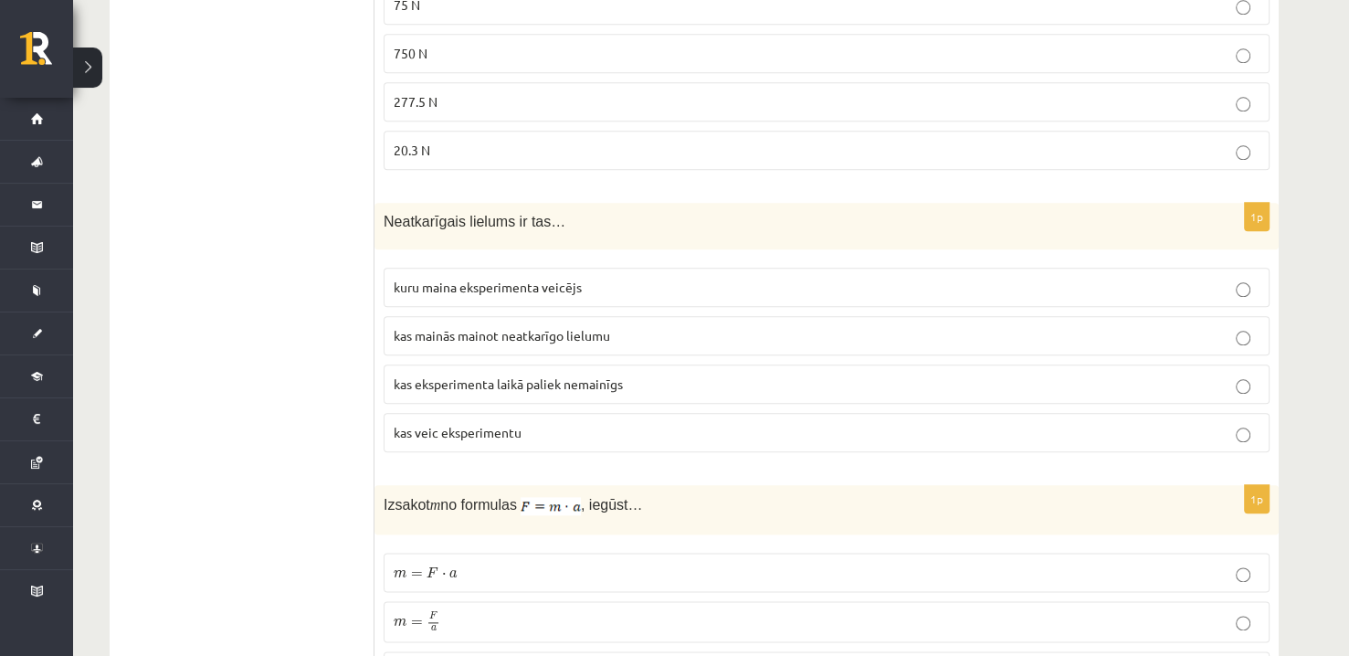
scroll to position [2011, 0]
click at [573, 278] on span "kuru maina eksperimenta veicējs" at bounding box center [488, 286] width 188 height 16
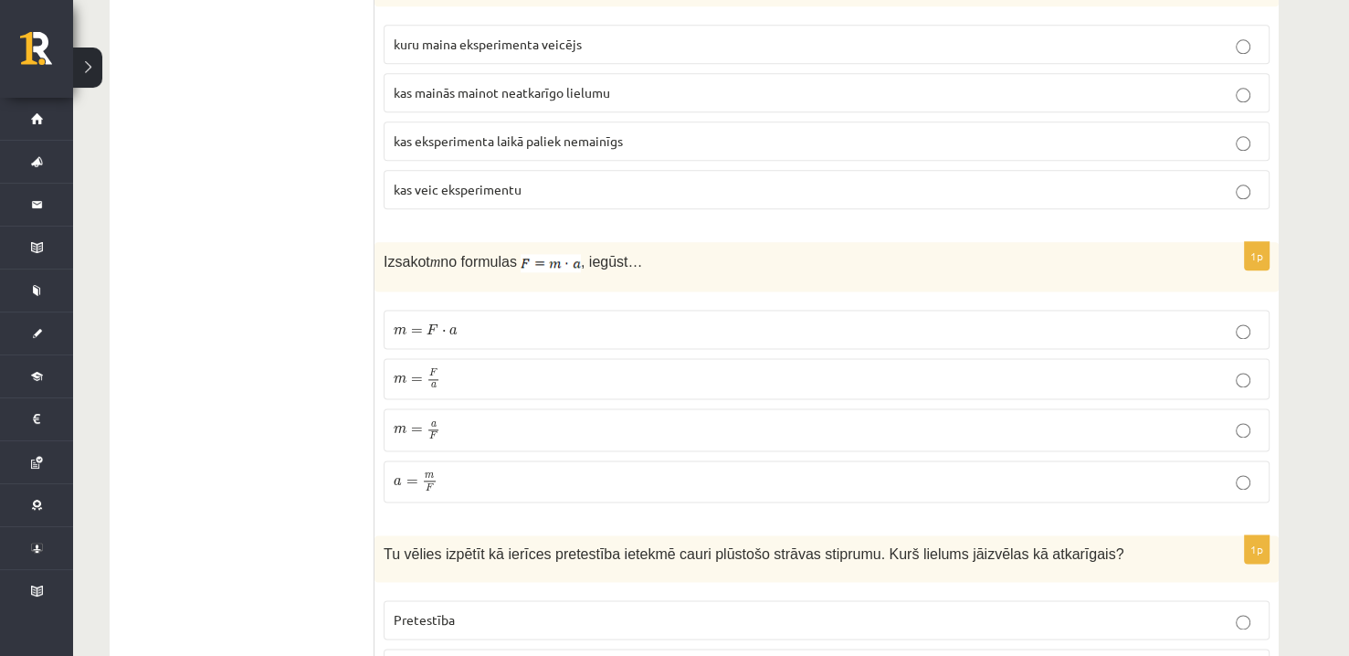
scroll to position [2285, 0]
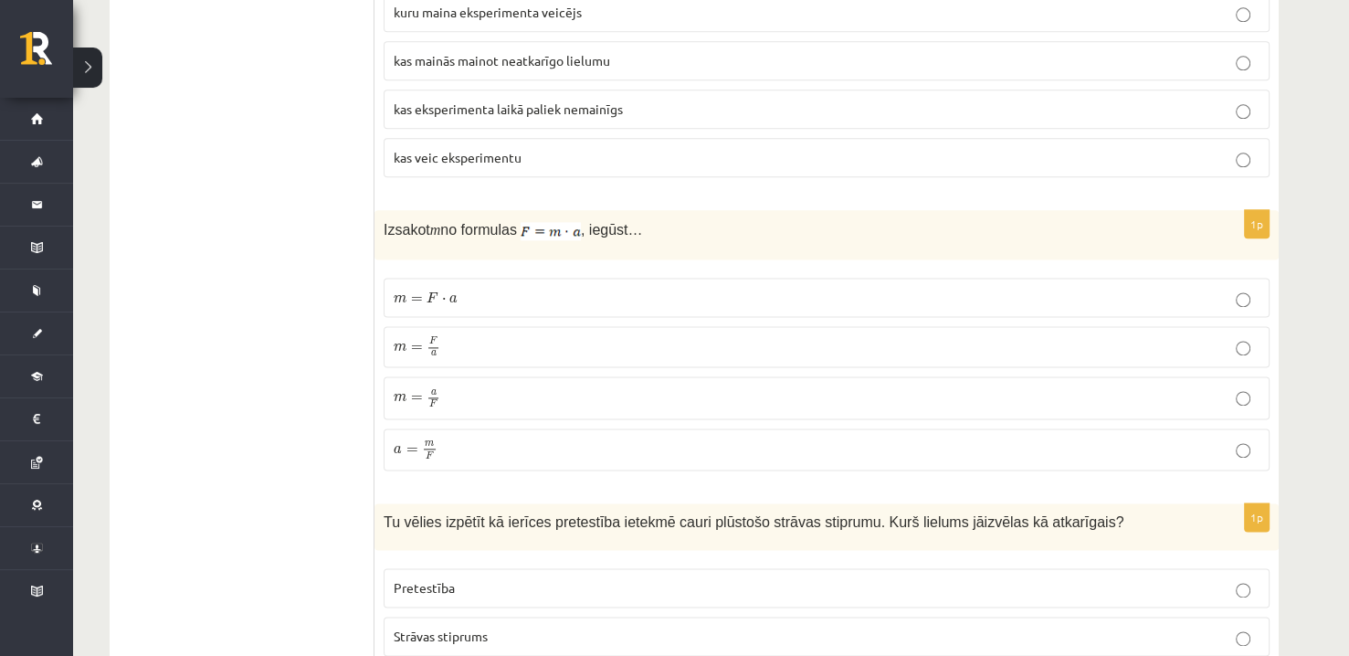
click at [457, 386] on p "m = a F m = a F" at bounding box center [827, 397] width 866 height 22
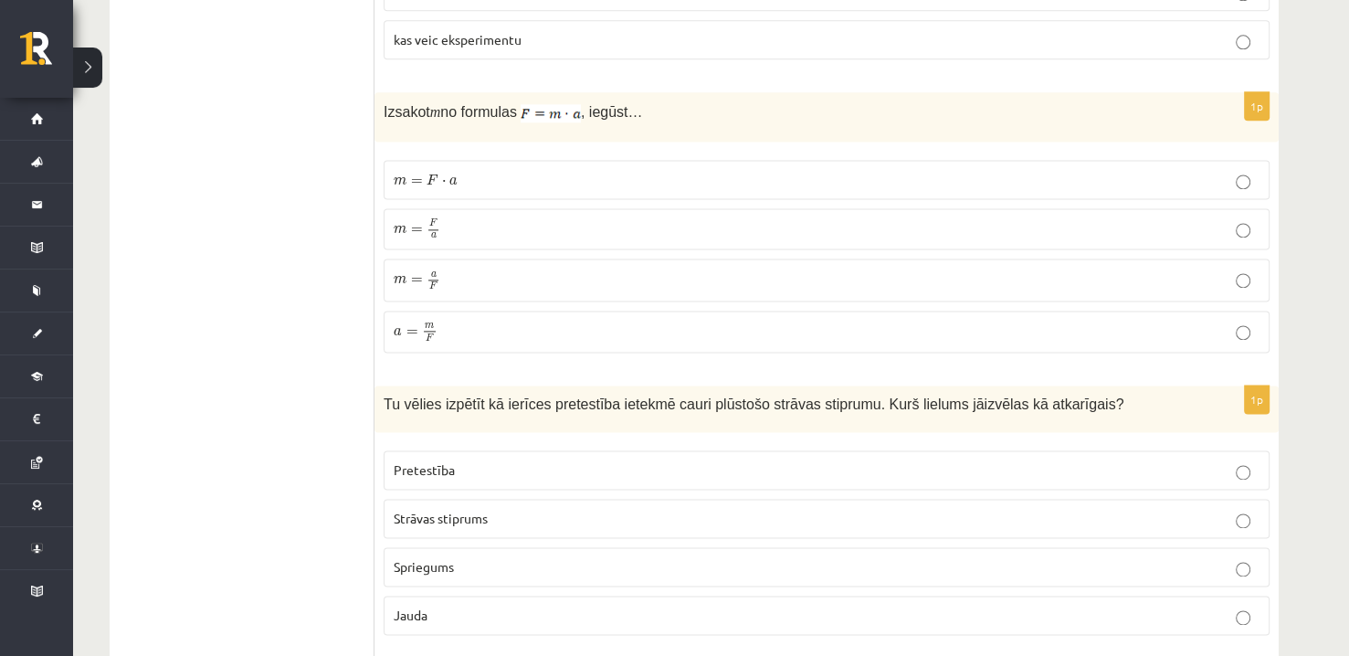
scroll to position [2559, 0]
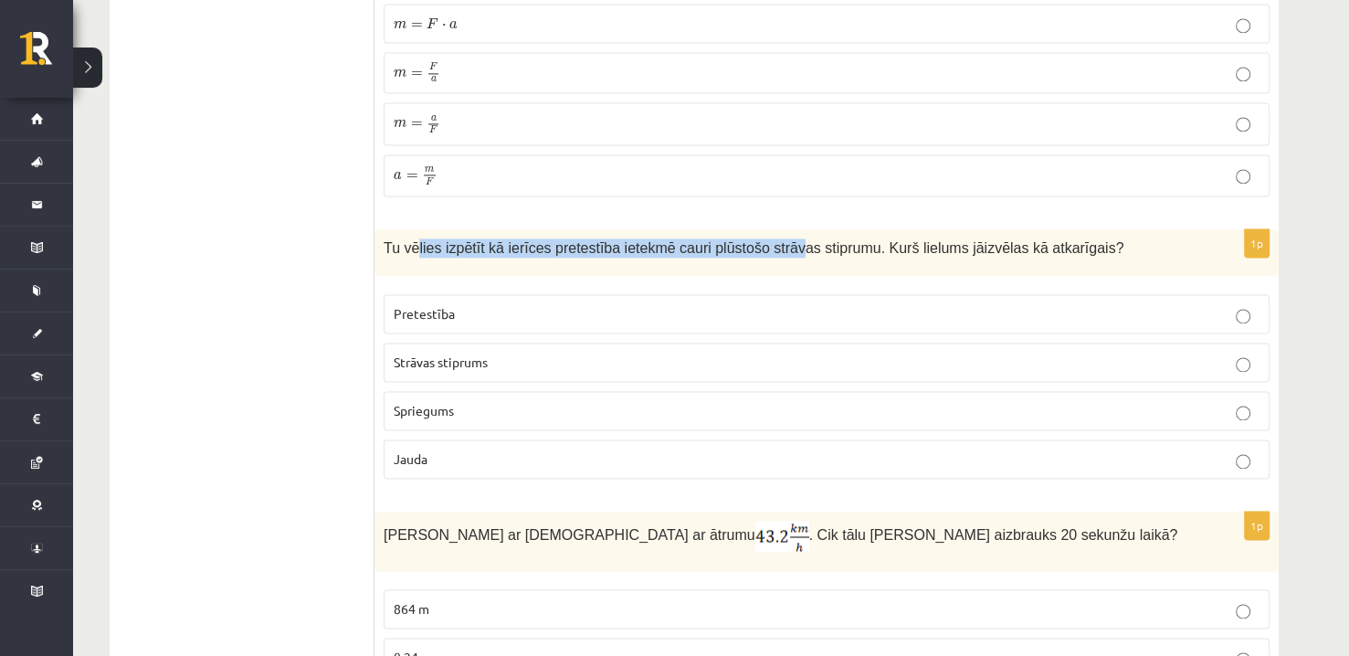
drag, startPoint x: 412, startPoint y: 236, endPoint x: 764, endPoint y: 238, distance: 352.5
click at [764, 240] on span "Tu vēlies izpētīt kā ierīces pretestība ietekmē cauri plūstošo strāvas stiprumu…" at bounding box center [753, 248] width 740 height 16
click at [645, 256] on div "Tu vēlies izpētīt kā ierīces pretestība ietekmē cauri plūstošo strāvas stiprumu…" at bounding box center [826, 252] width 904 height 47
click at [586, 304] on p "Pretestība" at bounding box center [827, 313] width 866 height 19
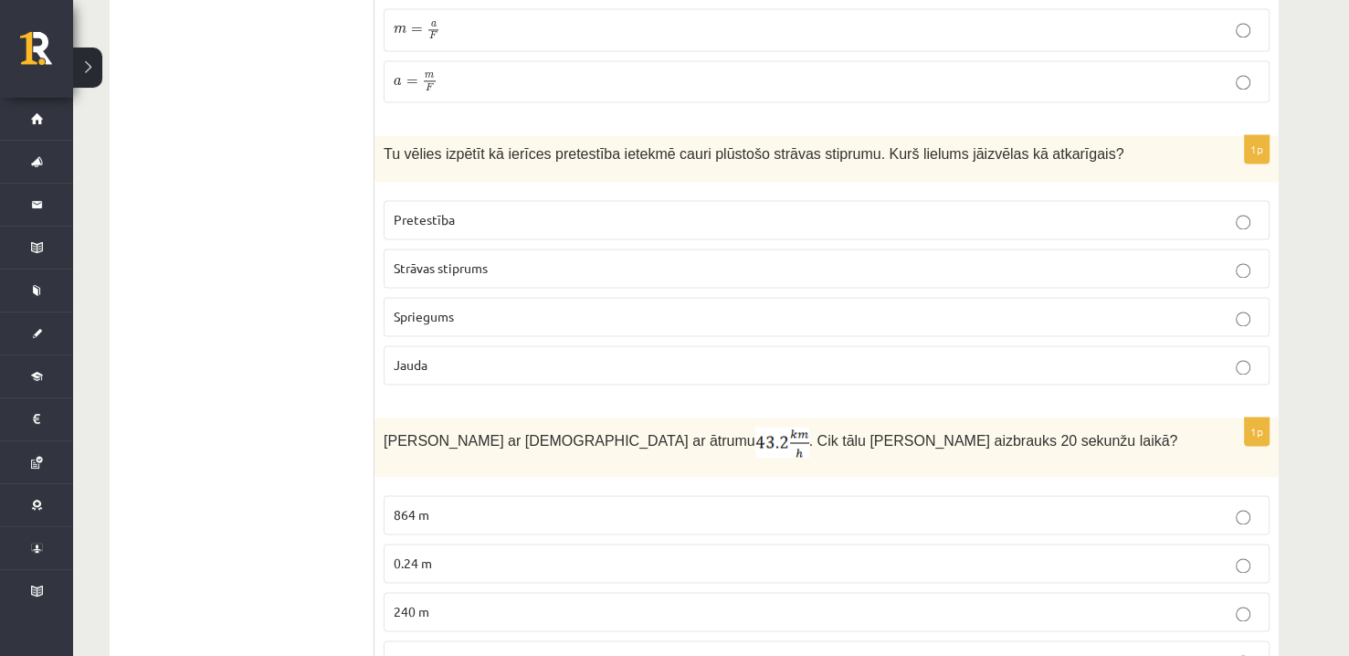
scroll to position [2651, 0]
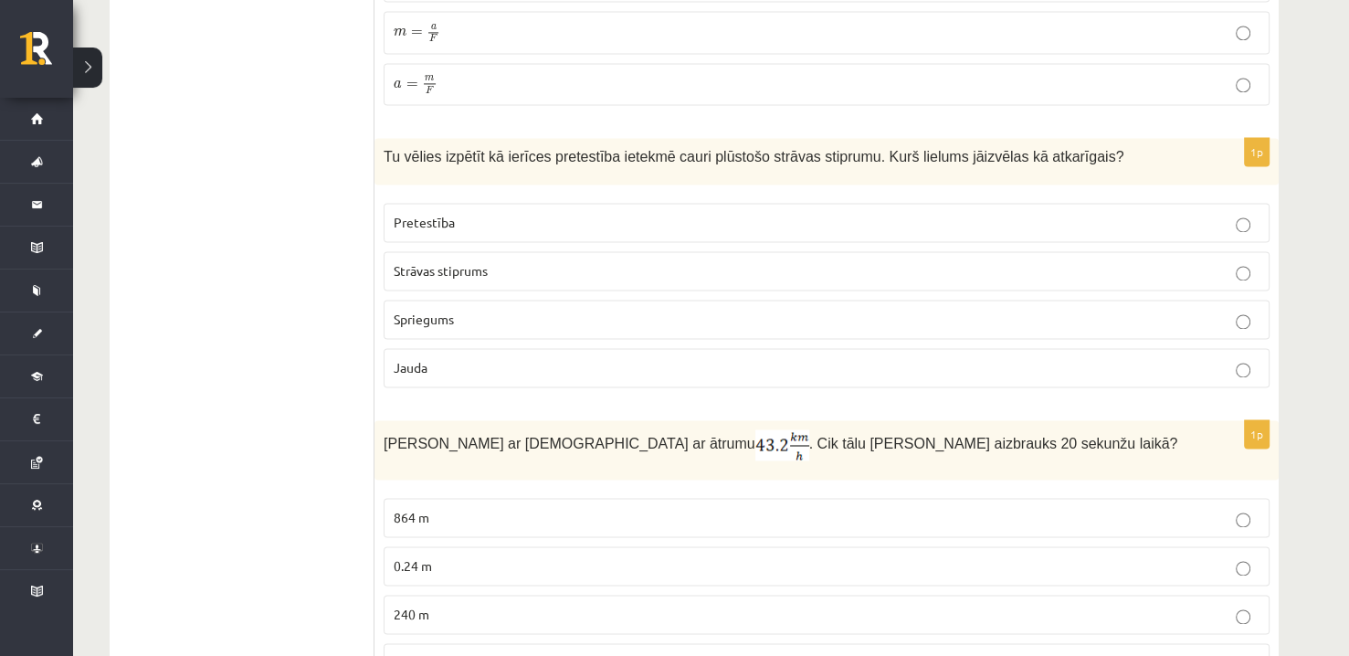
click at [560, 261] on p "Strāvas stiprums" at bounding box center [827, 270] width 866 height 19
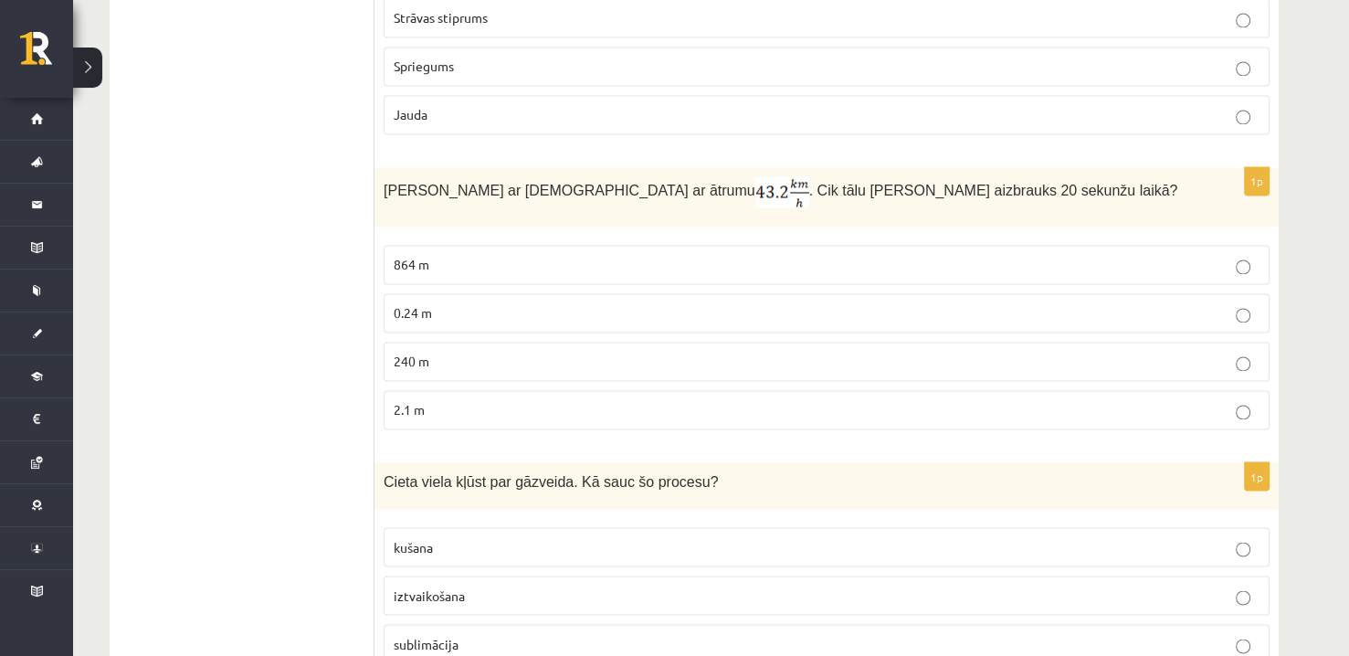
scroll to position [2925, 0]
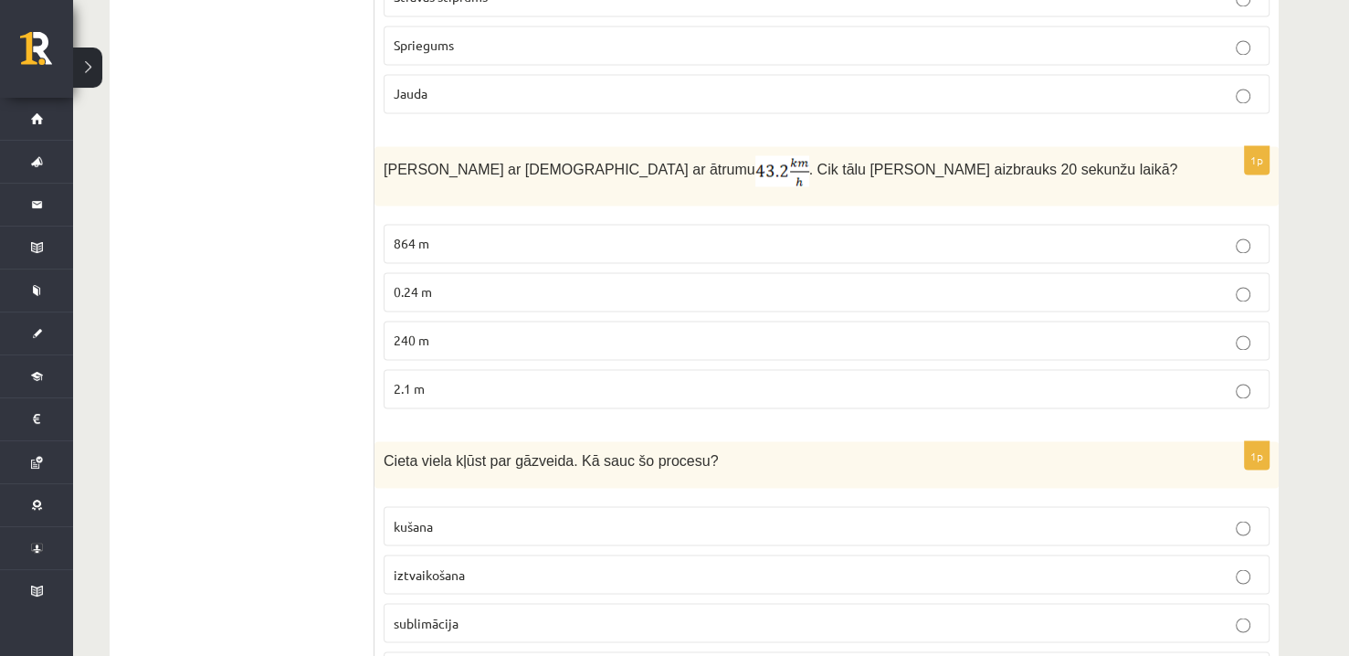
click at [545, 331] on p "240 m" at bounding box center [827, 340] width 866 height 19
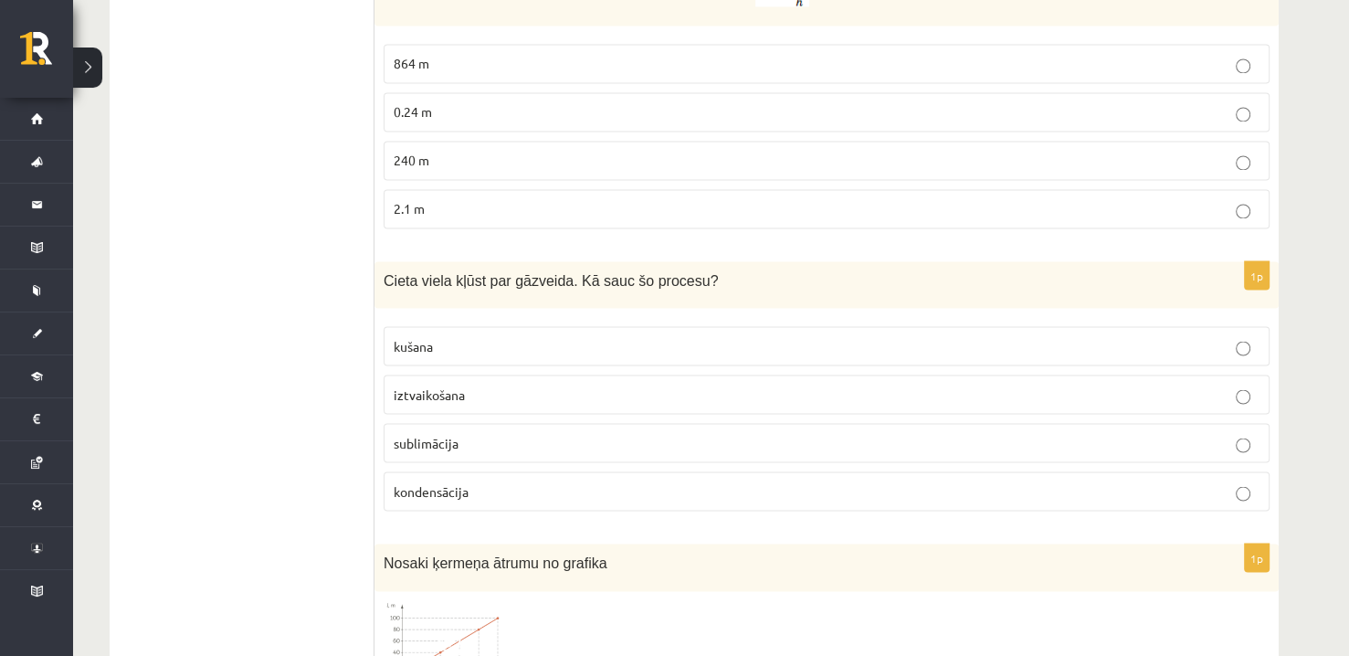
scroll to position [3107, 0]
click at [491, 430] on p "sublimācija" at bounding box center [827, 439] width 866 height 19
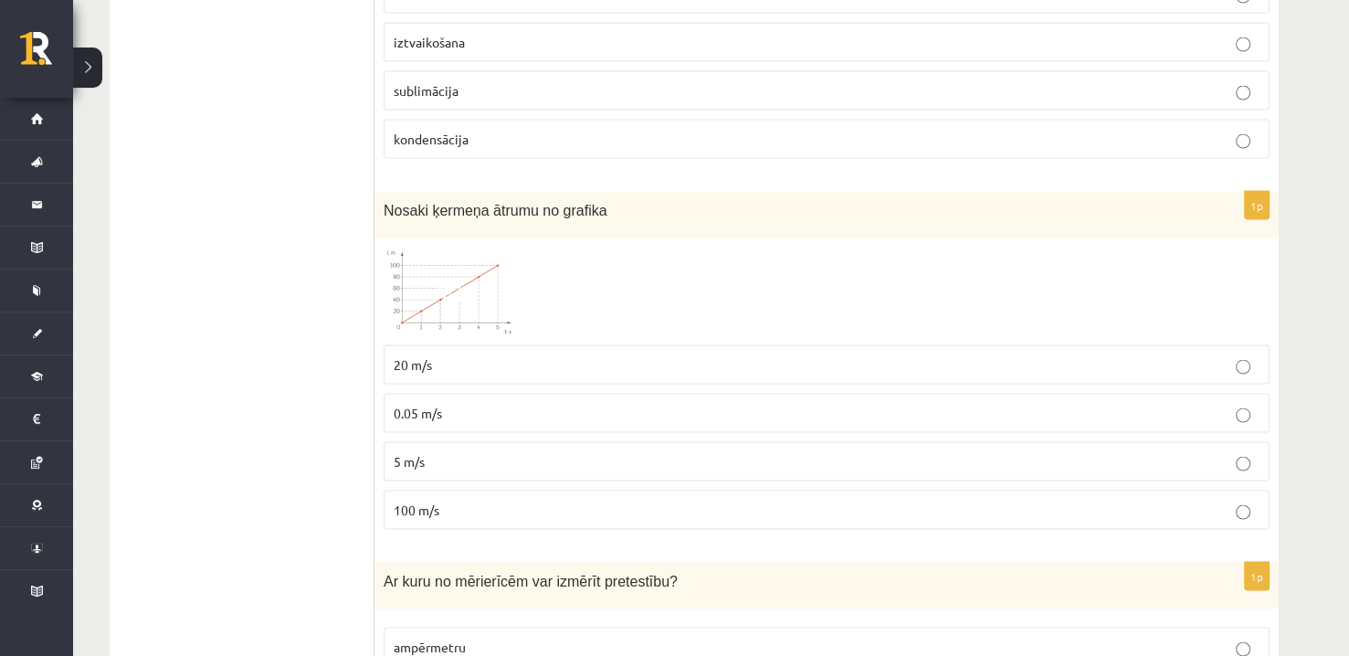
scroll to position [3472, 0]
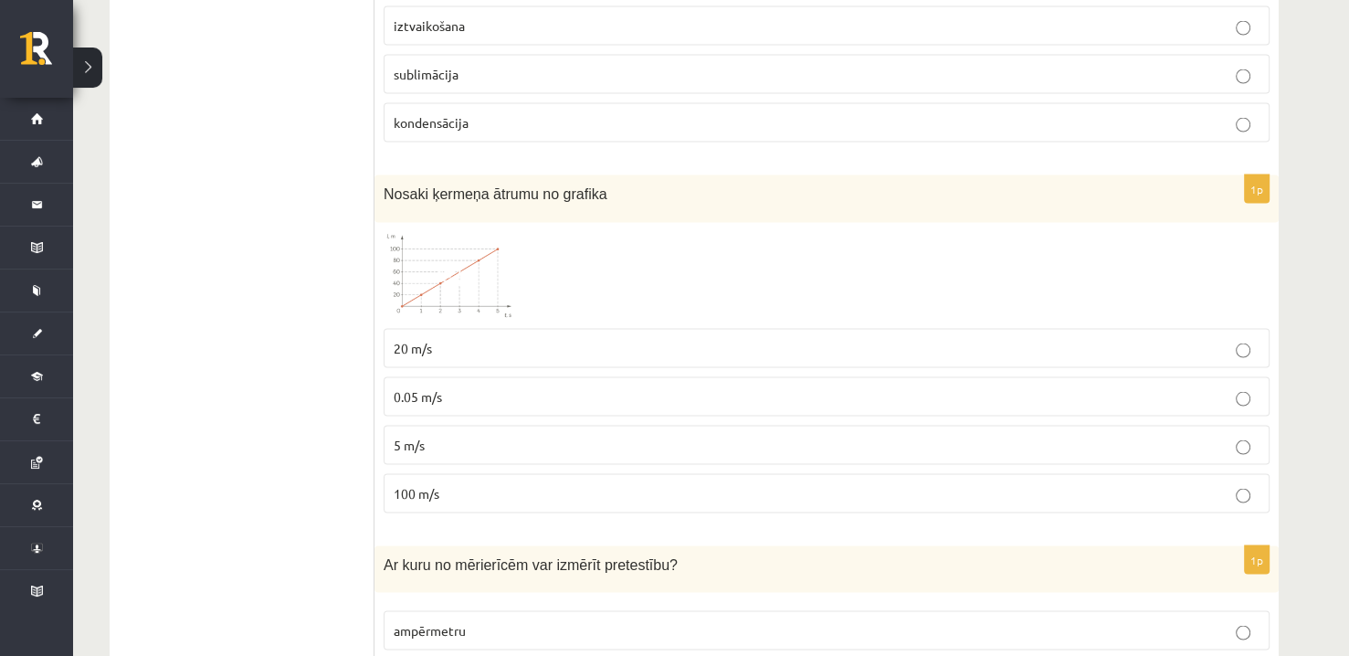
click at [469, 243] on img at bounding box center [451, 276] width 137 height 88
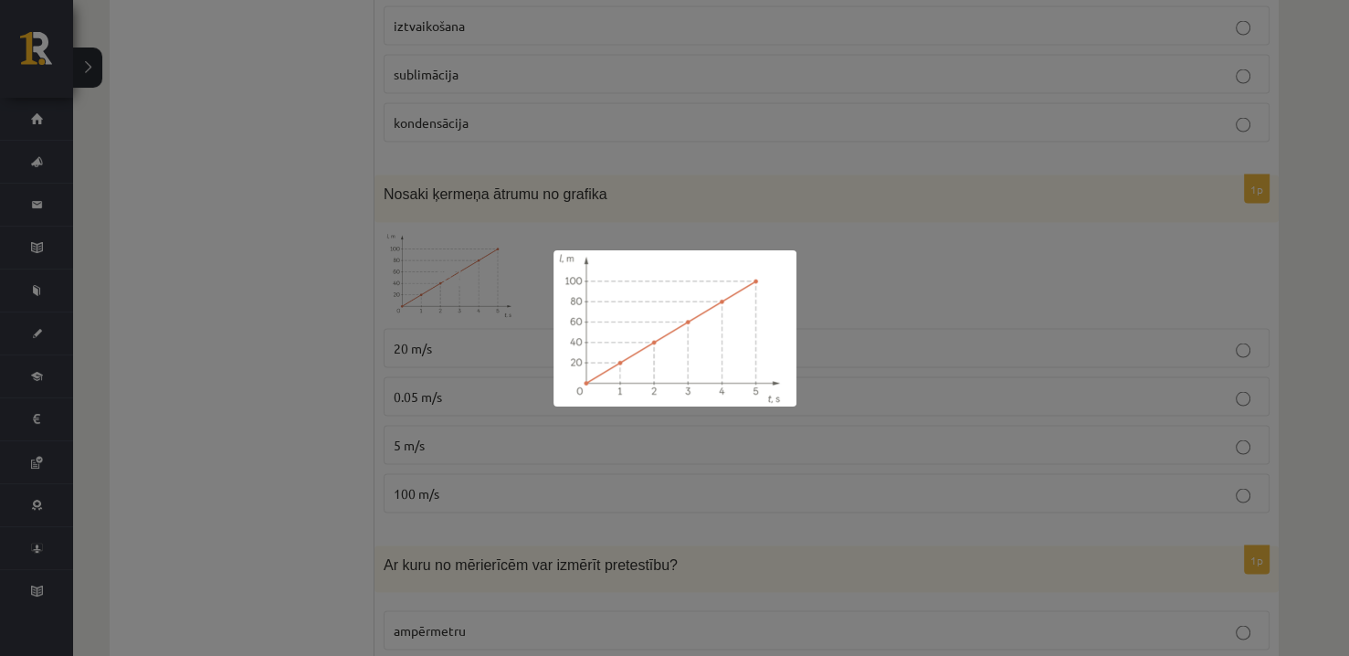
click at [658, 205] on div at bounding box center [674, 328] width 1349 height 656
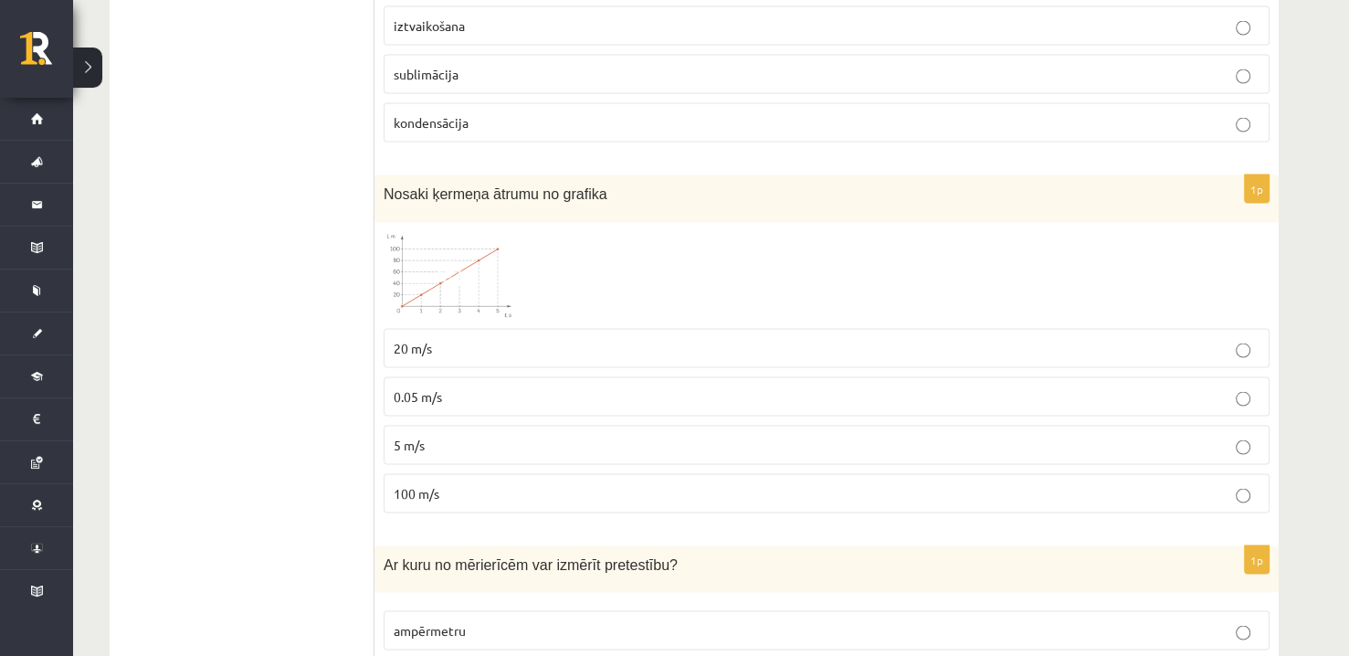
click at [498, 339] on p "20 m/s" at bounding box center [827, 348] width 866 height 19
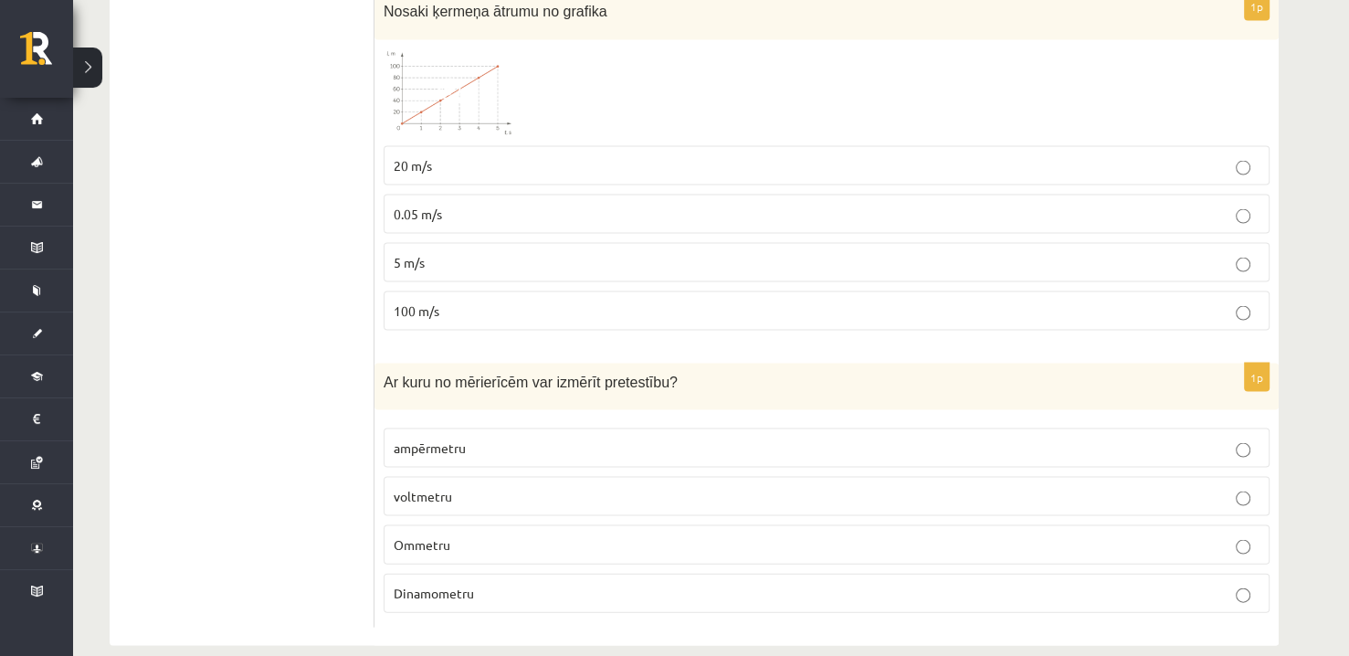
scroll to position [3660, 0]
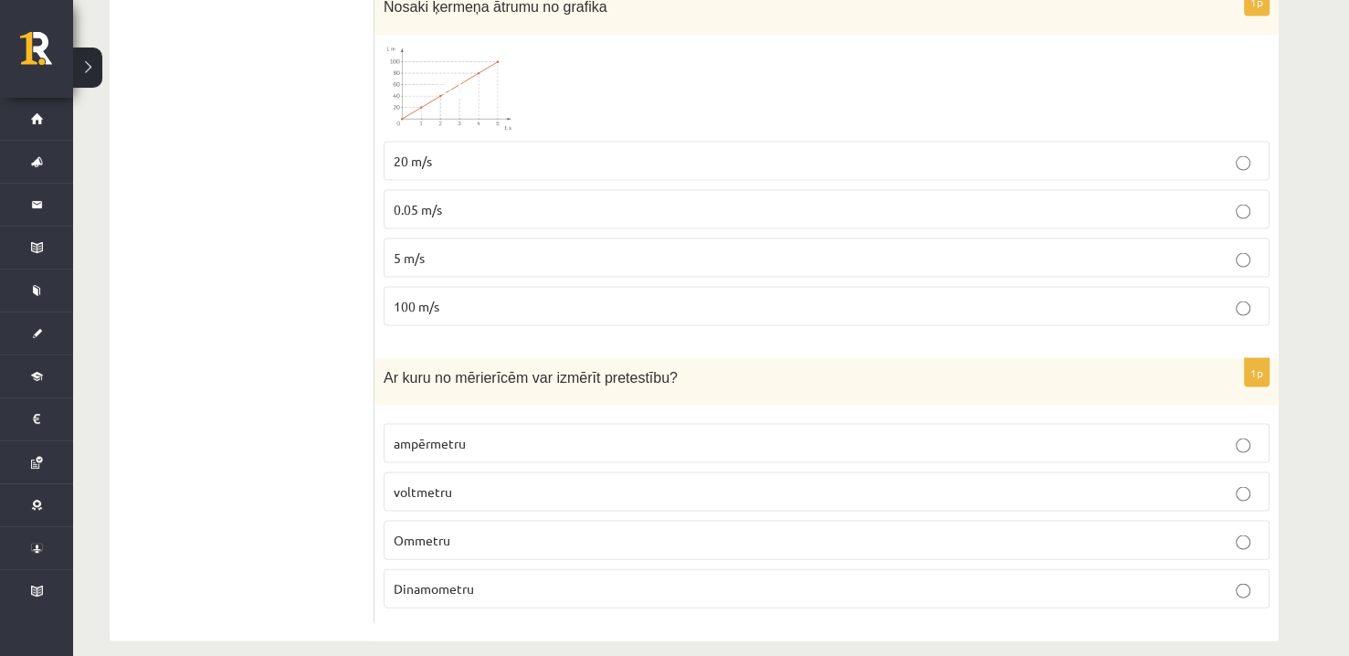
click at [617, 370] on span "Ar kuru no mērierīcēm var izmērīt pretestību?" at bounding box center [530, 378] width 294 height 16
copy span "pretestību"
click at [777, 368] on p "Ar kuru no mērierīcēm var izmērīt pretestību?" at bounding box center [780, 377] width 794 height 19
click at [497, 482] on p "voltmetru" at bounding box center [827, 491] width 866 height 19
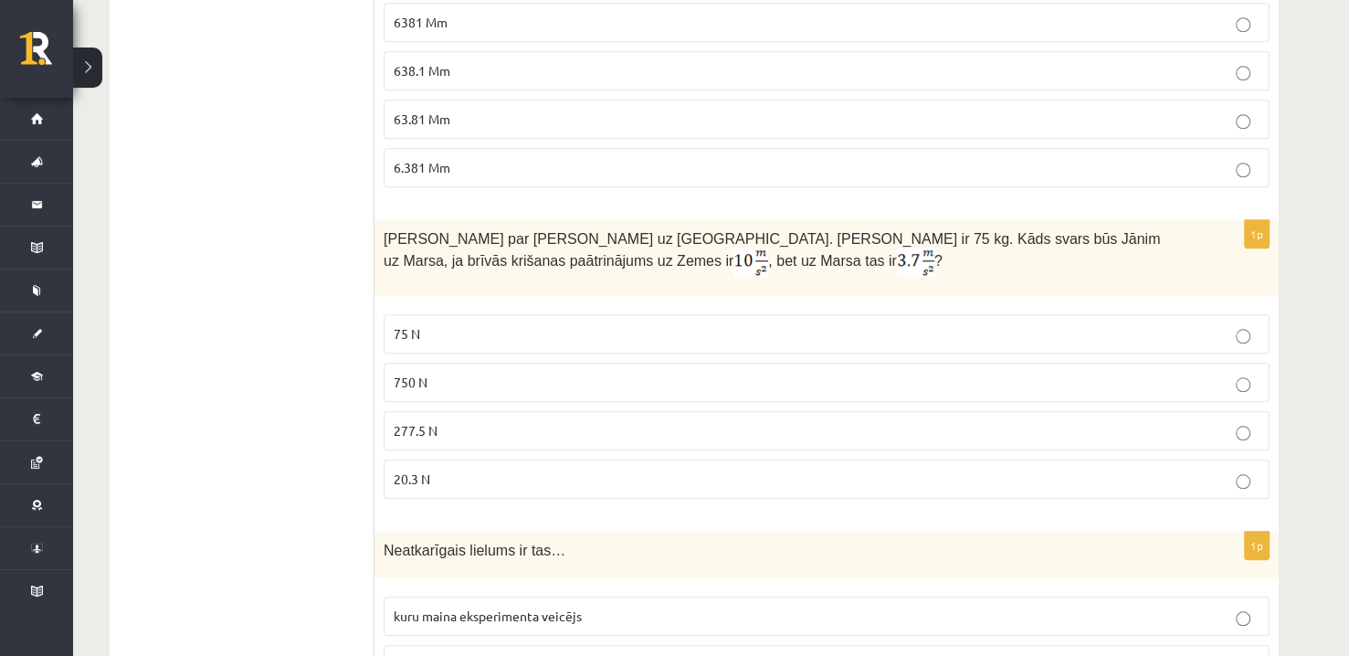
scroll to position [1651, 0]
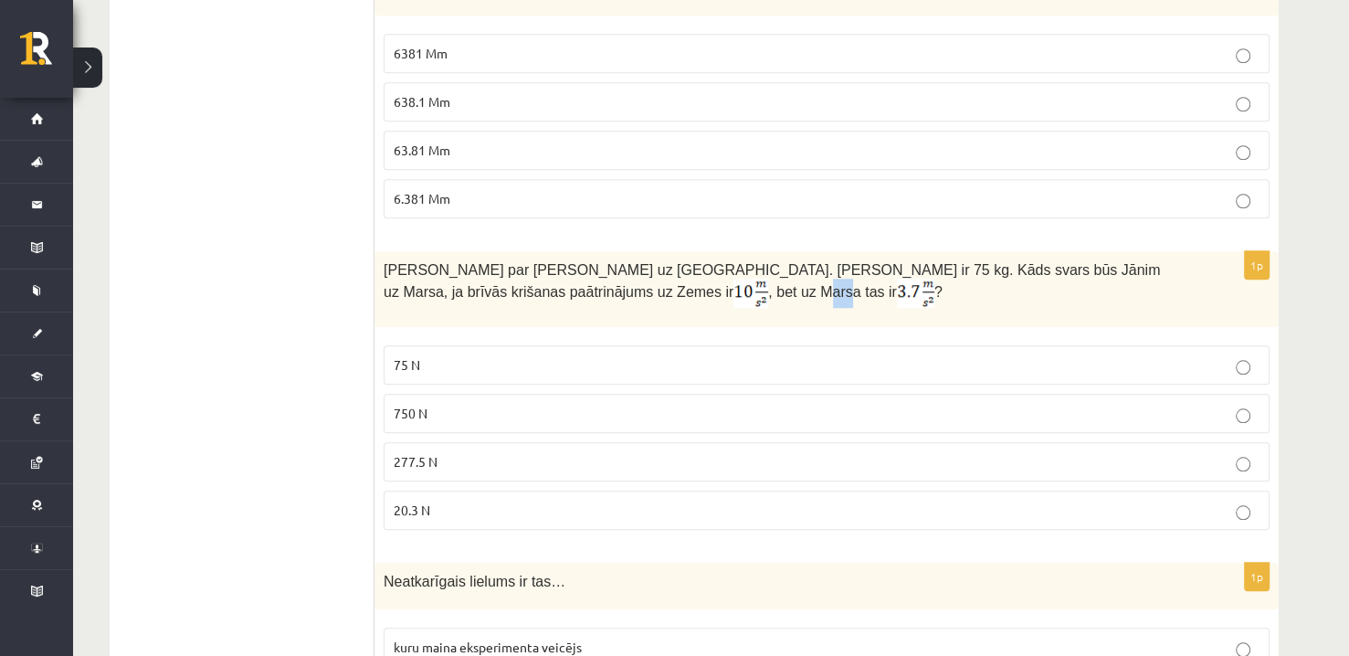
drag, startPoint x: 474, startPoint y: 282, endPoint x: 496, endPoint y: 282, distance: 21.9
click at [768, 284] on span ", bet uz Marsa tas ir" at bounding box center [832, 292] width 129 height 16
click at [523, 368] on label "75 N" at bounding box center [826, 364] width 886 height 39
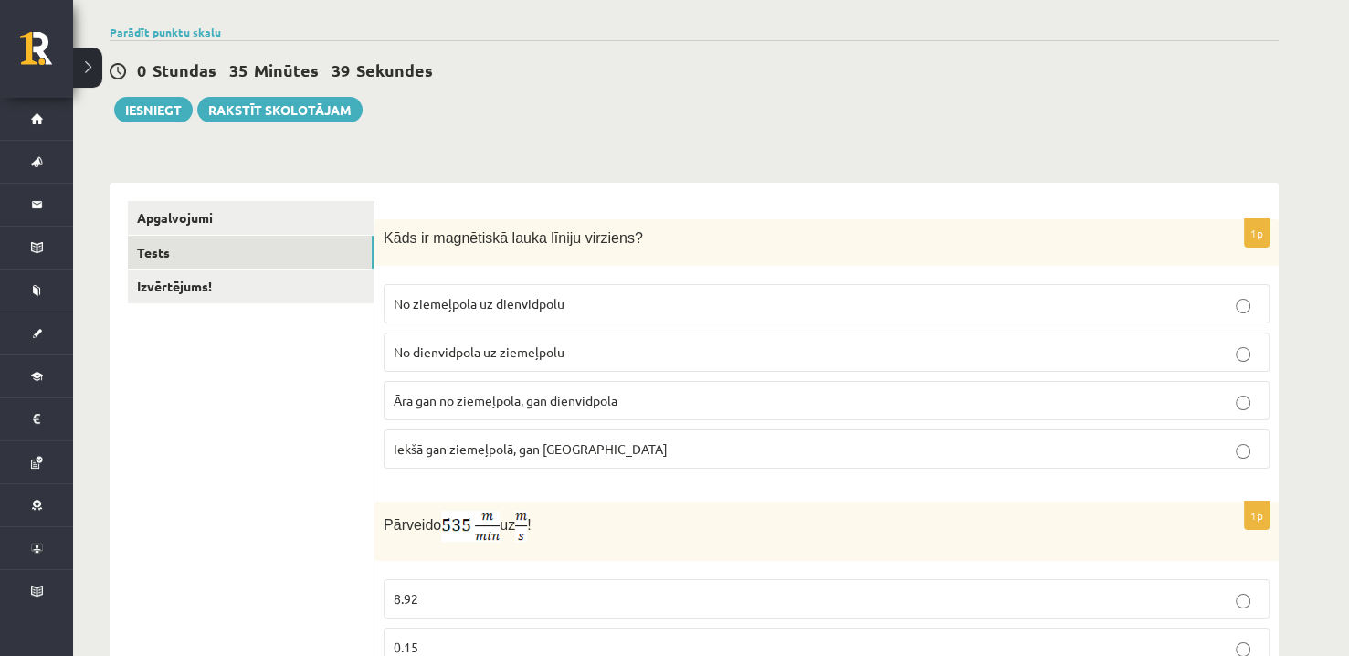
scroll to position [99, 0]
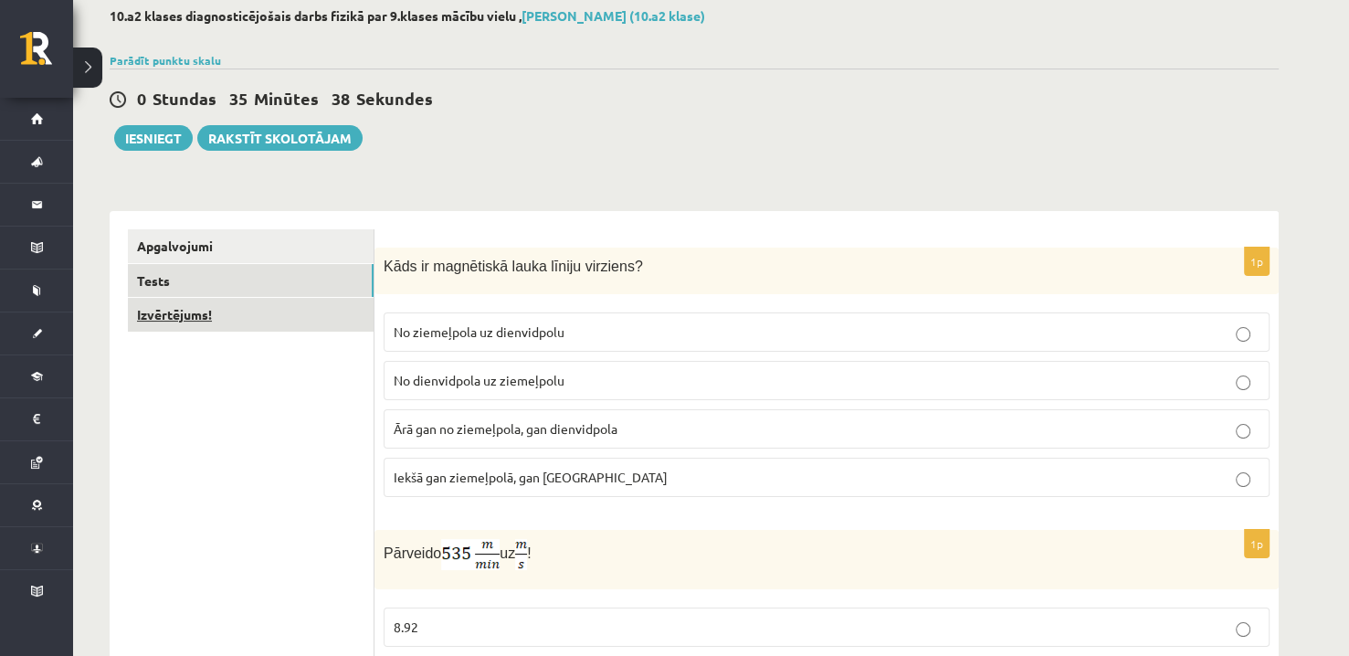
click at [250, 319] on link "Izvērtējums!" at bounding box center [251, 315] width 246 height 34
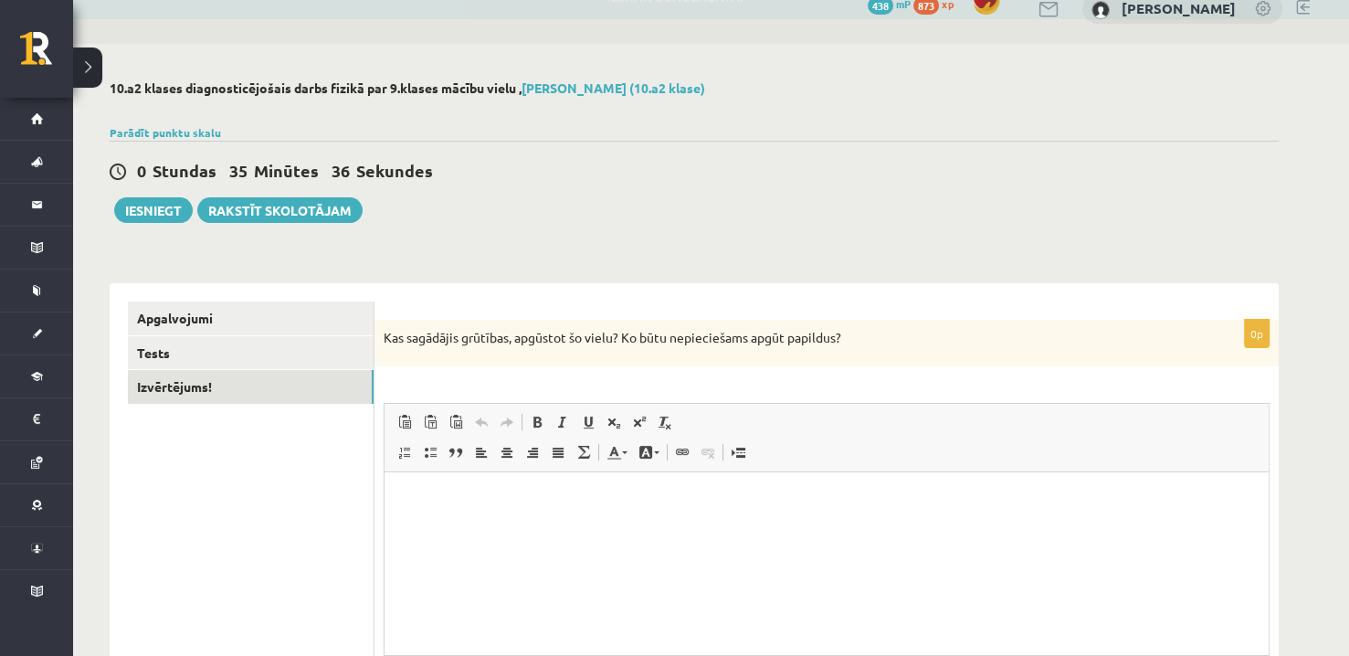
scroll to position [0, 0]
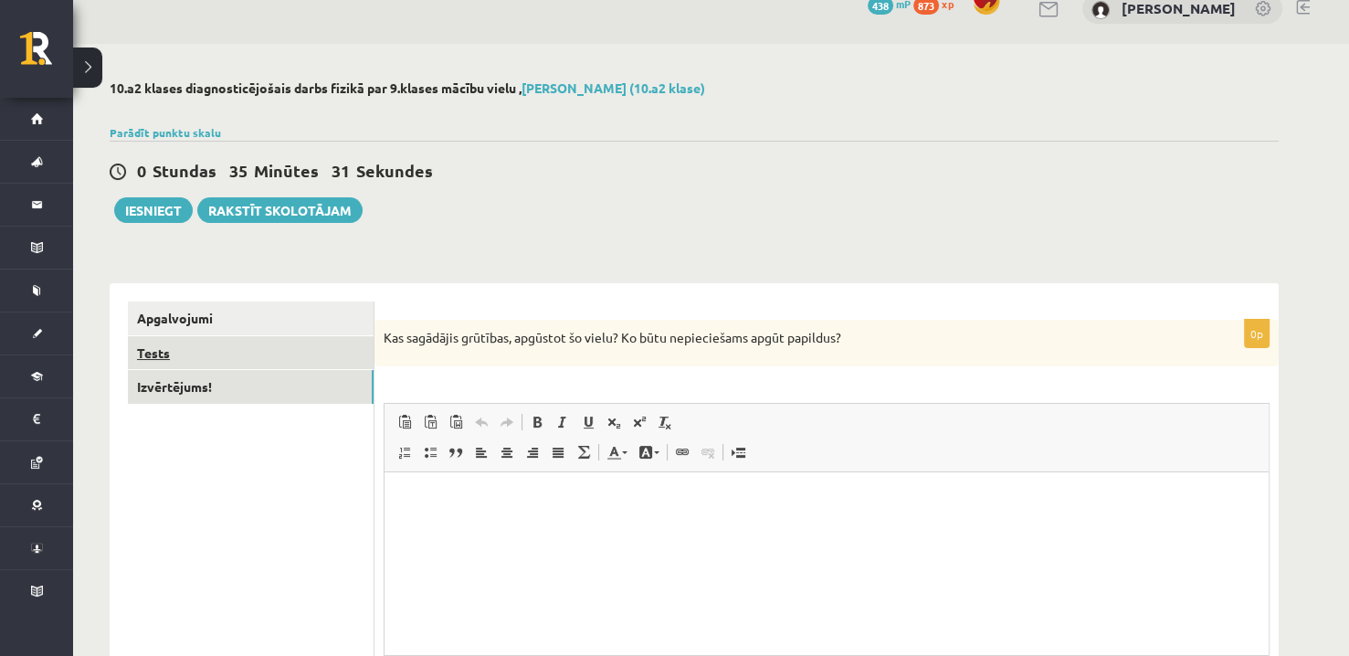
click at [258, 356] on link "Tests" at bounding box center [251, 353] width 246 height 34
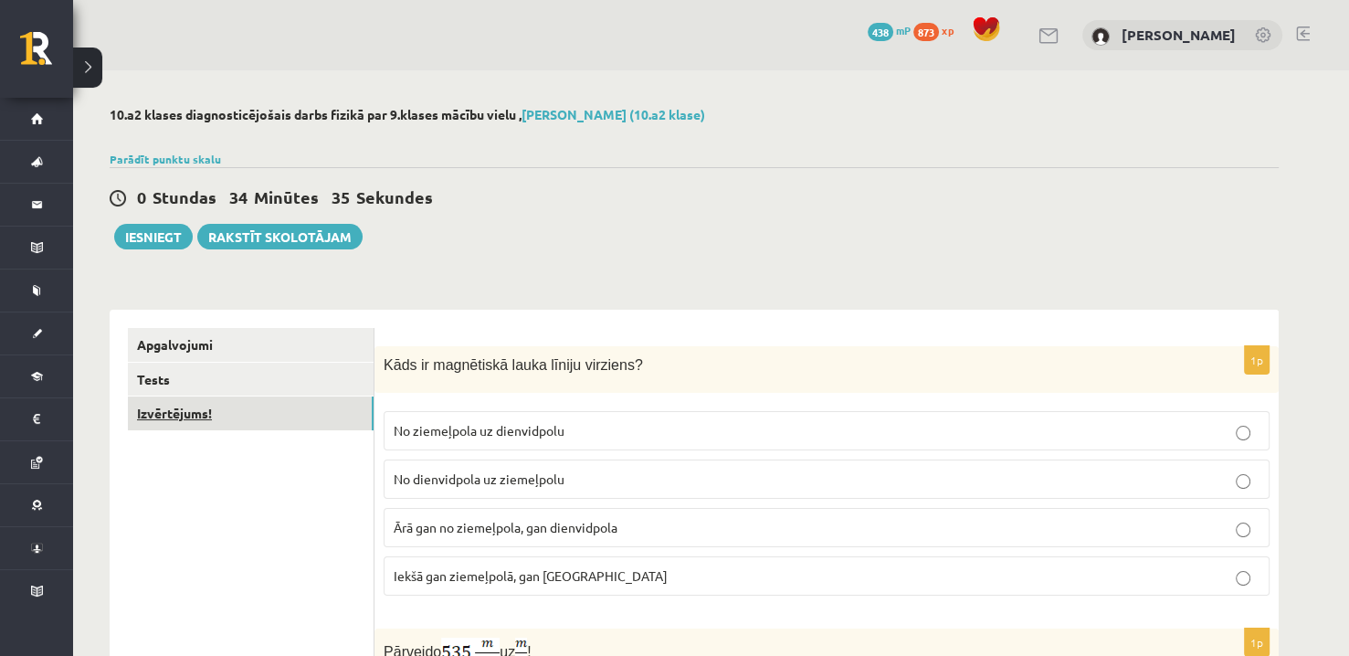
click at [274, 418] on link "Izvērtējums!" at bounding box center [251, 413] width 246 height 34
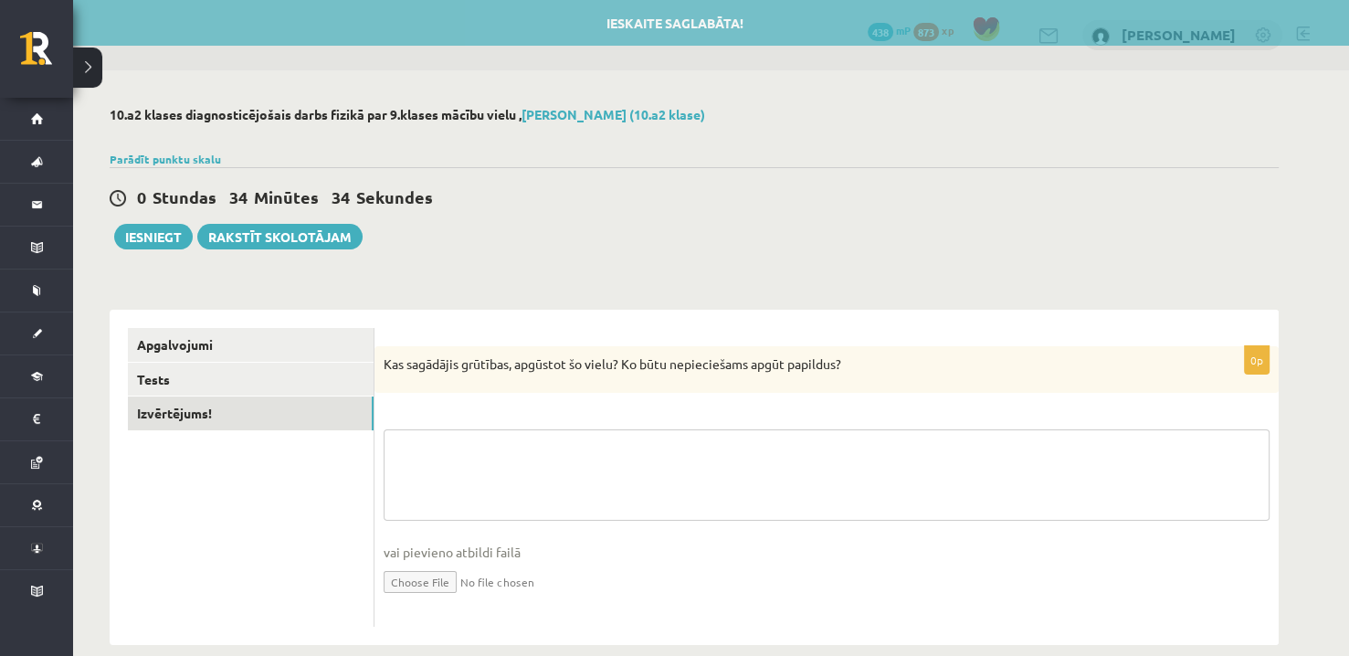
click at [576, 460] on textarea at bounding box center [826, 474] width 886 height 91
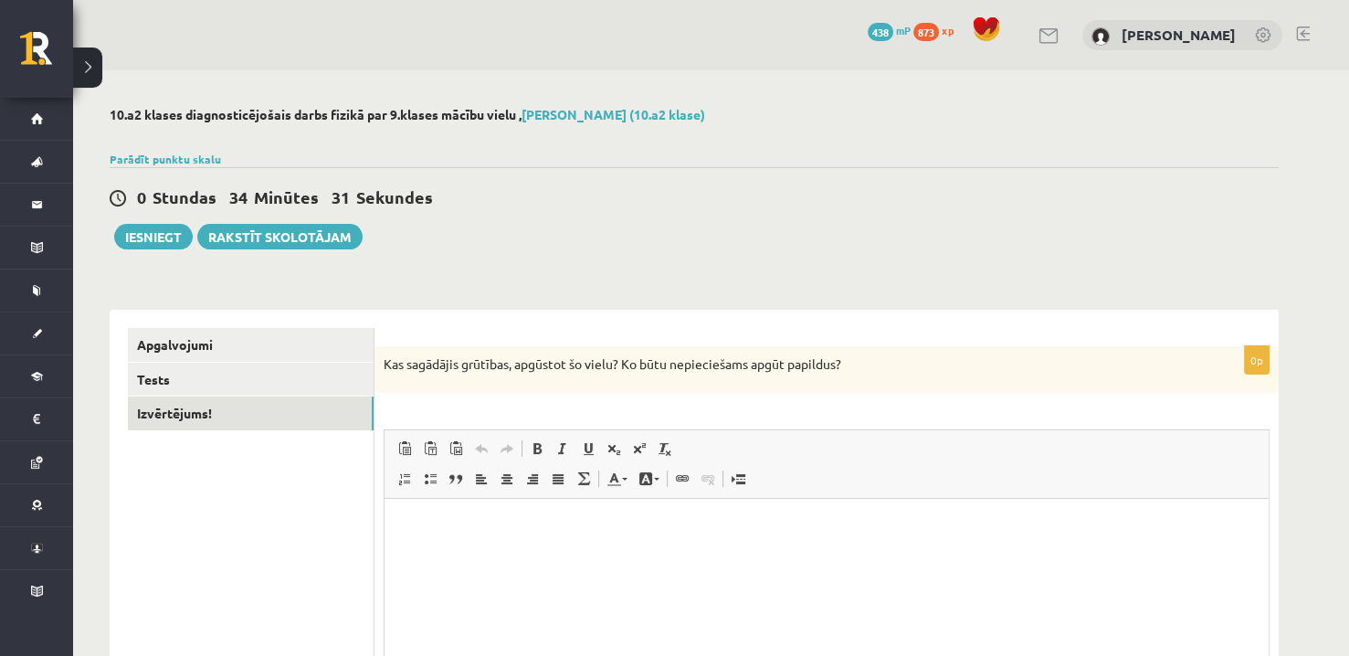
scroll to position [208, 0]
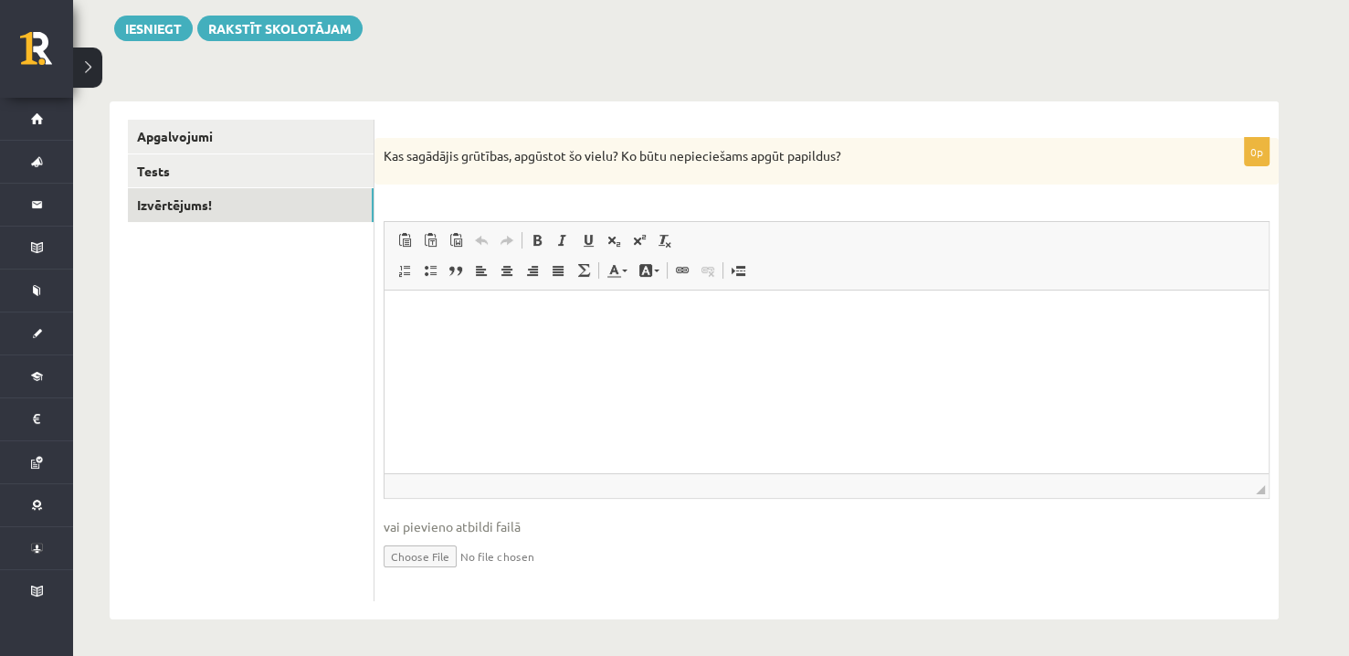
click at [625, 346] on html at bounding box center [826, 318] width 884 height 56
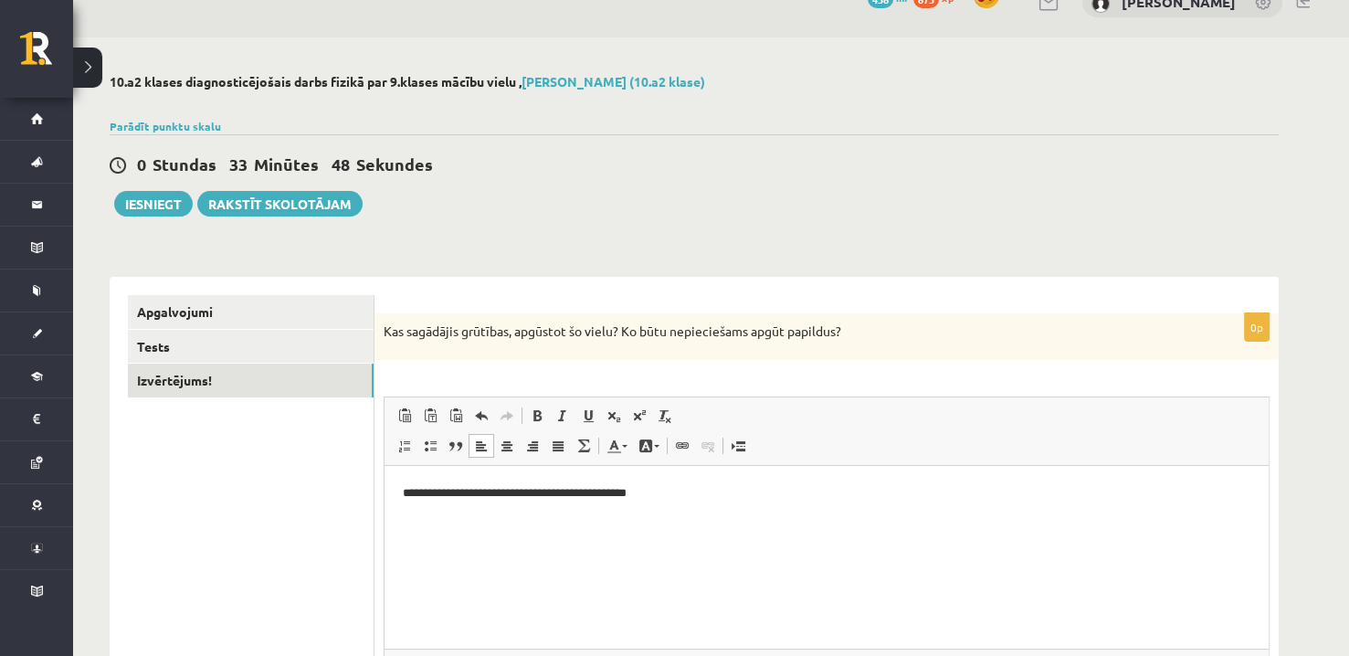
scroll to position [26, 0]
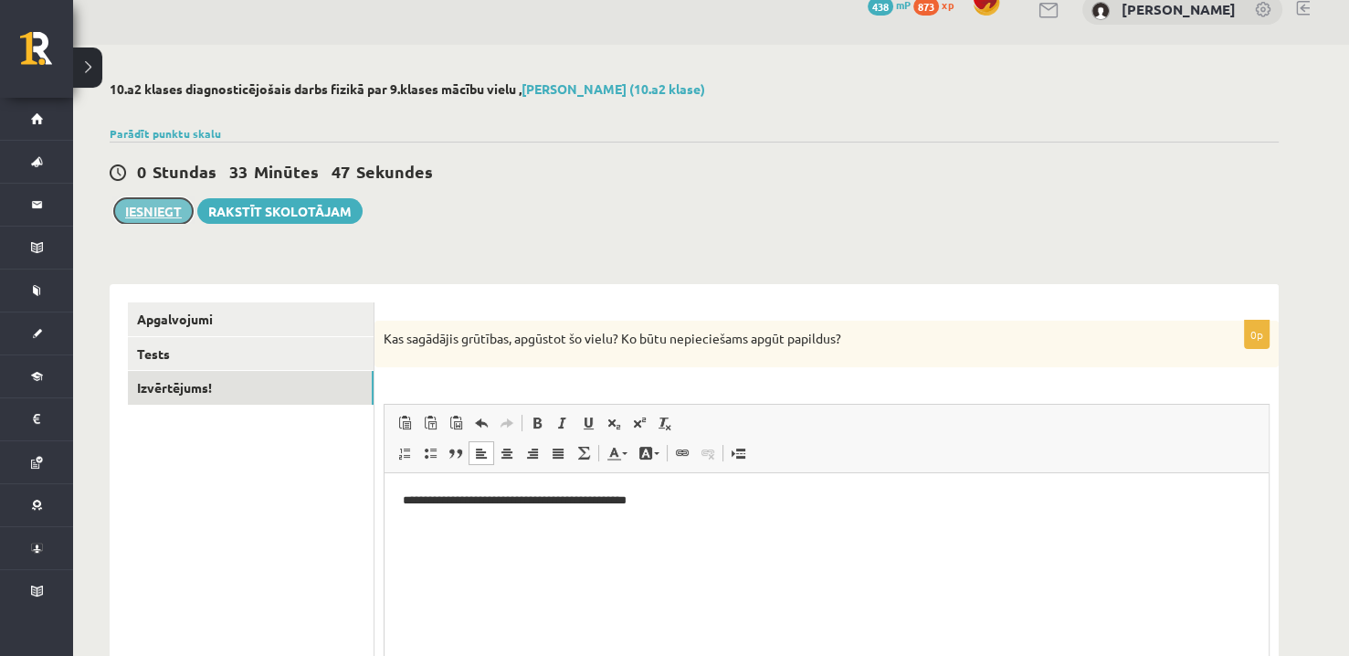
click at [144, 205] on button "Iesniegt" at bounding box center [153, 211] width 79 height 26
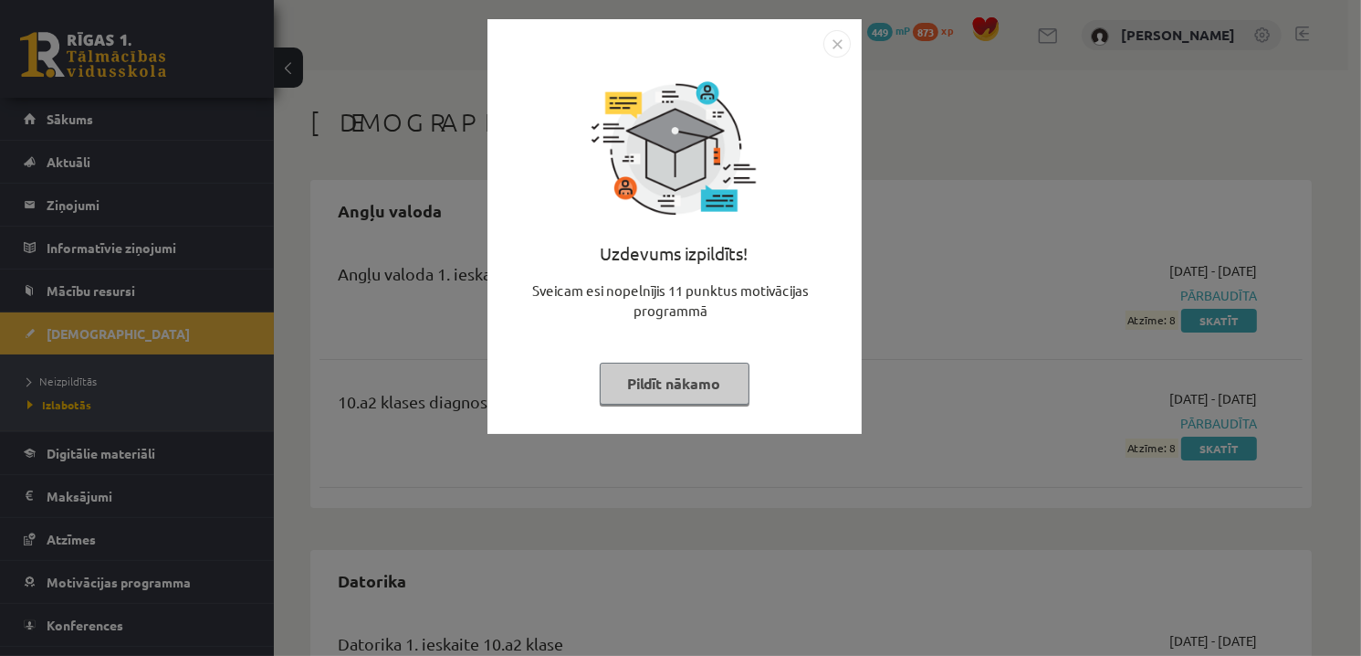
click at [706, 373] on button "Pildīt nākamo" at bounding box center [675, 383] width 150 height 42
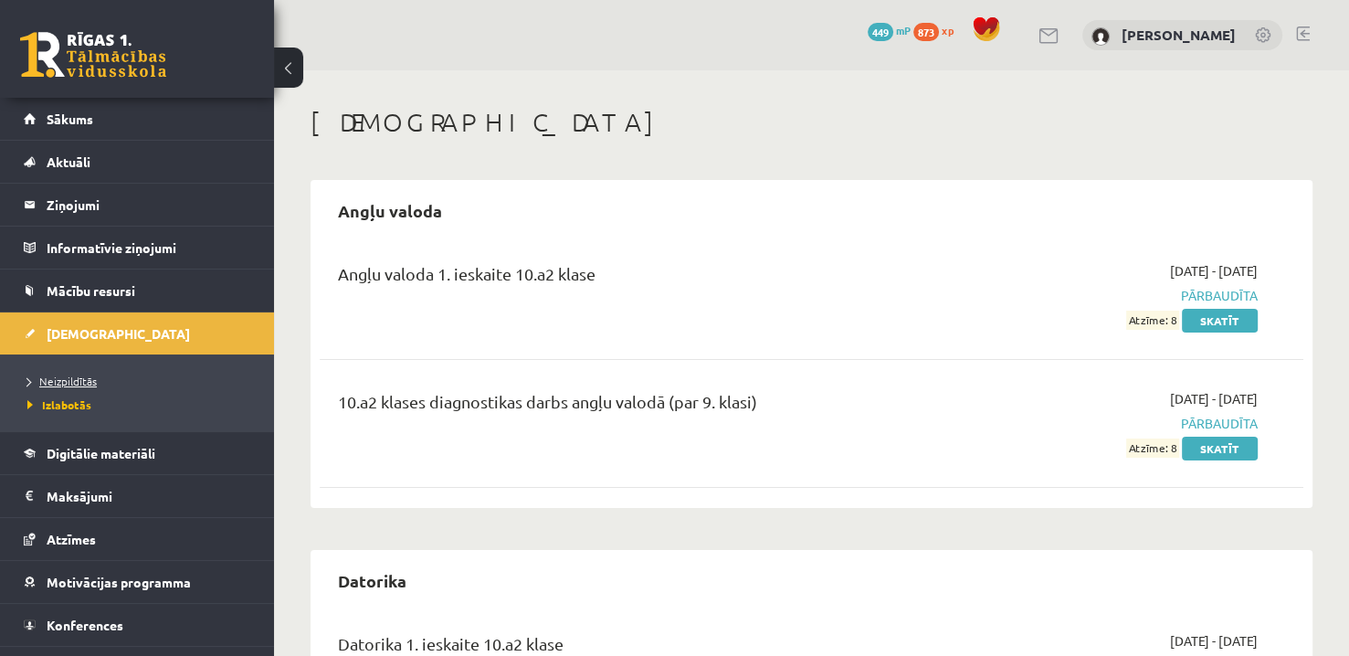
click at [99, 383] on link "Neizpildītās" at bounding box center [141, 381] width 228 height 16
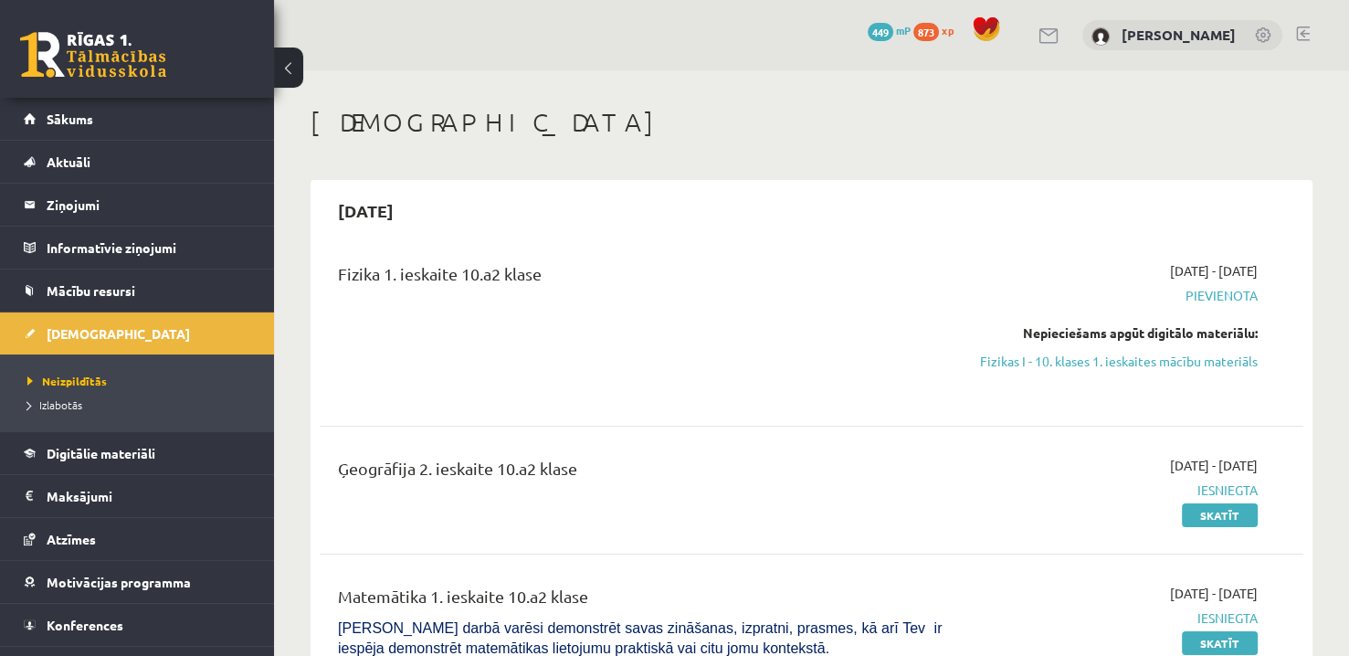
click at [562, 291] on div "Fizika 1. ieskaite 10.a2 klase" at bounding box center [640, 278] width 604 height 34
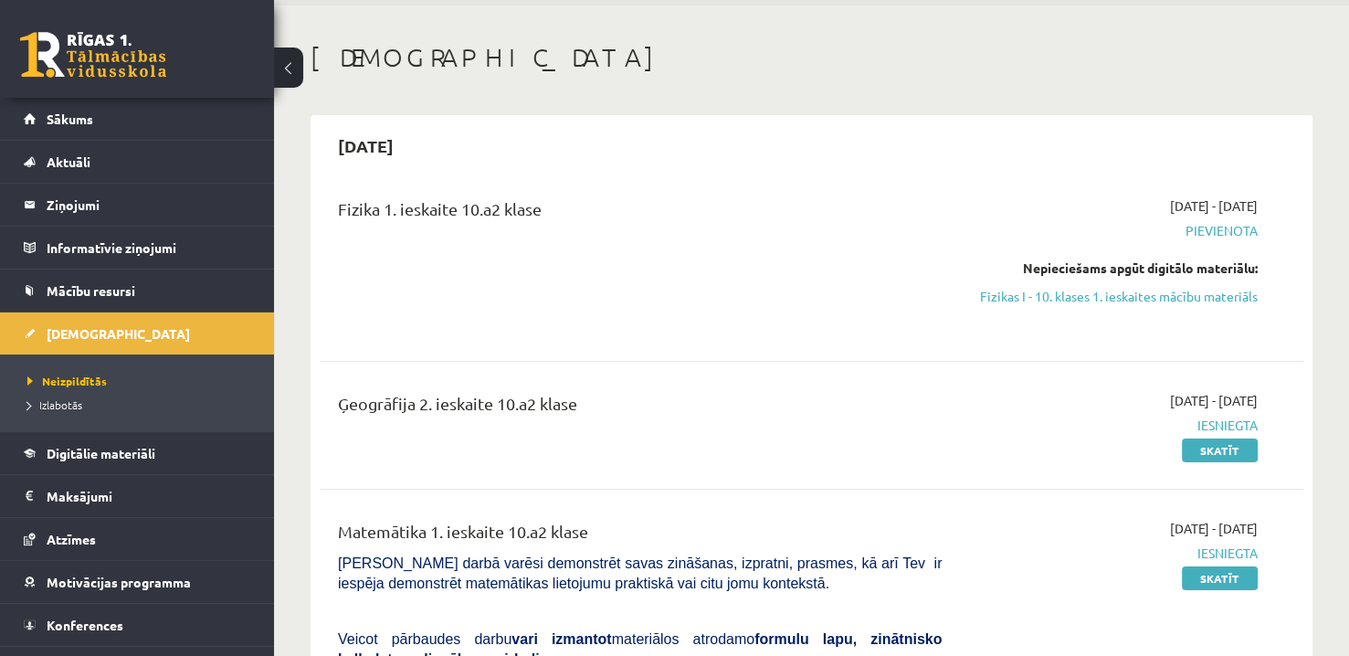
scroll to position [91, 0]
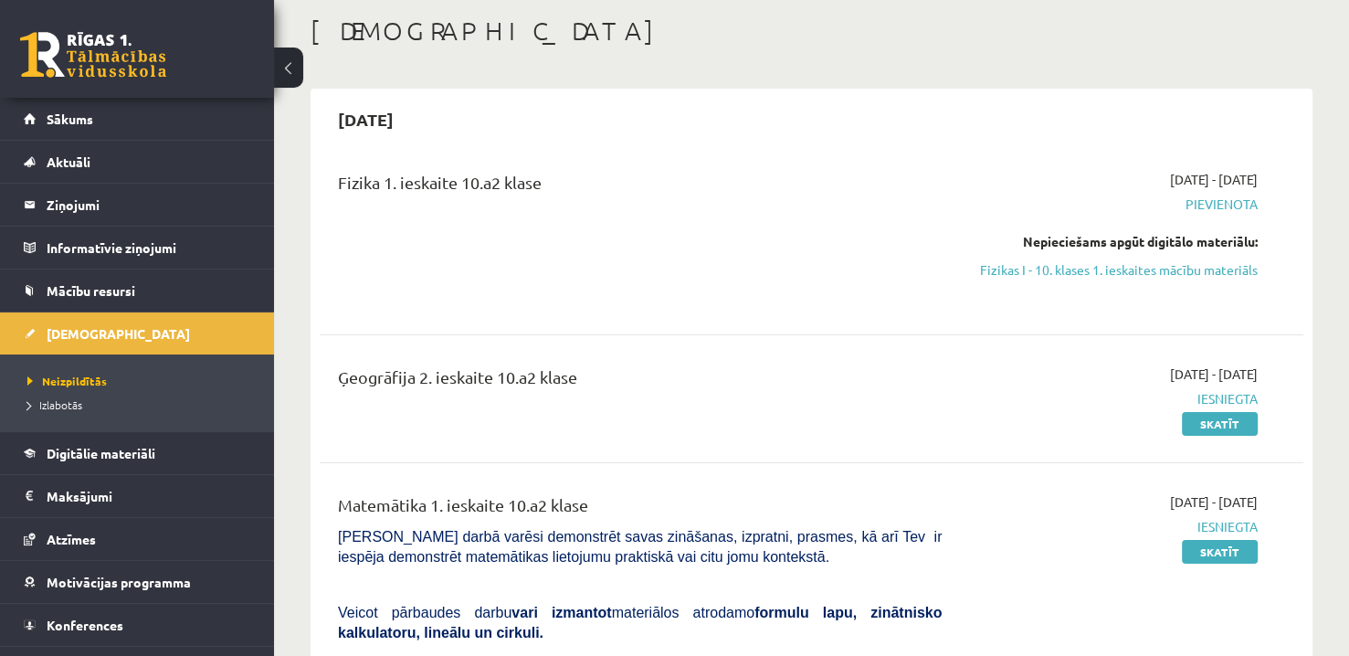
click at [1212, 204] on span "Pievienota" at bounding box center [1113, 203] width 289 height 19
click at [1170, 178] on span "2025-10-01 - 2025-10-15" at bounding box center [1214, 179] width 88 height 19
click at [461, 188] on div "Fizika 1. ieskaite 10.a2 klase" at bounding box center [640, 187] width 604 height 34
click at [805, 220] on div "Fizika 1. ieskaite 10.a2 klase" at bounding box center [639, 237] width 631 height 135
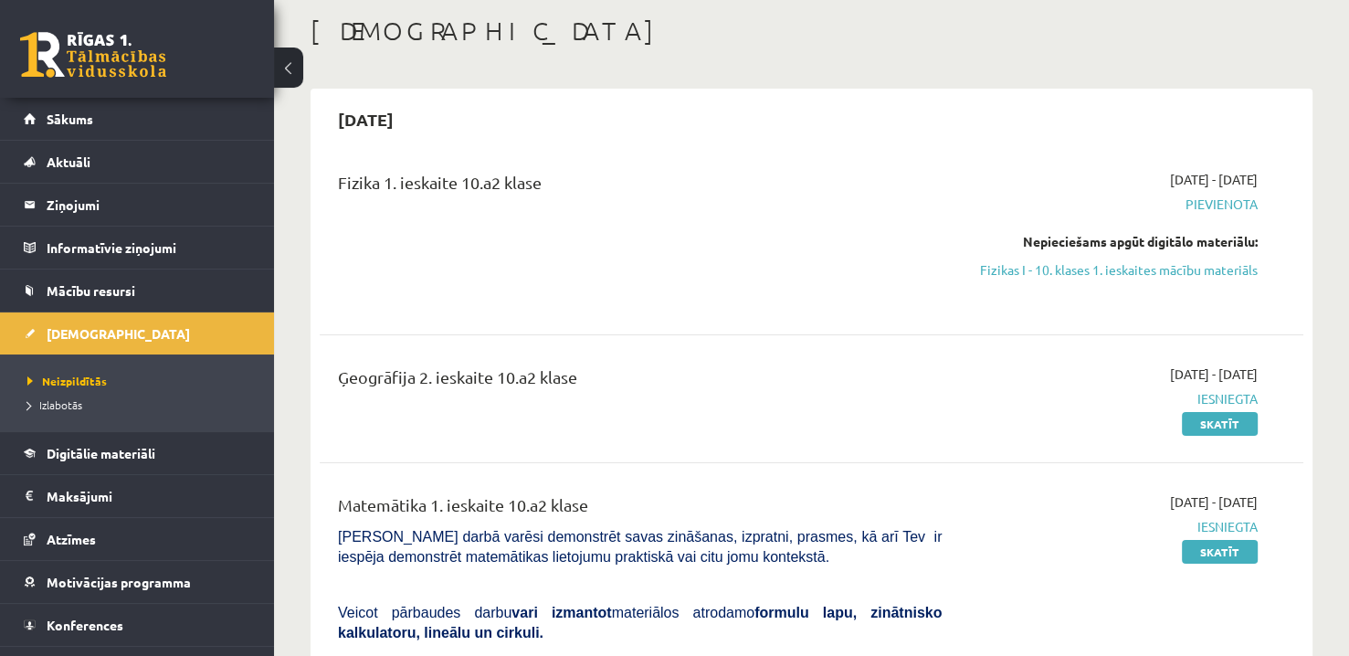
click at [1207, 202] on span "Pievienota" at bounding box center [1113, 203] width 289 height 19
click at [110, 468] on link "Digitālie materiāli" at bounding box center [137, 453] width 227 height 42
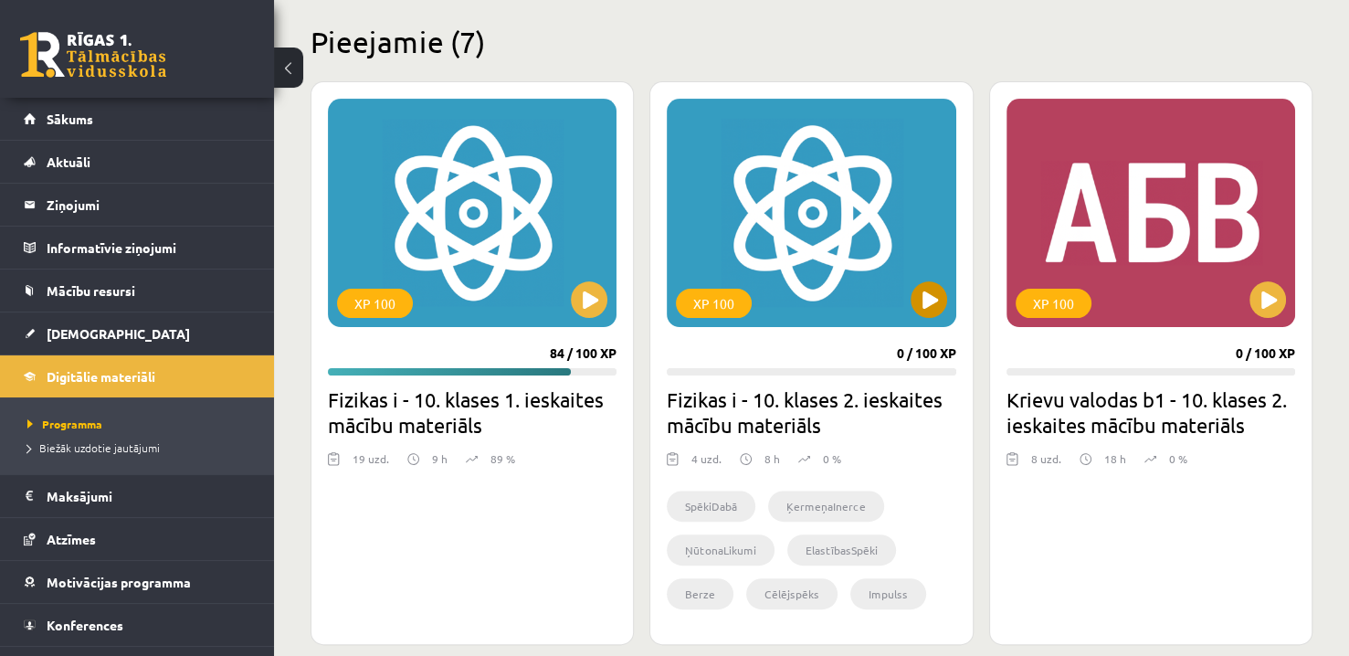
scroll to position [457, 0]
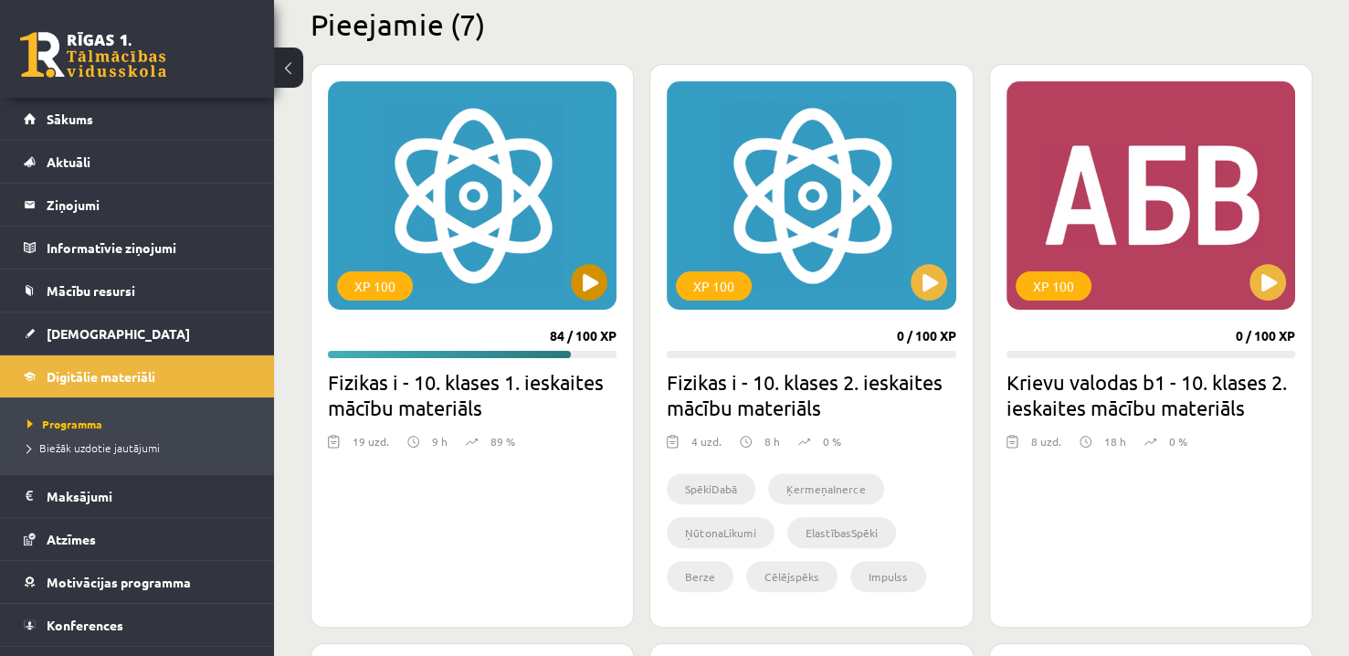
click at [598, 299] on div "XP 100" at bounding box center [472, 195] width 289 height 228
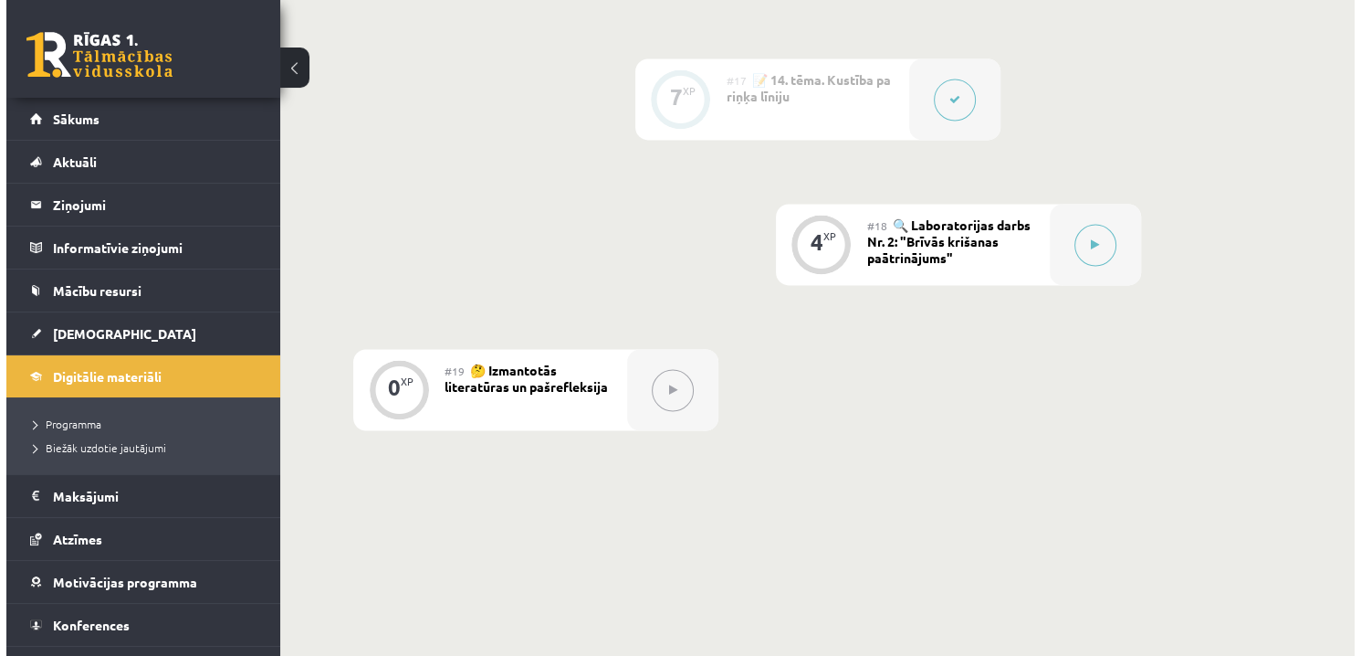
scroll to position [2830, 0]
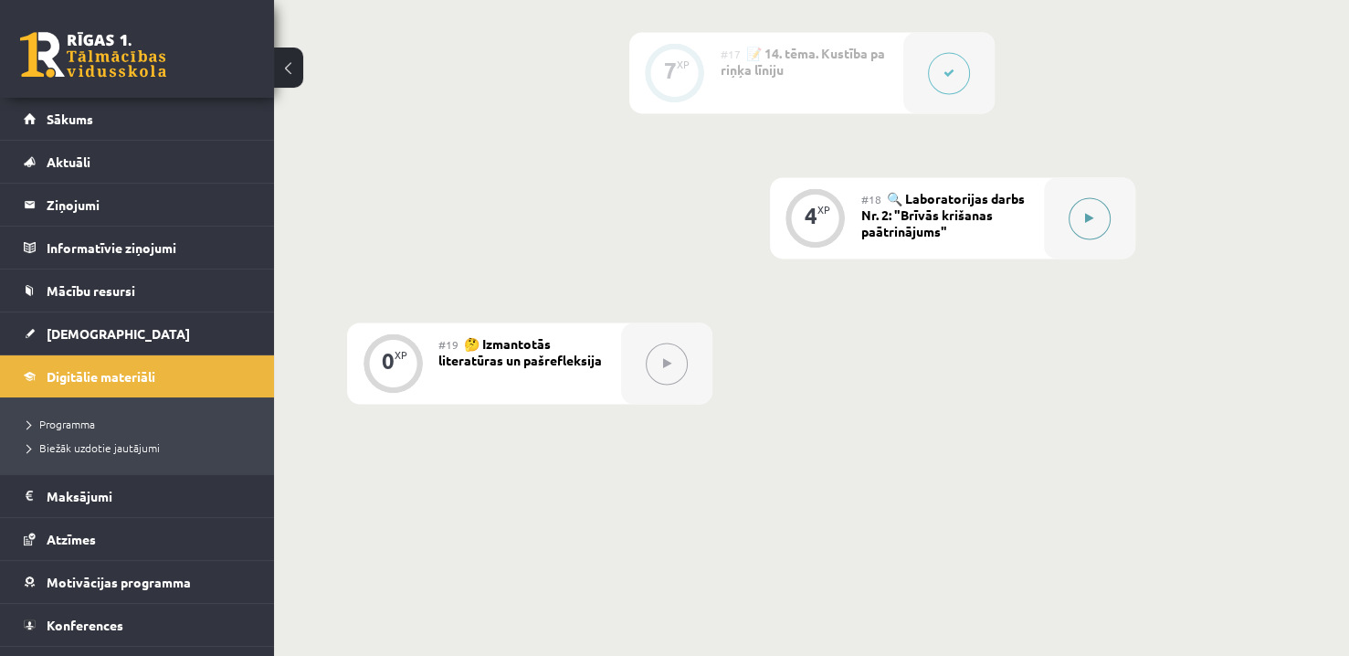
click at [1097, 237] on div at bounding box center [1089, 217] width 91 height 81
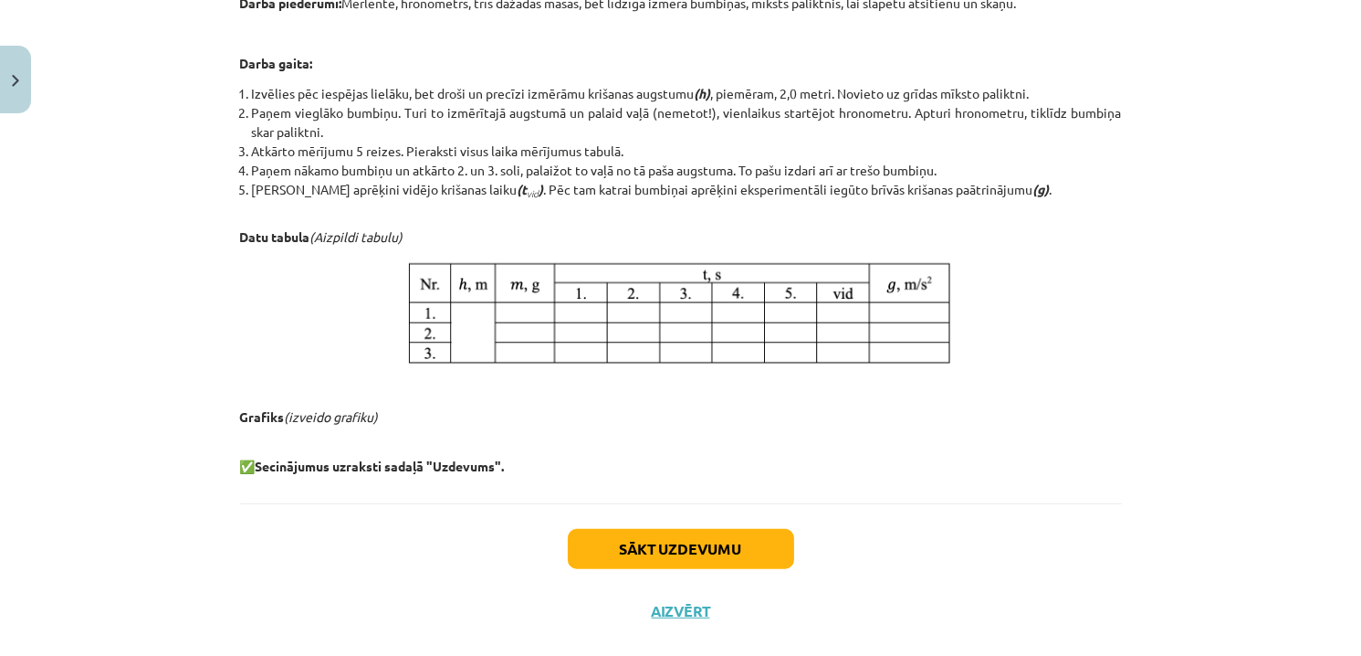
scroll to position [894, 0]
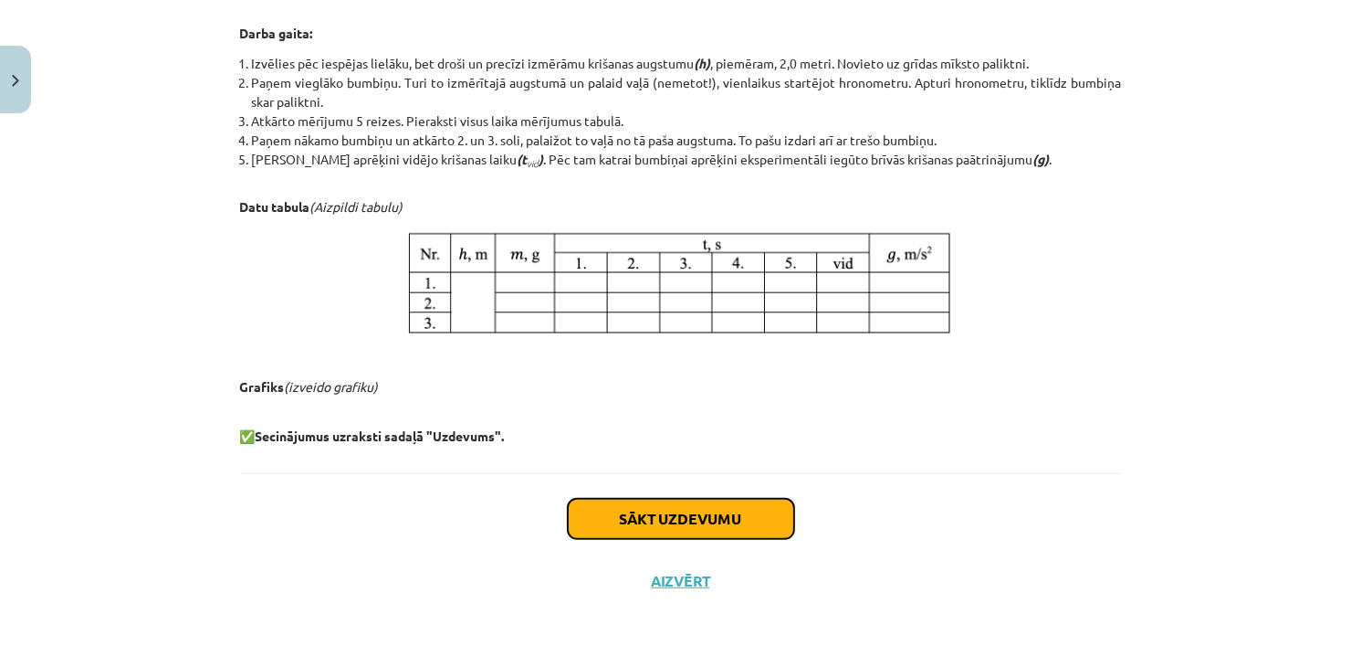
click at [742, 521] on button "Sākt uzdevumu" at bounding box center [681, 519] width 226 height 40
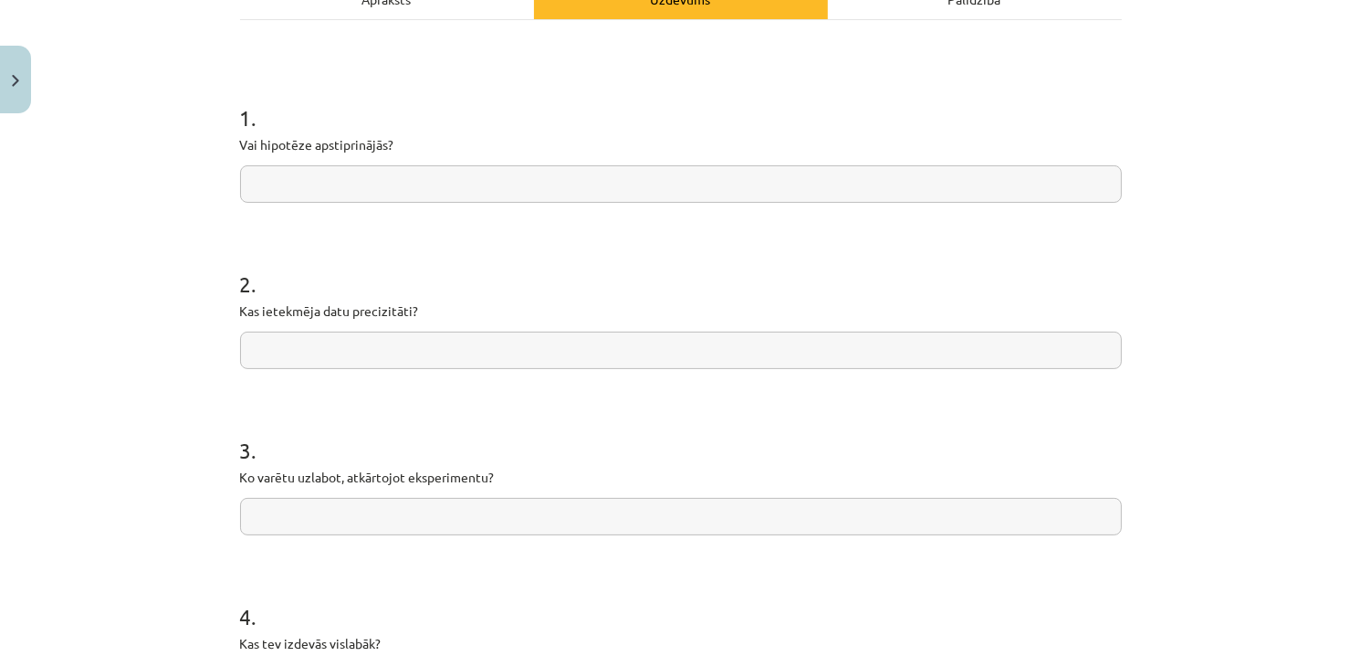
scroll to position [46, 0]
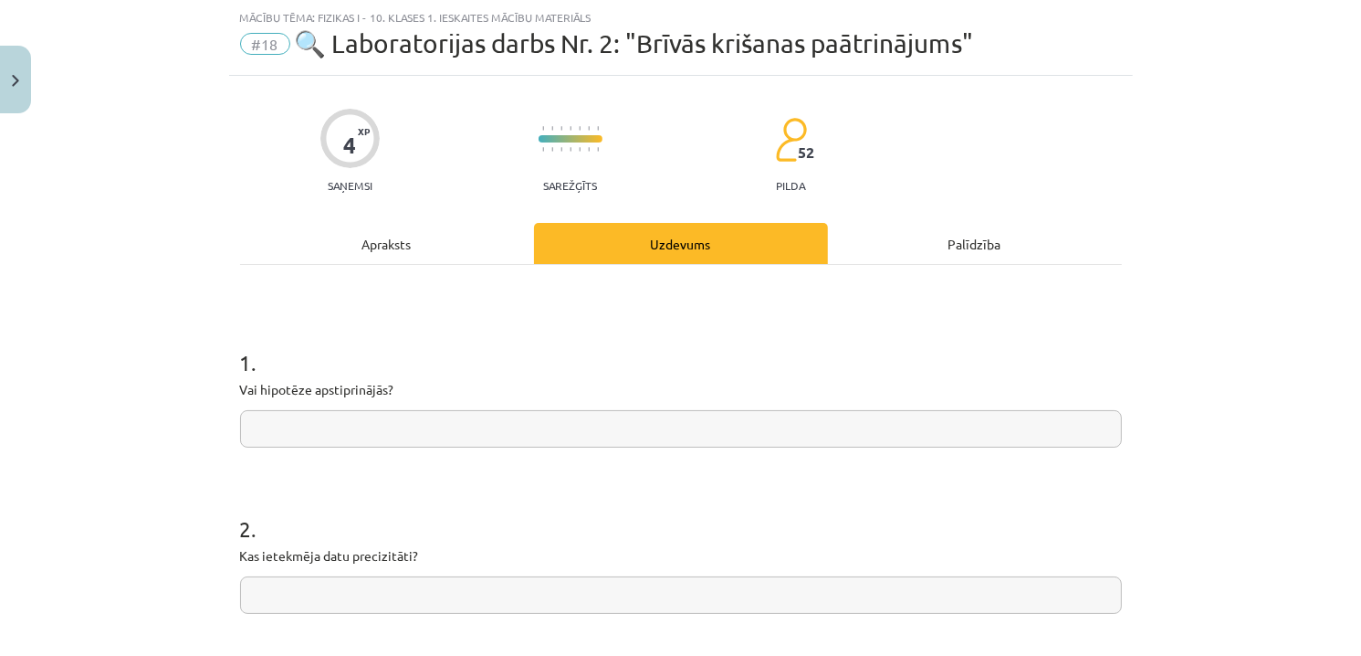
click at [398, 228] on div "Apraksts" at bounding box center [387, 243] width 294 height 41
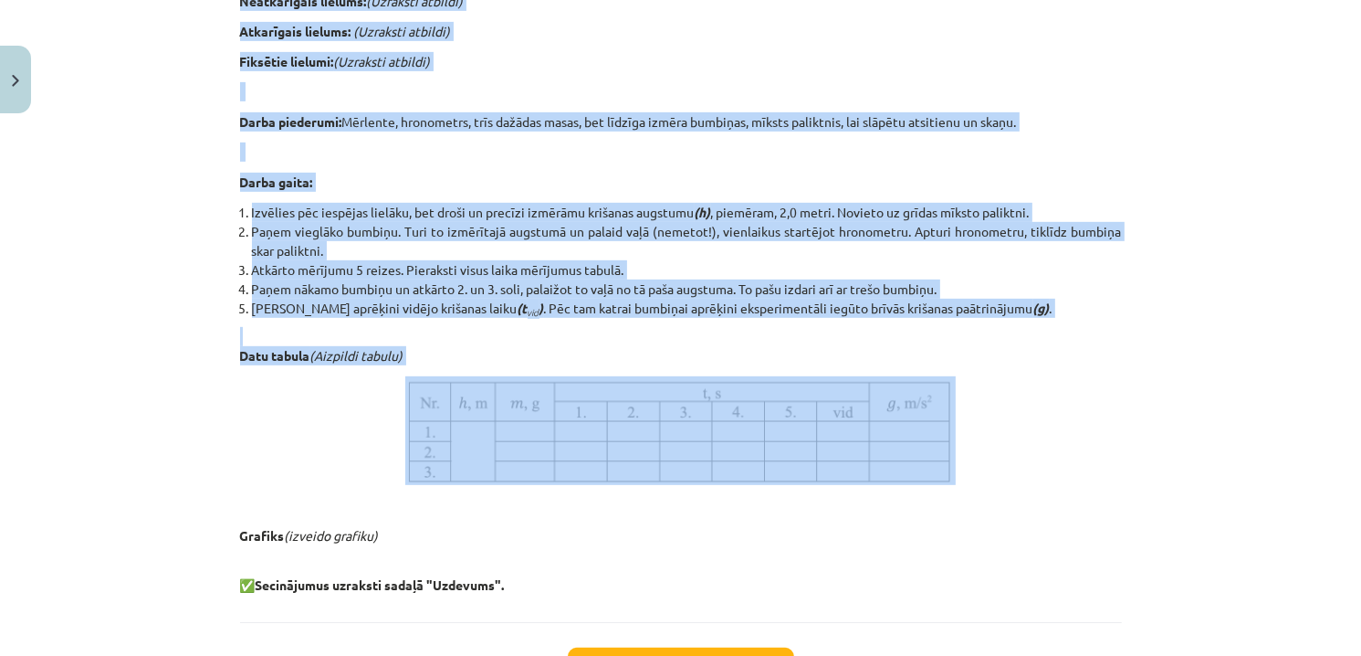
scroll to position [894, 0]
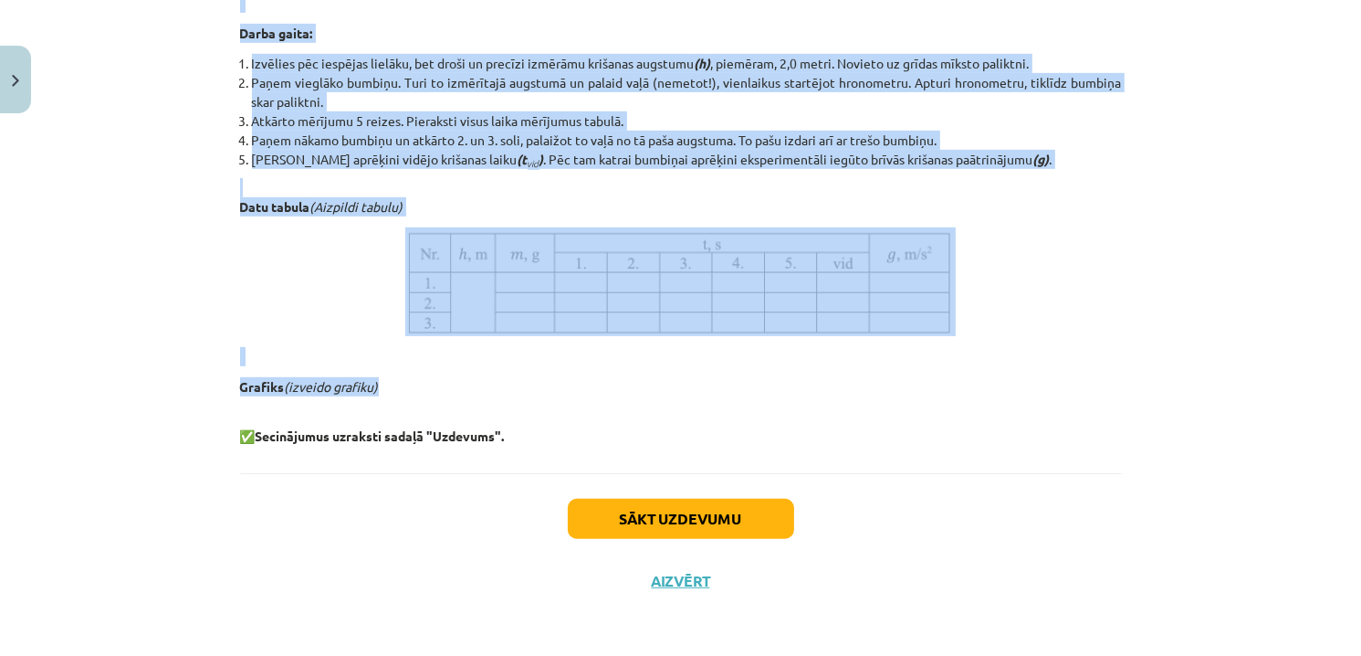
drag, startPoint x: 406, startPoint y: 112, endPoint x: 514, endPoint y: 375, distance: 284.2
copy div "Loremipsumdol sitam Co. 6: Adipis elitsedd eiusmodtempo 📝 Inci utlaboreetdol ma…"
